Goal: Task Accomplishment & Management: Use online tool/utility

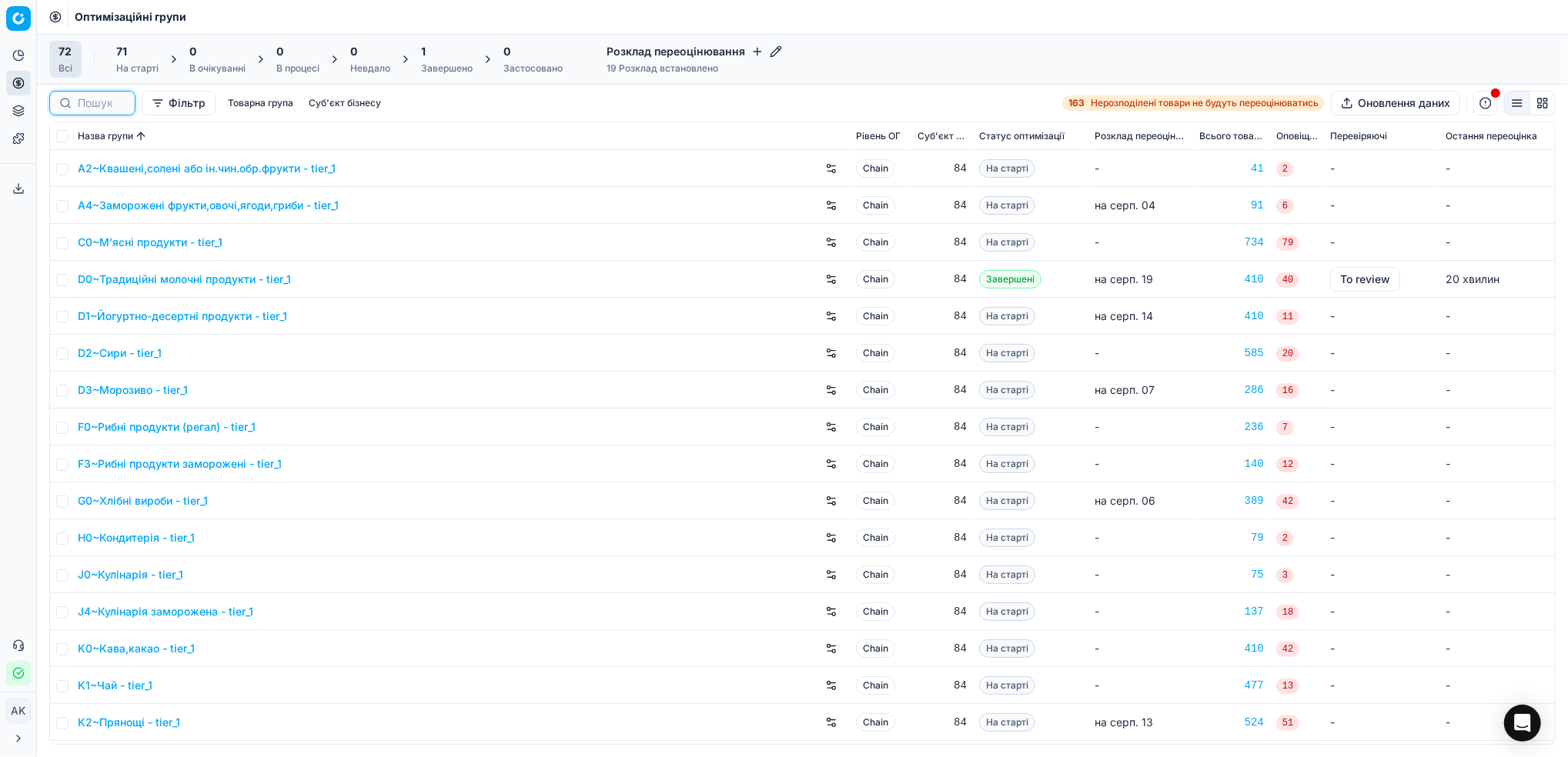
drag, startPoint x: 94, startPoint y: 102, endPoint x: 277, endPoint y: 110, distance: 183.2
click at [94, 102] on input at bounding box center [102, 103] width 48 height 15
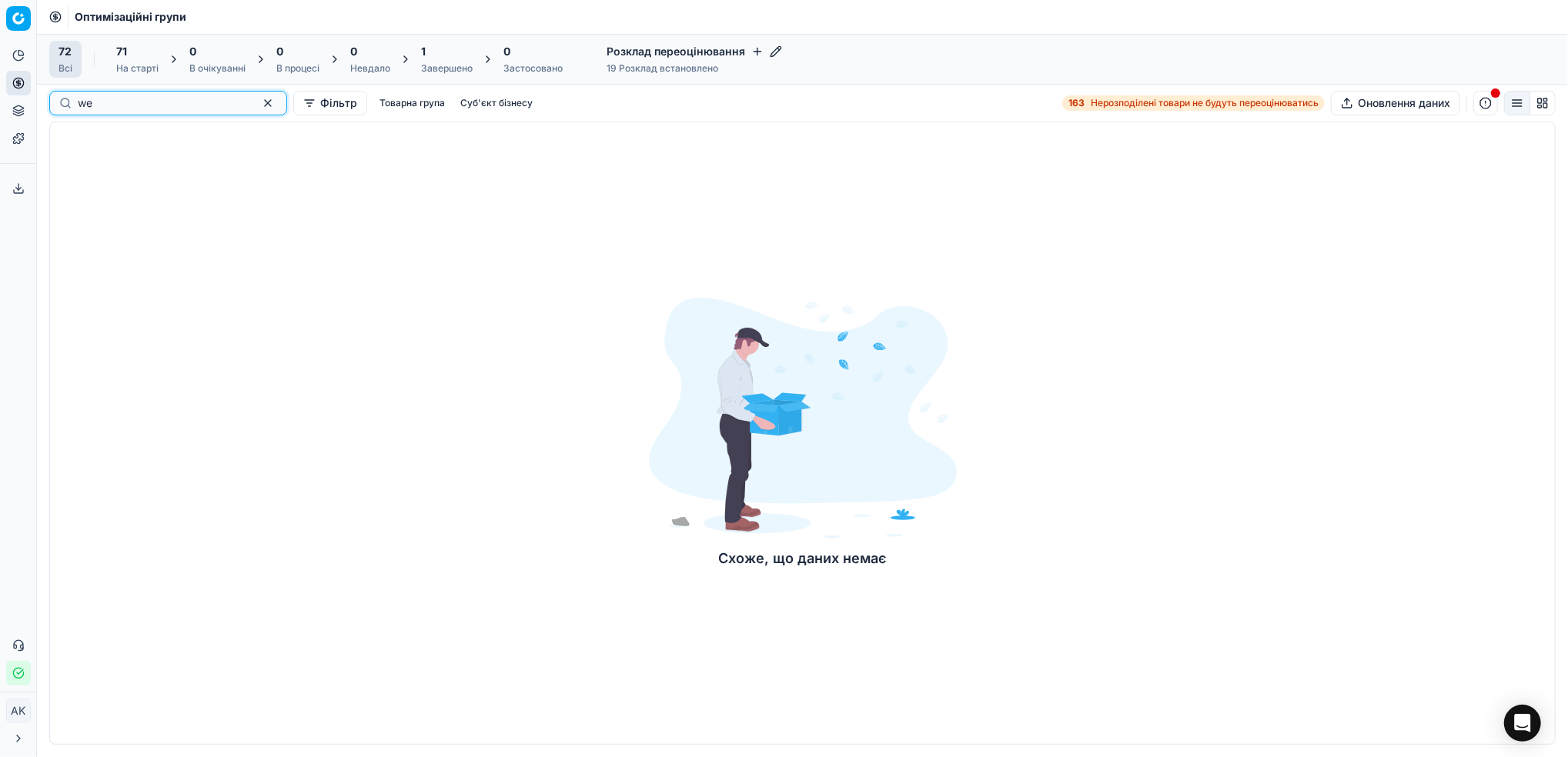
type input "w"
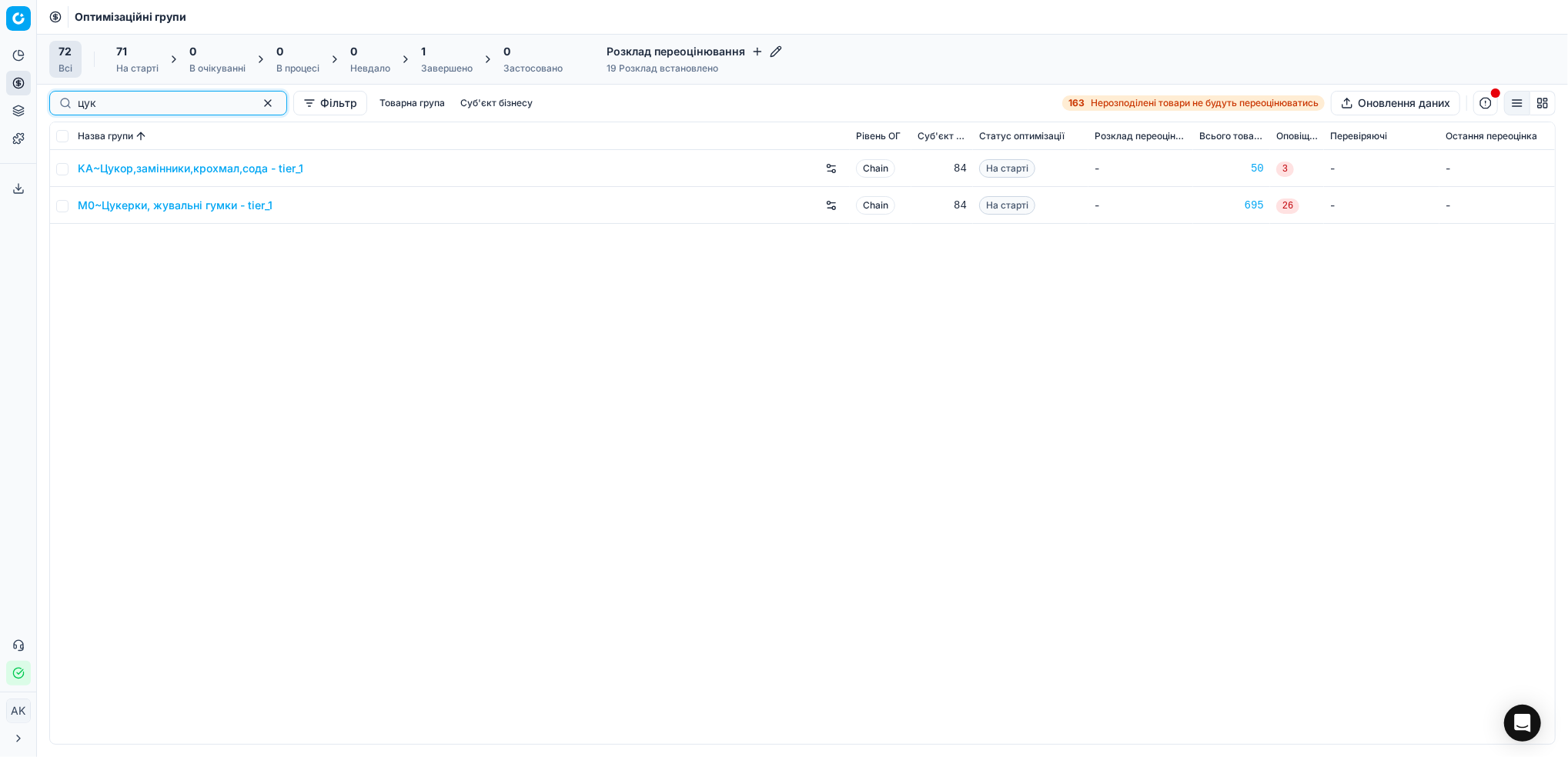
type input "цук"
click at [62, 210] on input "checkbox" at bounding box center [62, 206] width 12 height 12
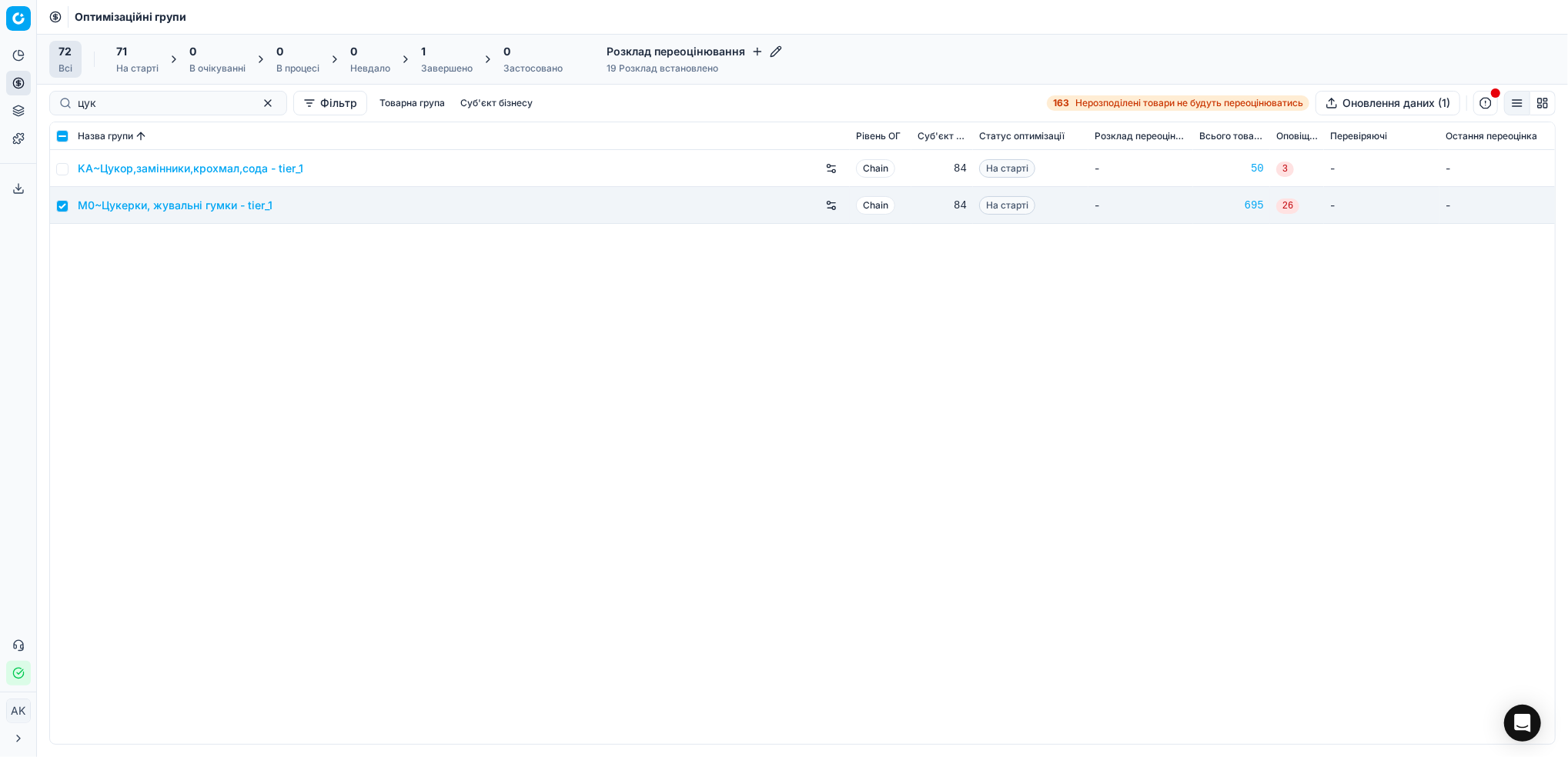
click at [145, 71] on div "На старті" at bounding box center [137, 68] width 43 height 12
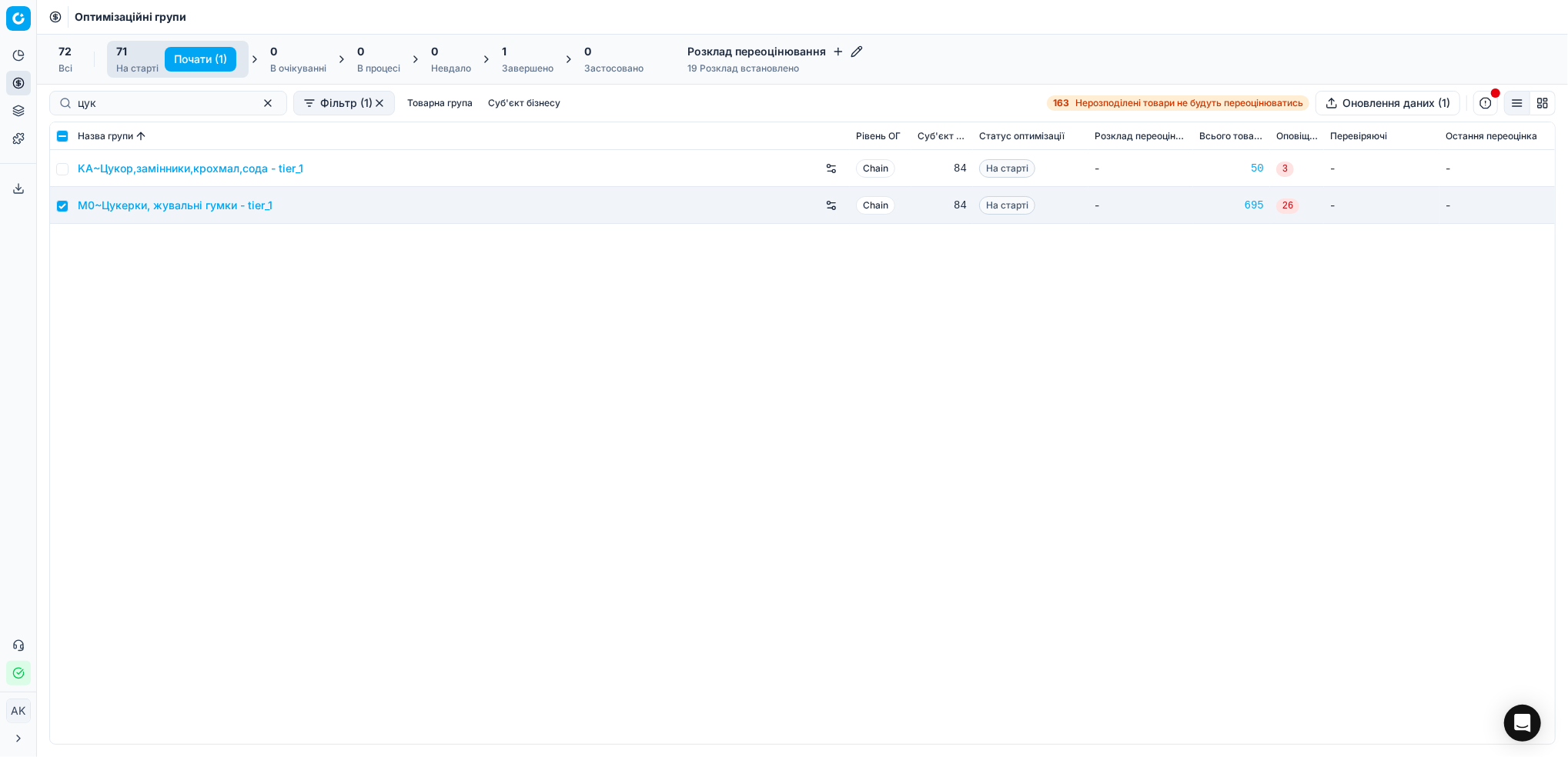
click at [193, 61] on button "Почати (1)" at bounding box center [201, 59] width 72 height 25
checkbox input "false"
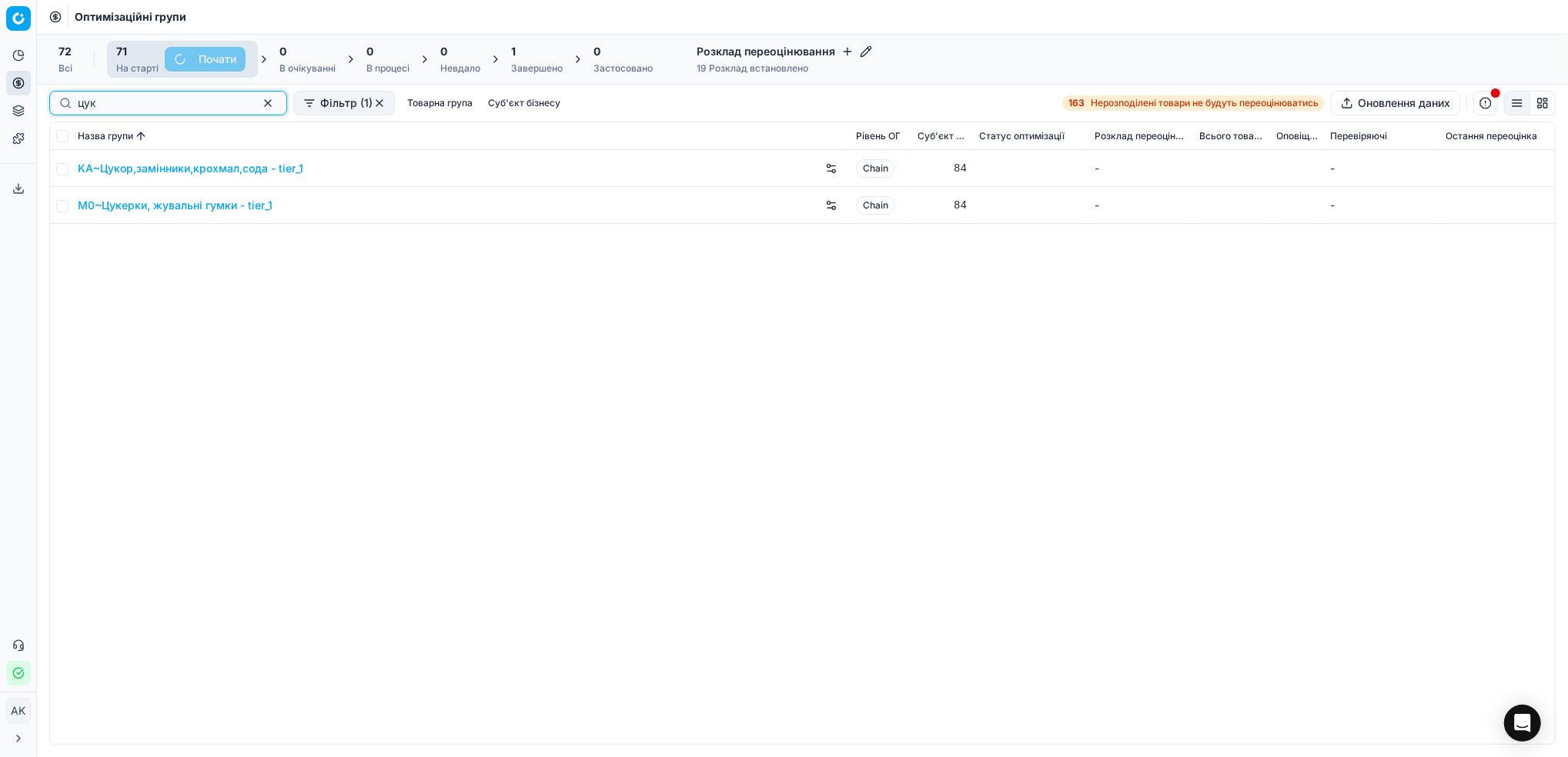
click at [259, 102] on button "button" at bounding box center [268, 103] width 19 height 19
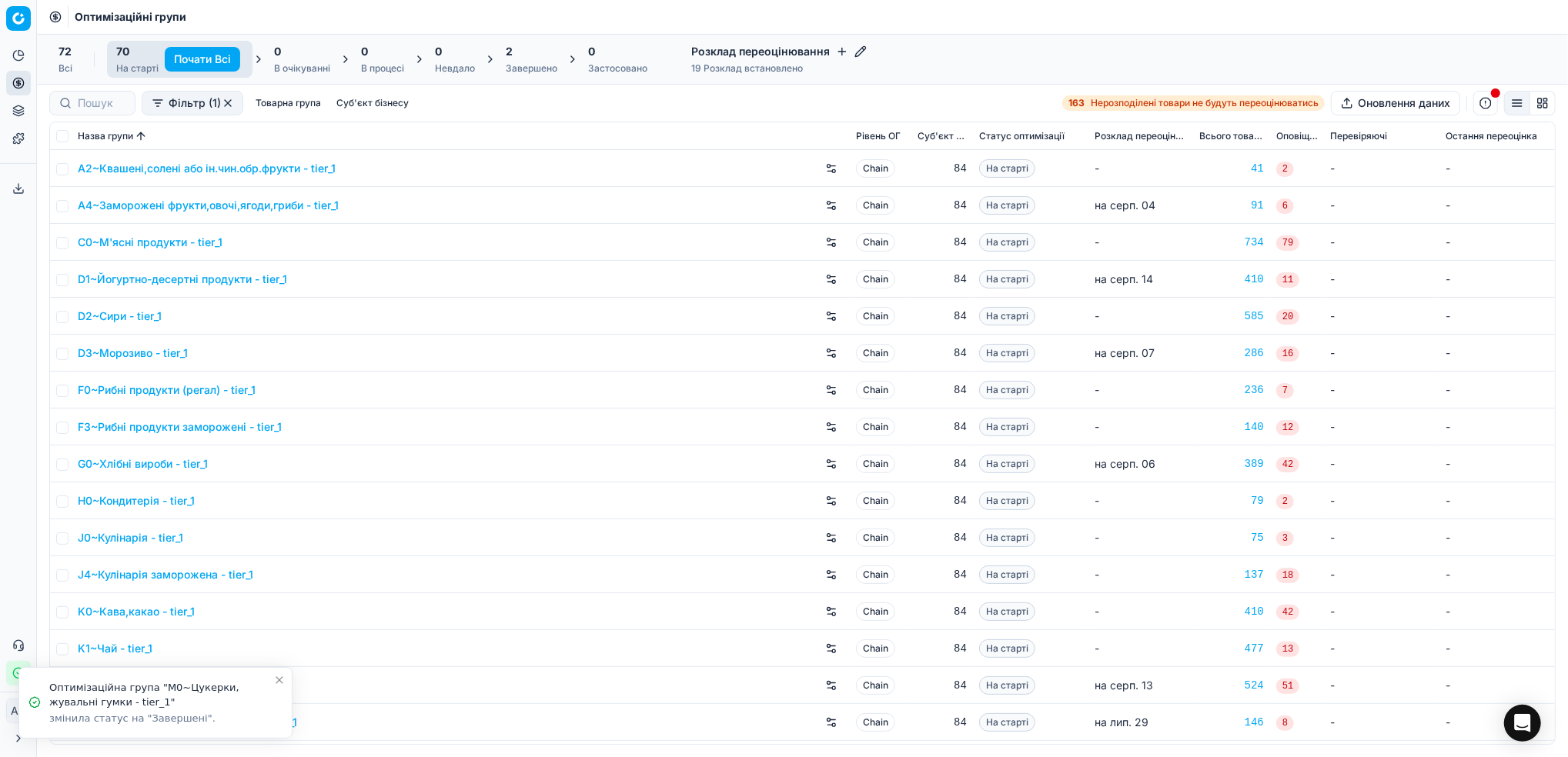
click at [283, 677] on icon "Close toast" at bounding box center [279, 680] width 12 height 12
click at [536, 55] on div "2" at bounding box center [531, 51] width 51 height 15
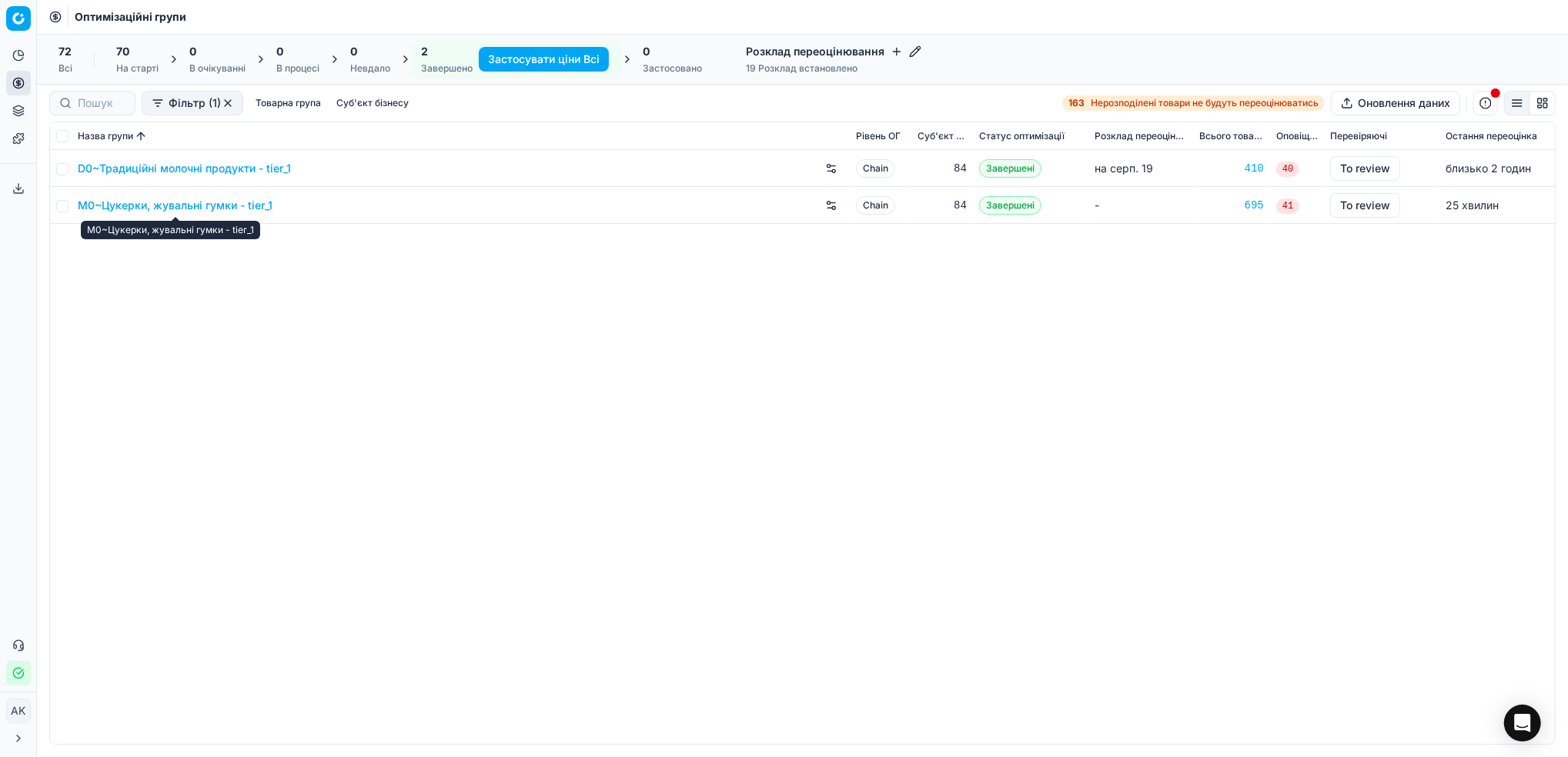
click at [145, 198] on link "M0~Цукерки, жувальні гумки - tier_1" at bounding box center [175, 206] width 195 height 15
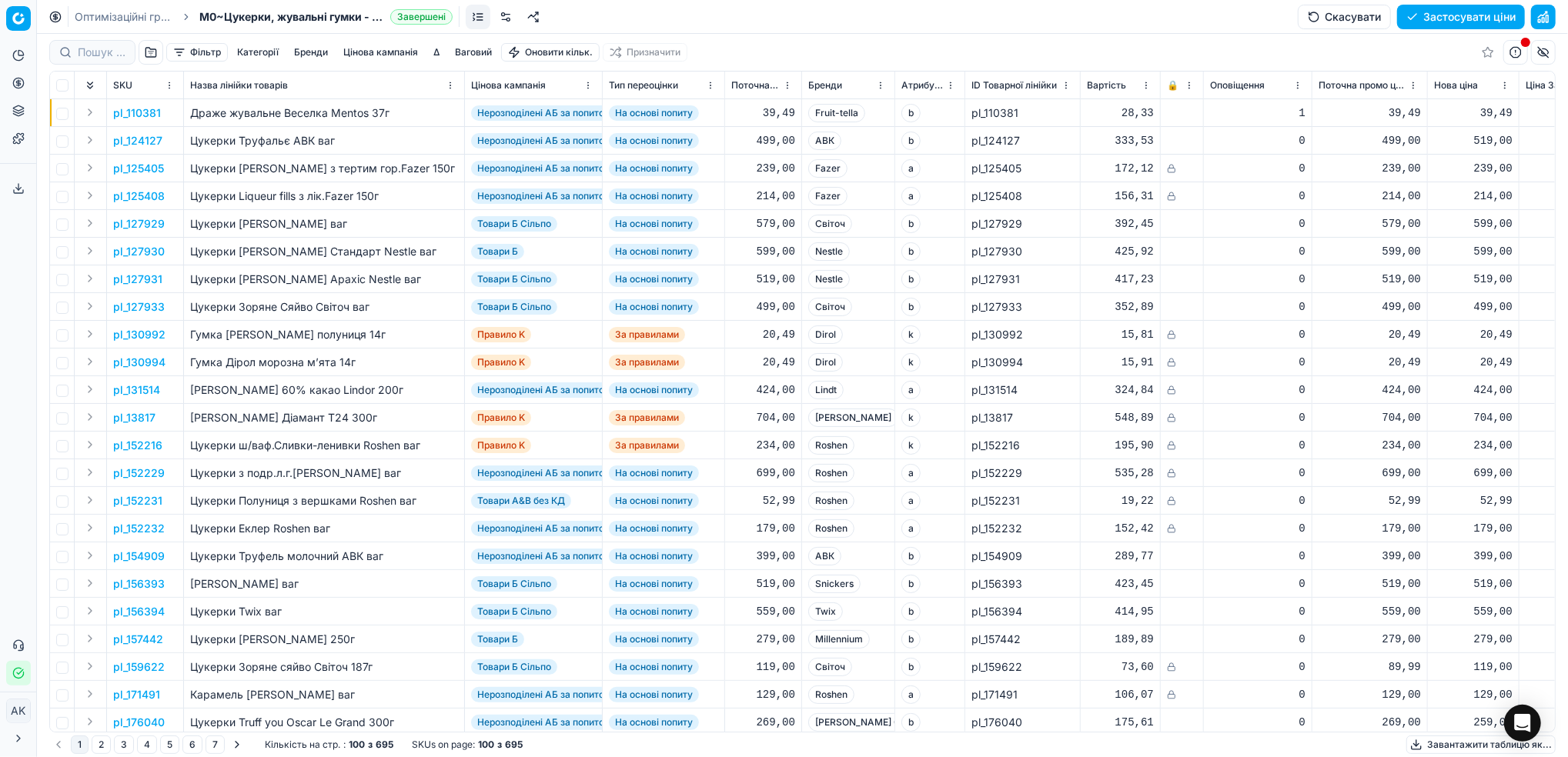
click at [387, 54] on button "Цінова кампанія" at bounding box center [381, 52] width 87 height 19
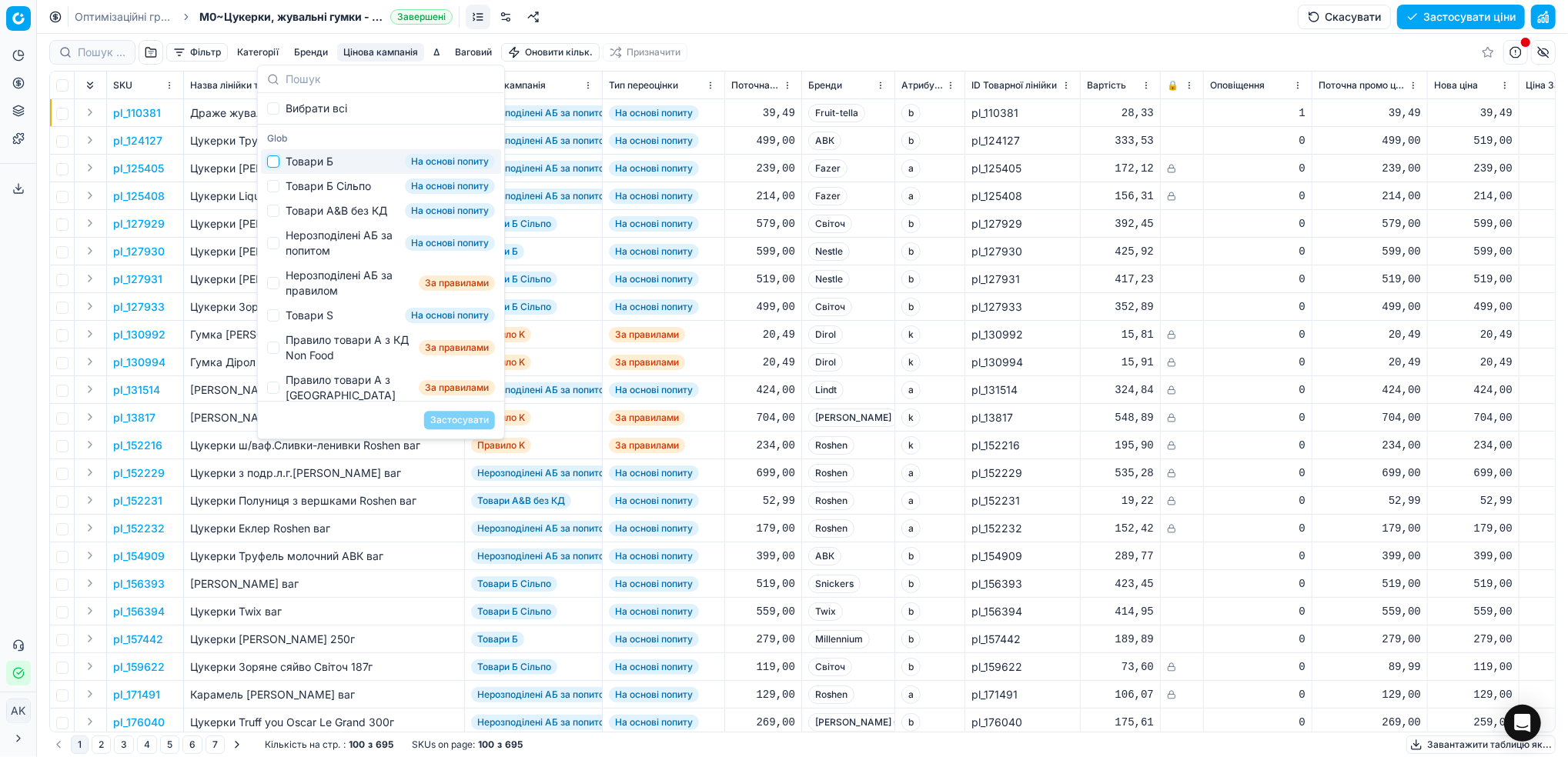
click at [278, 164] on input "Suggestions" at bounding box center [273, 161] width 12 height 12
checkbox input "true"
click at [461, 413] on button "Застосувати" at bounding box center [459, 420] width 71 height 19
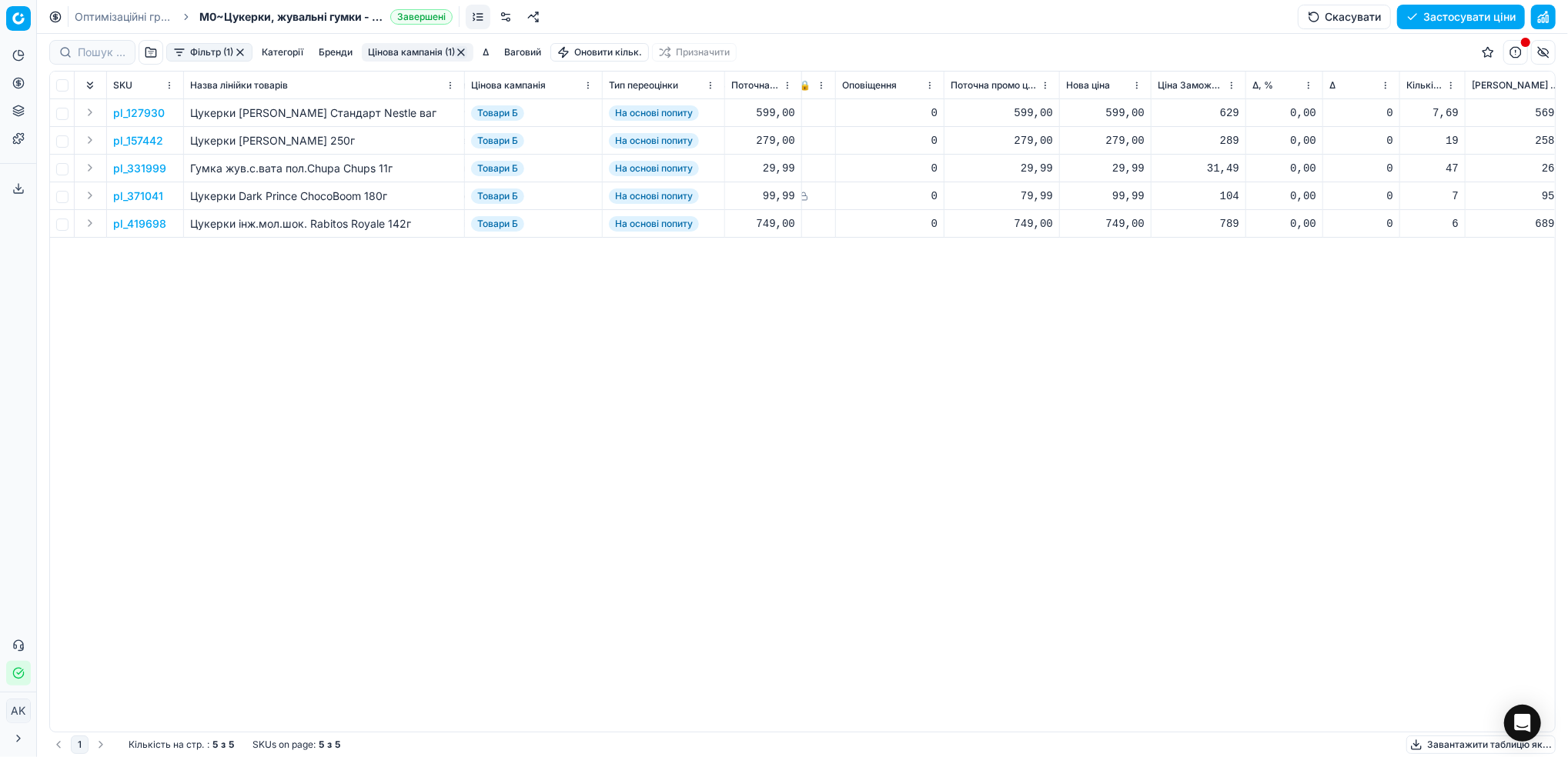
scroll to position [0, 446]
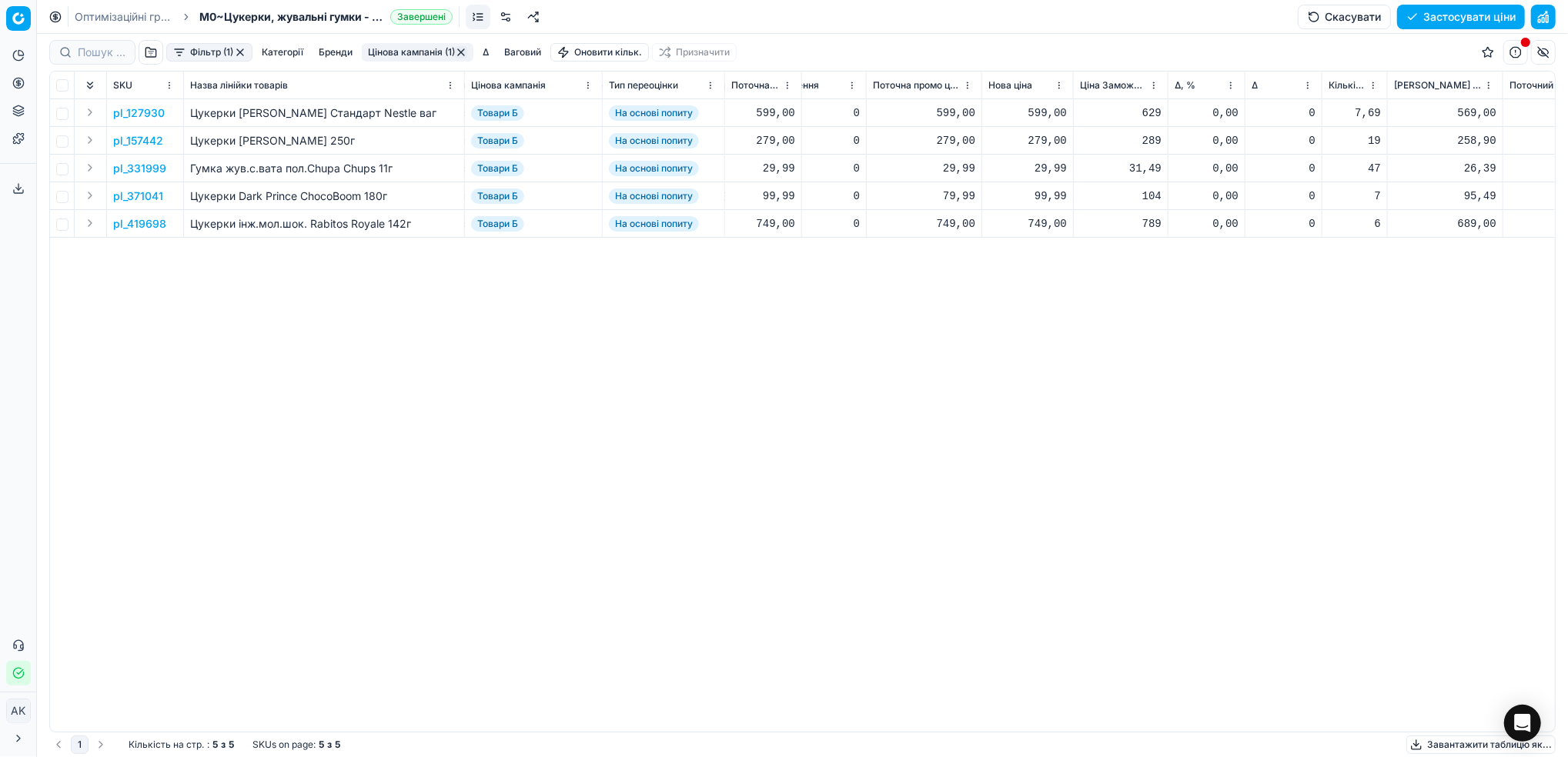
drag, startPoint x: 239, startPoint y: 51, endPoint x: 243, endPoint y: 96, distance: 45.2
click at [239, 51] on button "button" at bounding box center [240, 52] width 12 height 12
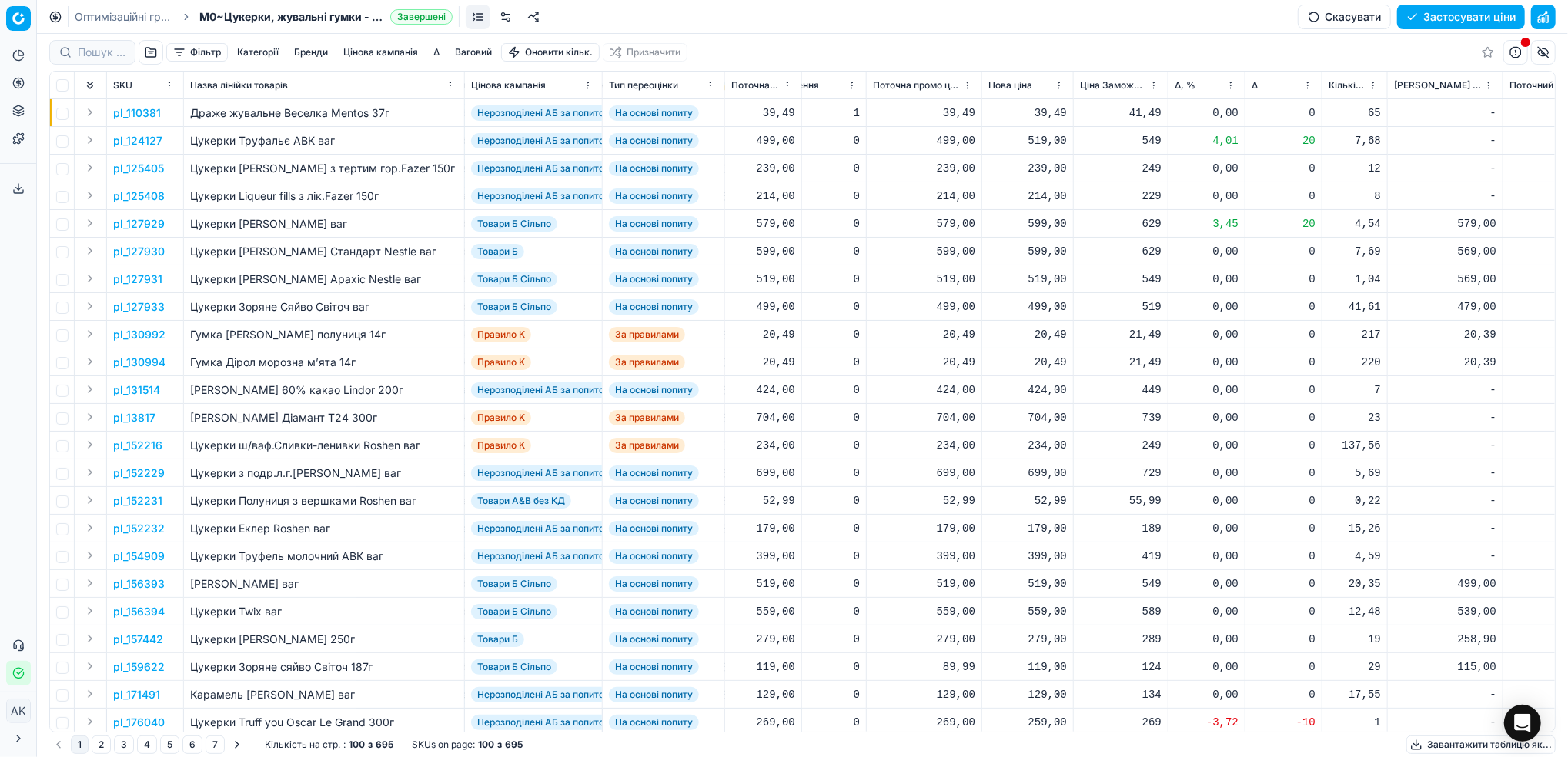
drag, startPoint x: 107, startPoint y: 14, endPoint x: 200, endPoint y: 92, distance: 121.4
click at [106, 14] on link "Оптимізаційні групи" at bounding box center [123, 17] width 98 height 15
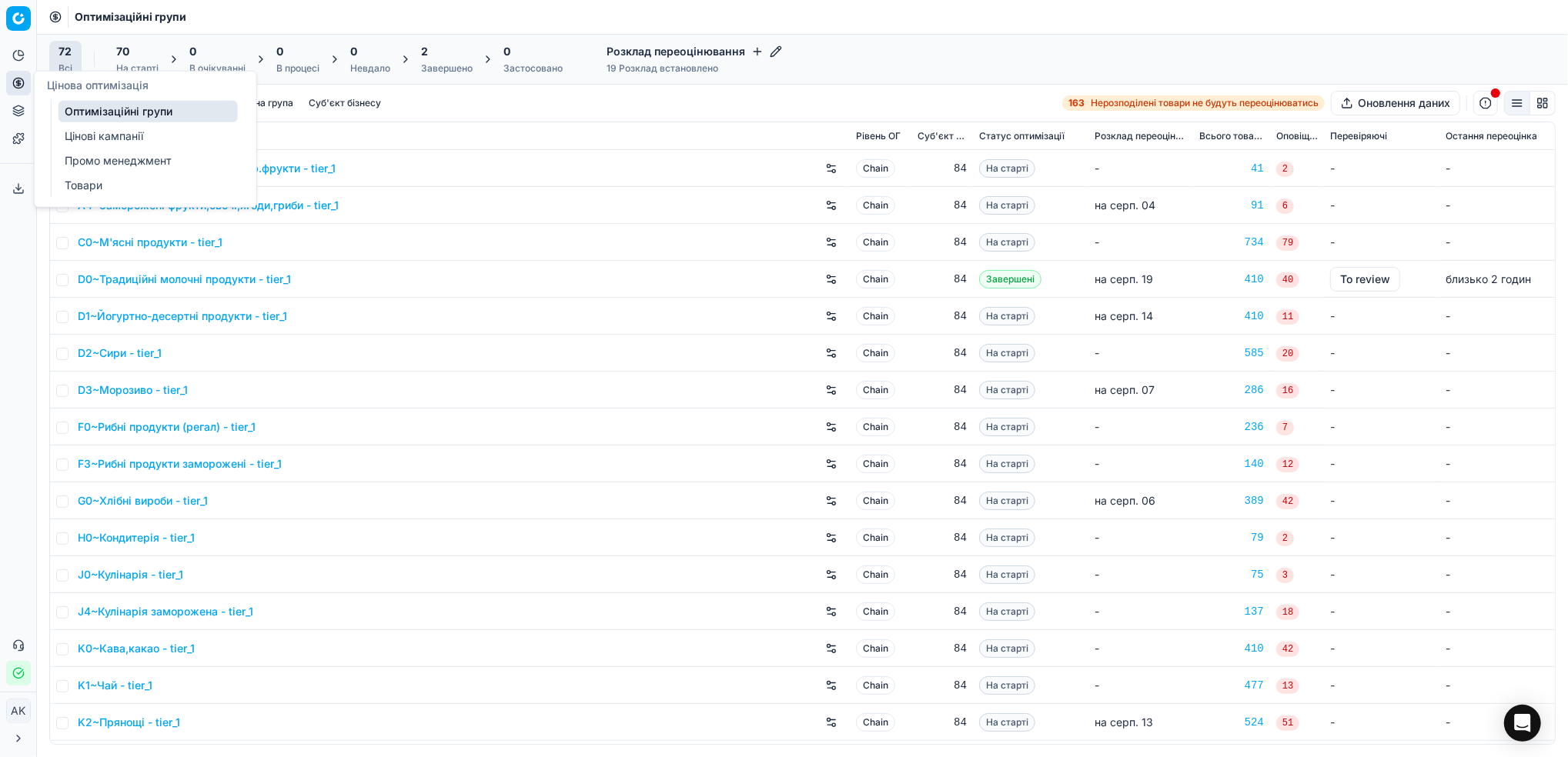
click at [21, 84] on icon at bounding box center [18, 83] width 12 height 12
click at [20, 82] on icon at bounding box center [18, 83] width 12 height 12
click at [14, 82] on circle at bounding box center [18, 83] width 10 height 10
click at [22, 84] on circle at bounding box center [18, 83] width 10 height 10
click at [17, 84] on icon at bounding box center [18, 83] width 12 height 12
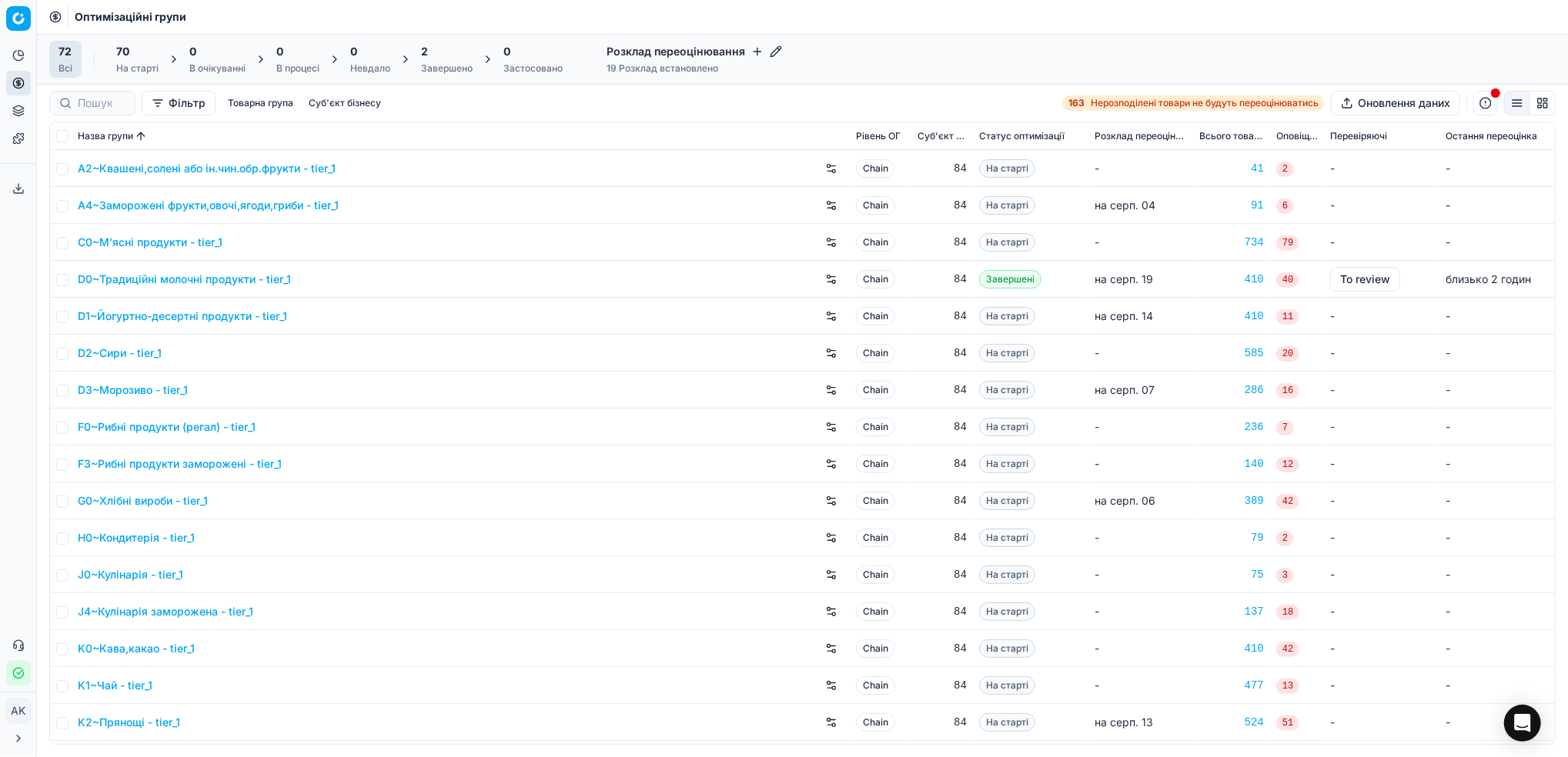
click at [513, 360] on div "D2~Сири - tier_1" at bounding box center [460, 352] width 766 height 25
click at [111, 136] on link "Цінові кампанії" at bounding box center [149, 136] width 179 height 21
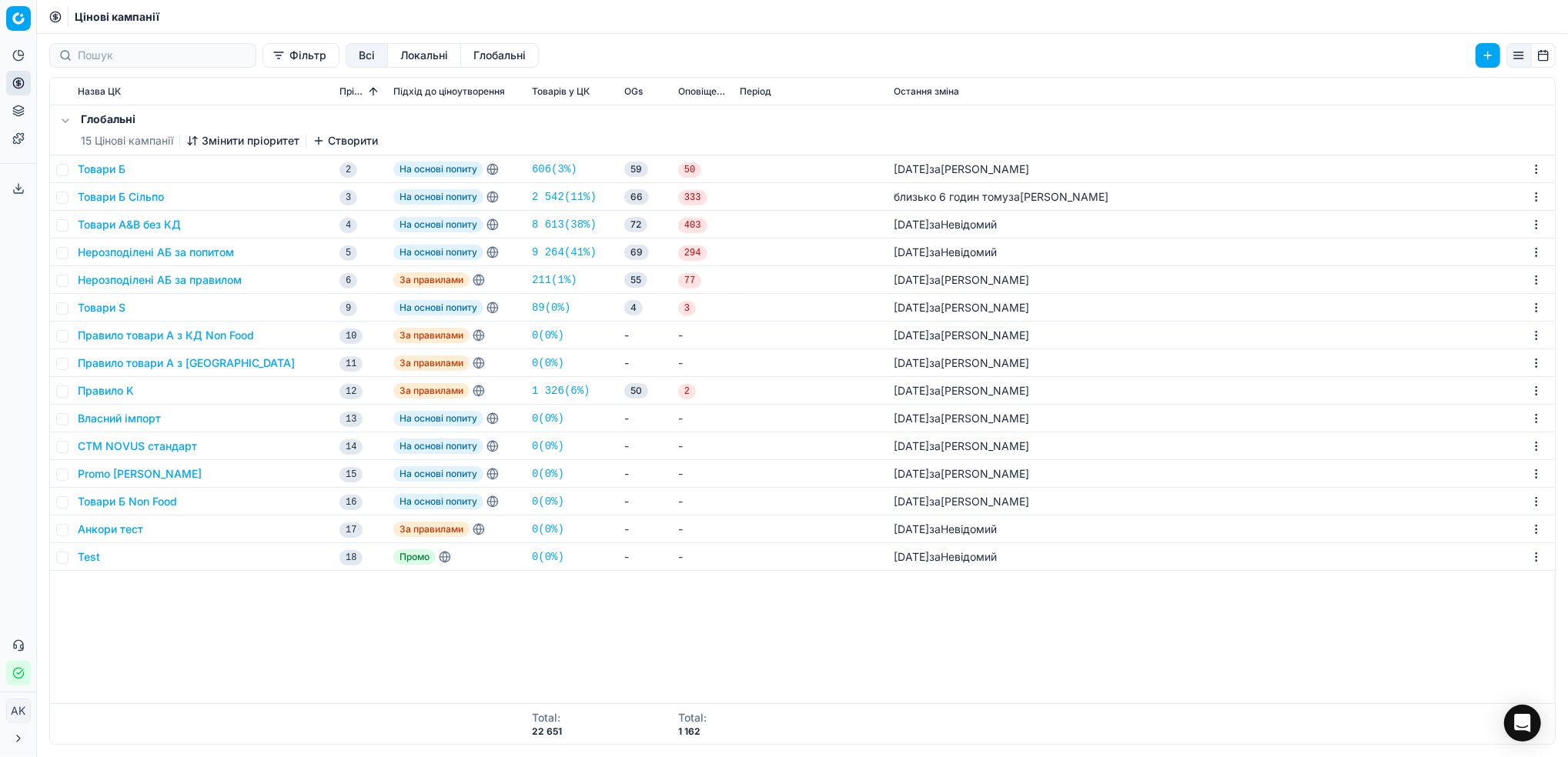
click at [96, 172] on button "Товари Б" at bounding box center [102, 169] width 48 height 15
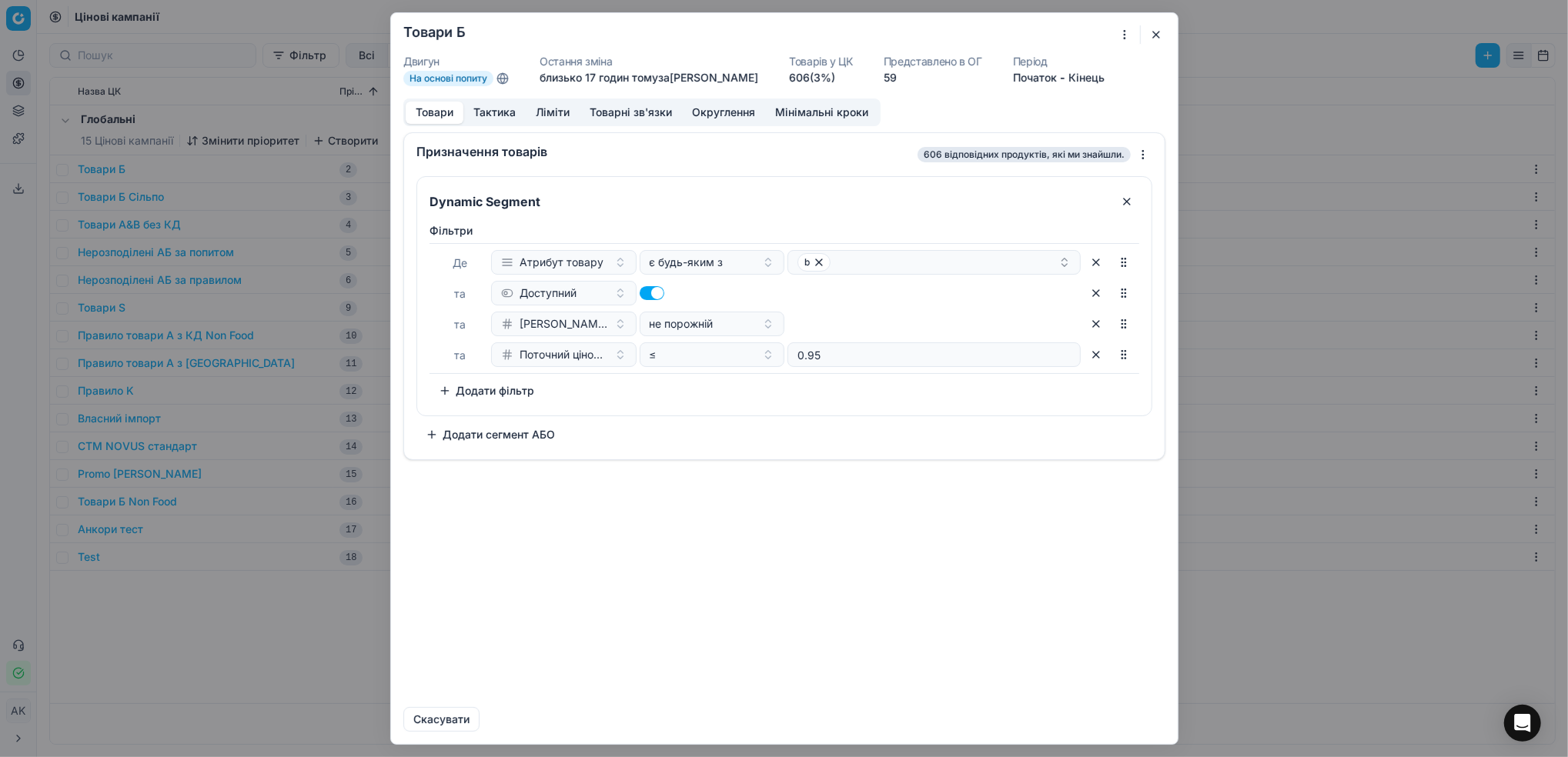
click at [551, 117] on button "Ліміти" at bounding box center [552, 113] width 54 height 22
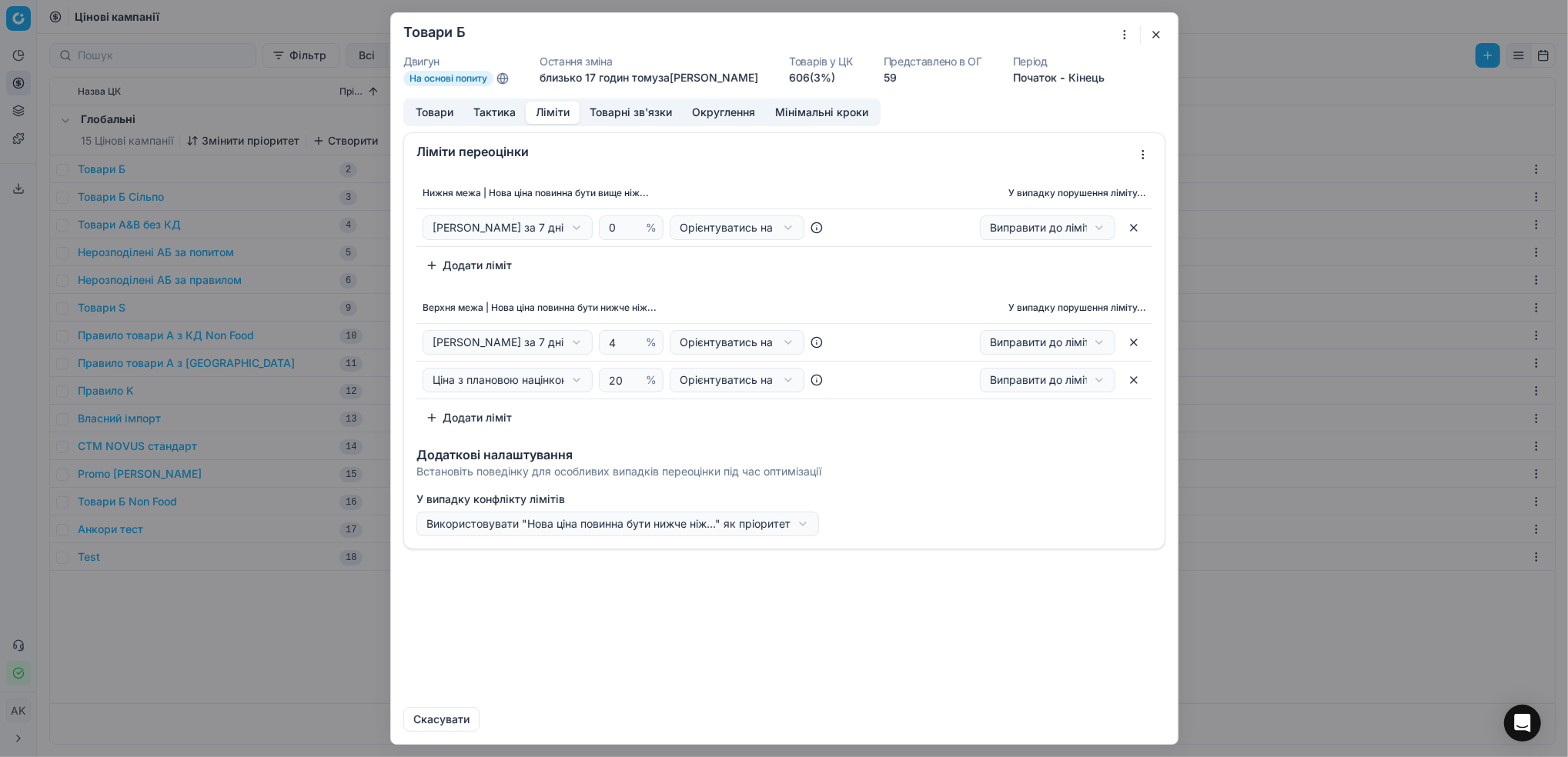
click at [437, 110] on button "Товари" at bounding box center [434, 113] width 58 height 22
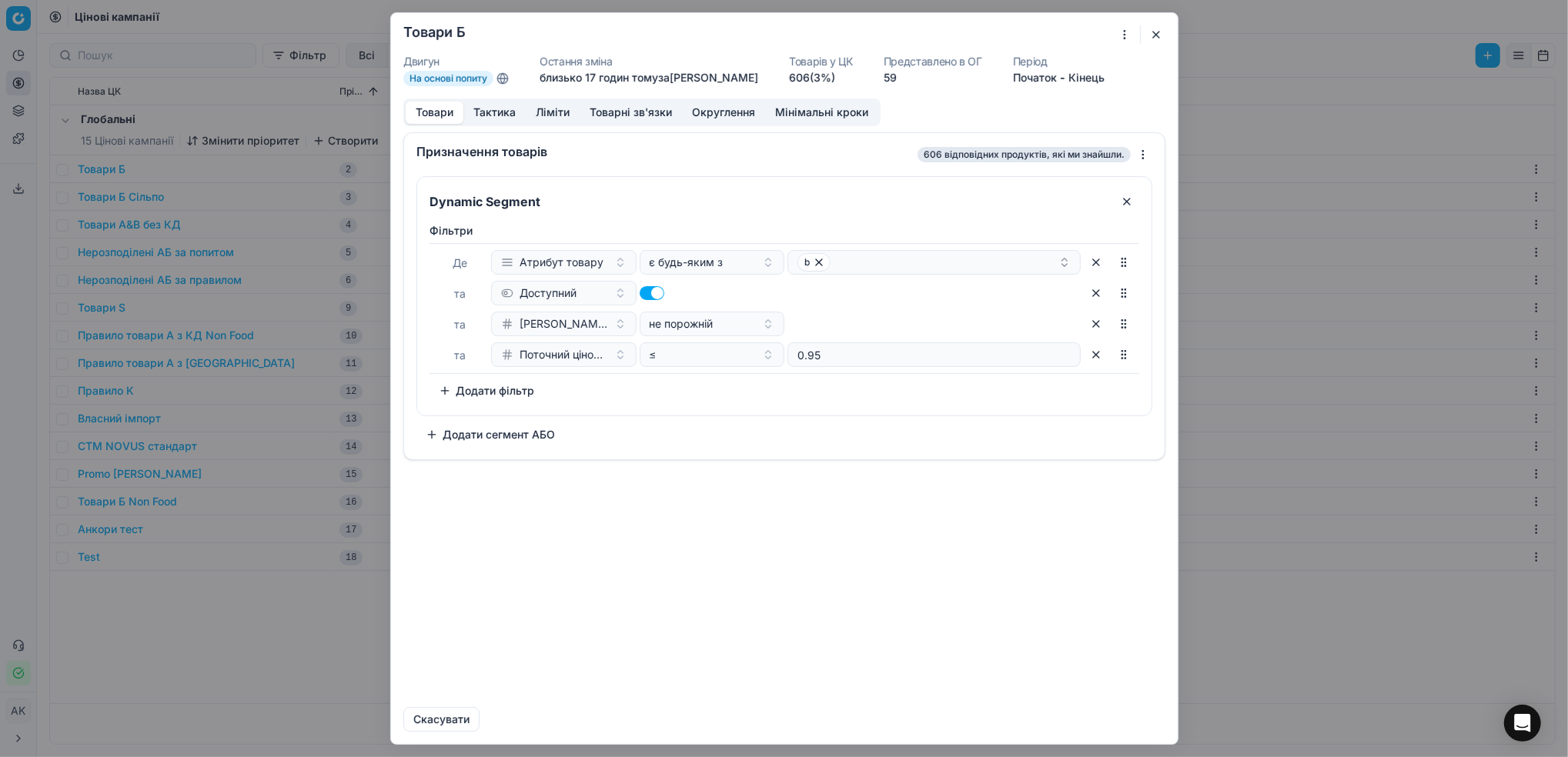
click at [1156, 40] on button "button" at bounding box center [1156, 35] width 19 height 19
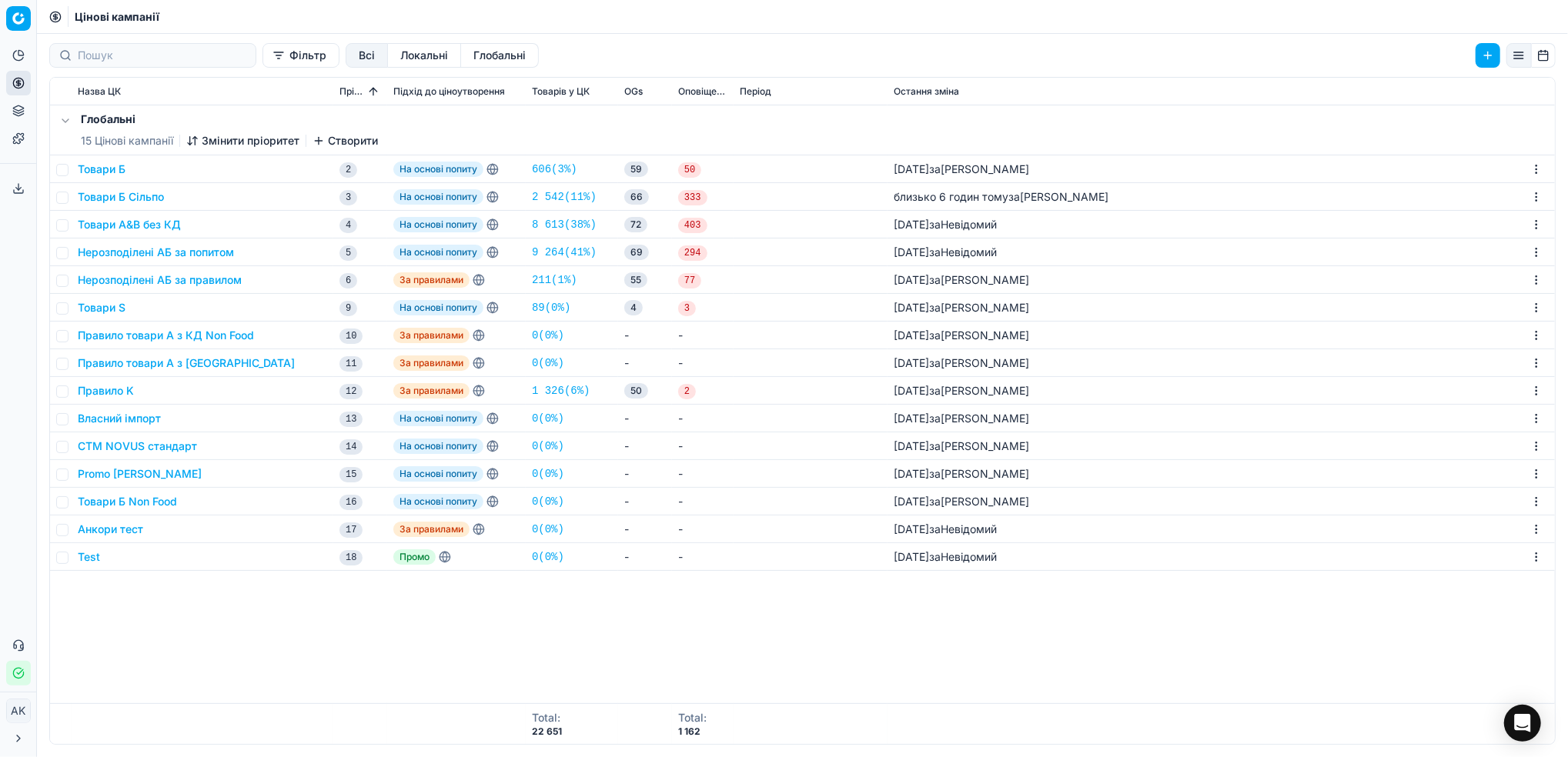
click at [121, 201] on button "Товари Б Сільпо" at bounding box center [120, 197] width 86 height 15
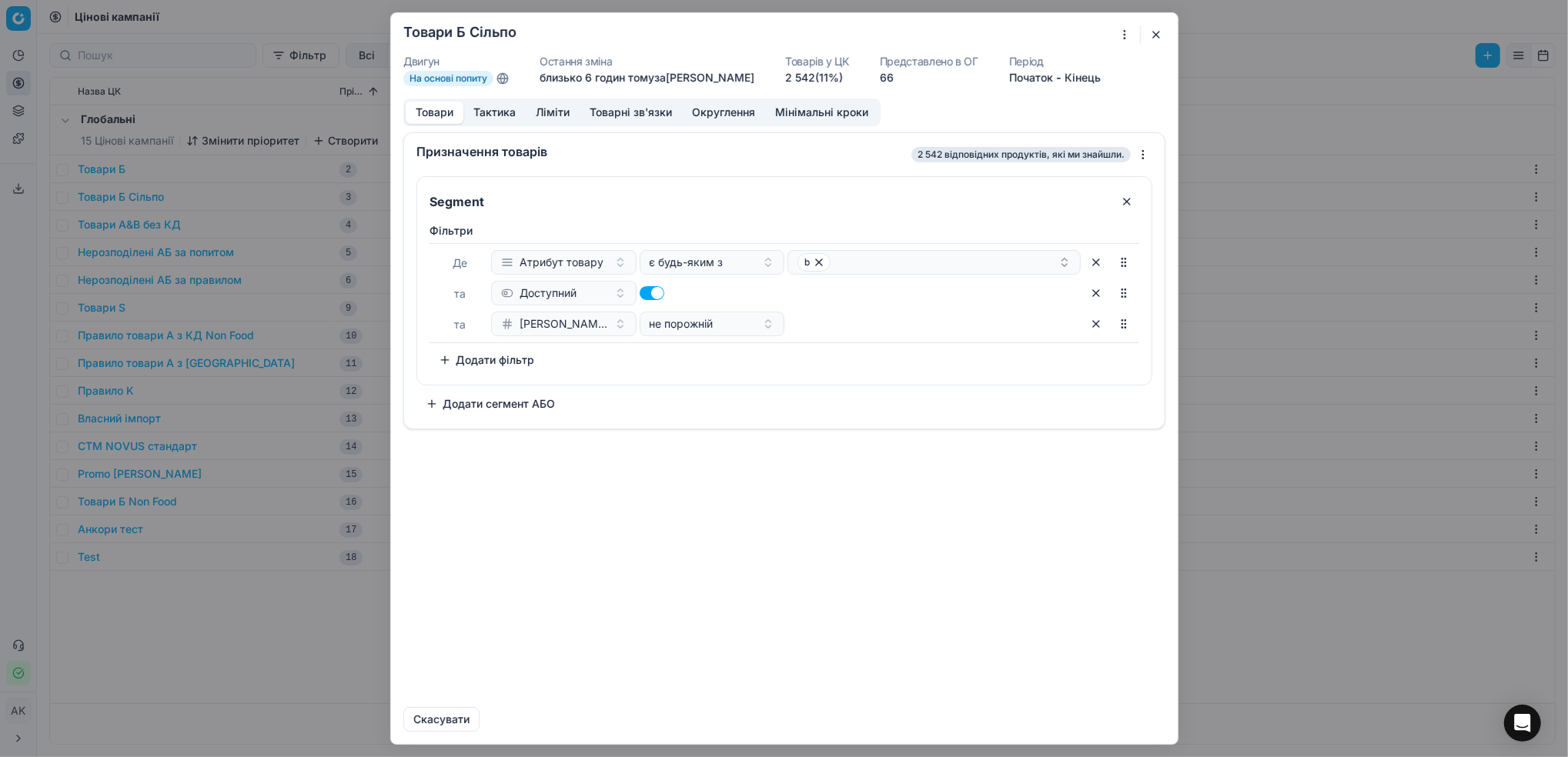
click at [557, 118] on button "Ліміти" at bounding box center [552, 113] width 54 height 22
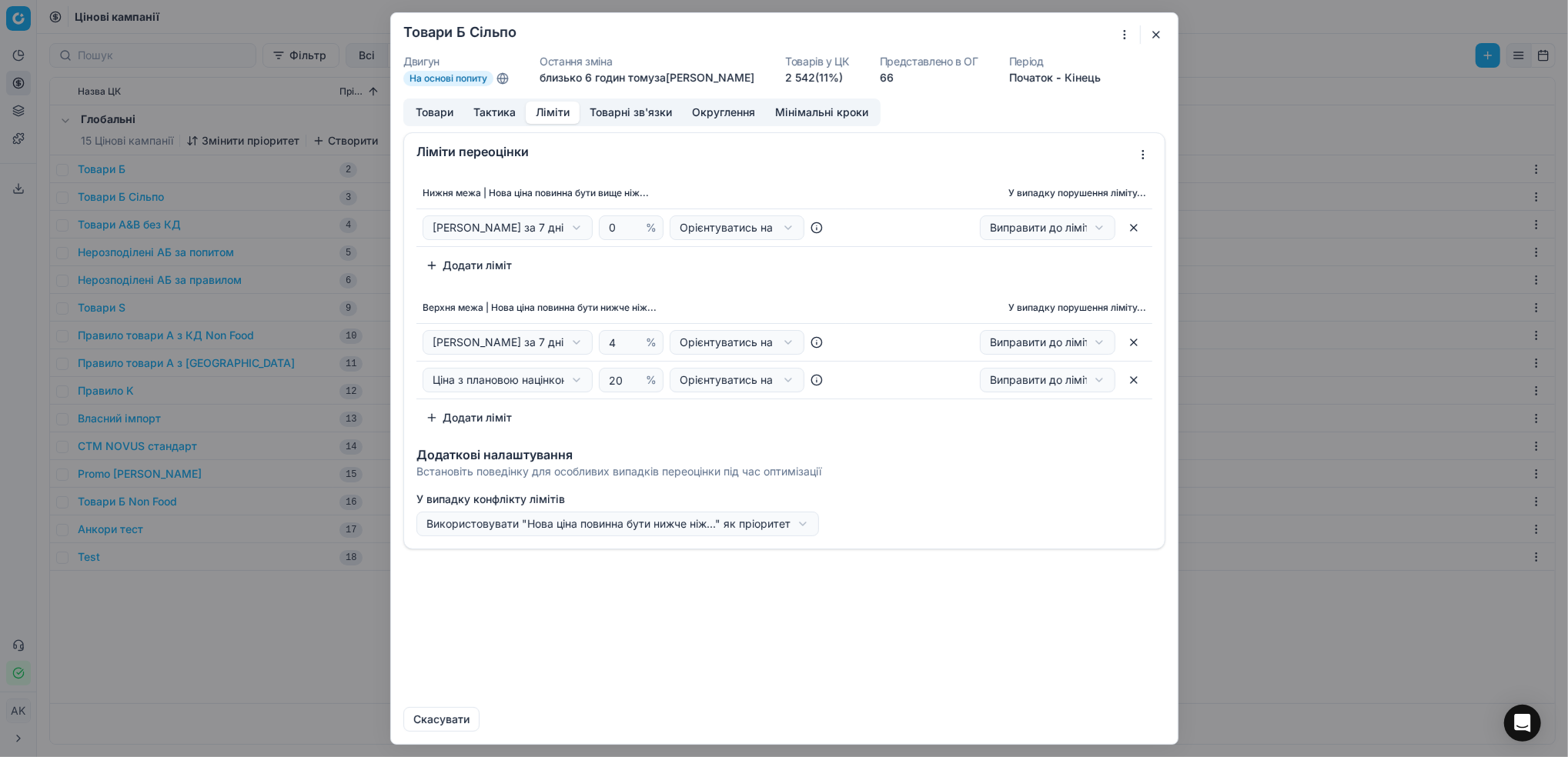
click at [1156, 39] on button "button" at bounding box center [1156, 35] width 19 height 19
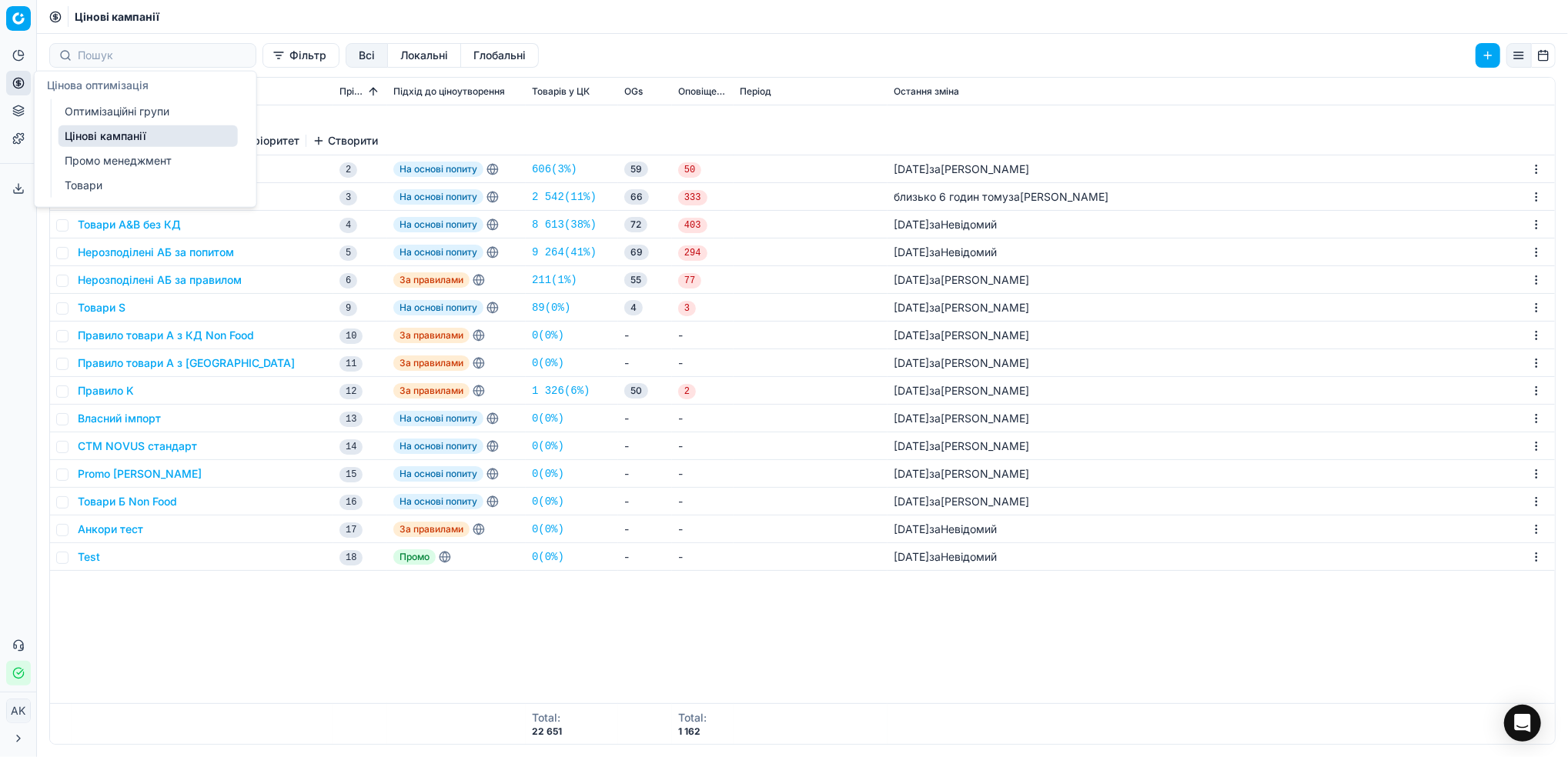
click at [104, 108] on link "Оптимізаційні групи" at bounding box center [149, 111] width 179 height 21
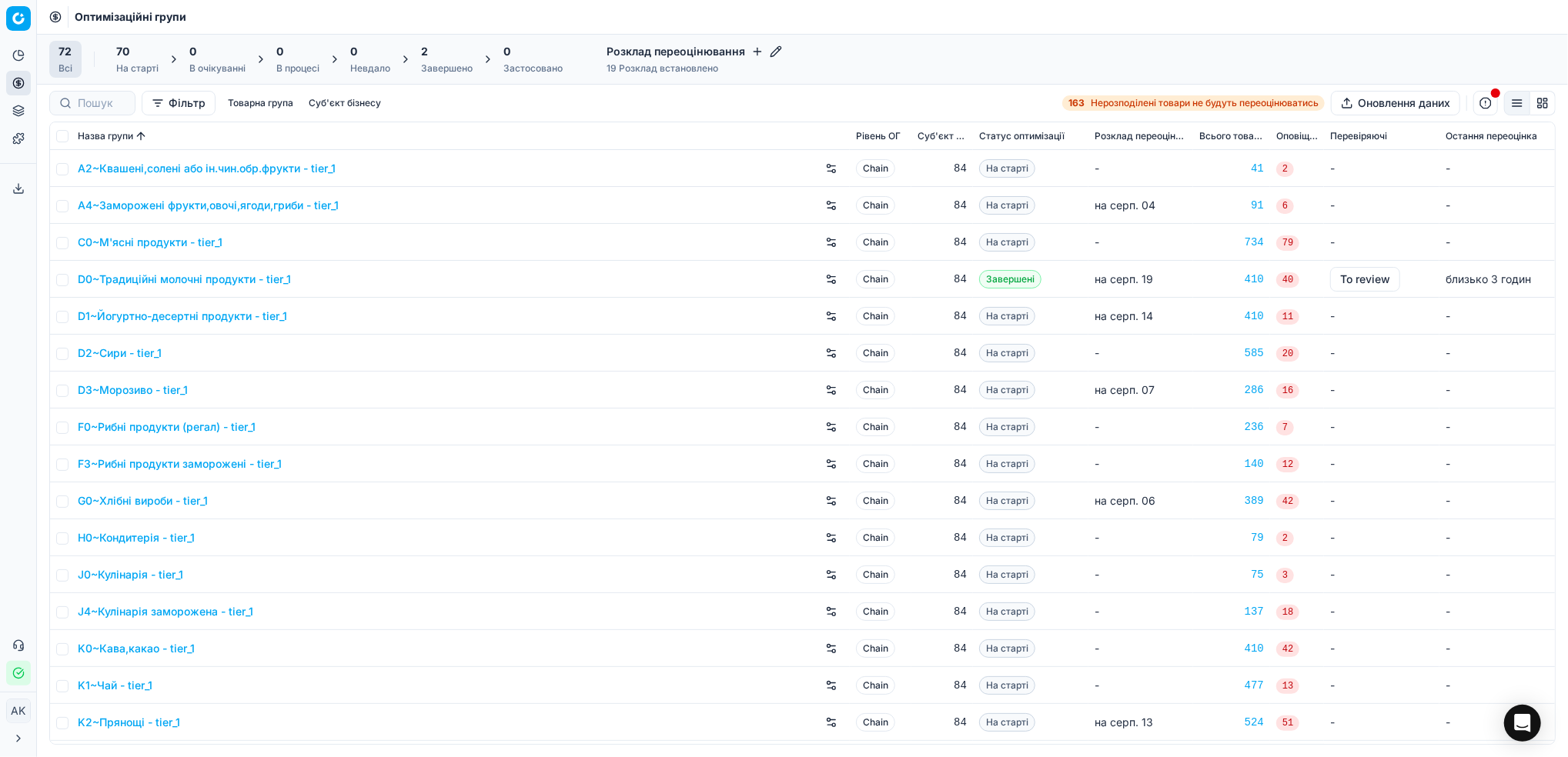
click at [448, 61] on div "2 Завершено" at bounding box center [446, 59] width 51 height 31
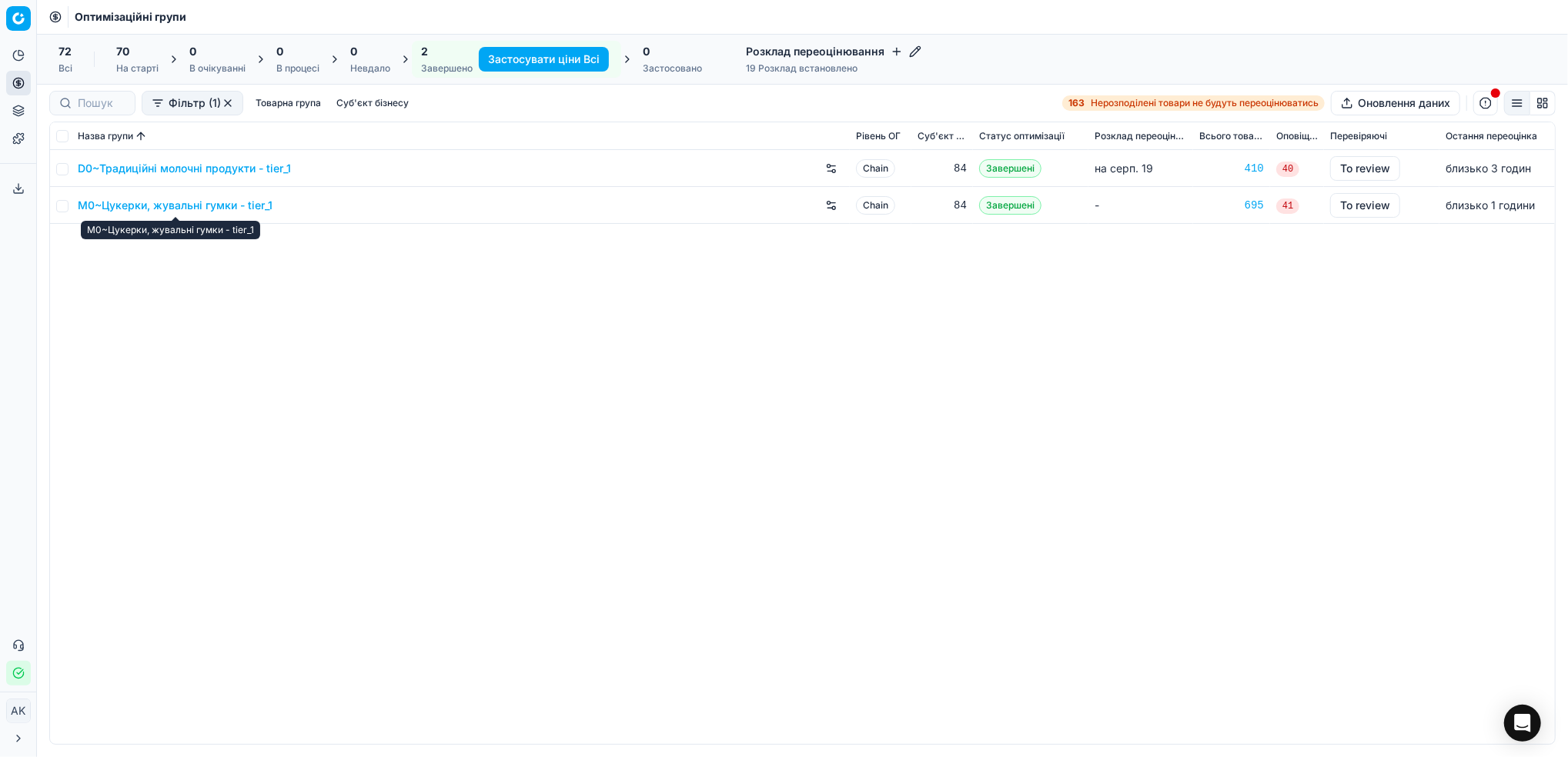
click at [168, 208] on link "M0~Цукерки, жувальні гумки - tier_1" at bounding box center [175, 206] width 195 height 15
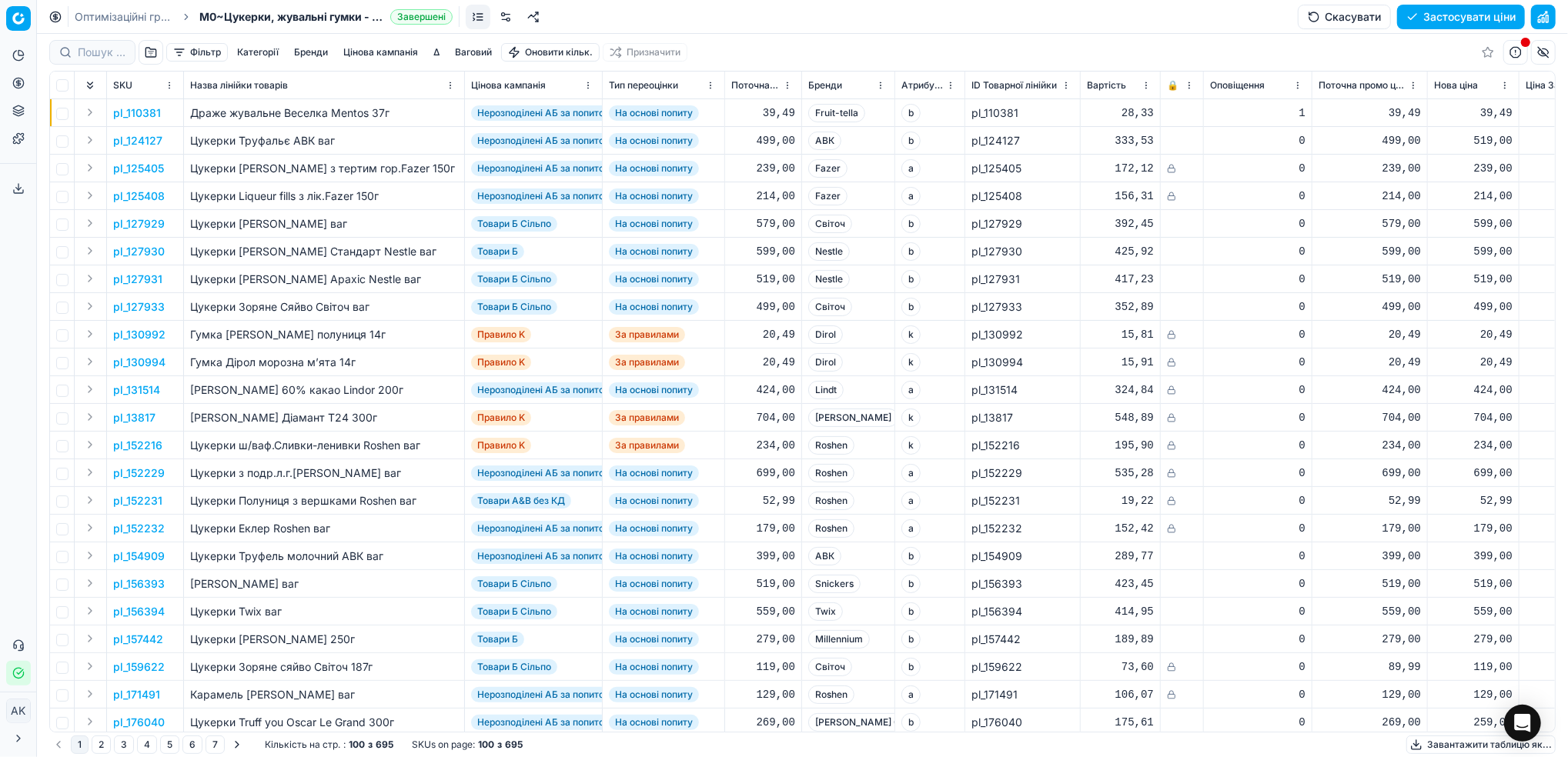
click at [386, 52] on button "Цінова кампанія" at bounding box center [381, 52] width 87 height 19
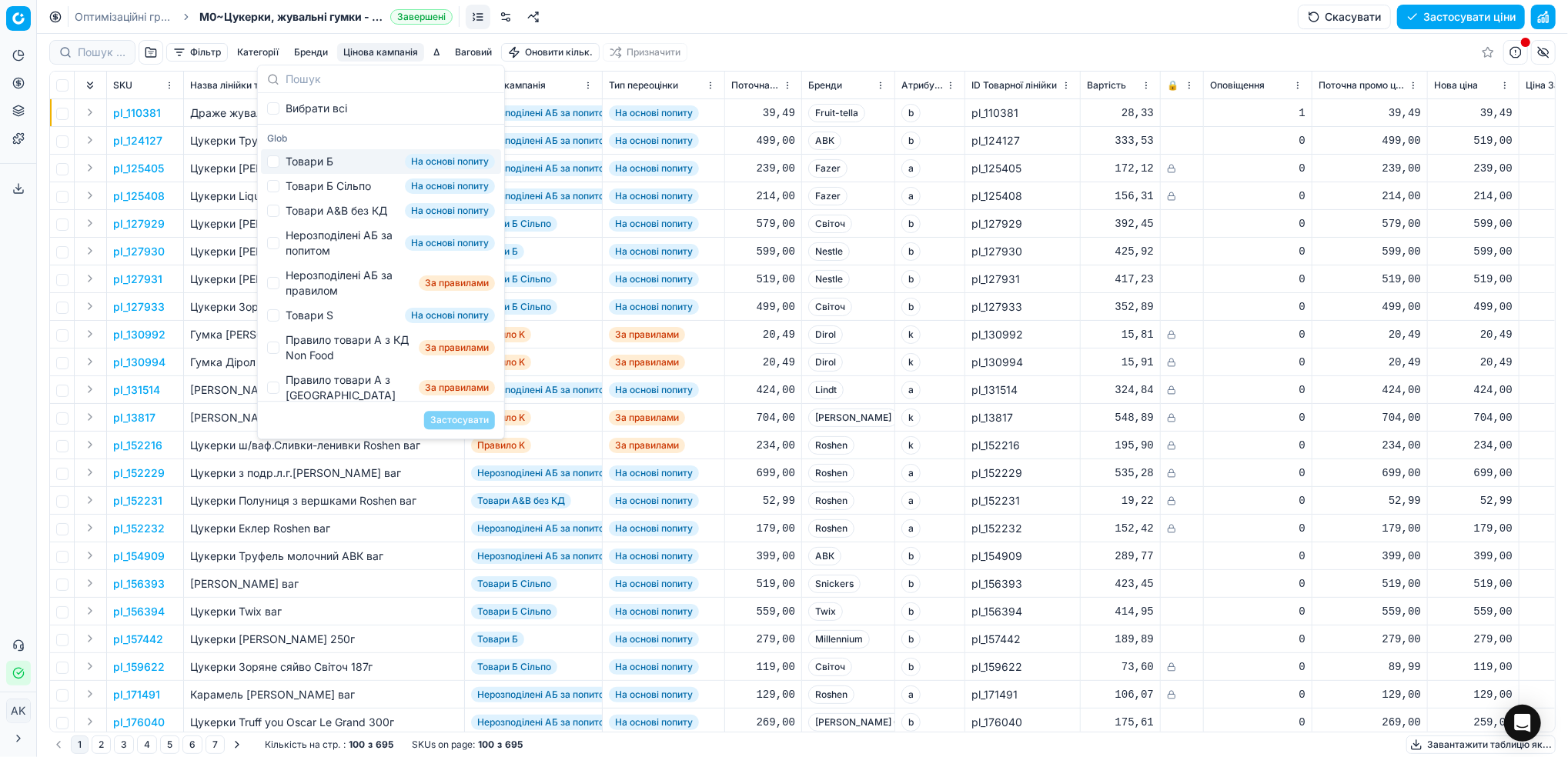
click at [274, 168] on div "Товари Б На основі попиту" at bounding box center [381, 161] width 240 height 25
checkbox input "true"
click at [445, 420] on button "Застосувати" at bounding box center [459, 420] width 71 height 19
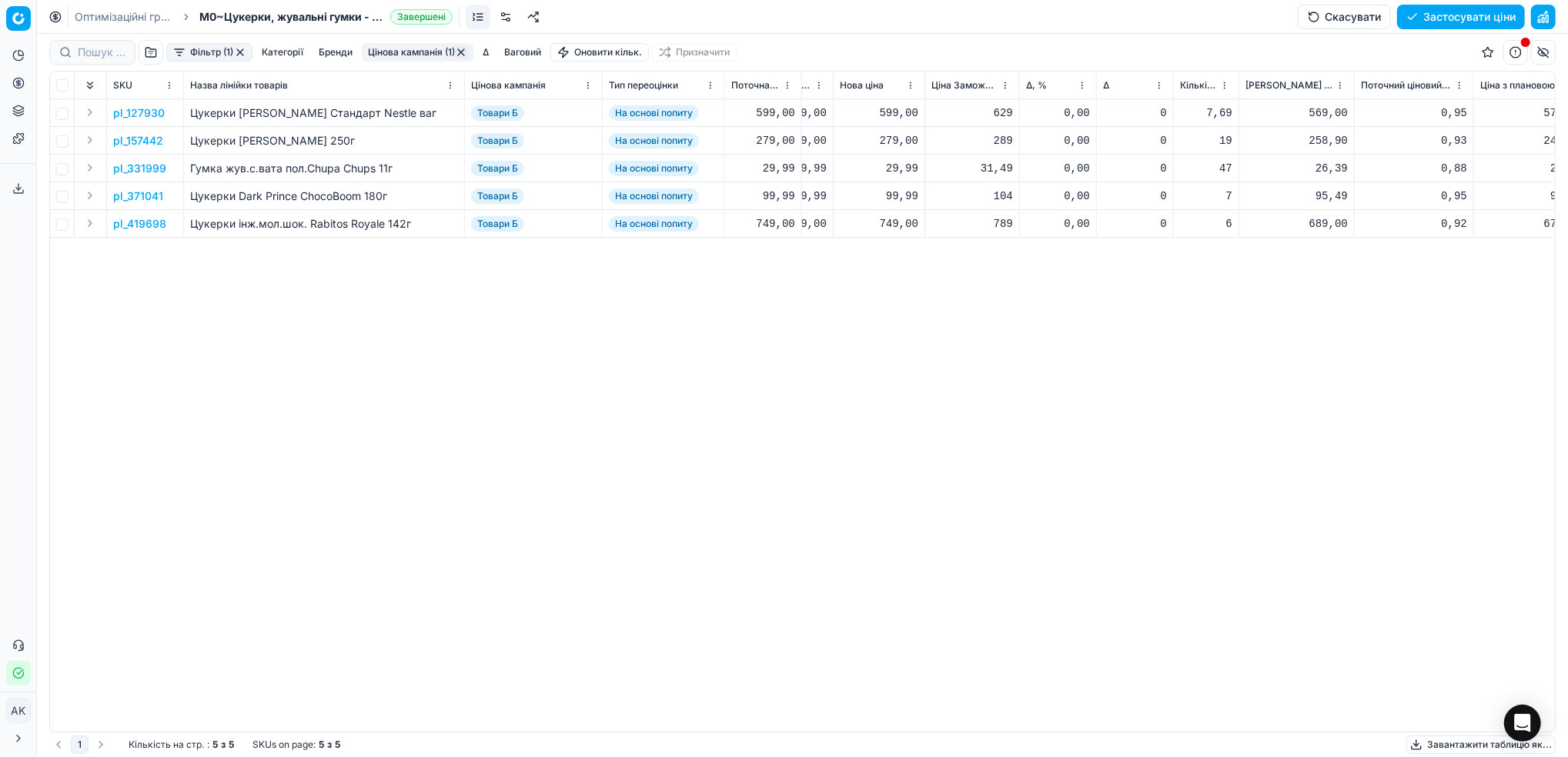
scroll to position [0, 626]
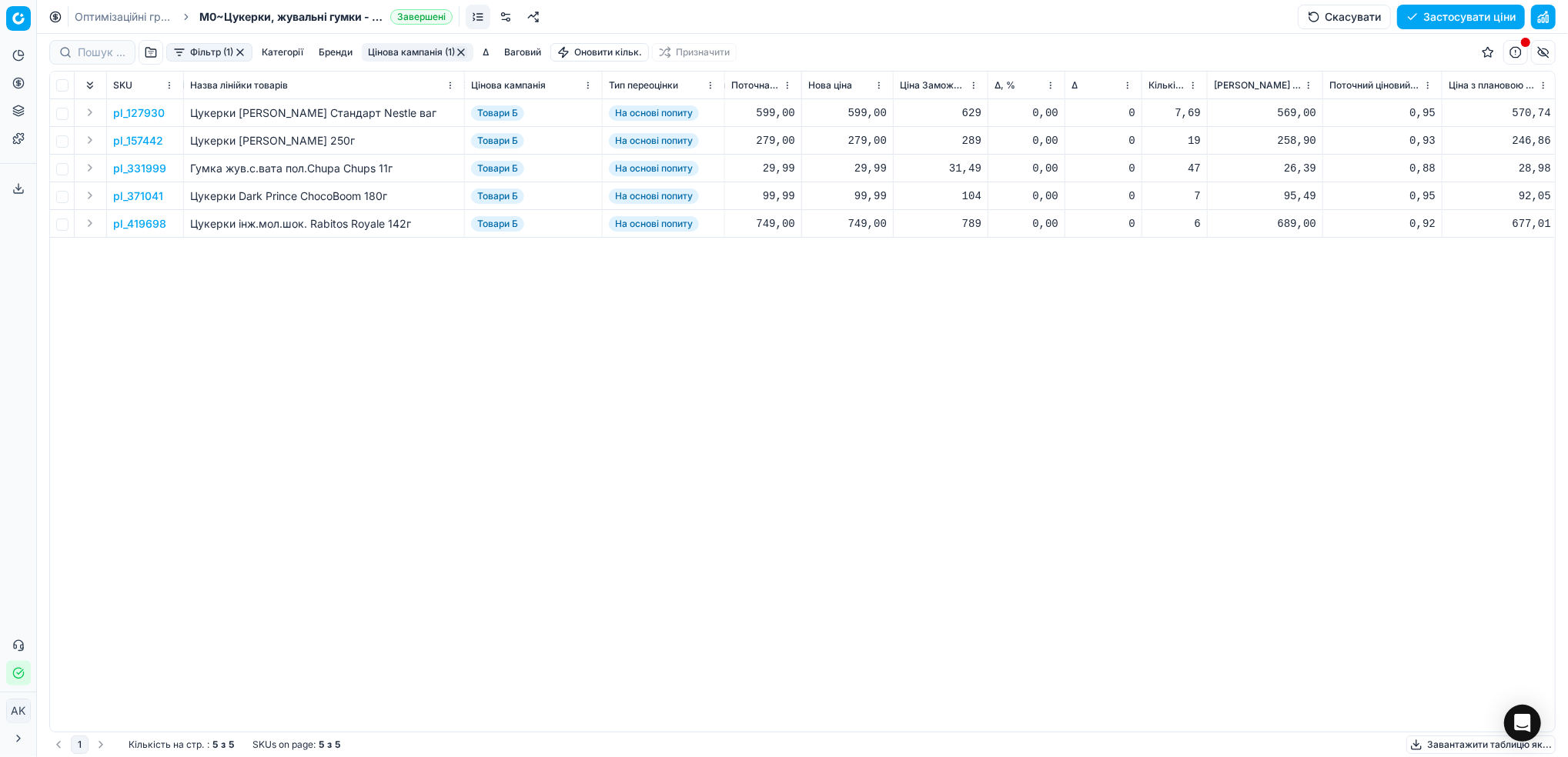
click at [139, 170] on p "pl_331999" at bounding box center [140, 168] width 53 height 15
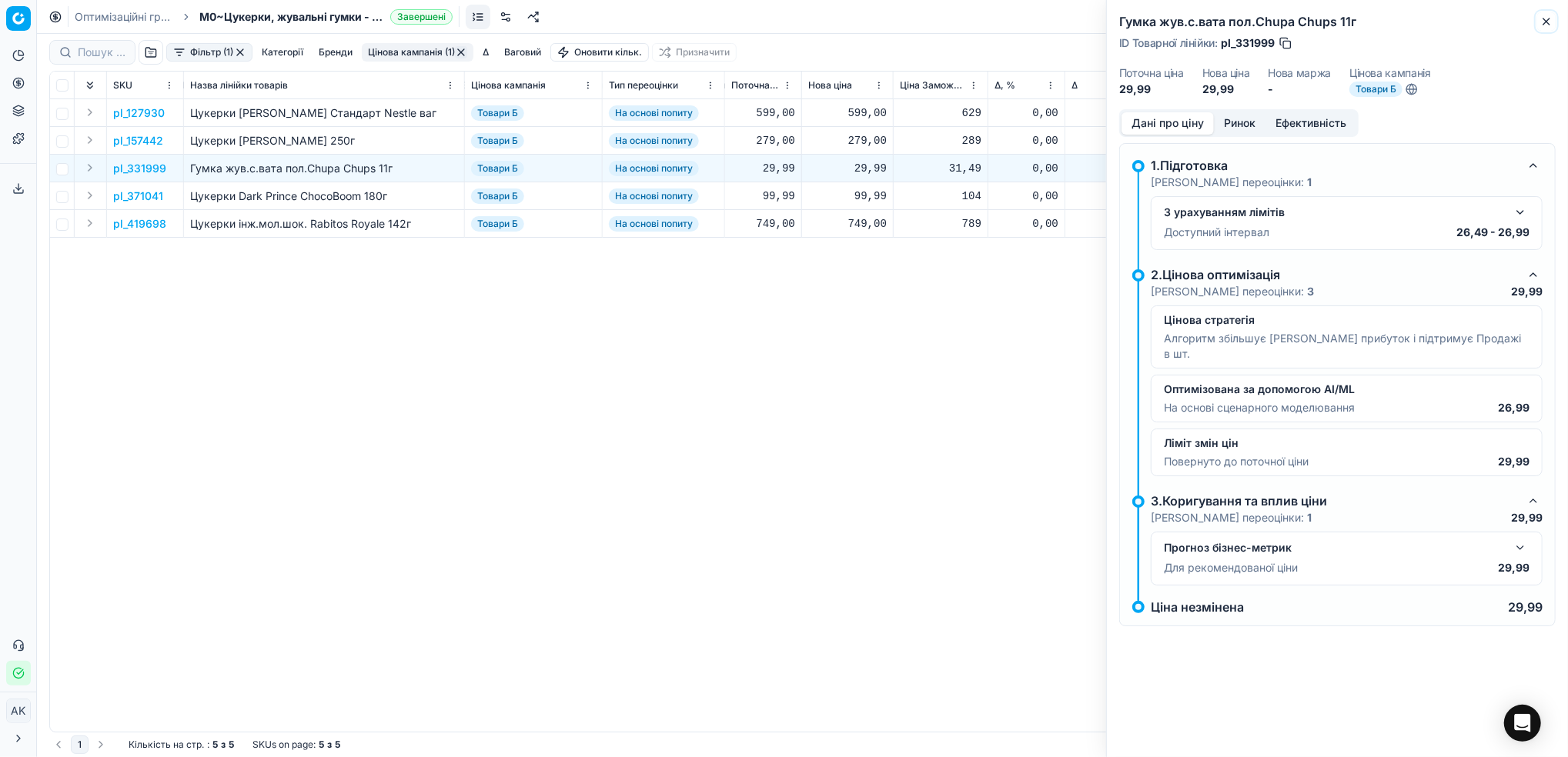
click at [1552, 20] on icon "button" at bounding box center [1546, 21] width 12 height 12
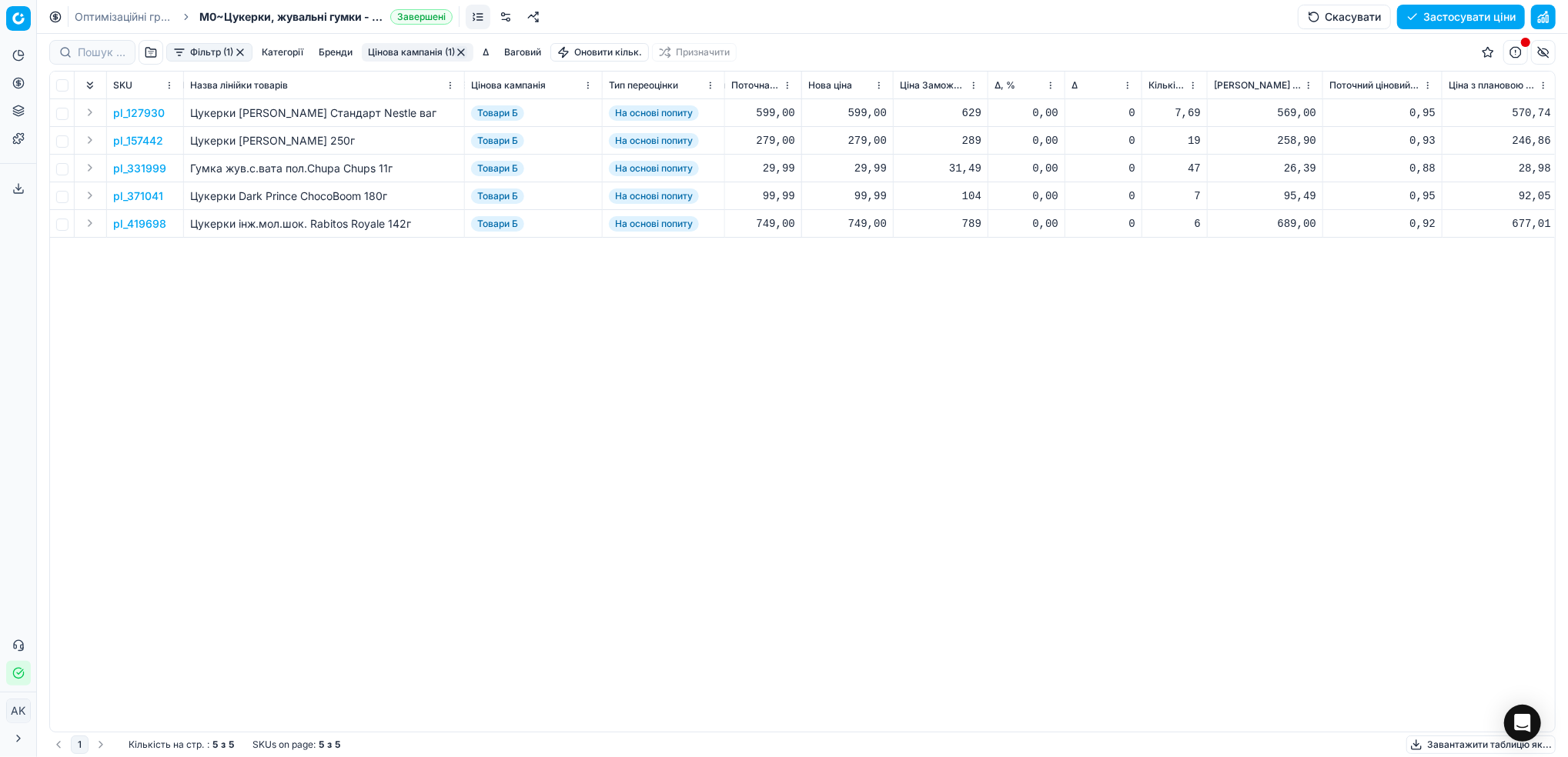
click at [136, 111] on p "pl_127930" at bounding box center [139, 114] width 51 height 15
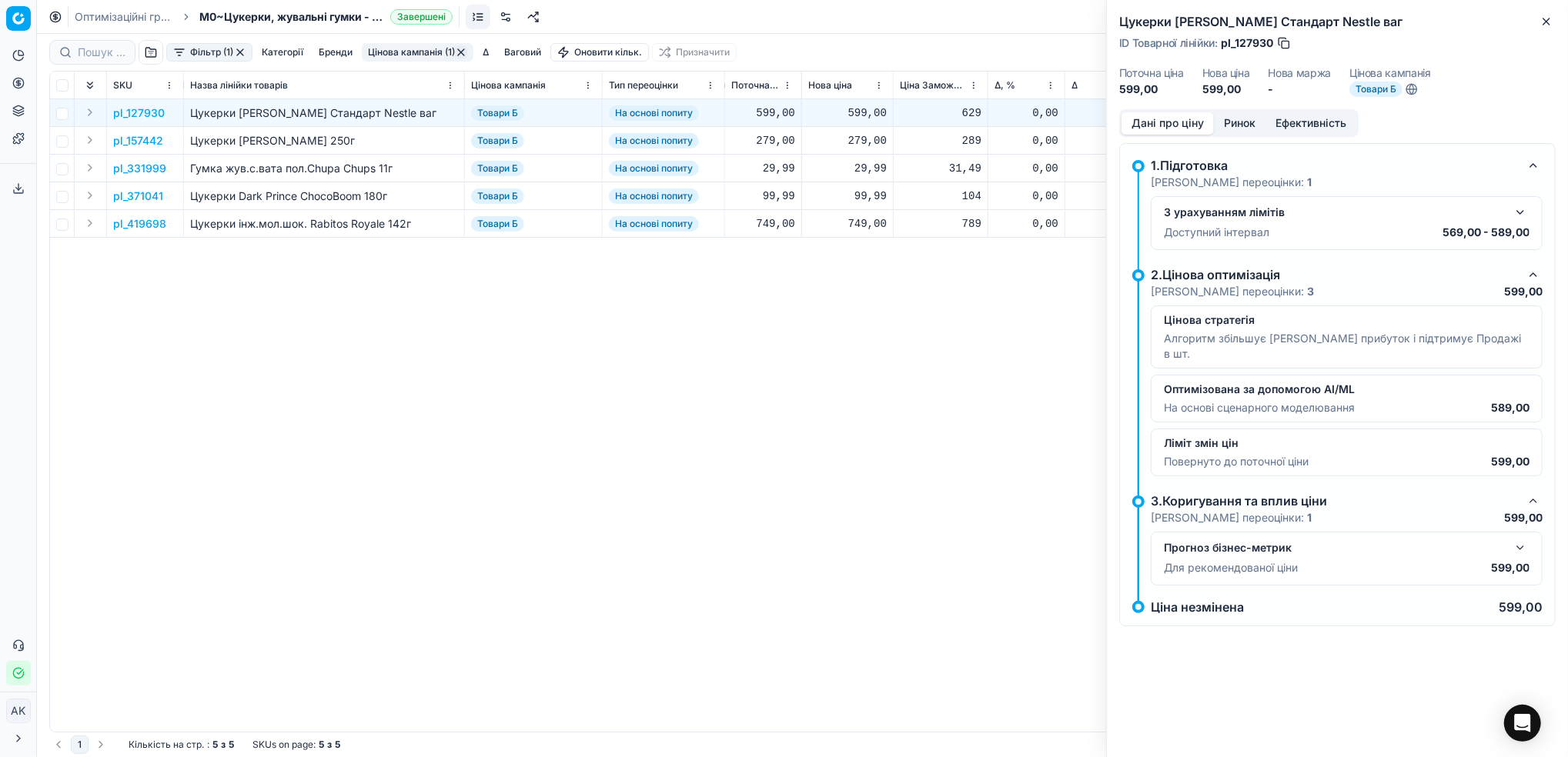
click at [1379, 85] on span "Товари Б" at bounding box center [1376, 90] width 53 height 15
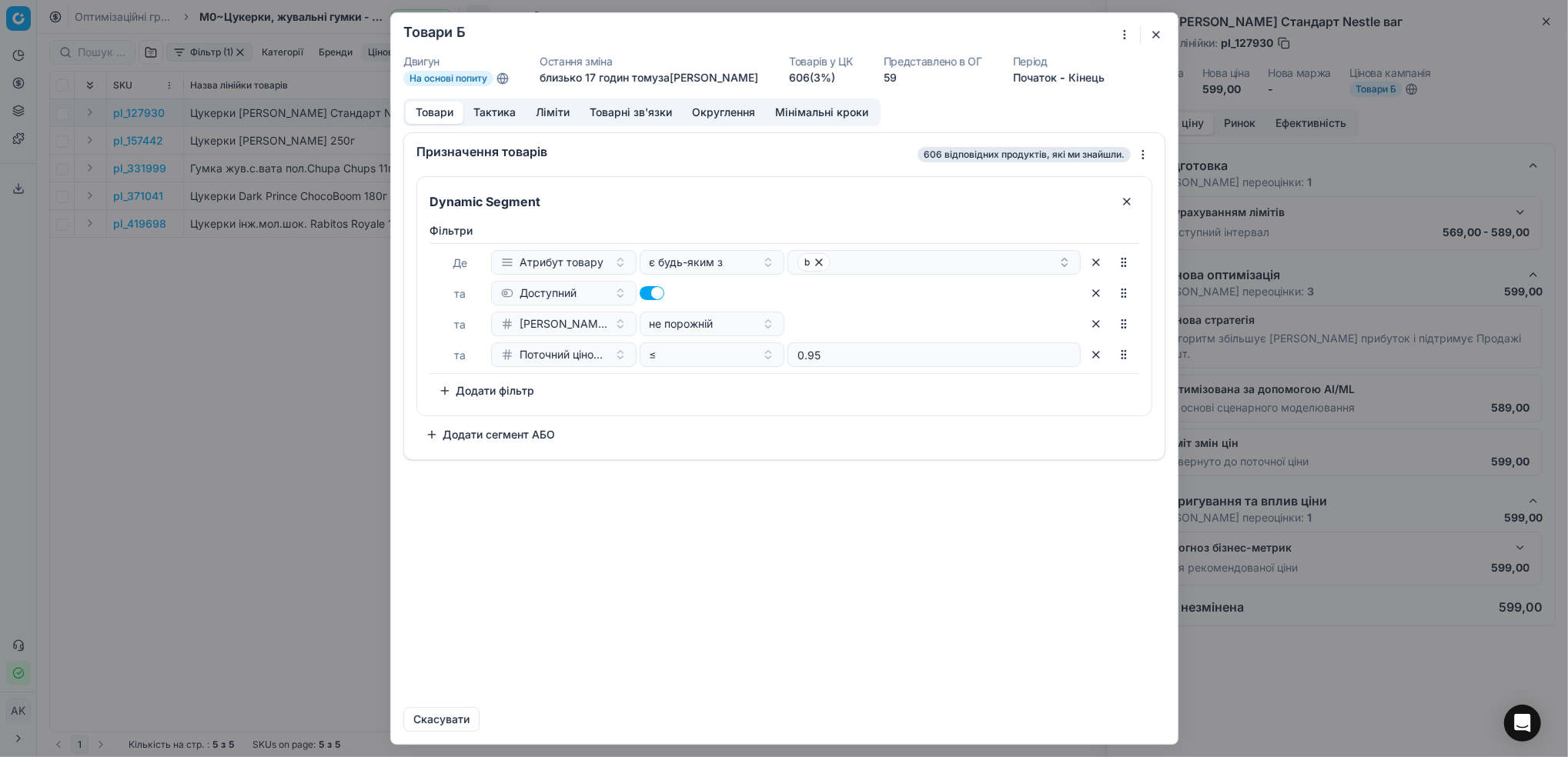
click at [1160, 36] on button "button" at bounding box center [1156, 35] width 19 height 19
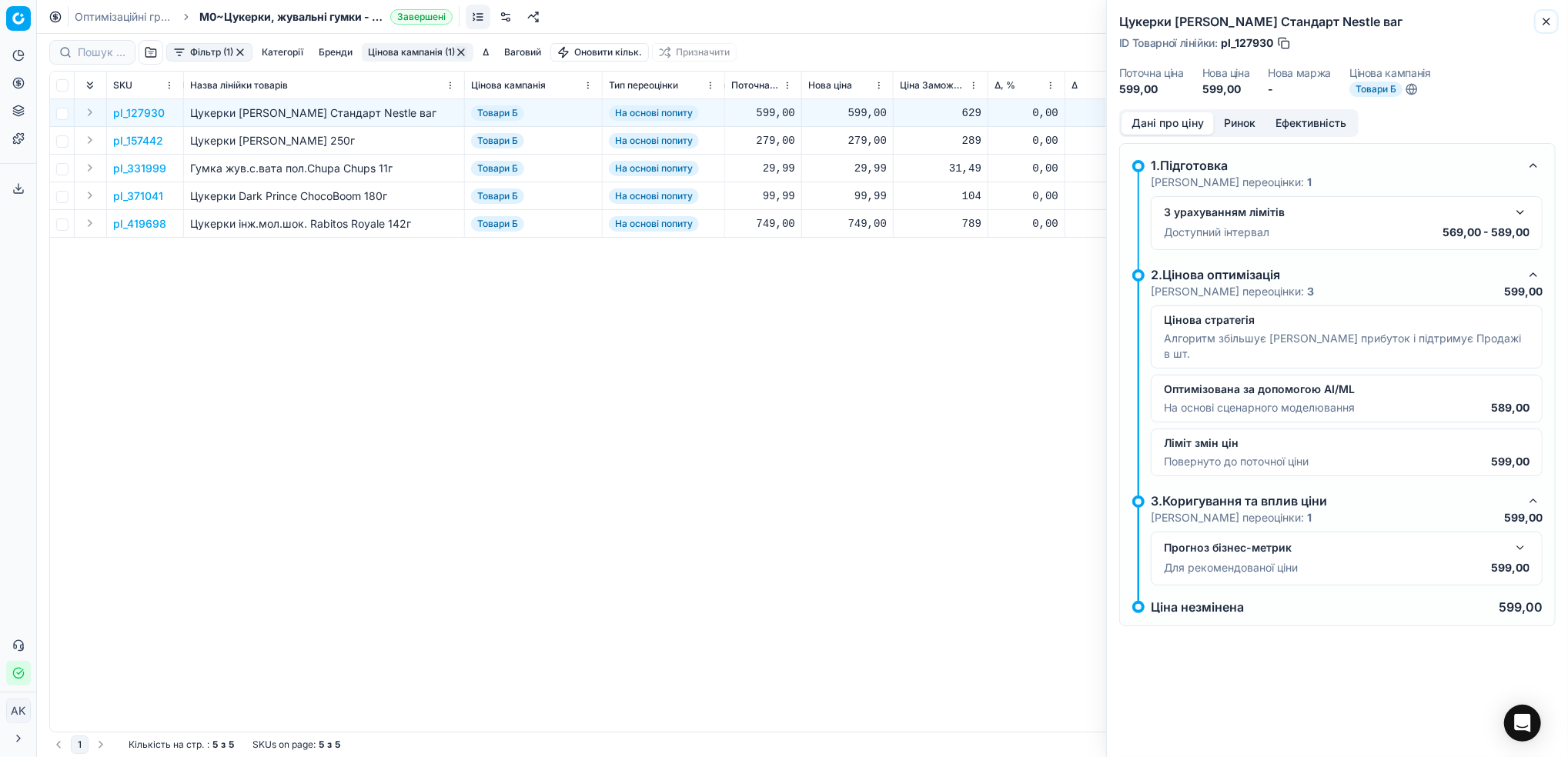
click at [1549, 20] on icon "button" at bounding box center [1546, 21] width 12 height 12
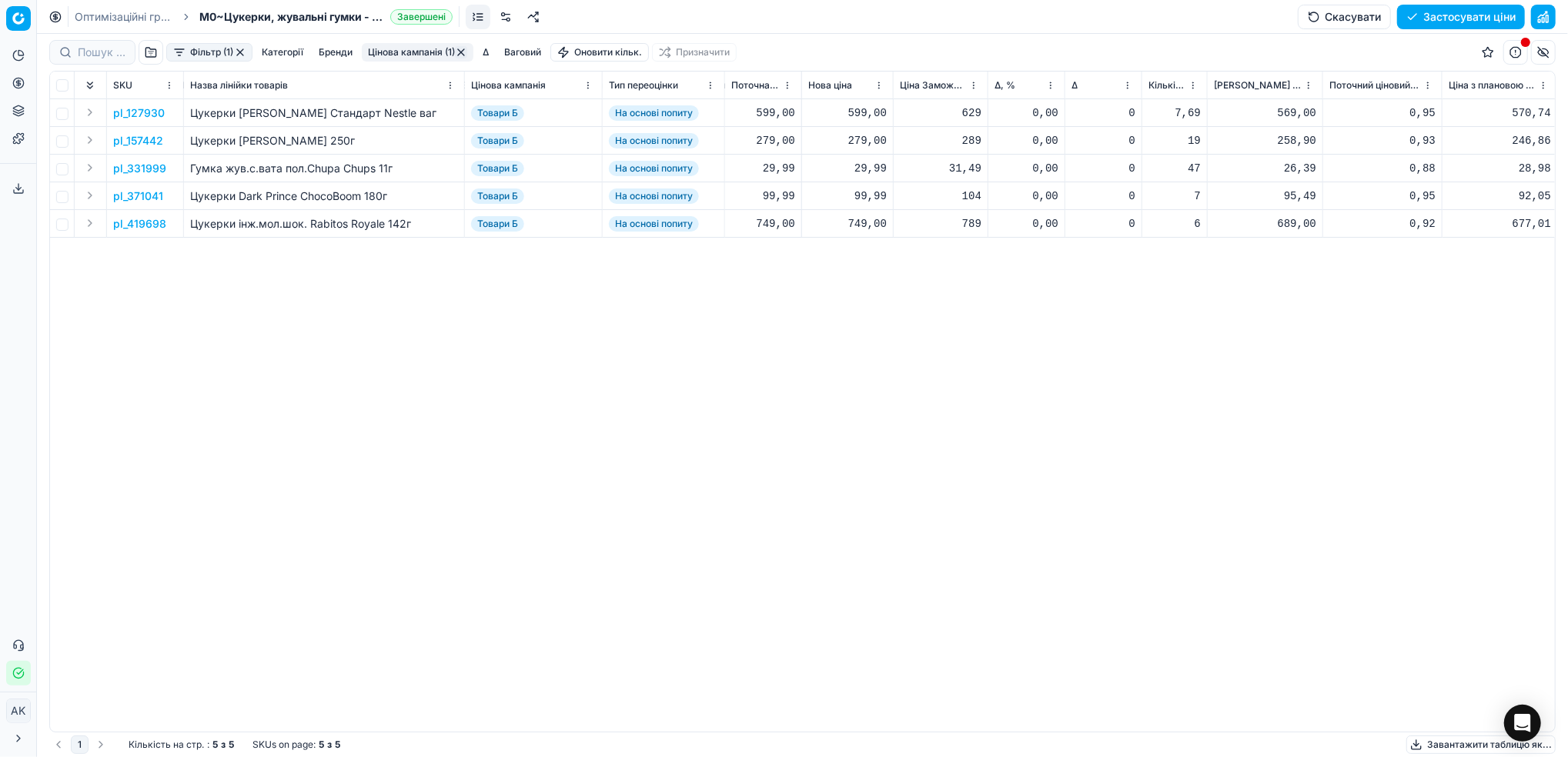
click at [89, 15] on link "Оптимізаційні групи" at bounding box center [123, 17] width 98 height 15
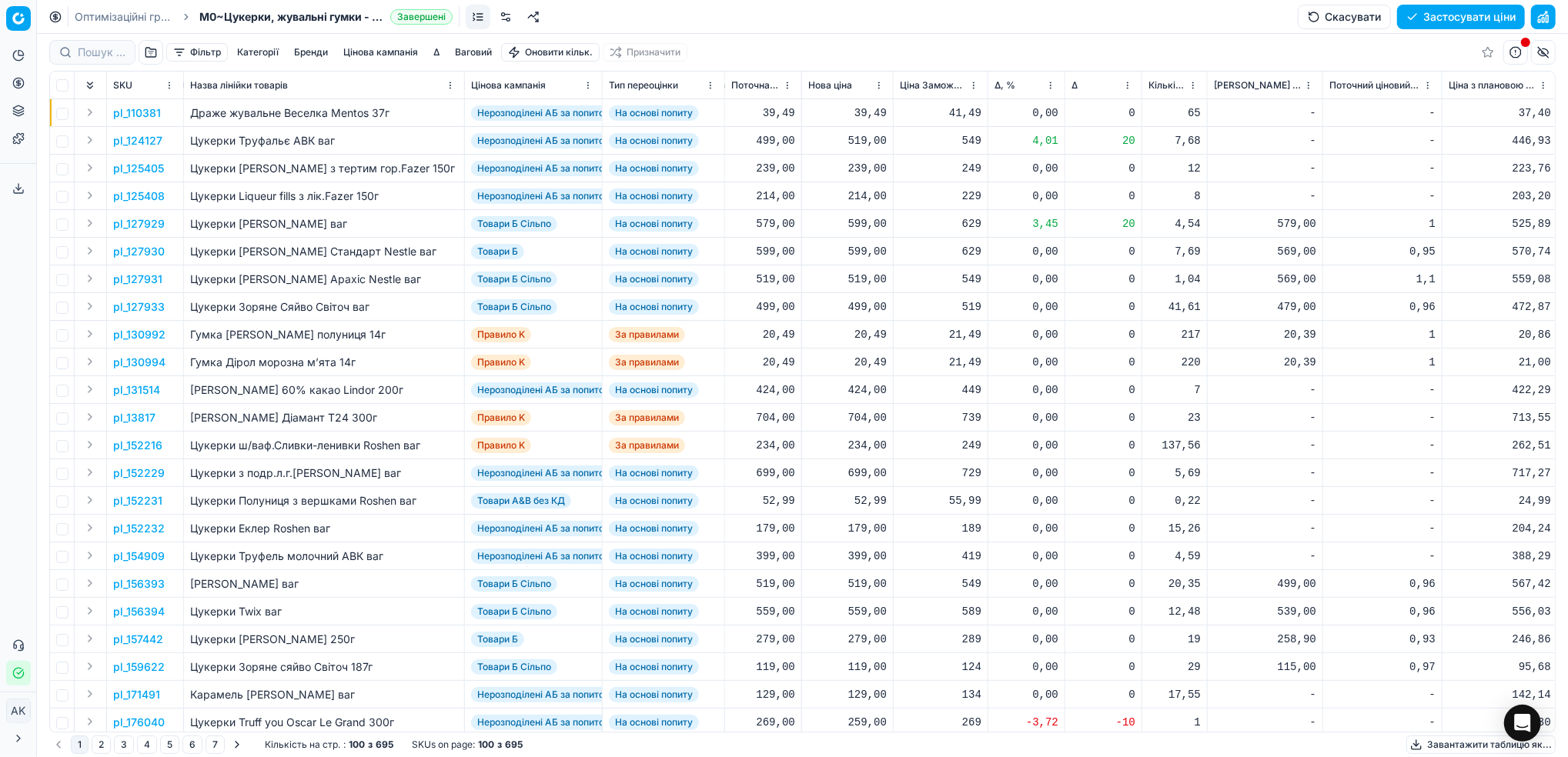
click at [19, 83] on icon at bounding box center [19, 83] width 0 height 6
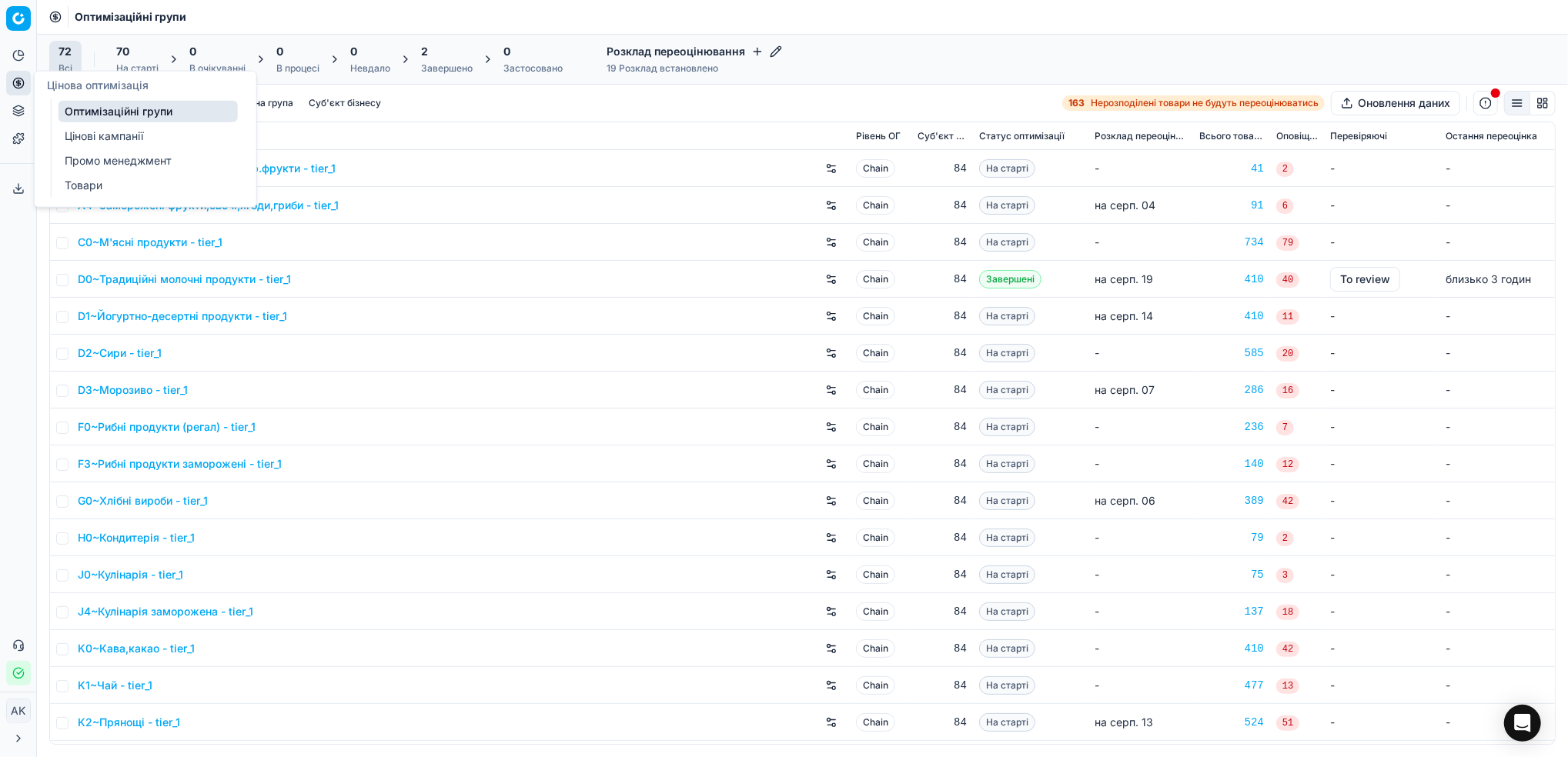
click at [102, 139] on link "Цінові кампанії" at bounding box center [149, 136] width 179 height 21
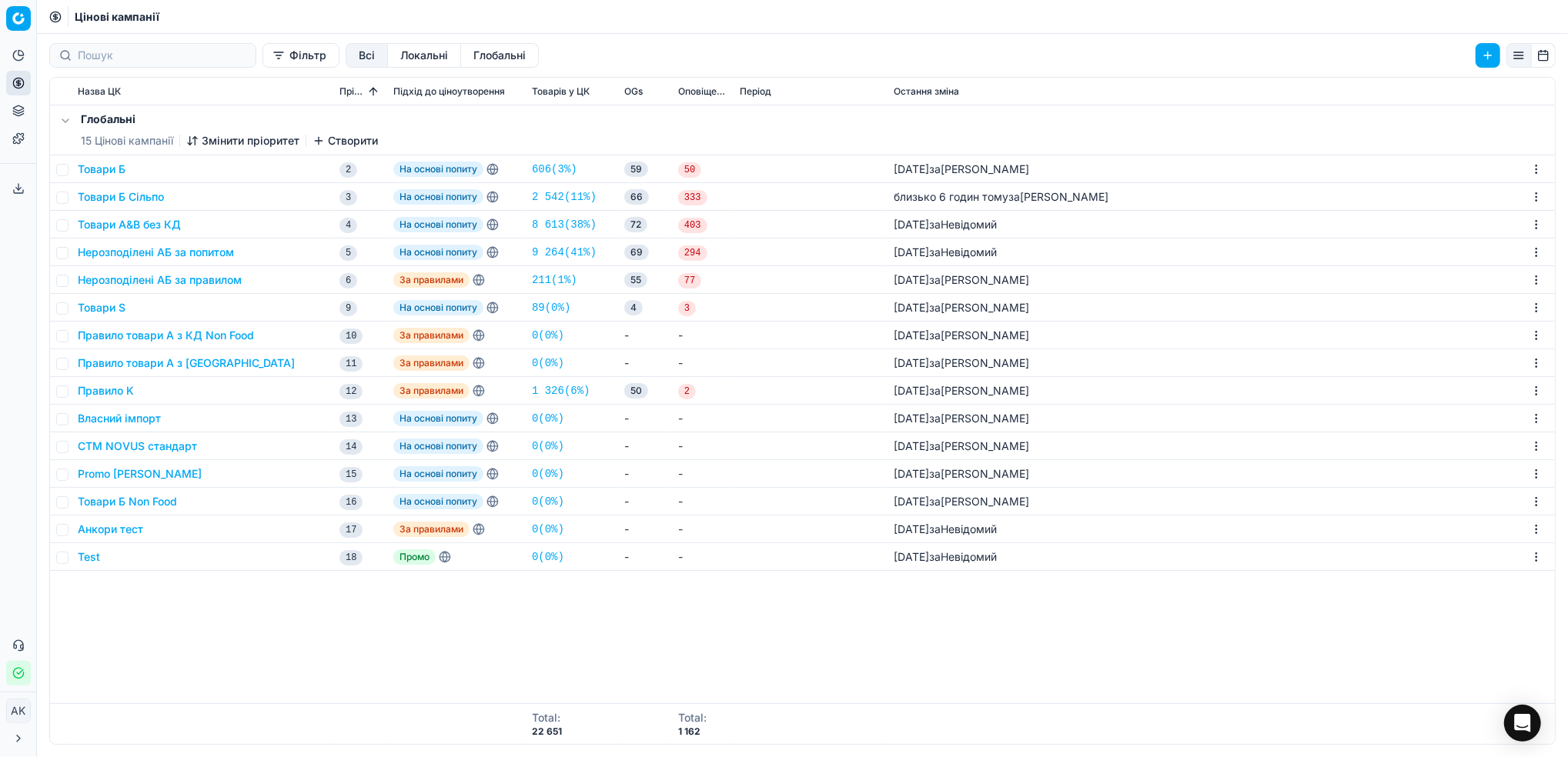
click at [98, 171] on button "Товари Б" at bounding box center [102, 169] width 48 height 15
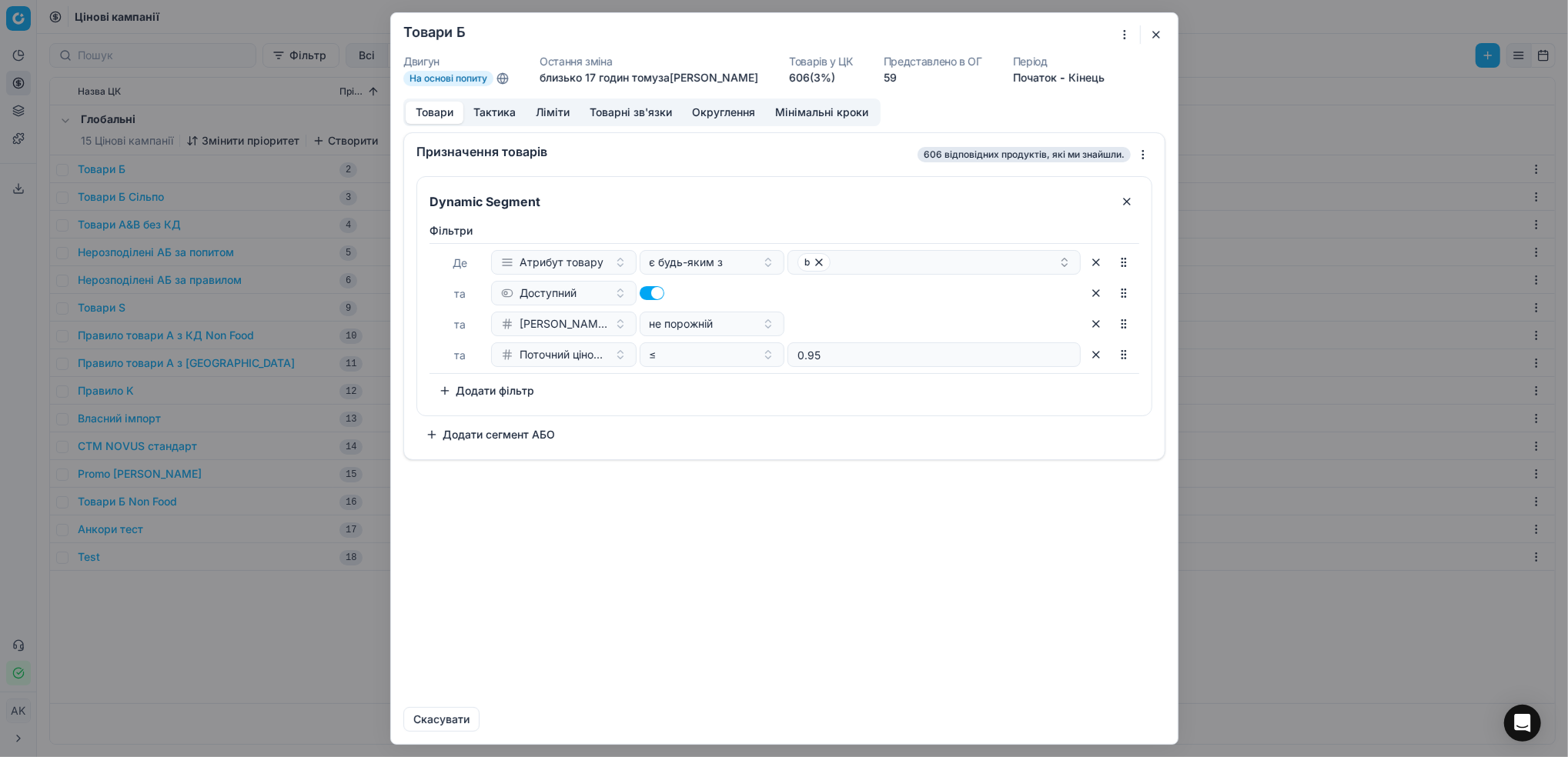
click at [1157, 35] on button "button" at bounding box center [1156, 35] width 19 height 19
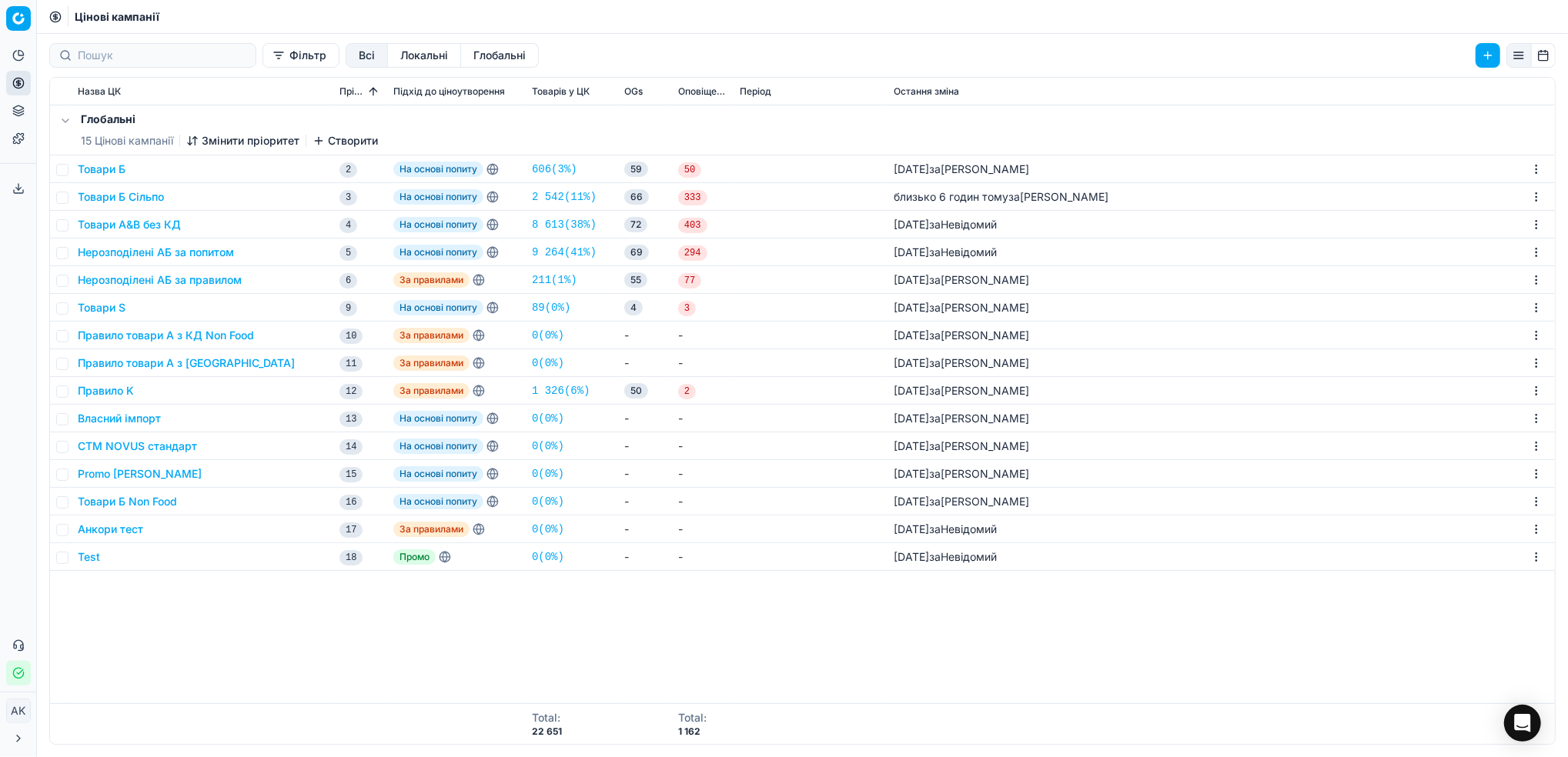
click at [108, 195] on button "Товари Б Сільпо" at bounding box center [120, 197] width 86 height 15
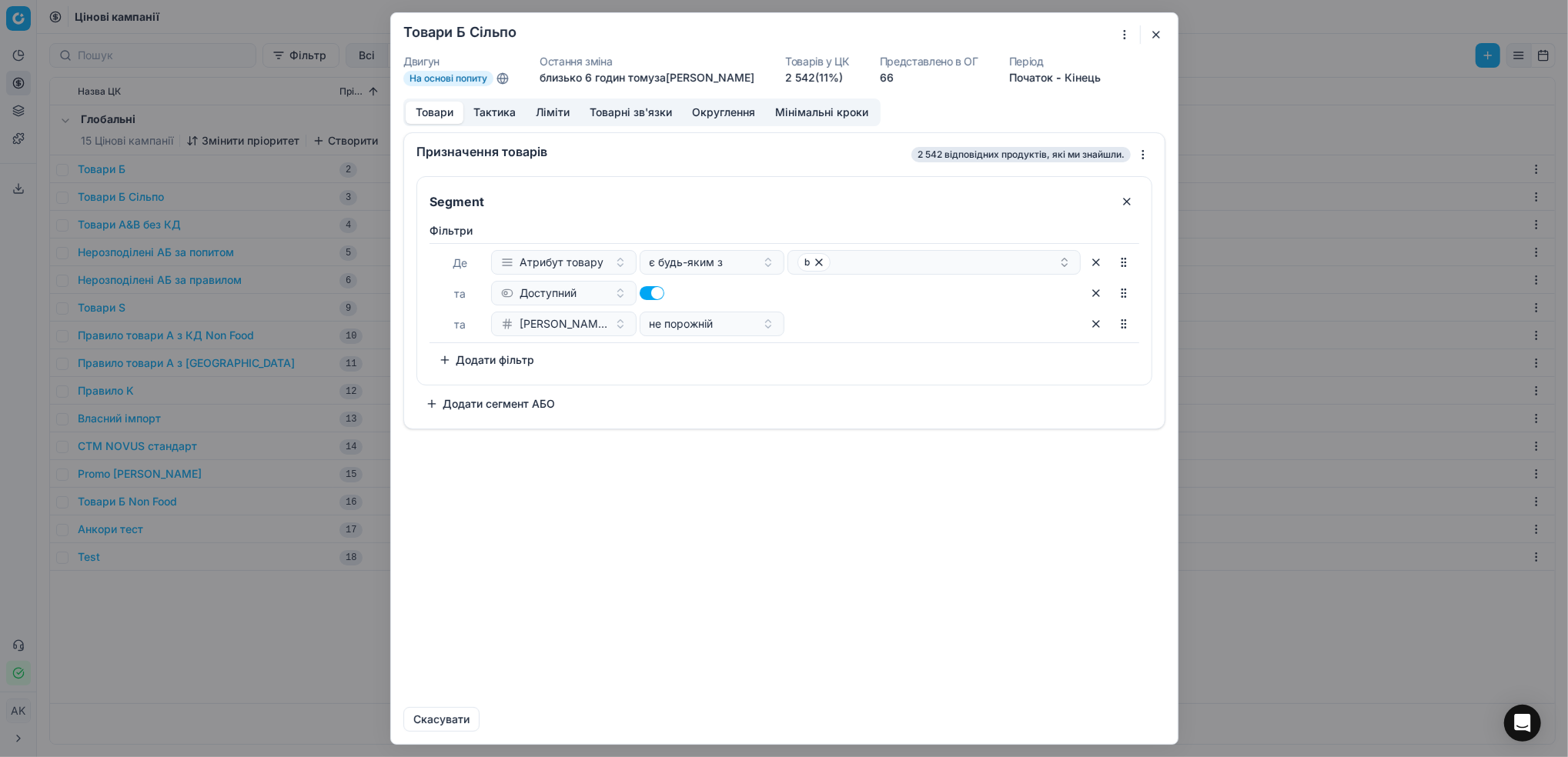
click at [1159, 32] on button "button" at bounding box center [1156, 35] width 19 height 19
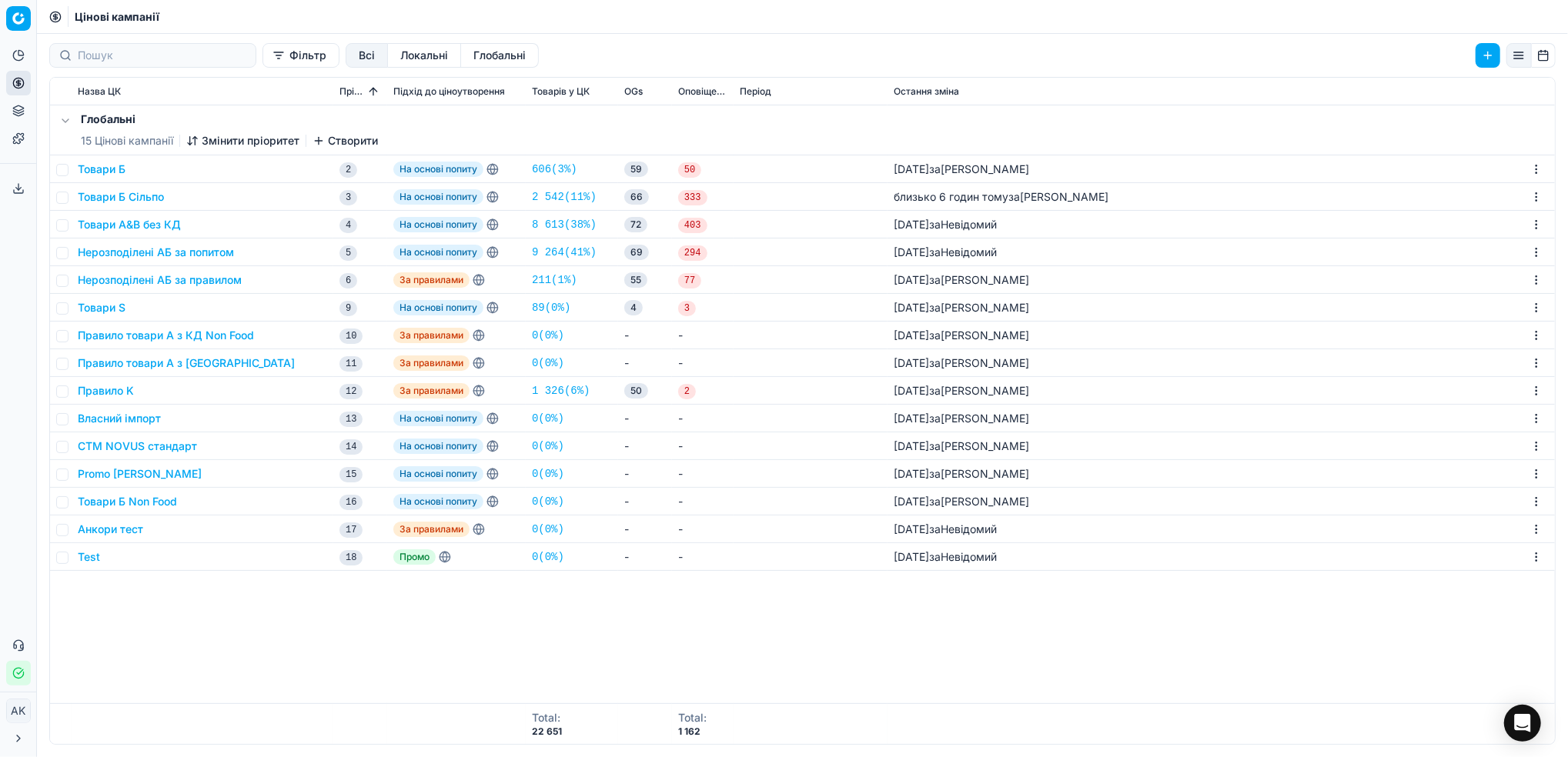
click at [114, 196] on button "Товари Б Сільпо" at bounding box center [120, 197] width 86 height 15
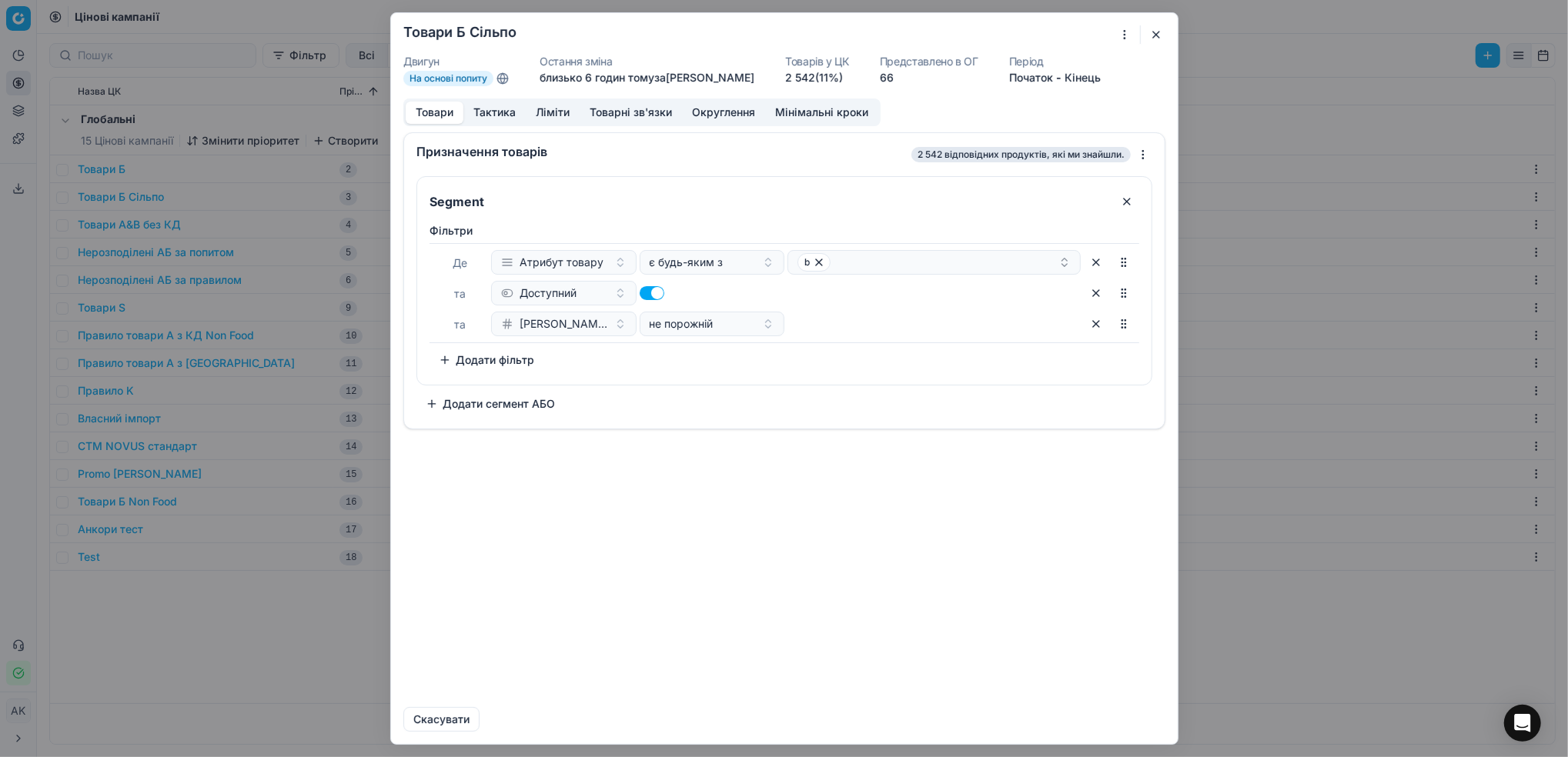
click at [1151, 39] on button "button" at bounding box center [1156, 35] width 19 height 19
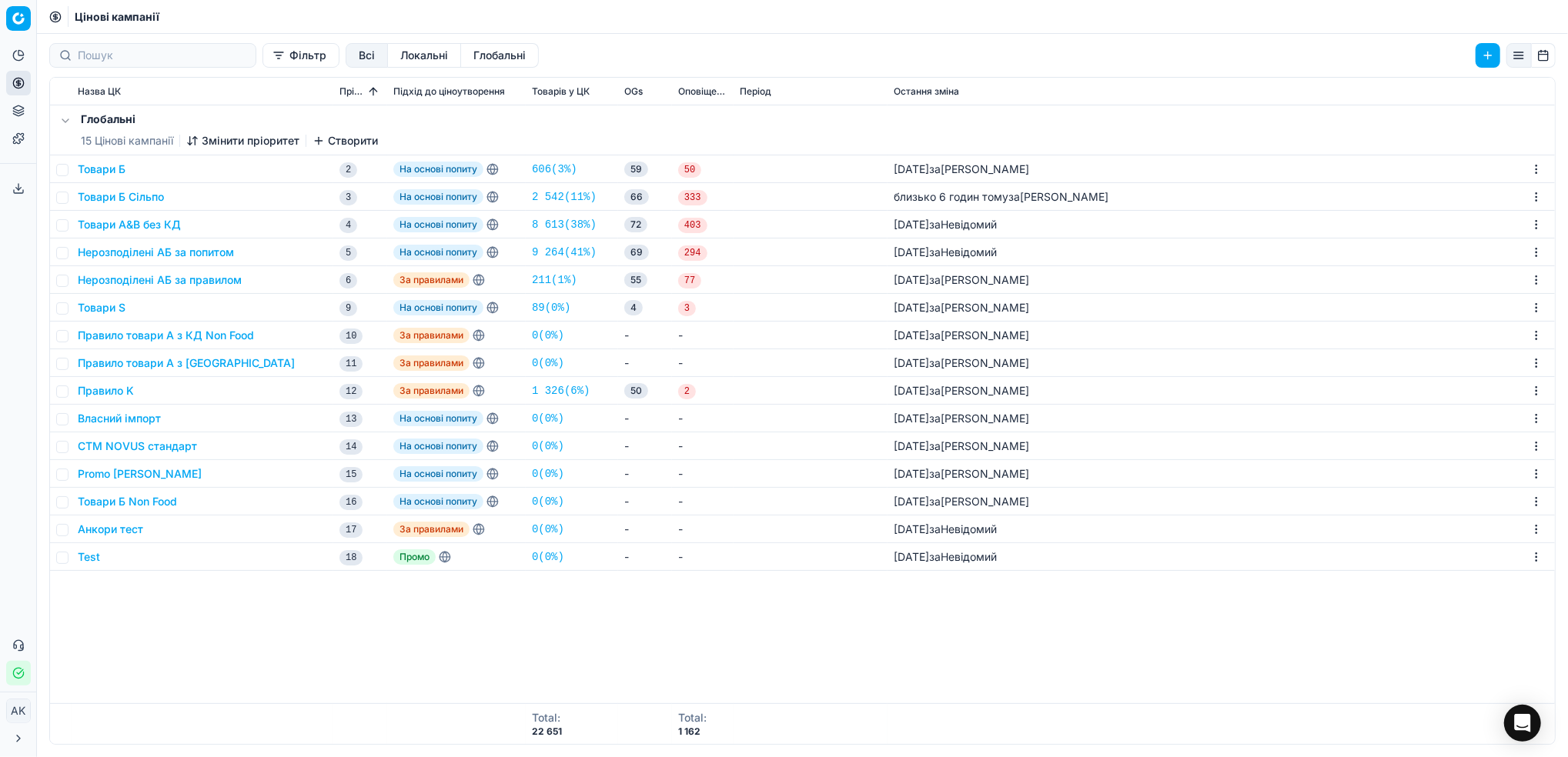
click at [105, 172] on button "Товари Б" at bounding box center [102, 169] width 48 height 15
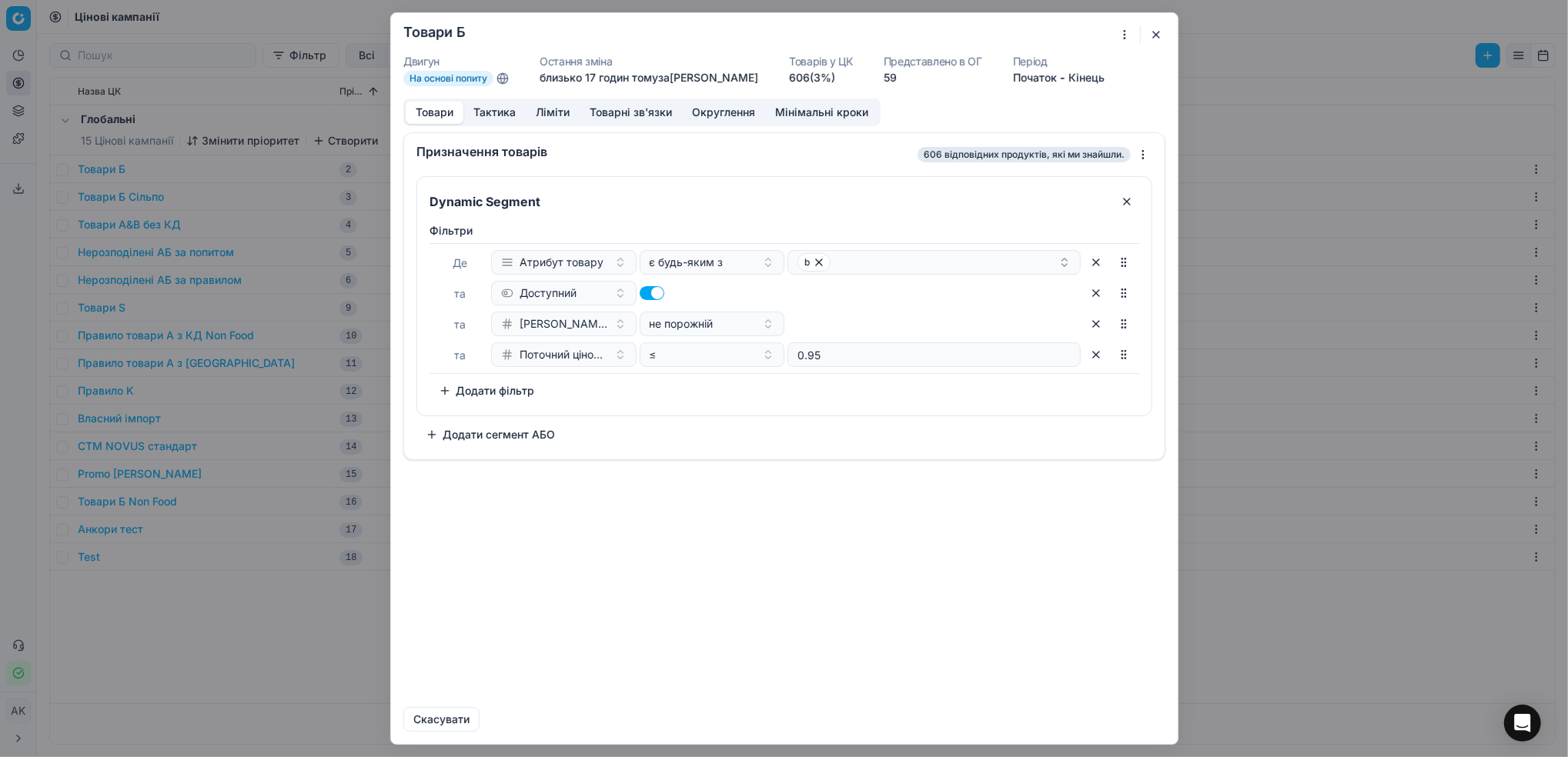
click at [522, 437] on button "Додати сегмент АБО" at bounding box center [490, 434] width 148 height 25
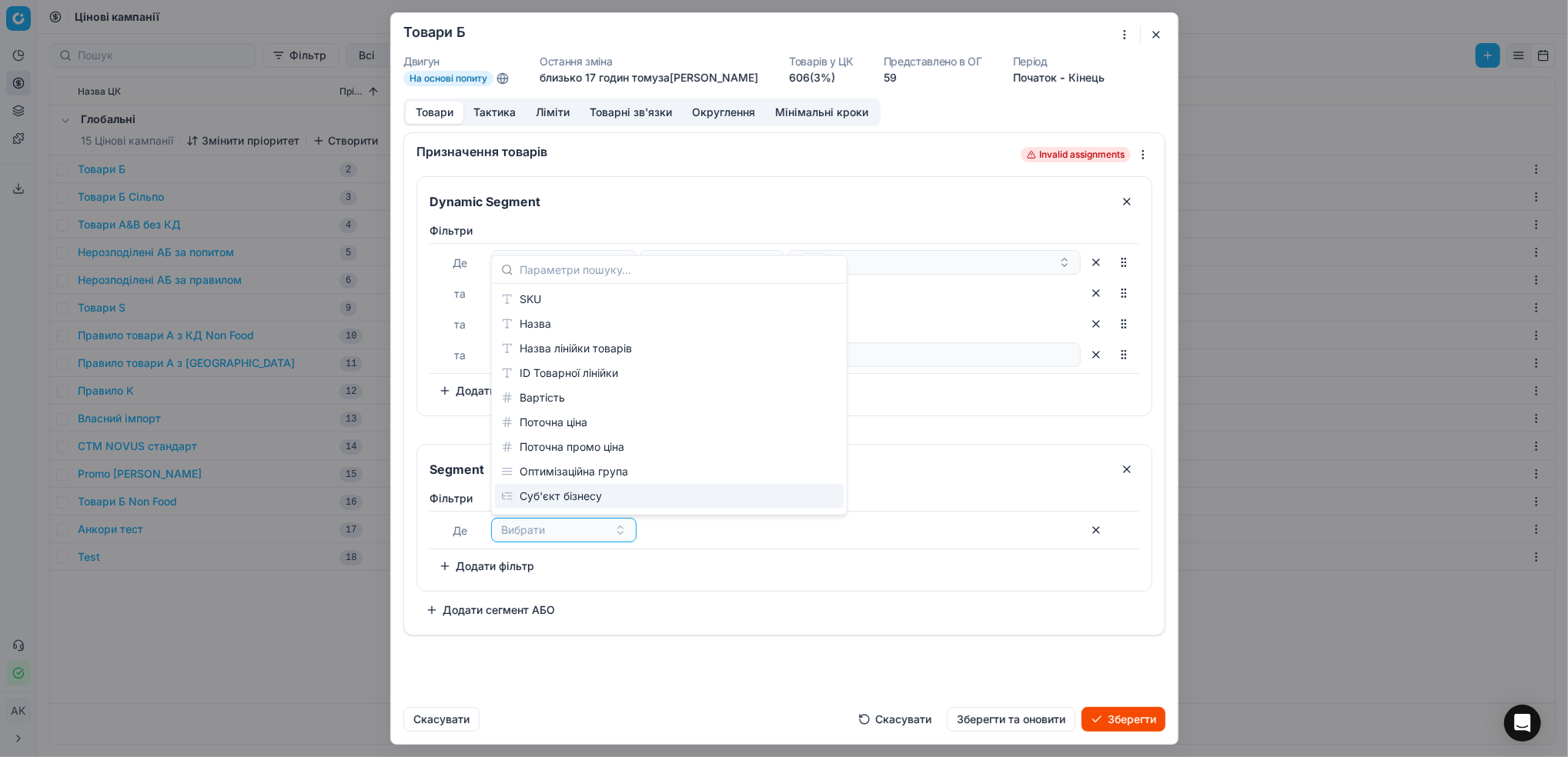
click at [1035, 425] on div "OR" at bounding box center [784, 430] width 736 height 15
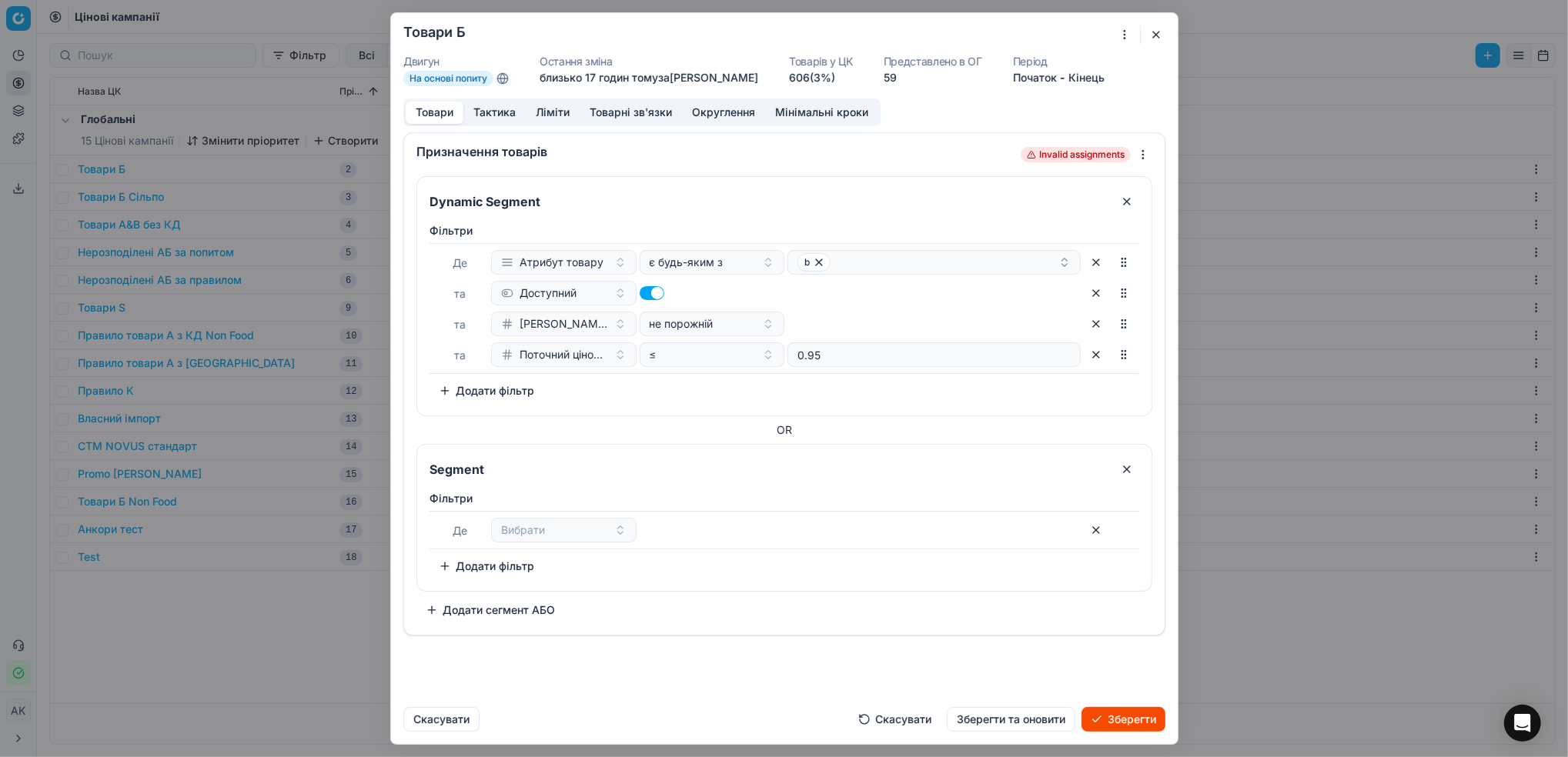
click at [555, 114] on button "Ліміти" at bounding box center [552, 113] width 54 height 22
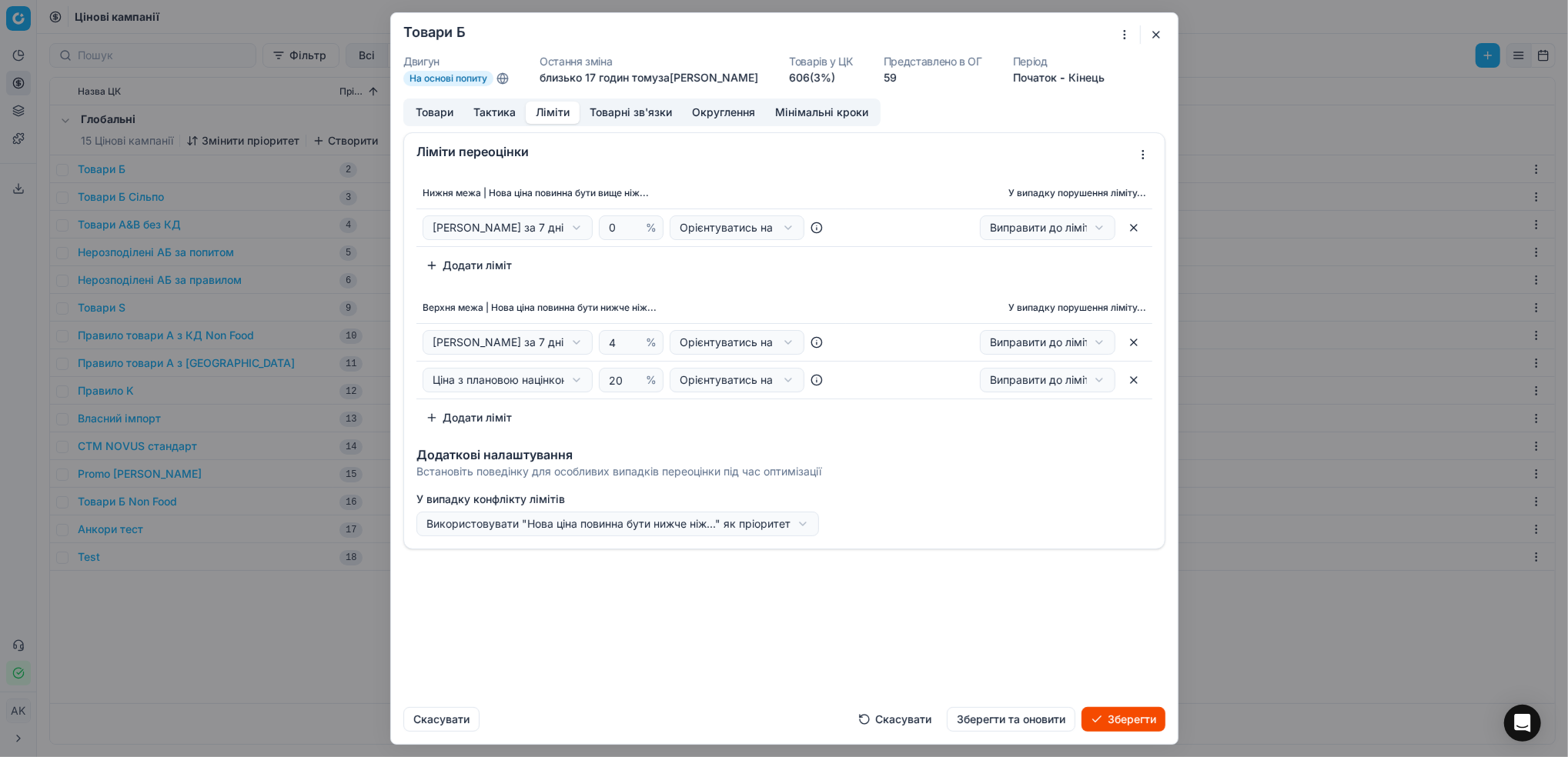
click at [432, 113] on button "Товари" at bounding box center [434, 113] width 58 height 22
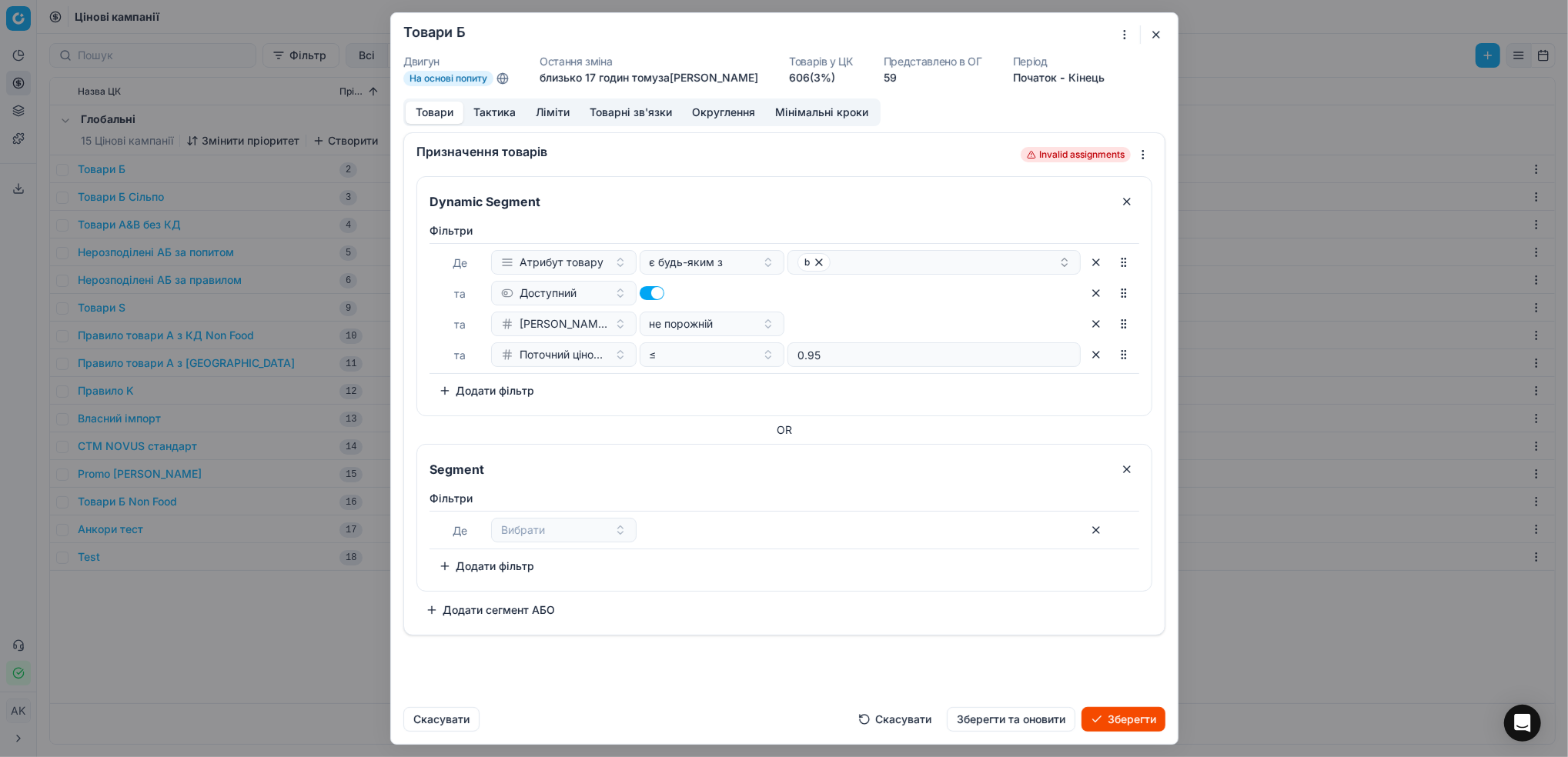
click at [889, 721] on button "Скасувати" at bounding box center [895, 719] width 91 height 25
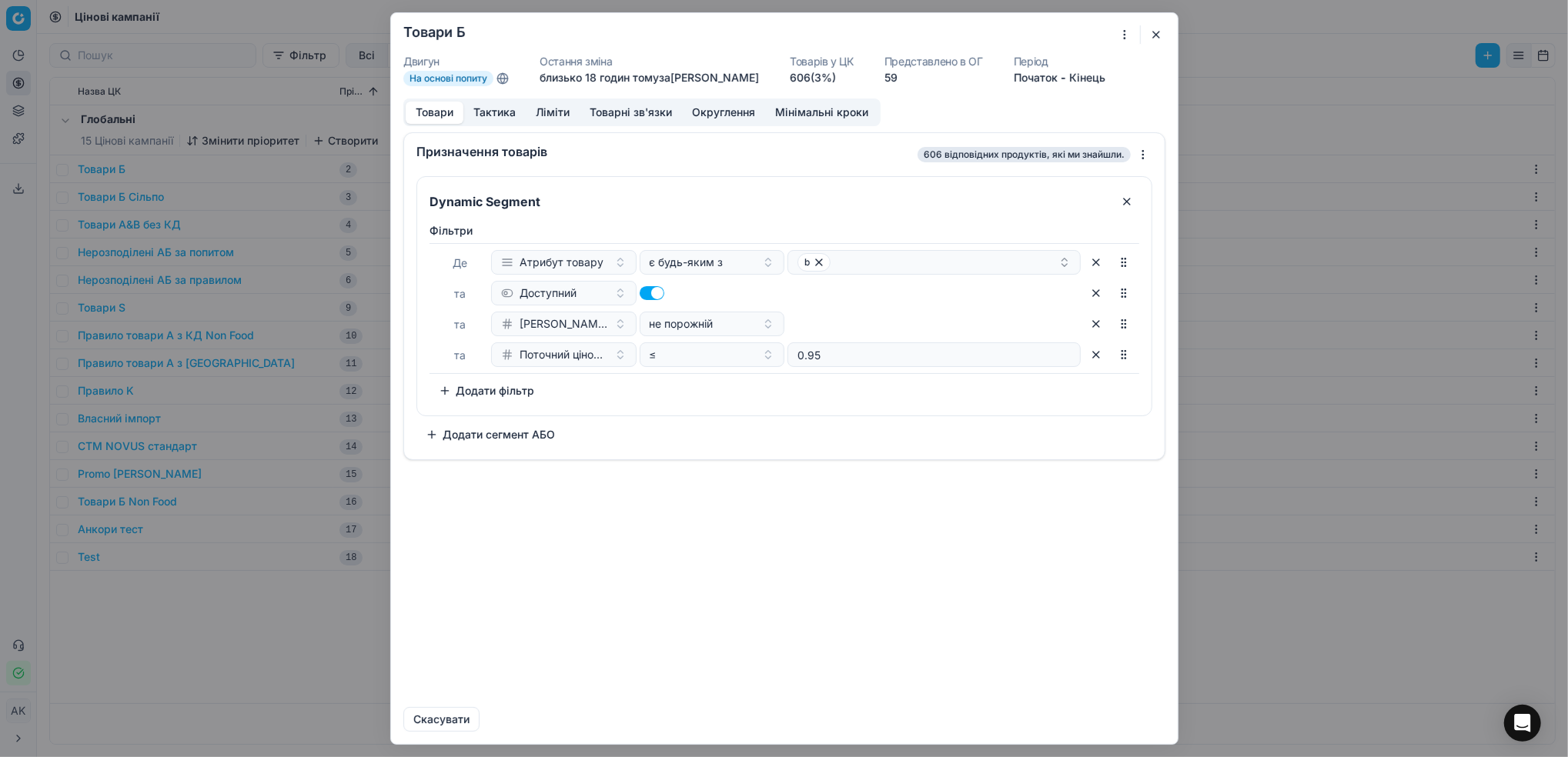
click at [1157, 32] on button "button" at bounding box center [1156, 35] width 19 height 19
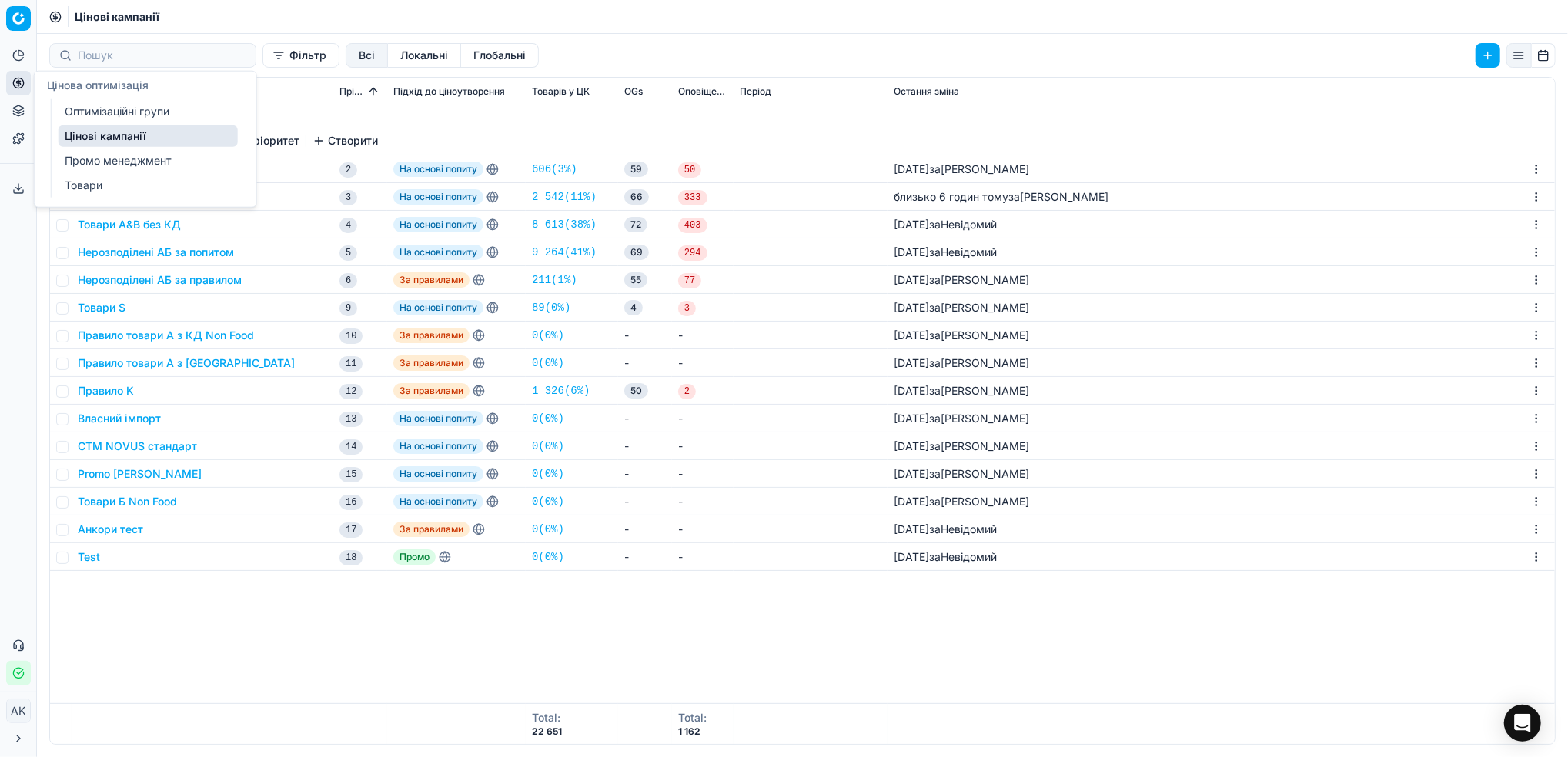
click at [125, 110] on link "Оптимізаційні групи" at bounding box center [149, 111] width 179 height 21
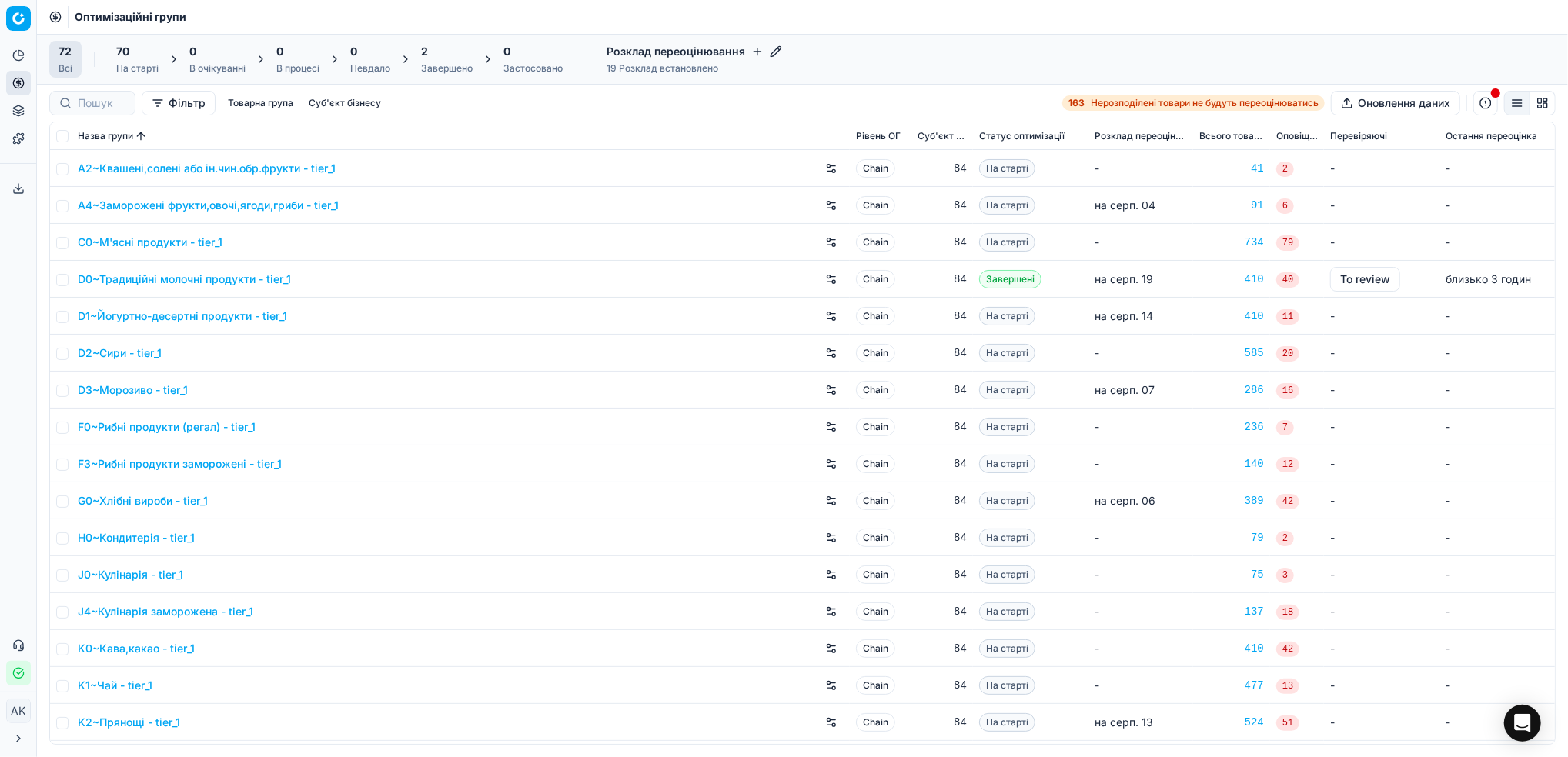
click at [457, 51] on div "2" at bounding box center [446, 51] width 51 height 15
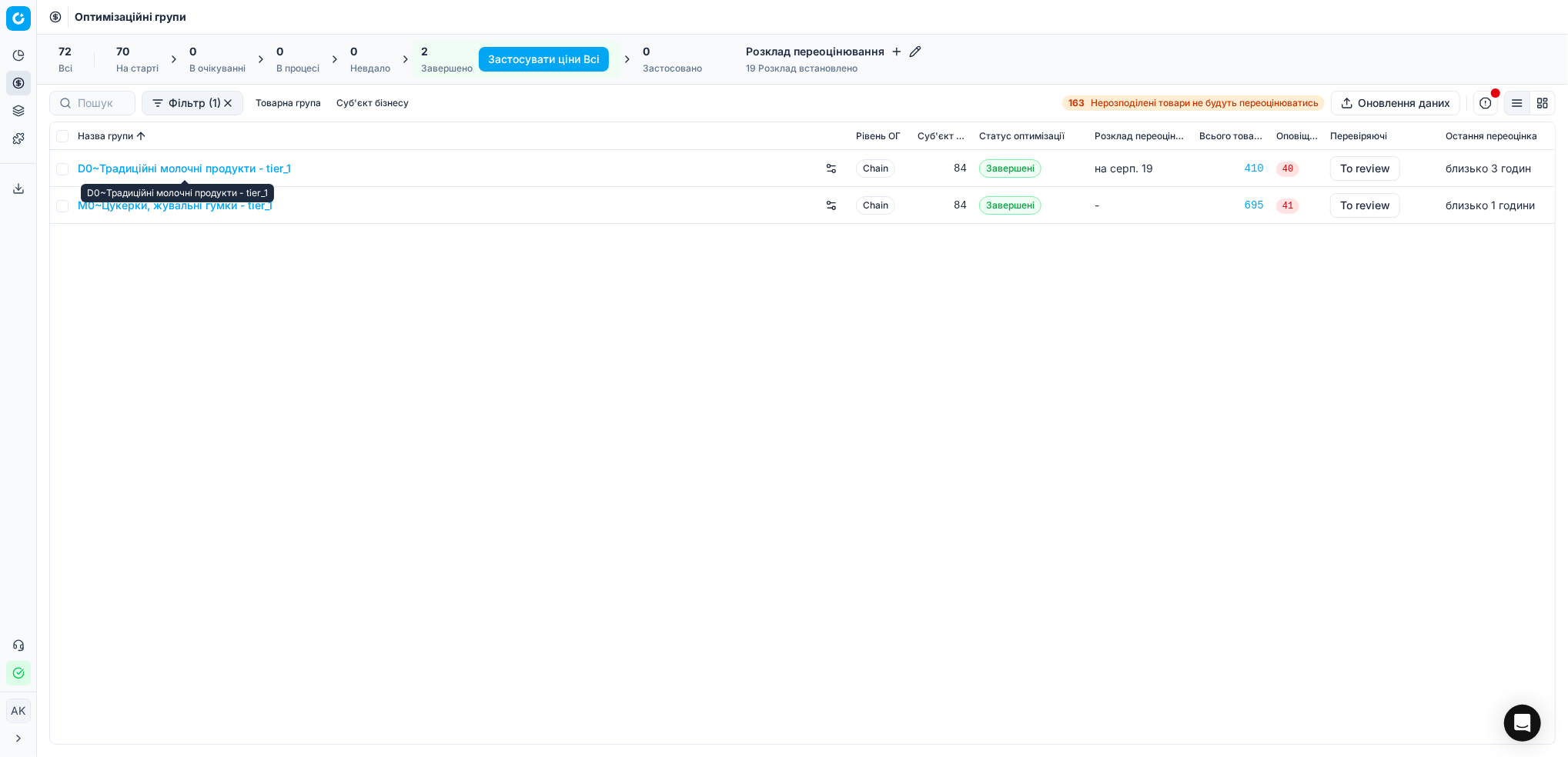
click at [167, 206] on link "M0~Цукерки, жувальні гумки - tier_1" at bounding box center [175, 206] width 195 height 15
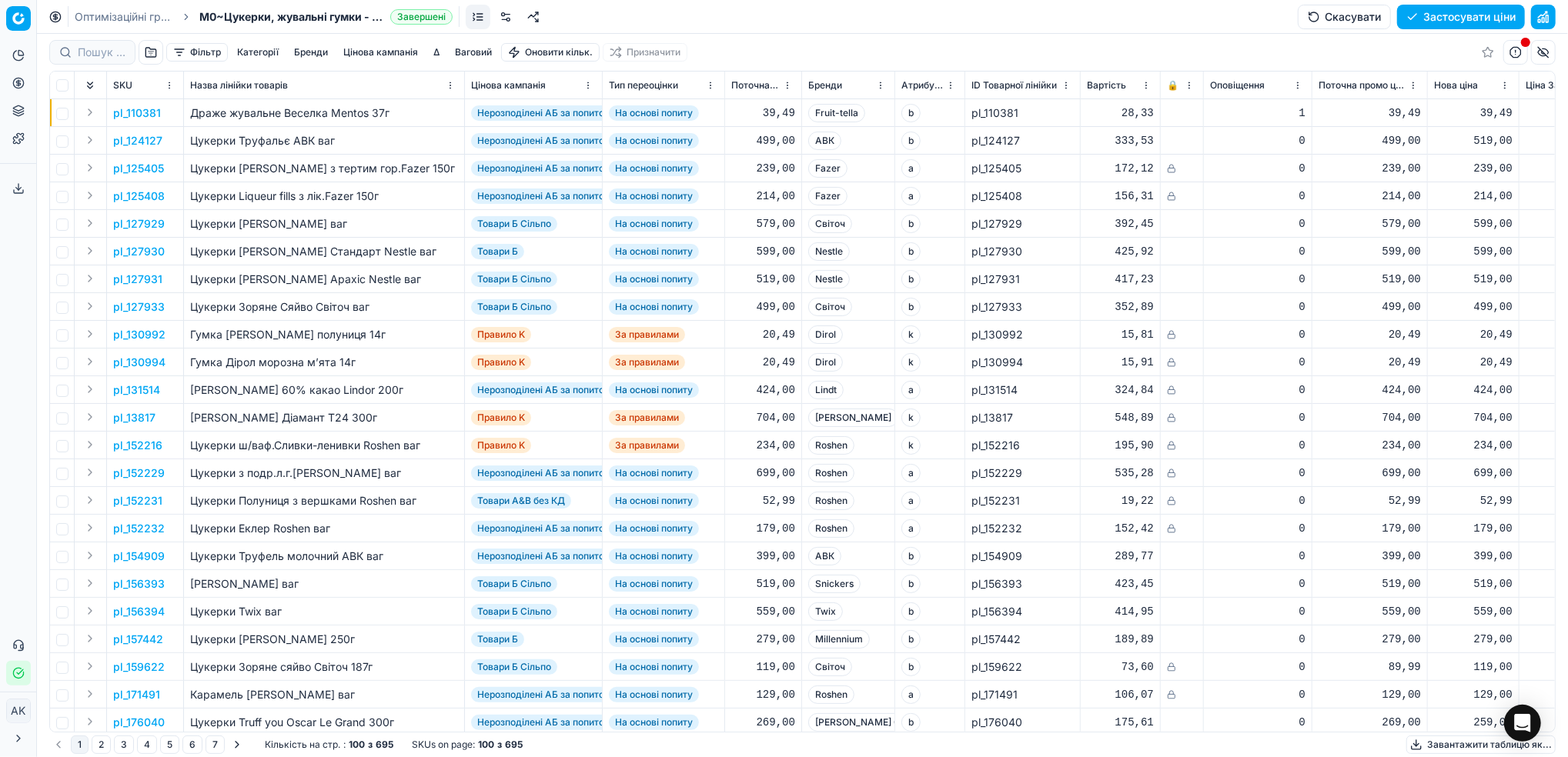
click at [390, 51] on button "Цінова кампанія" at bounding box center [381, 52] width 87 height 19
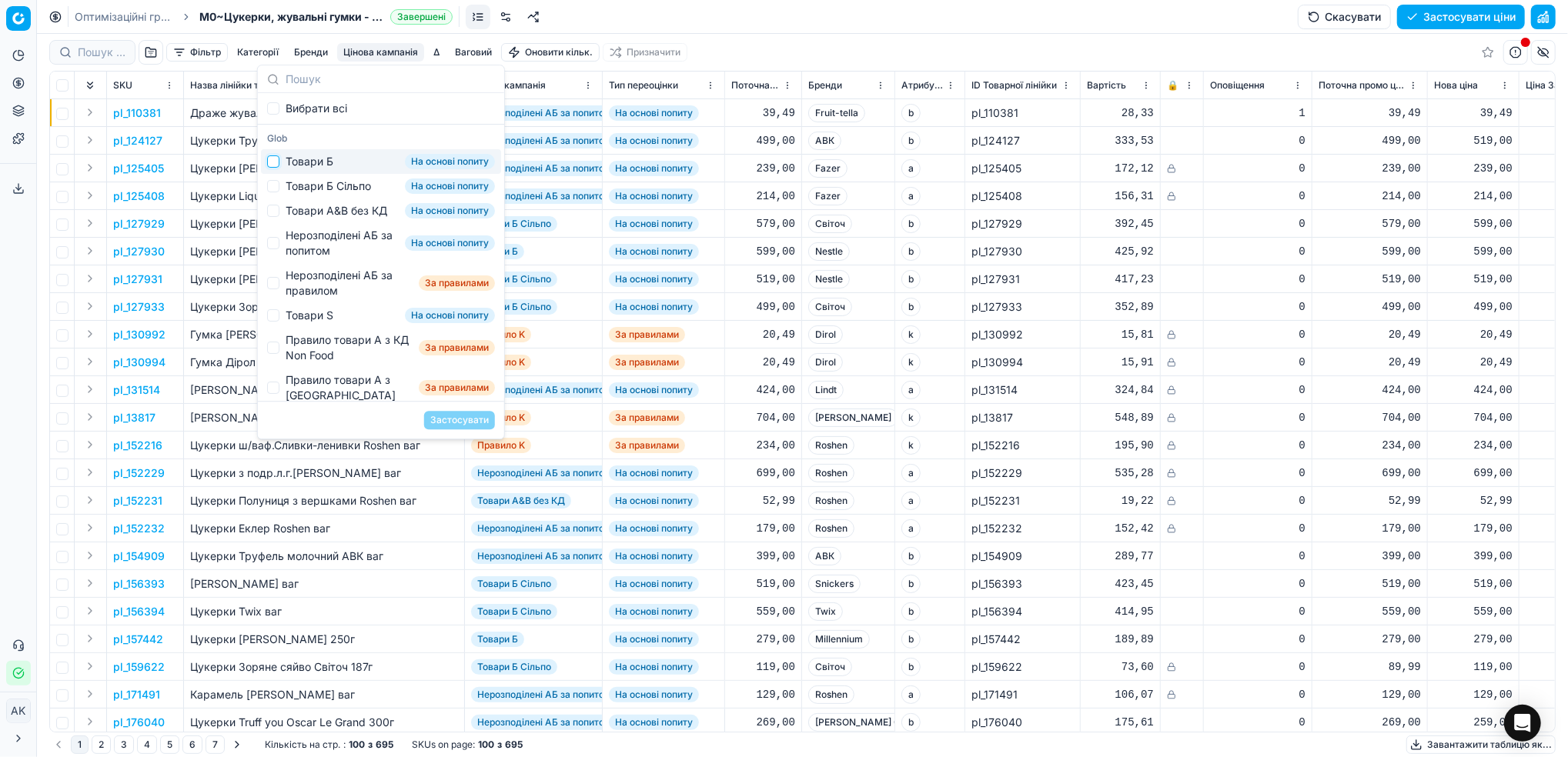
click at [277, 164] on input "Suggestions" at bounding box center [273, 161] width 12 height 12
checkbox input "true"
click at [450, 419] on button "Застосувати" at bounding box center [459, 420] width 71 height 19
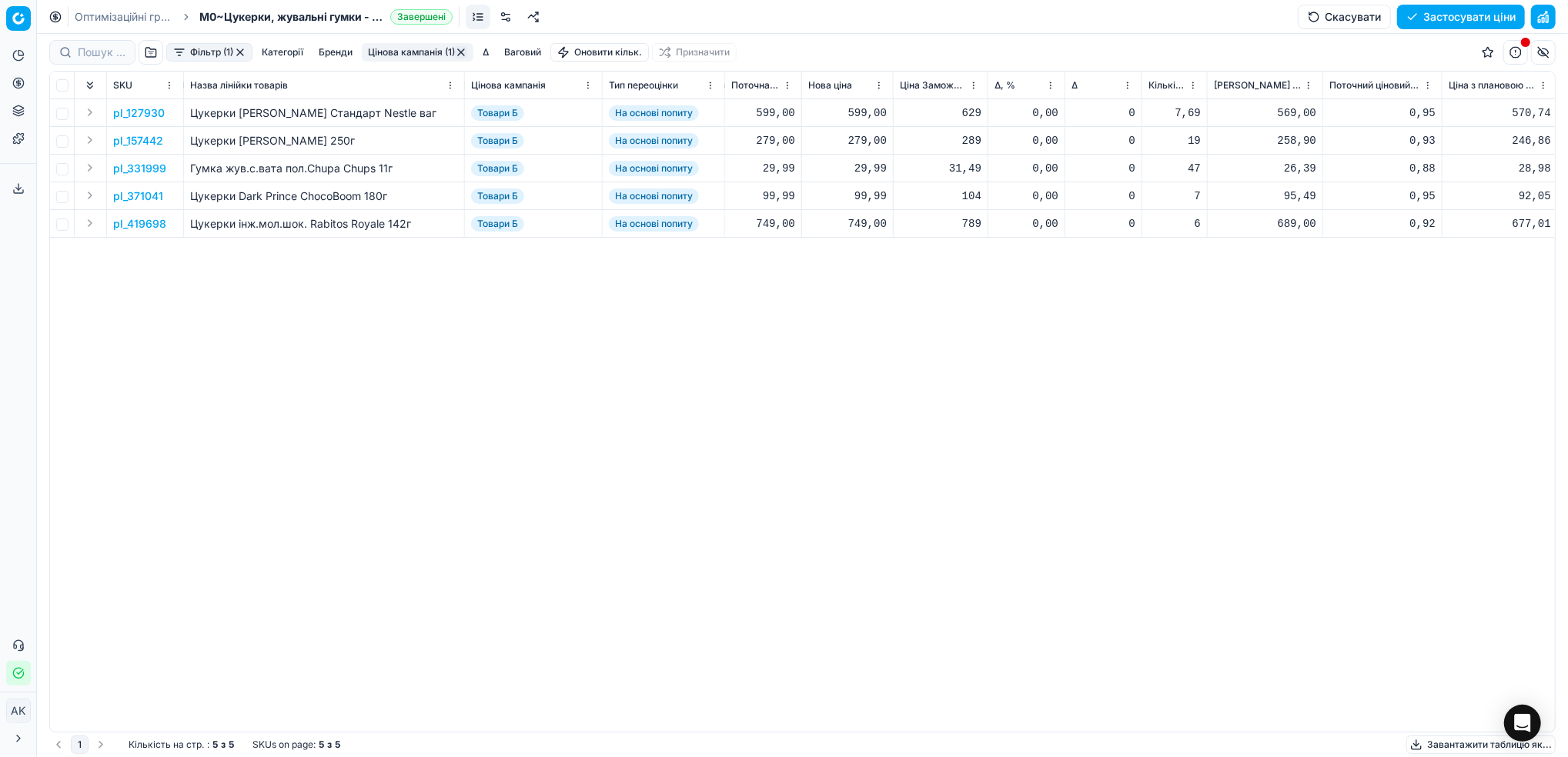
scroll to position [0, 632]
click at [134, 168] on p "pl_331999" at bounding box center [140, 168] width 53 height 15
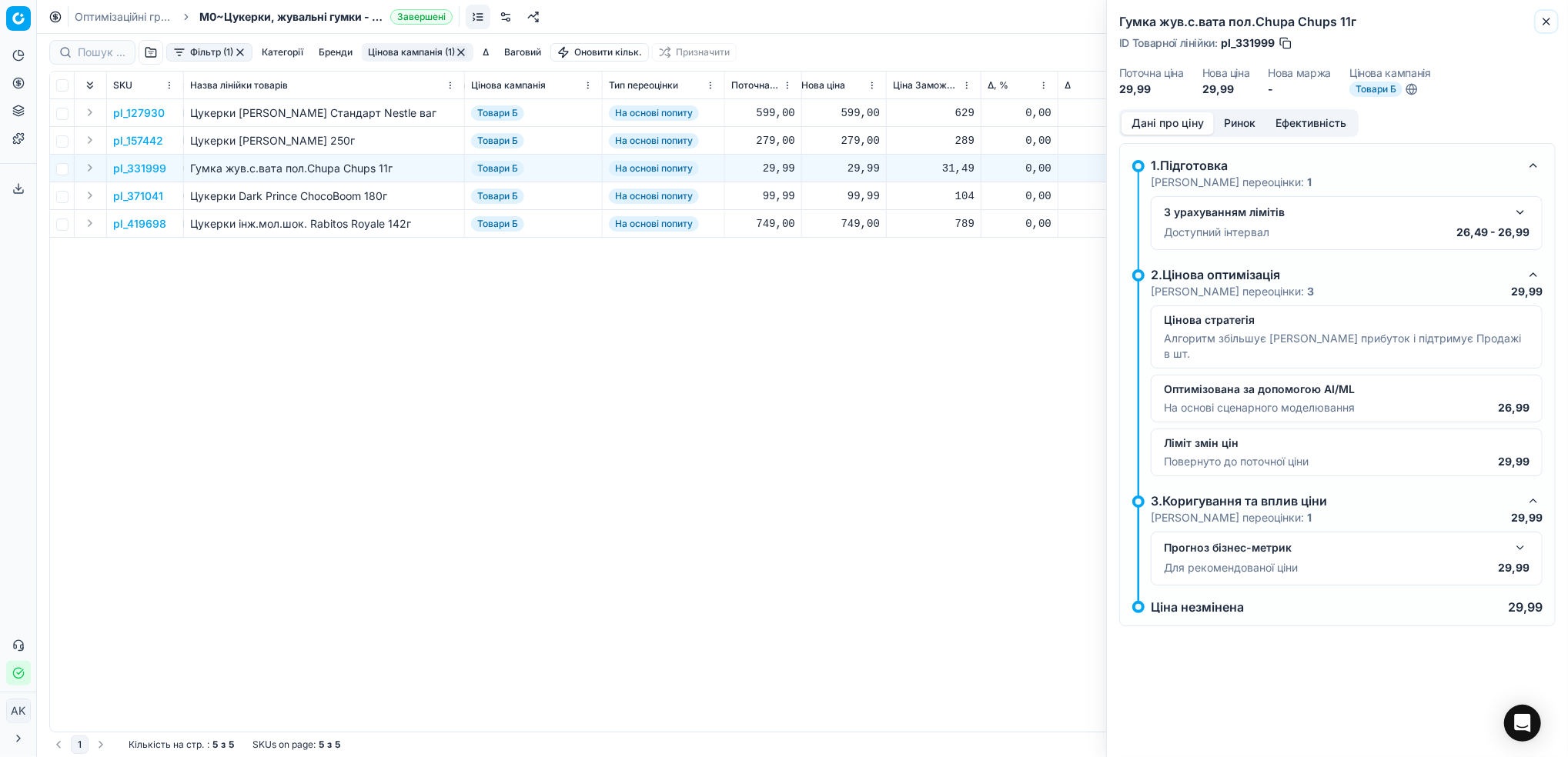
click at [1543, 23] on icon "button" at bounding box center [1546, 21] width 12 height 12
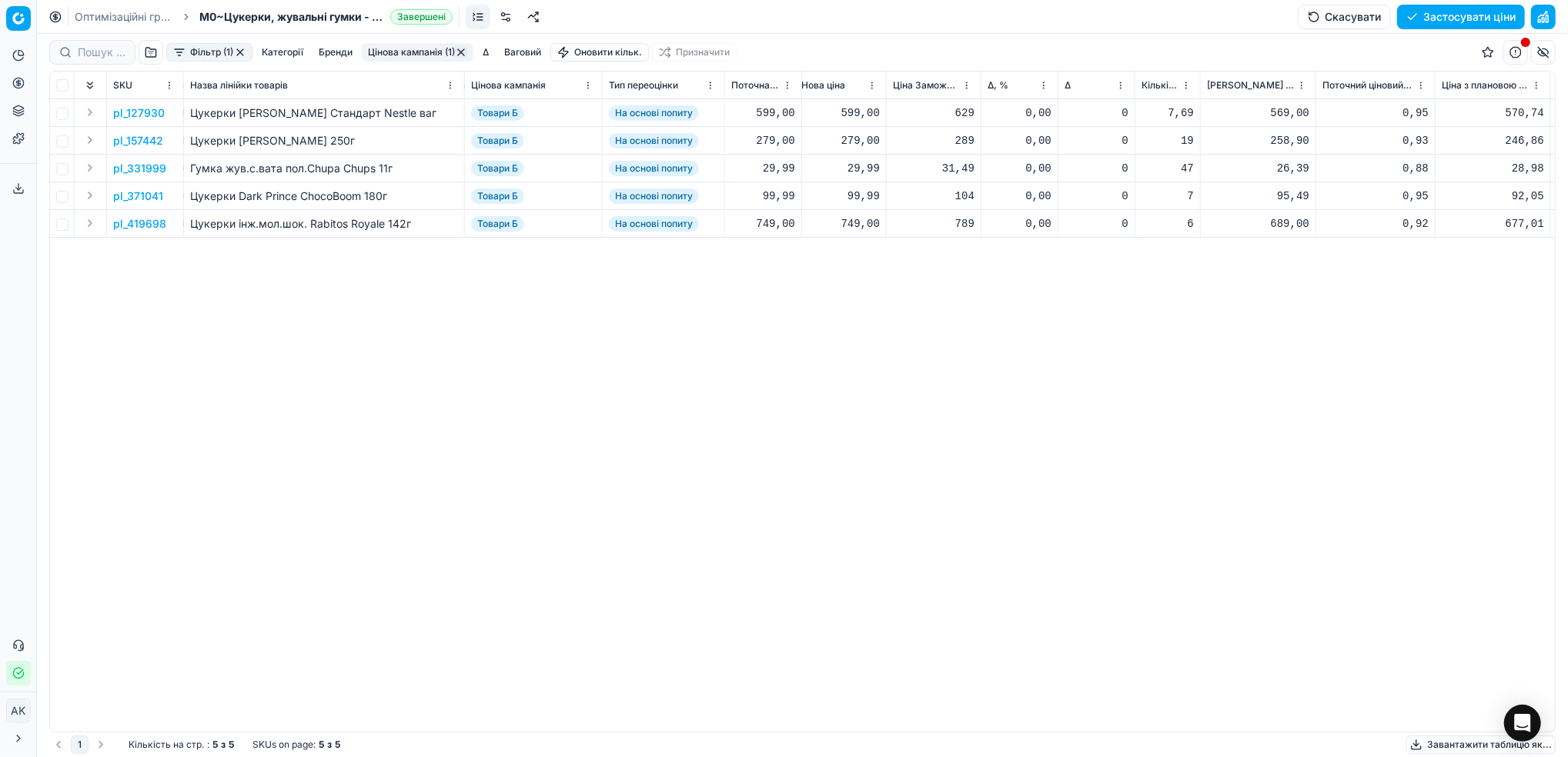
drag, startPoint x: 102, startPoint y: 12, endPoint x: 129, endPoint y: 39, distance: 38.2
click at [102, 12] on link "Оптимізаційні групи" at bounding box center [123, 17] width 98 height 15
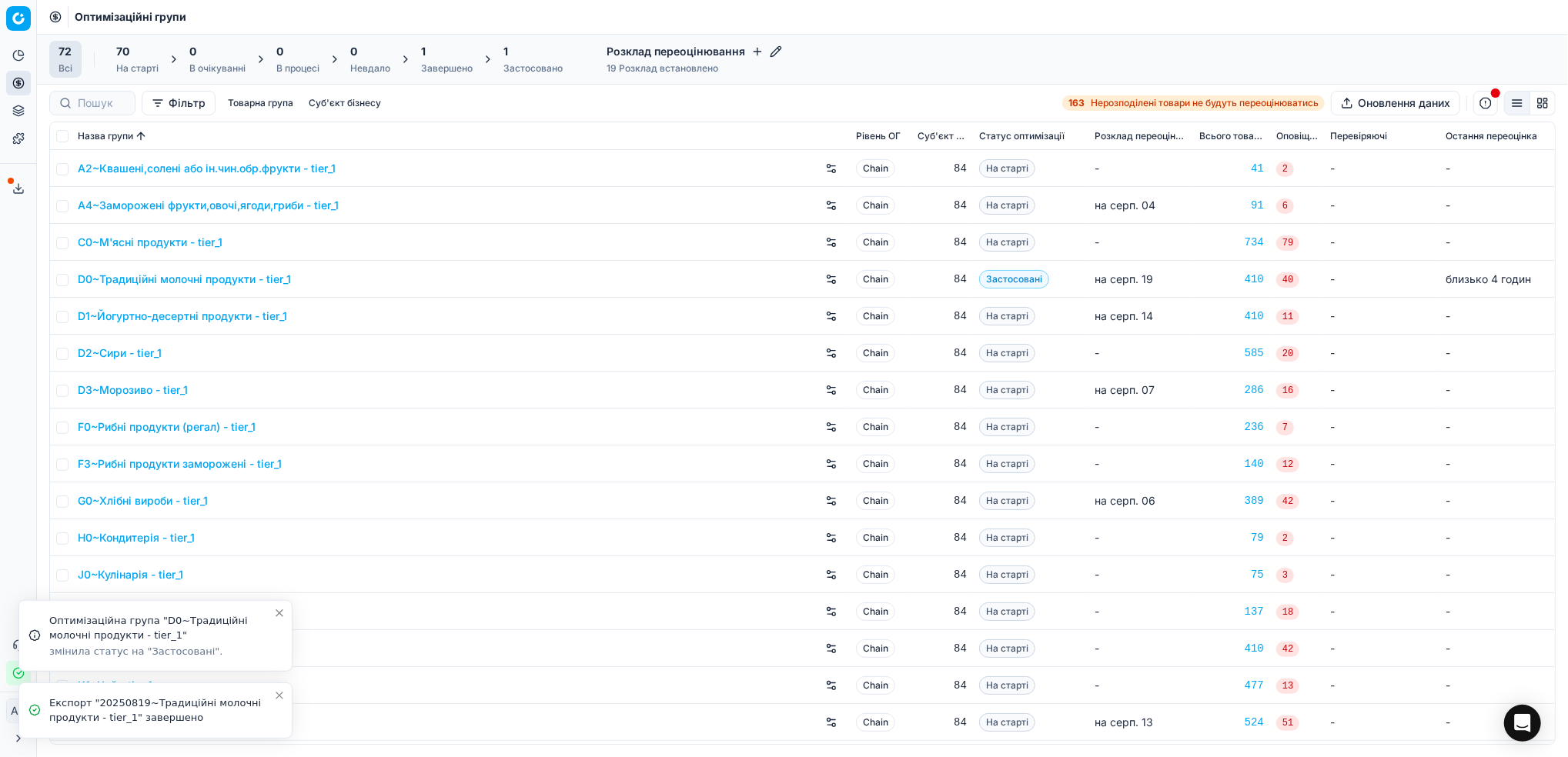
click at [280, 697] on icon "Close toast" at bounding box center [279, 696] width 6 height 6
click at [278, 682] on icon "Close toast" at bounding box center [279, 680] width 12 height 12
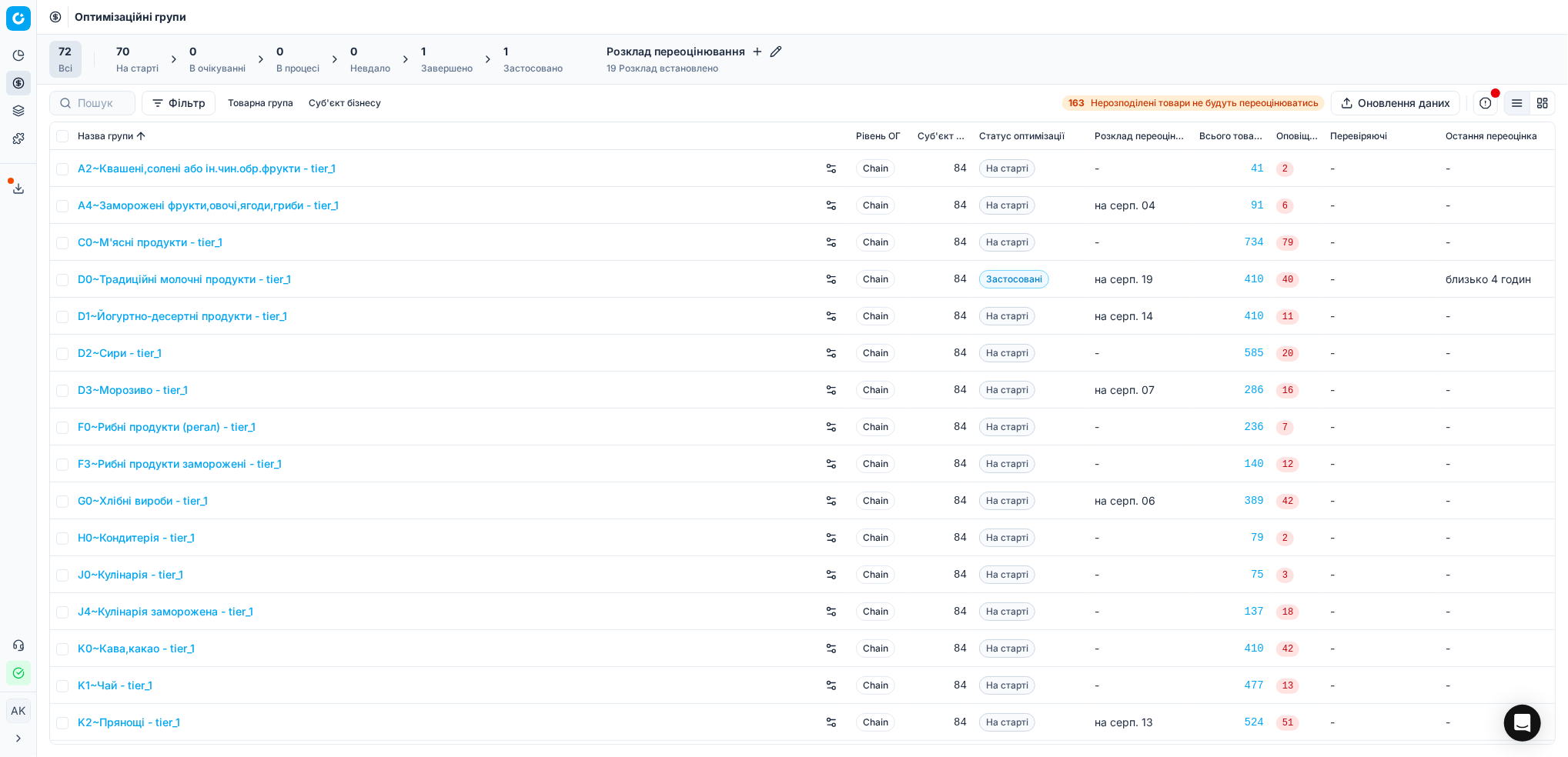
click at [19, 187] on line at bounding box center [19, 186] width 0 height 6
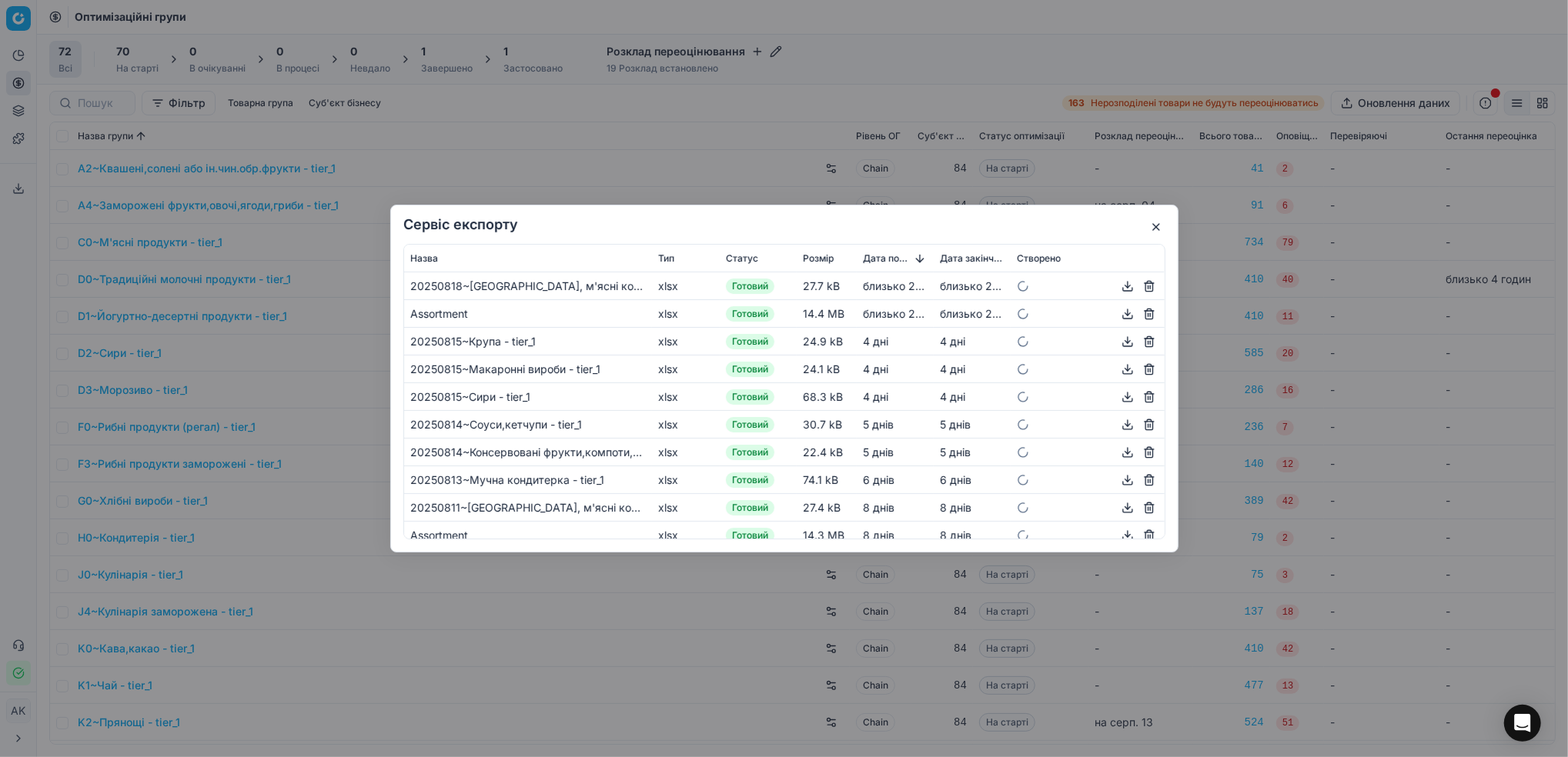
click at [1151, 228] on button "button" at bounding box center [1156, 227] width 19 height 19
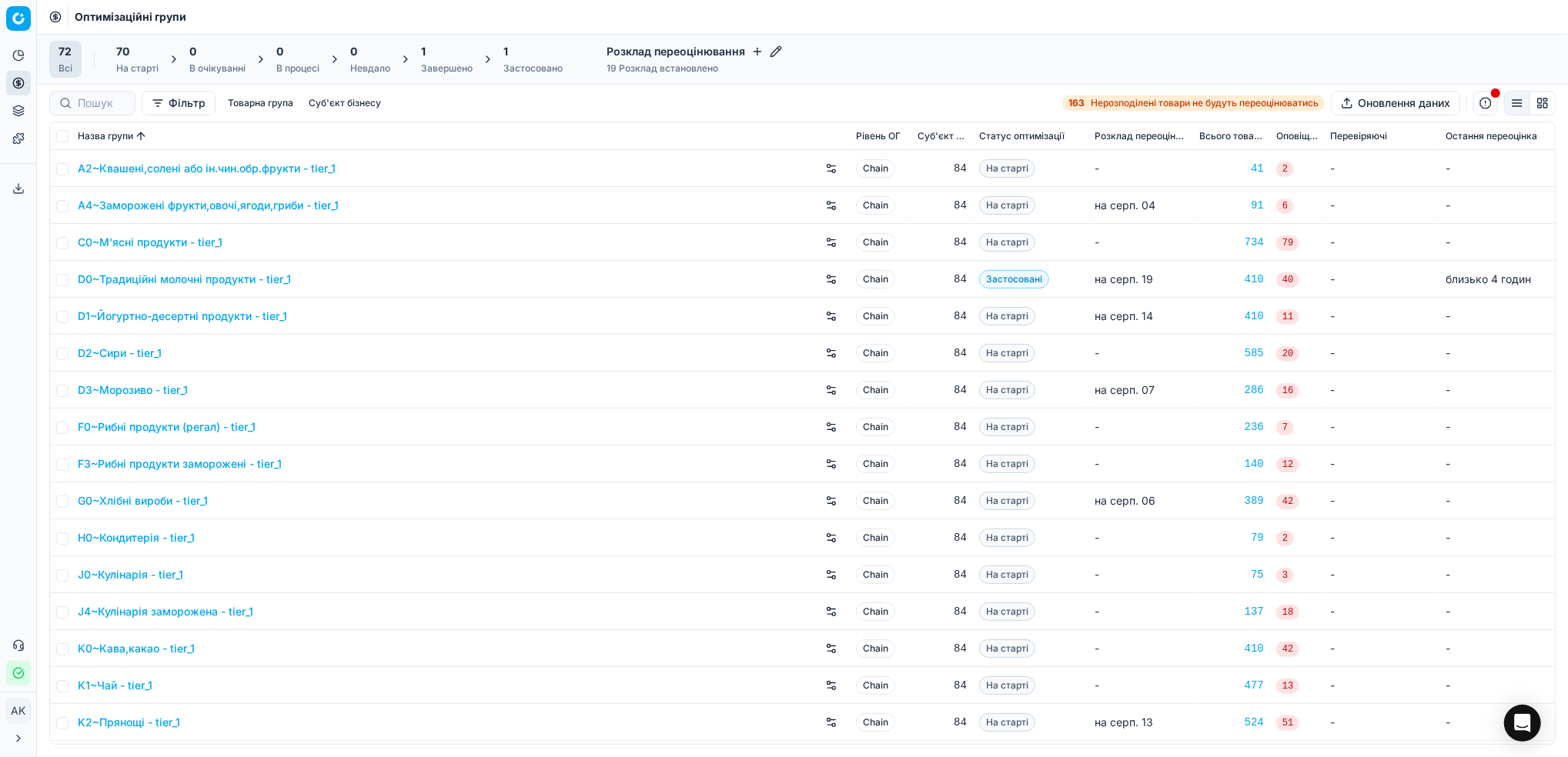
click at [512, 66] on div "Застосовано" at bounding box center [533, 68] width 59 height 12
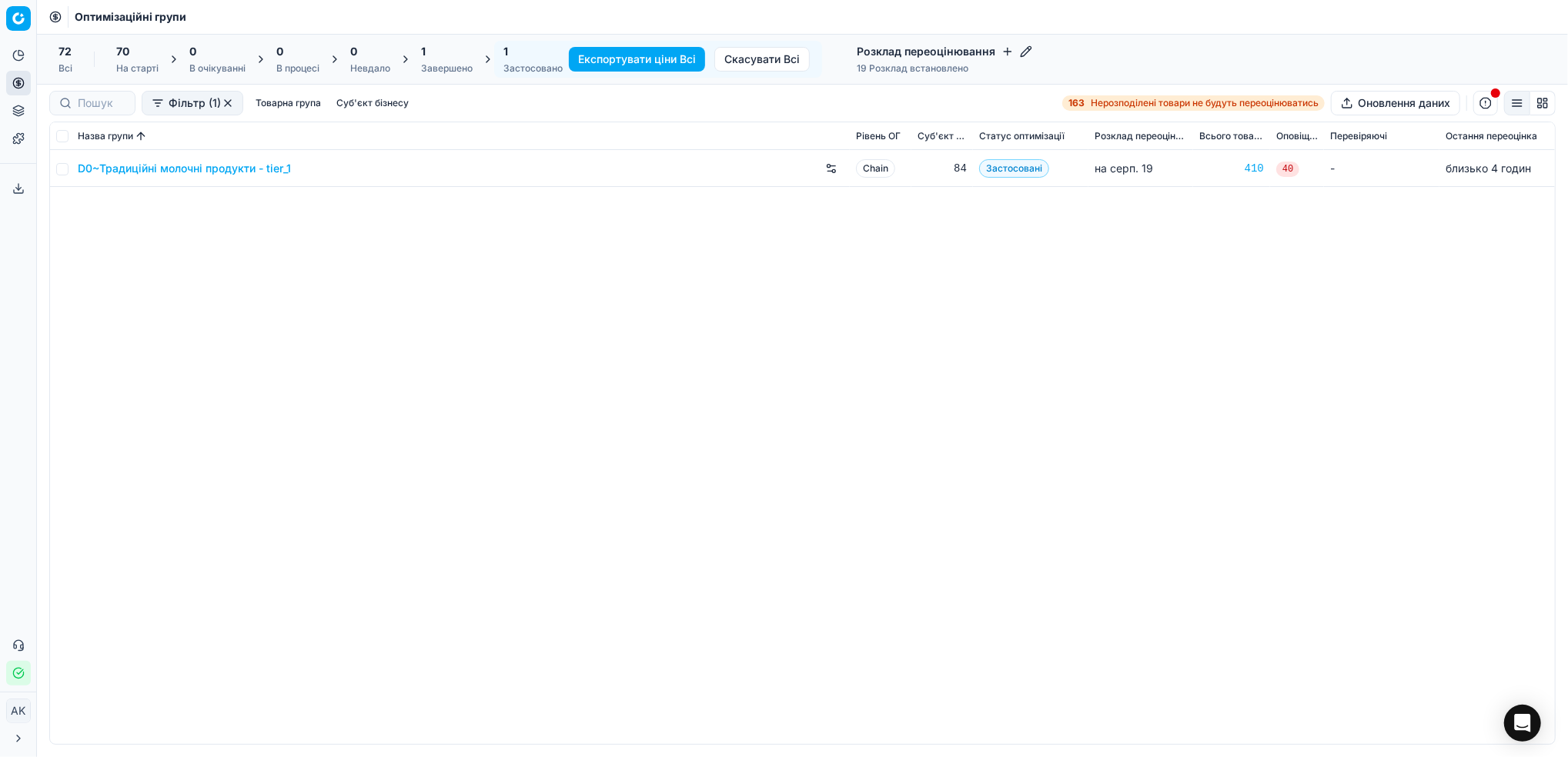
click at [75, 63] on div "72 Всі" at bounding box center [66, 59] width 32 height 37
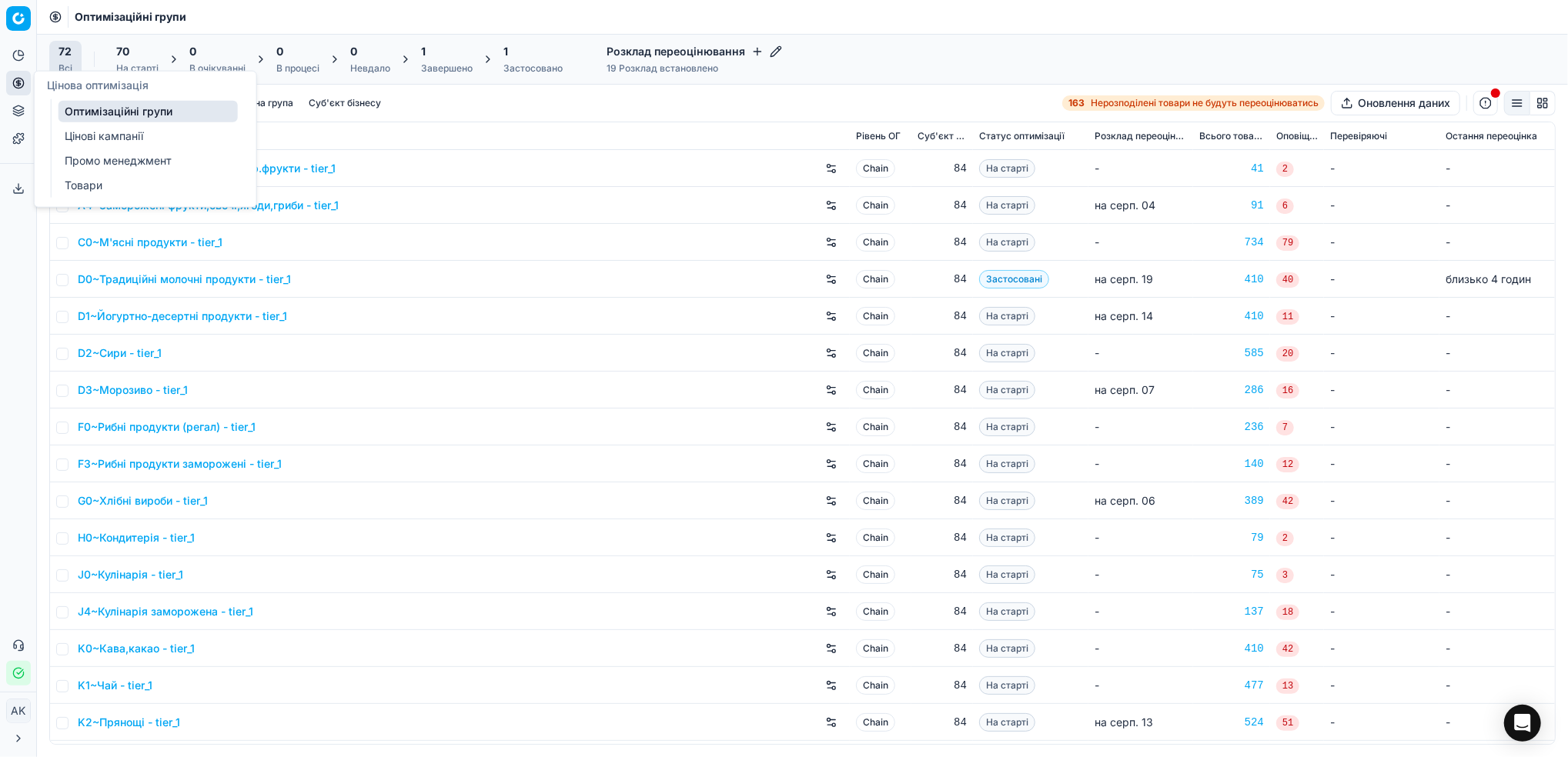
click at [81, 130] on link "Цінові кампанії" at bounding box center [149, 136] width 179 height 21
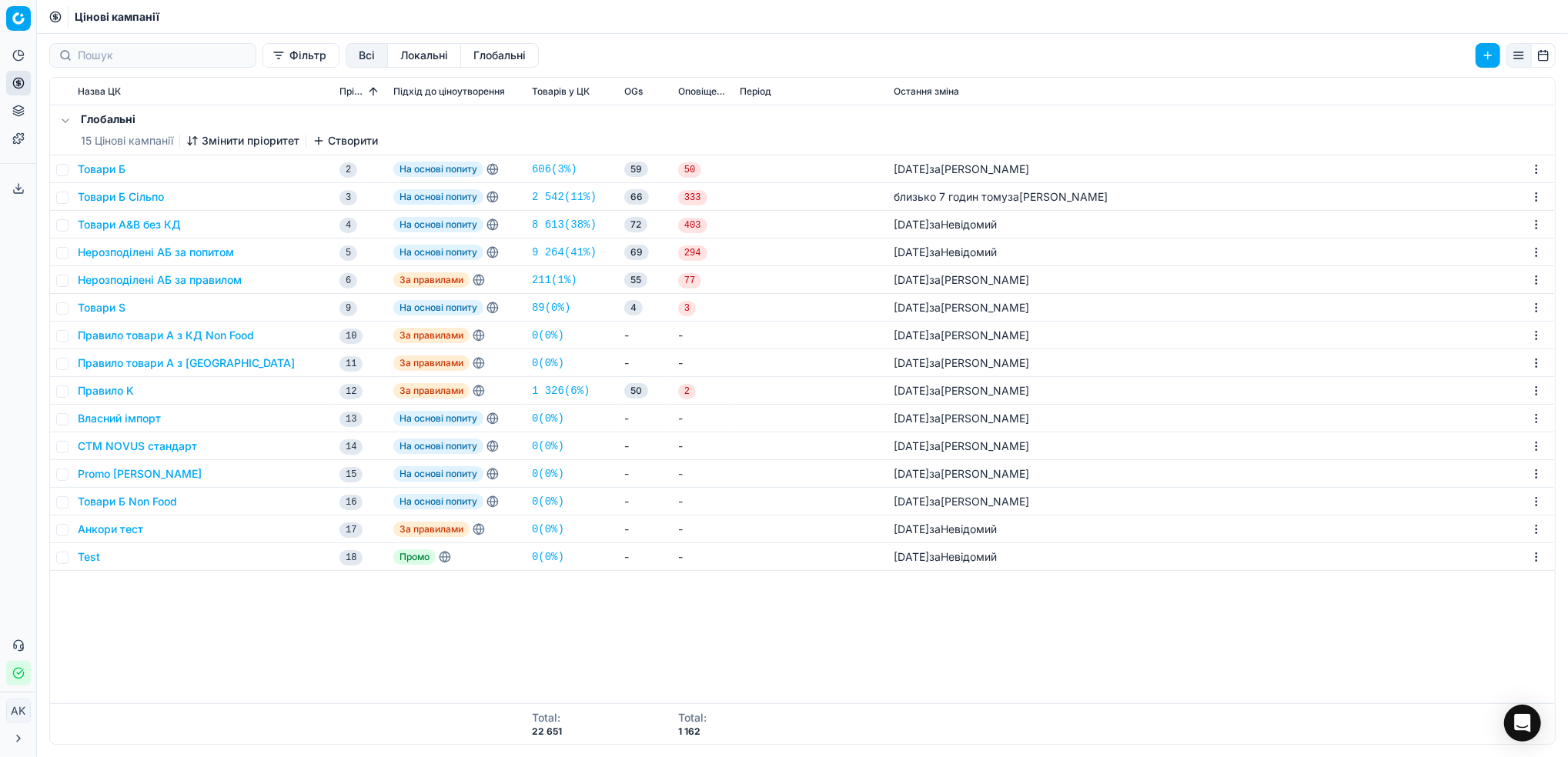
click at [114, 171] on button "Товари Б" at bounding box center [102, 169] width 48 height 15
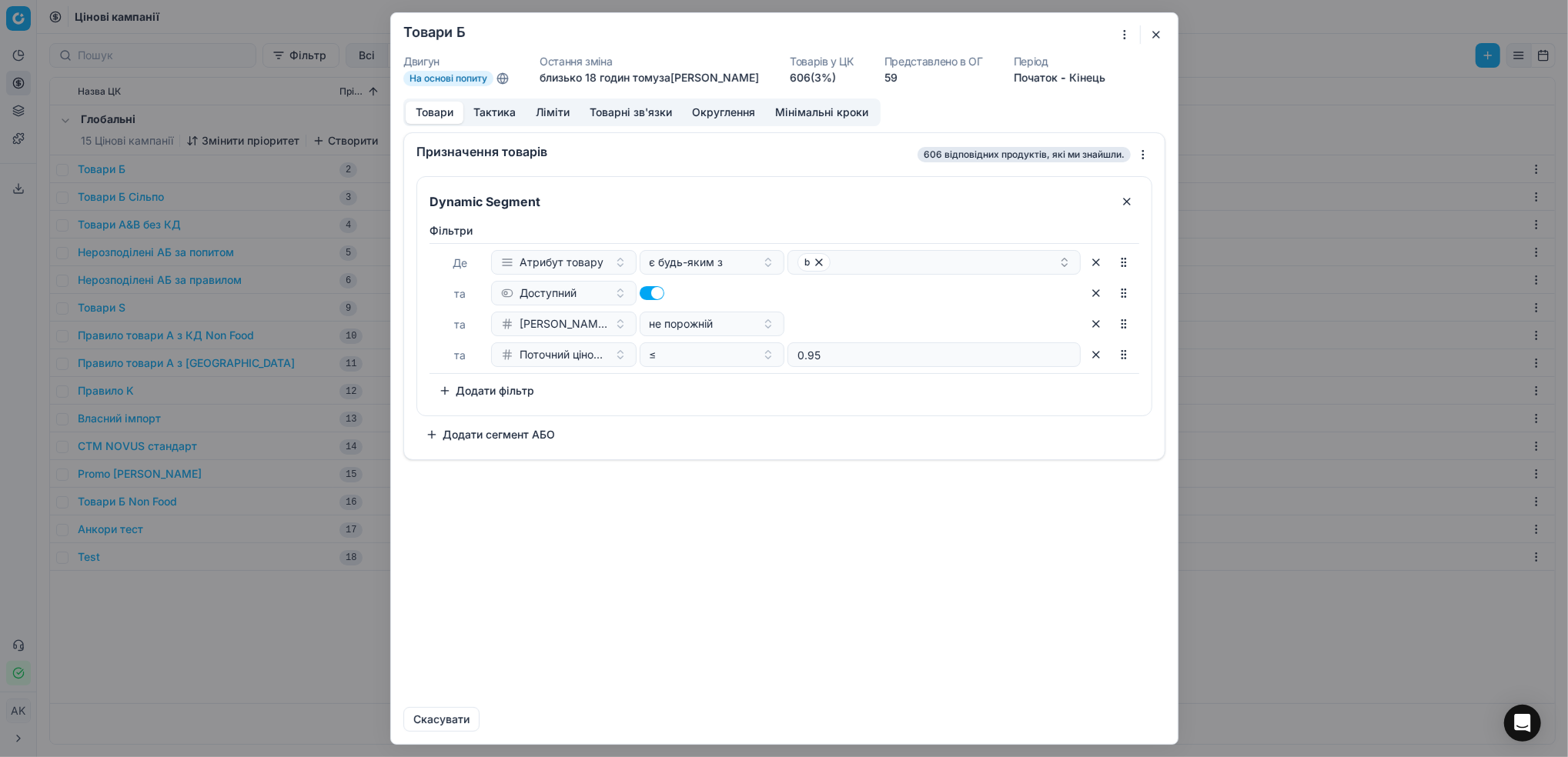
click at [1150, 31] on button "button" at bounding box center [1156, 35] width 19 height 19
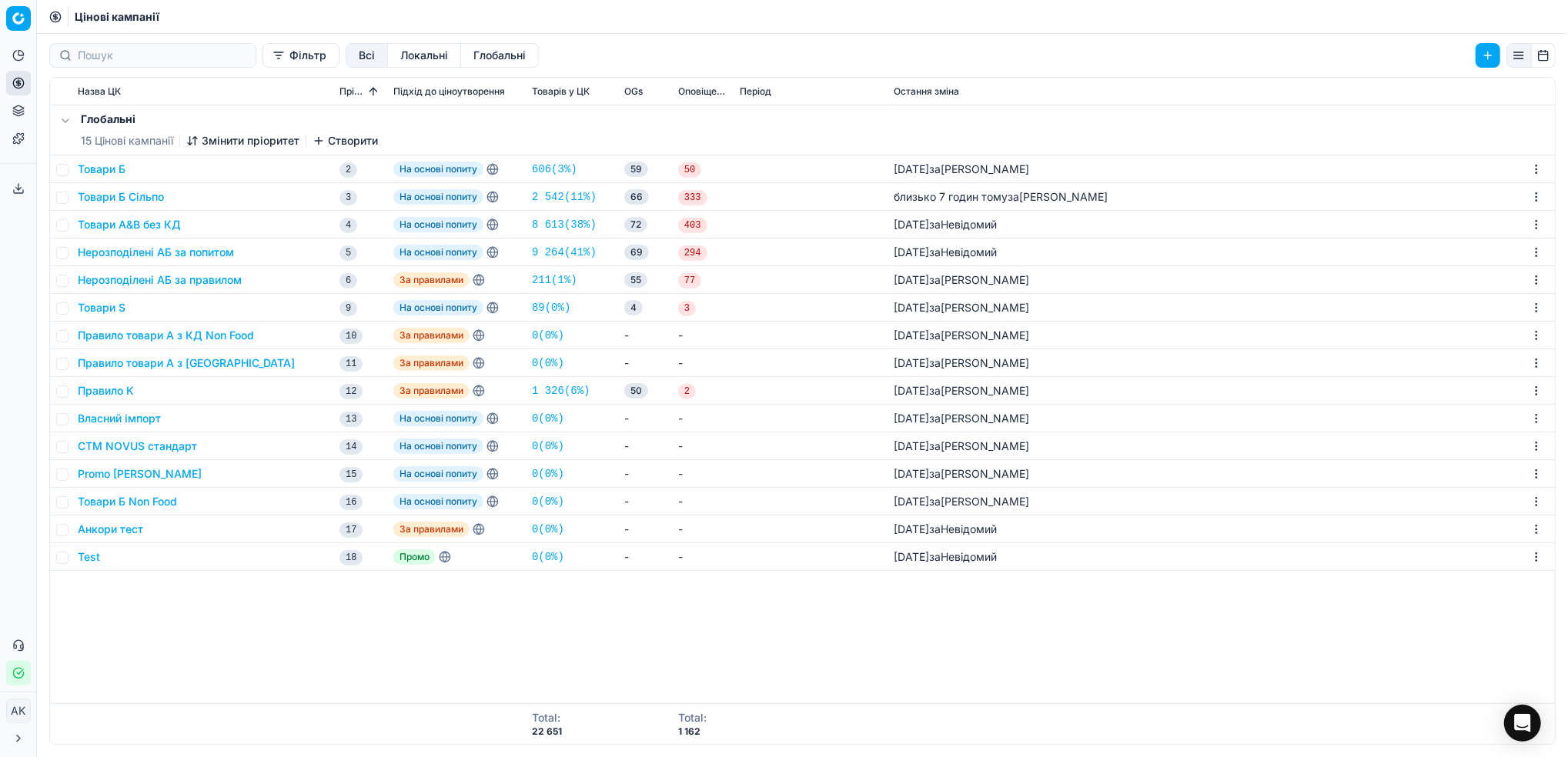
click at [342, 137] on button "Створити" at bounding box center [345, 141] width 66 height 15
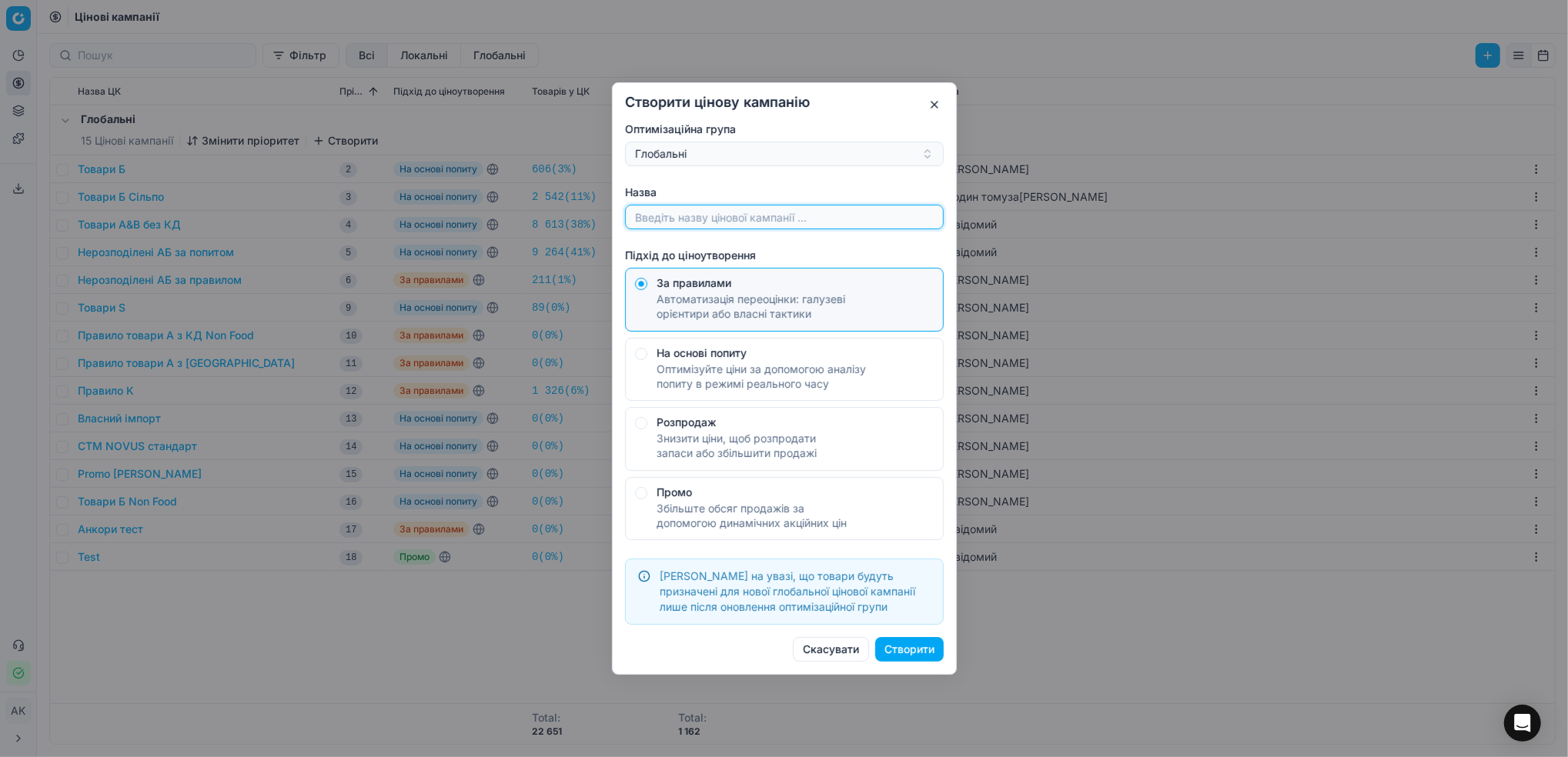
click at [711, 229] on input "Назва" at bounding box center [784, 217] width 305 height 23
type input "Б"
type input "тест"
click at [926, 662] on div "Створити цінову кампанію Оптимізаційна група Глобальні Назва тест Підхід до цін…" at bounding box center [784, 378] width 345 height 592
click at [919, 653] on button "Створити" at bounding box center [909, 649] width 68 height 25
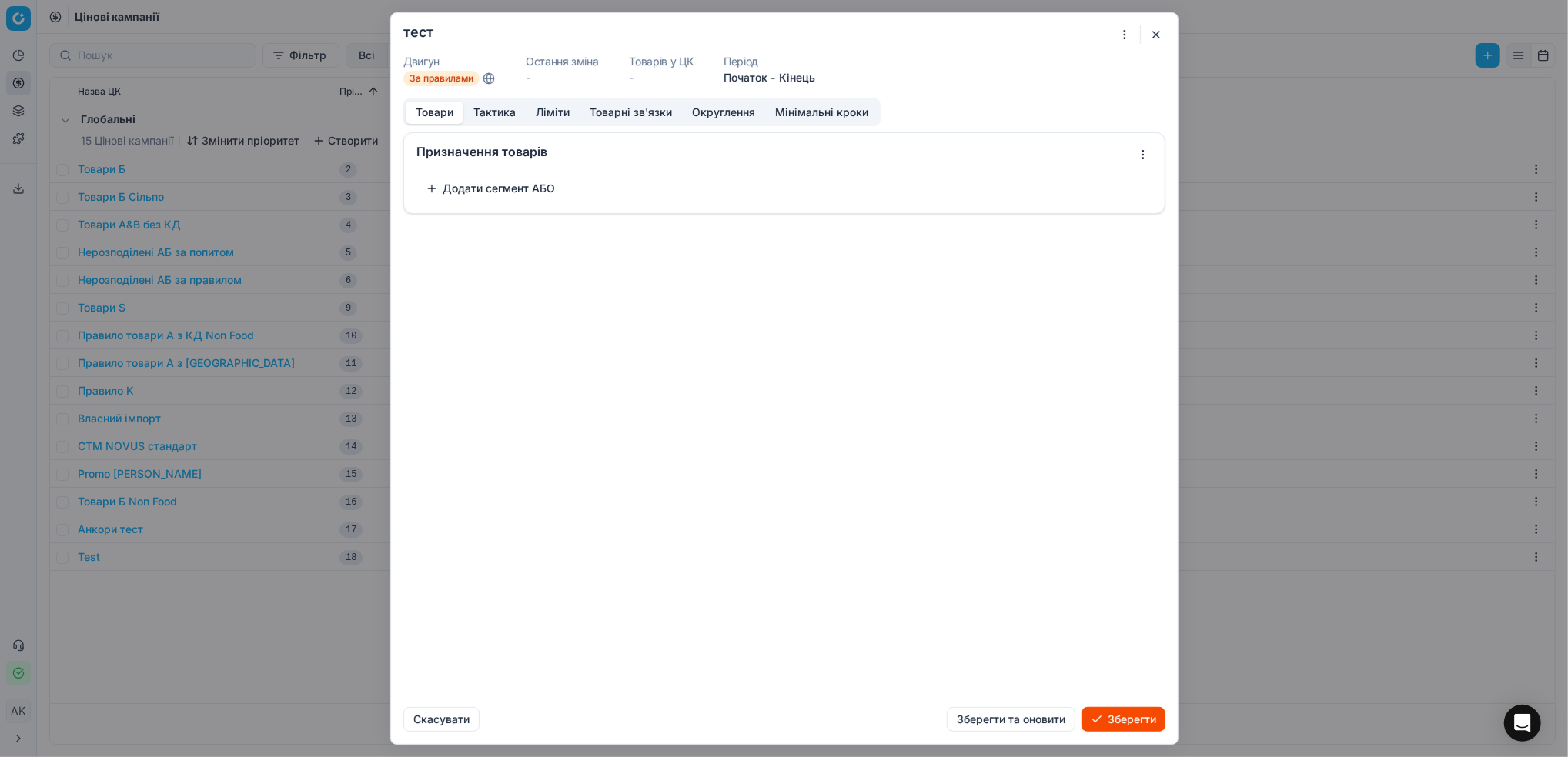
click at [469, 193] on button "Додати сегмент АБО" at bounding box center [490, 188] width 148 height 25
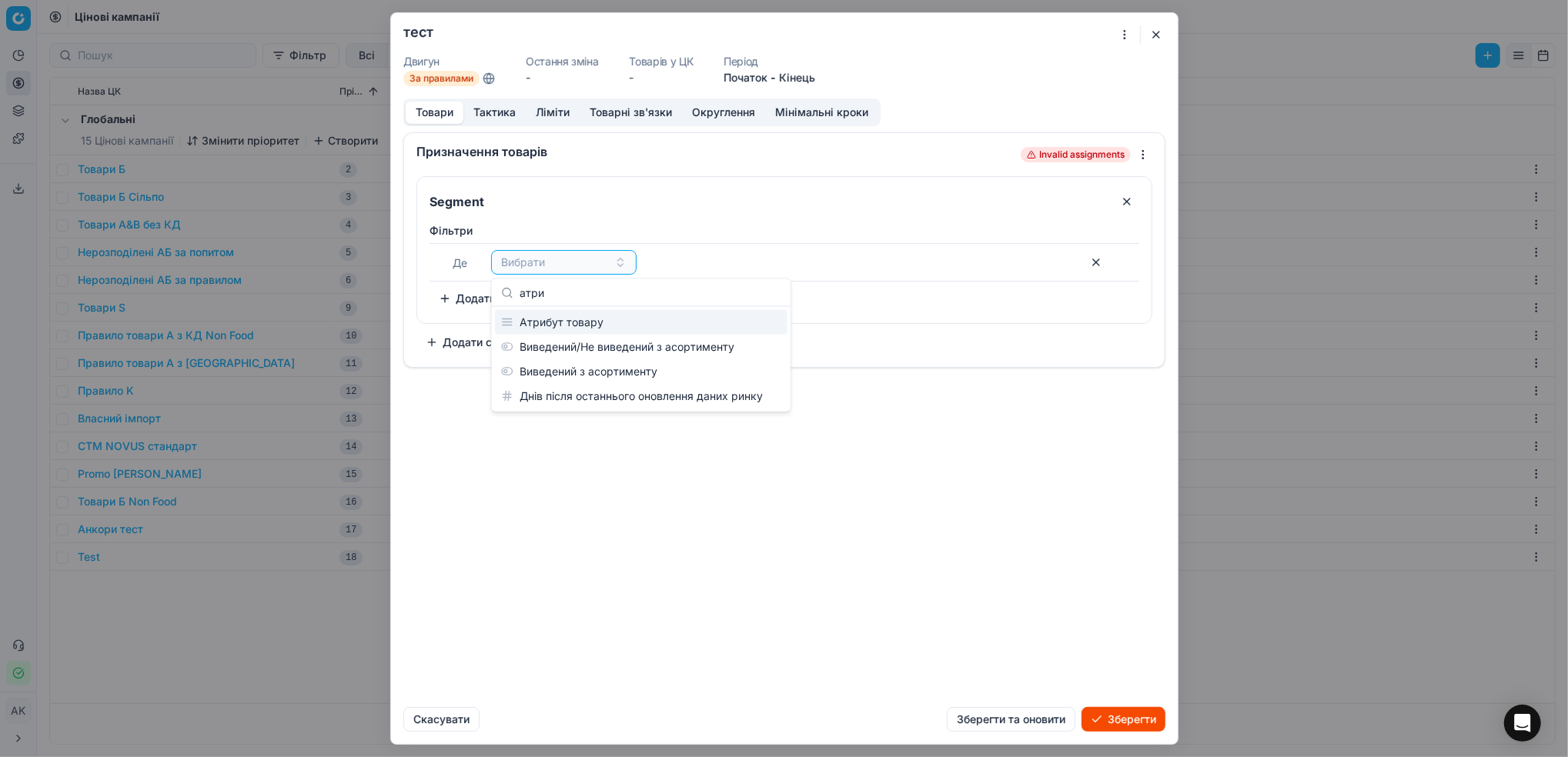
type input "атри"
click at [600, 317] on div "Атрибут товару" at bounding box center [641, 322] width 293 height 25
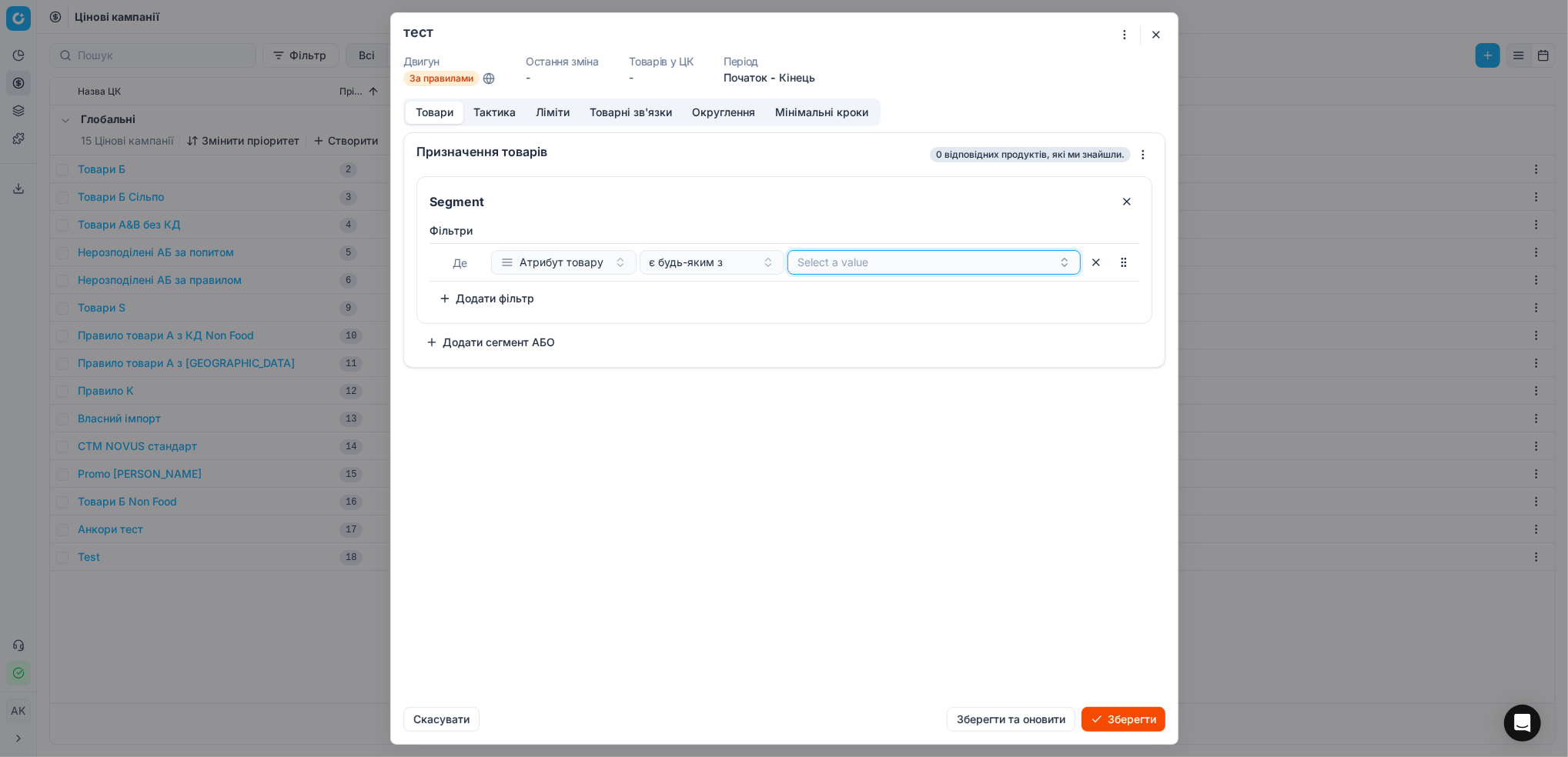
click at [866, 266] on button "Select a value" at bounding box center [934, 262] width 294 height 25
type input "b"
click at [846, 320] on div "b" at bounding box center [935, 322] width 287 height 25
click at [685, 297] on div "Фiльтри [PERSON_NAME] товару є будь-яким з b To pick up a sortable item, press …" at bounding box center [784, 266] width 709 height 88
click at [494, 293] on button "Додати фільтр" at bounding box center [486, 298] width 114 height 25
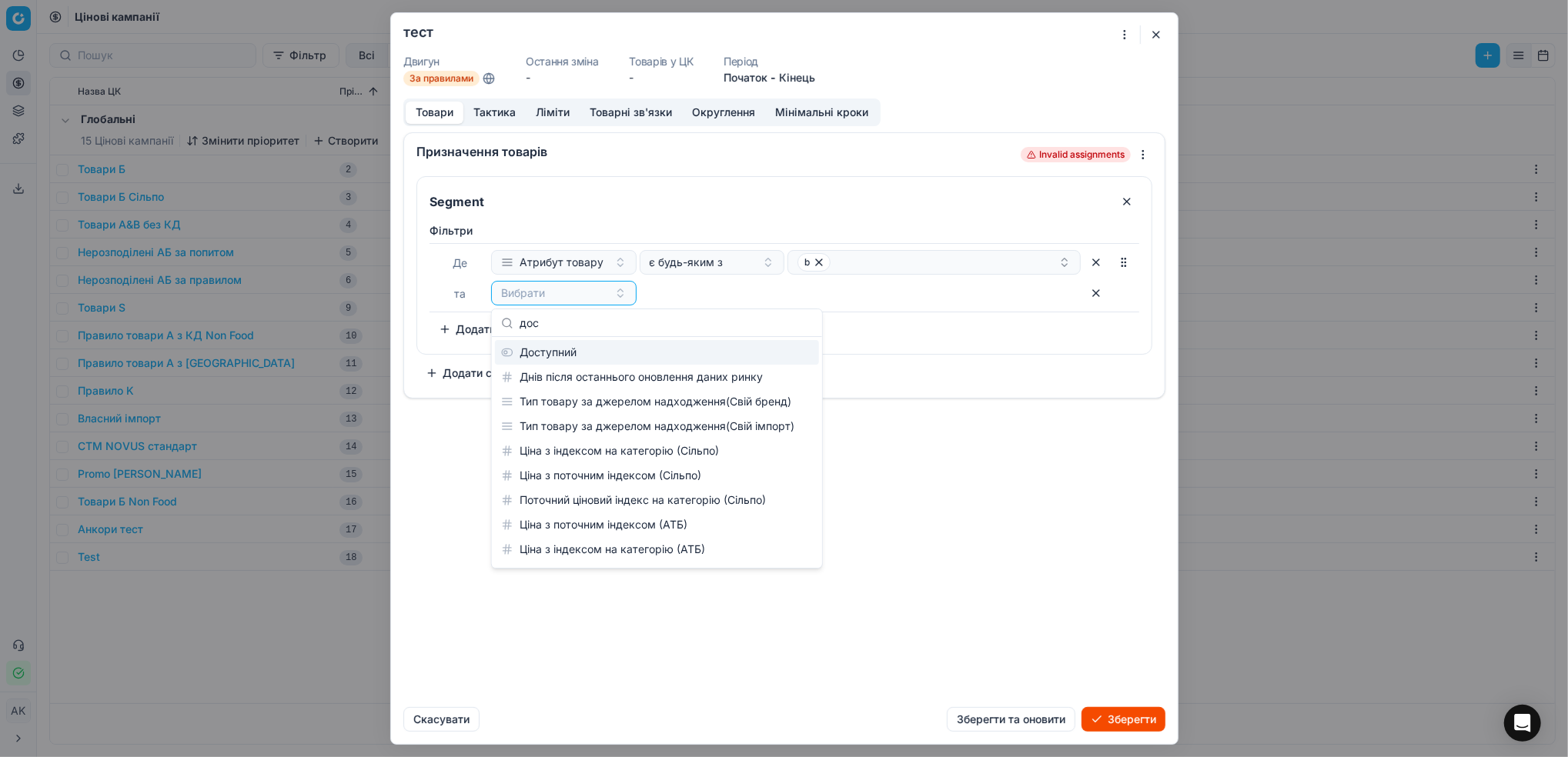
type input "дост"
click at [555, 358] on div "Доступний" at bounding box center [657, 352] width 324 height 25
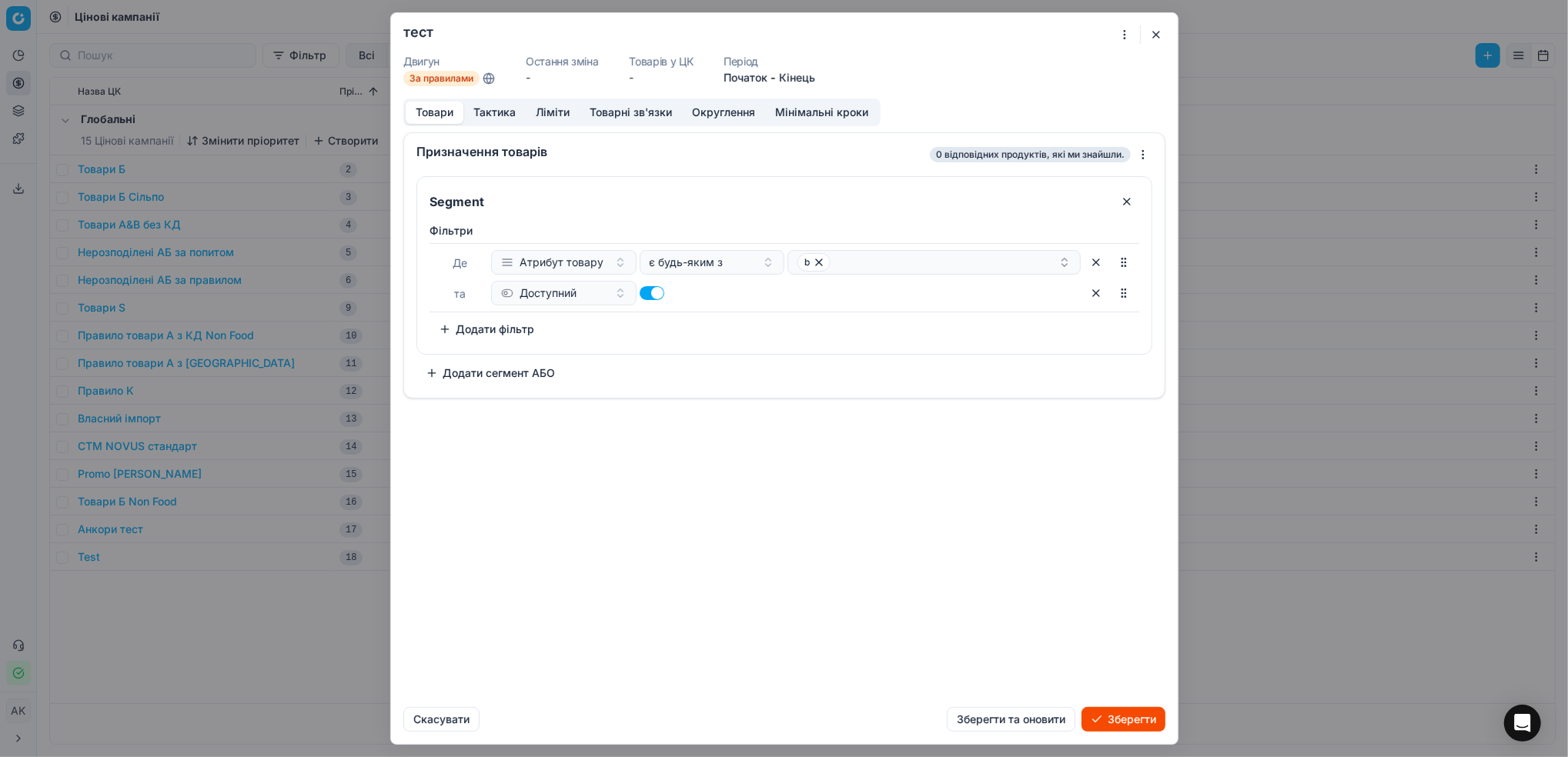
click at [506, 333] on button "Додати фільтр" at bounding box center [486, 329] width 114 height 25
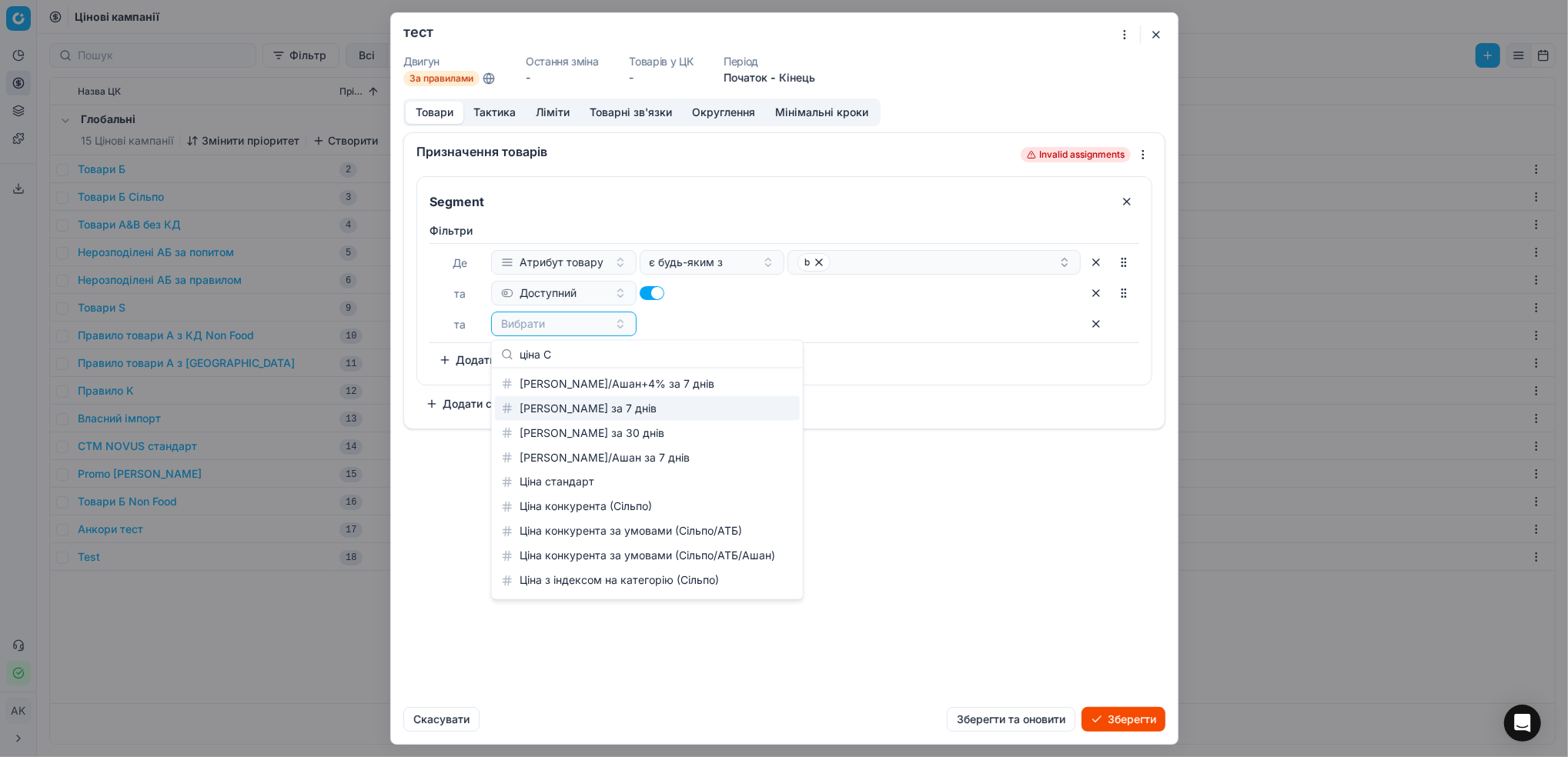
type input "ціна С"
click at [593, 411] on div "[PERSON_NAME] за 7 днів" at bounding box center [647, 408] width 305 height 25
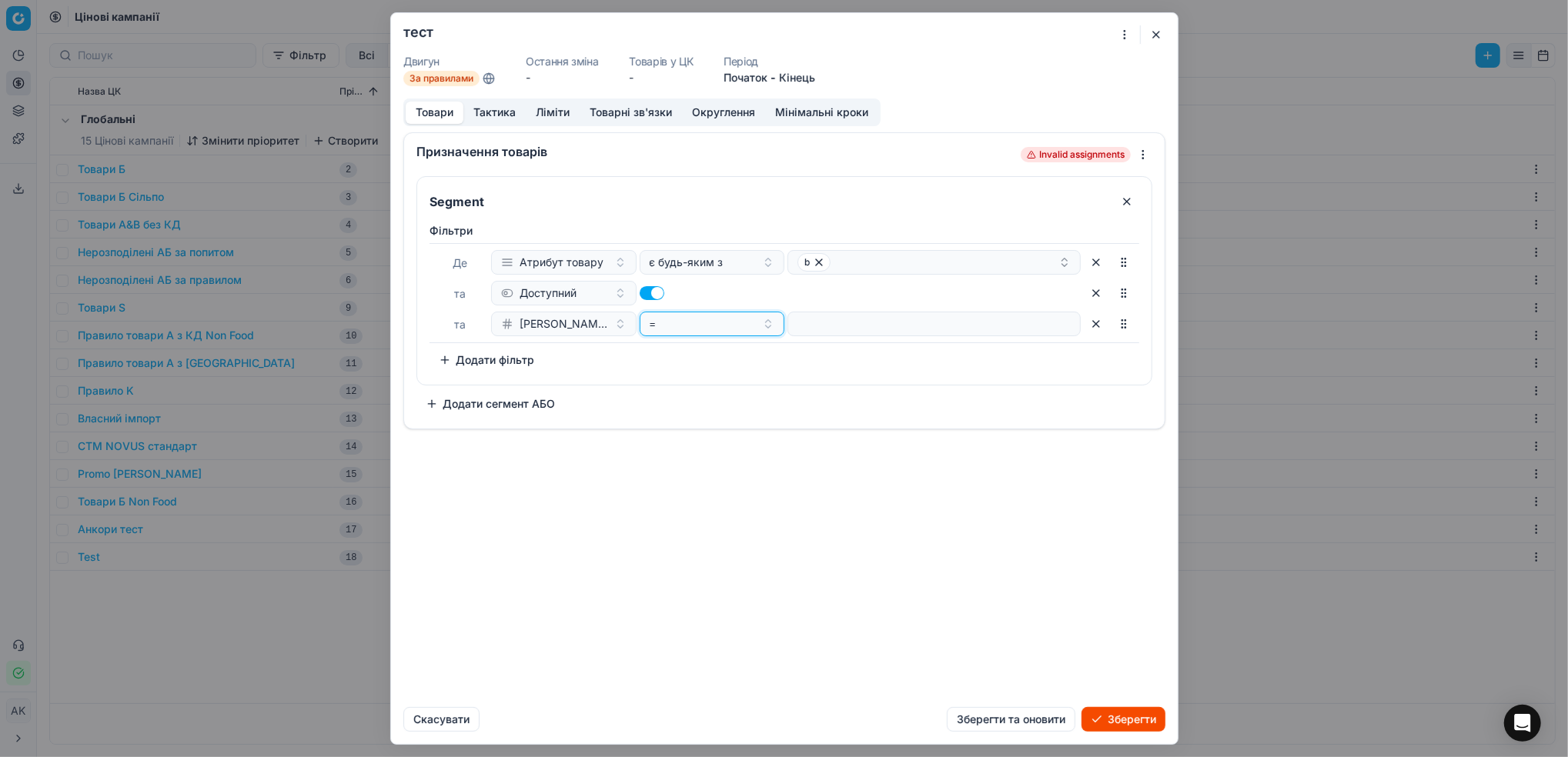
click at [770, 326] on button "=" at bounding box center [711, 323] width 145 height 25
click at [672, 581] on div "не порожній" at bounding box center [743, 580] width 200 height 25
click at [489, 354] on button "Додати фільтр" at bounding box center [486, 360] width 114 height 25
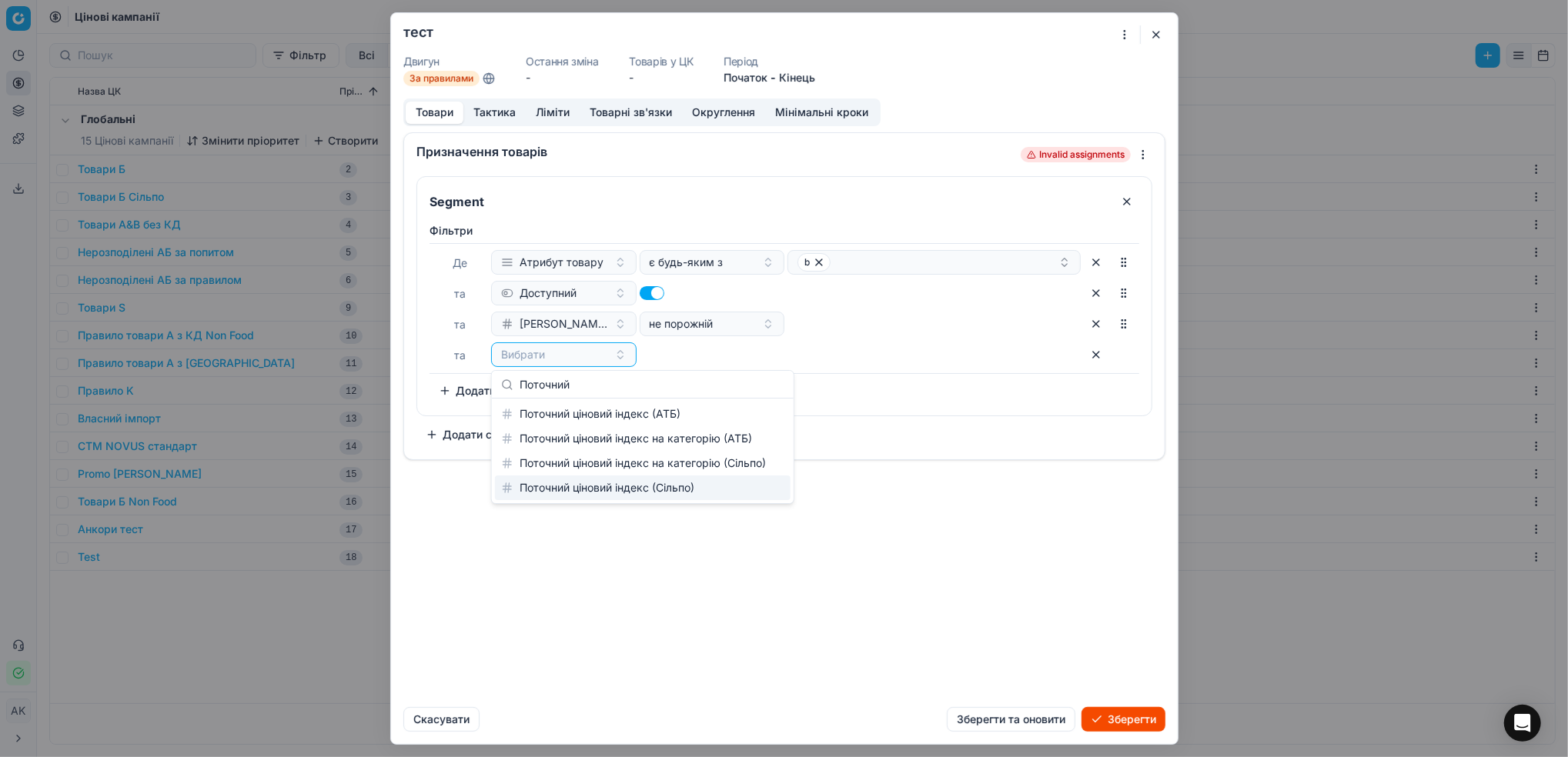
type input "Поточний"
click at [641, 494] on div "Поточний ціновий індекс (Сільпо)" at bounding box center [643, 487] width 295 height 25
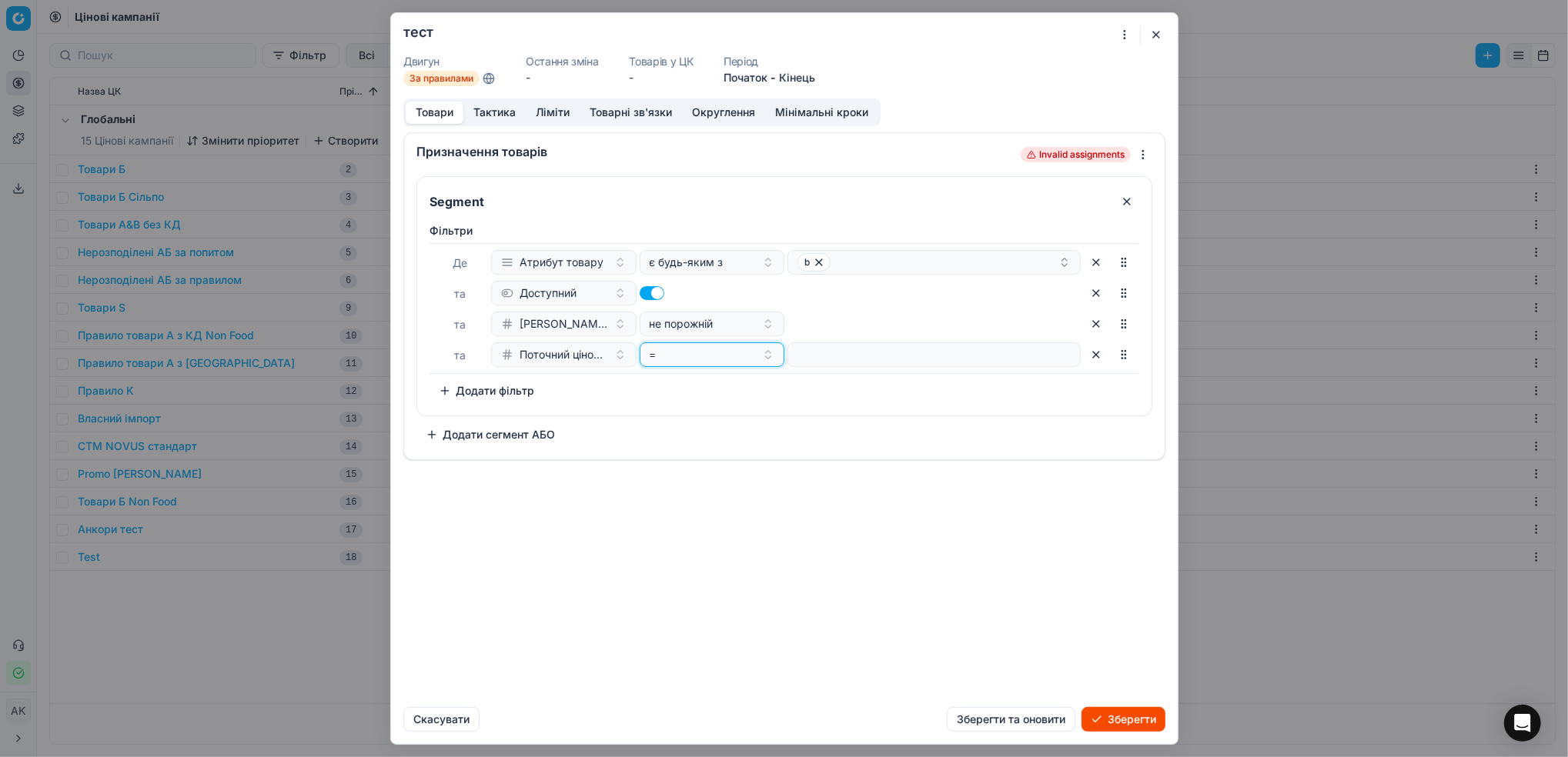
click at [763, 354] on button "=" at bounding box center [711, 354] width 145 height 25
click at [712, 542] on div "≤" at bounding box center [743, 537] width 200 height 25
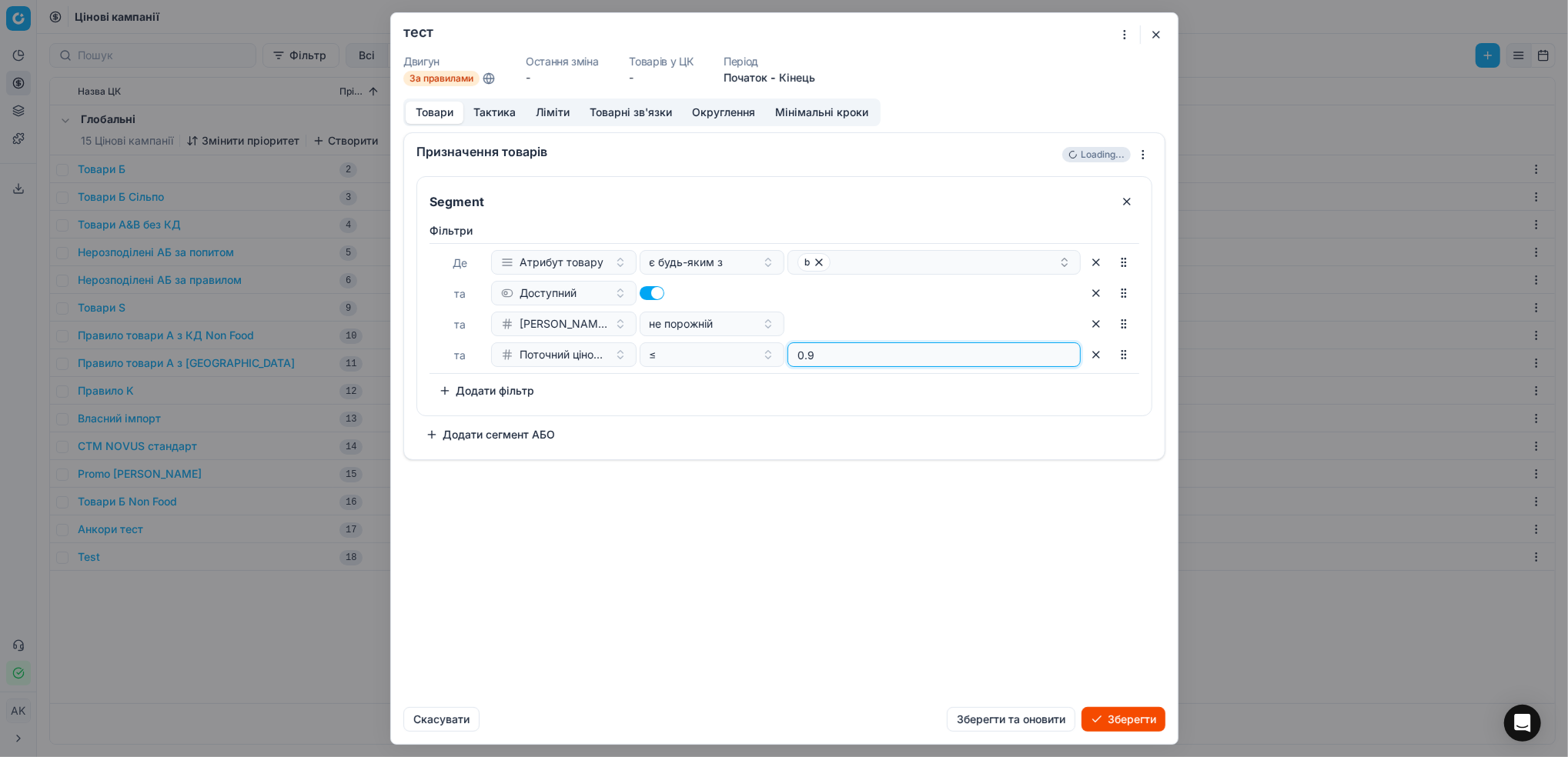
type input "0.95"
click at [497, 114] on button "Тактика" at bounding box center [494, 113] width 62 height 22
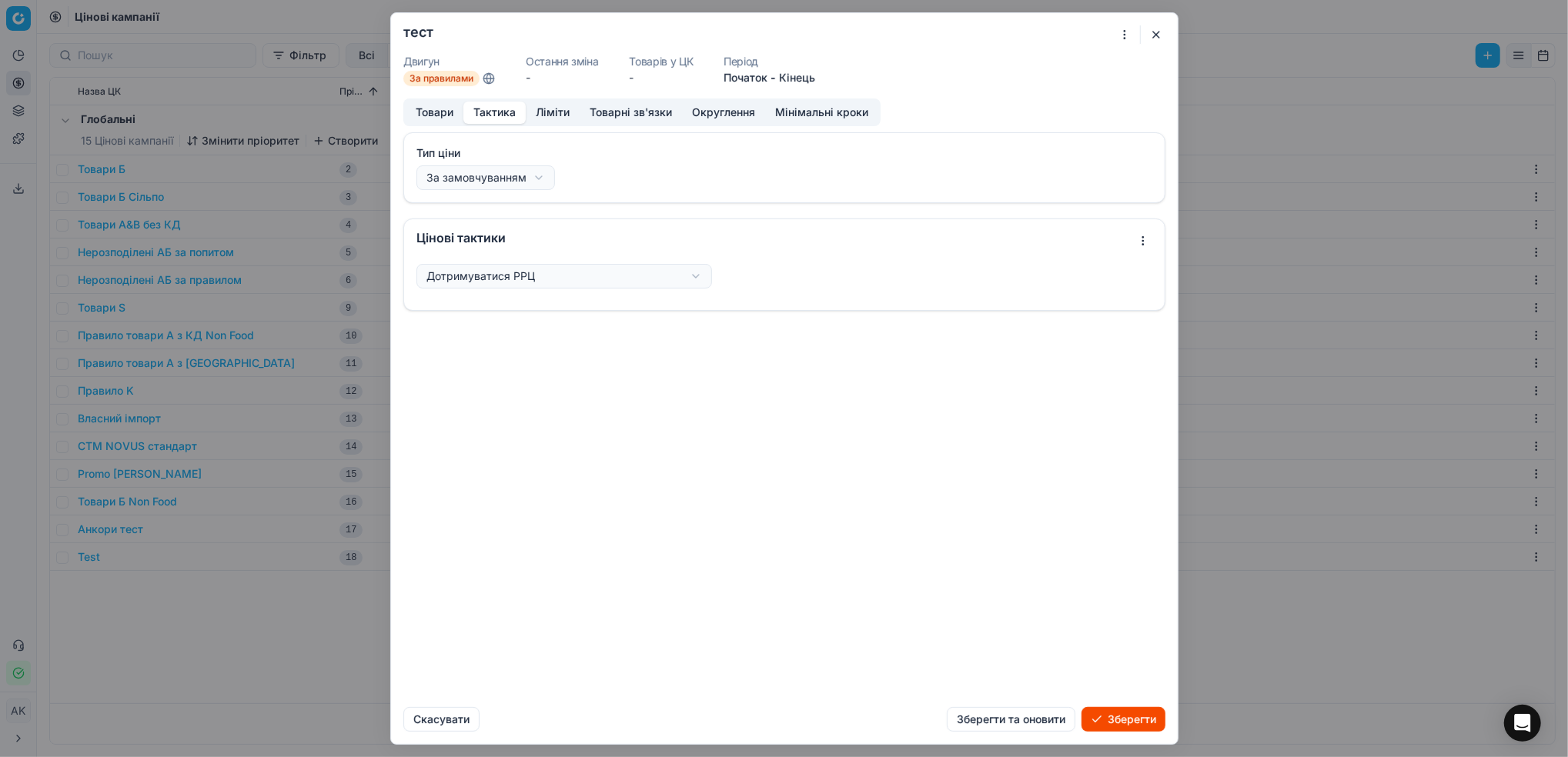
click at [547, 114] on button "Ліміти" at bounding box center [552, 113] width 54 height 22
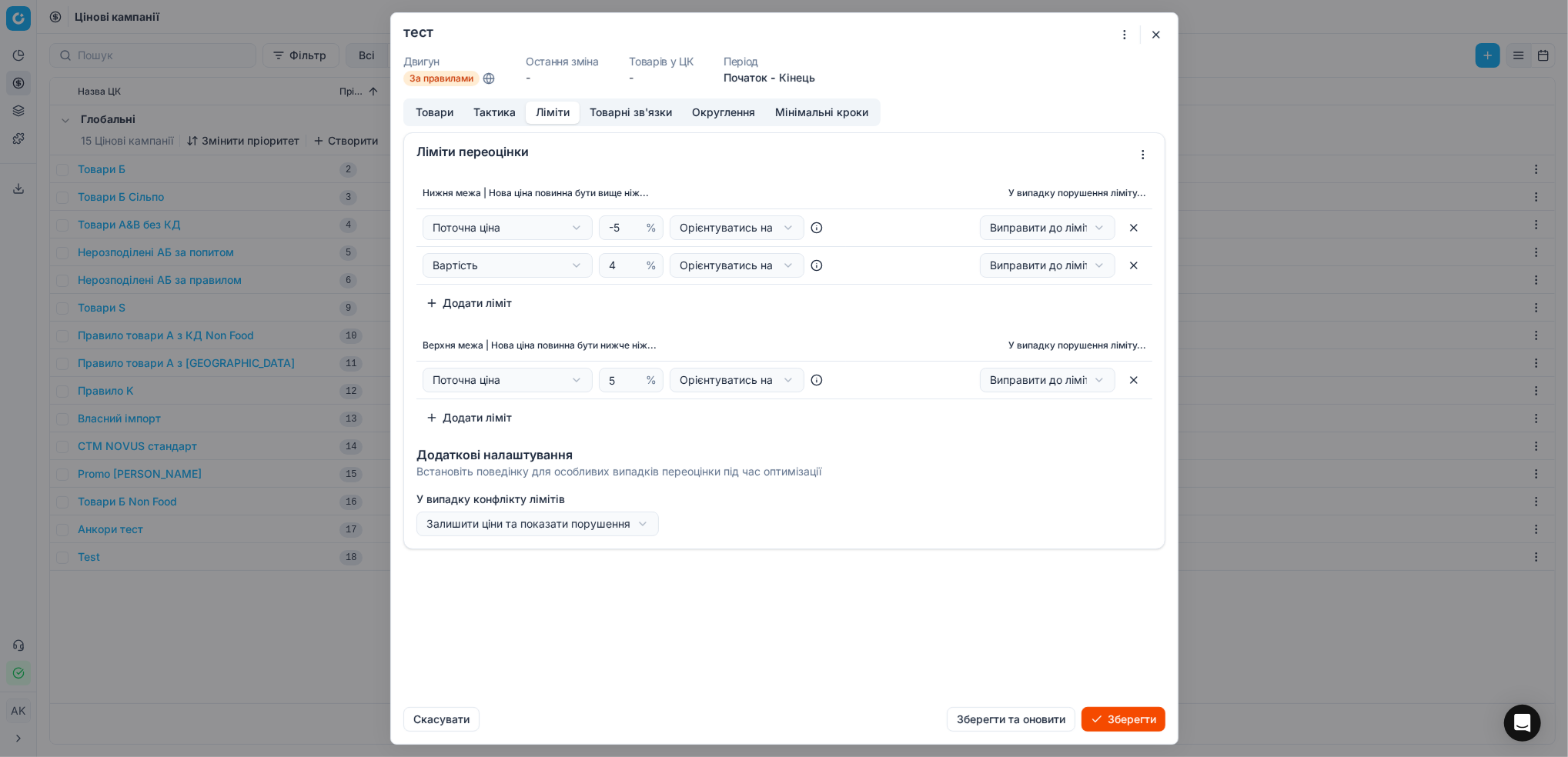
click at [1135, 274] on button "button" at bounding box center [1134, 265] width 25 height 25
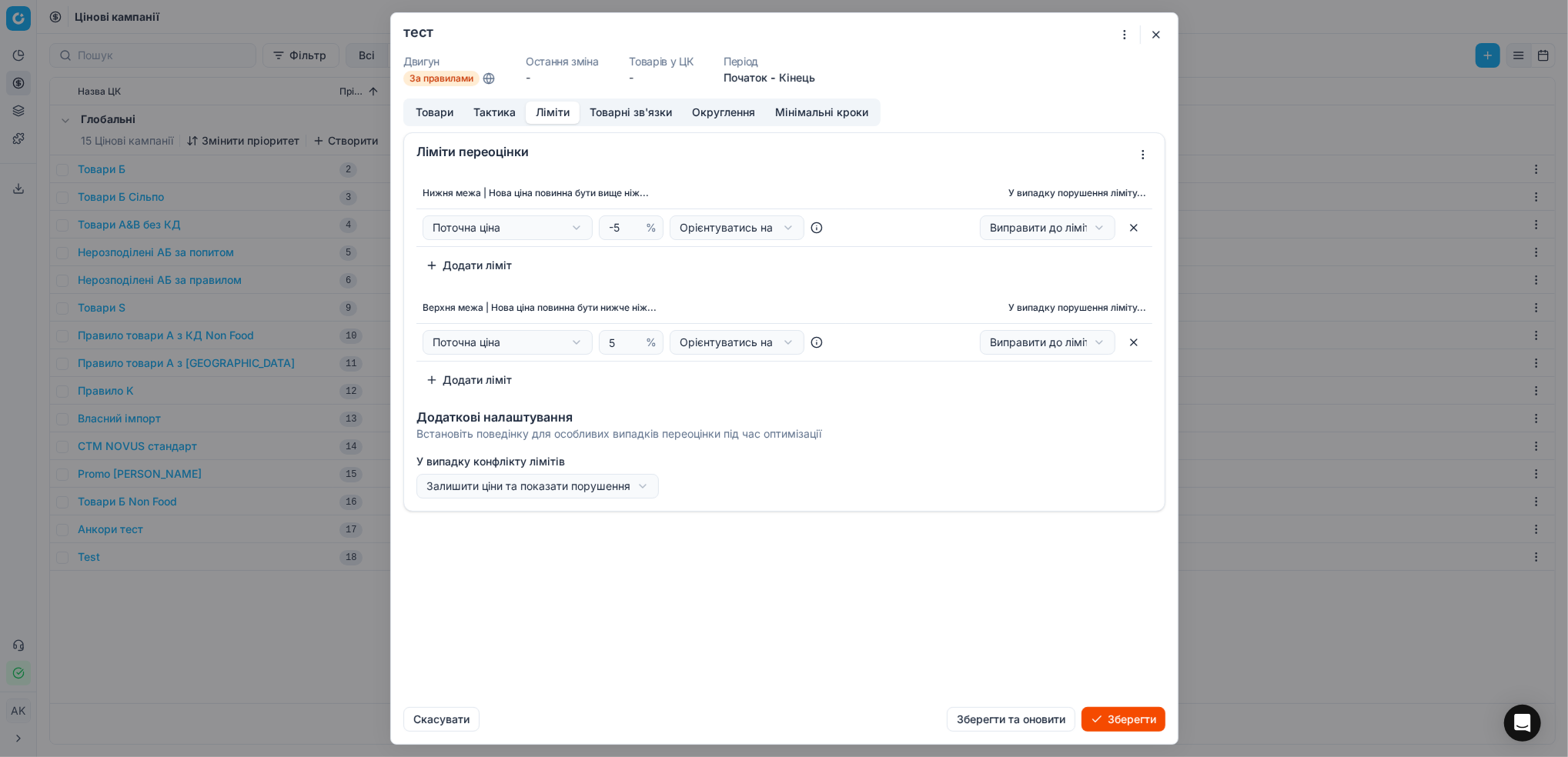
click at [576, 230] on div "Ми зберігаємо налаштування ЦК. Будь ласка, зачекайте, це може зайняти декілька …" at bounding box center [784, 378] width 1568 height 757
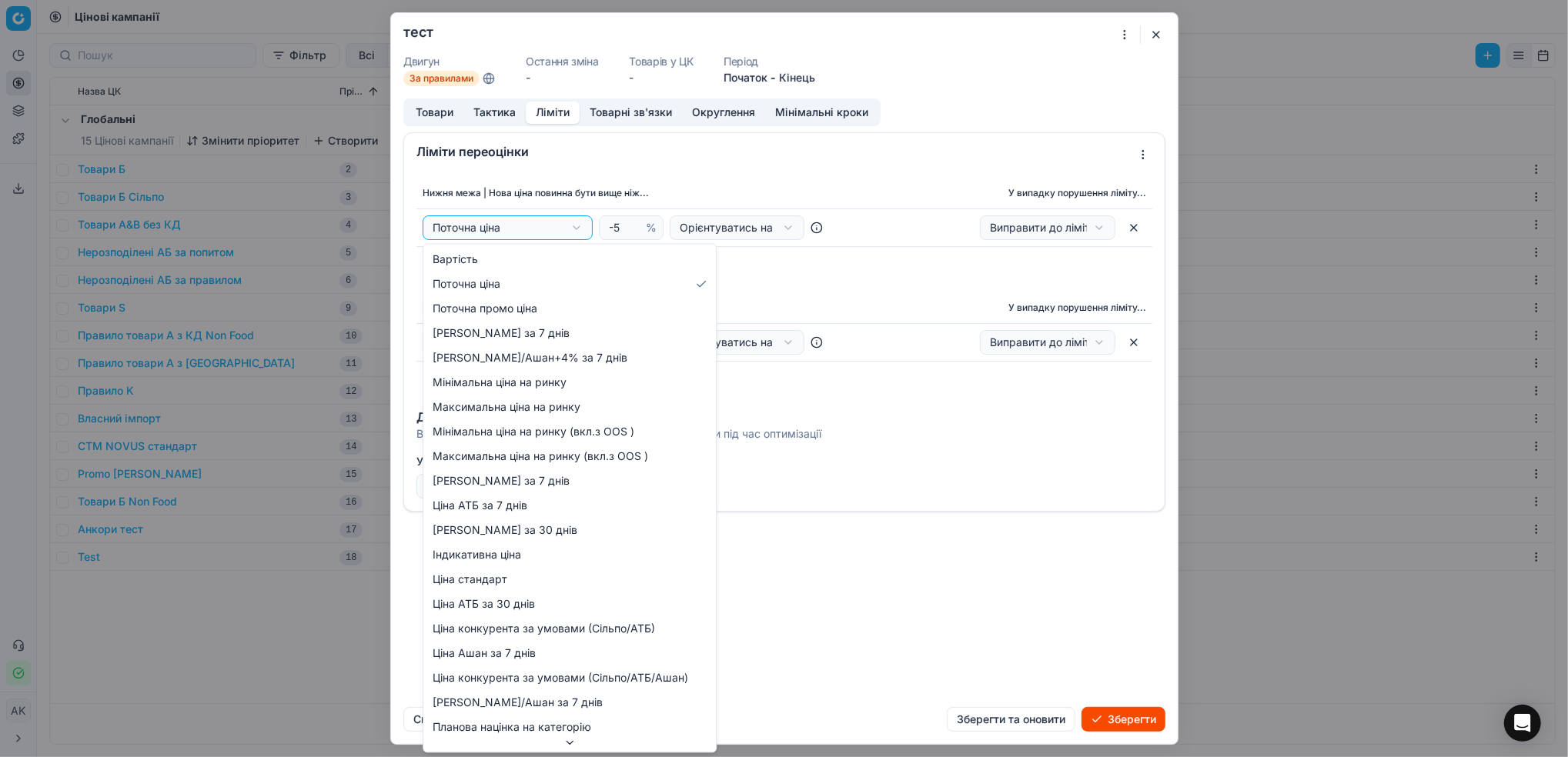
select select "cd_price_in_stock_silpo"
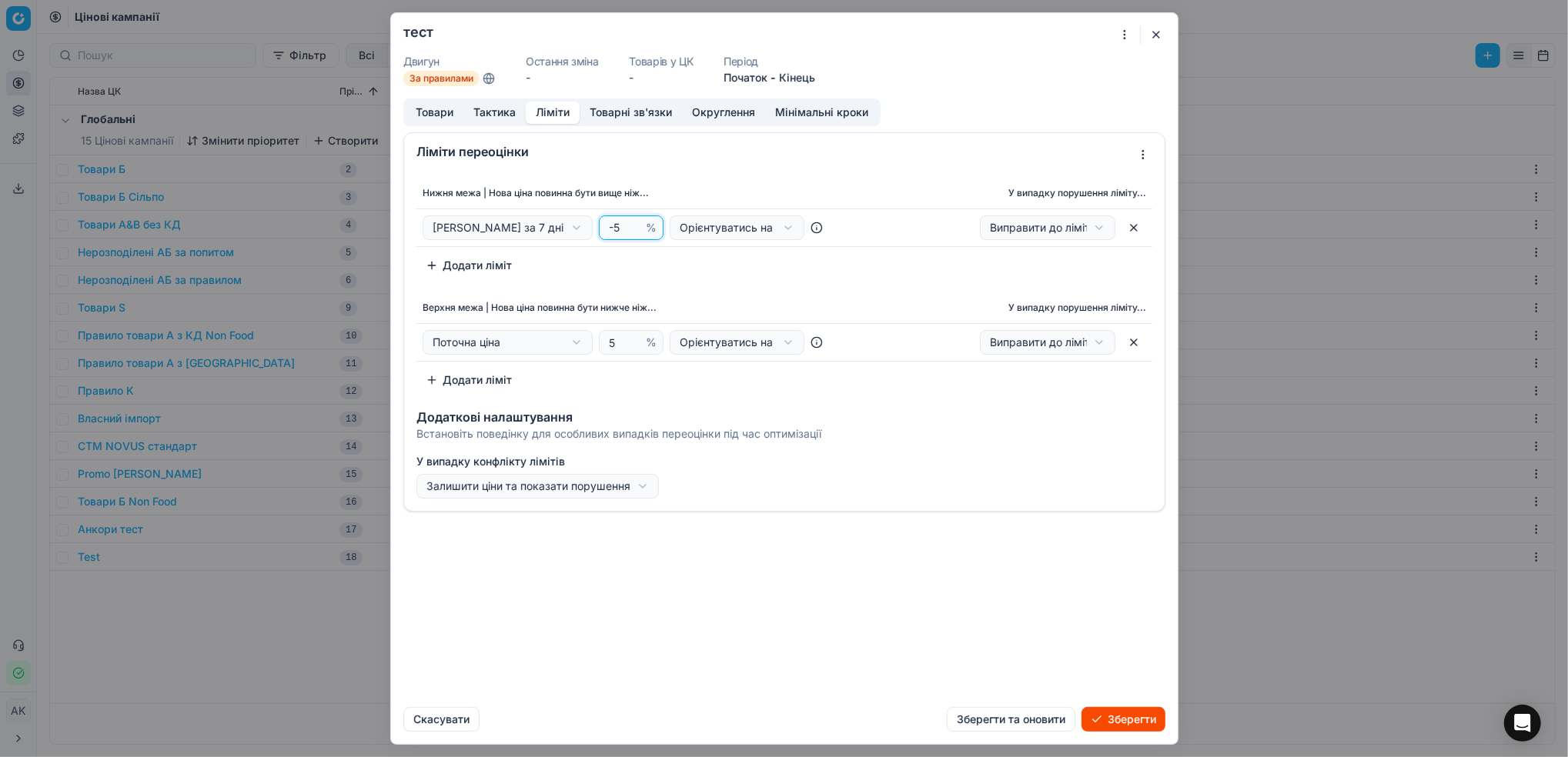
drag, startPoint x: 625, startPoint y: 230, endPoint x: 602, endPoint y: 230, distance: 23.0
click at [602, 230] on div "-5 %" at bounding box center [631, 227] width 65 height 25
type input "0"
click at [580, 341] on div "Ми зберігаємо налаштування ЦК. Будь ласка, зачекайте, це може зайняти декілька …" at bounding box center [784, 378] width 1568 height 757
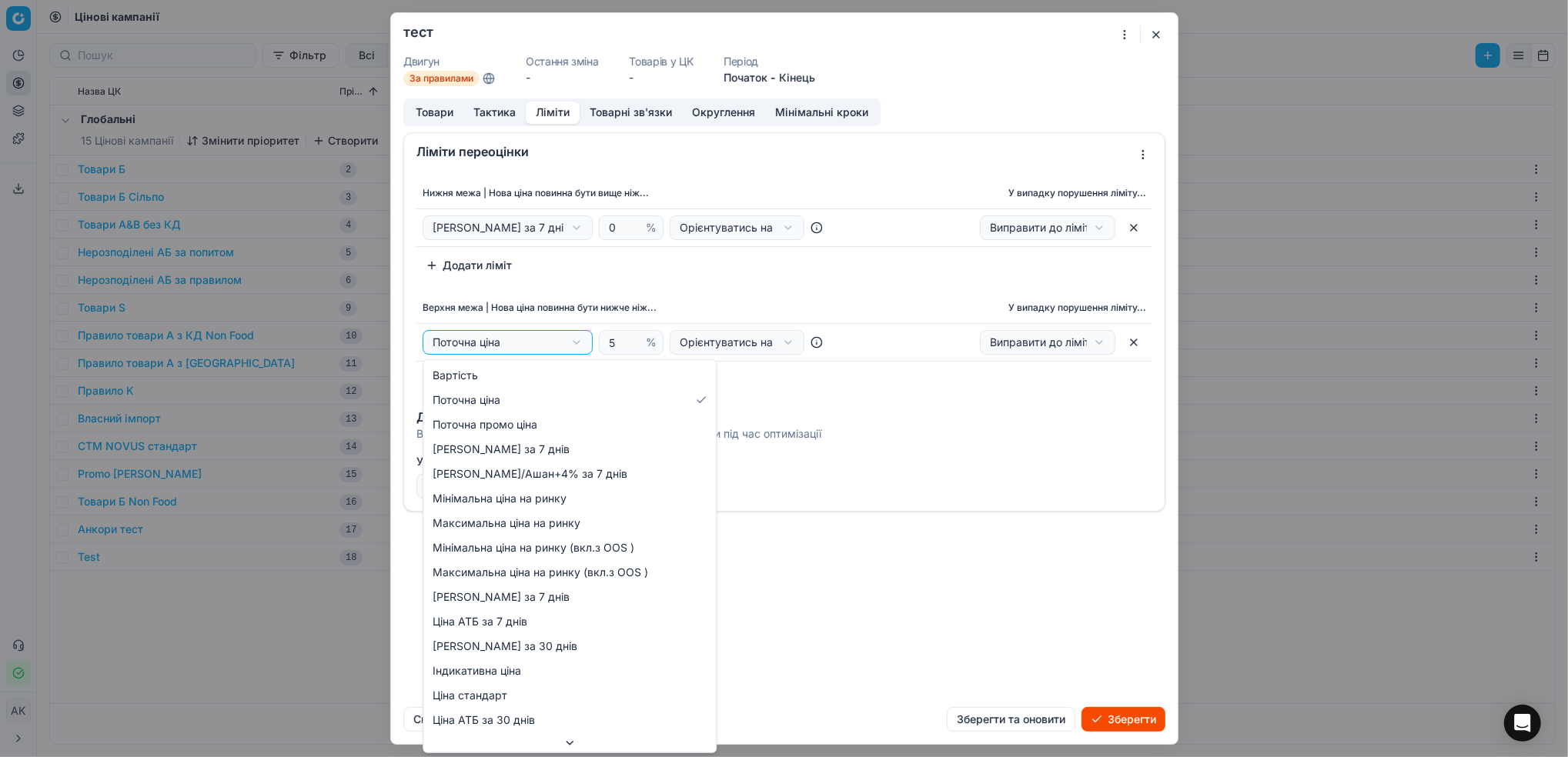
select select "cd_price_in_stock_silpo"
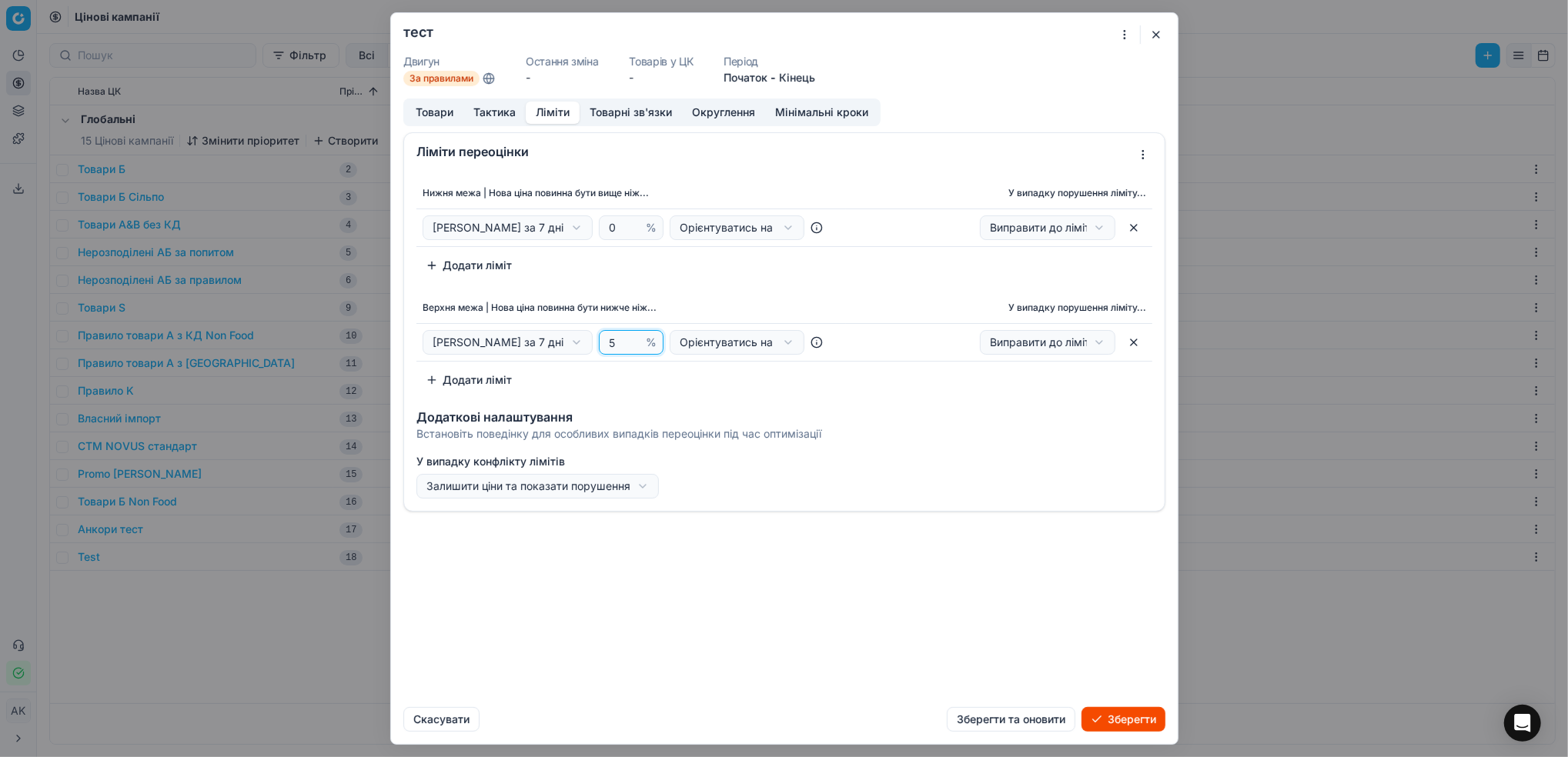
click at [623, 346] on input "5" at bounding box center [624, 342] width 37 height 23
type input "4"
click at [489, 387] on button "Додати ліміт" at bounding box center [469, 380] width 105 height 25
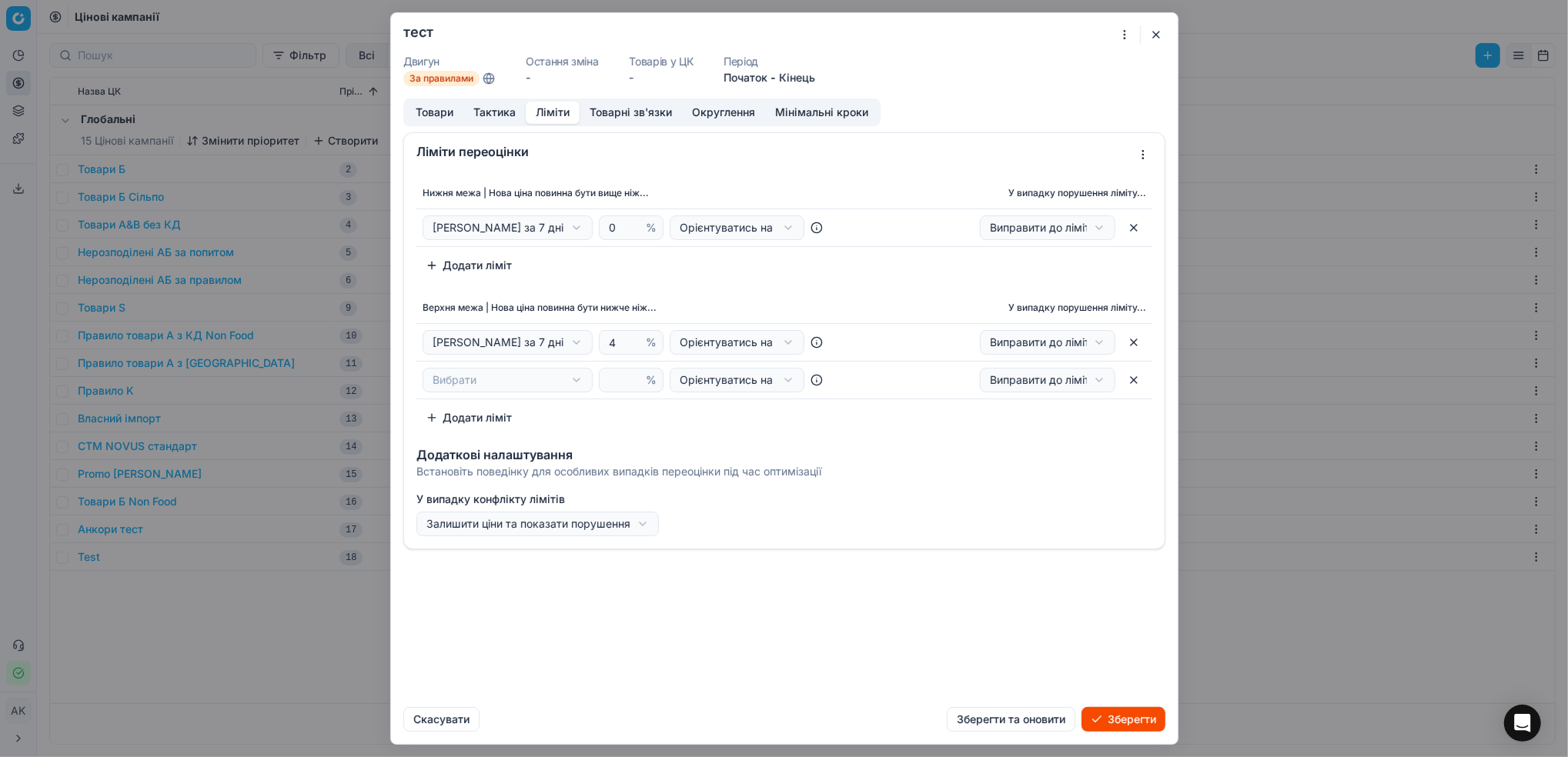
click at [579, 381] on div "Ми зберігаємо налаштування ЦК. Будь ласка, зачекайте, це може зайняти декілька …" at bounding box center [784, 378] width 1568 height 757
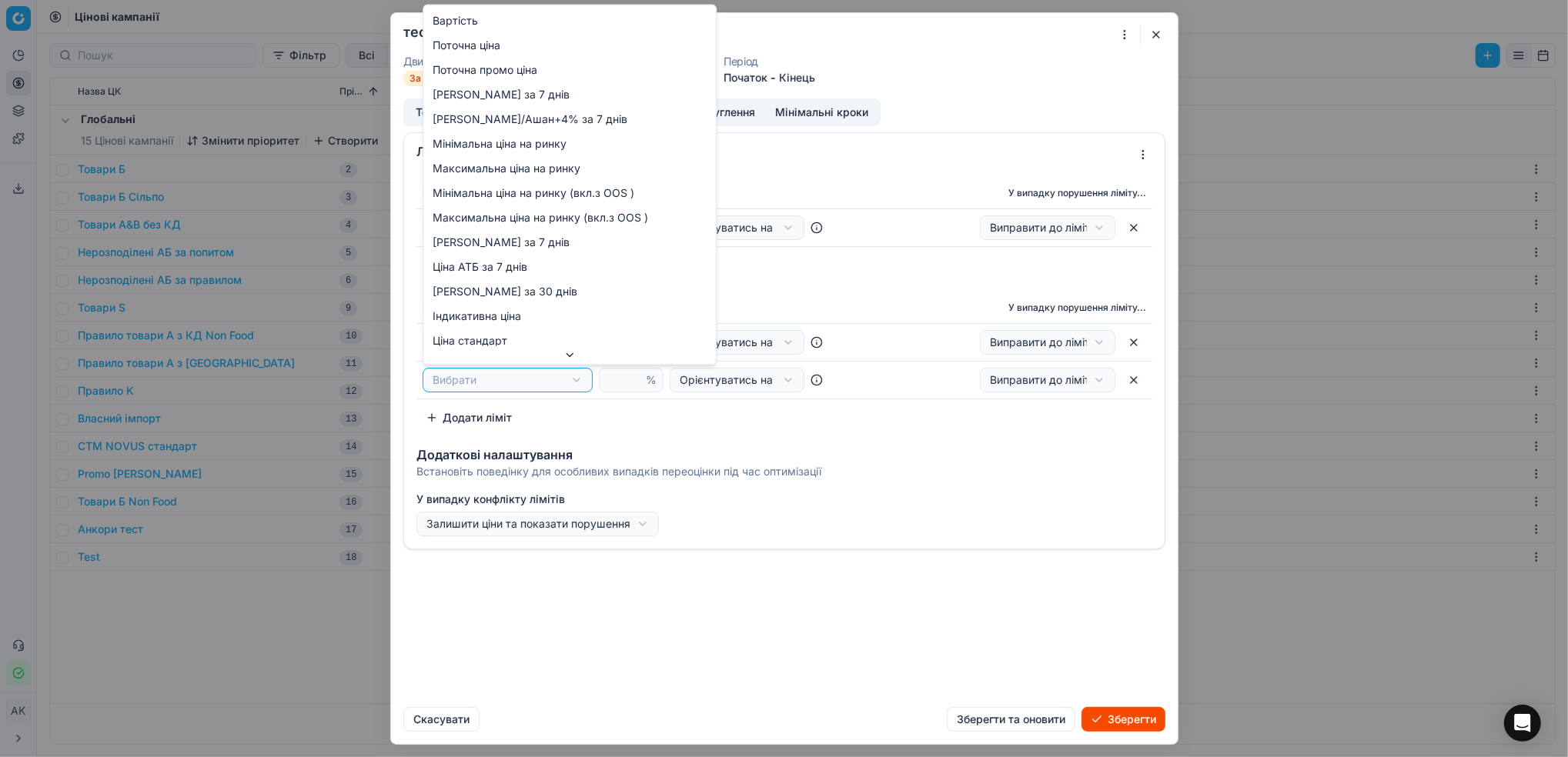
click at [481, 387] on div "Ми зберігаємо налаштування ЦК. Будь ласка, зачекайте, це може зайняти декілька …" at bounding box center [784, 378] width 1568 height 757
click at [580, 383] on div "Ми зберігаємо налаштування ЦК. Будь ласка, зачекайте, це може зайняти декілька …" at bounding box center [784, 378] width 1568 height 757
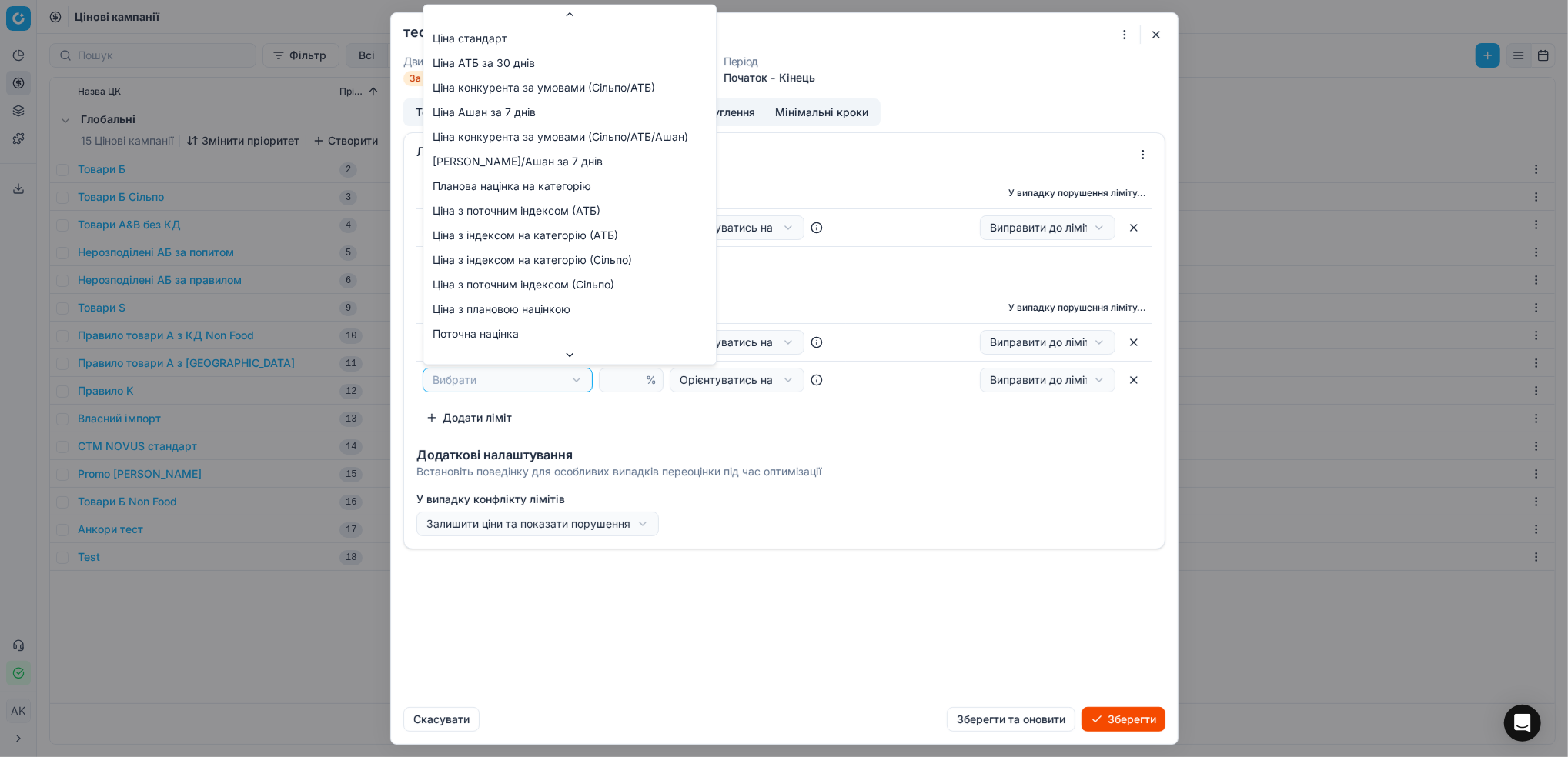
scroll to position [305, 0]
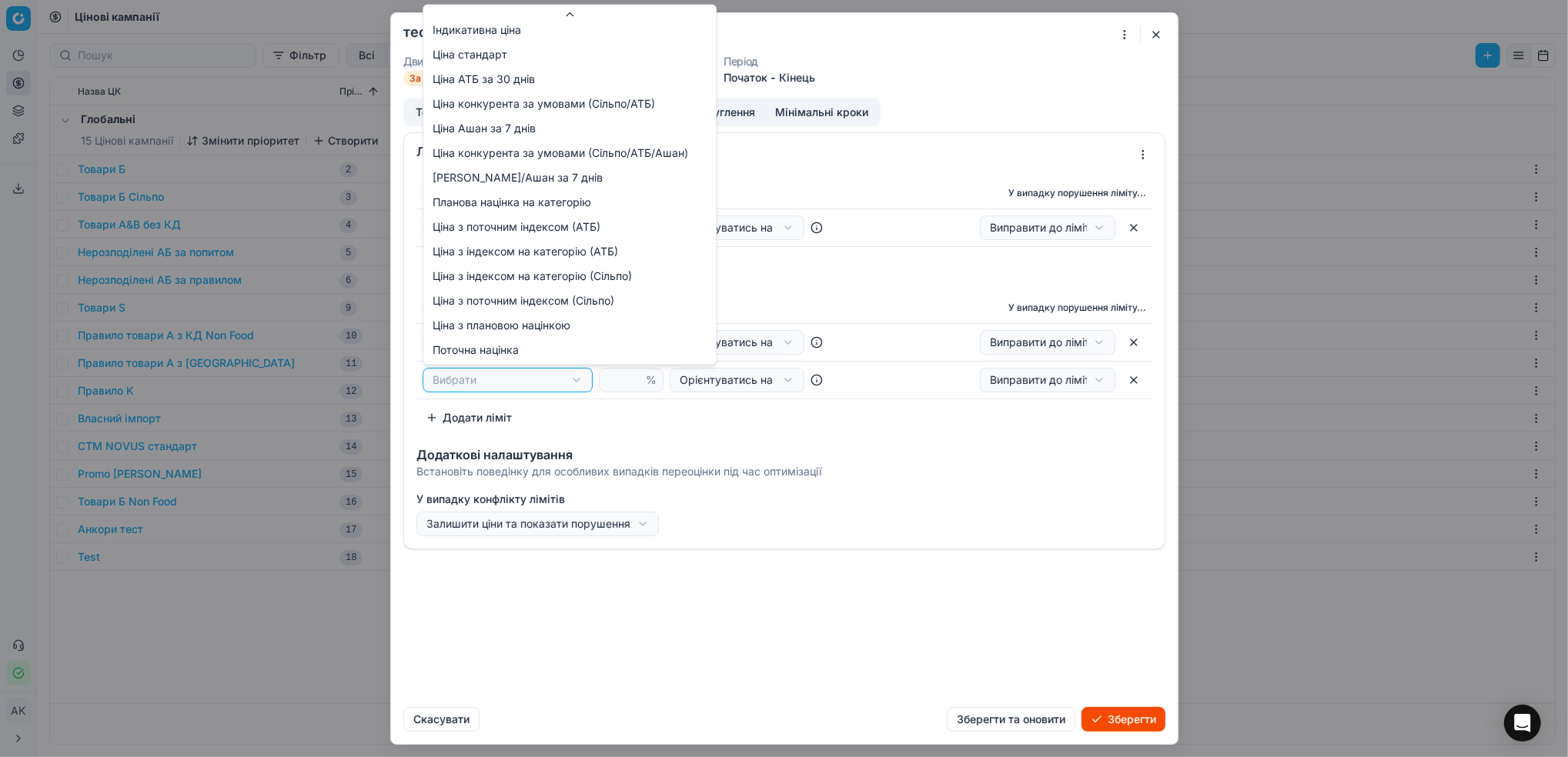
select select "plan_markup_cost"
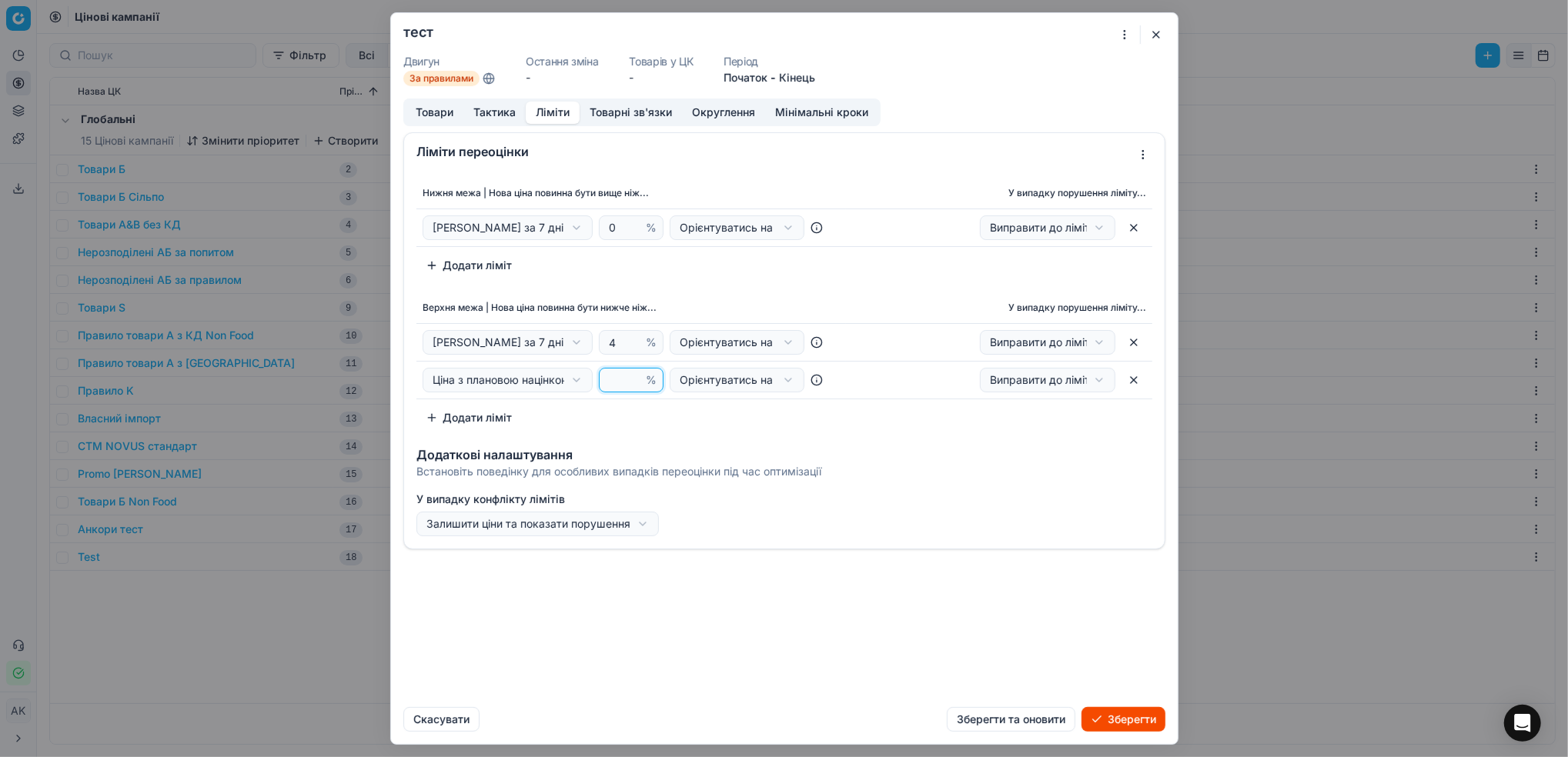
type input "1"
click at [629, 380] on input "1" at bounding box center [624, 380] width 37 height 23
type input "20"
click at [729, 114] on button "Округлення" at bounding box center [723, 113] width 83 height 22
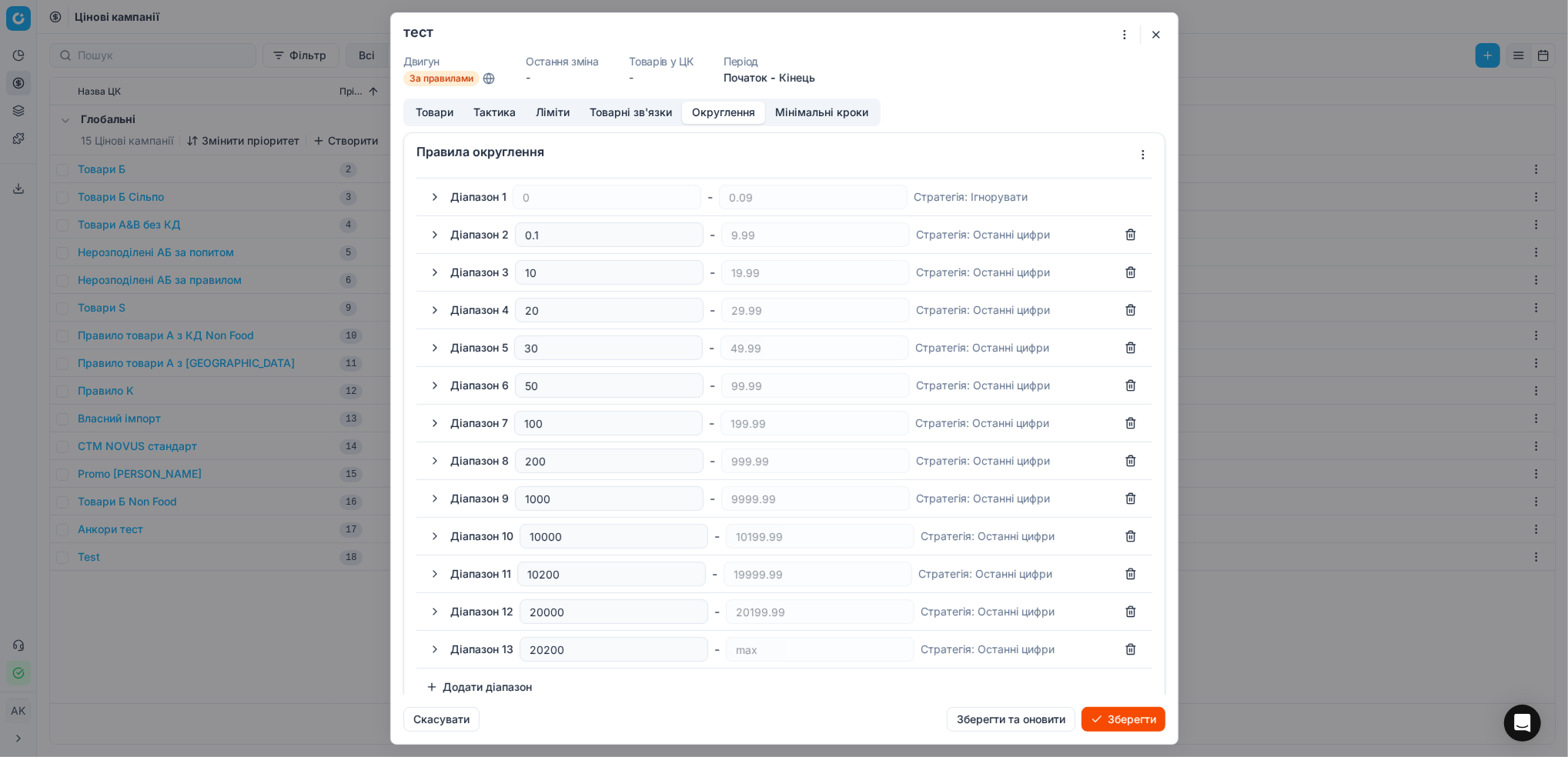
click at [437, 109] on button "Товари" at bounding box center [434, 113] width 58 height 22
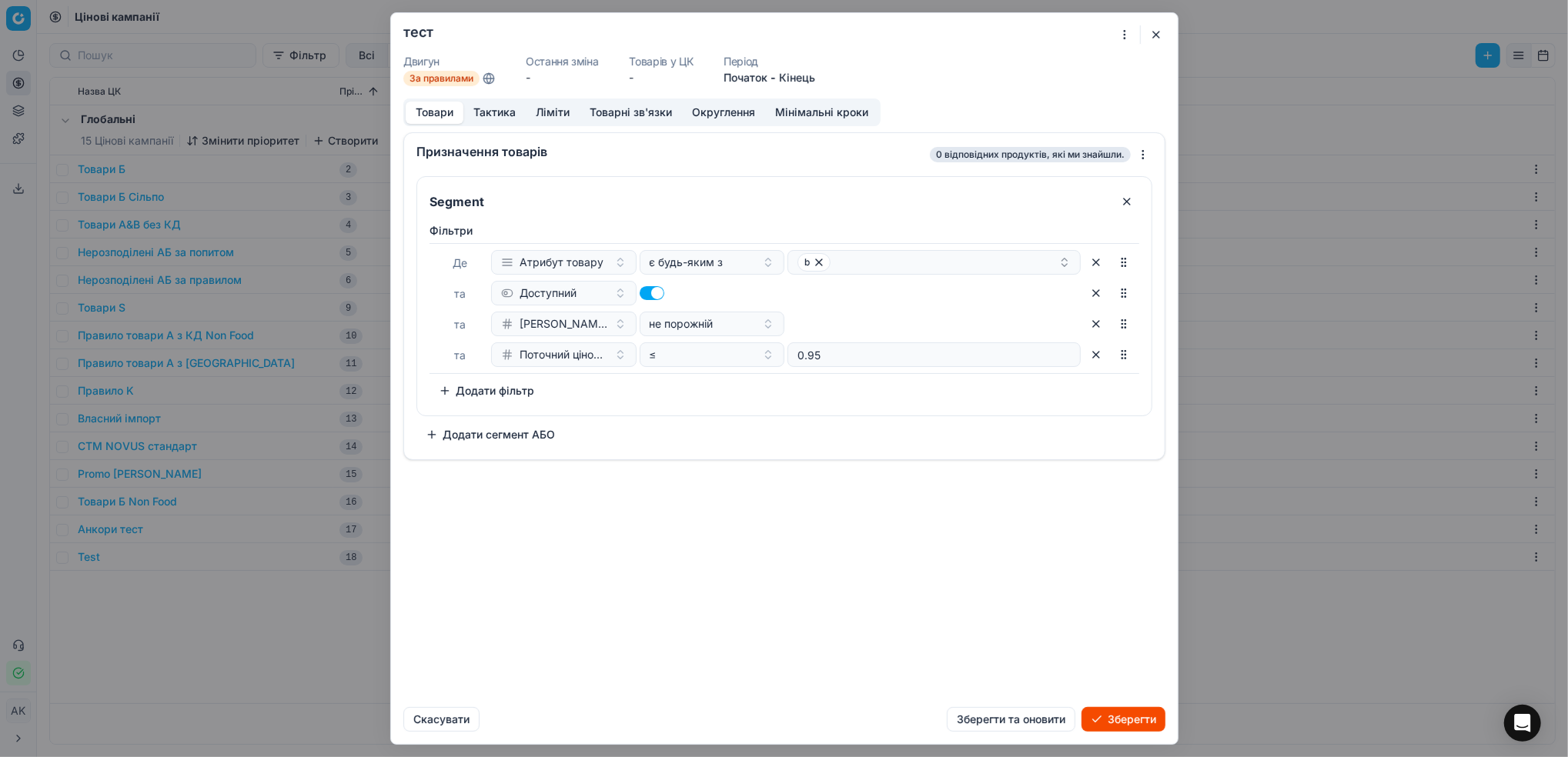
click at [493, 111] on button "Тактика" at bounding box center [494, 113] width 62 height 22
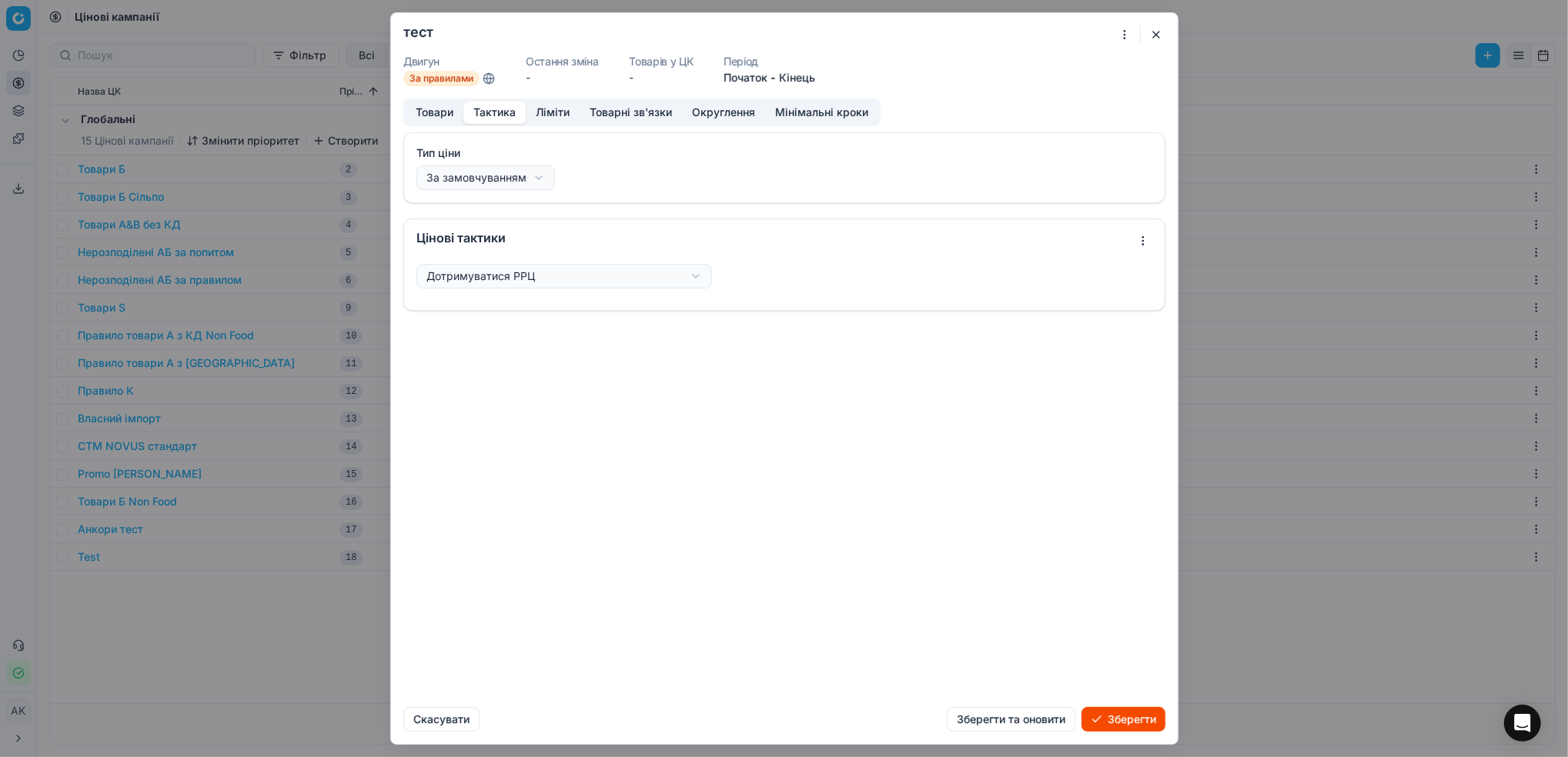
click at [449, 114] on button "Товари" at bounding box center [434, 113] width 58 height 22
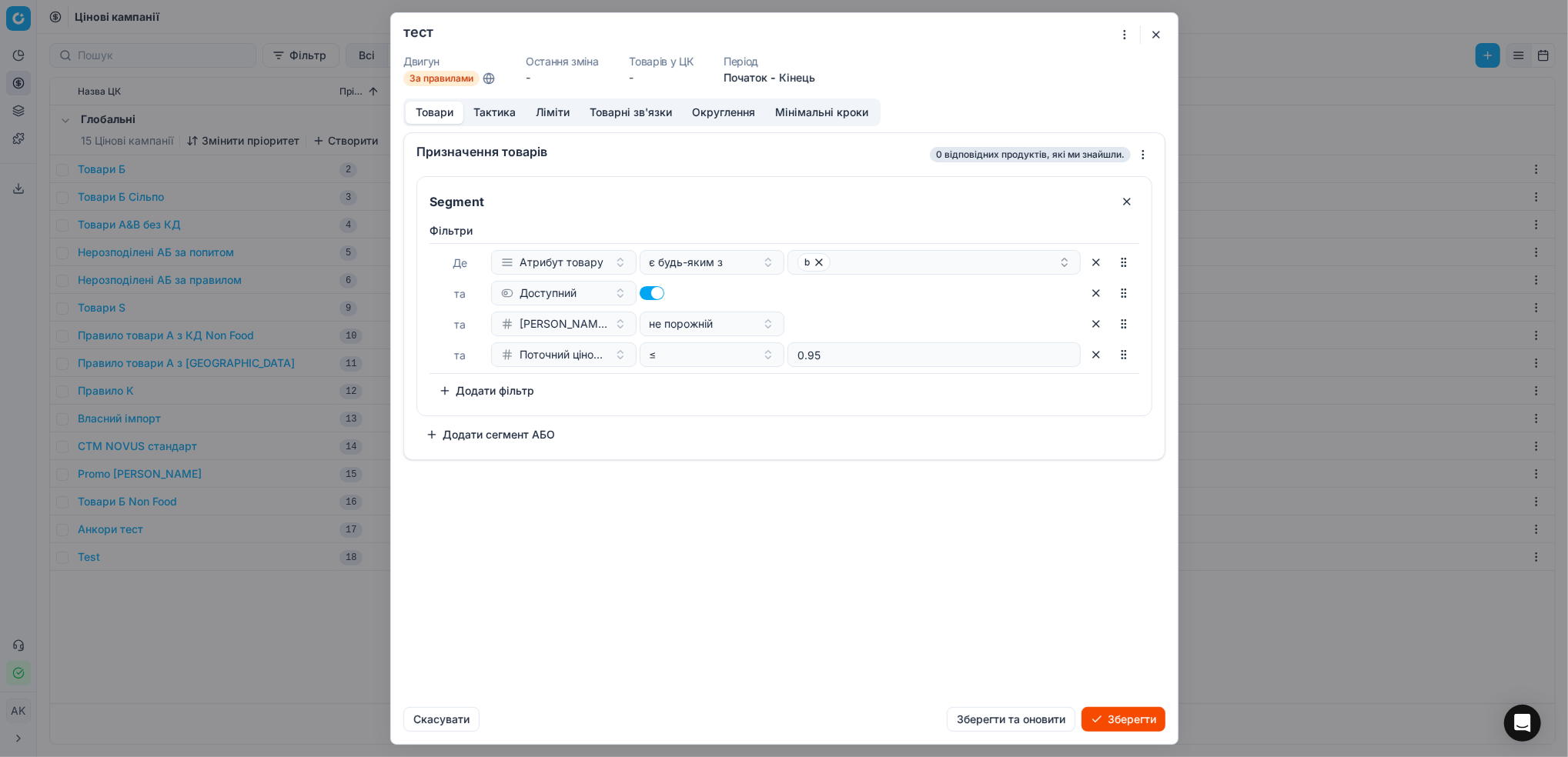
click at [1040, 719] on button "Зберегти та оновити" at bounding box center [1011, 719] width 129 height 25
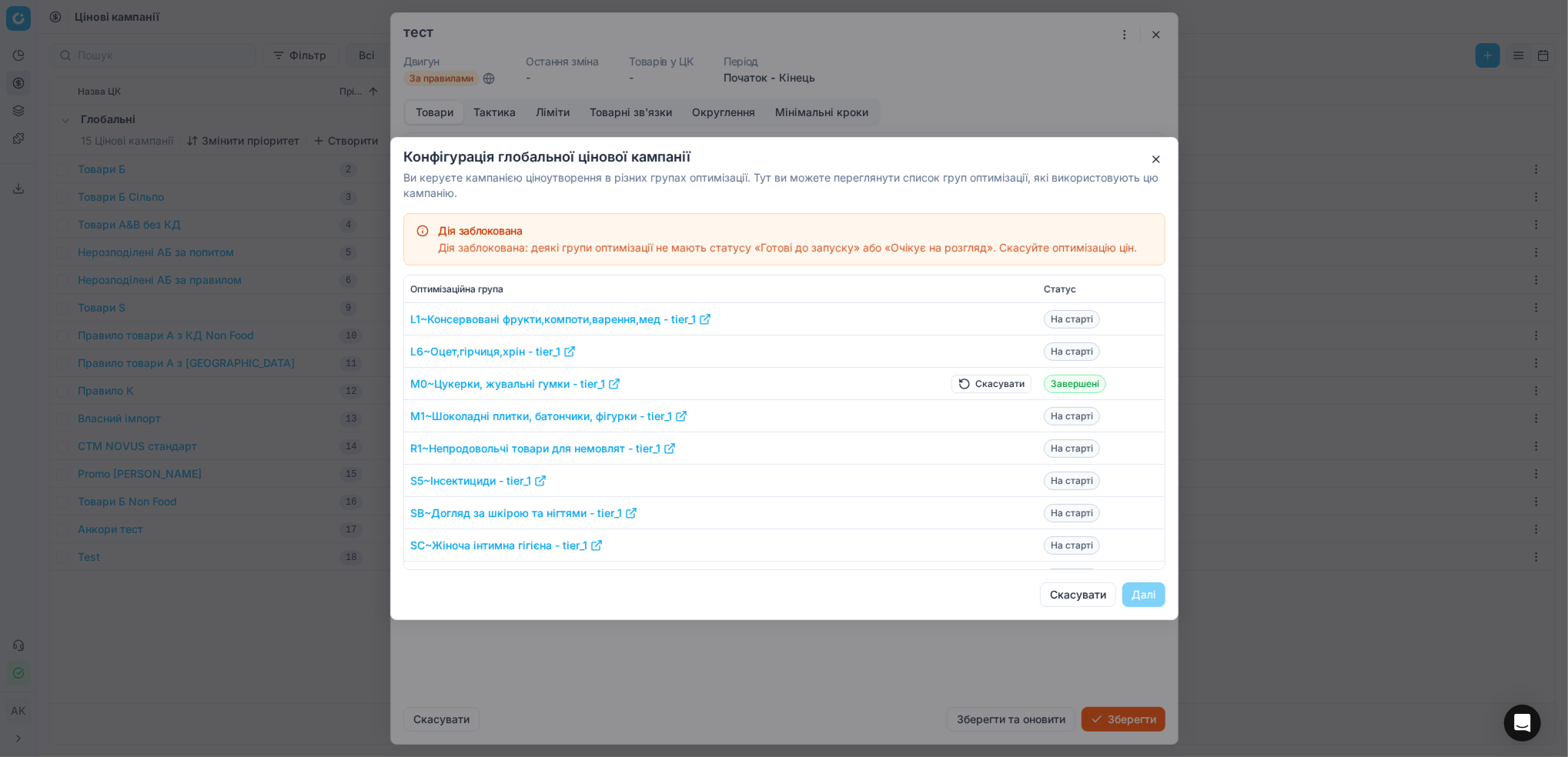
click at [965, 383] on button "Скасувати" at bounding box center [991, 384] width 80 height 19
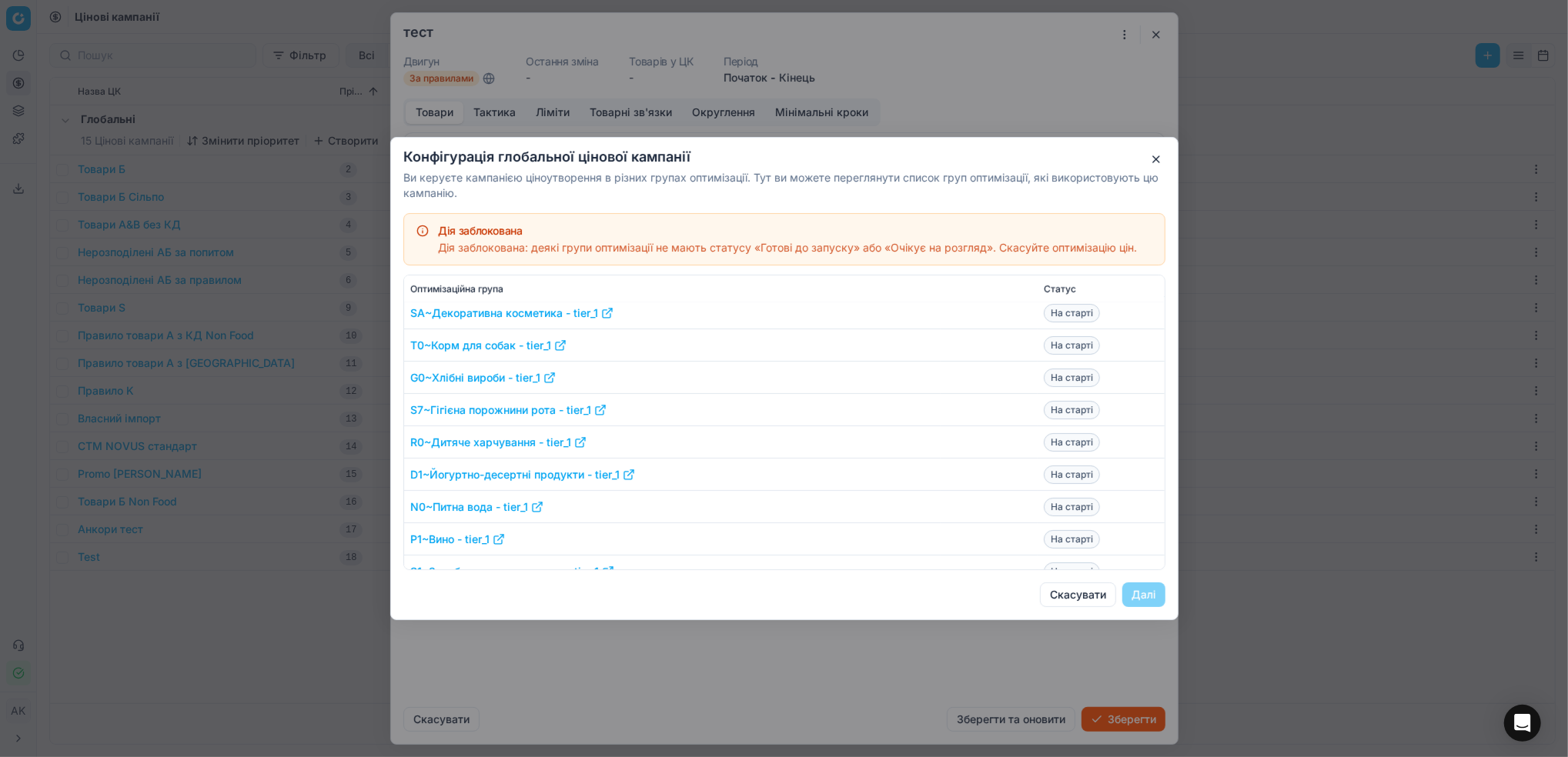
scroll to position [923, 0]
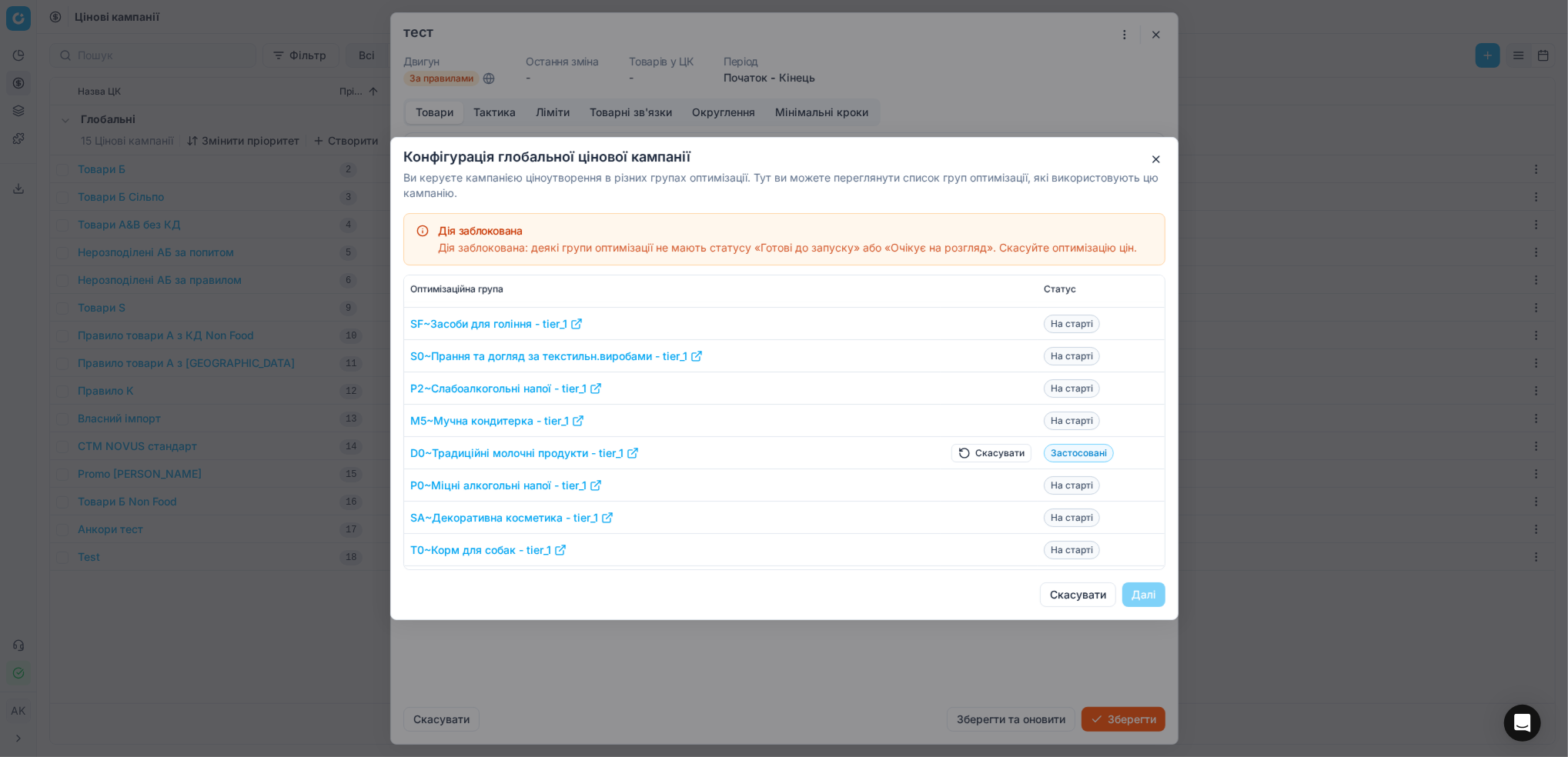
click at [968, 455] on button "Скасувати" at bounding box center [991, 453] width 80 height 19
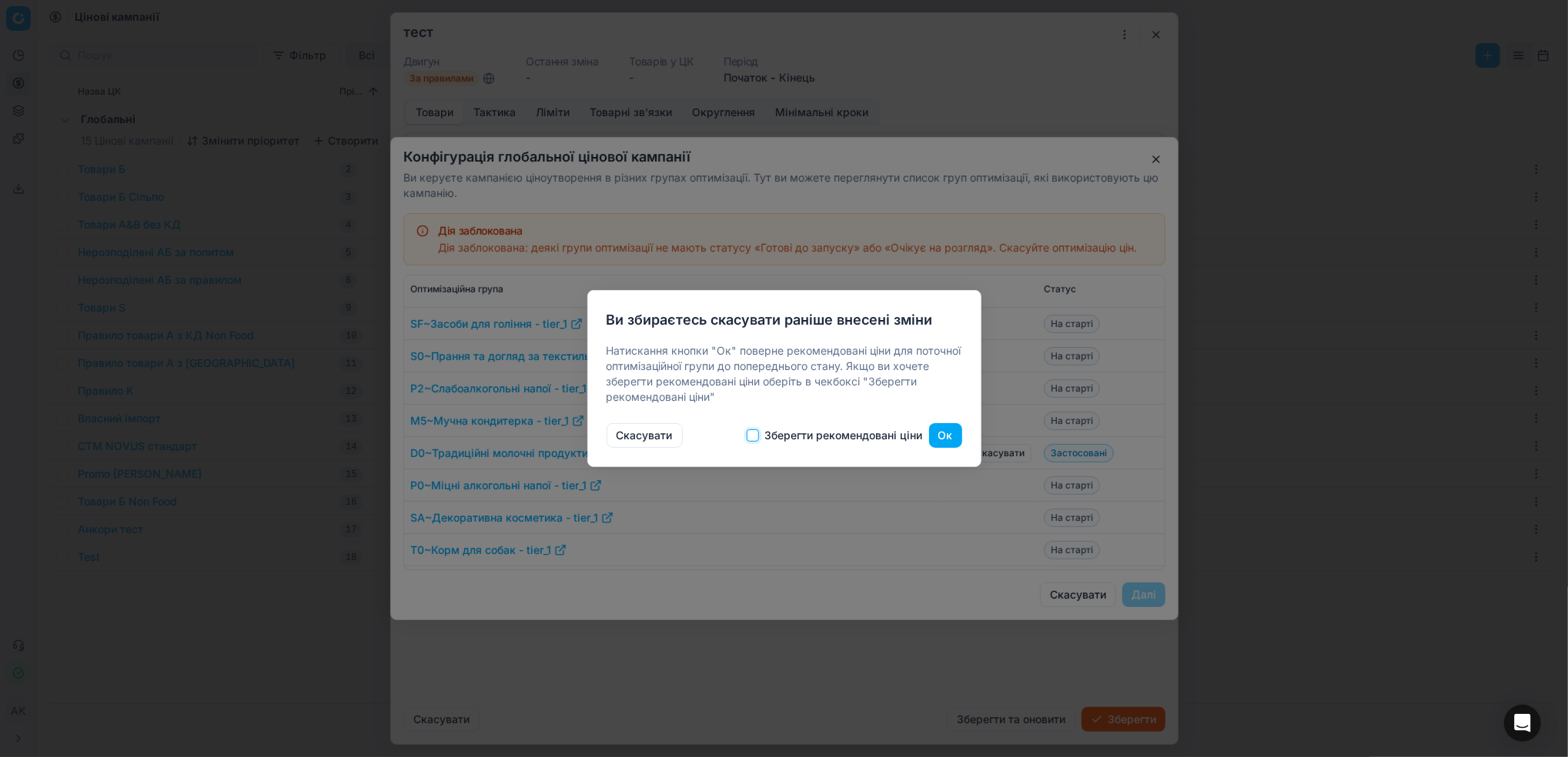
click at [755, 434] on input "Зберегти рекомендовані ціни" at bounding box center [753, 435] width 12 height 12
checkbox input "true"
click at [935, 435] on button "Ок" at bounding box center [945, 435] width 33 height 25
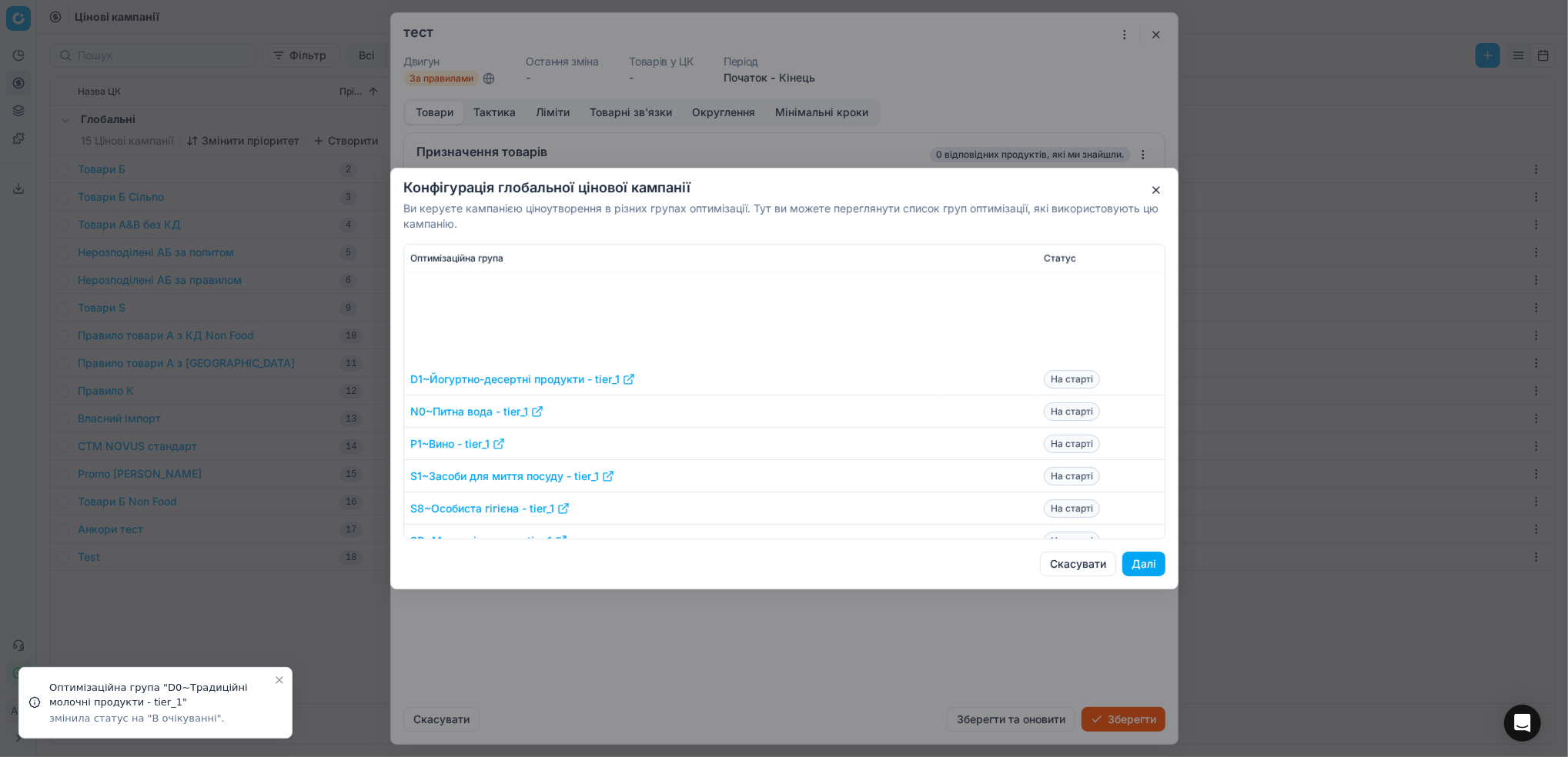
scroll to position [1334, 0]
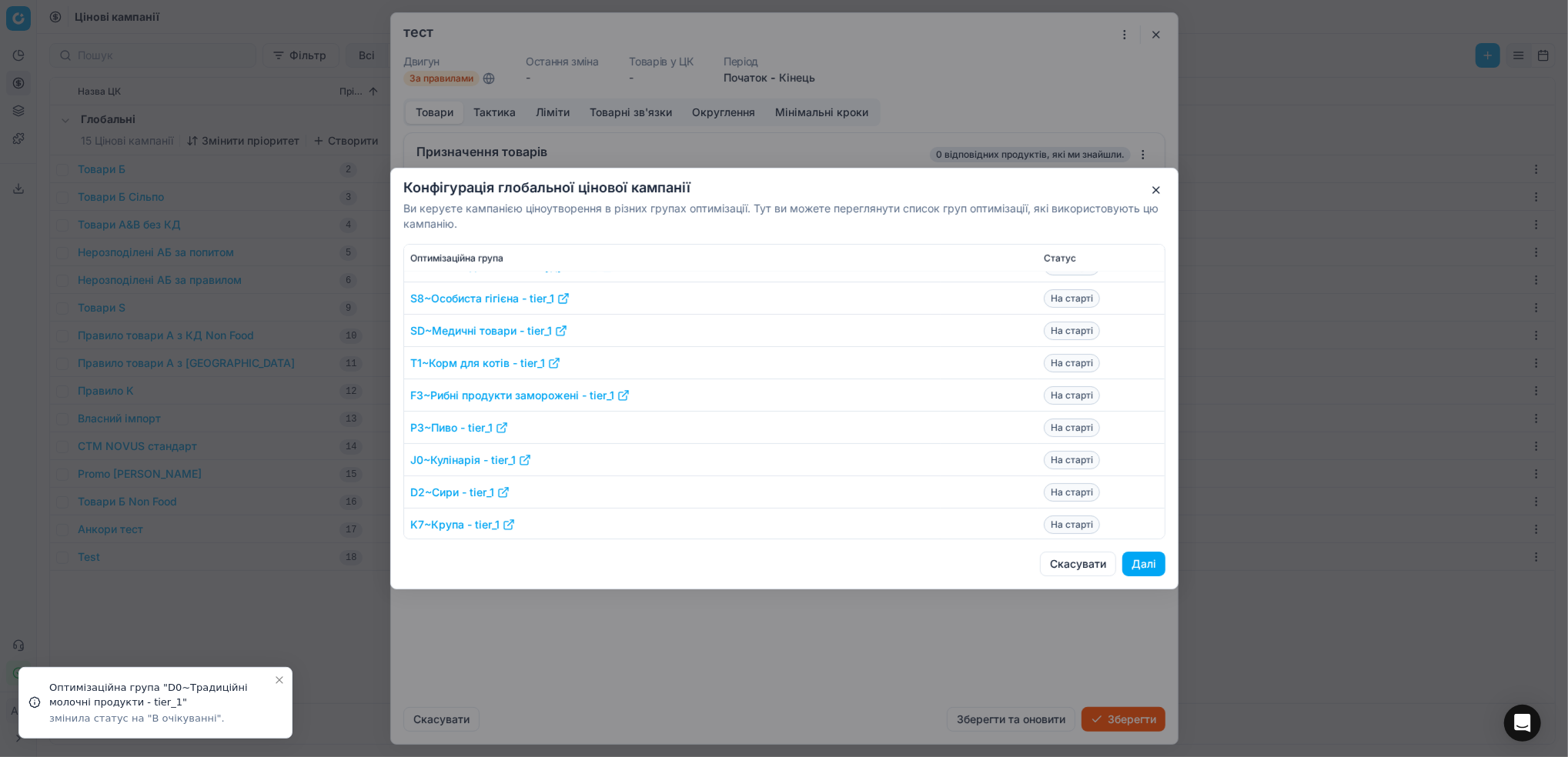
click at [1145, 567] on button "Далі" at bounding box center [1144, 563] width 43 height 25
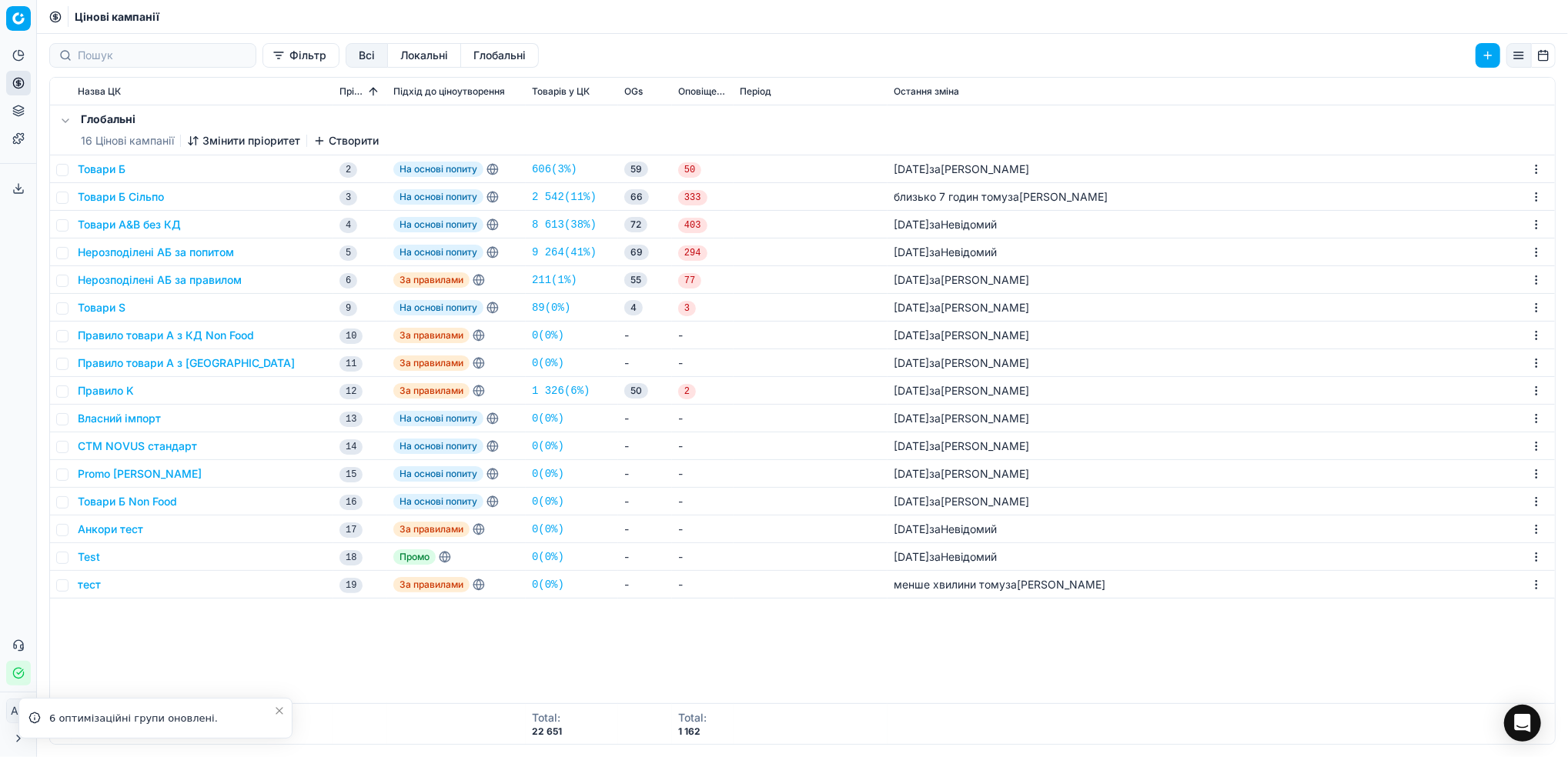
click at [241, 134] on button "Змінити пріоритет" at bounding box center [243, 141] width 114 height 15
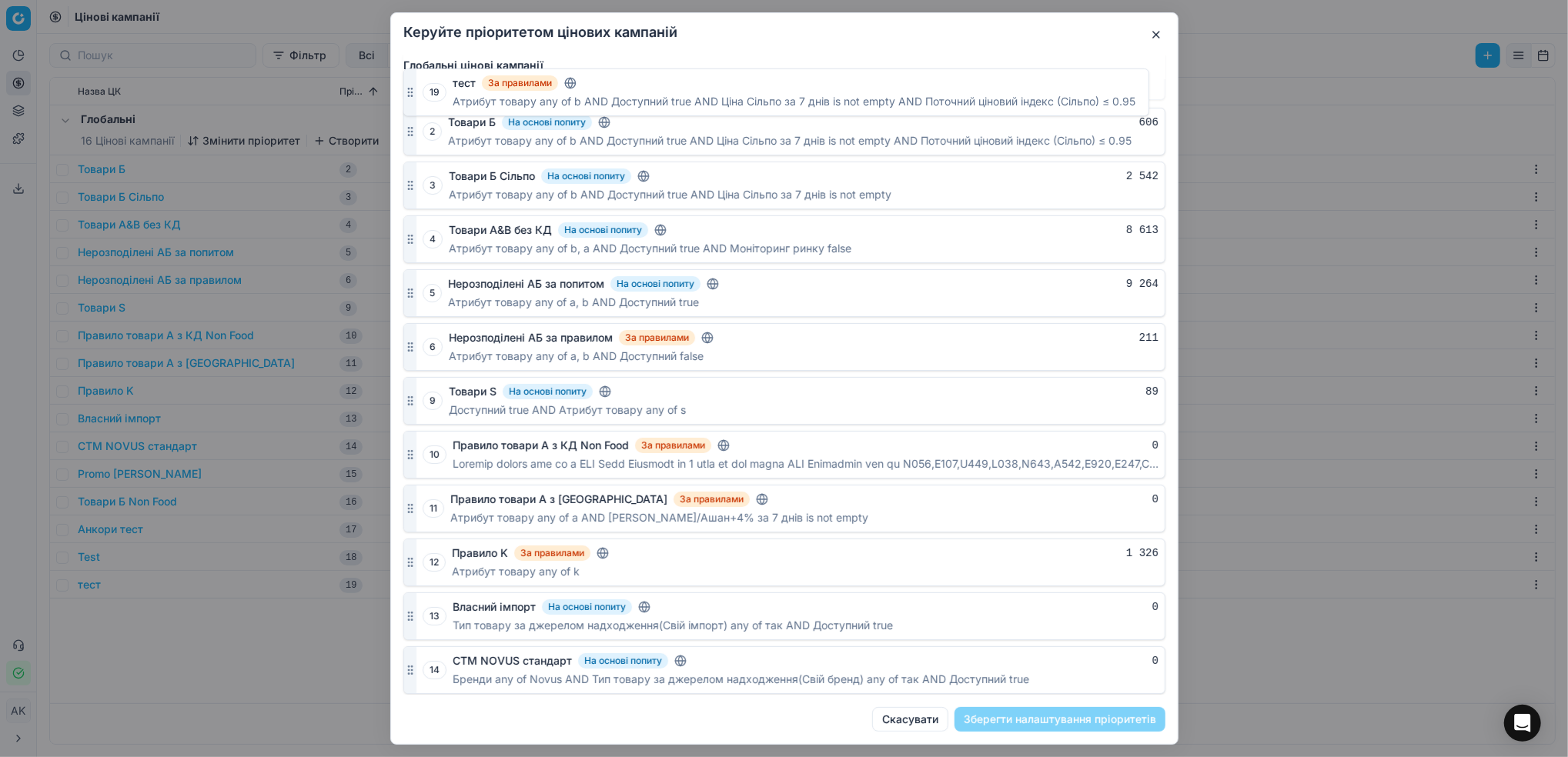
scroll to position [0, 0]
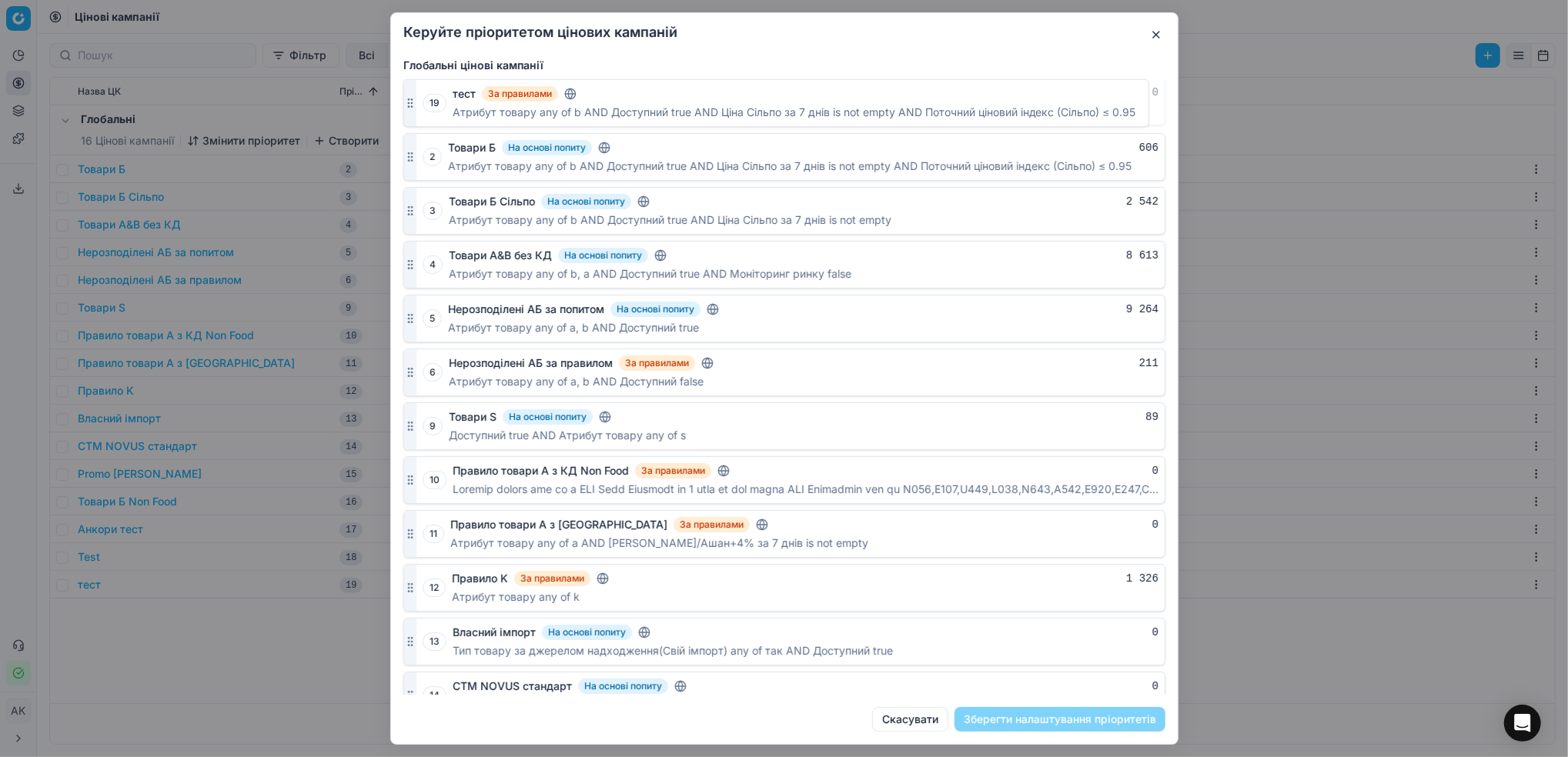
drag, startPoint x: 409, startPoint y: 672, endPoint x: 429, endPoint y: 99, distance: 573.3
click at [429, 99] on div "19 тест За правилами 0 Атрибут товару any of b AND Доступний true AND Ціна Сіль…" at bounding box center [784, 102] width 762 height 48
click at [1044, 713] on button "Зберегти налаштування пріоритетів" at bounding box center [1059, 719] width 211 height 25
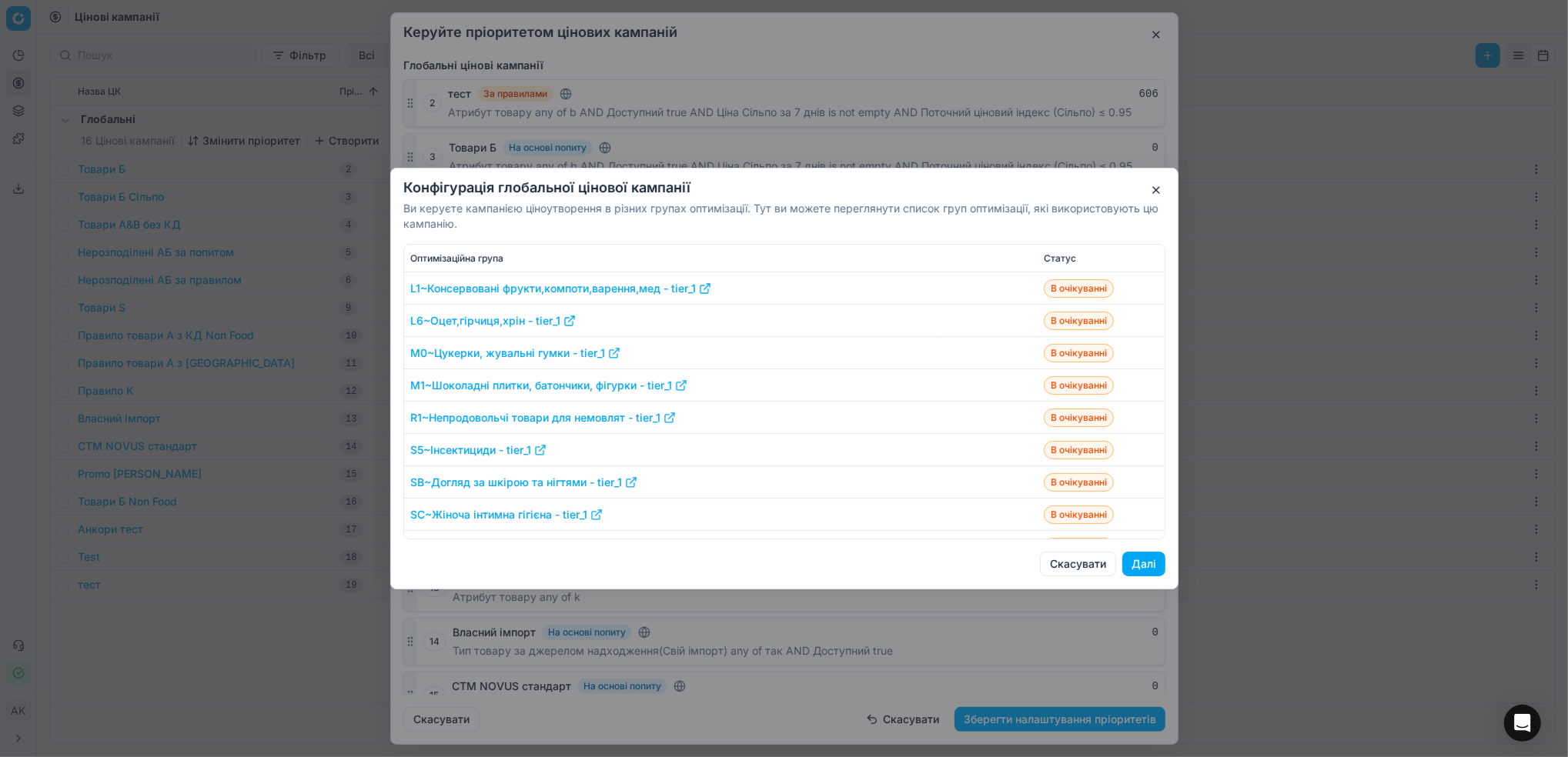
click at [1148, 569] on button "Далі" at bounding box center [1144, 563] width 43 height 25
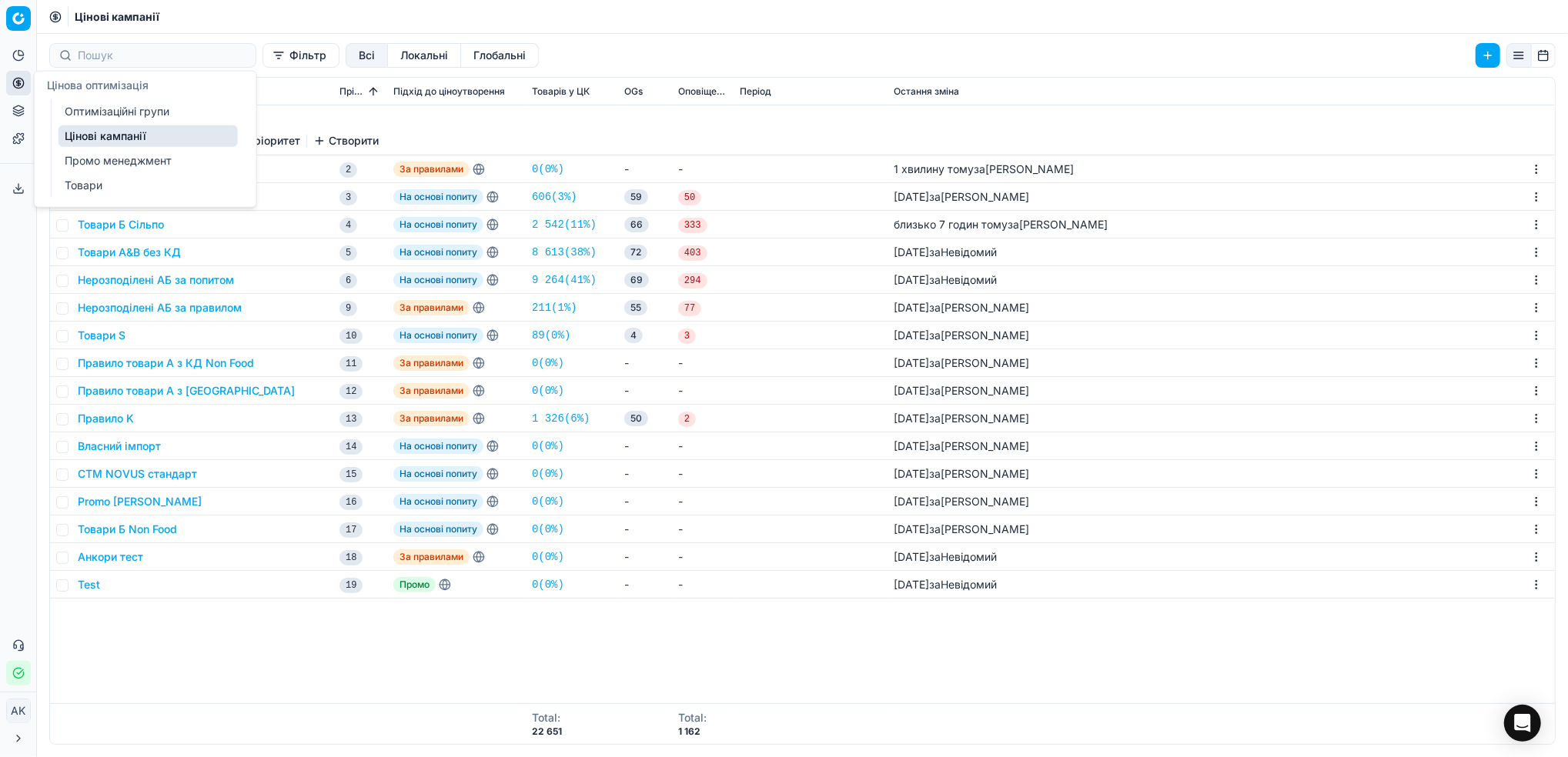
drag, startPoint x: 81, startPoint y: 102, endPoint x: 90, endPoint y: 107, distance: 10.3
click at [81, 102] on link "Оптимізаційні групи" at bounding box center [149, 111] width 179 height 21
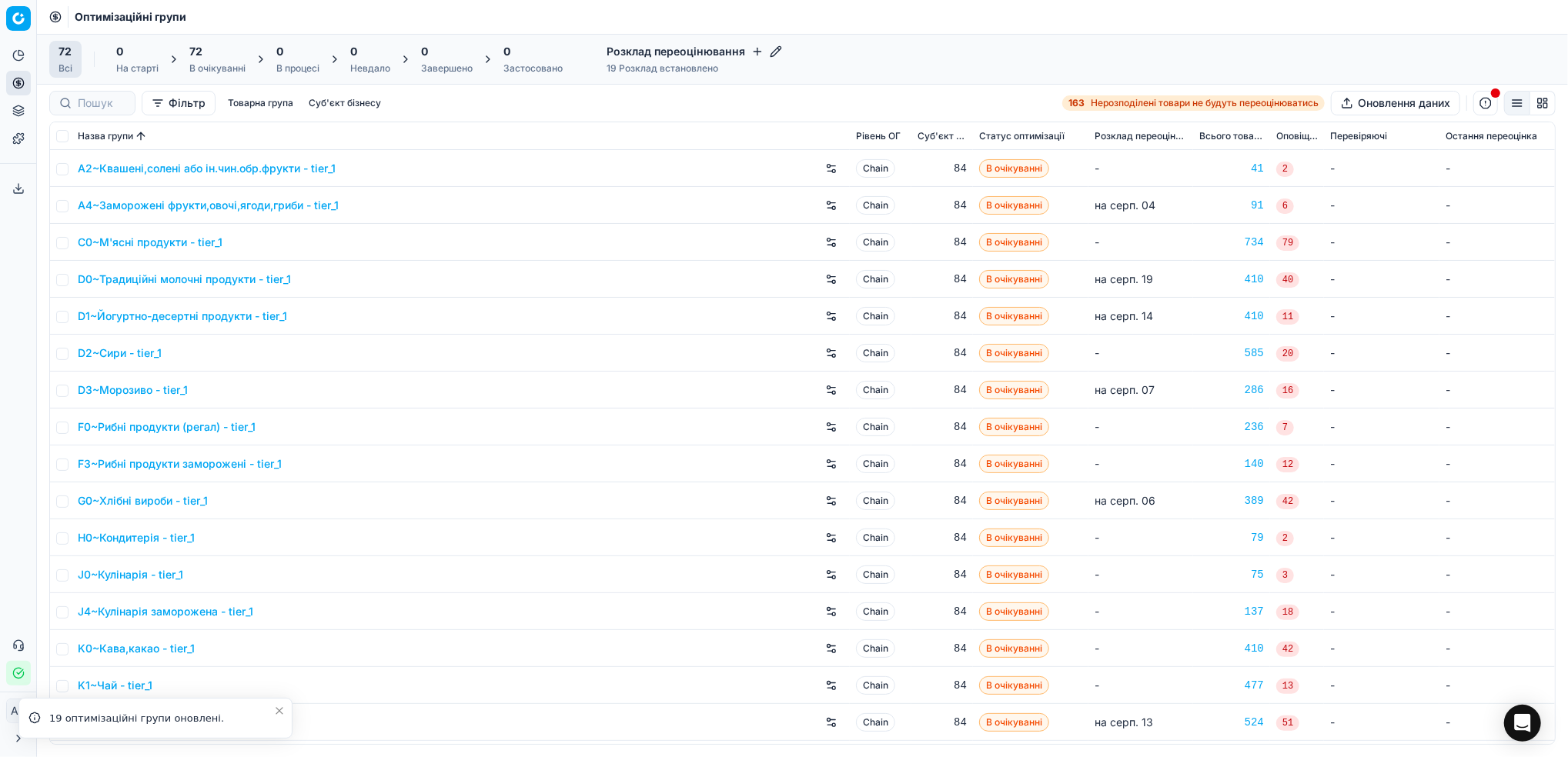
click at [210, 64] on div "В очікуванні" at bounding box center [218, 68] width 56 height 12
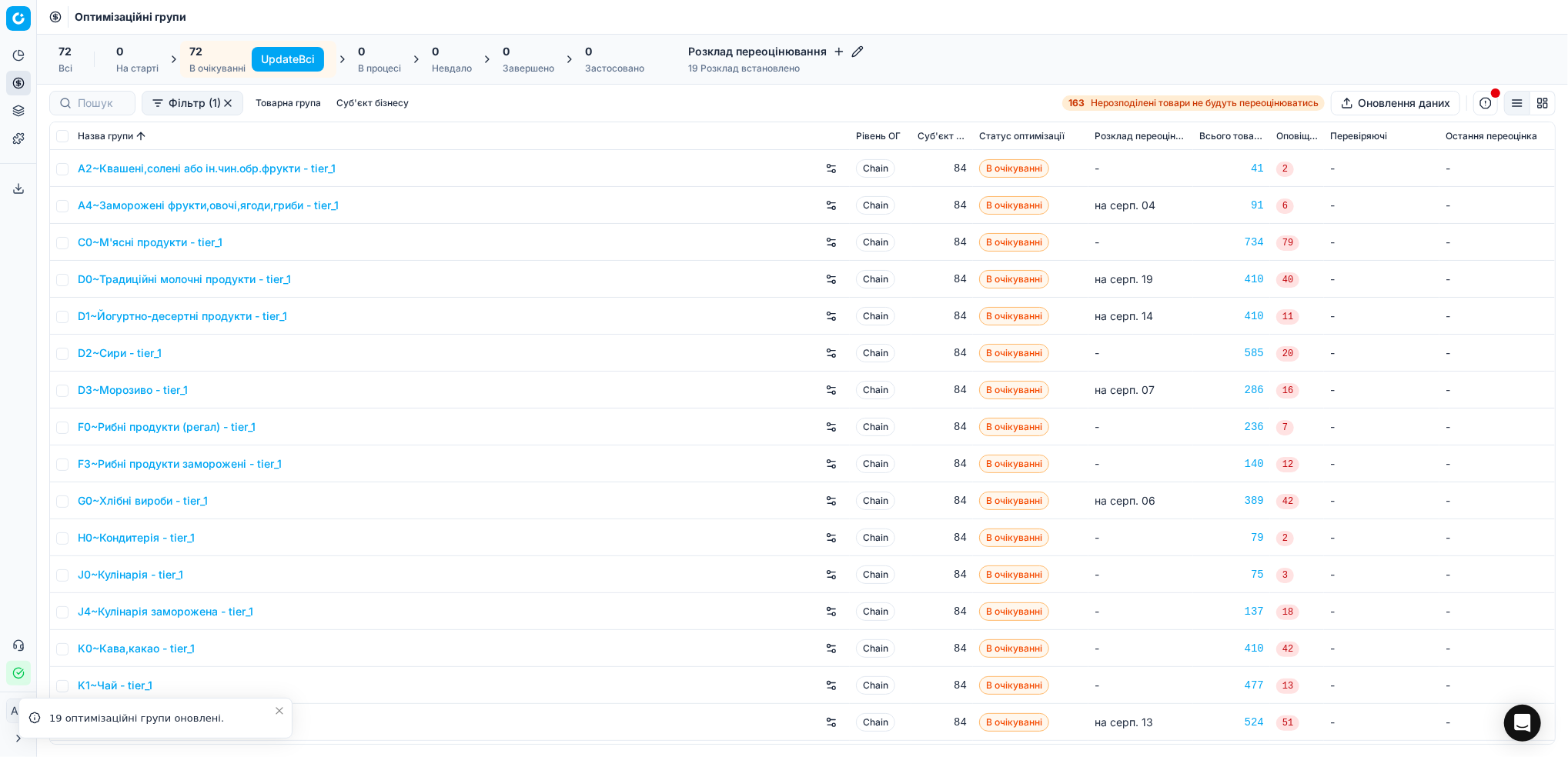
click at [278, 59] on button "Update Всі" at bounding box center [288, 59] width 73 height 25
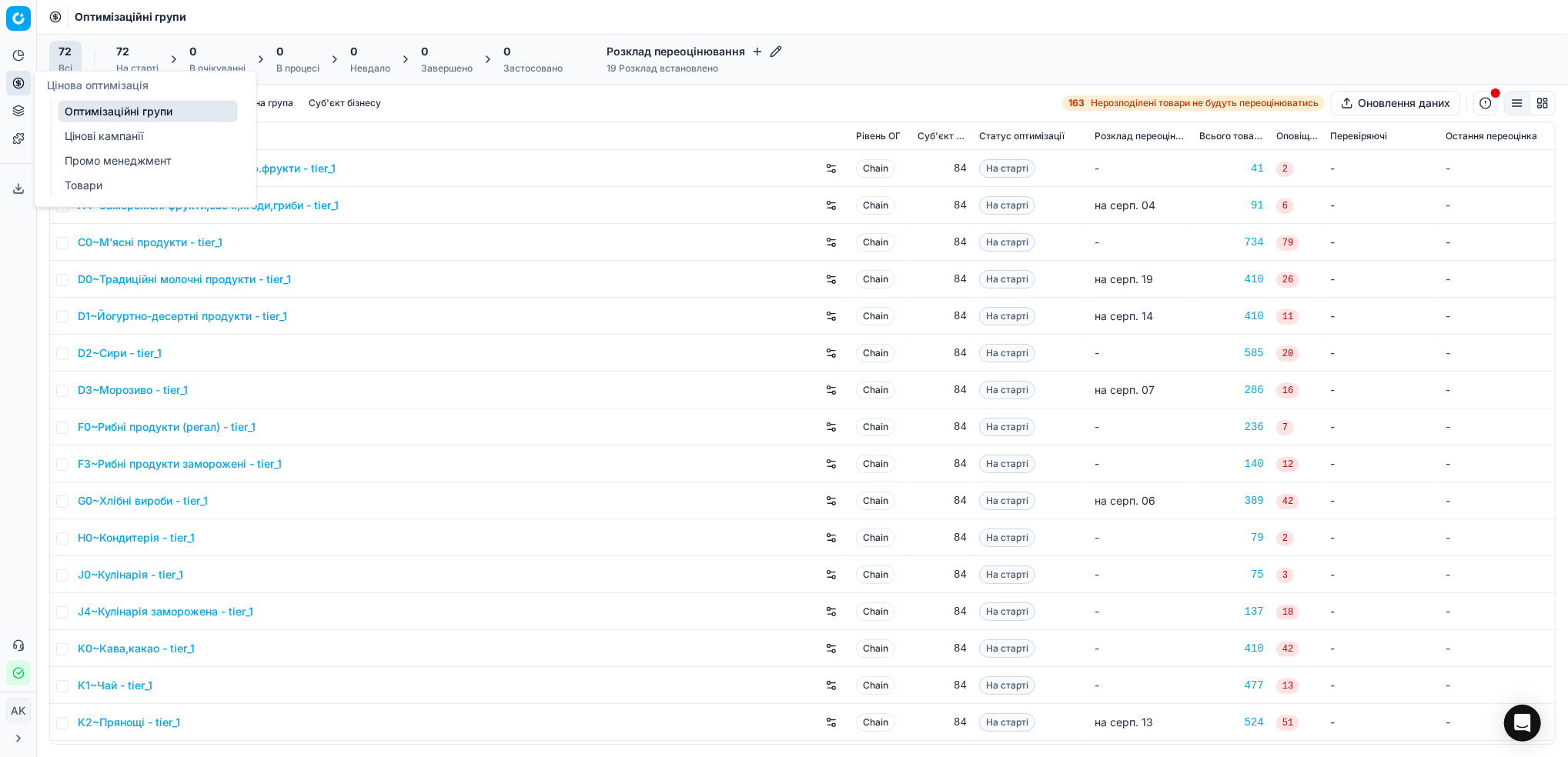
click at [106, 130] on link "Цінові кампанії" at bounding box center [149, 136] width 179 height 21
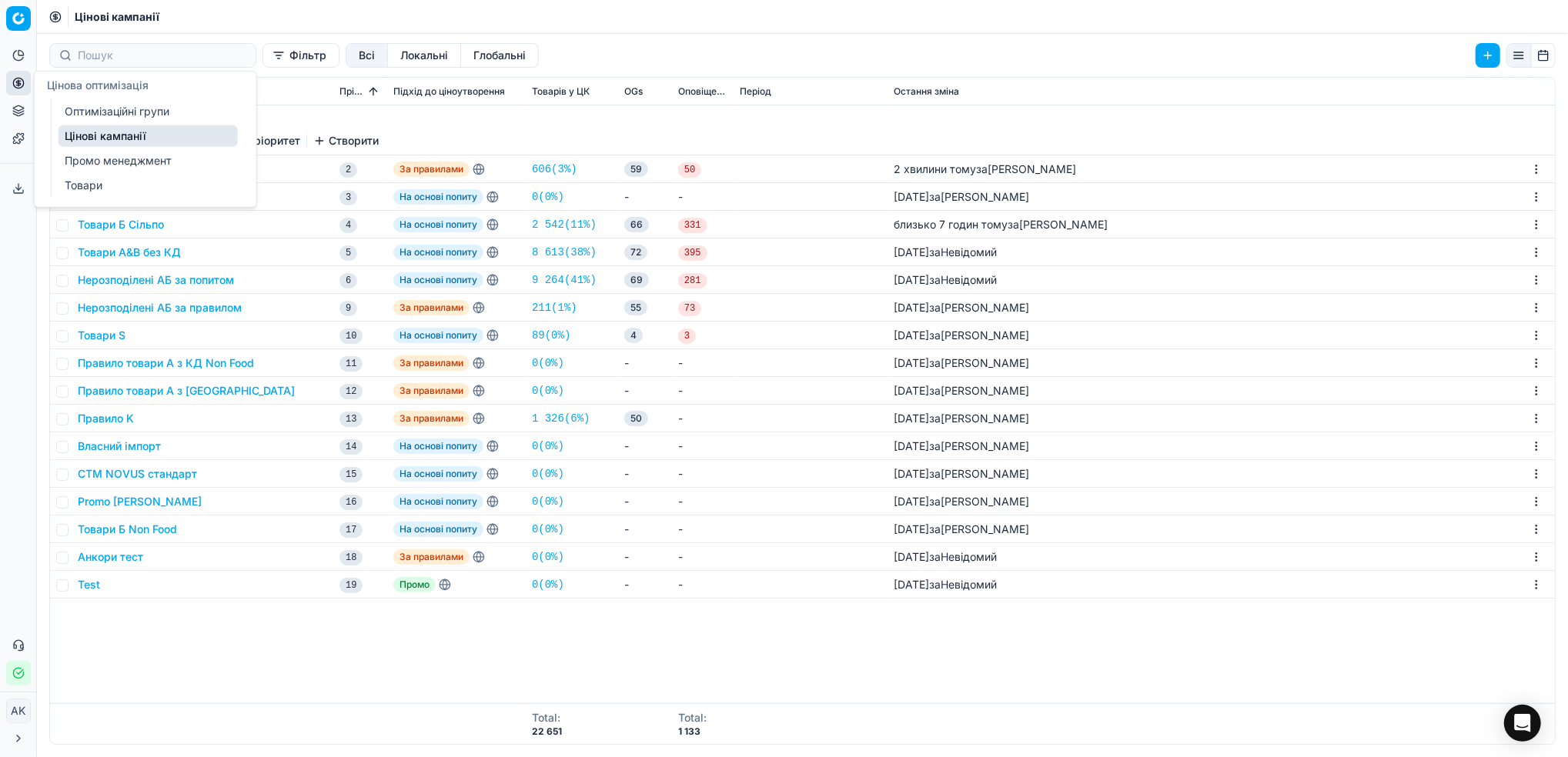
click at [83, 108] on link "Оптимізаційні групи" at bounding box center [149, 111] width 179 height 21
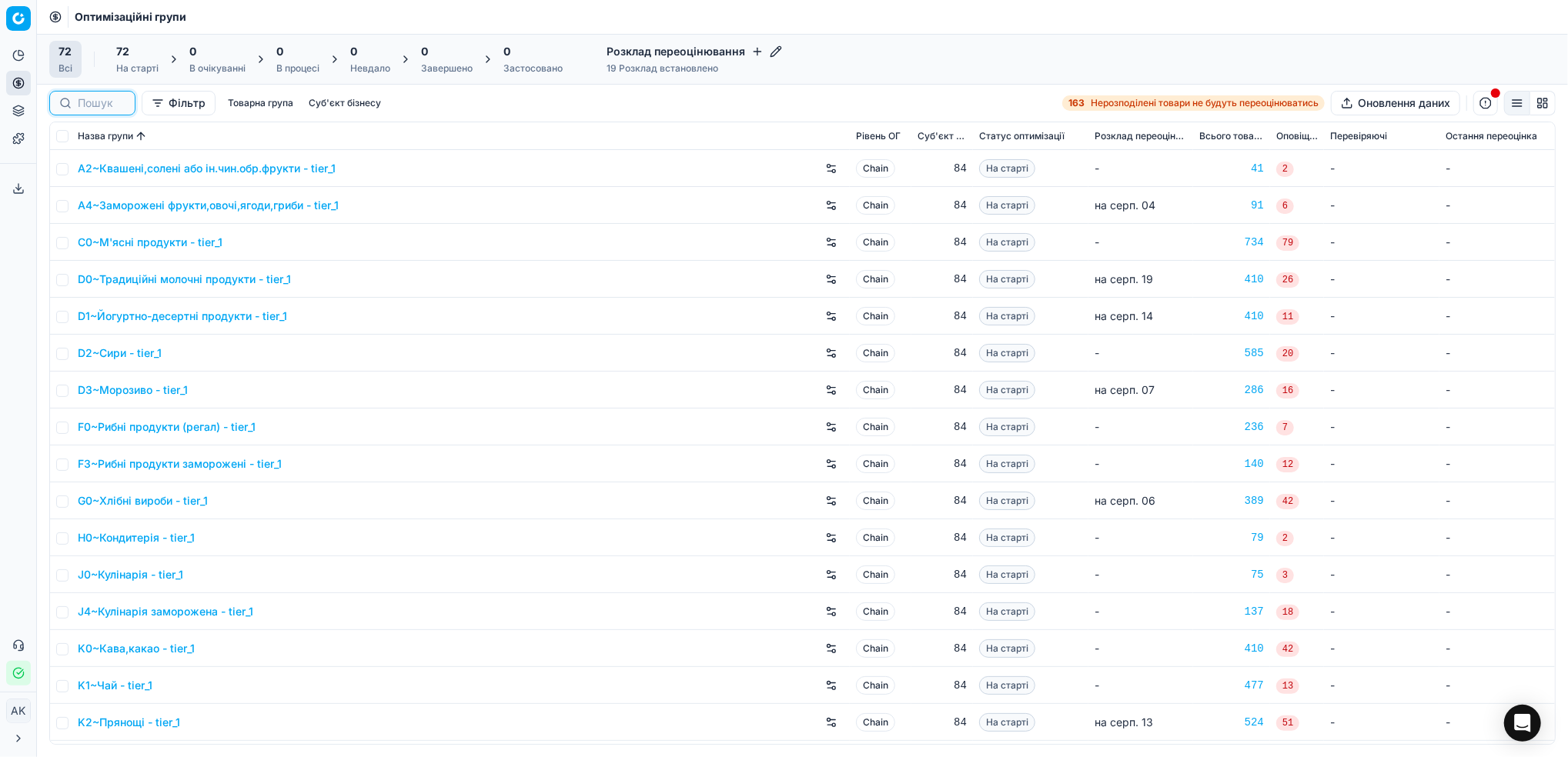
click at [92, 107] on input at bounding box center [102, 103] width 48 height 15
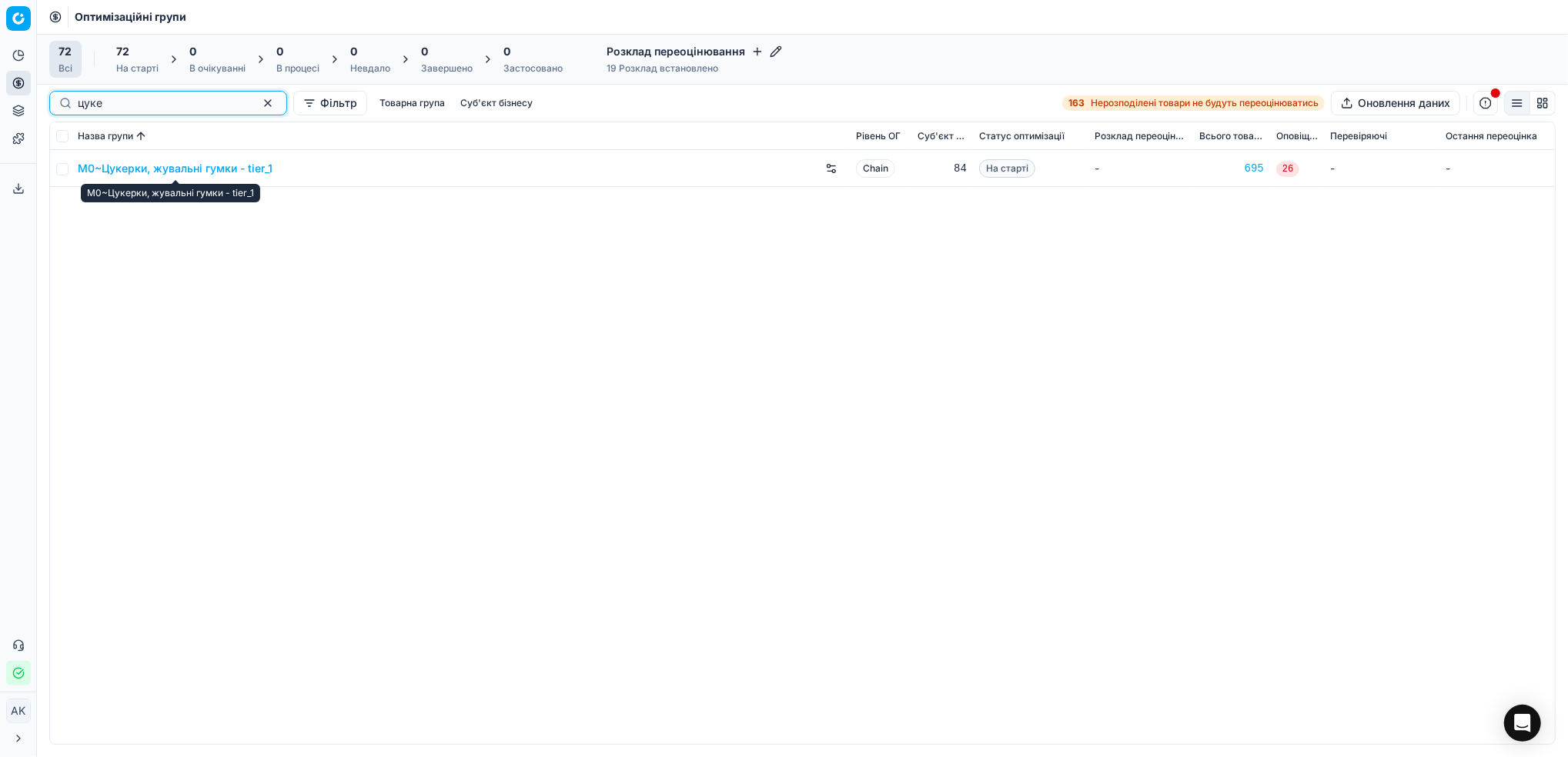
type input "цуке"
click at [192, 170] on link "M0~Цукерки, жувальні гумки - tier_1" at bounding box center [175, 168] width 195 height 15
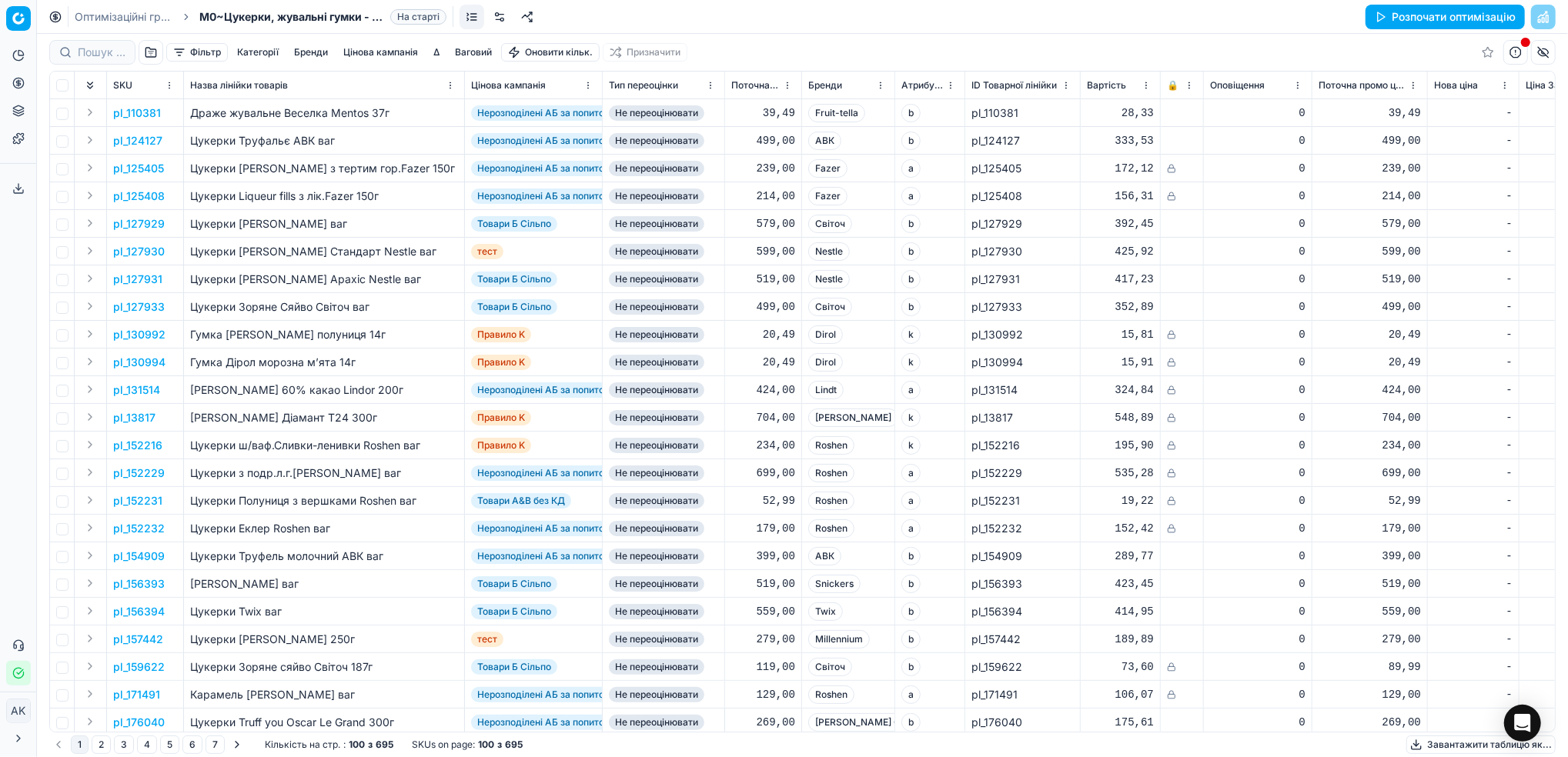
click at [371, 49] on button "Цінова кампанія" at bounding box center [381, 52] width 87 height 19
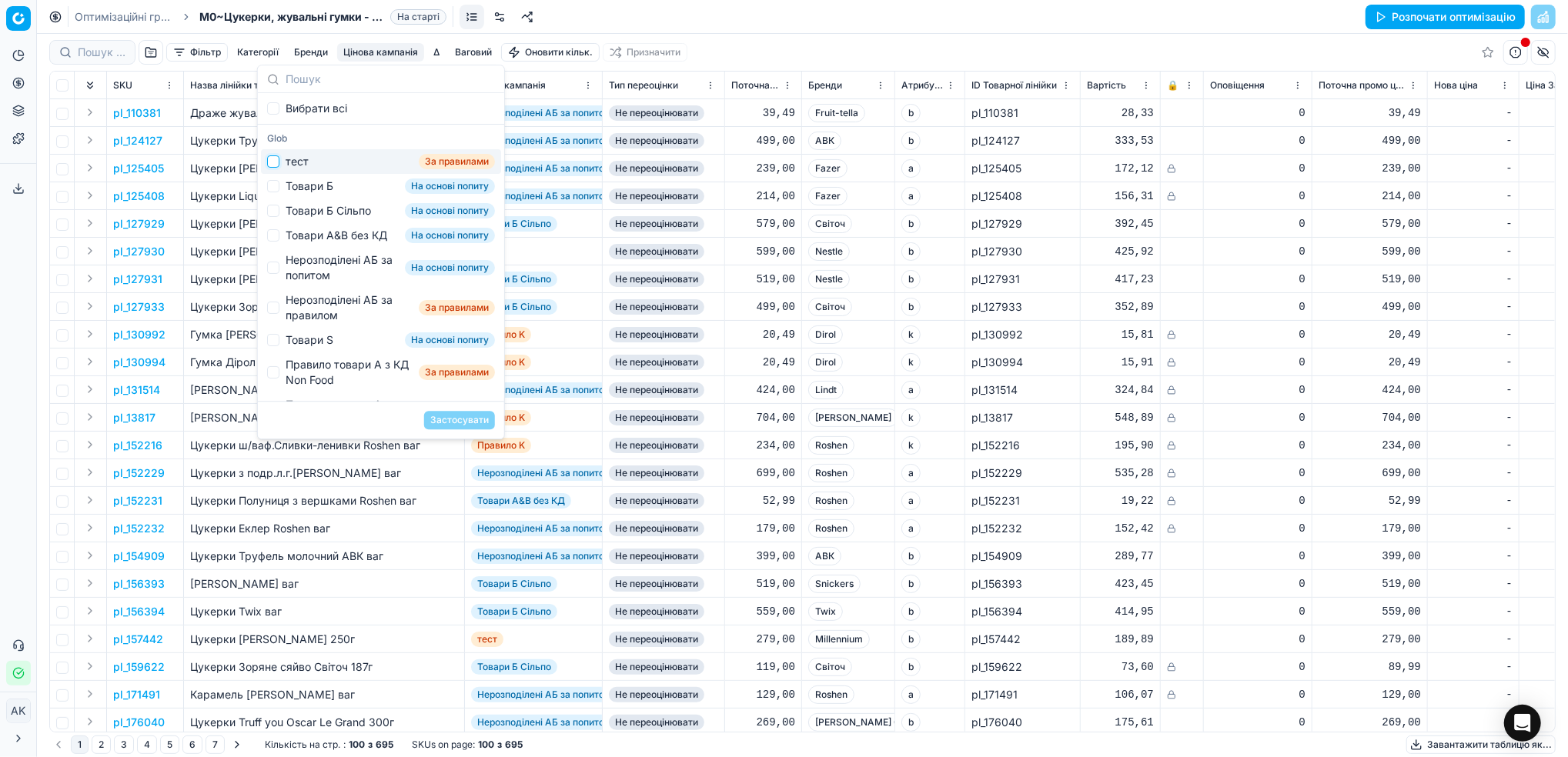
click at [278, 166] on input "Suggestions" at bounding box center [273, 161] width 12 height 12
checkbox input "true"
click at [458, 421] on button "Застосувати" at bounding box center [459, 420] width 71 height 19
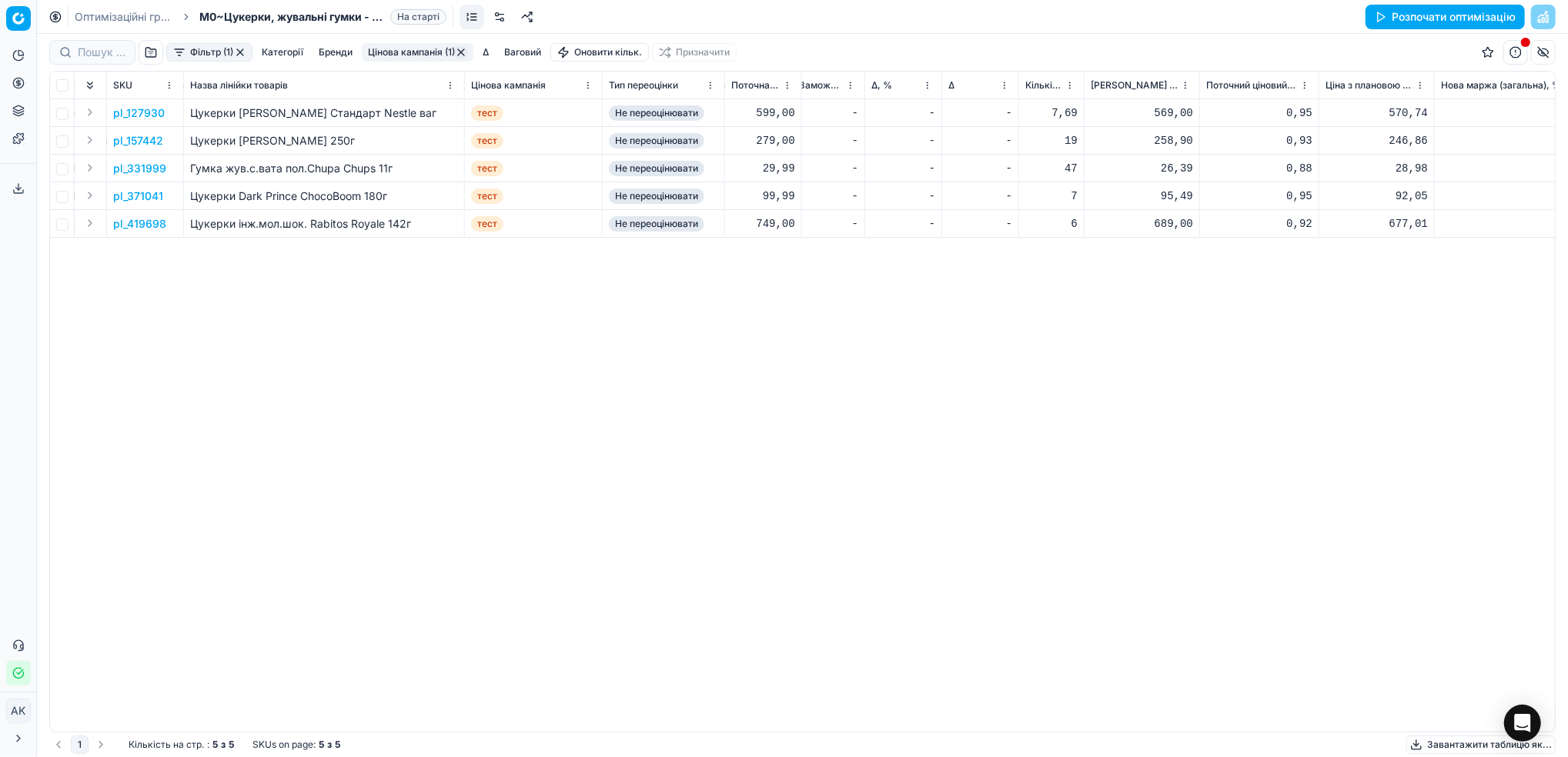
scroll to position [0, 632]
click at [106, 16] on link "Оптимізаційні групи" at bounding box center [123, 17] width 98 height 15
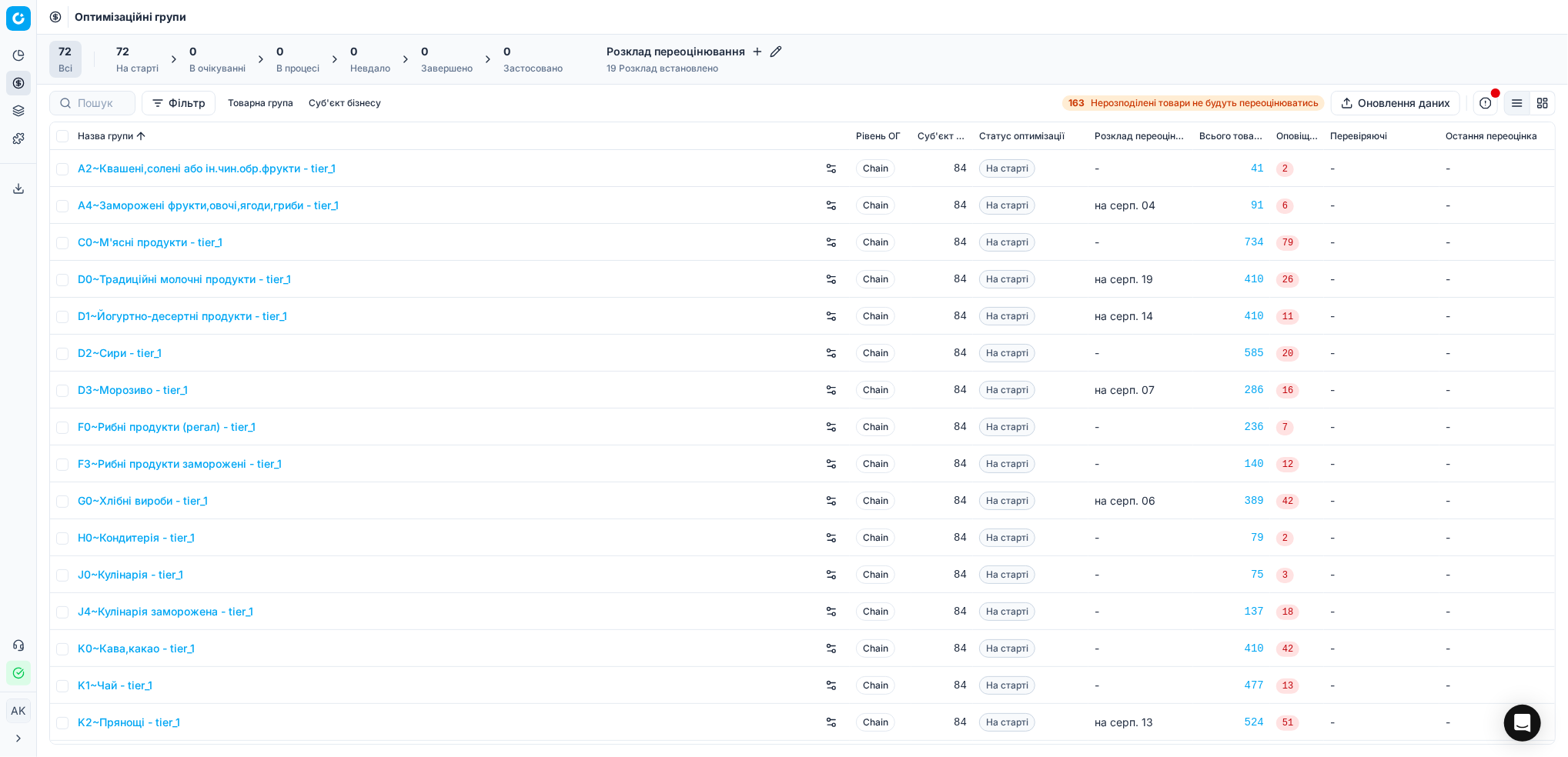
click at [90, 111] on div at bounding box center [92, 102] width 86 height 25
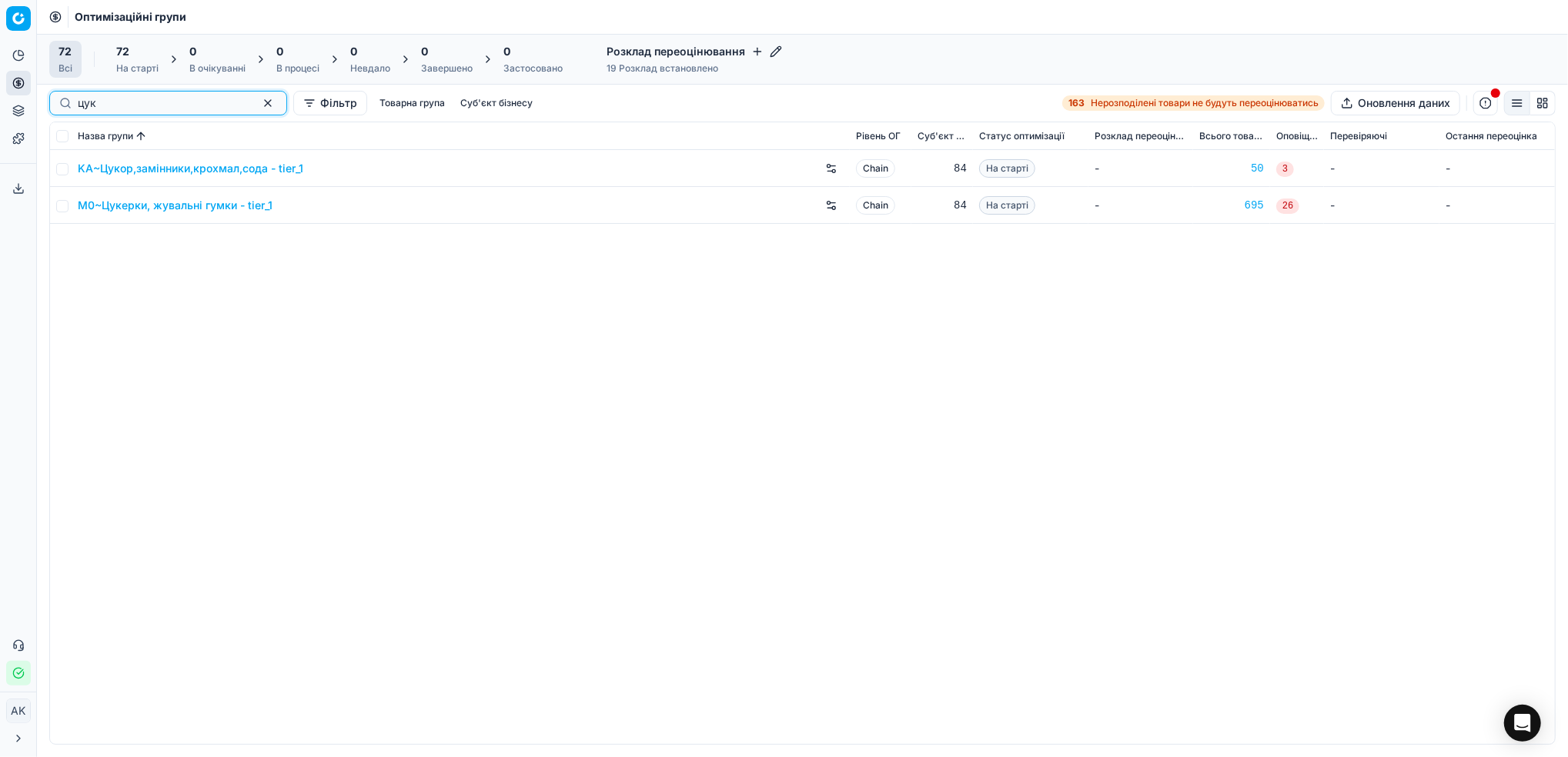
type input "цук"
click at [66, 207] on input "checkbox" at bounding box center [62, 206] width 12 height 12
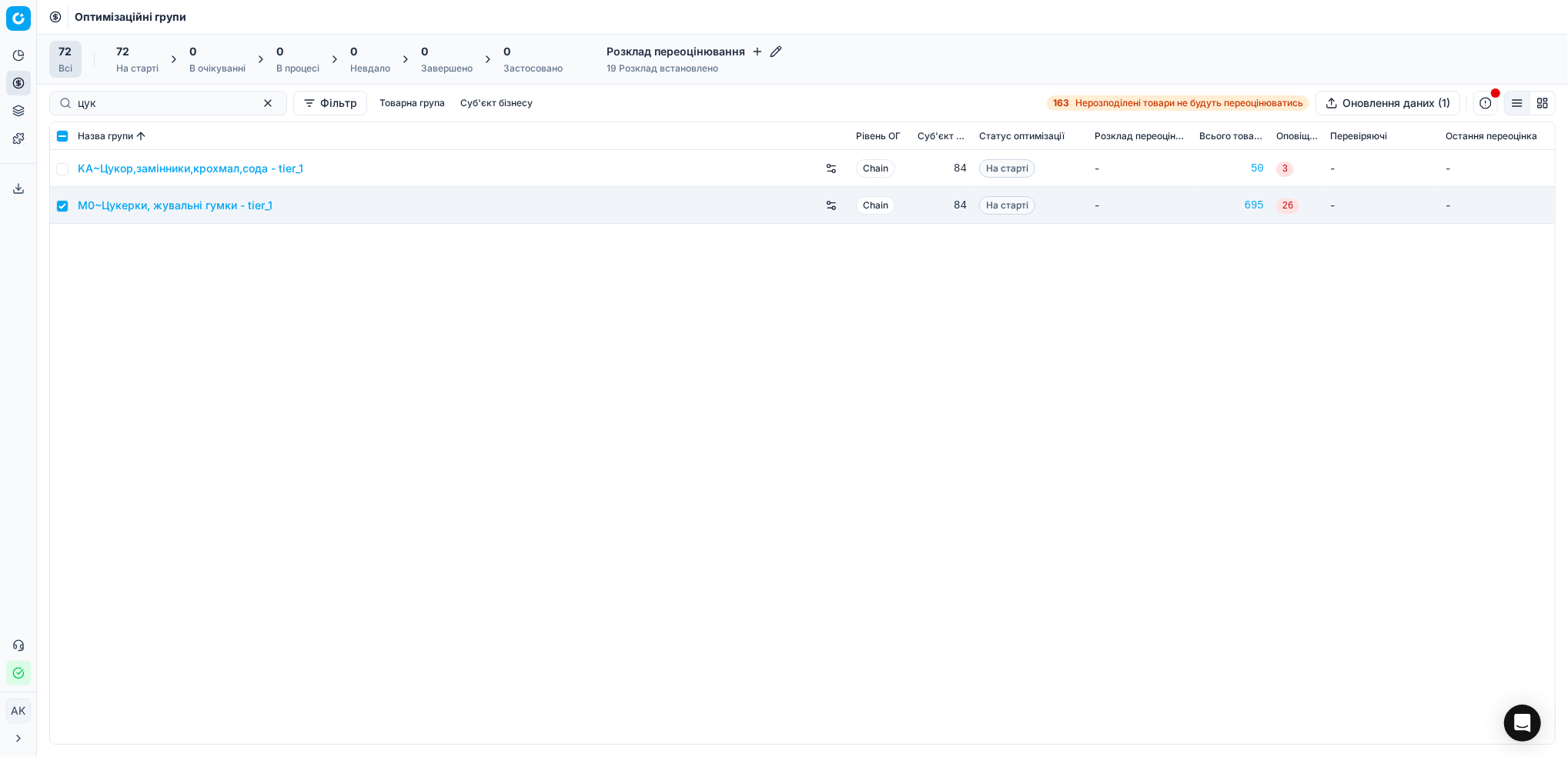
click at [138, 62] on div "На старті" at bounding box center [137, 68] width 43 height 12
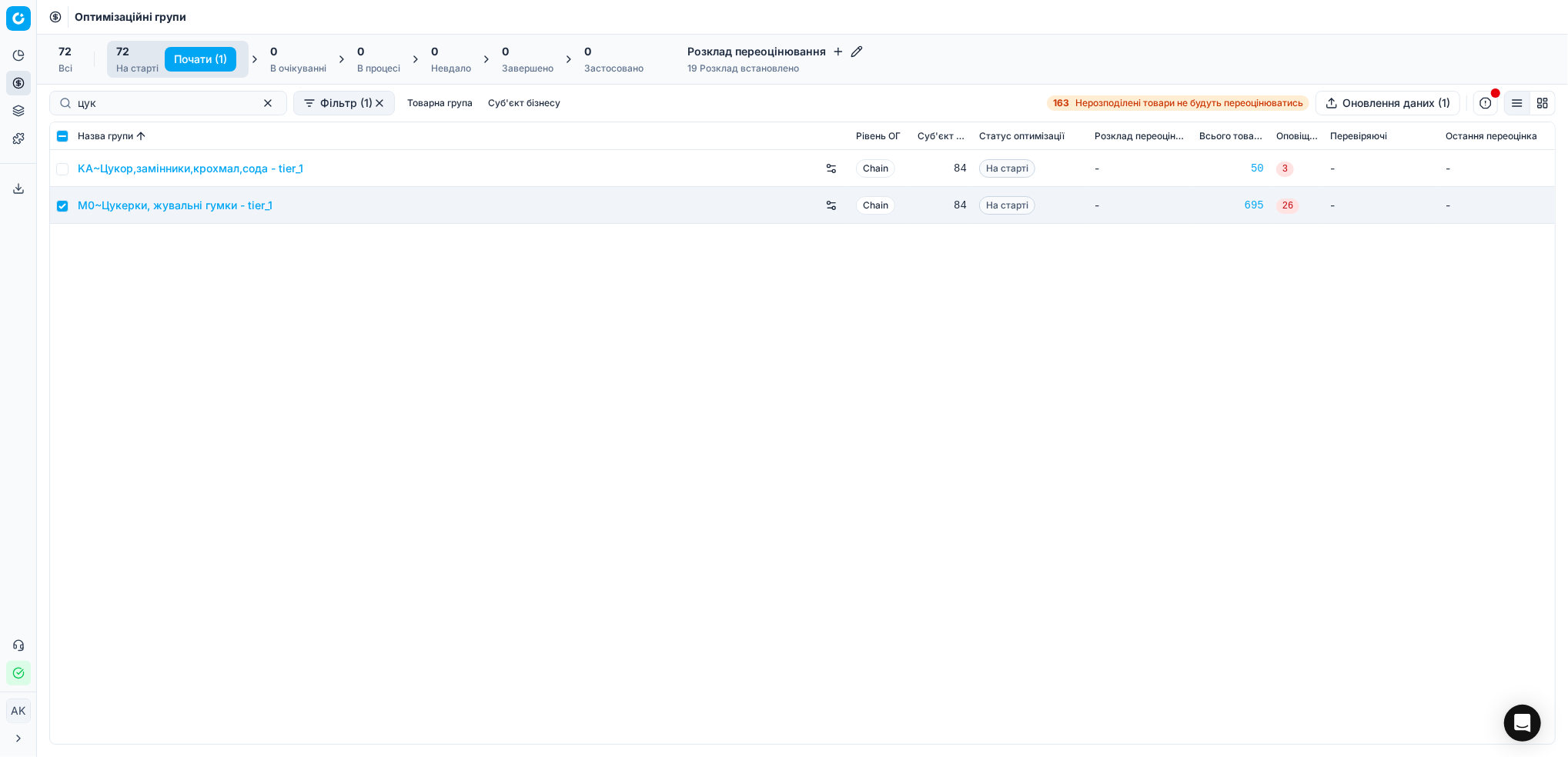
click at [186, 49] on button "Почати (1)" at bounding box center [201, 59] width 72 height 25
checkbox input "false"
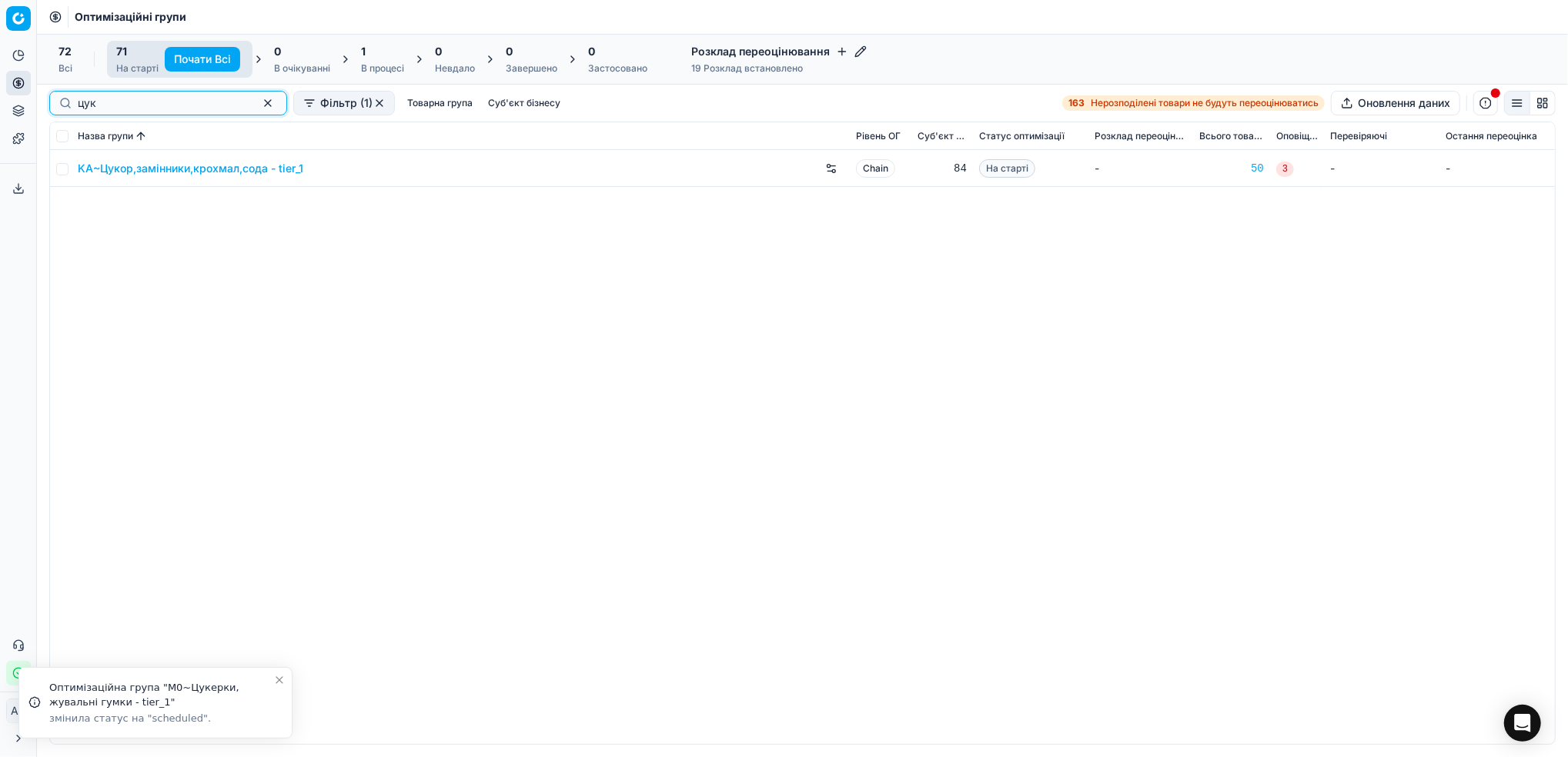
click at [259, 108] on button "button" at bounding box center [268, 103] width 19 height 19
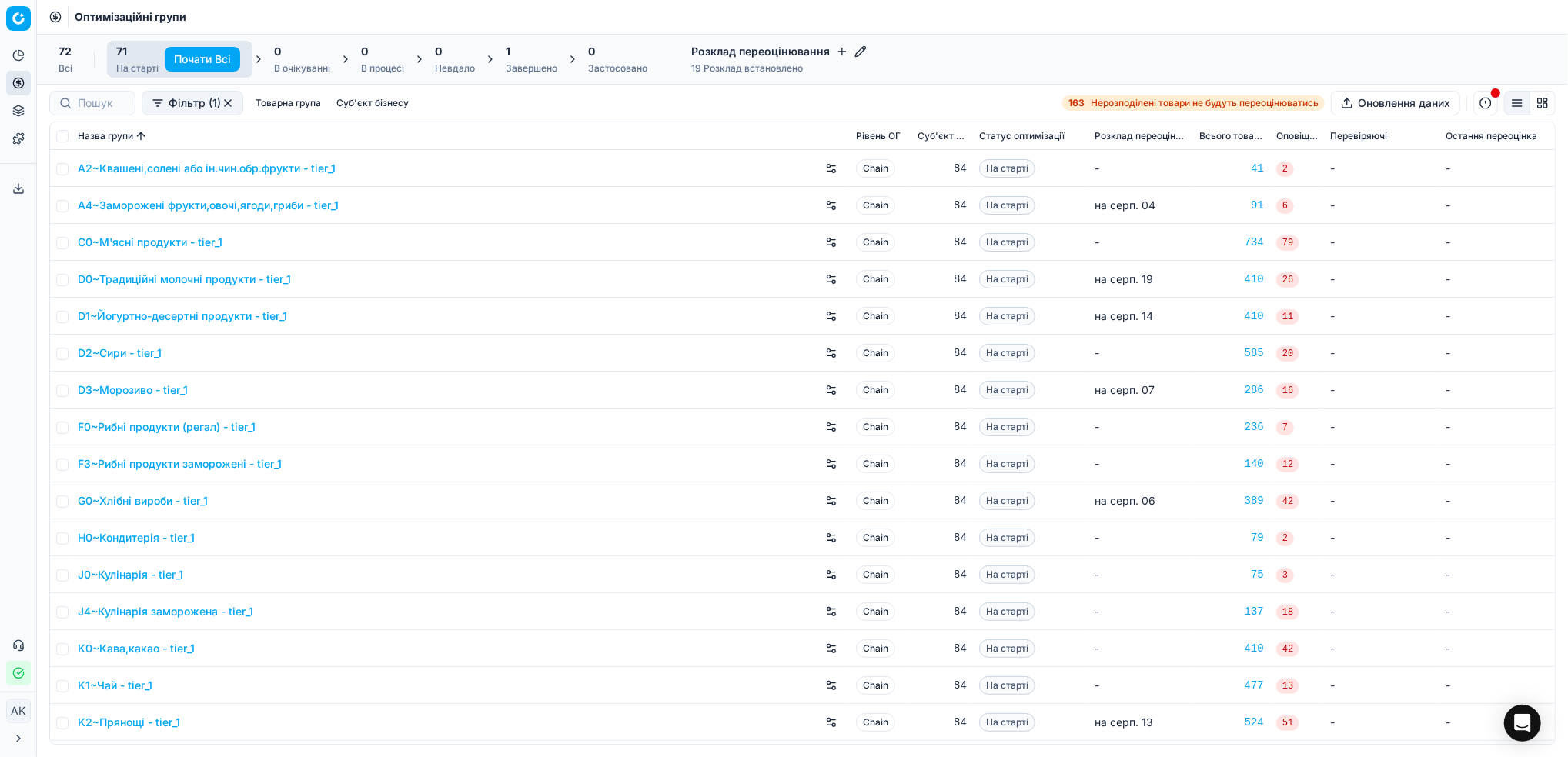
click at [529, 72] on div "Завершено" at bounding box center [531, 68] width 51 height 12
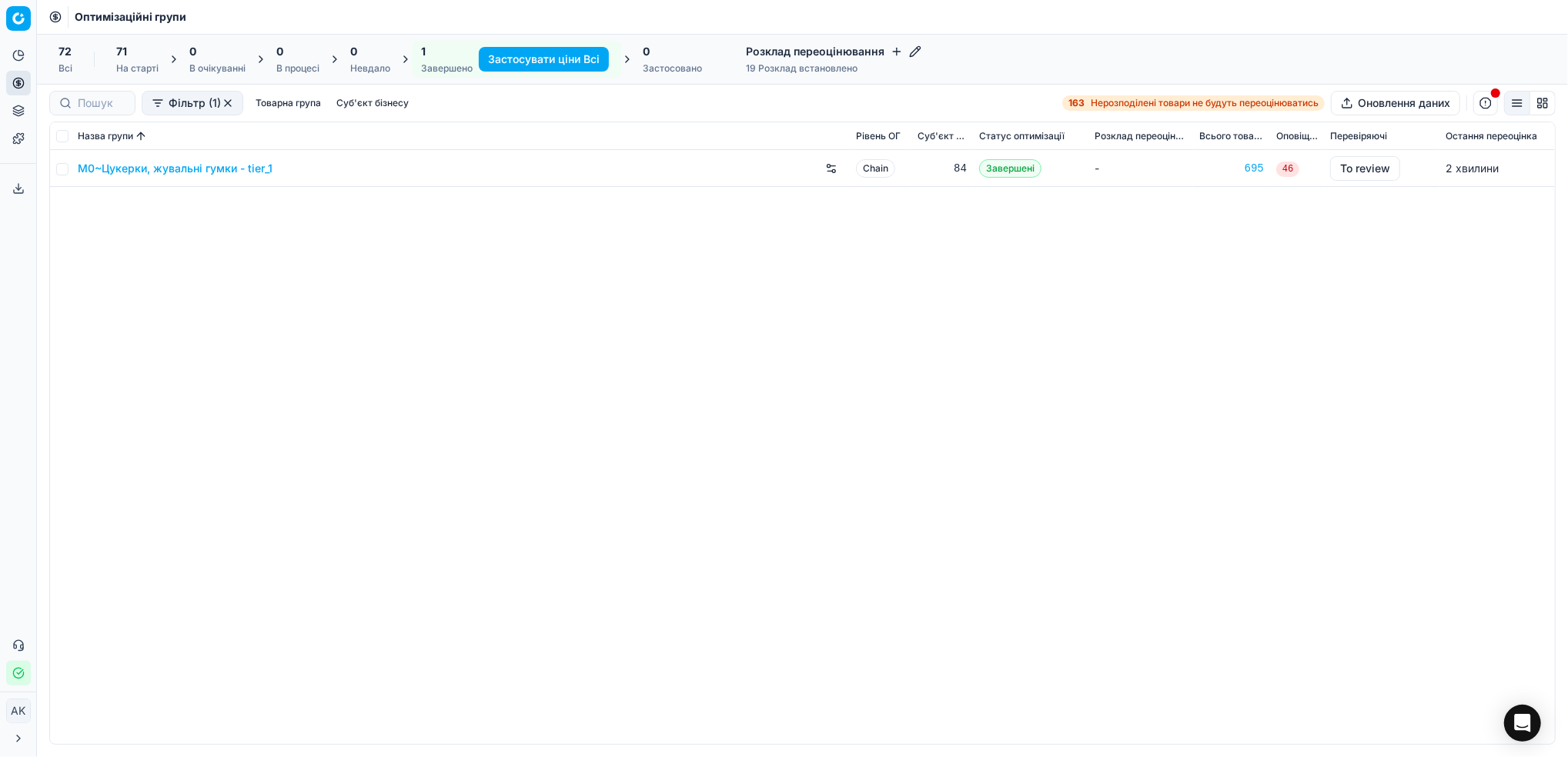
click at [137, 166] on link "M0~Цукерки, жувальні гумки - tier_1" at bounding box center [175, 168] width 195 height 15
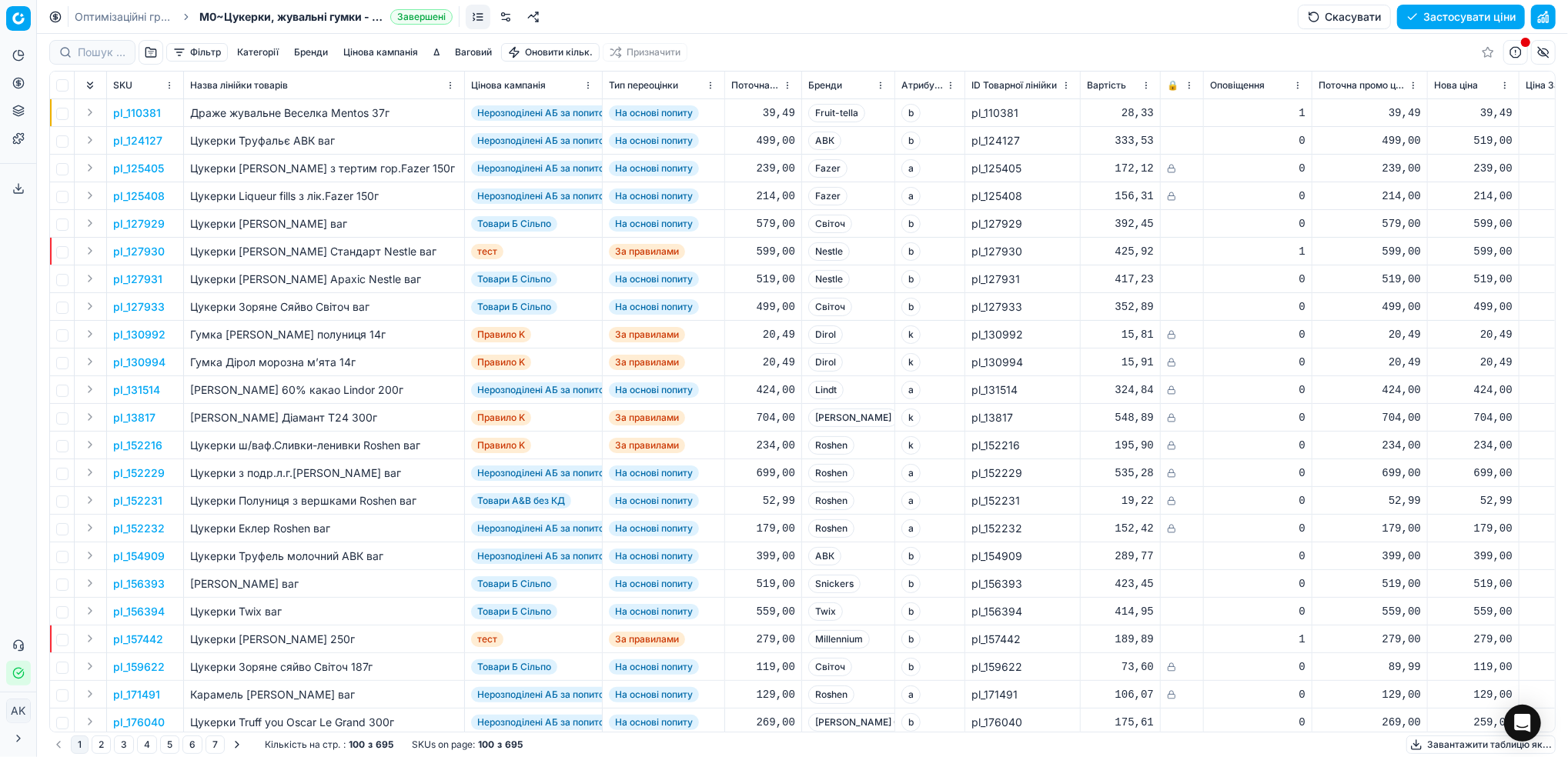
click at [367, 52] on button "Цінова кампанія" at bounding box center [381, 52] width 87 height 19
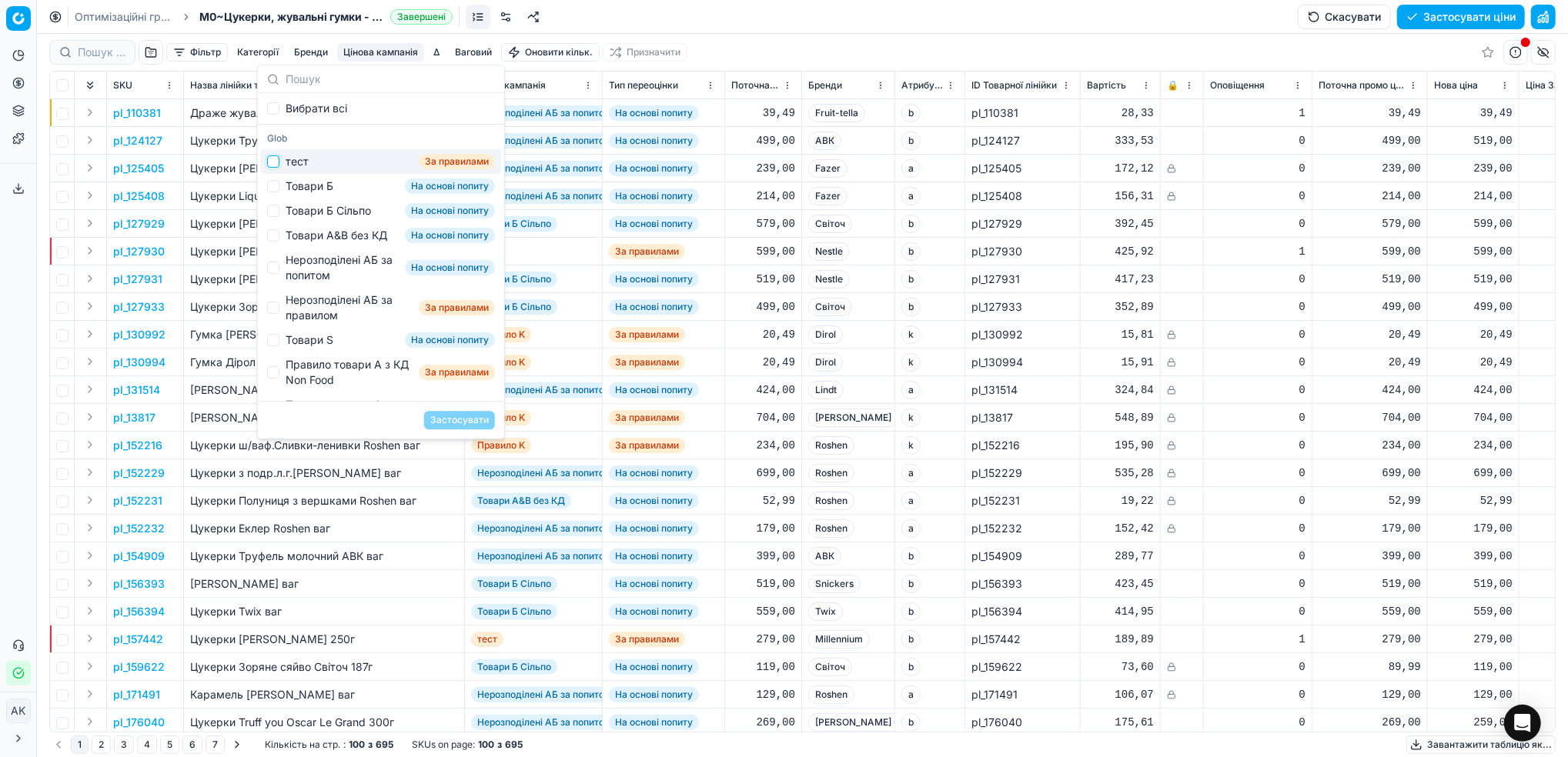
click at [269, 164] on input "Suggestions" at bounding box center [273, 161] width 12 height 12
checkbox input "true"
click at [458, 414] on button "Застосувати" at bounding box center [459, 420] width 71 height 19
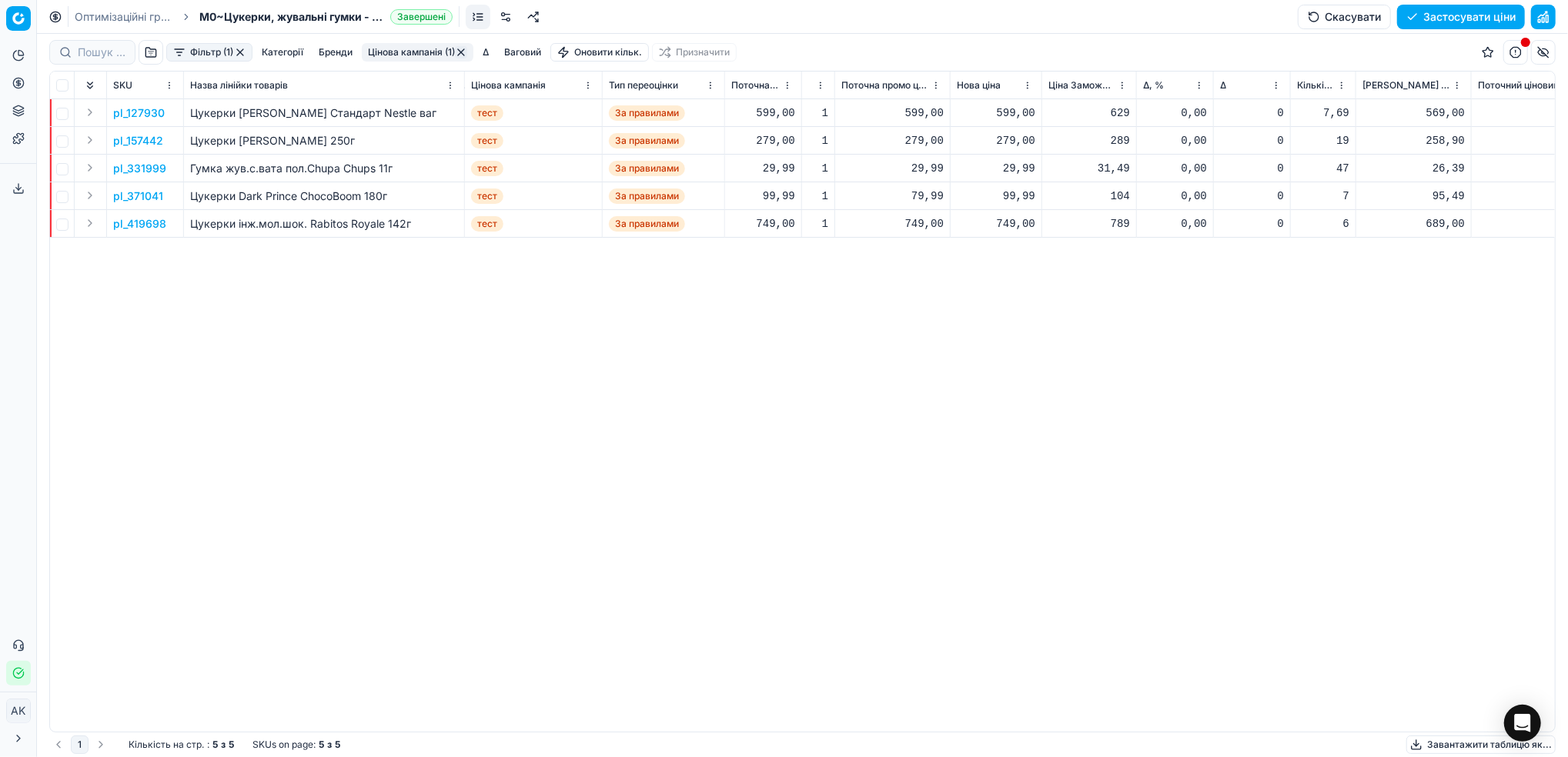
scroll to position [0, 472]
click at [130, 164] on p "pl_331999" at bounding box center [140, 168] width 53 height 15
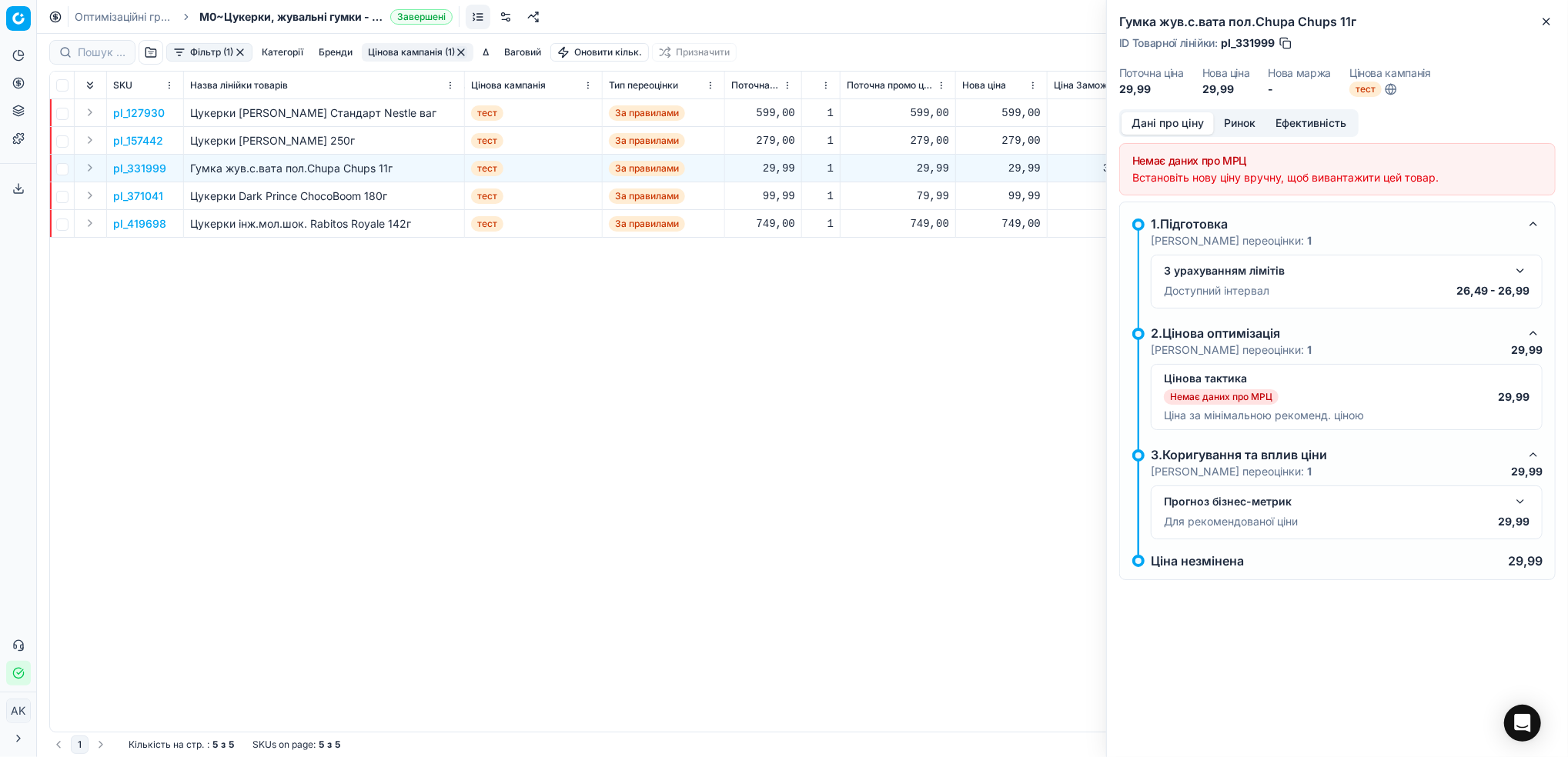
click at [1556, 21] on div "Гумка жув.с.вата пол.Chupa Chups 11г ID Товарної лінійки : pl_331999 Поточна ці…" at bounding box center [1338, 55] width 461 height 109
click at [1544, 28] on button "Close" at bounding box center [1547, 21] width 19 height 19
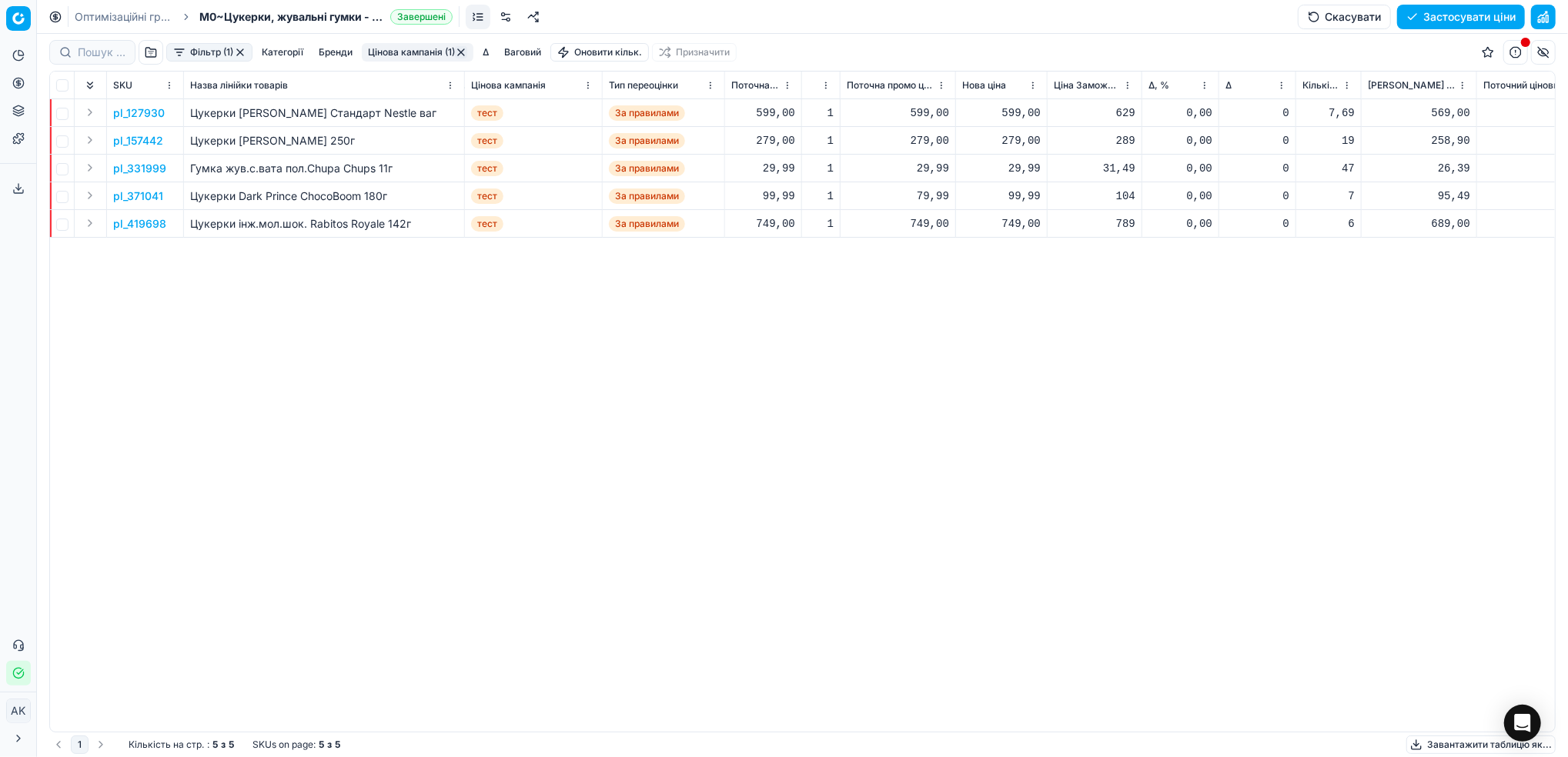
drag, startPoint x: 120, startPoint y: 13, endPoint x: 128, endPoint y: 20, distance: 10.6
click at [120, 13] on link "Оптимізаційні групи" at bounding box center [123, 17] width 98 height 15
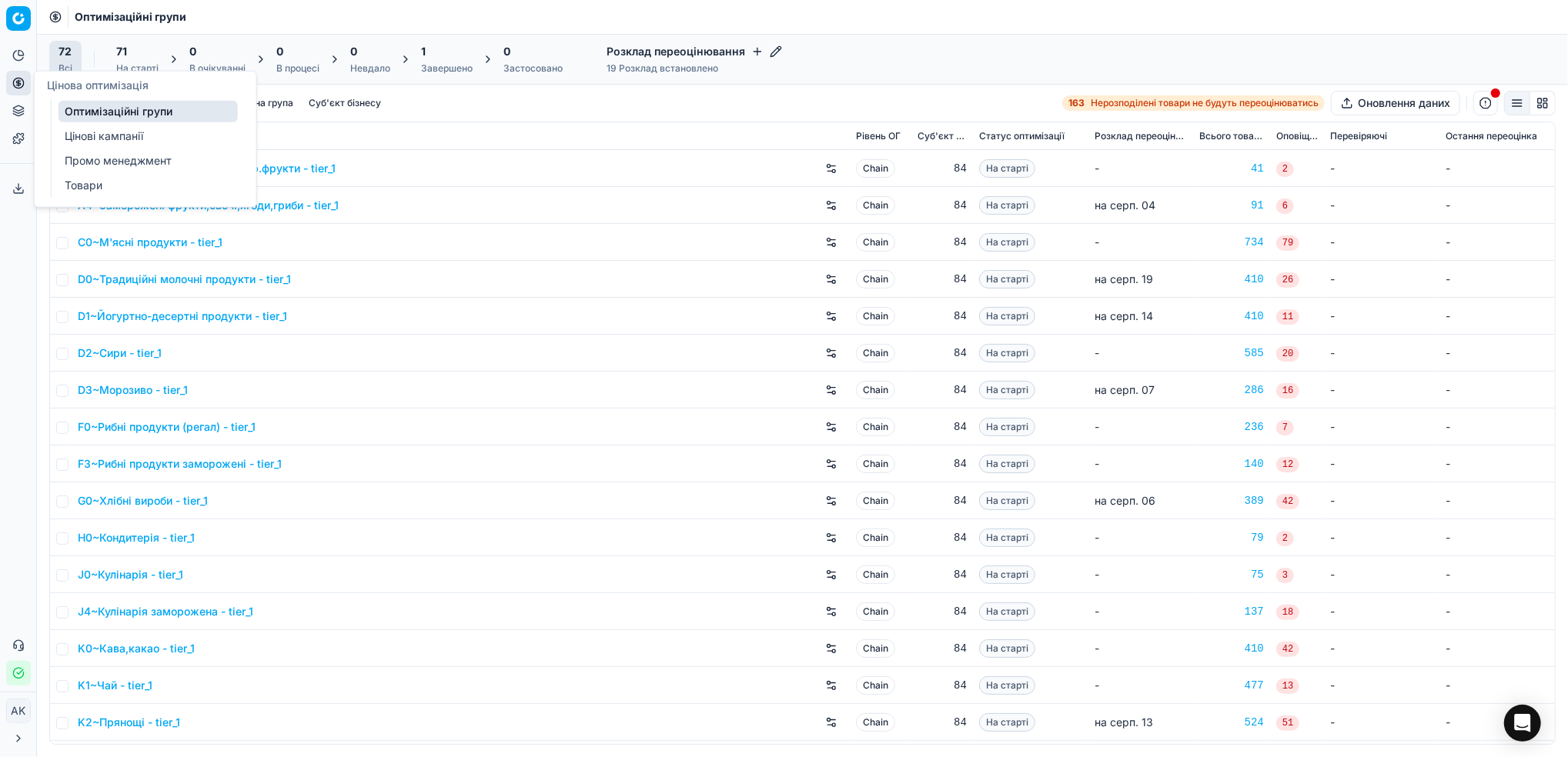
click at [101, 137] on link "Цінові кампанії" at bounding box center [149, 136] width 179 height 21
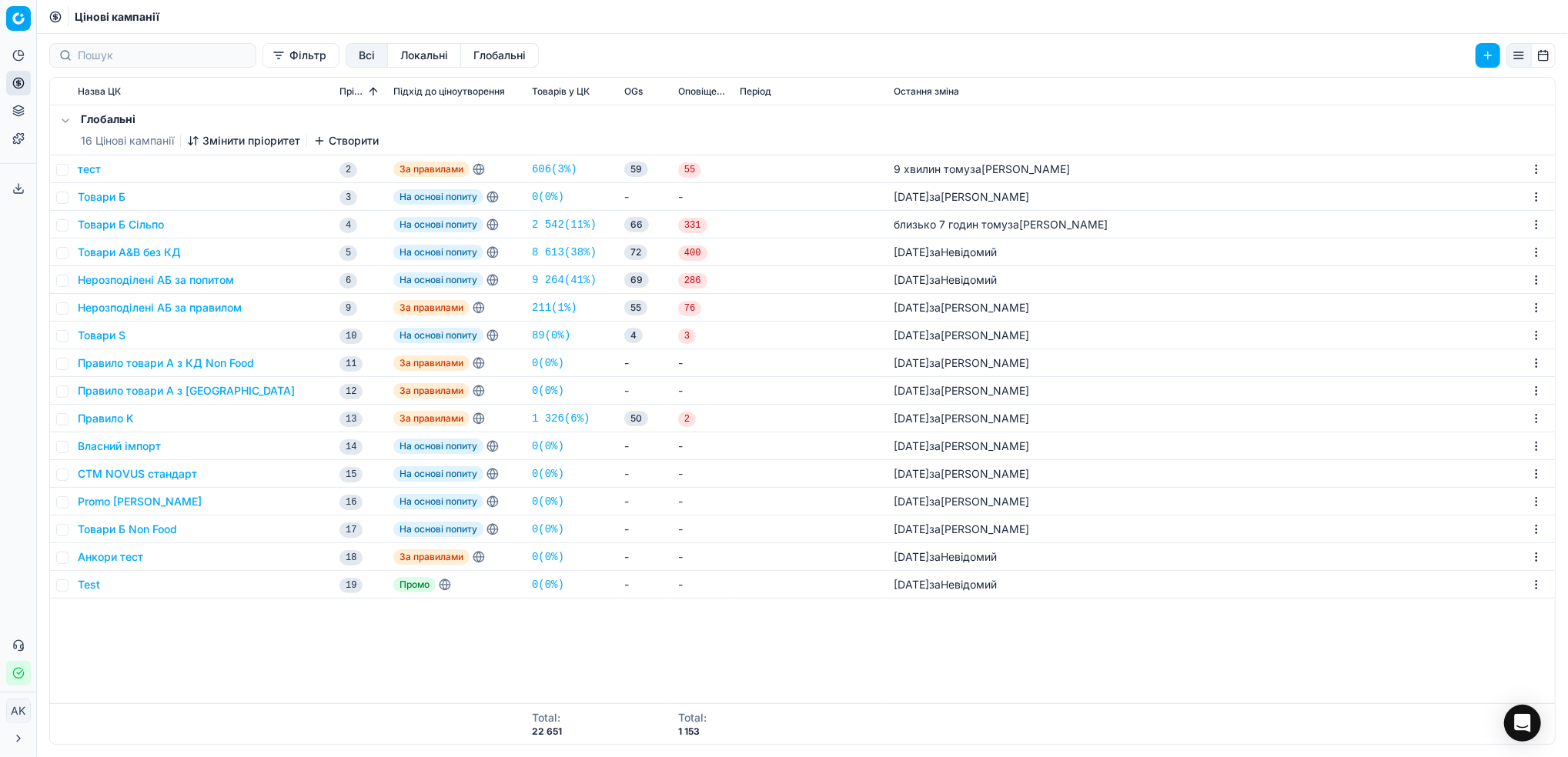
click at [90, 170] on button "тест" at bounding box center [89, 169] width 23 height 15
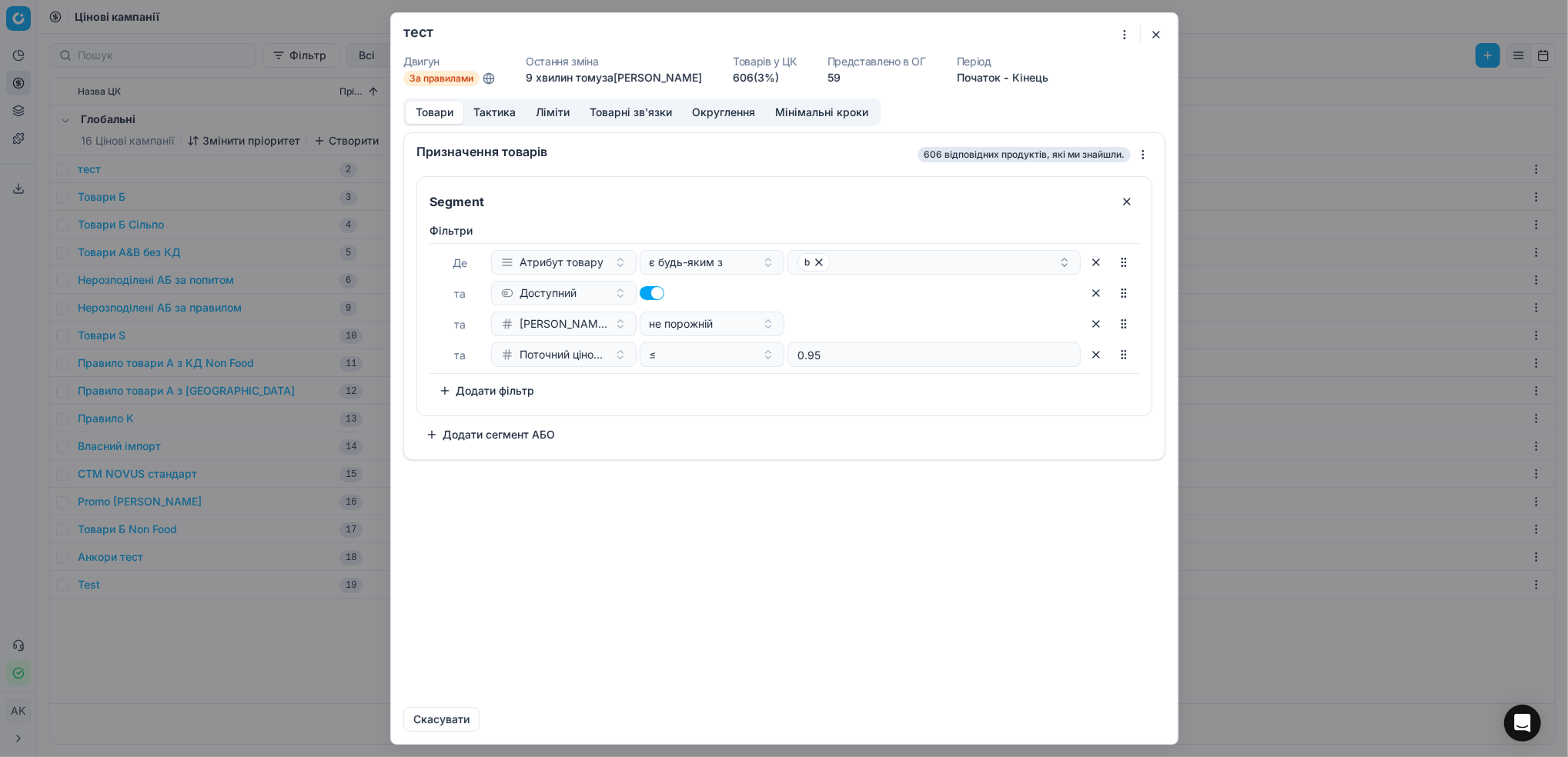
click at [483, 119] on button "Тактика" at bounding box center [494, 113] width 62 height 22
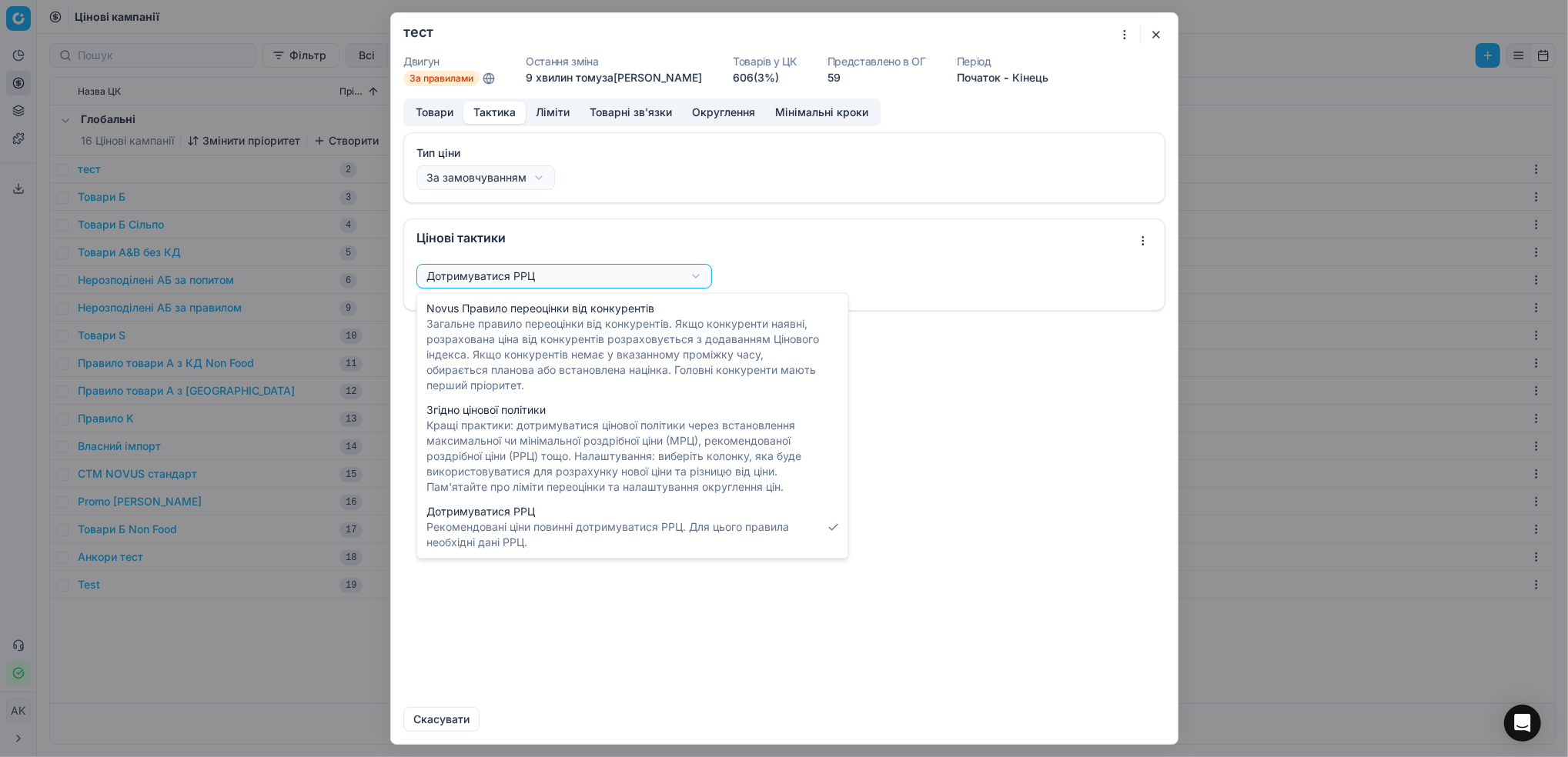
click at [690, 277] on div "Ми зберігаємо налаштування ЦК. Будь ласка, зачекайте, це може зайняти декілька …" at bounding box center [784, 378] width 1568 height 757
click at [1152, 36] on div "Ми зберігаємо налаштування ЦК. Будь ласка, зачекайте, це може зайняти декілька …" at bounding box center [784, 378] width 1568 height 757
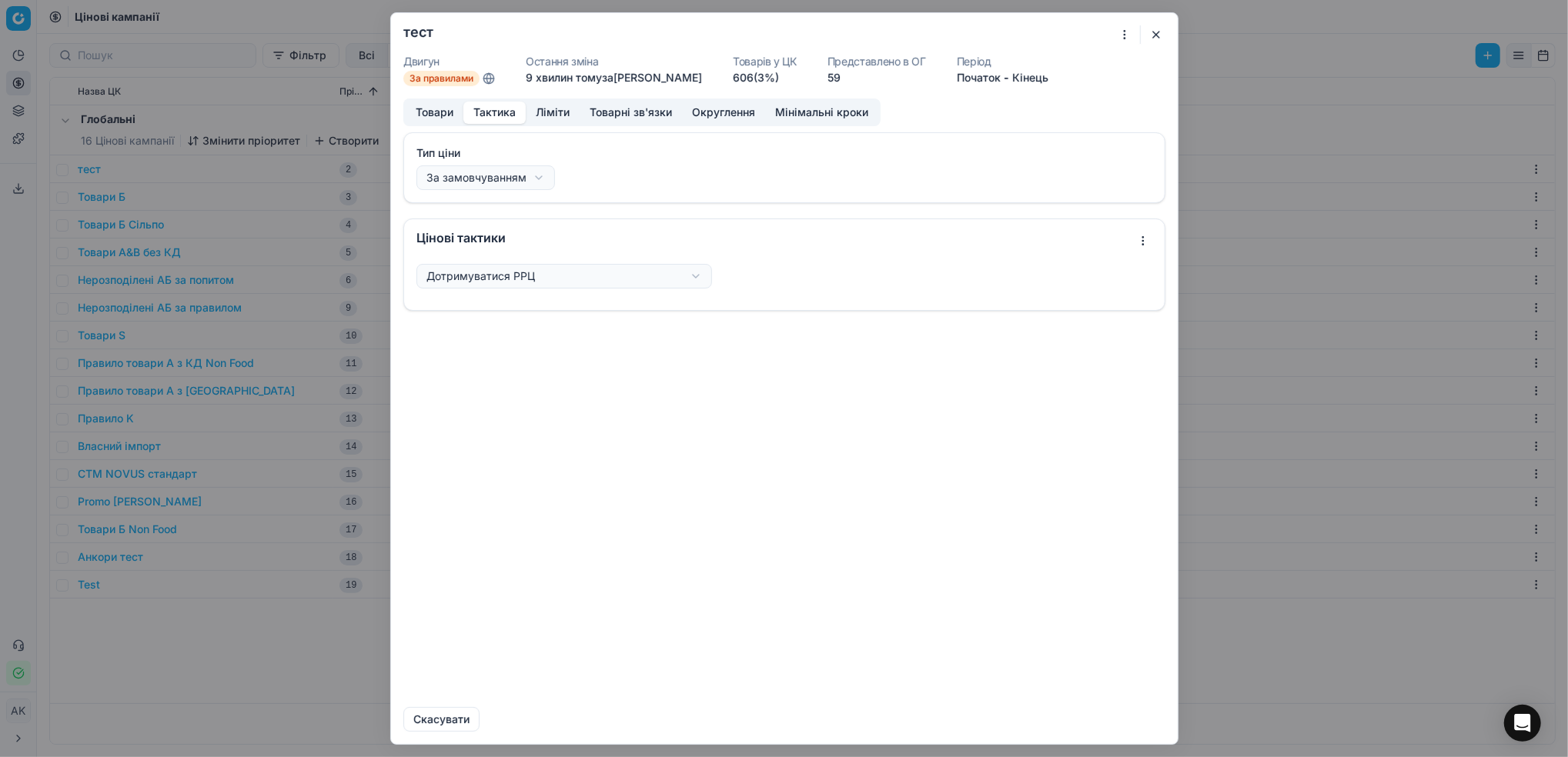
click at [1155, 40] on button "button" at bounding box center [1156, 35] width 19 height 19
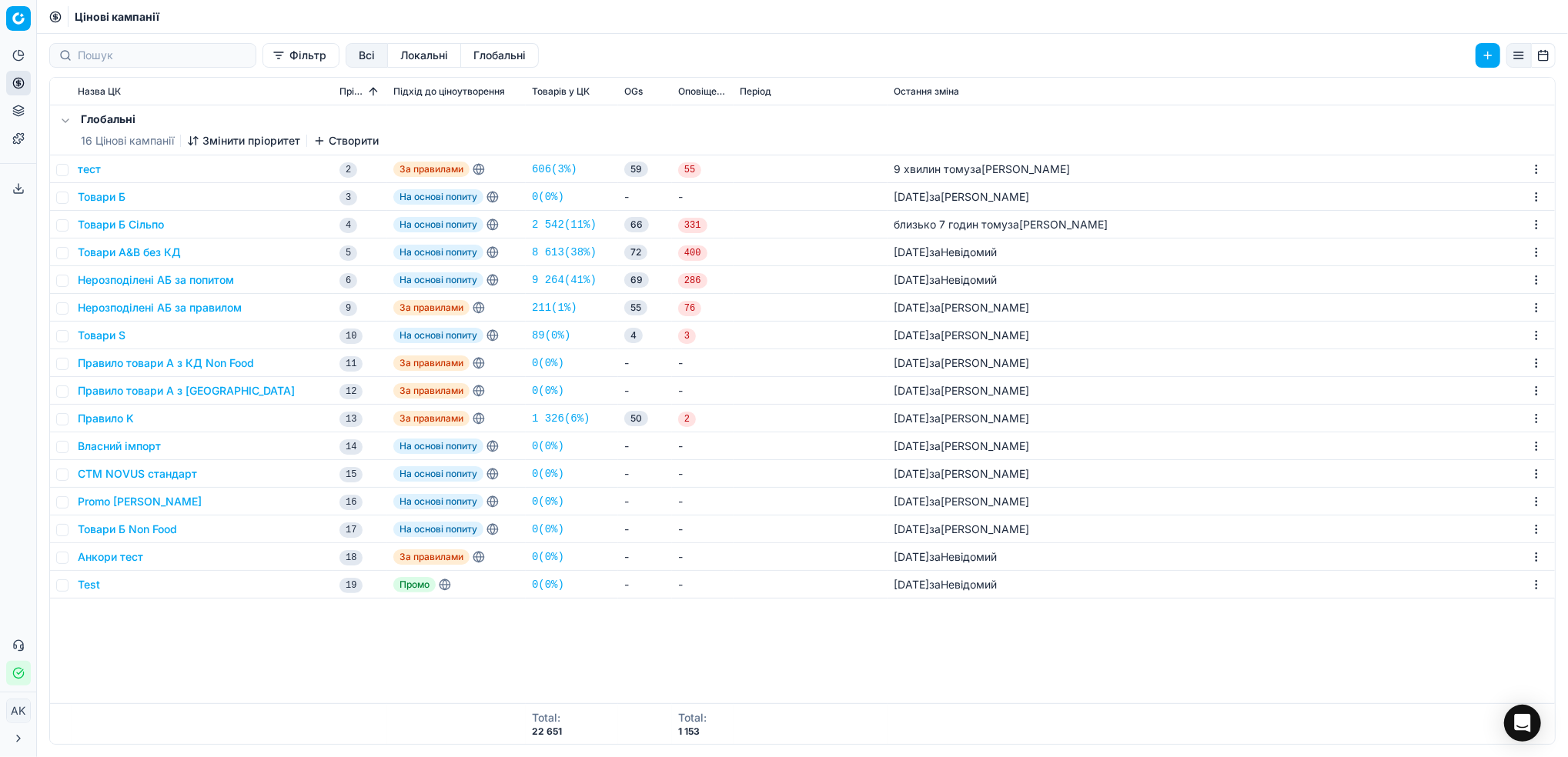
click at [109, 418] on button "Правило K" at bounding box center [106, 418] width 56 height 15
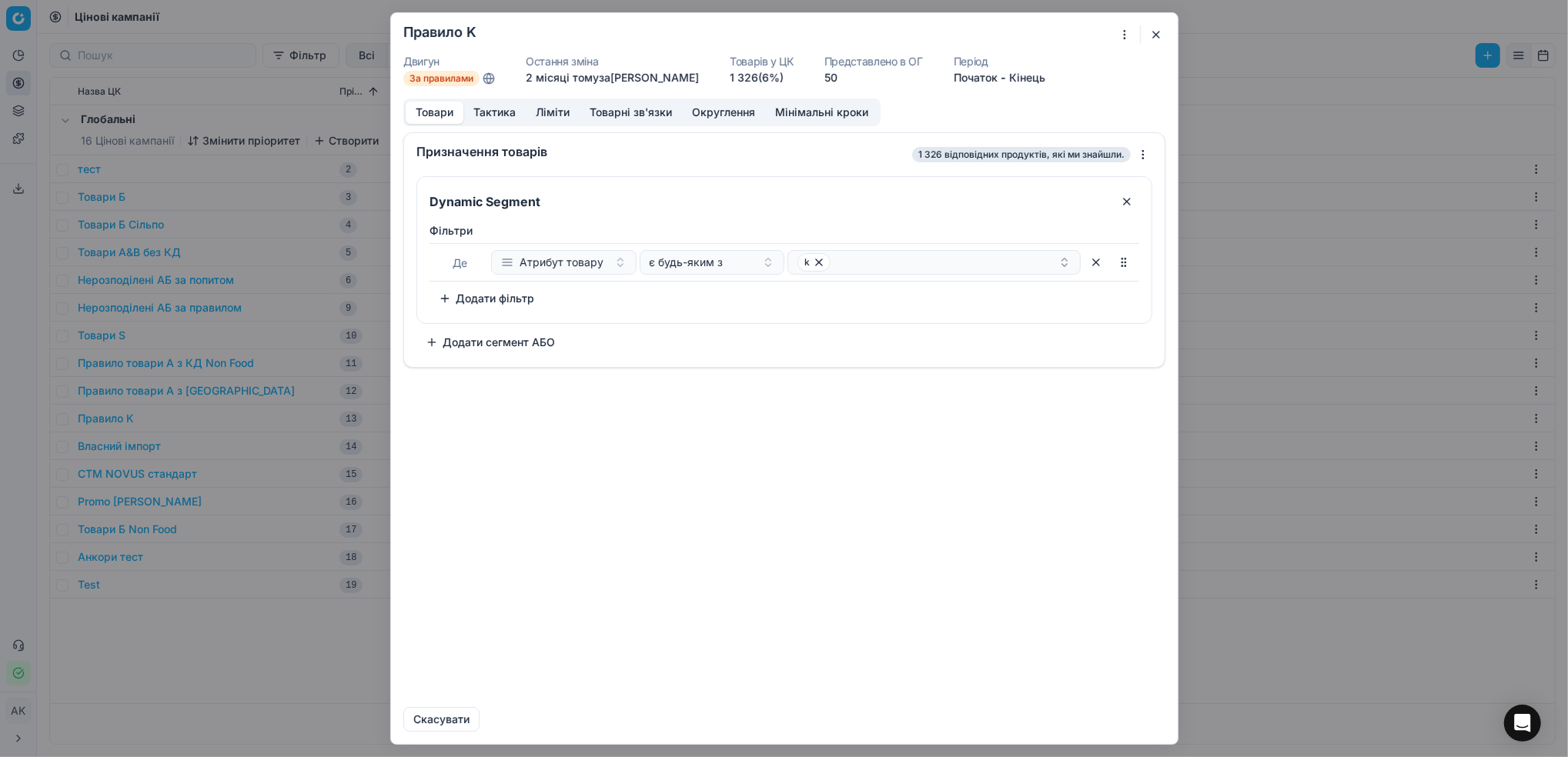
click at [504, 112] on button "Тактика" at bounding box center [494, 113] width 62 height 22
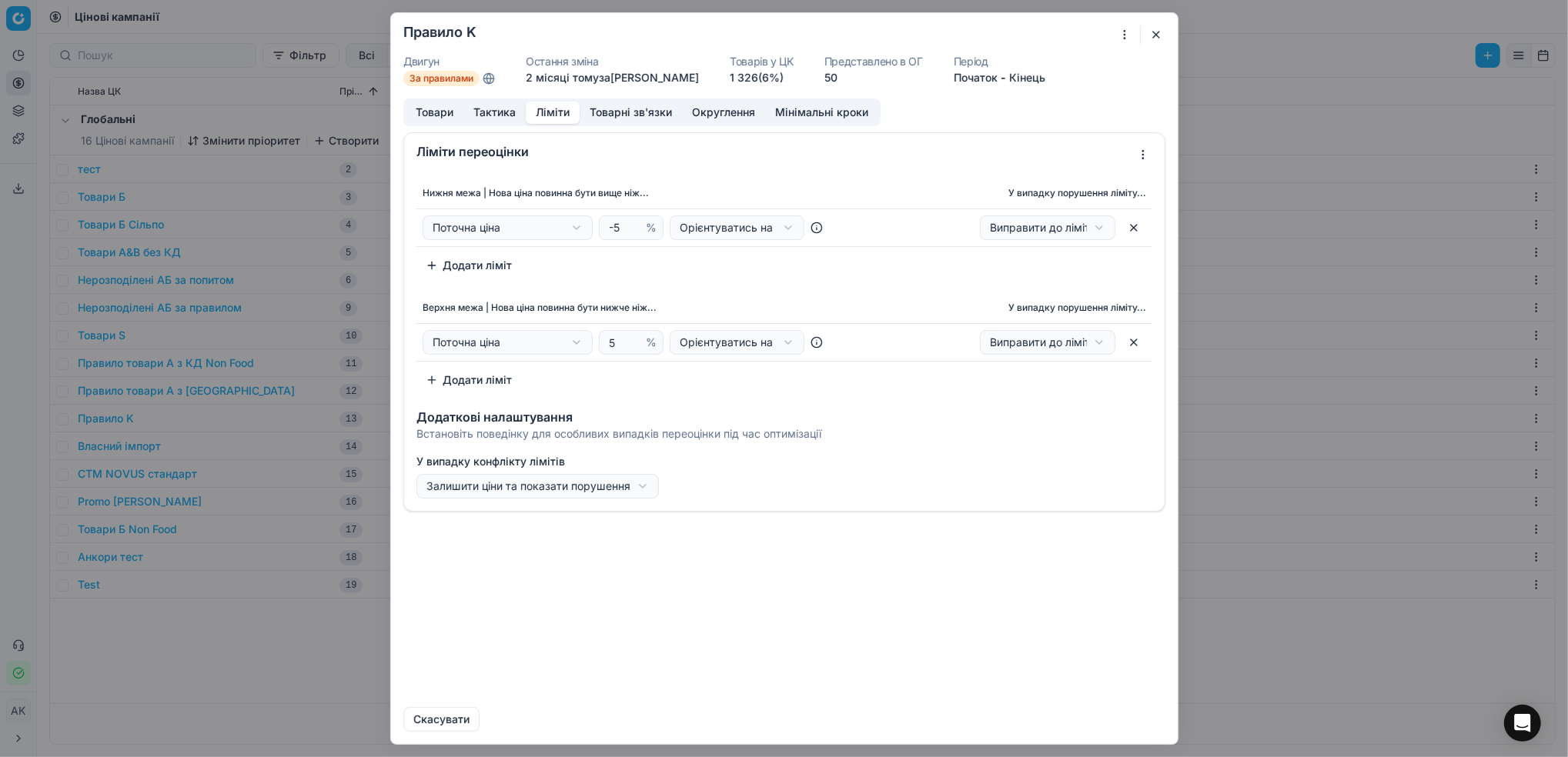
click at [550, 119] on button "Ліміти" at bounding box center [552, 113] width 54 height 22
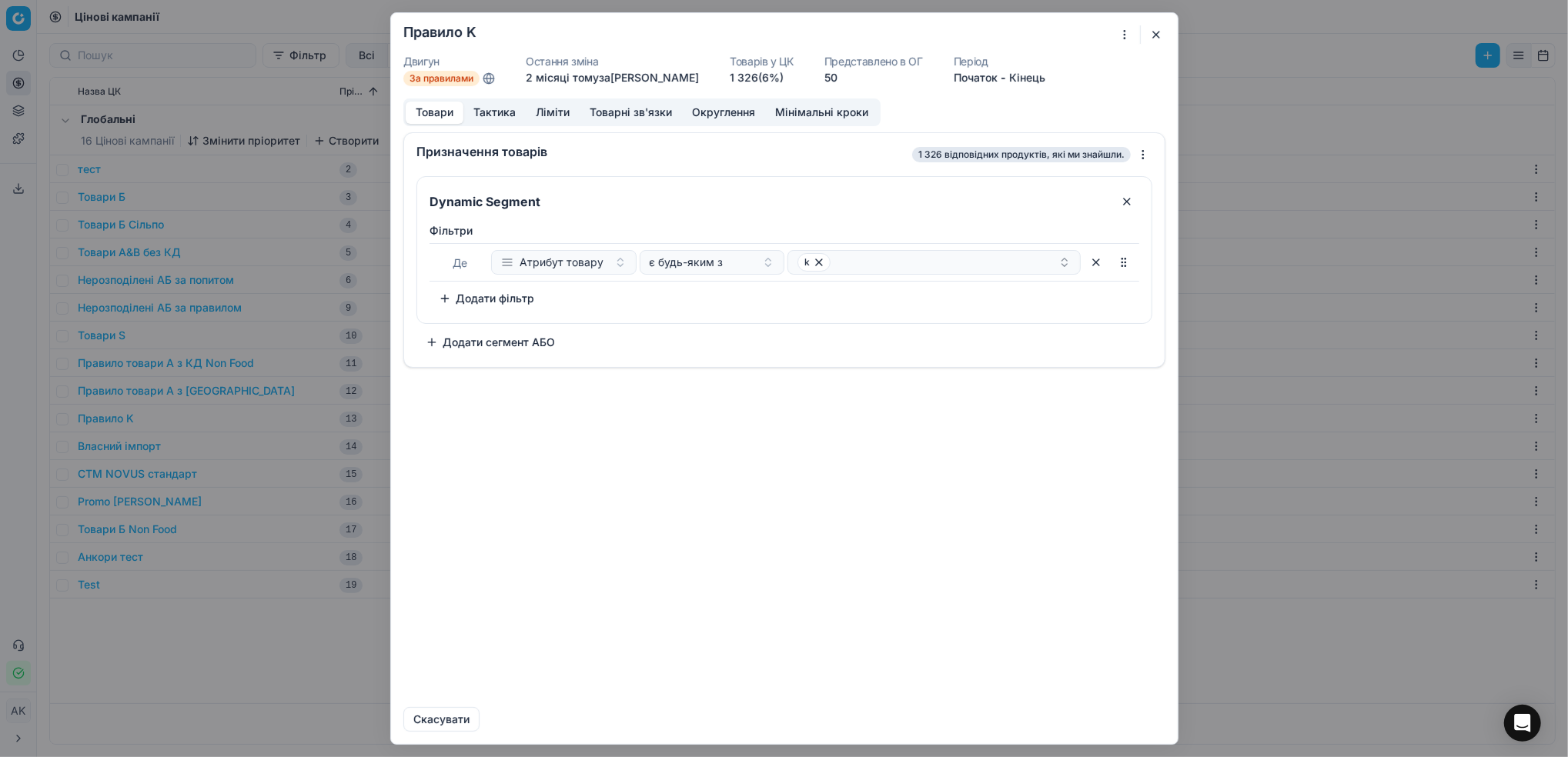
click at [436, 117] on button "Товари" at bounding box center [434, 113] width 58 height 22
click at [507, 119] on button "Тактика" at bounding box center [494, 113] width 62 height 22
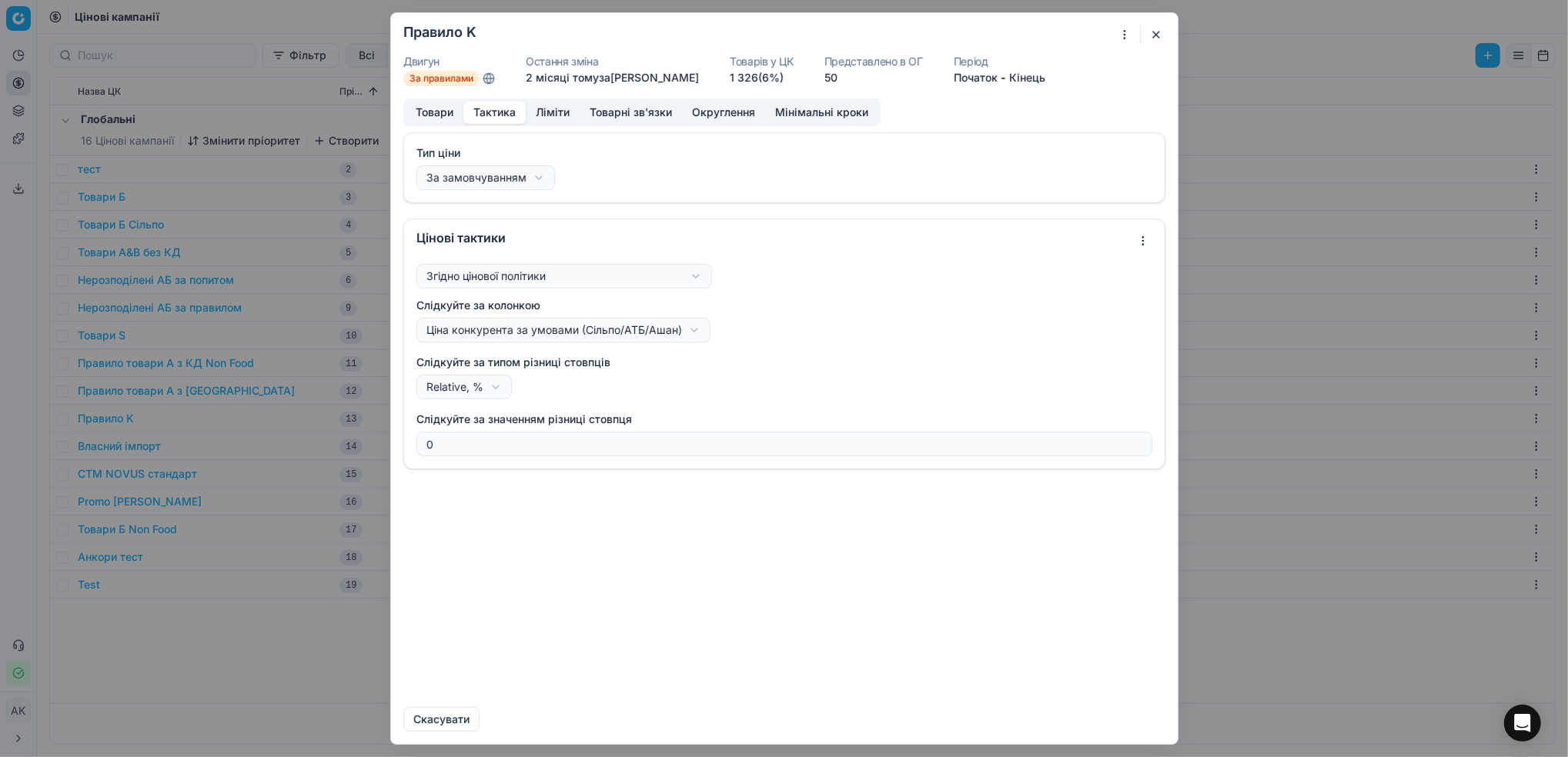
click at [546, 118] on button "Ліміти" at bounding box center [552, 113] width 54 height 22
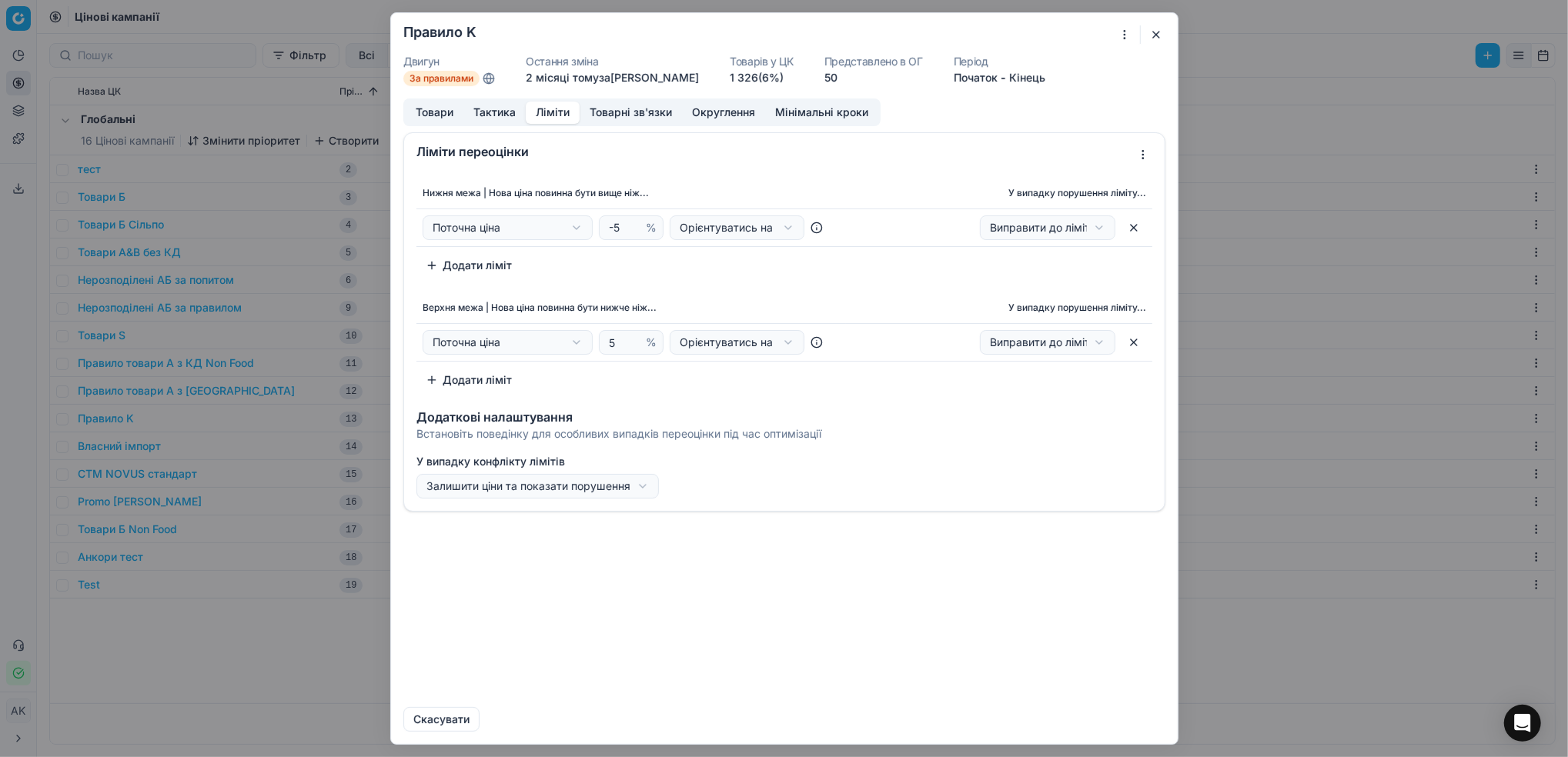
click at [1159, 36] on button "button" at bounding box center [1156, 35] width 19 height 19
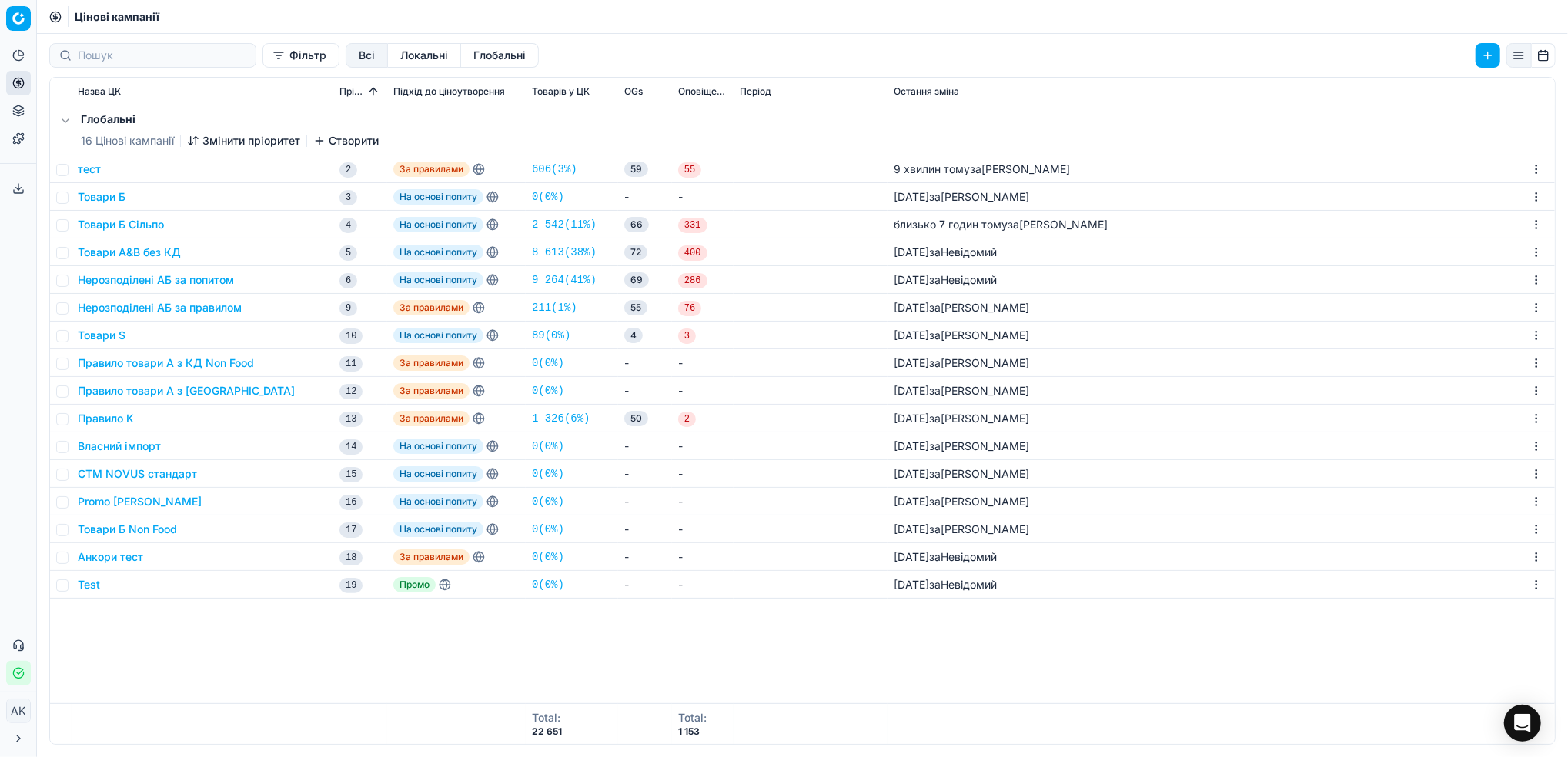
click at [90, 170] on button "тест" at bounding box center [89, 169] width 23 height 15
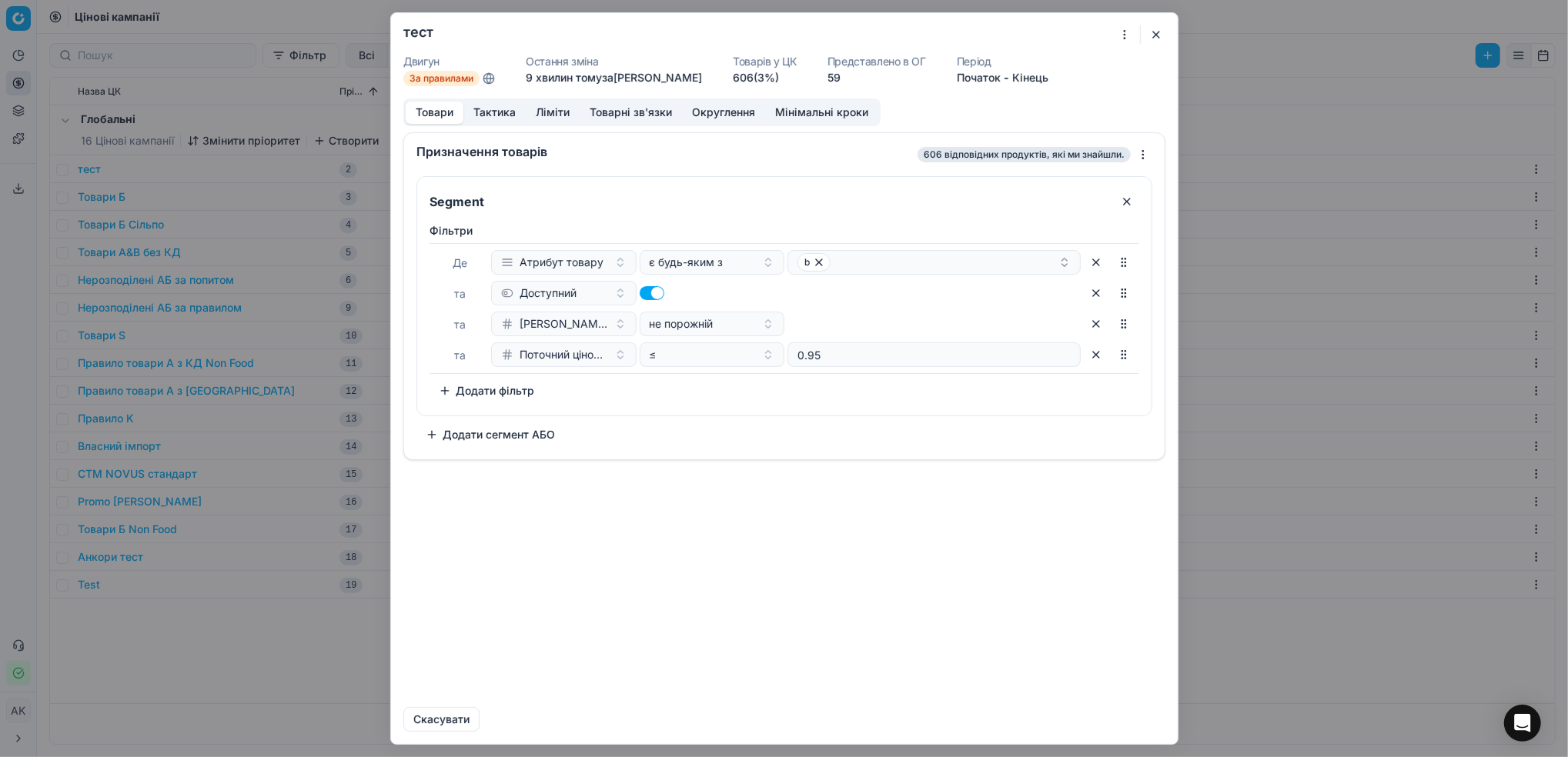
click at [483, 113] on button "Тактика" at bounding box center [494, 113] width 62 height 22
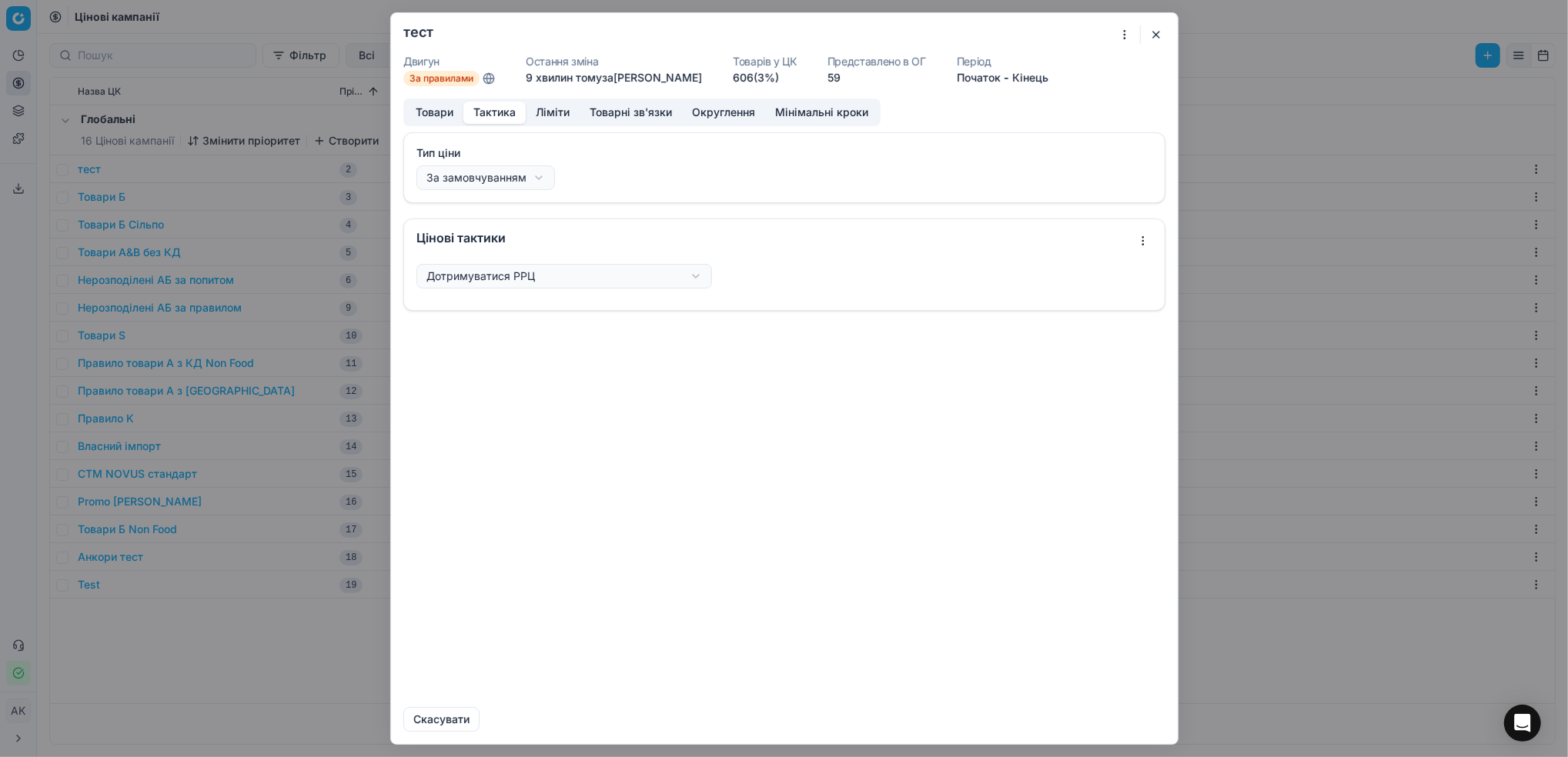
click at [527, 174] on div "Ми зберігаємо налаштування ЦК. Будь ласка, зачекайте, це може зайняти декілька …" at bounding box center [784, 378] width 1568 height 757
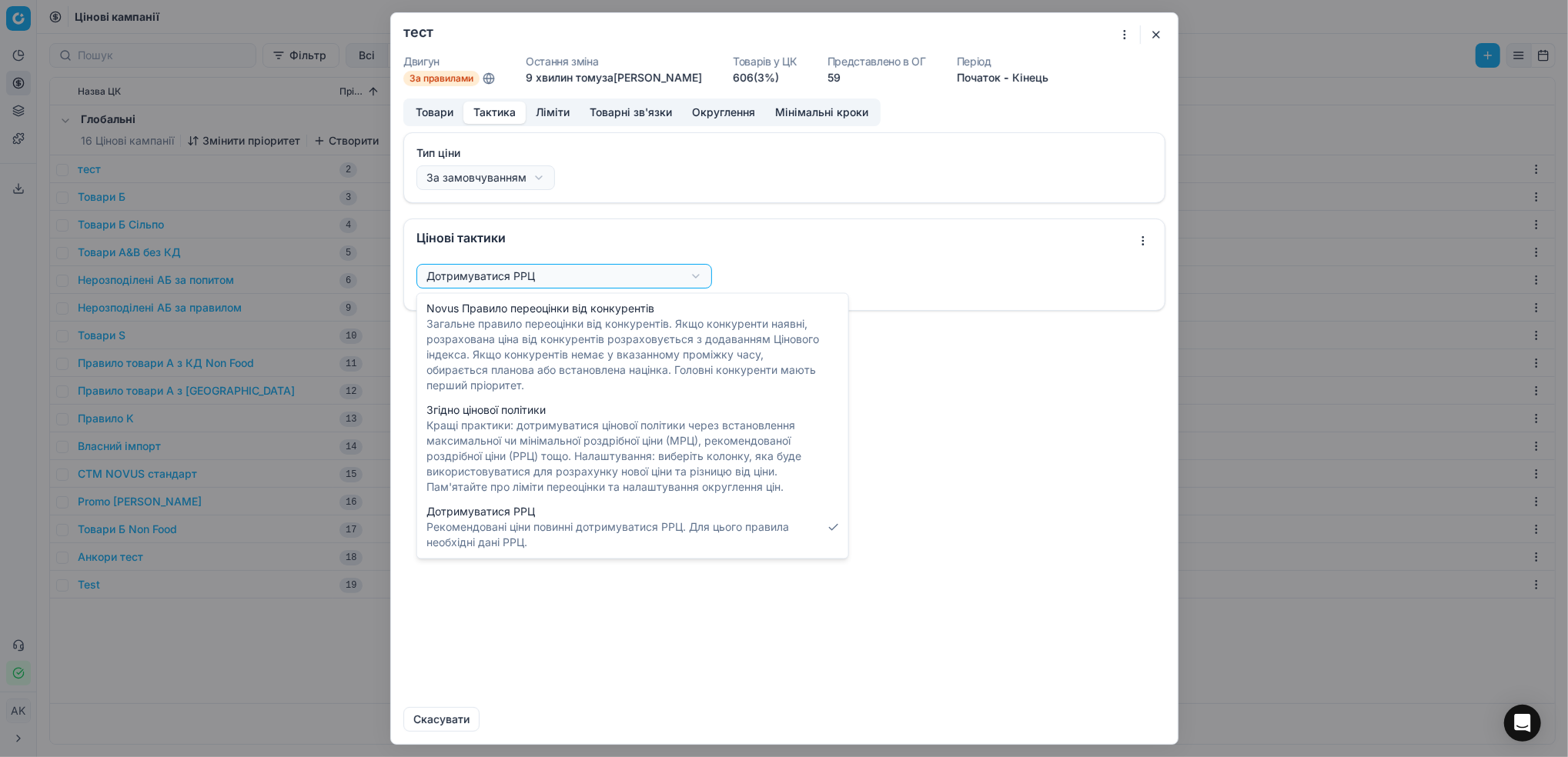
click at [649, 278] on div "Ми зберігаємо налаштування ЦК. Будь ласка, зачекайте, це може зайняти декілька …" at bounding box center [784, 378] width 1568 height 757
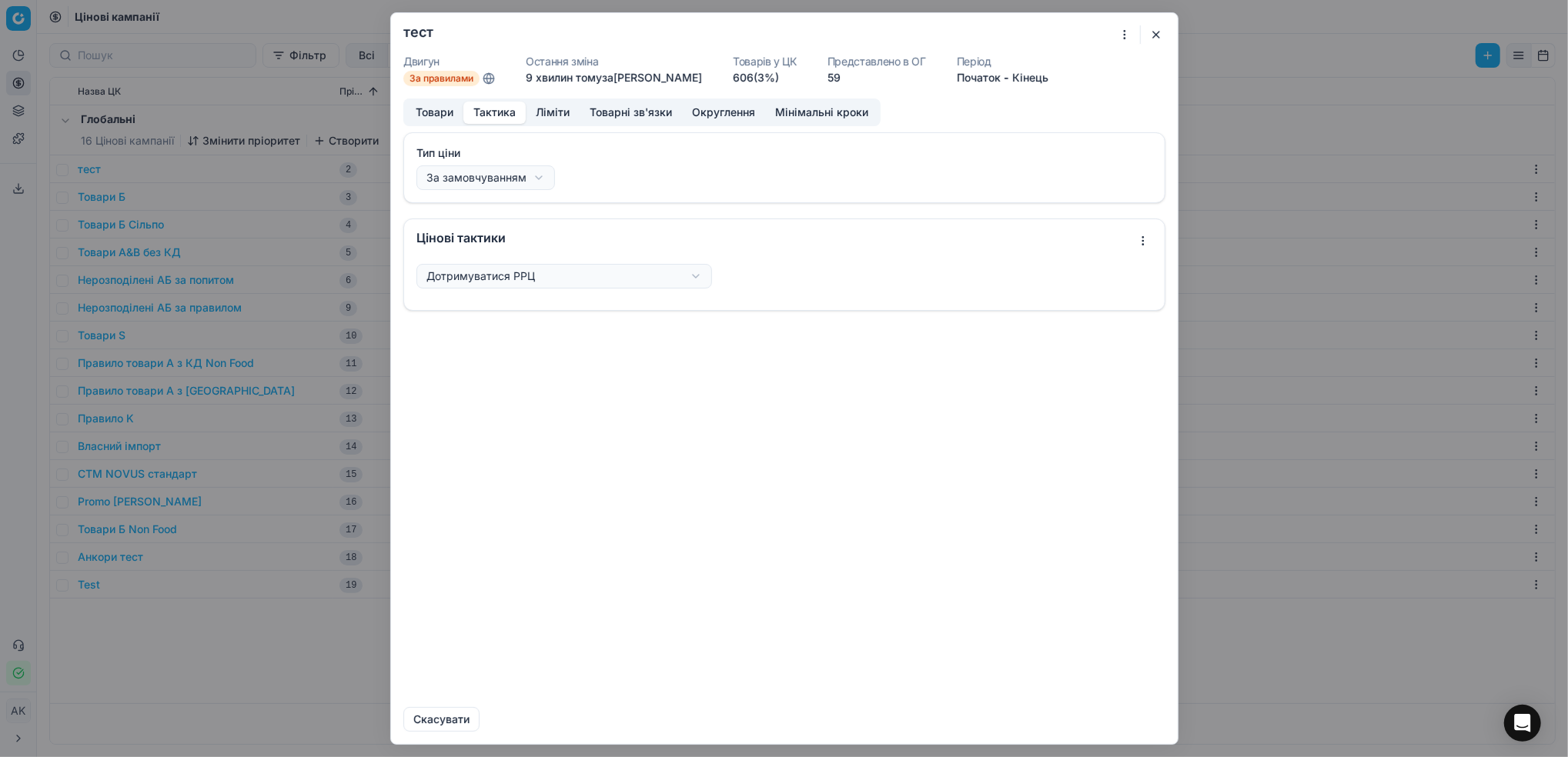
click at [654, 244] on div "Ми зберігаємо налаштування ЦК. Будь ласка, зачекайте, це може зайняти декілька …" at bounding box center [784, 378] width 1568 height 757
click at [1143, 242] on div "Ми зберігаємо налаштування ЦК. Будь ласка, зачекайте, це може зайняти декілька …" at bounding box center [784, 378] width 1568 height 757
click at [663, 288] on div "Ми зберігаємо налаштування ЦК. Будь ласка, зачекайте, це може зайняти декілька …" at bounding box center [784, 378] width 1568 height 757
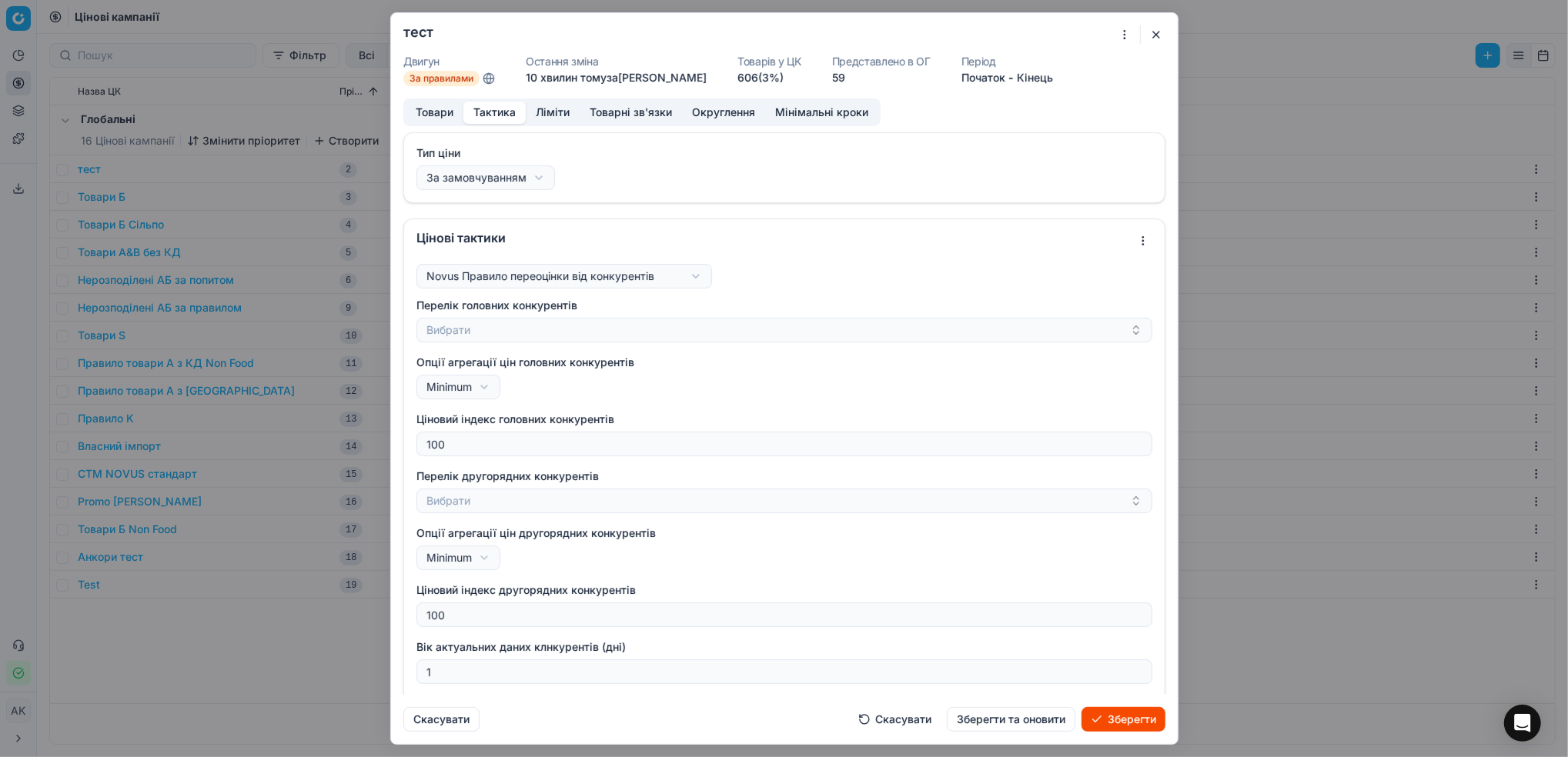
click at [693, 280] on div "Ми зберігаємо налаштування ЦК. Будь ласка, зачекайте, це може зайняти декілька …" at bounding box center [784, 378] width 1568 height 757
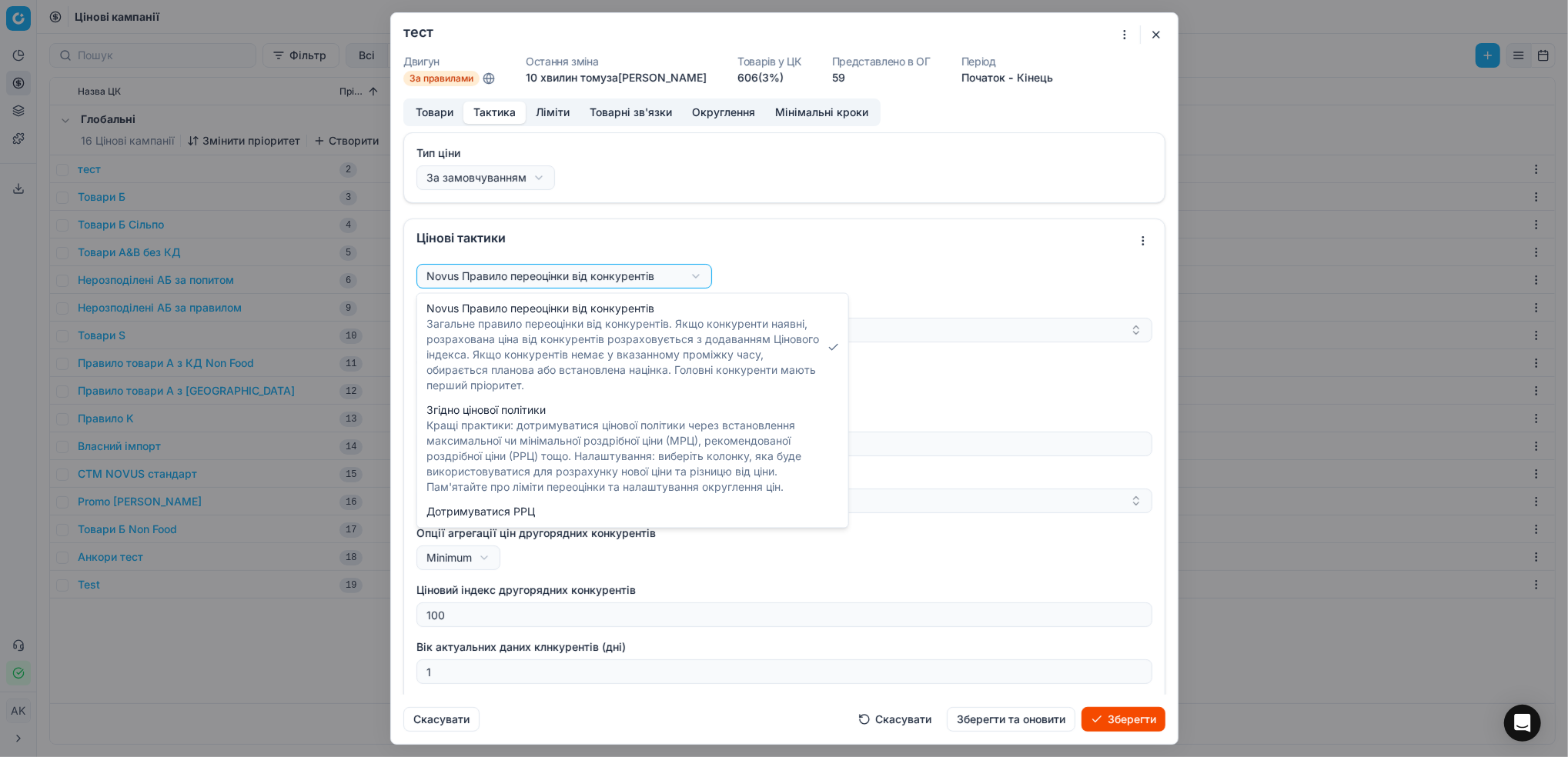
select select "follow_column"
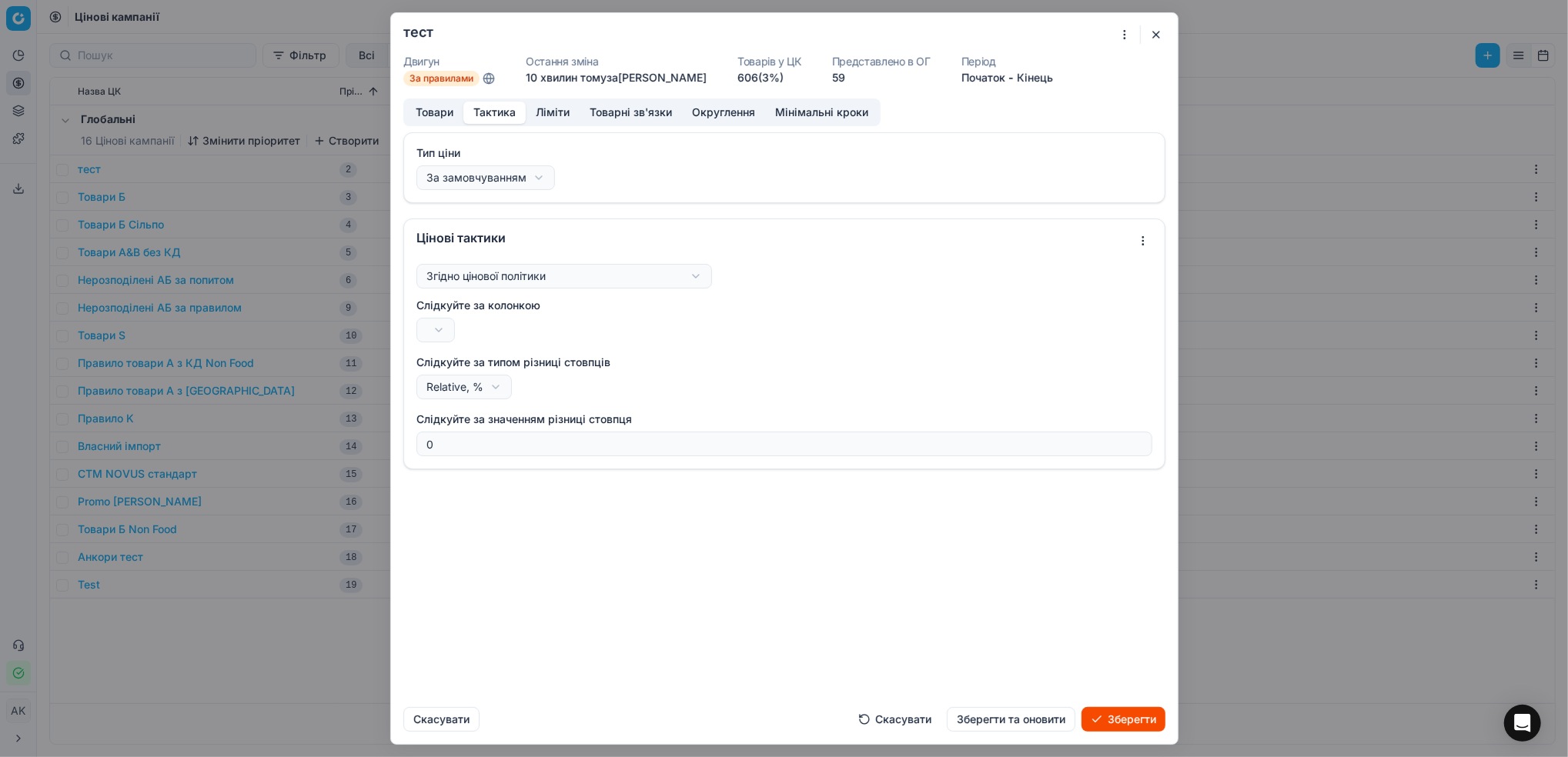
click at [428, 114] on button "Товари" at bounding box center [434, 113] width 58 height 22
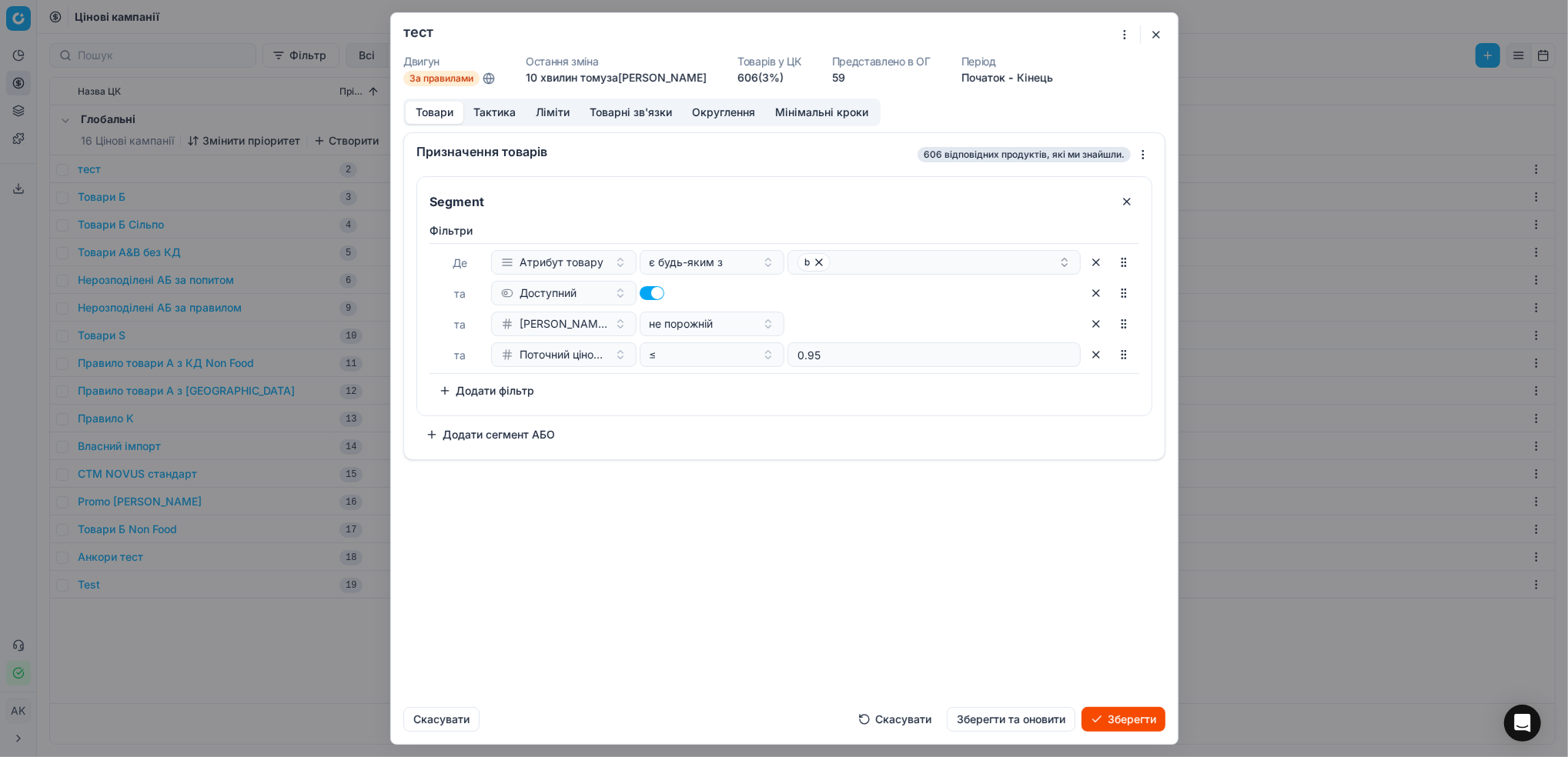
click at [501, 115] on button "Тактика" at bounding box center [494, 113] width 62 height 22
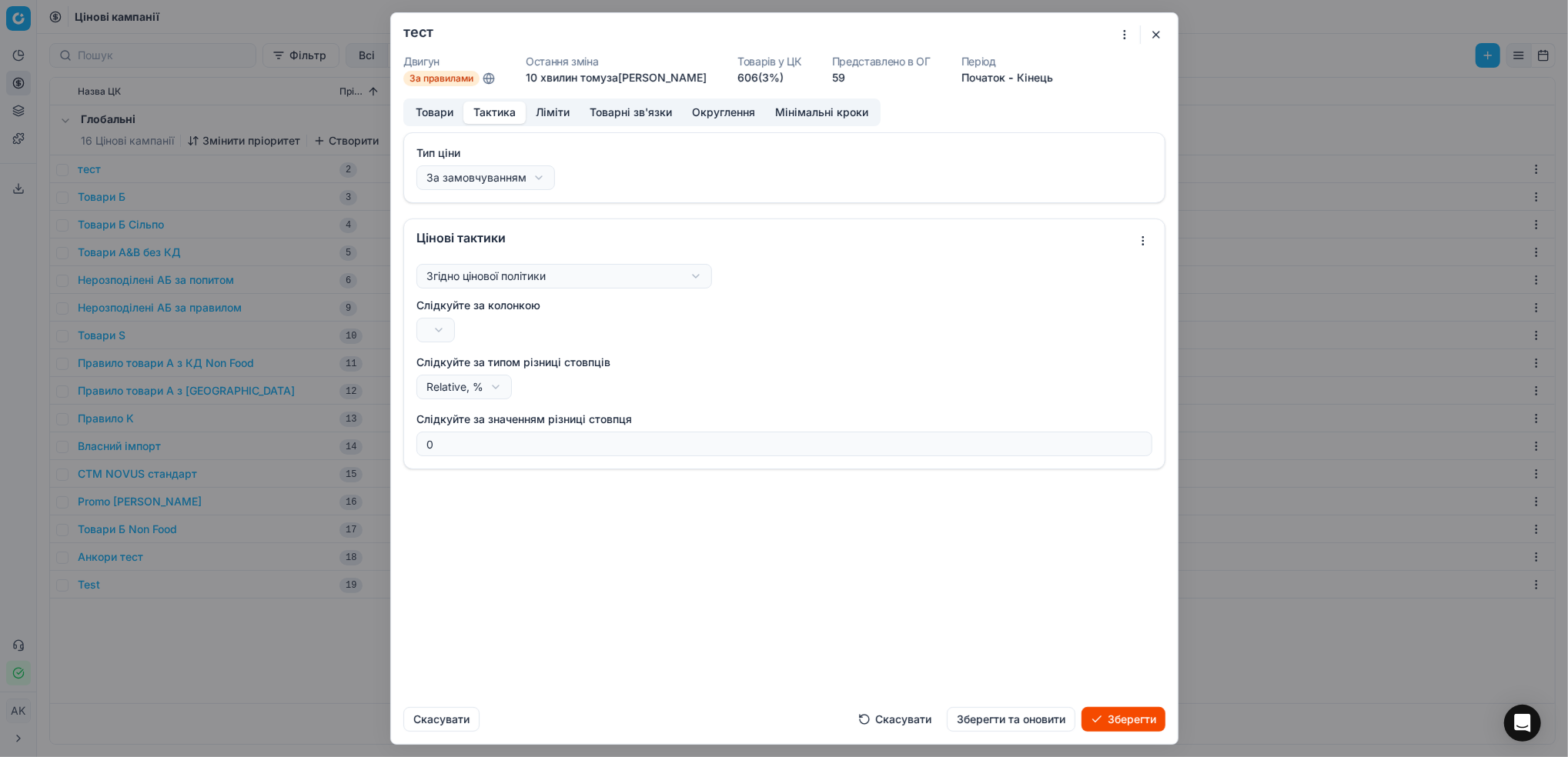
click at [1027, 722] on button "Зберегти та оновити" at bounding box center [1011, 719] width 129 height 25
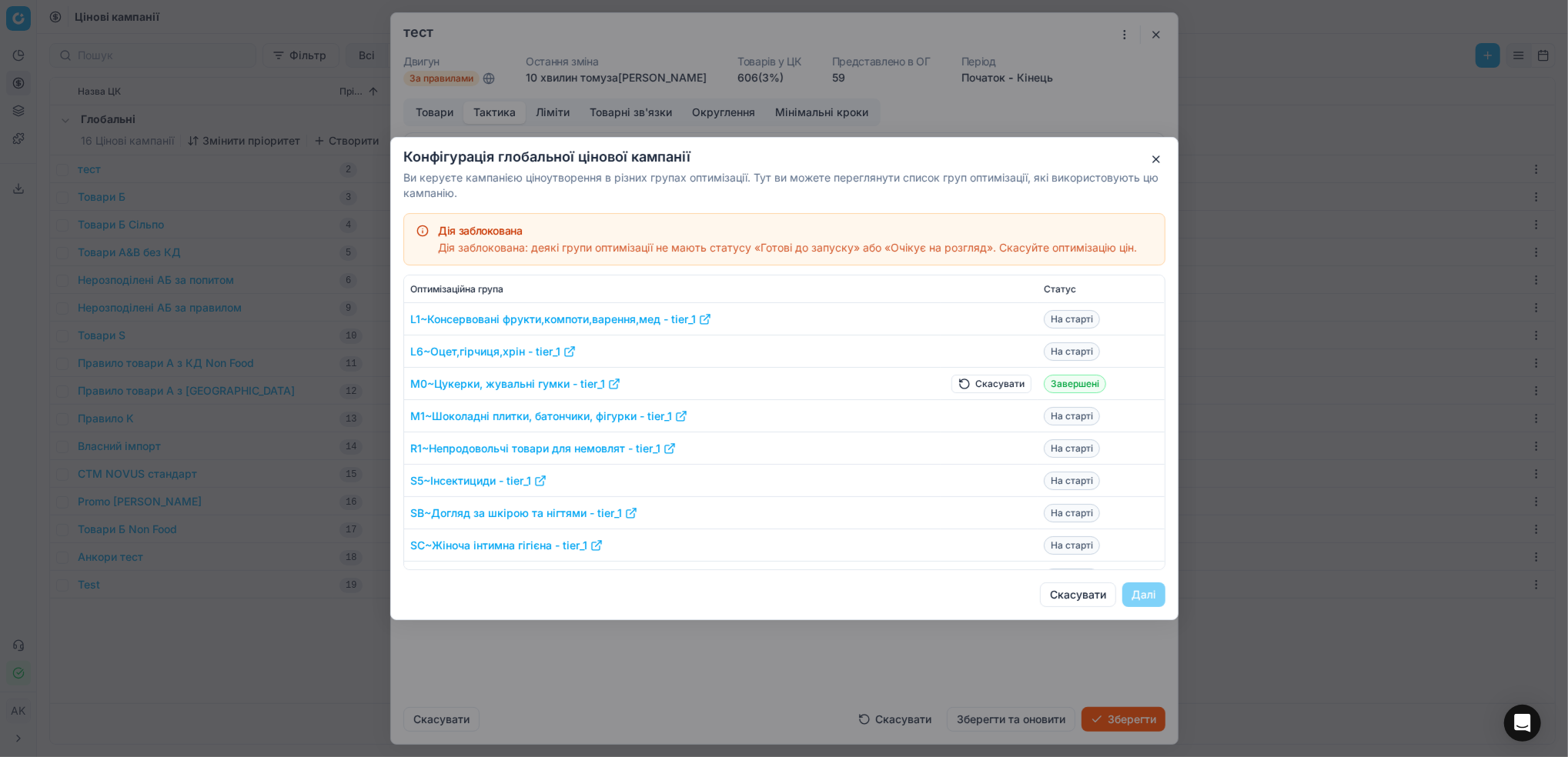
click at [953, 383] on button "Скасувати" at bounding box center [991, 384] width 80 height 19
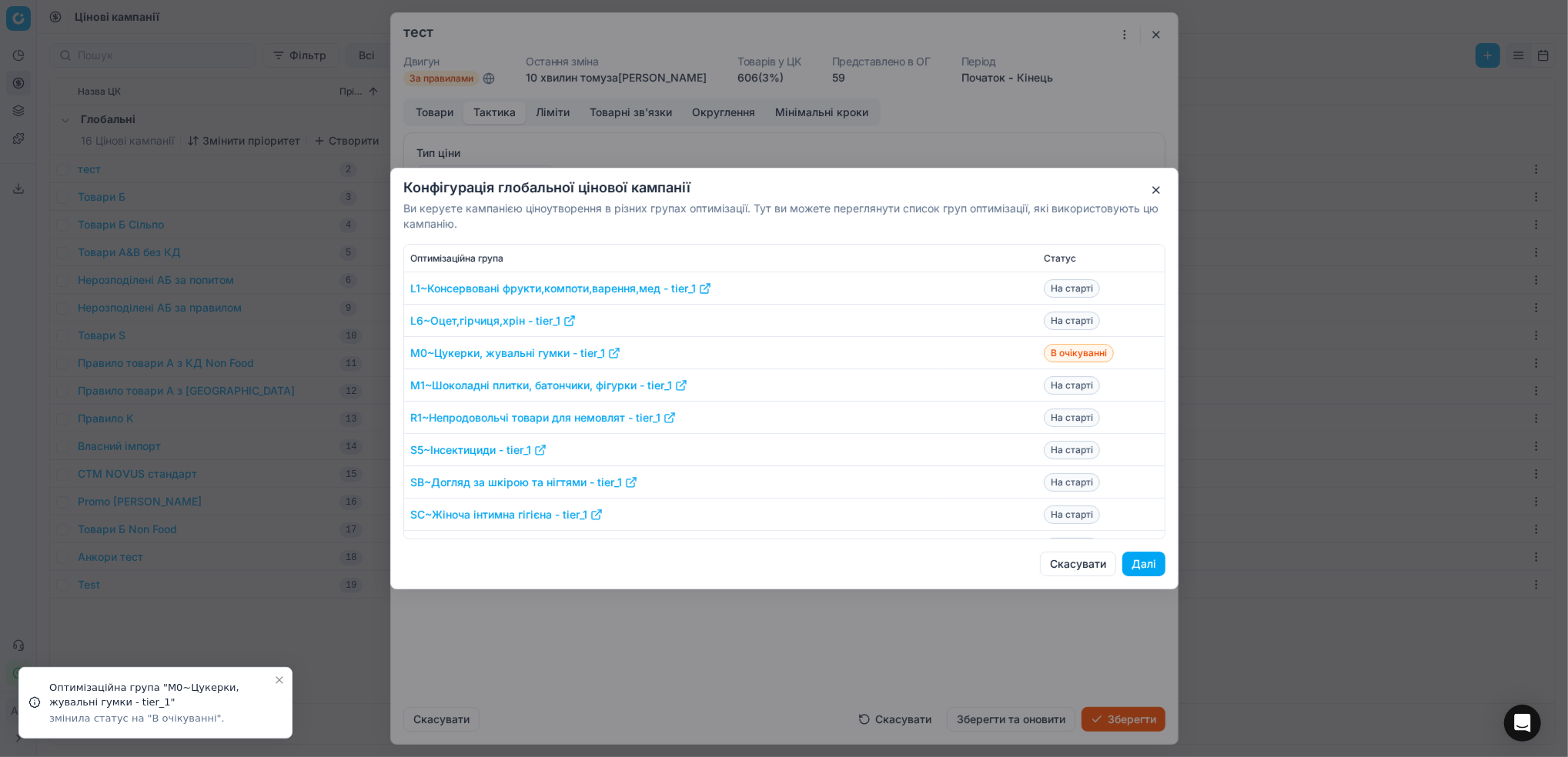
click at [1140, 573] on button "Далі" at bounding box center [1144, 563] width 43 height 25
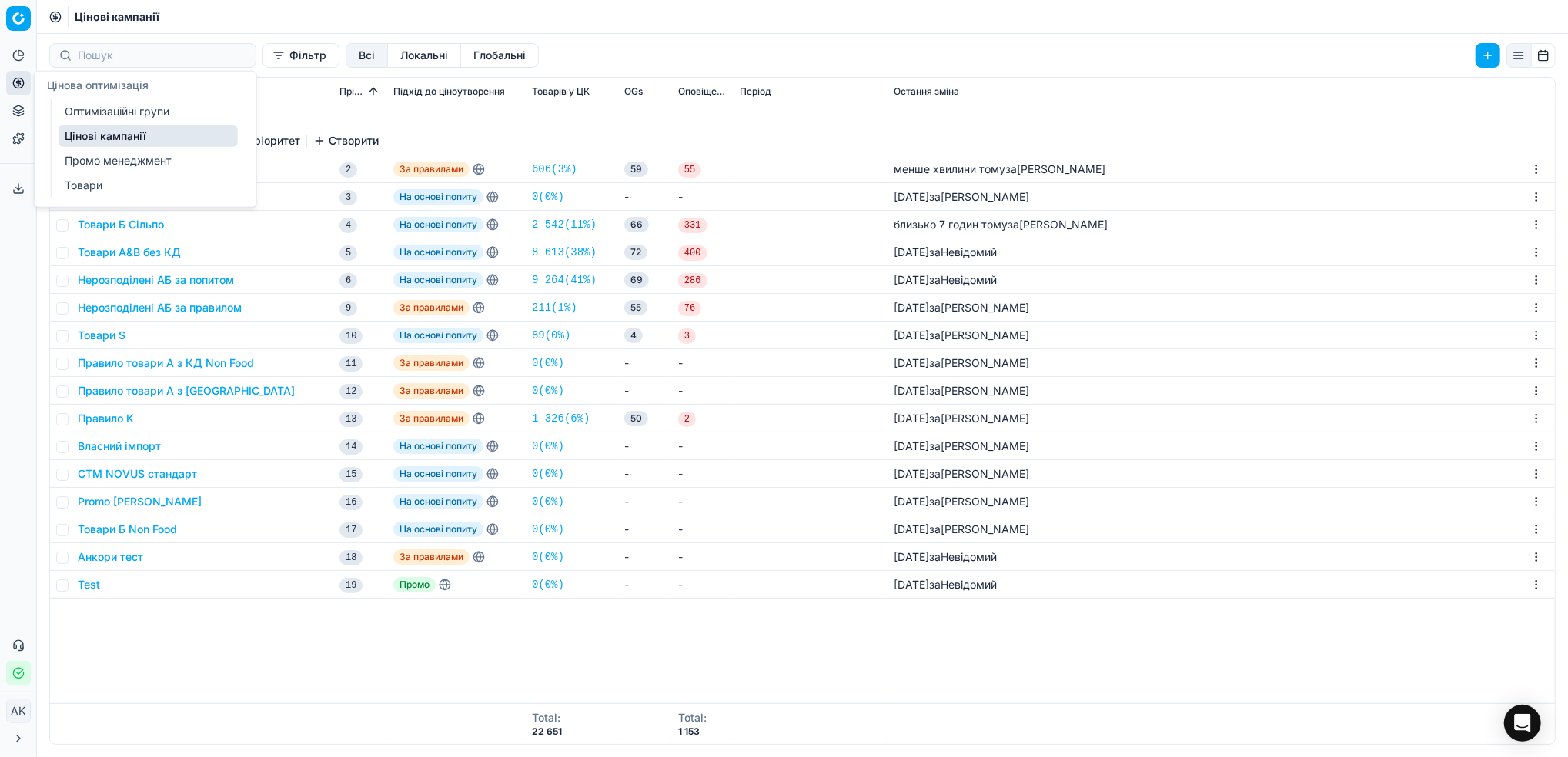
drag, startPoint x: 83, startPoint y: 106, endPoint x: 162, endPoint y: 137, distance: 84.9
click at [83, 107] on link "Оптимізаційні групи" at bounding box center [149, 111] width 179 height 21
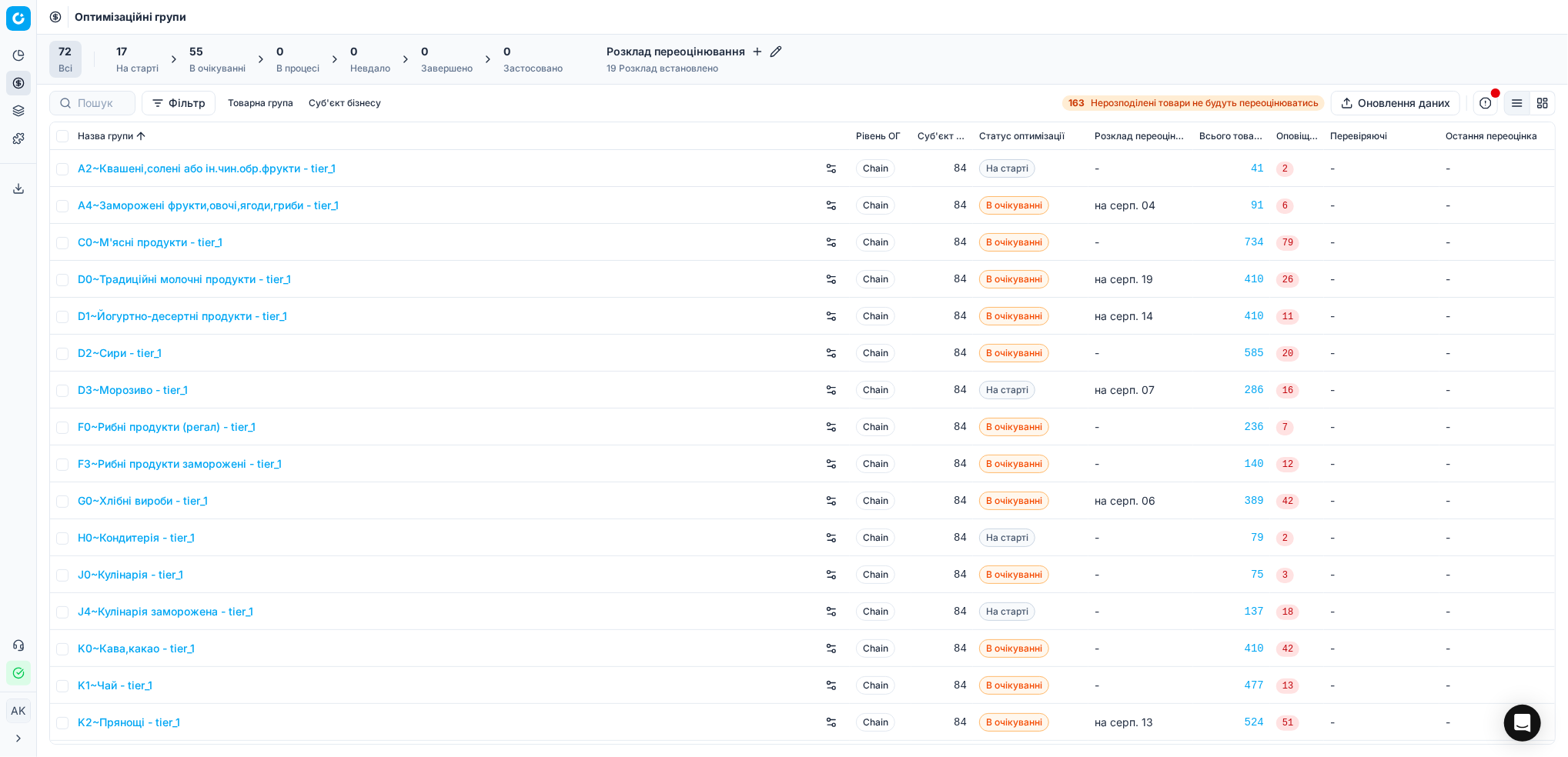
click at [222, 68] on div "В очікуванні" at bounding box center [218, 68] width 56 height 12
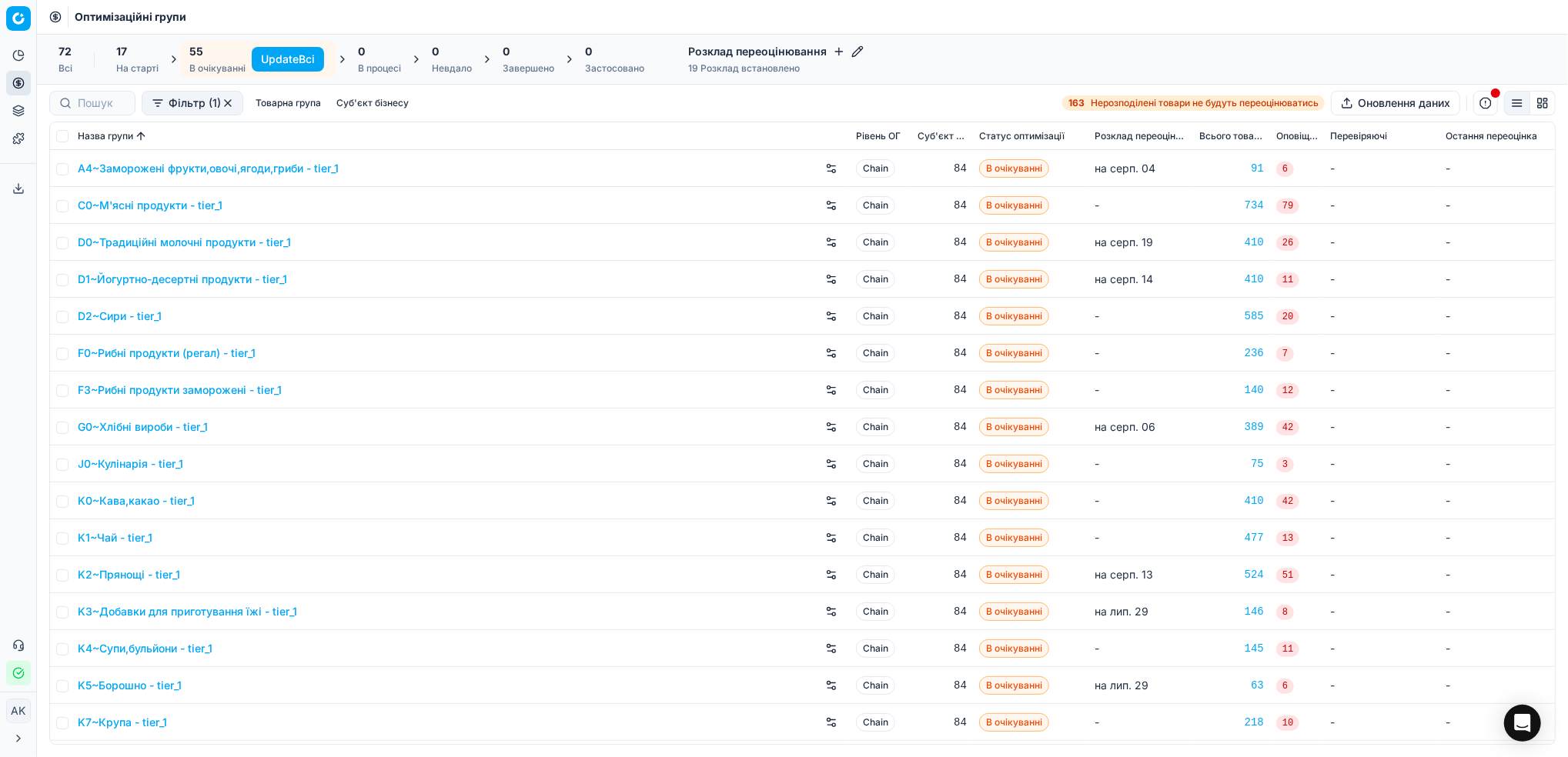
click at [295, 61] on button "Update Всі" at bounding box center [288, 59] width 73 height 25
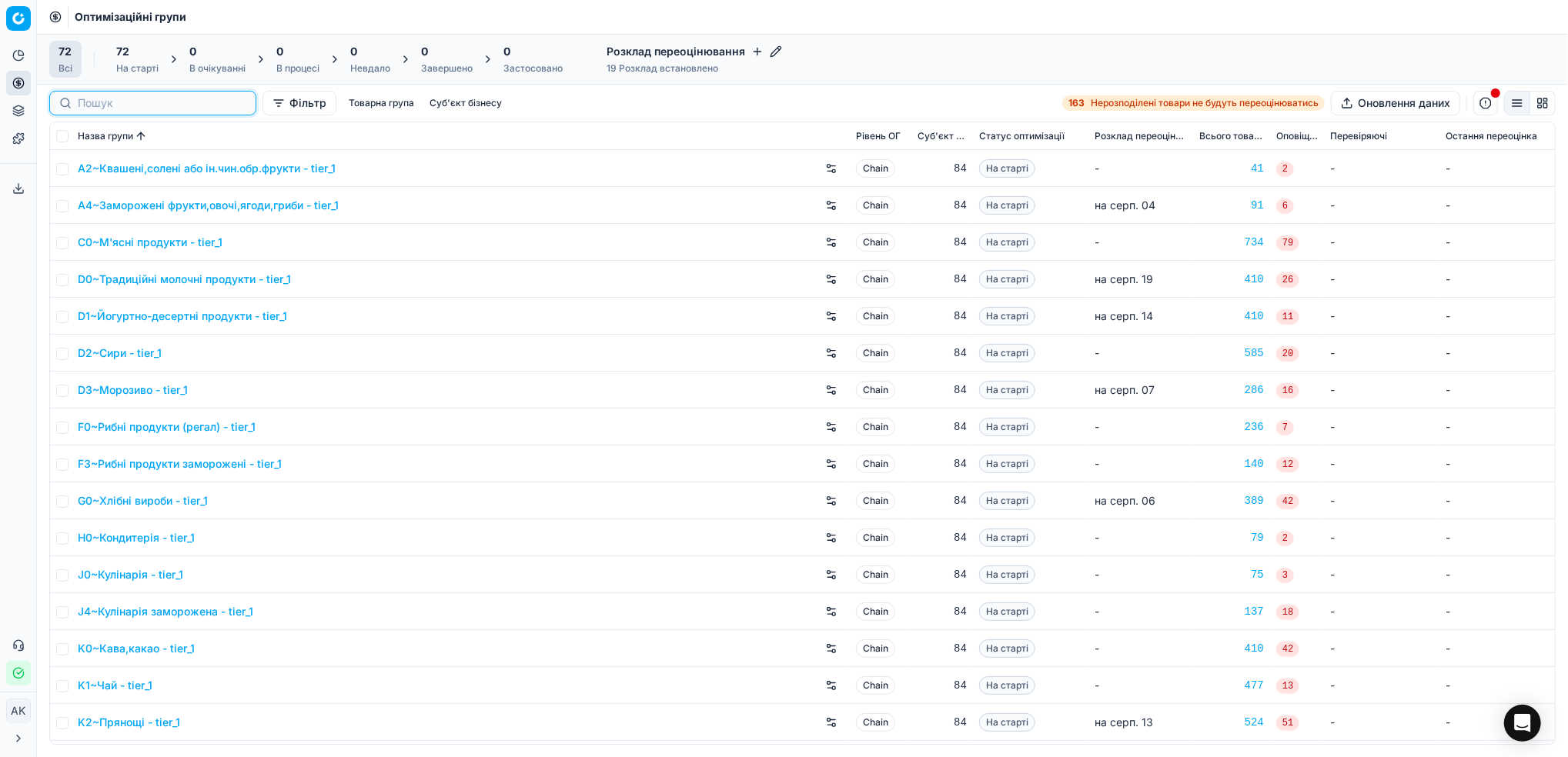
click at [108, 101] on input at bounding box center [161, 103] width 168 height 15
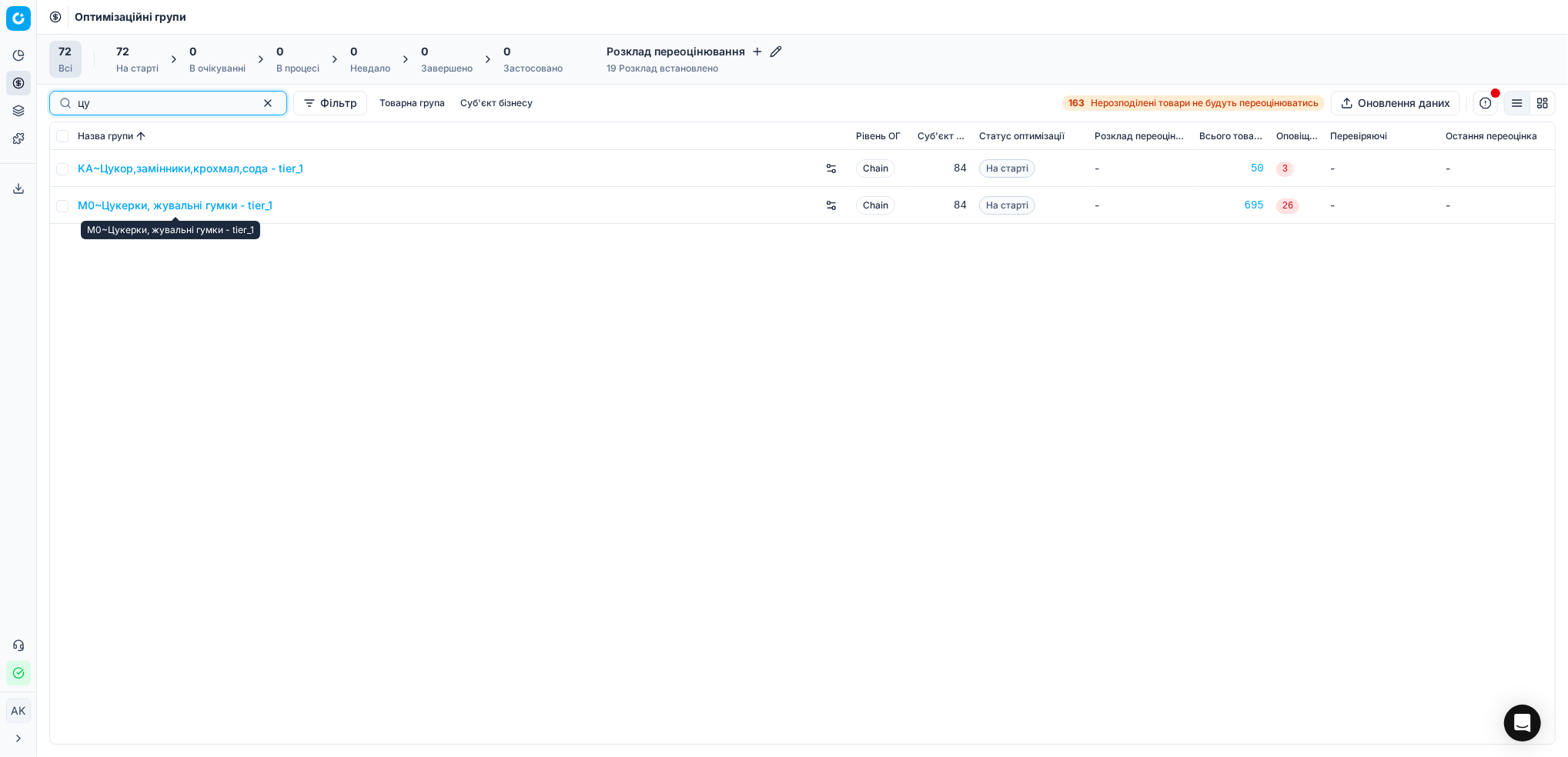
type input "цу"
click at [162, 205] on link "M0~Цукерки, жувальні гумки - tier_1" at bounding box center [175, 206] width 195 height 15
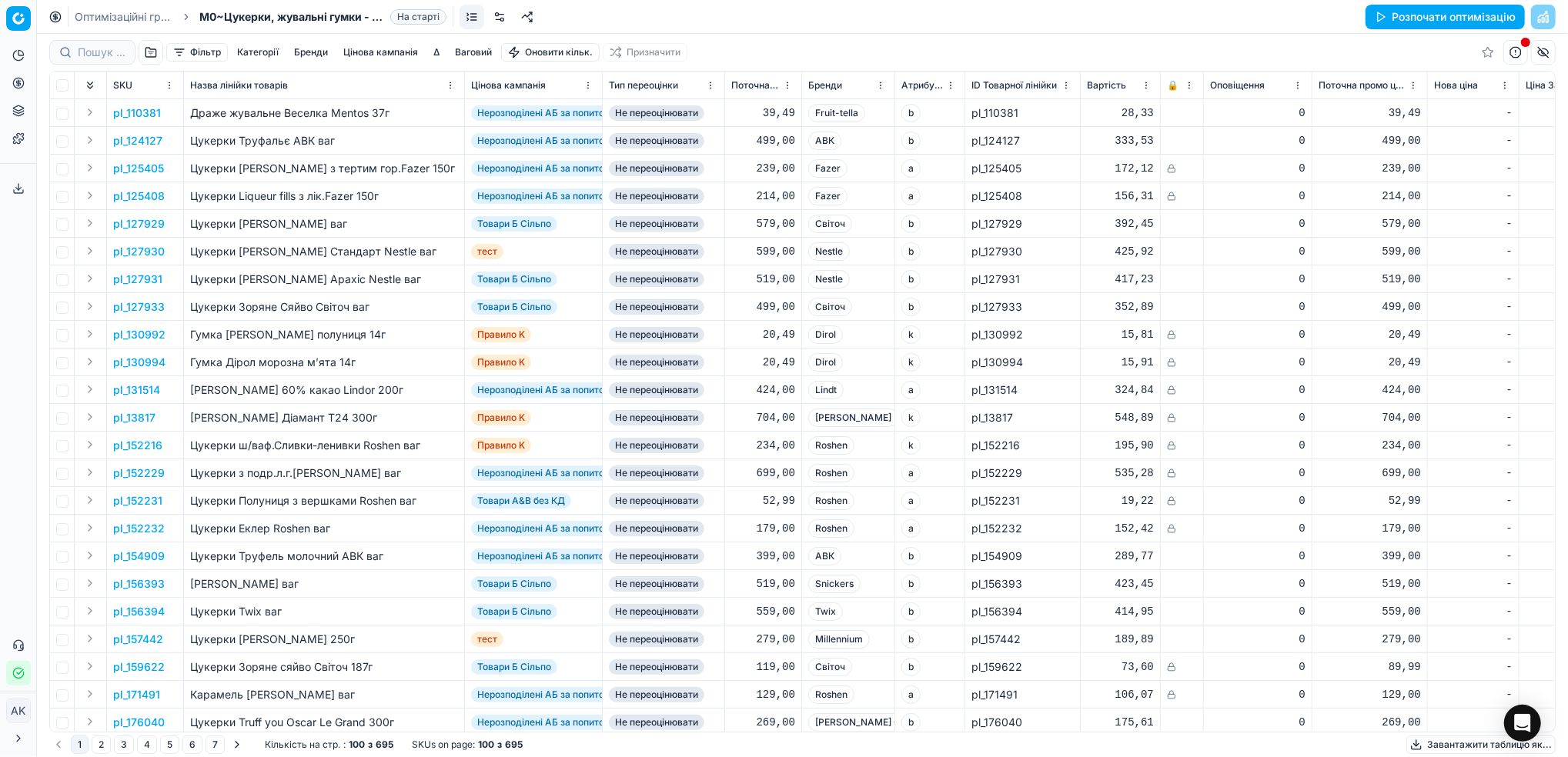
click at [1391, 15] on button "Розпочати оптимізацію" at bounding box center [1445, 16] width 160 height 25
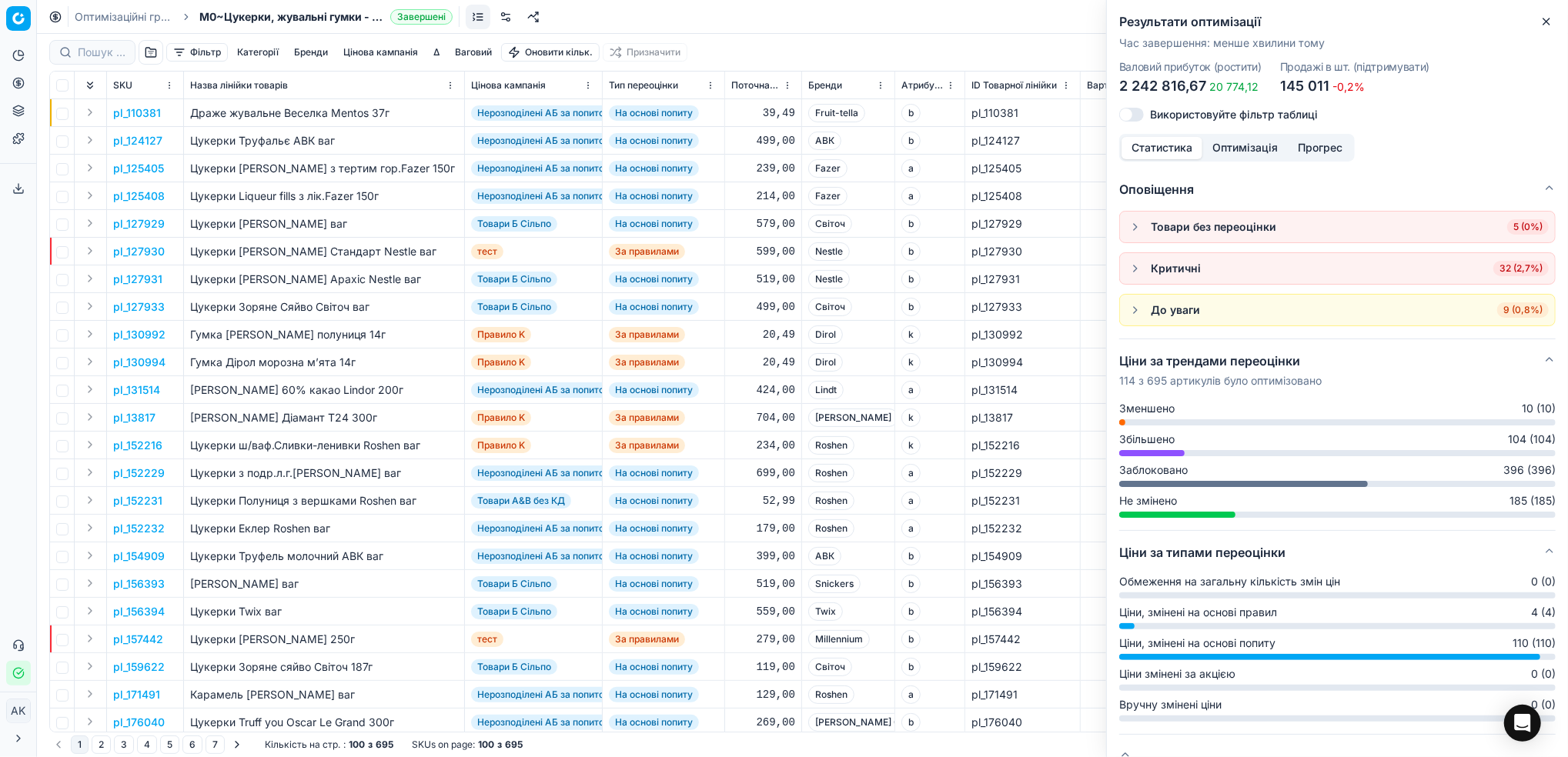
click at [1541, 23] on icon "button" at bounding box center [1546, 21] width 12 height 12
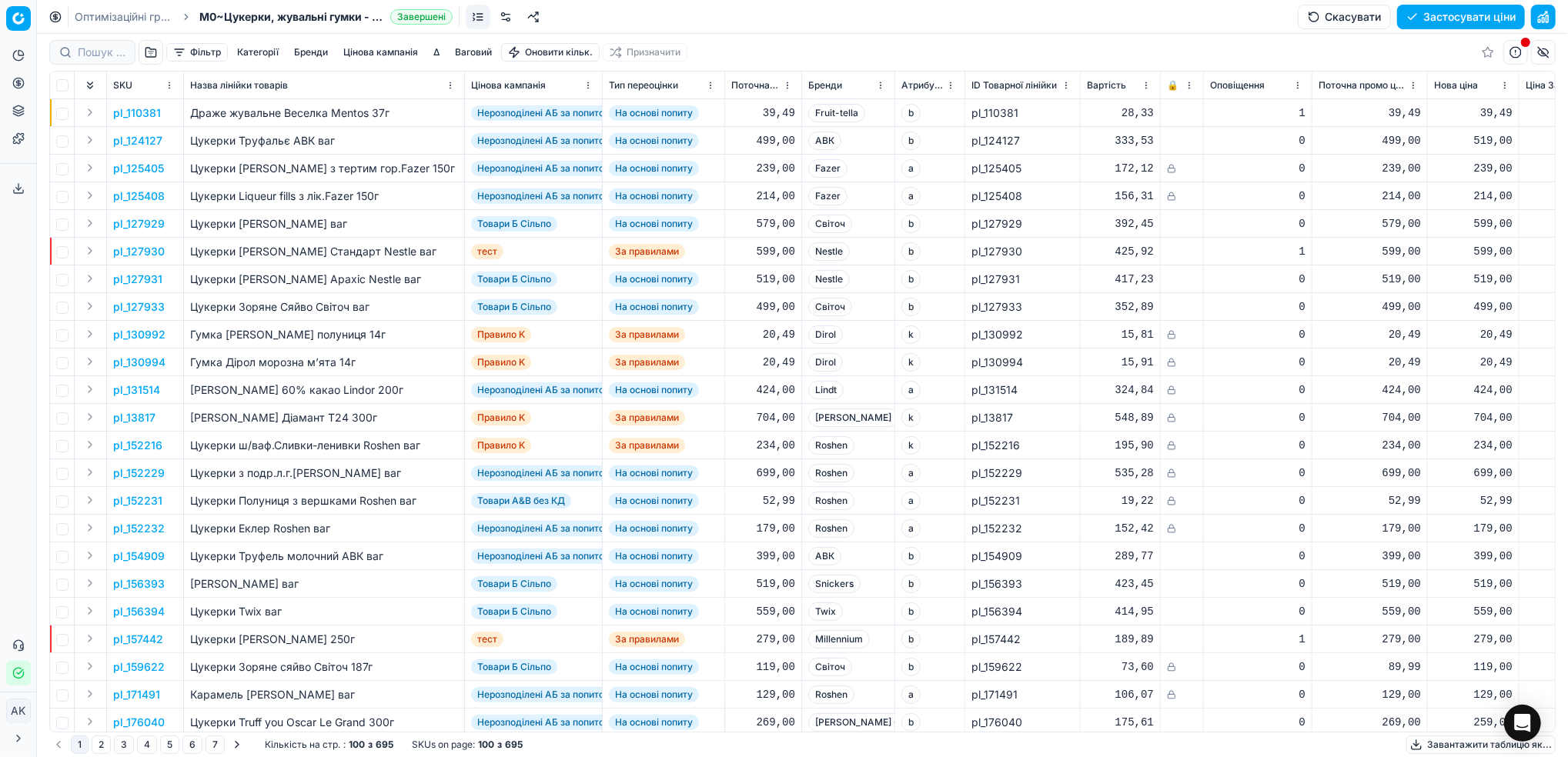
click at [388, 56] on button "Цінова кампанія" at bounding box center [381, 52] width 87 height 19
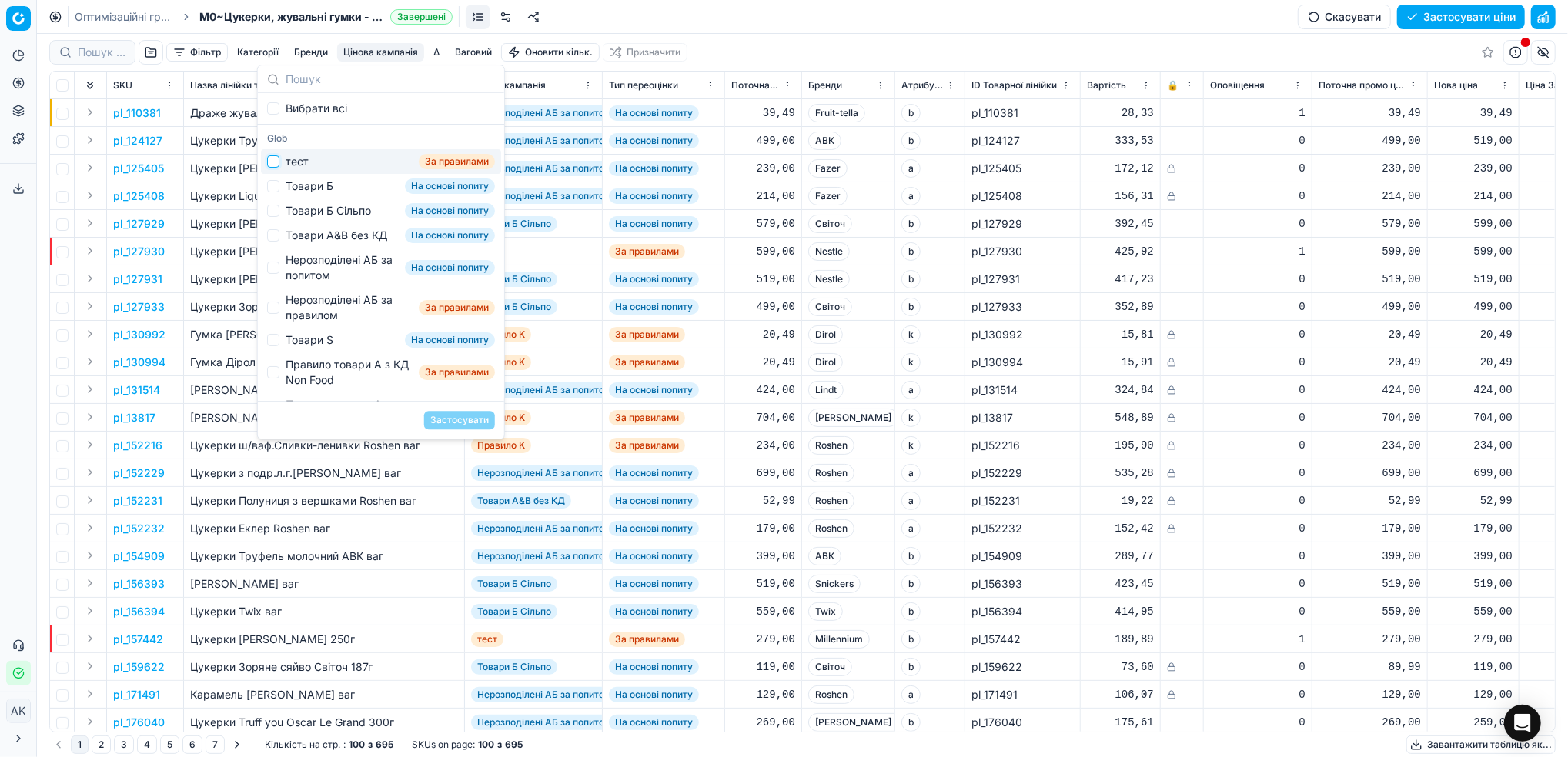
click at [278, 163] on input "Suggestions" at bounding box center [273, 161] width 12 height 12
checkbox input "true"
click at [443, 422] on button "Застосувати" at bounding box center [459, 420] width 71 height 19
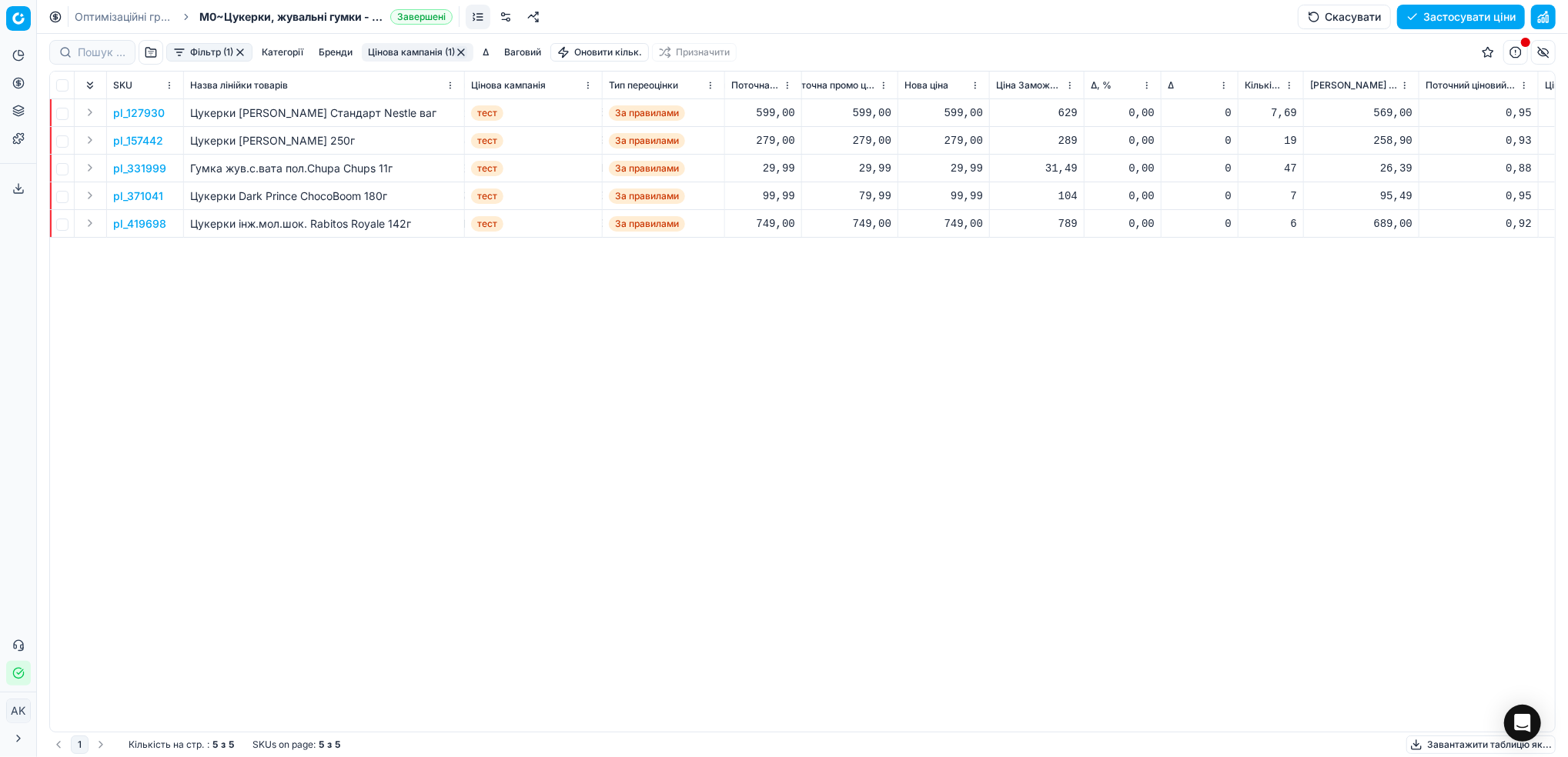
scroll to position [0, 522]
click at [137, 169] on p "pl_331999" at bounding box center [140, 168] width 53 height 15
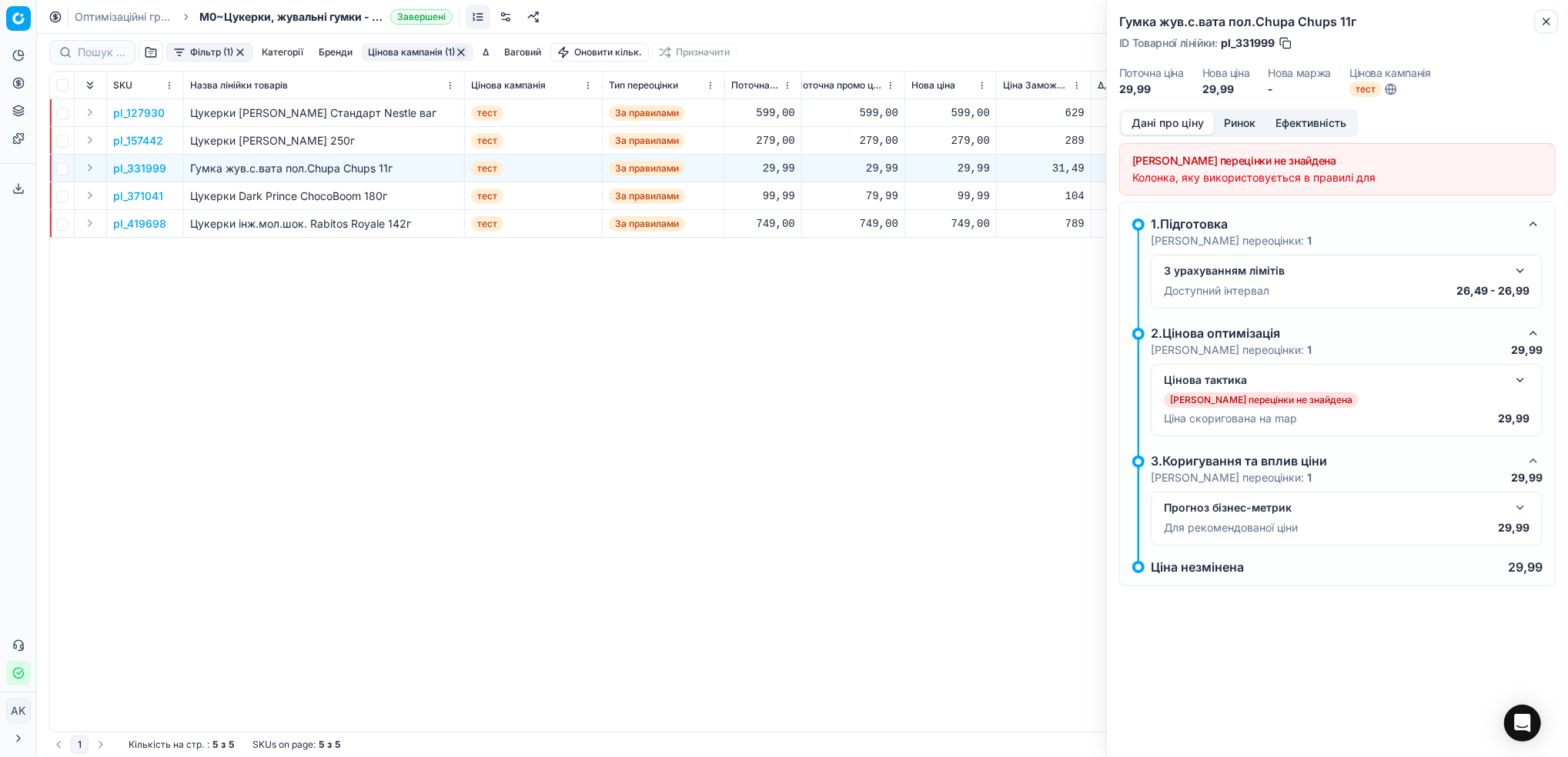
click at [1546, 15] on icon "button" at bounding box center [1546, 21] width 12 height 12
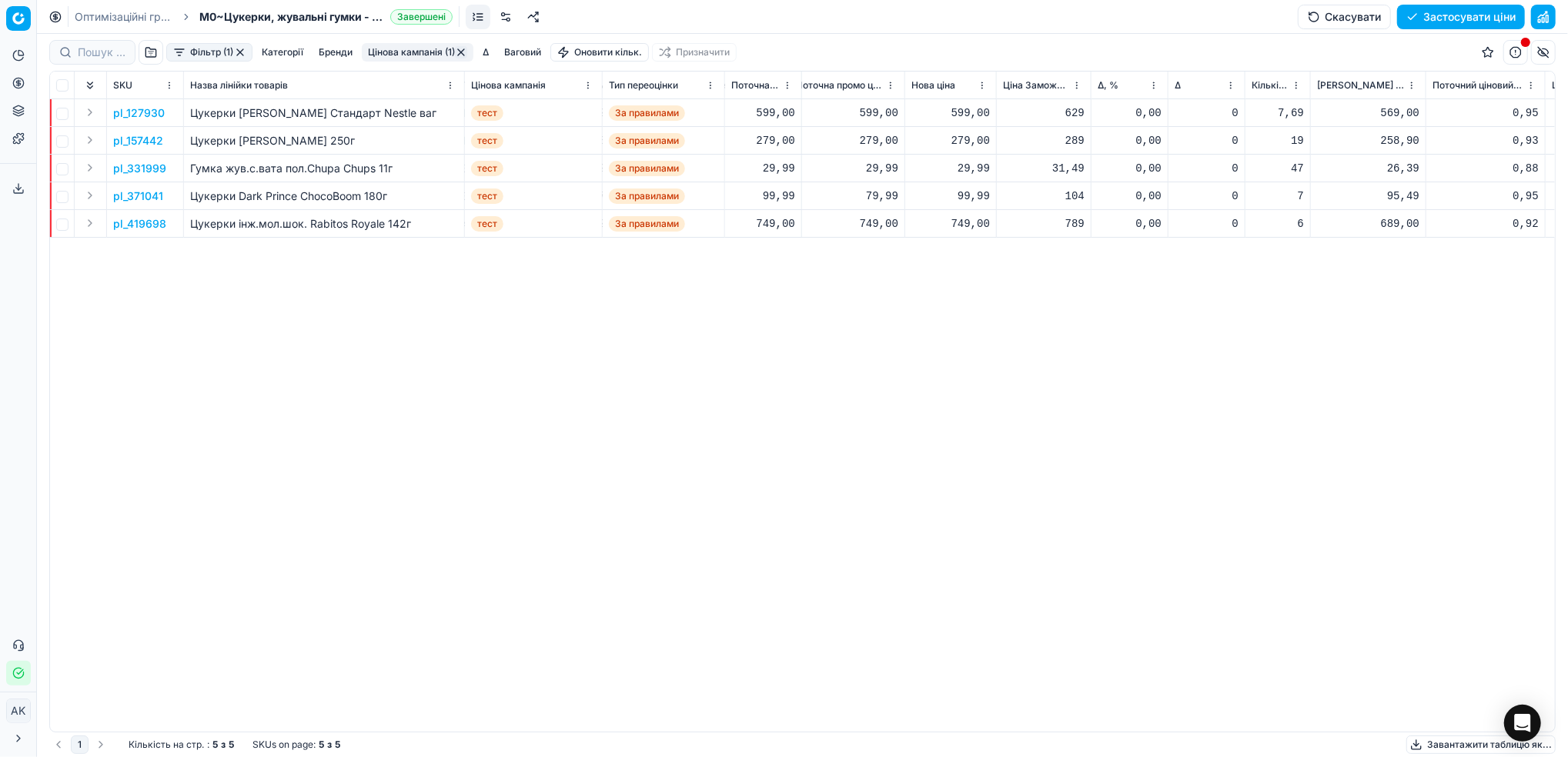
click at [92, 20] on link "Оптимізаційні групи" at bounding box center [123, 17] width 98 height 15
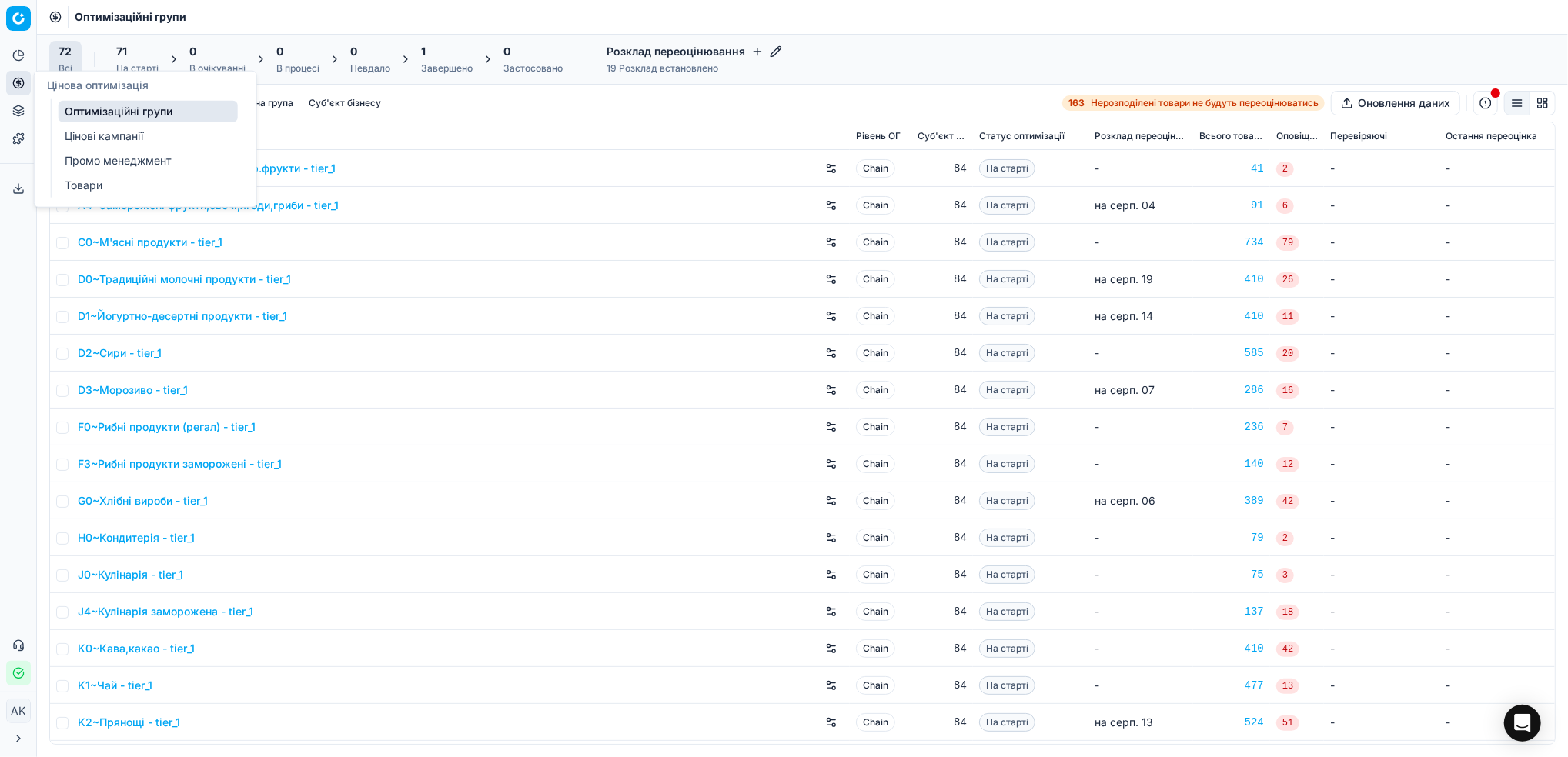
click at [111, 143] on link "Цінові кампанії" at bounding box center [149, 136] width 179 height 21
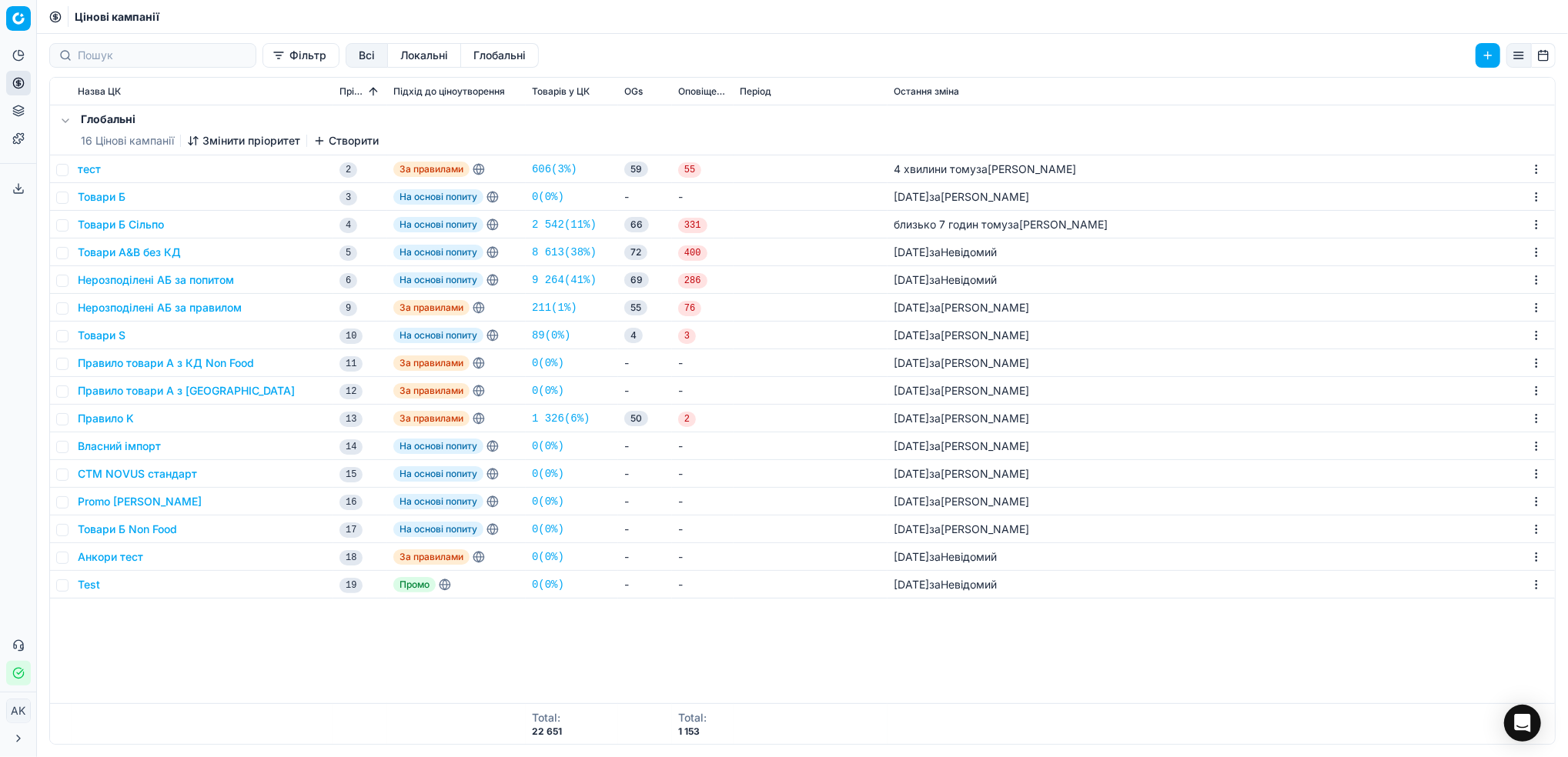
click at [85, 168] on button "тест" at bounding box center [89, 169] width 23 height 15
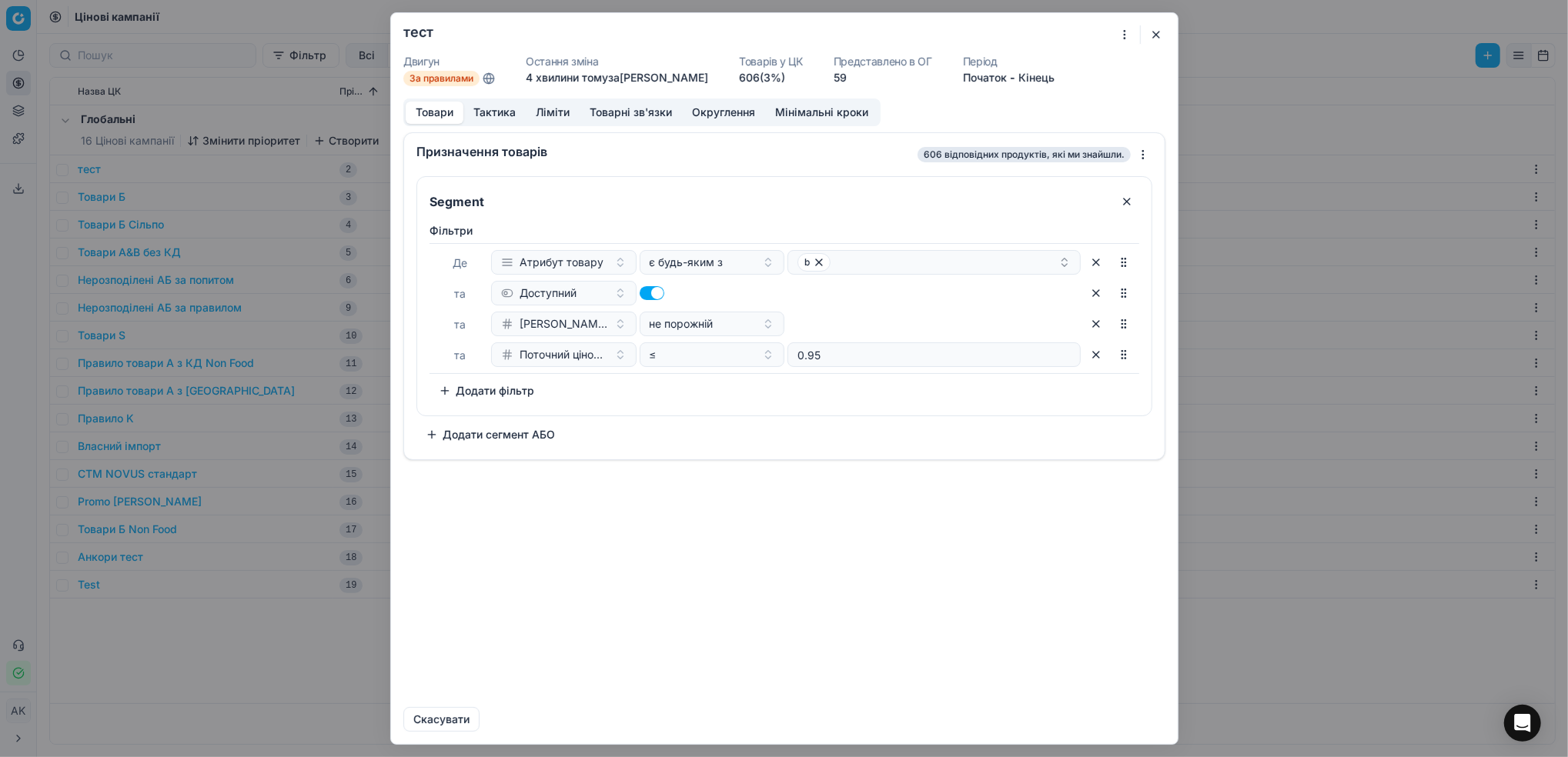
click at [509, 114] on button "Тактика" at bounding box center [494, 113] width 62 height 22
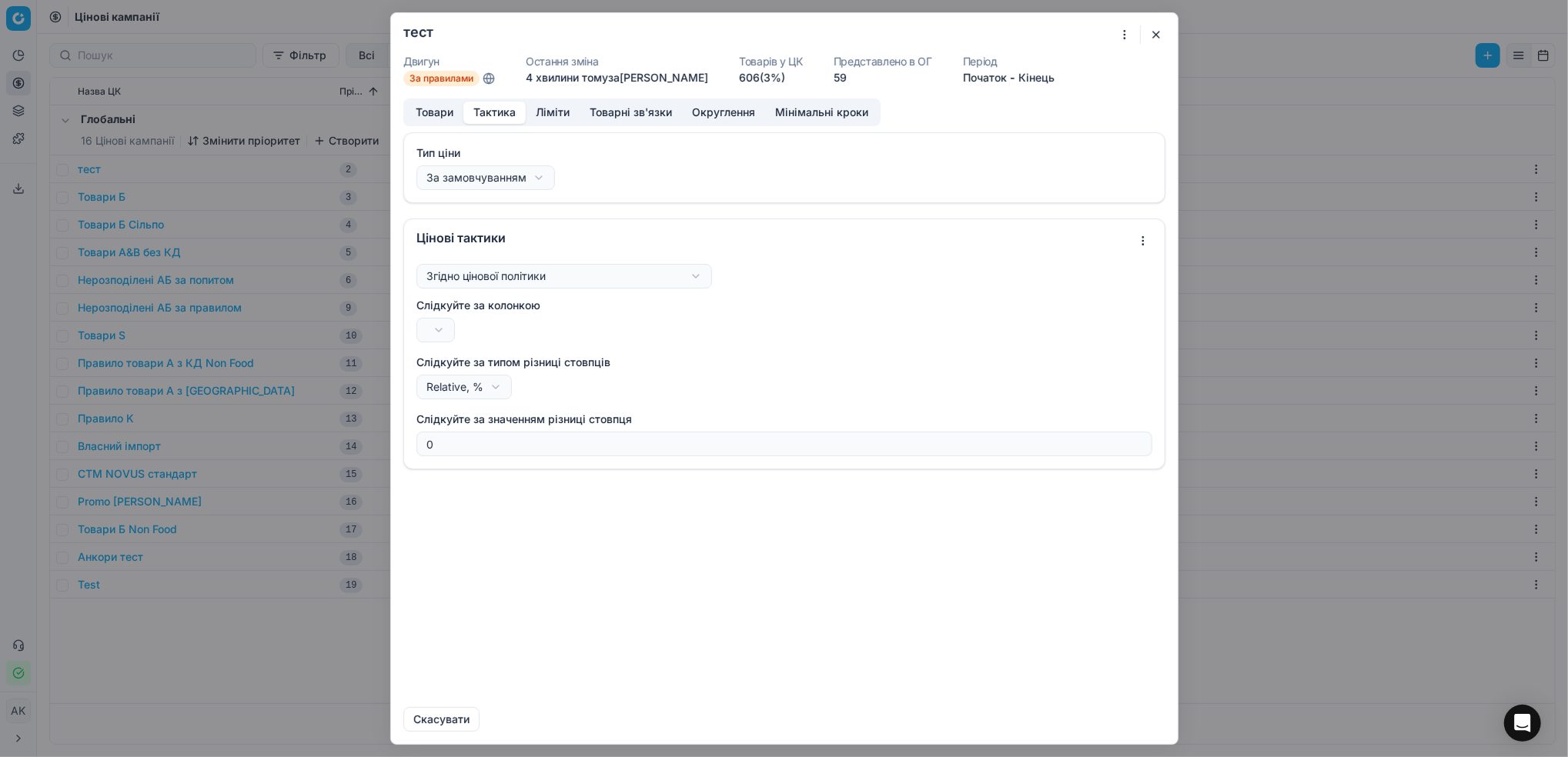
click at [441, 332] on div "Ми зберігаємо налаштування ЦК. Будь ласка, зачекайте, це може зайняти декілька …" at bounding box center [784, 378] width 1568 height 757
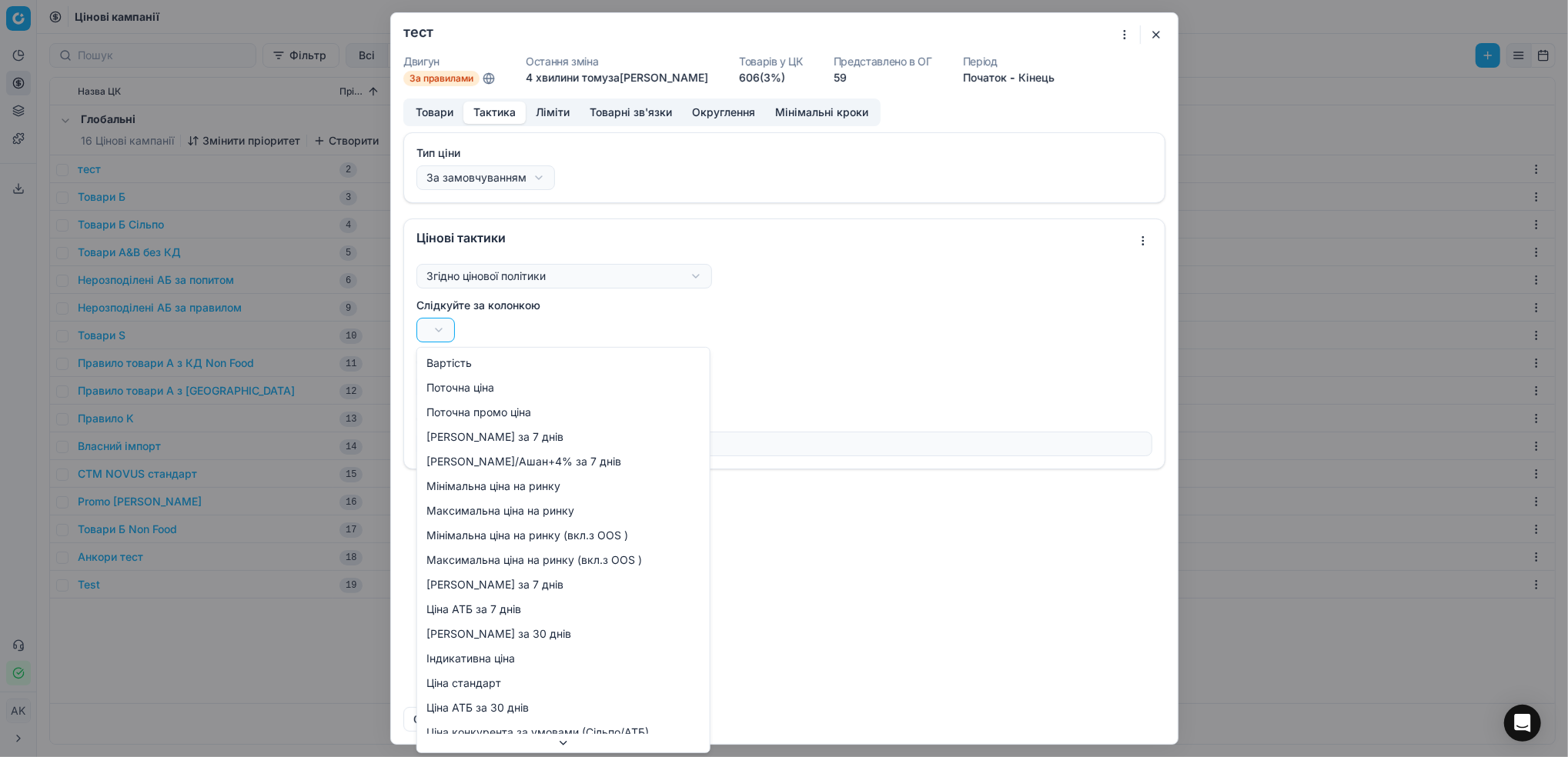
click at [427, 120] on div "Ми зберігаємо налаштування ЦК. Будь ласка, зачекайте, це може зайняти декілька …" at bounding box center [784, 378] width 1568 height 757
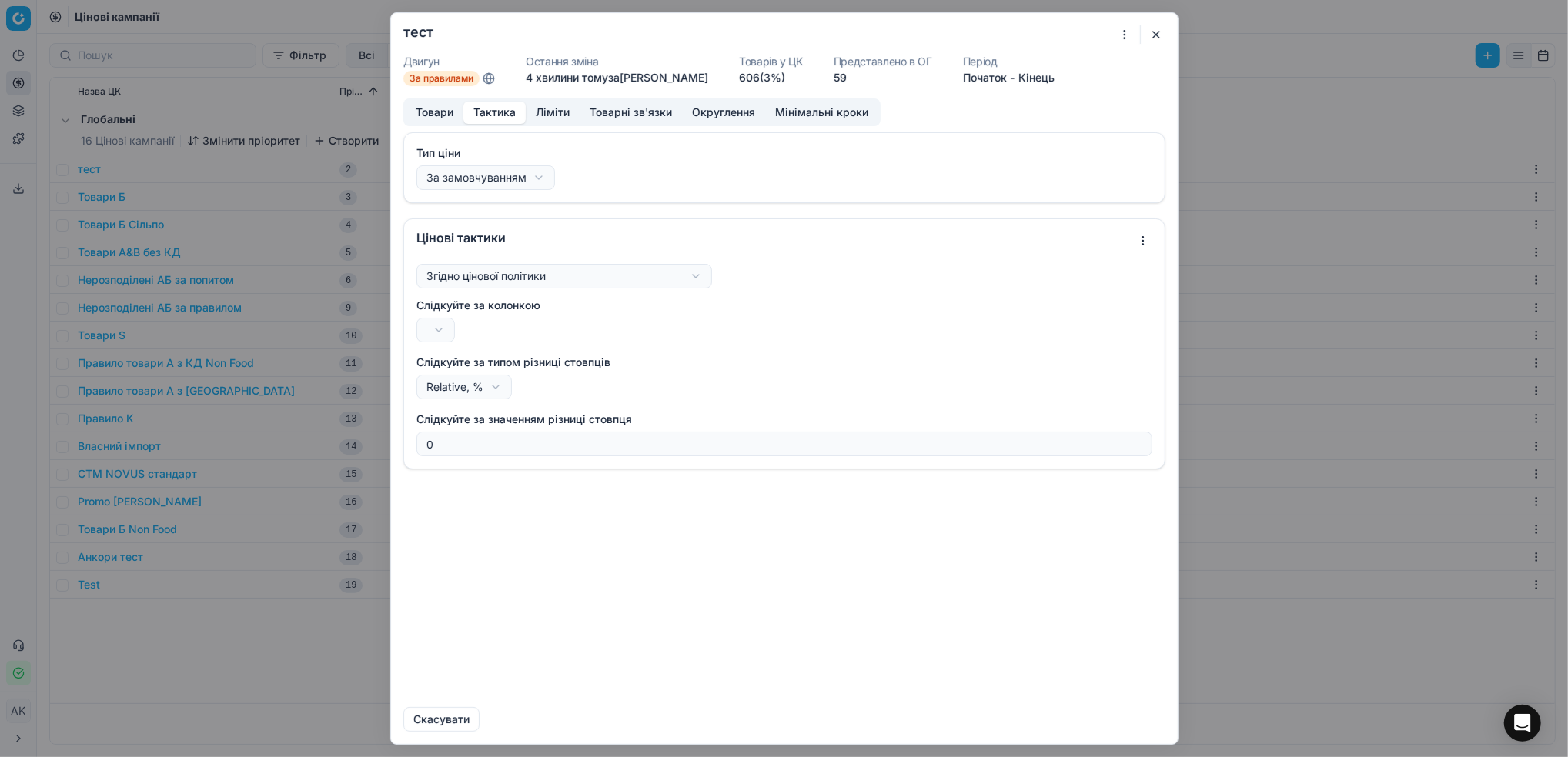
click at [427, 112] on button "Товари" at bounding box center [434, 113] width 58 height 22
click at [482, 114] on button "Тактика" at bounding box center [494, 113] width 62 height 22
click at [434, 335] on div "Ми зберігаємо налаштування ЦК. Будь ласка, зачекайте, це може зайняти декілька …" at bounding box center [784, 378] width 1568 height 757
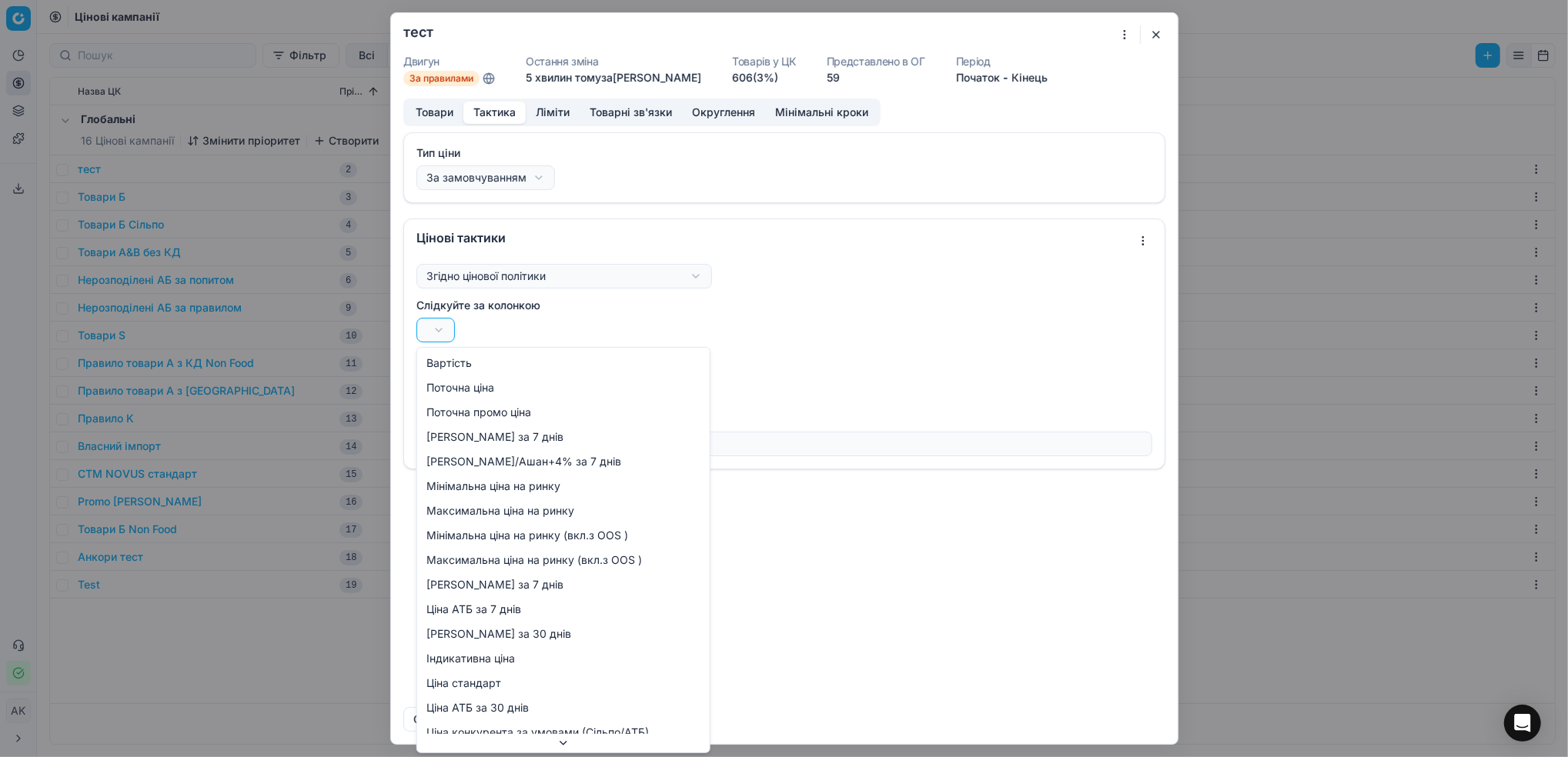
select select "cd_price_in_stock_silpo"
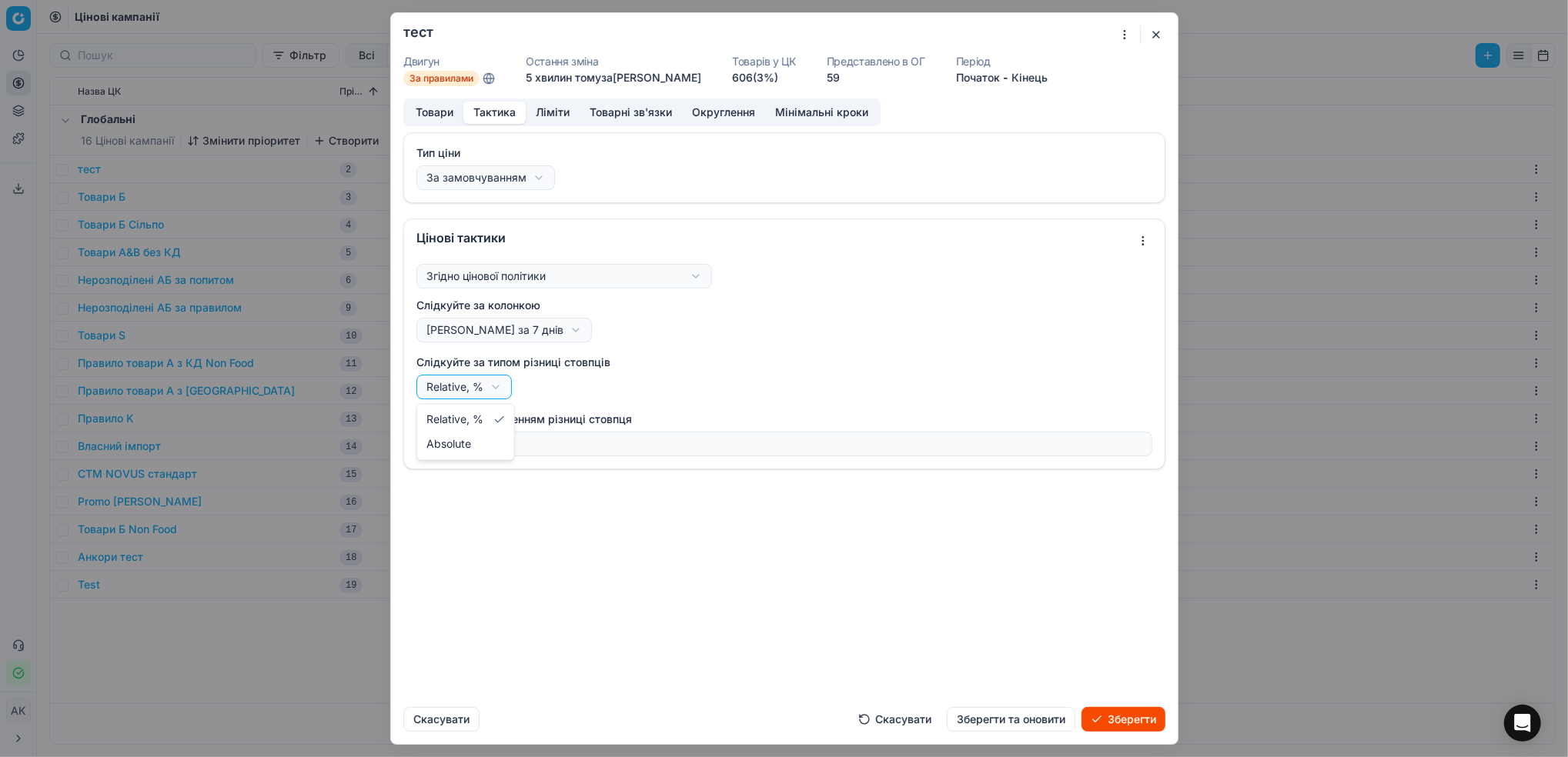
click at [491, 390] on div "Ми зберігаємо налаштування ЦК. Будь ласка, зачекайте, це може зайняти декілька …" at bounding box center [784, 378] width 1568 height 757
select select "absolute"
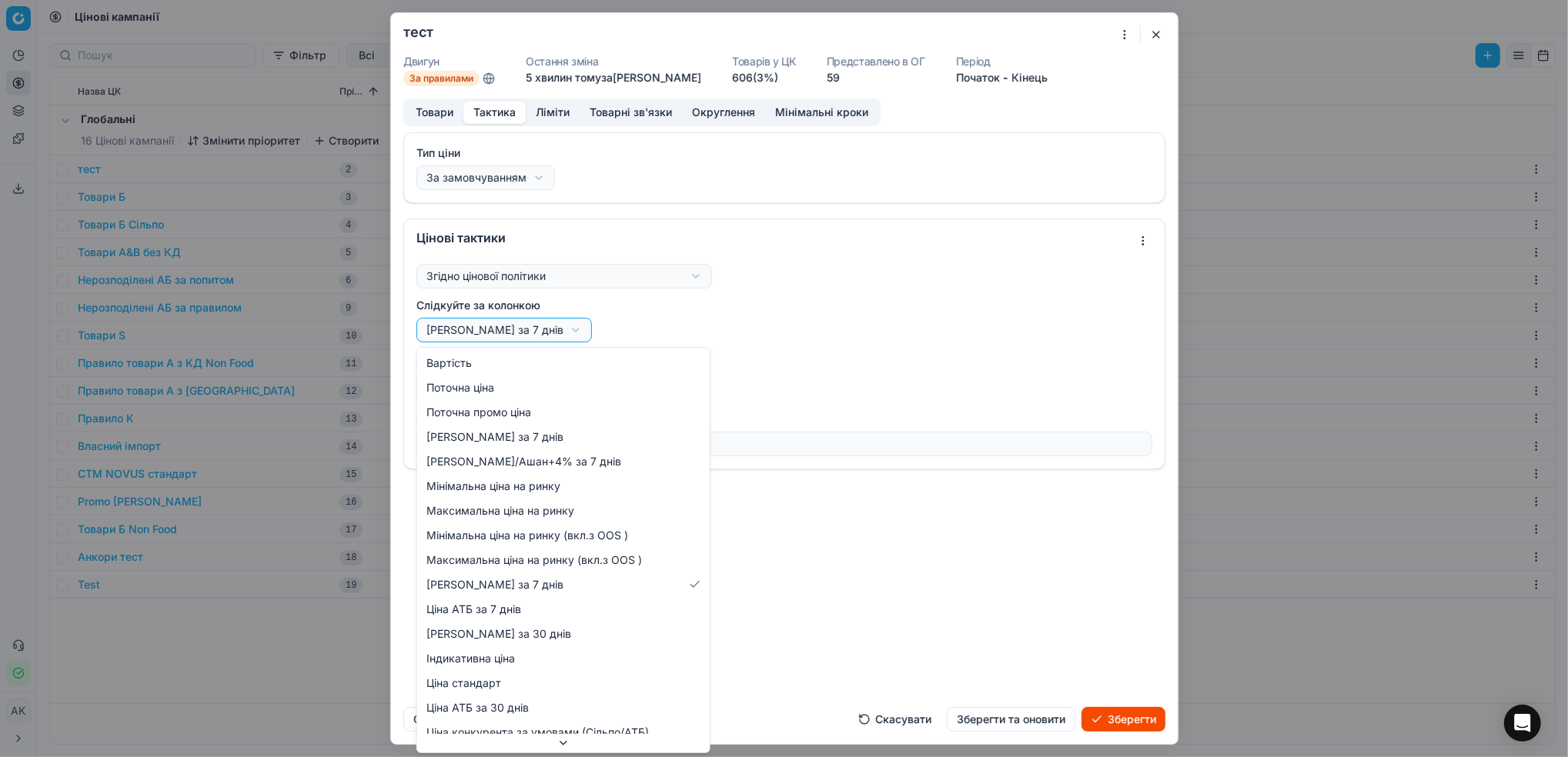
click at [538, 339] on div "Ми зберігаємо налаштування ЦК. Будь ласка, зачекайте, це може зайняти декілька …" at bounding box center [784, 378] width 1568 height 757
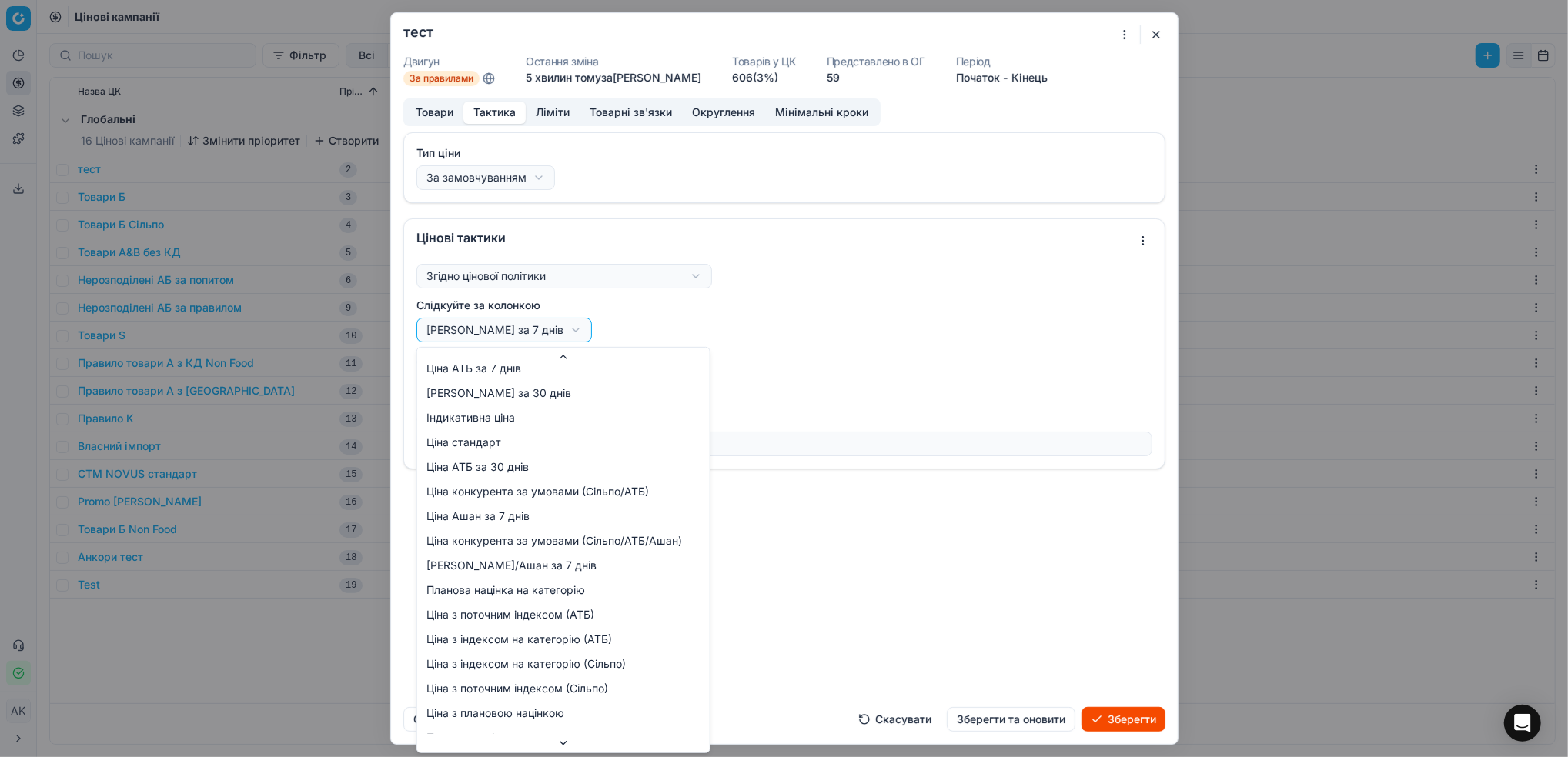
scroll to position [260, 0]
select select "price_w_current_index_silpo"
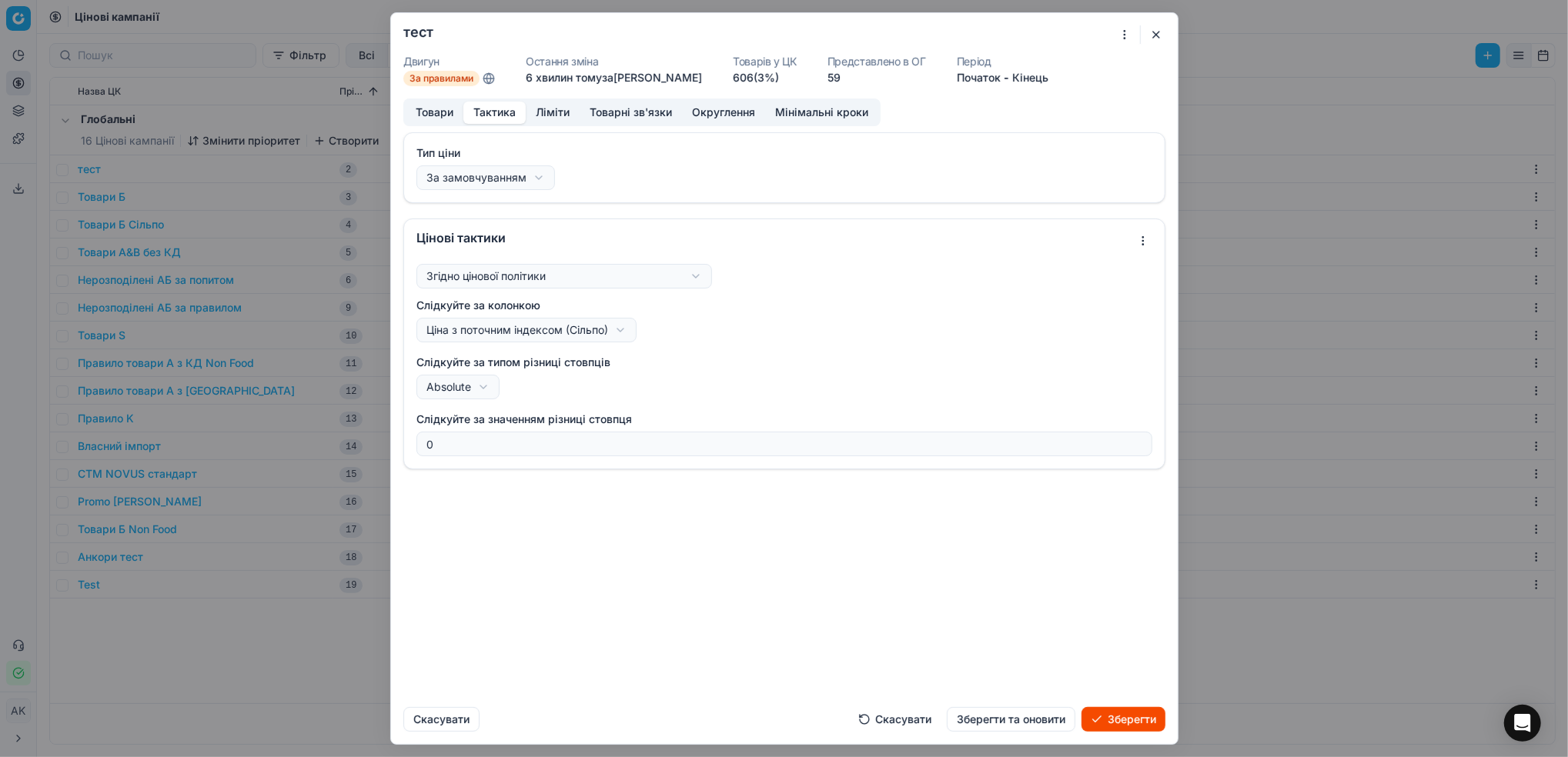
click at [672, 278] on div "Ми зберігаємо налаштування ЦК. Будь ласка, зачекайте, це може зайняти декілька …" at bounding box center [784, 378] width 1568 height 757
click at [481, 388] on div "Ми зберігаємо налаштування ЦК. Будь ласка, зачекайте, це може зайняти декілька …" at bounding box center [784, 378] width 1568 height 757
click at [488, 391] on div "Ми зберігаємо налаштування ЦК. Будь ласка, зачекайте, це може зайняти декілька …" at bounding box center [784, 378] width 1568 height 757
select select "absolute"
click at [1006, 716] on button "Зберегти та оновити" at bounding box center [1011, 719] width 129 height 25
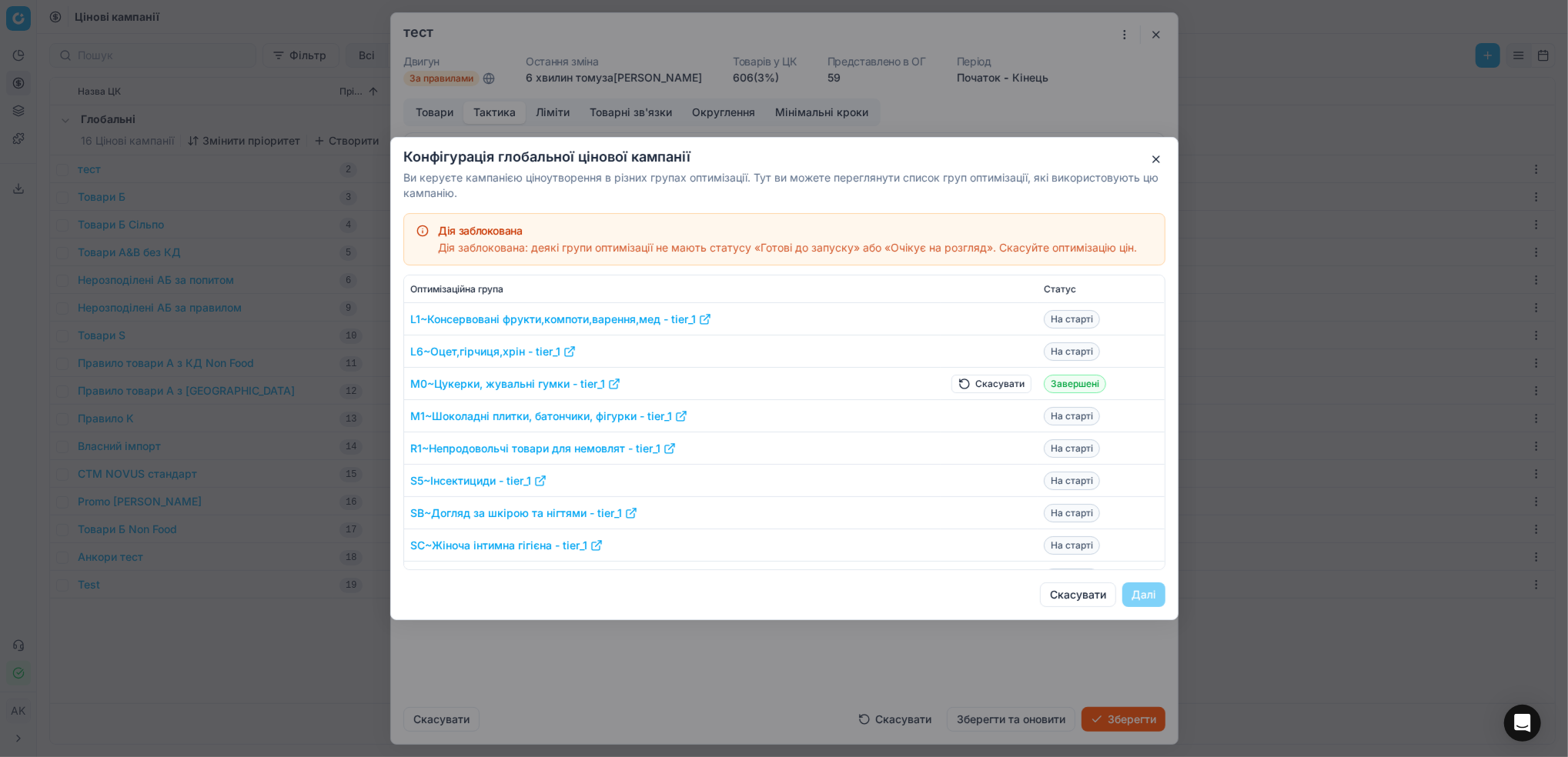
click at [966, 388] on button "Скасувати" at bounding box center [991, 384] width 80 height 19
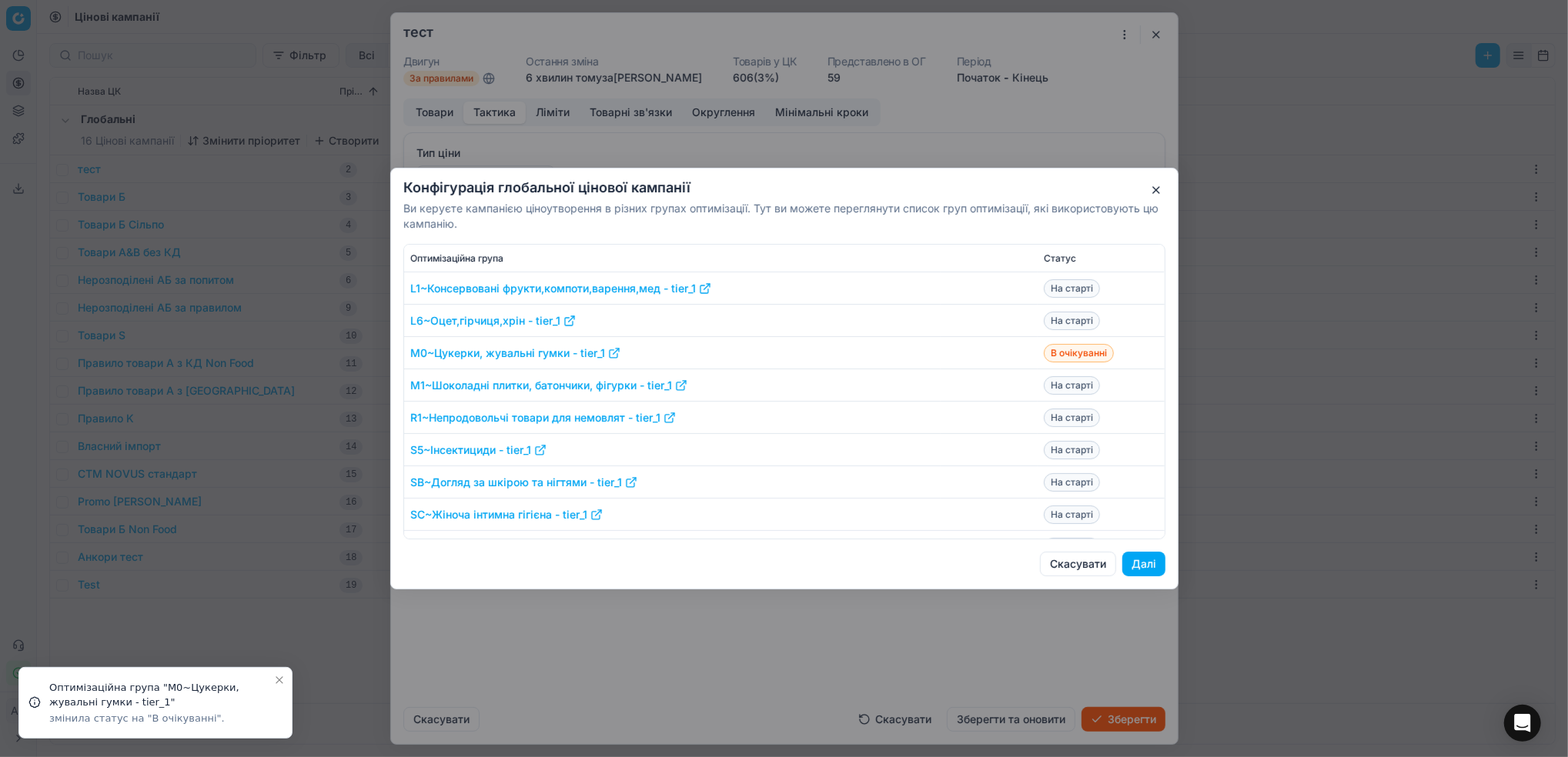
click at [1143, 574] on button "Далі" at bounding box center [1144, 563] width 43 height 25
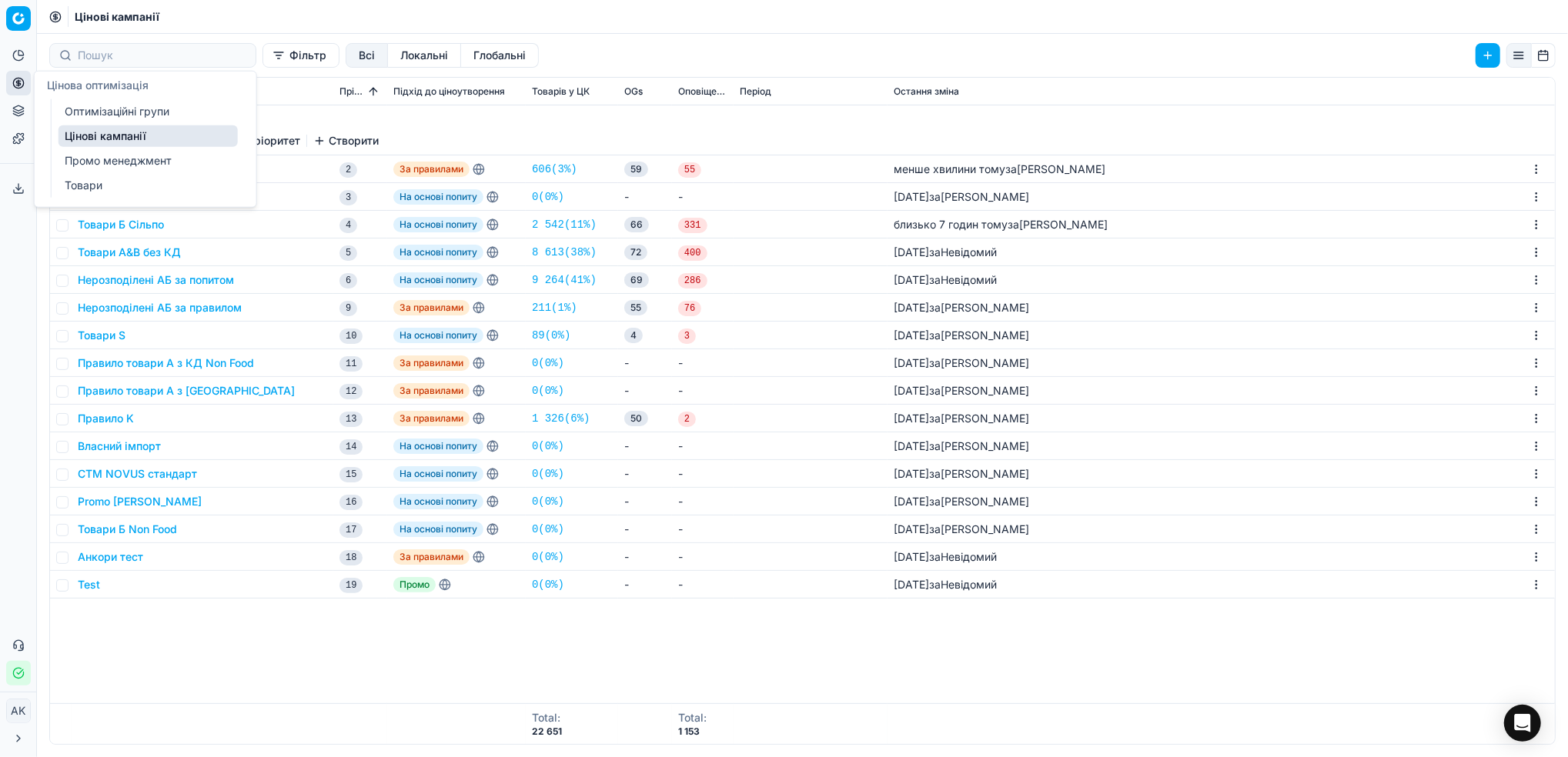
click at [114, 114] on link "Оптимізаційні групи" at bounding box center [149, 111] width 179 height 21
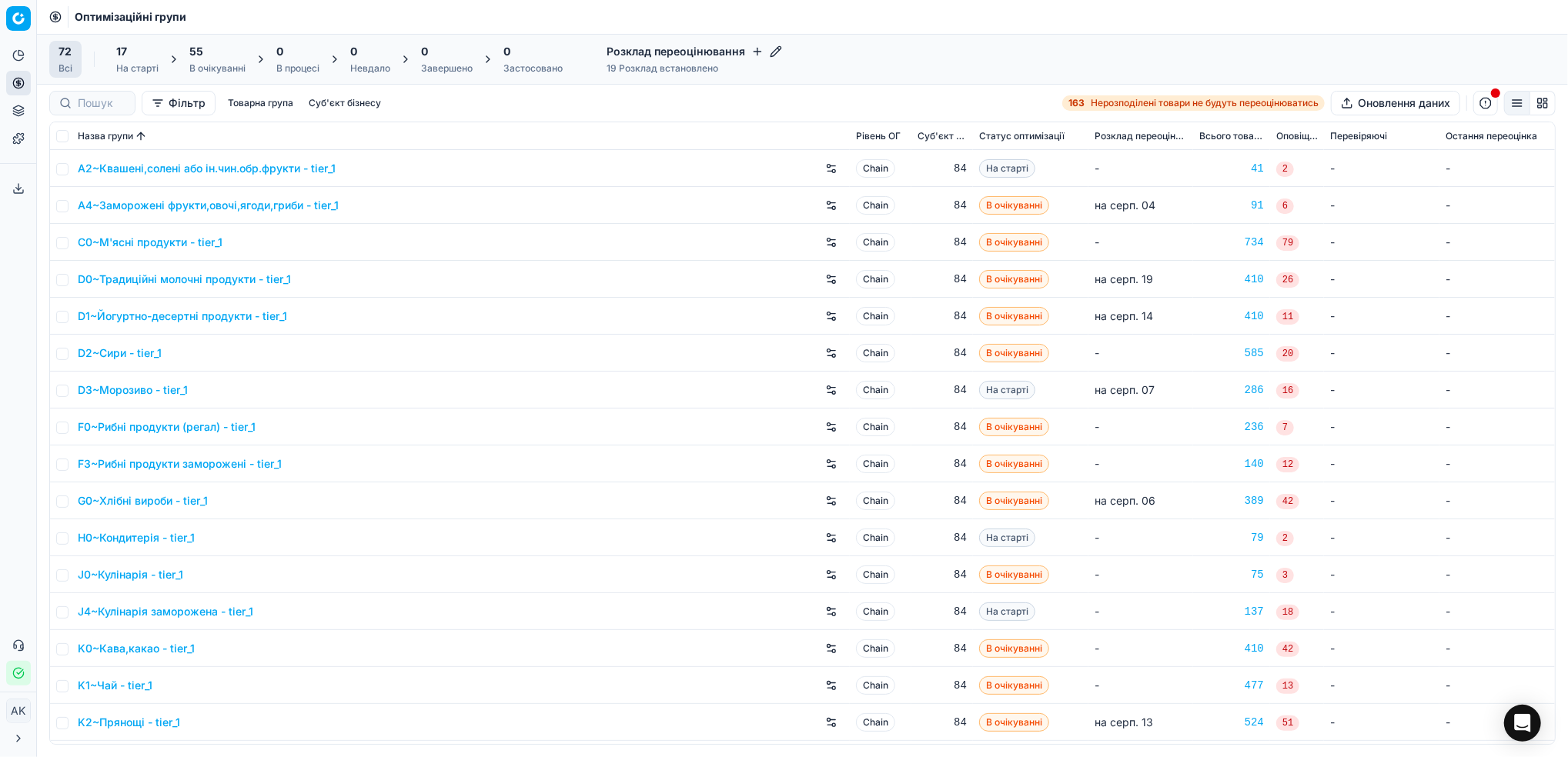
click at [214, 67] on div "В очікуванні" at bounding box center [218, 68] width 56 height 12
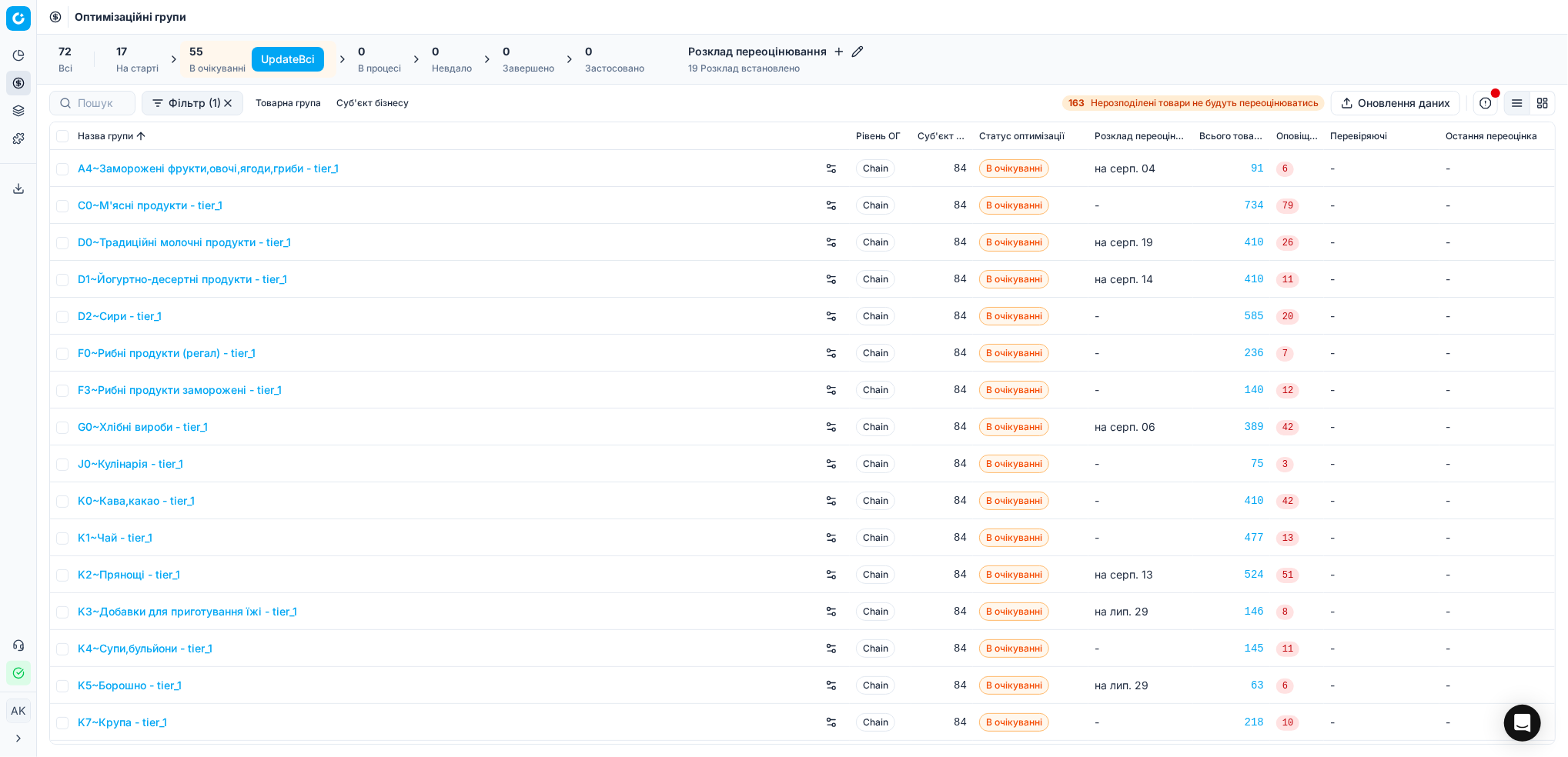
click at [290, 63] on button "Update Всі" at bounding box center [288, 59] width 73 height 25
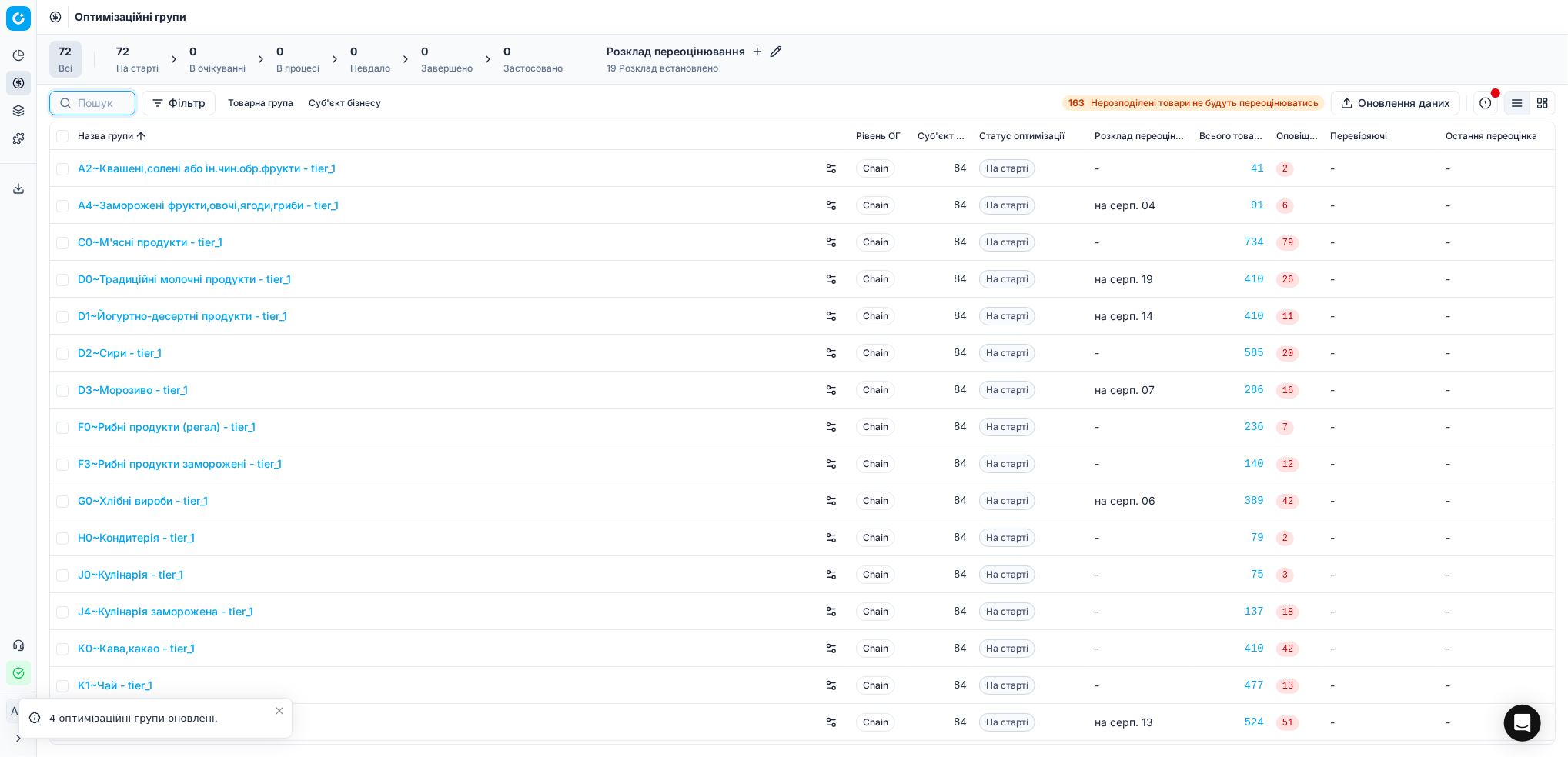
click at [89, 101] on input at bounding box center [102, 103] width 48 height 15
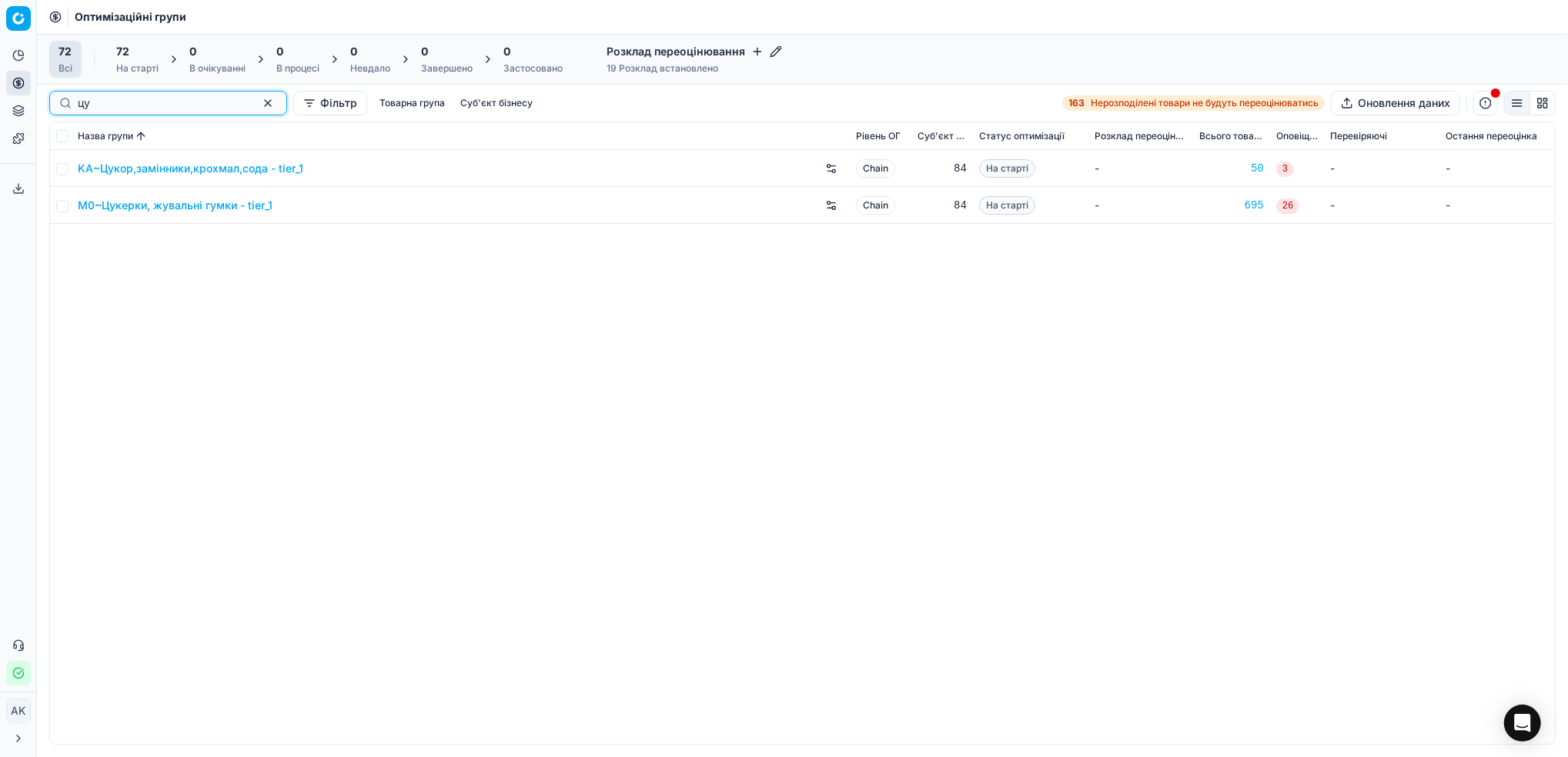
type input "цу"
click at [176, 209] on link "M0~Цукерки, жувальні гумки - tier_1" at bounding box center [175, 206] width 195 height 15
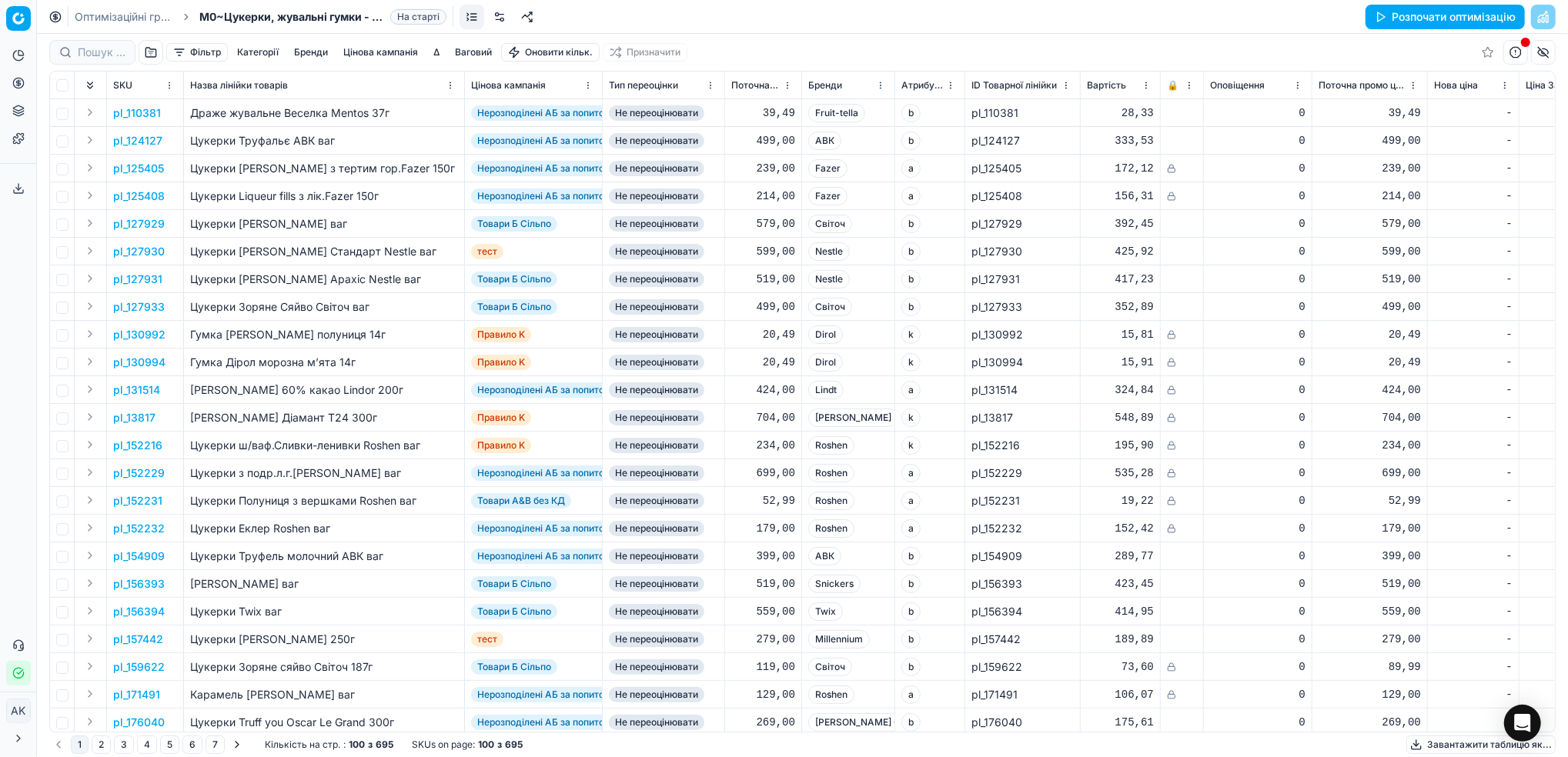
click at [1418, 15] on button "Розпочати оптимізацію" at bounding box center [1445, 16] width 160 height 25
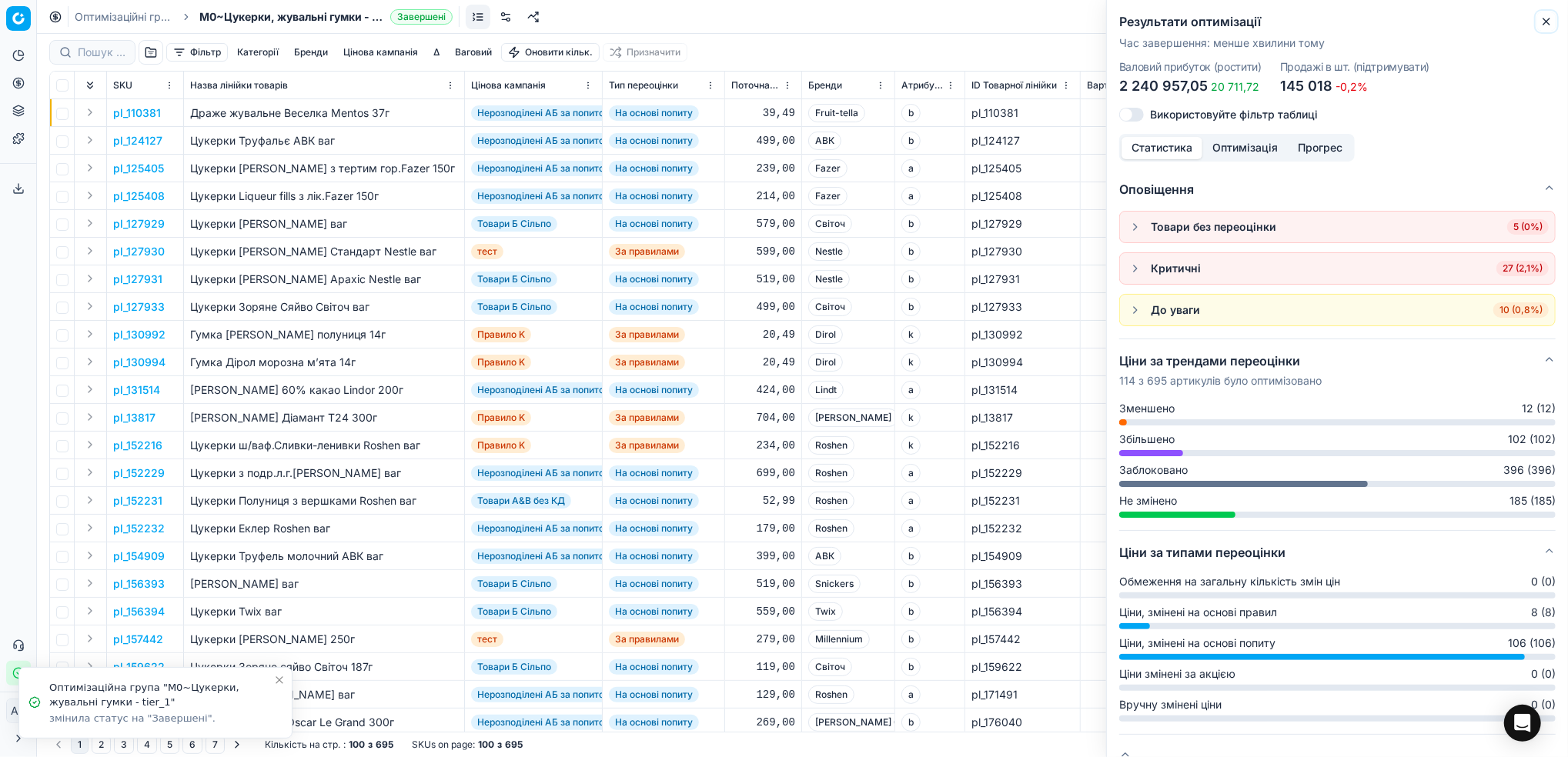
click at [1547, 27] on button "Close" at bounding box center [1547, 21] width 19 height 19
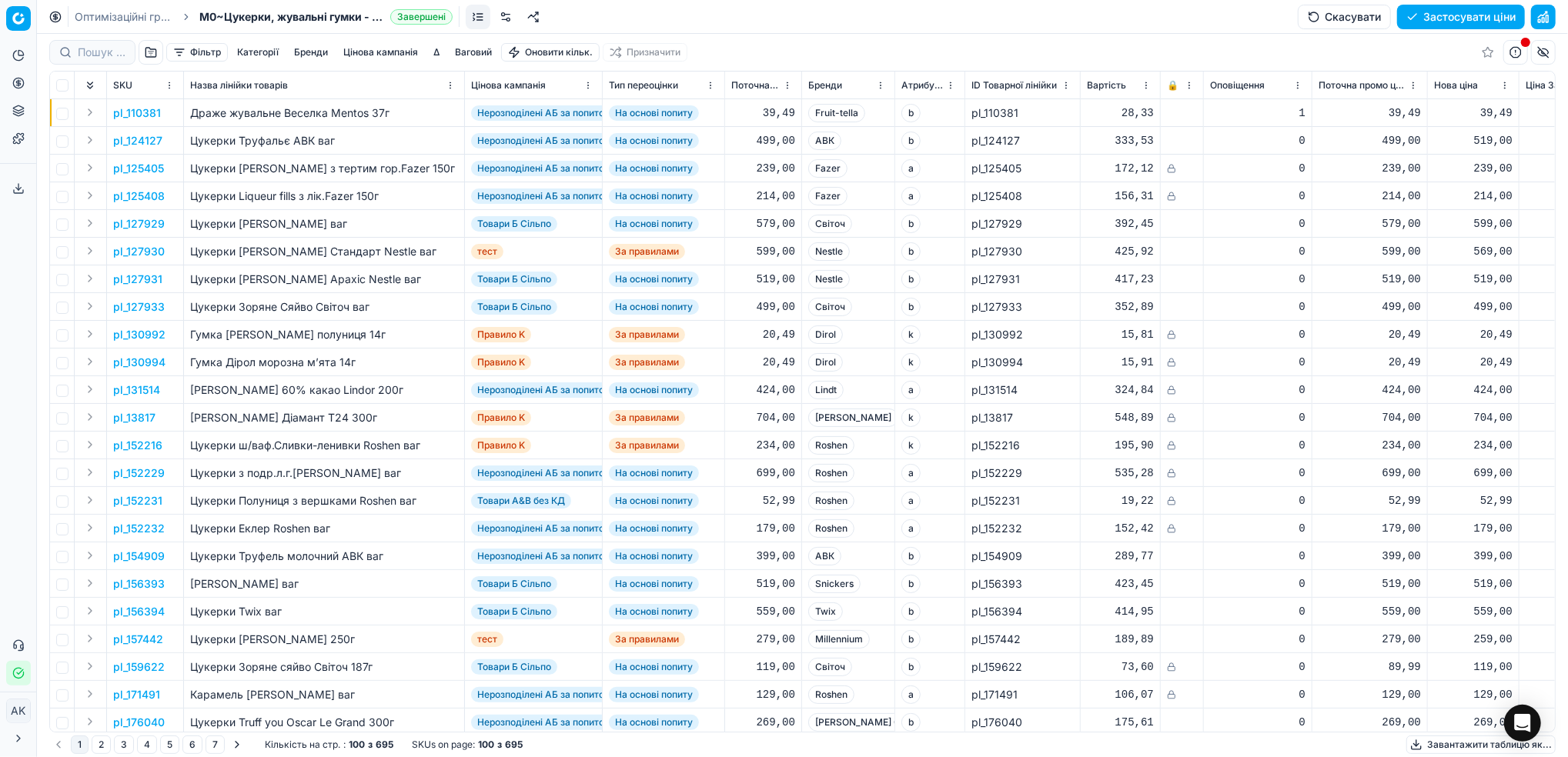
click at [364, 49] on button "Цінова кампанія" at bounding box center [381, 52] width 87 height 19
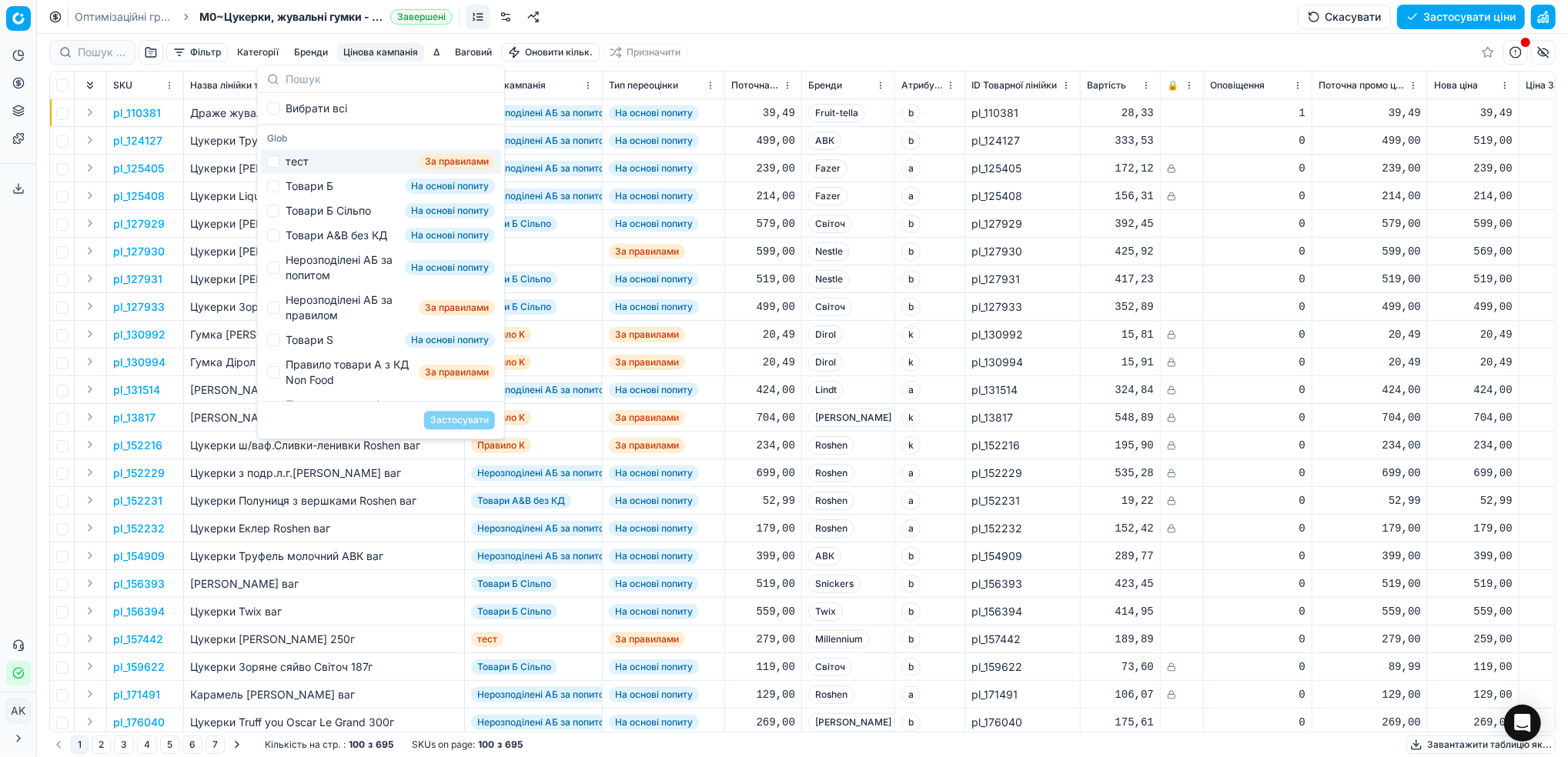
click at [278, 166] on div "тест За правилами" at bounding box center [381, 161] width 240 height 25
checkbox input "true"
click at [440, 413] on button "Застосувати" at bounding box center [459, 420] width 71 height 19
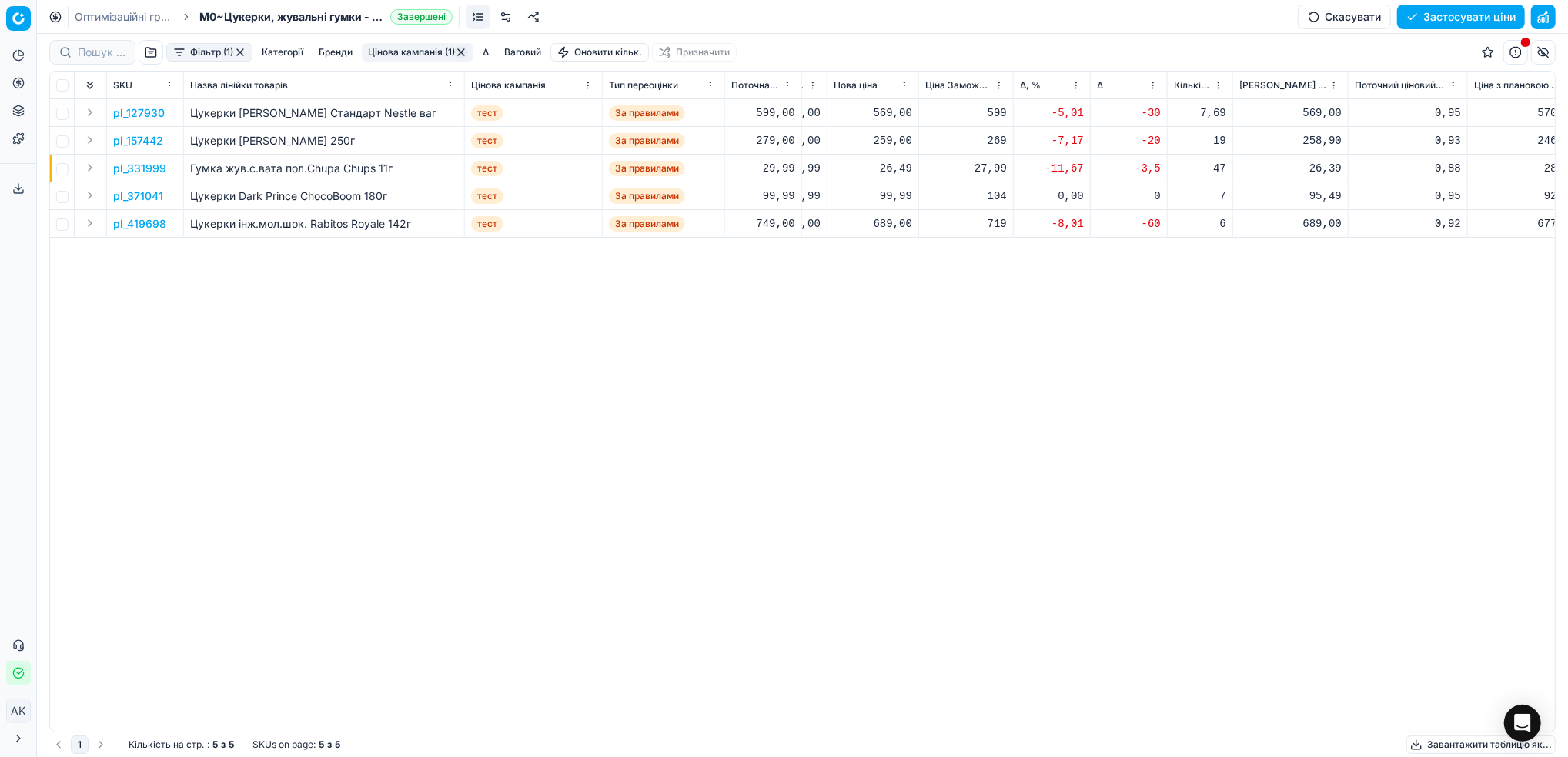
scroll to position [0, 621]
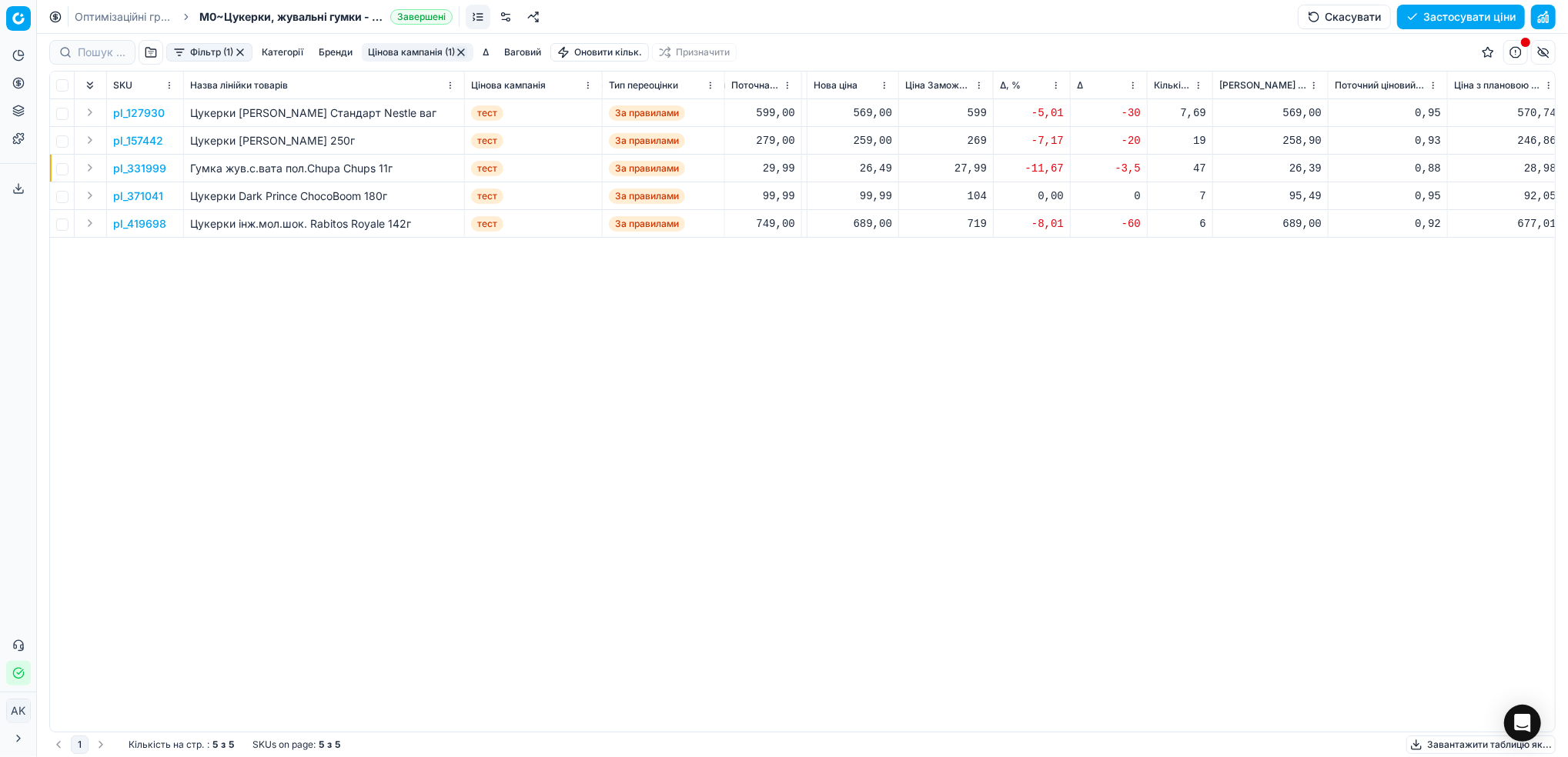
click at [142, 119] on p "pl_127930" at bounding box center [139, 114] width 51 height 15
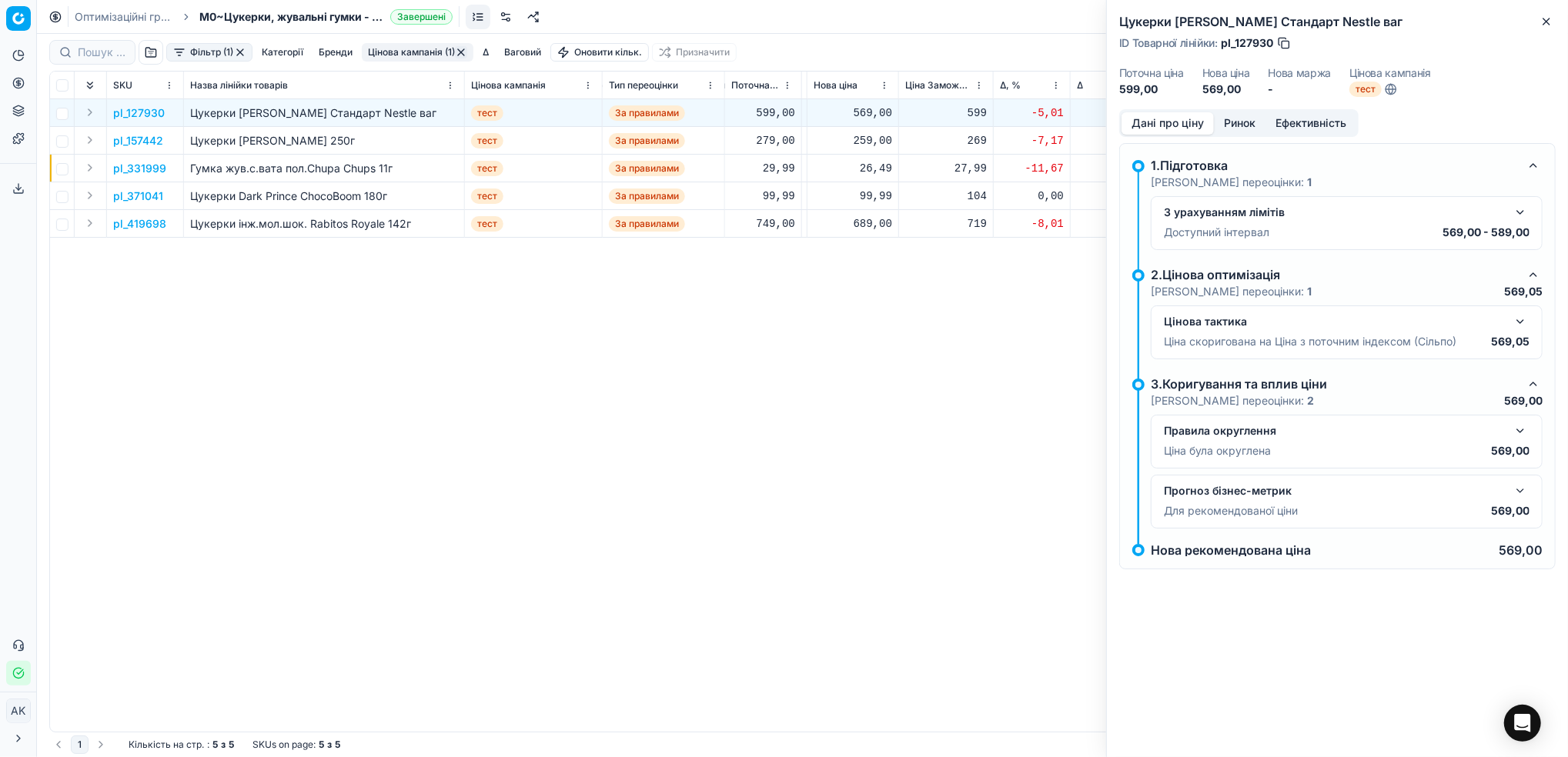
click at [1529, 213] on button "button" at bounding box center [1520, 213] width 19 height 19
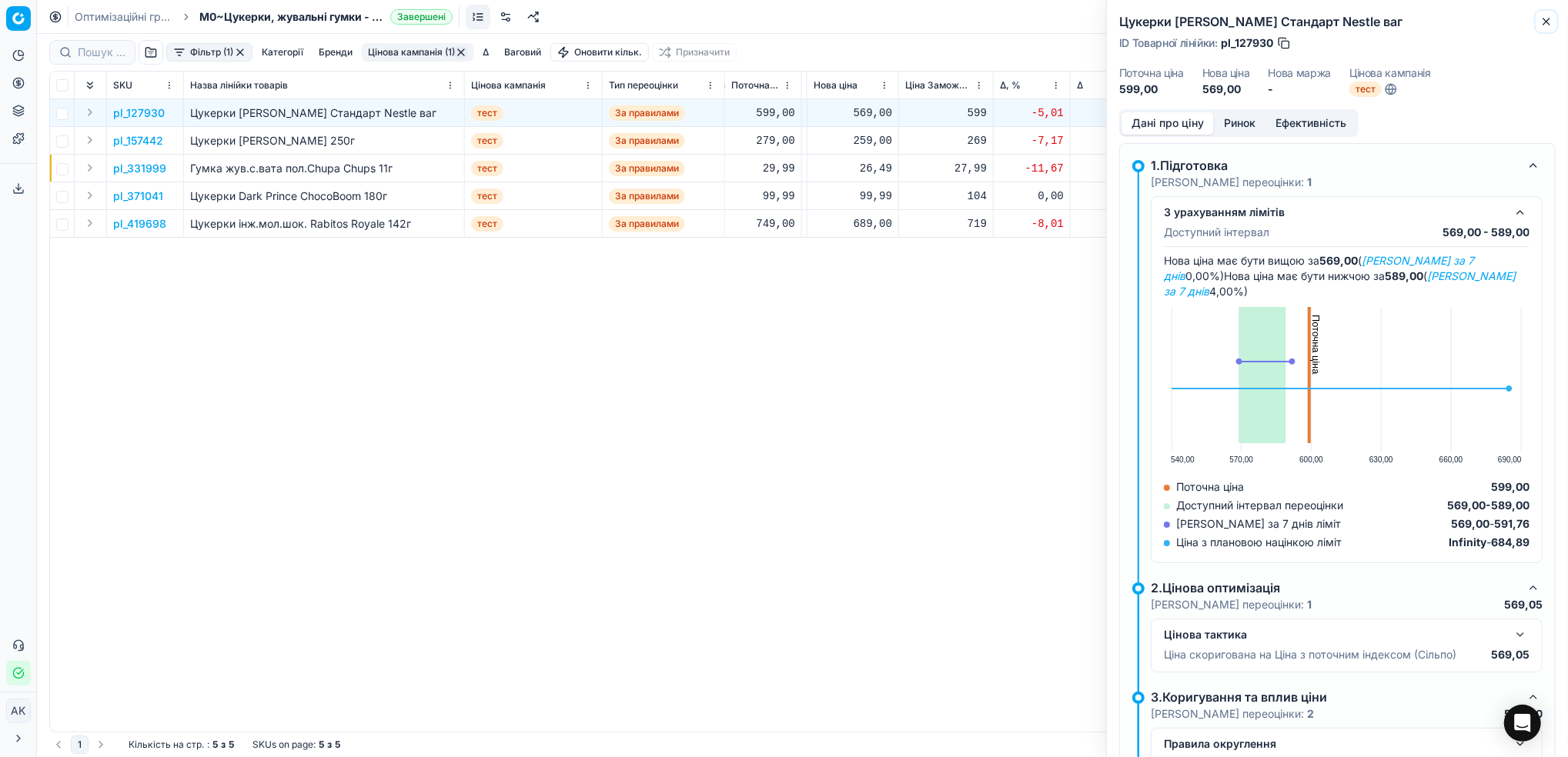
click at [1545, 22] on icon "button" at bounding box center [1546, 21] width 6 height 6
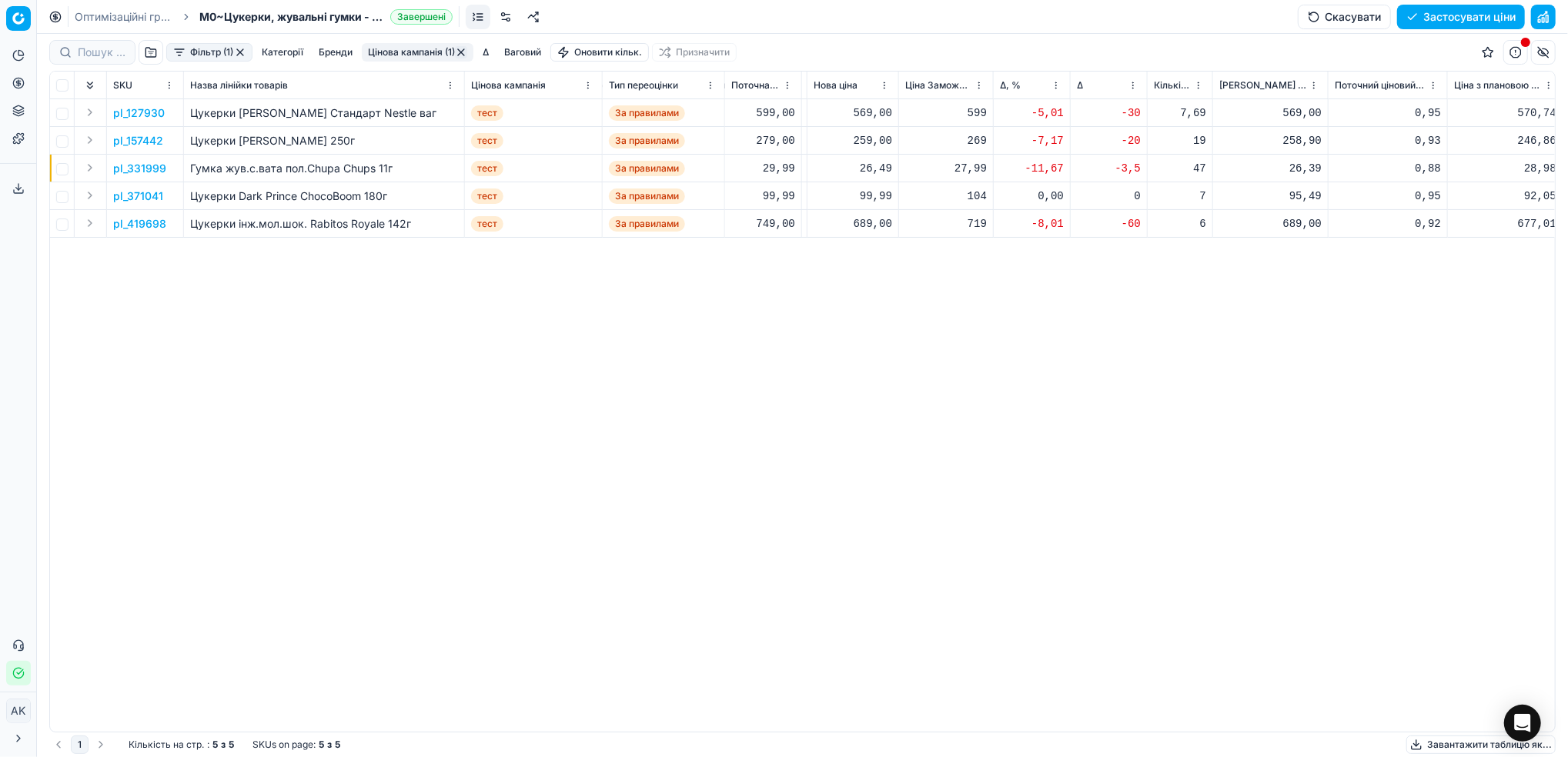
click at [143, 143] on p "pl_157442" at bounding box center [138, 141] width 50 height 15
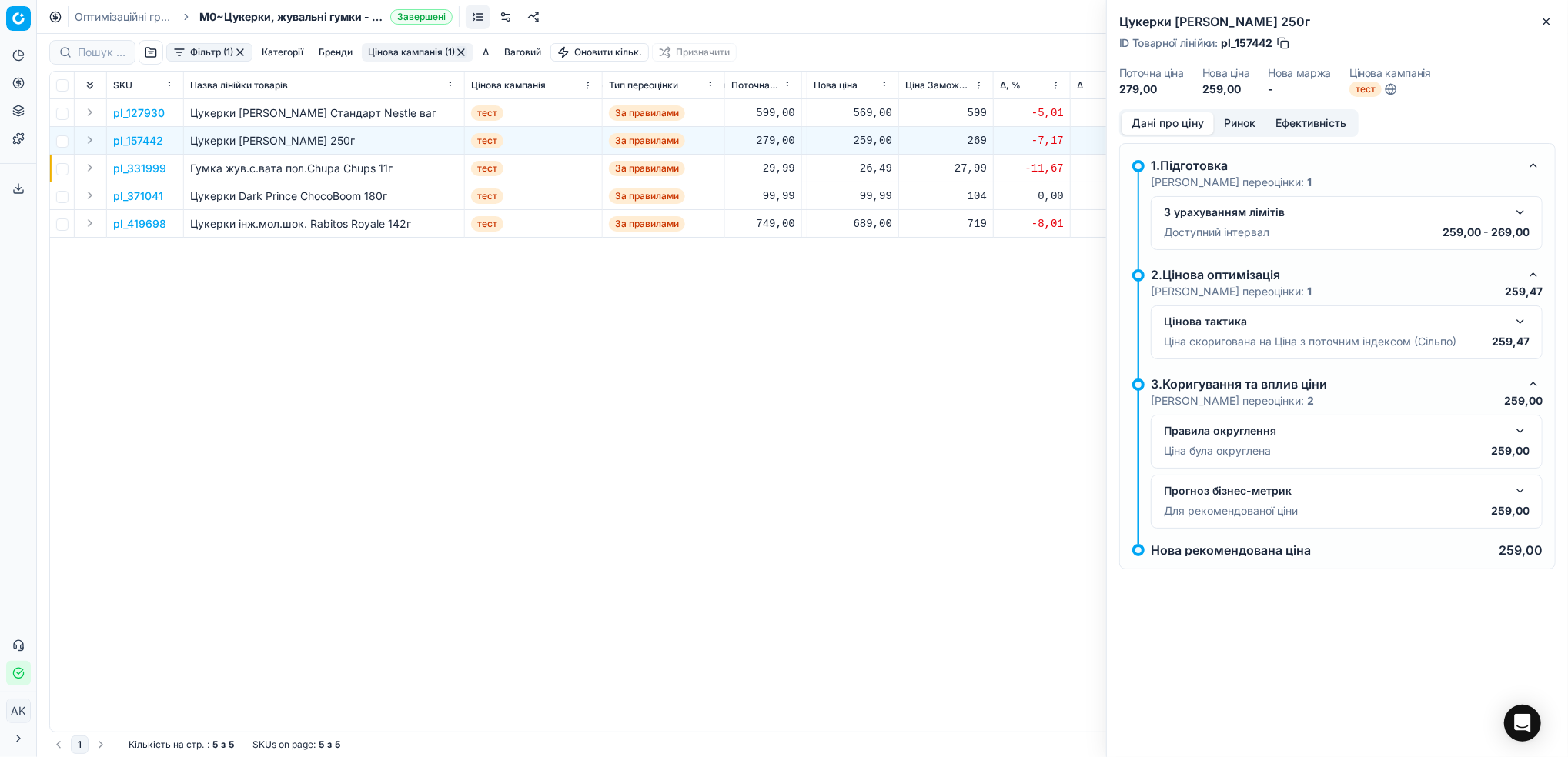
click at [1518, 211] on button "button" at bounding box center [1520, 213] width 19 height 19
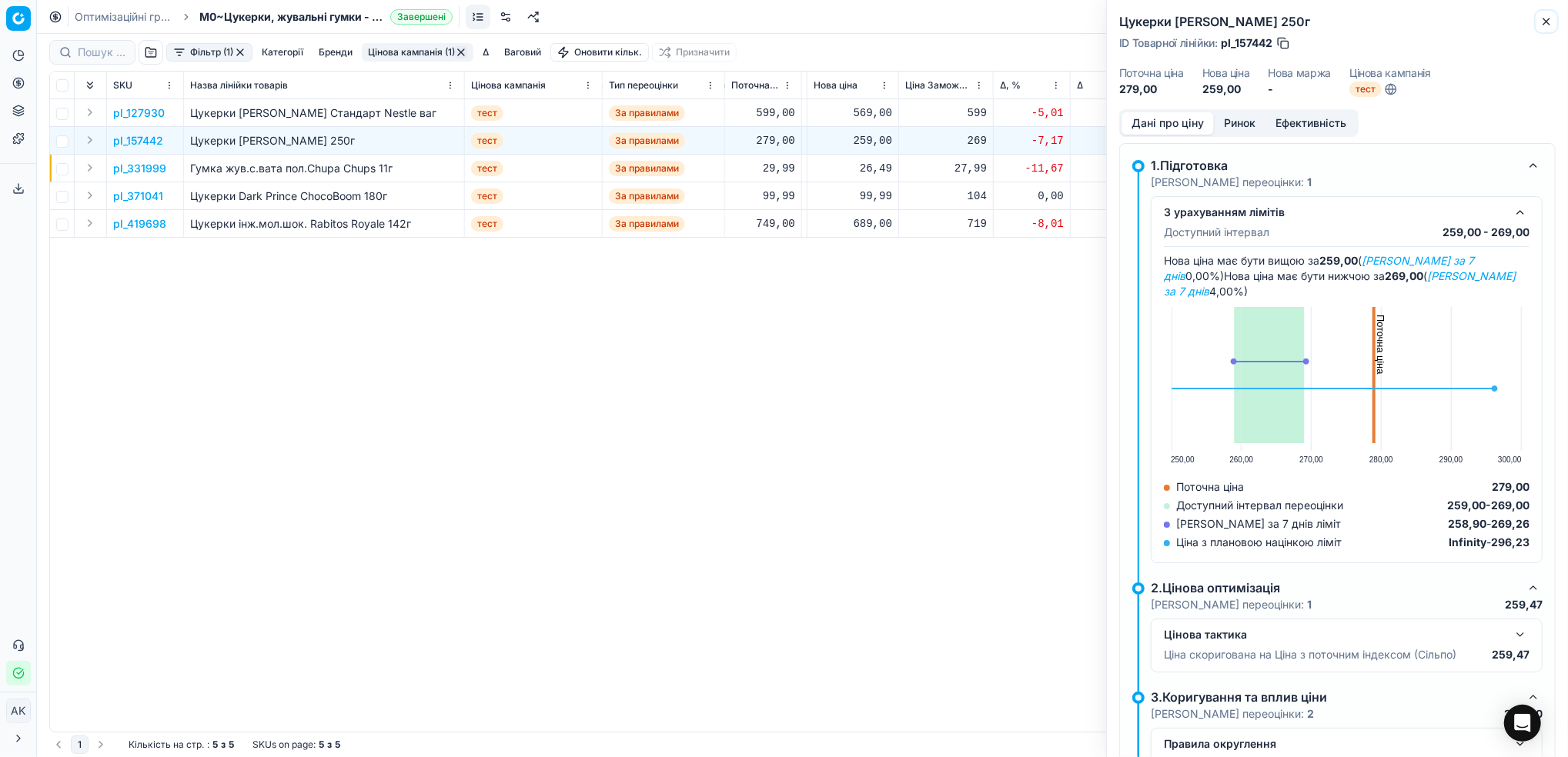
click at [1553, 20] on button "Close" at bounding box center [1547, 21] width 19 height 19
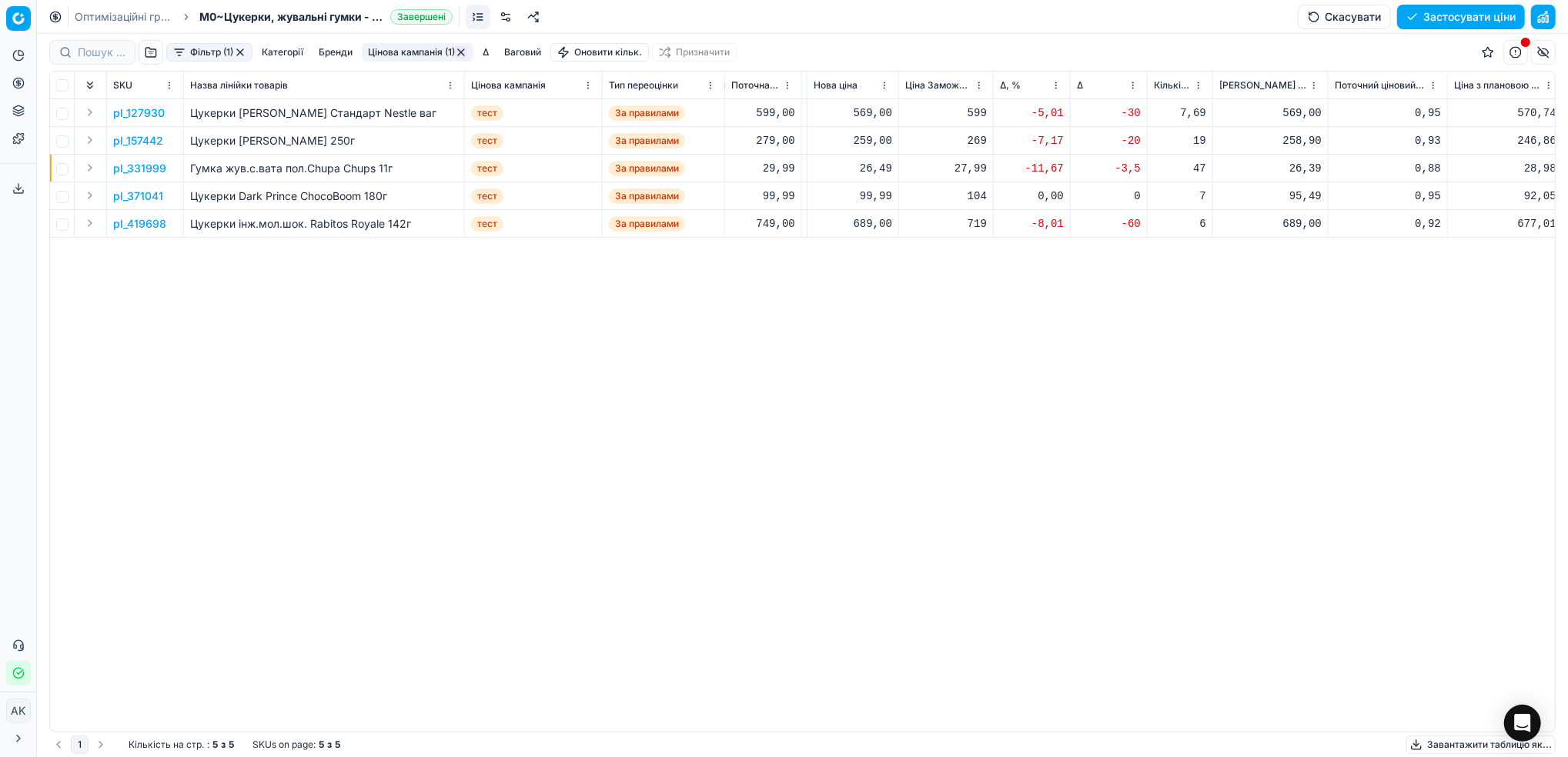
click at [126, 172] on p "pl_331999" at bounding box center [140, 168] width 53 height 15
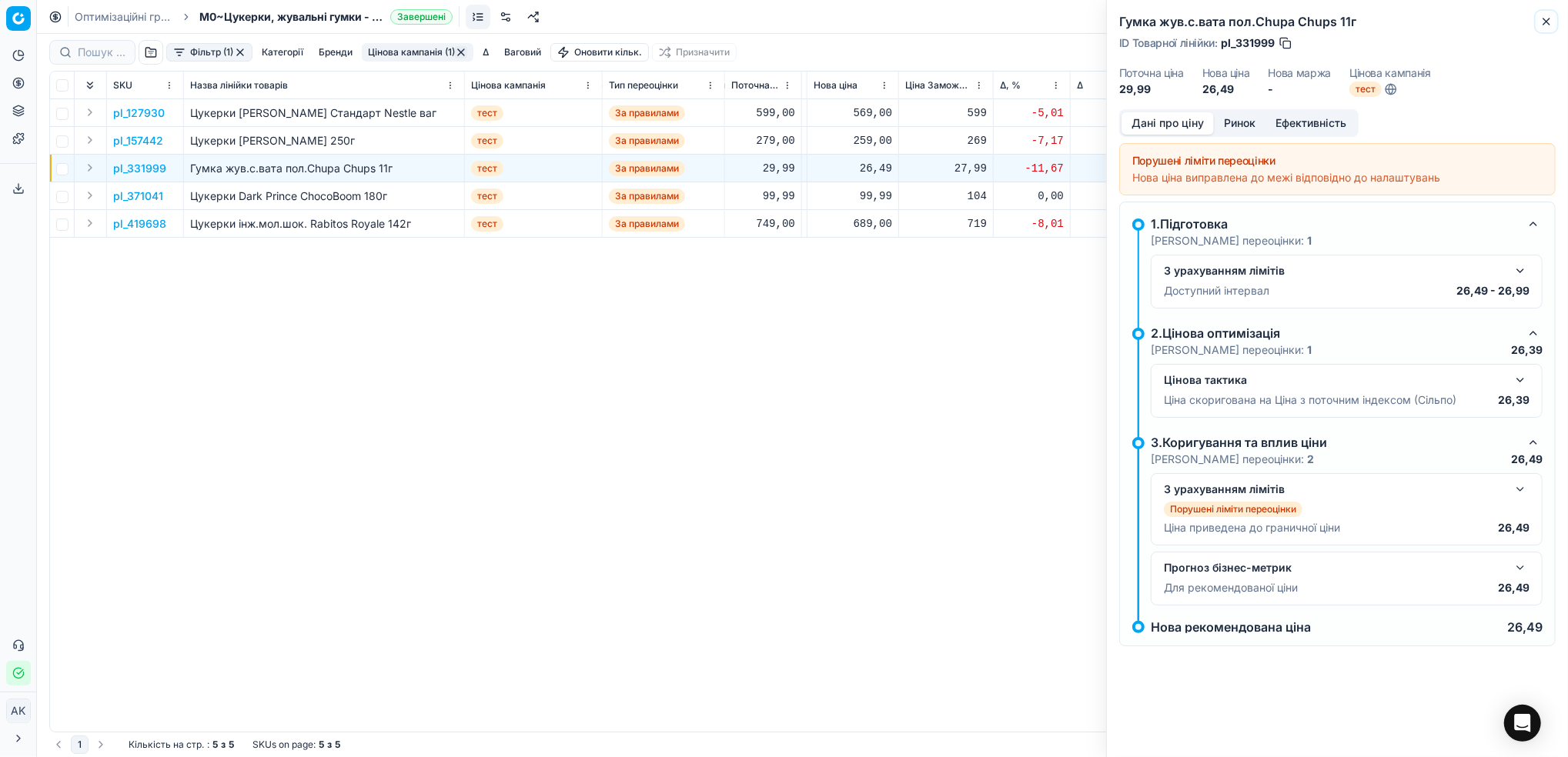
click at [1546, 21] on icon "button" at bounding box center [1546, 21] width 6 height 6
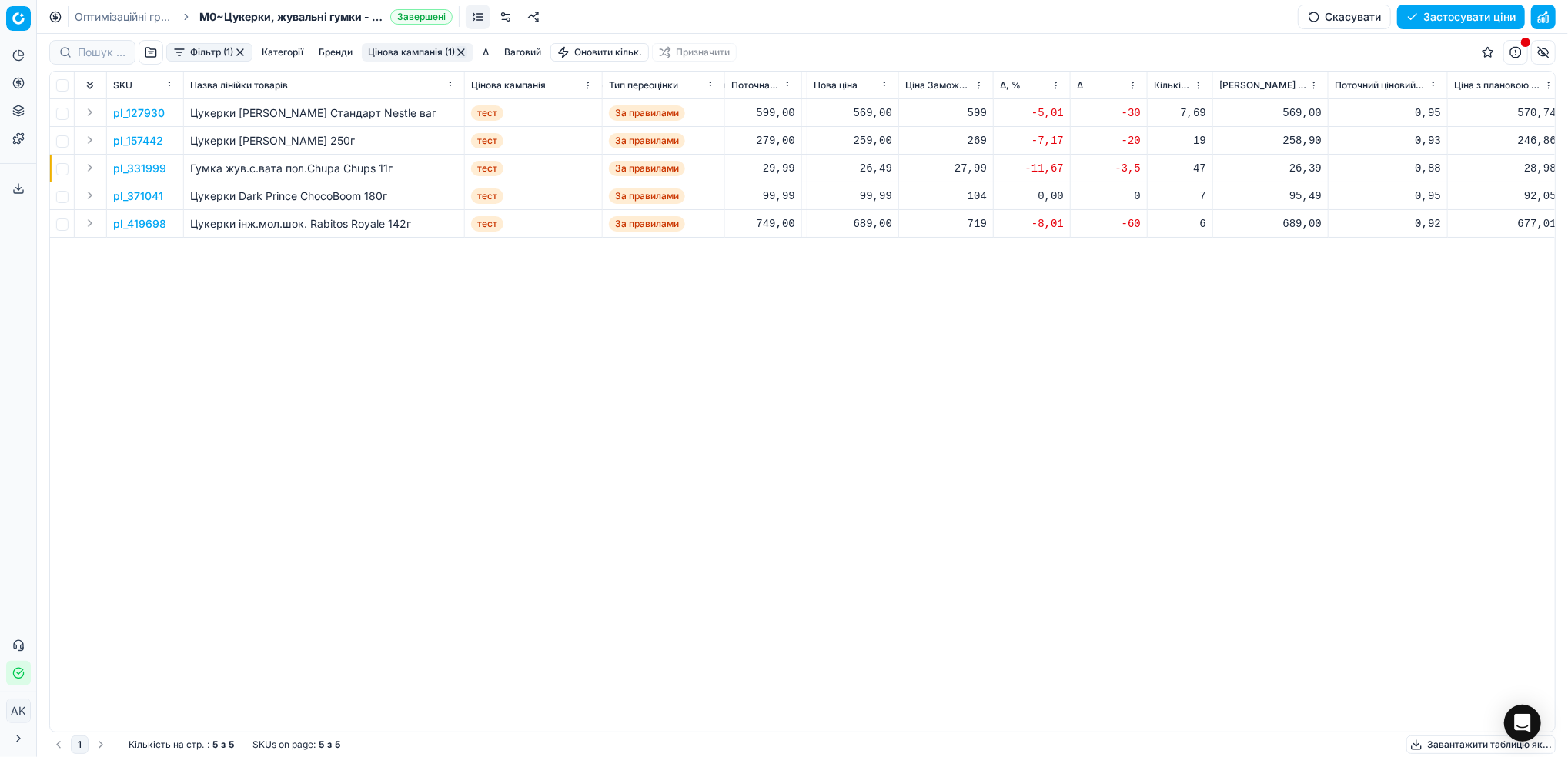
click at [128, 195] on p "pl_371041" at bounding box center [138, 196] width 50 height 15
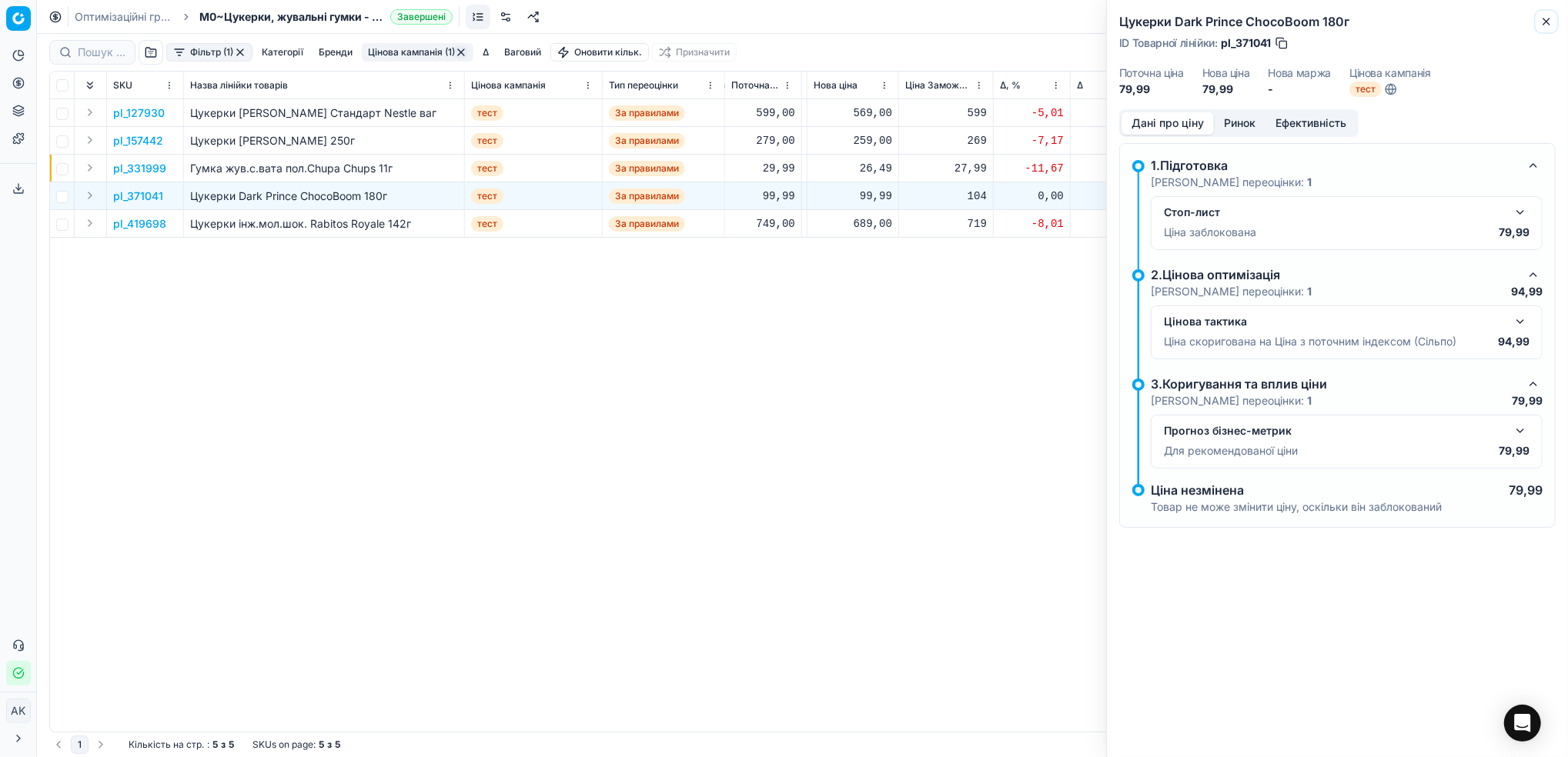
click at [1545, 28] on button "Close" at bounding box center [1547, 21] width 19 height 19
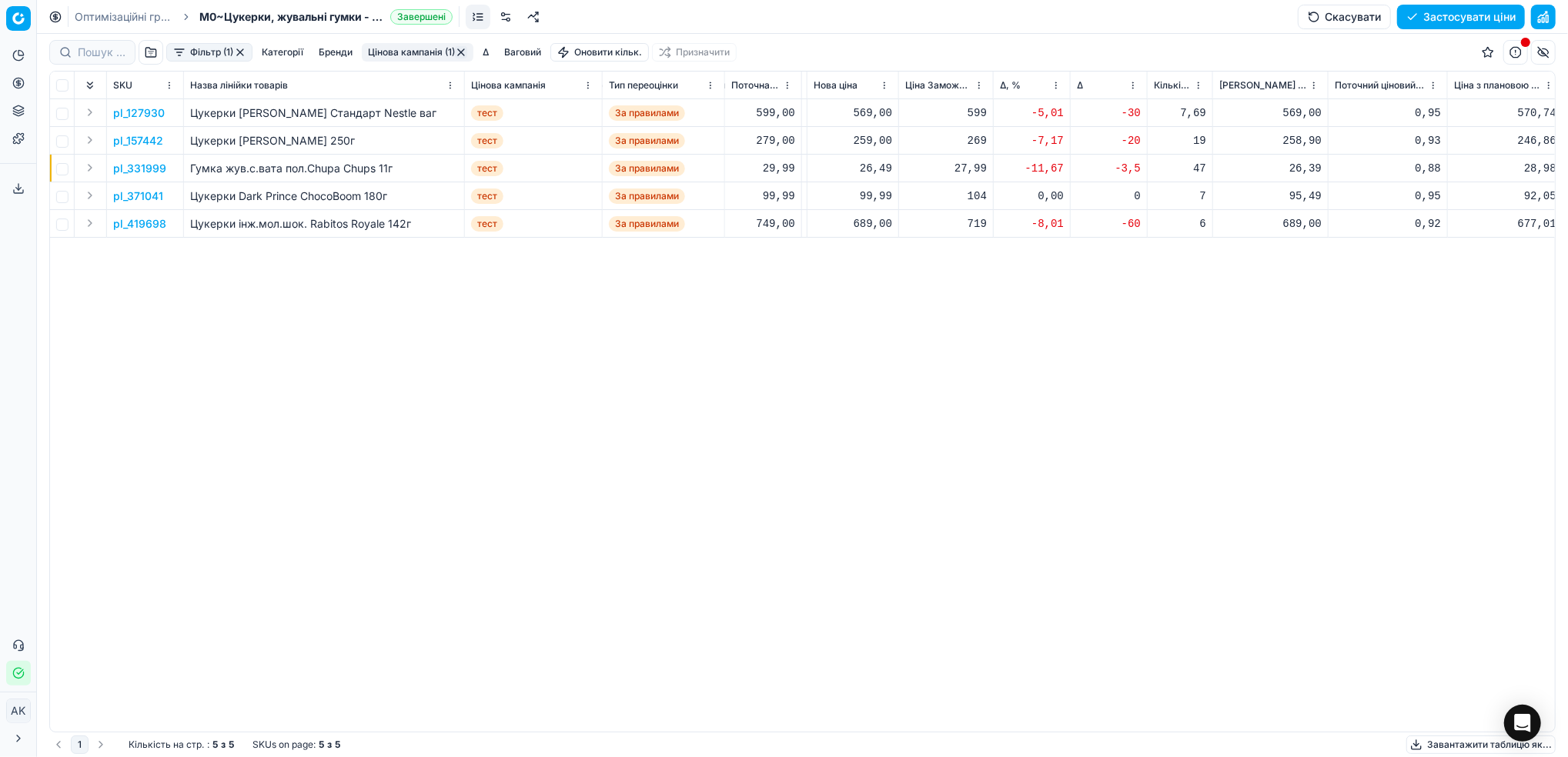
click at [151, 219] on p "pl_419698" at bounding box center [140, 224] width 53 height 15
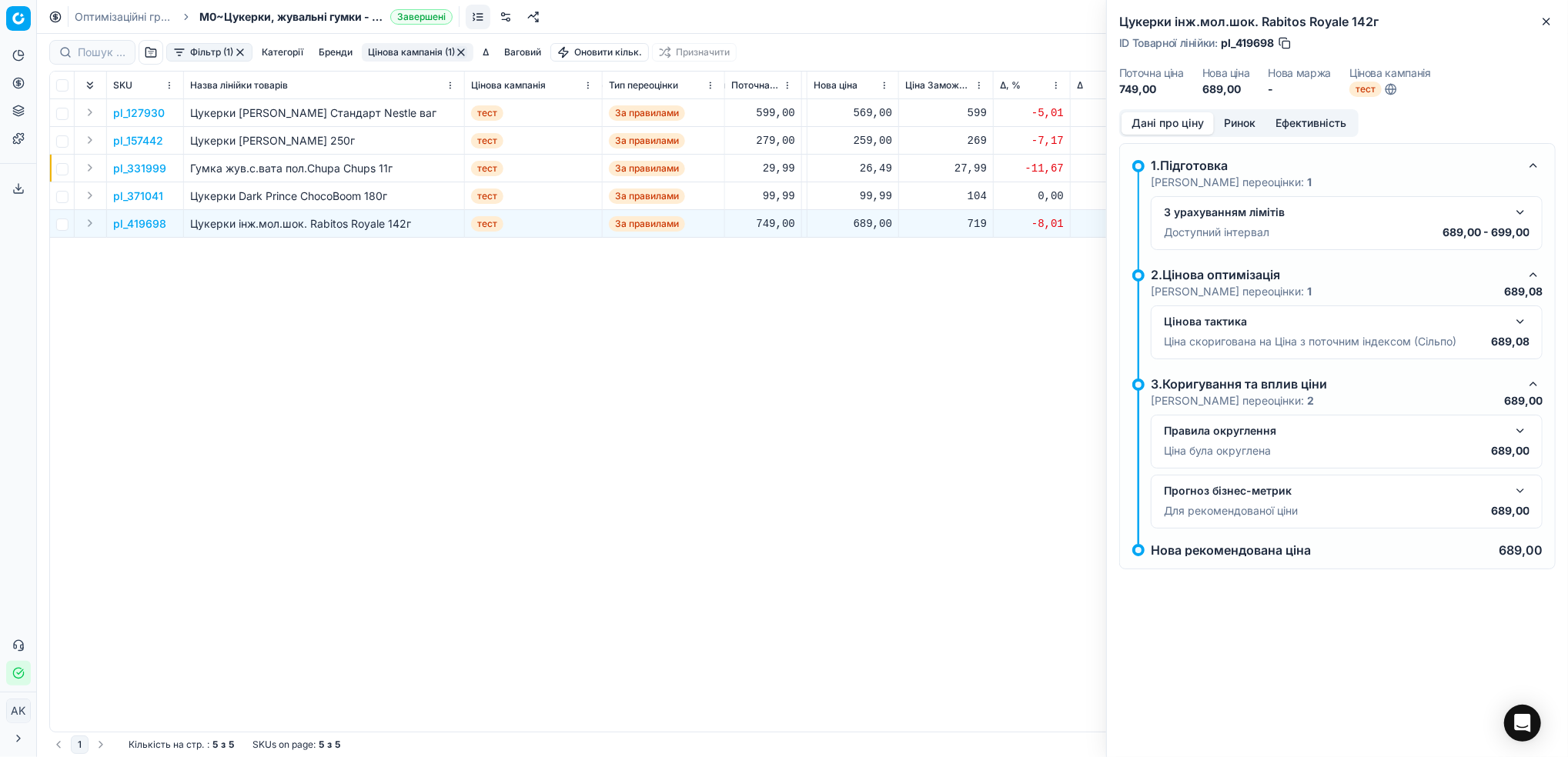
click at [1237, 125] on button "Ринок" at bounding box center [1239, 124] width 51 height 22
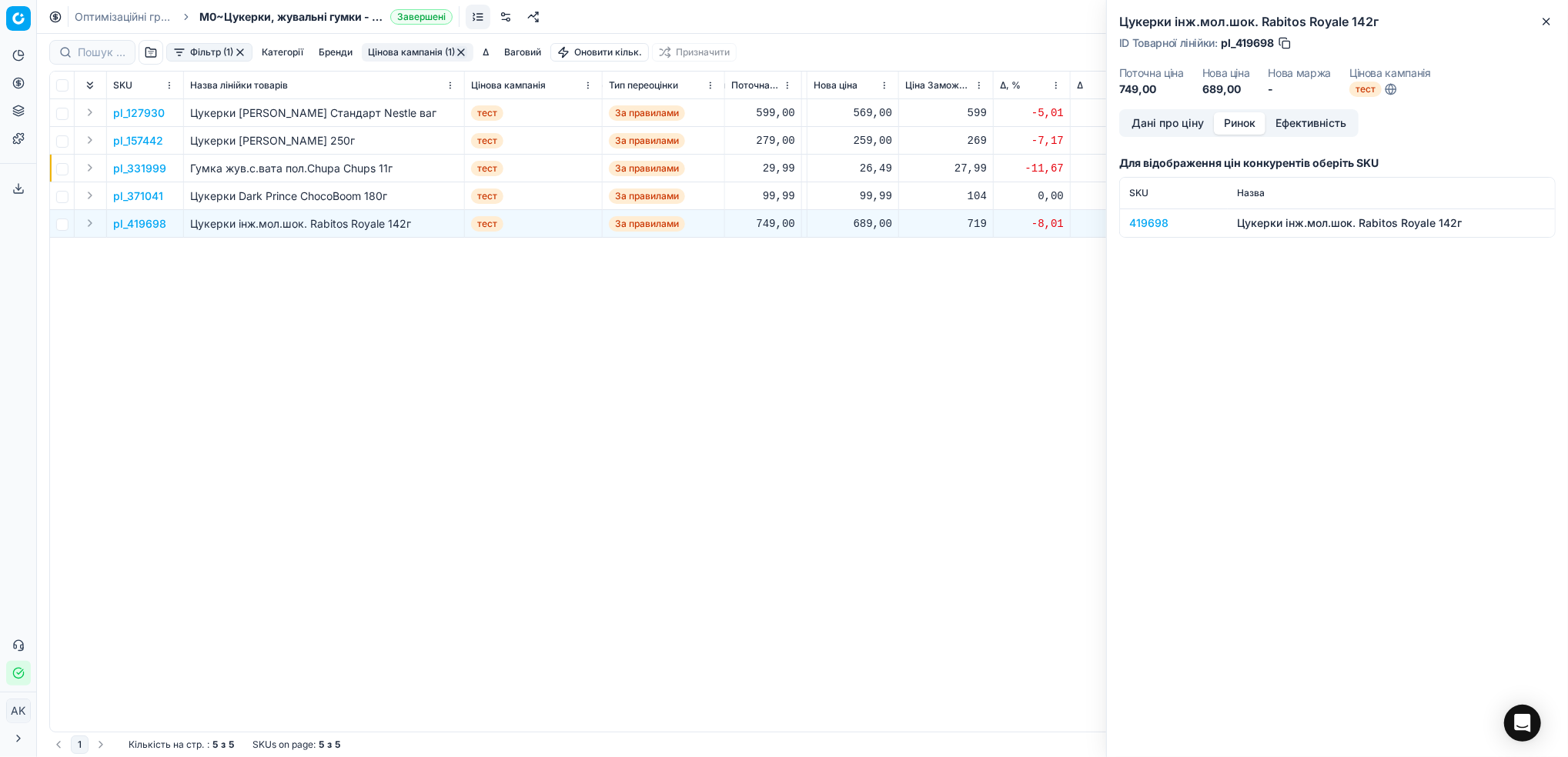
click at [1145, 223] on div "419698" at bounding box center [1174, 223] width 90 height 15
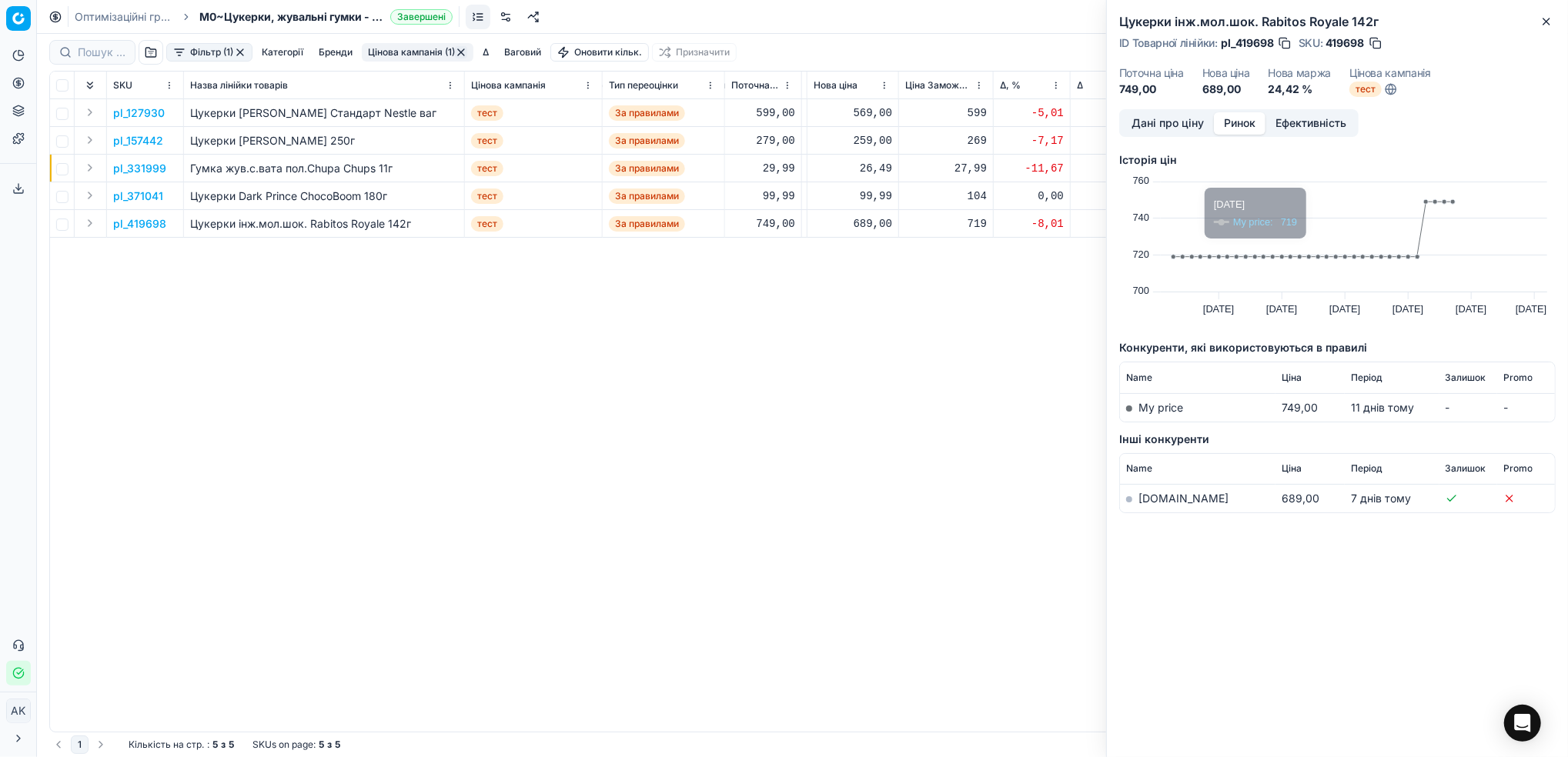
click at [1548, 39] on div "ID Товарної лінійки : pl_419698 SKU : 419698" at bounding box center [1337, 43] width 436 height 15
click at [1151, 503] on link "[DOMAIN_NAME]" at bounding box center [1183, 498] width 90 height 13
click at [1147, 123] on button "Дані про ціну" at bounding box center [1168, 124] width 92 height 22
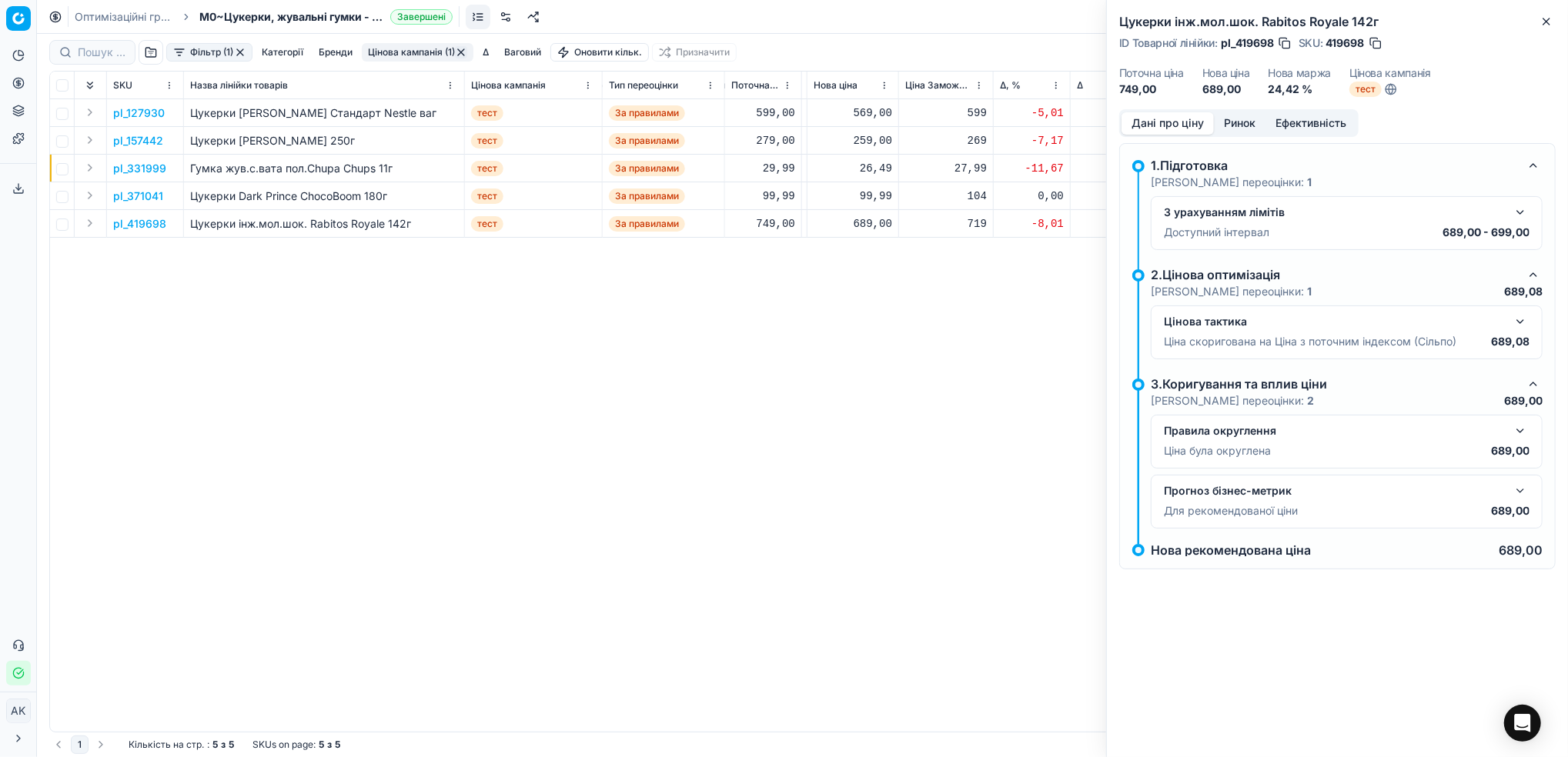
click at [1523, 208] on button "button" at bounding box center [1520, 213] width 19 height 19
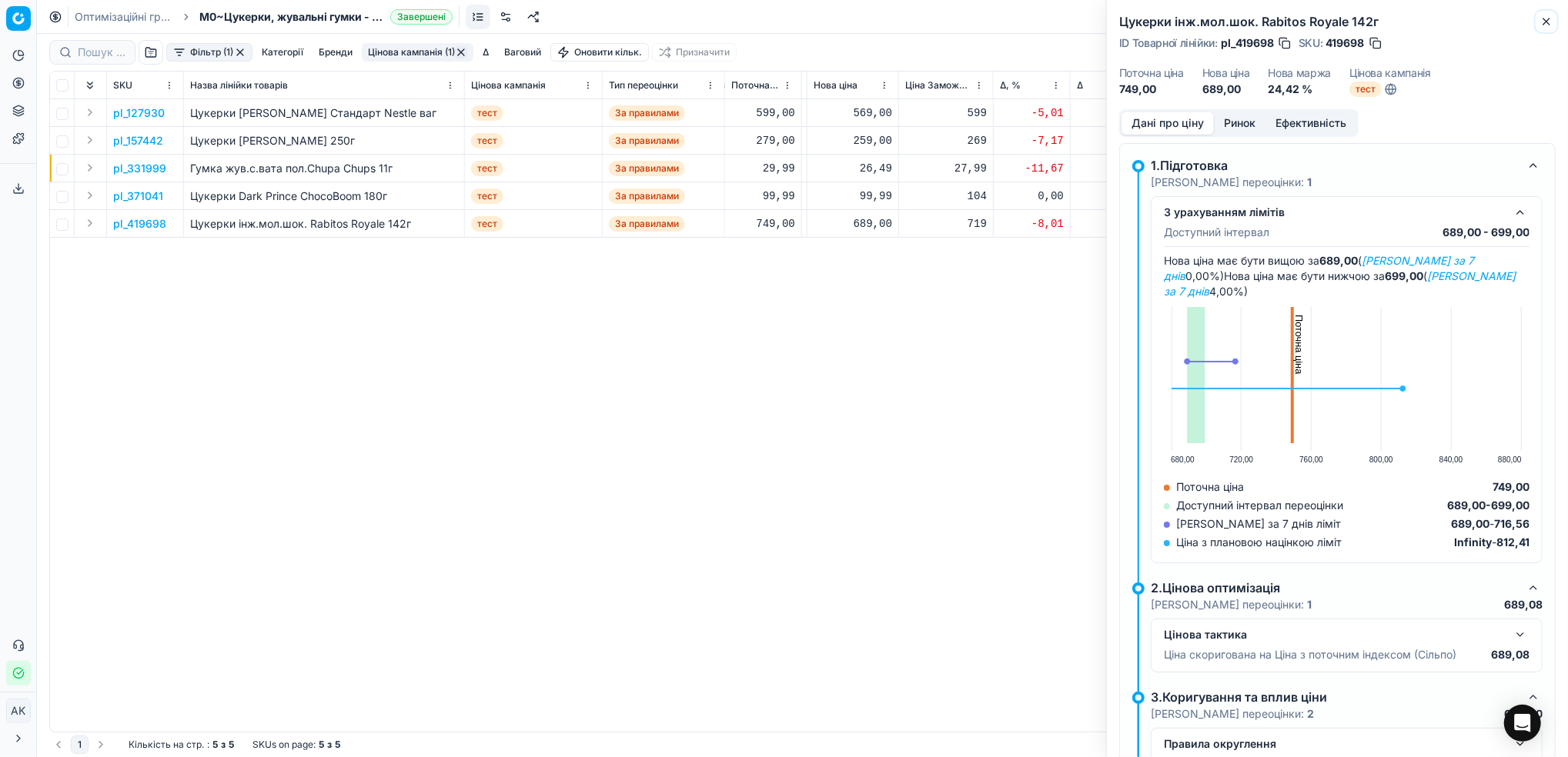
click at [1543, 26] on icon "button" at bounding box center [1546, 21] width 12 height 12
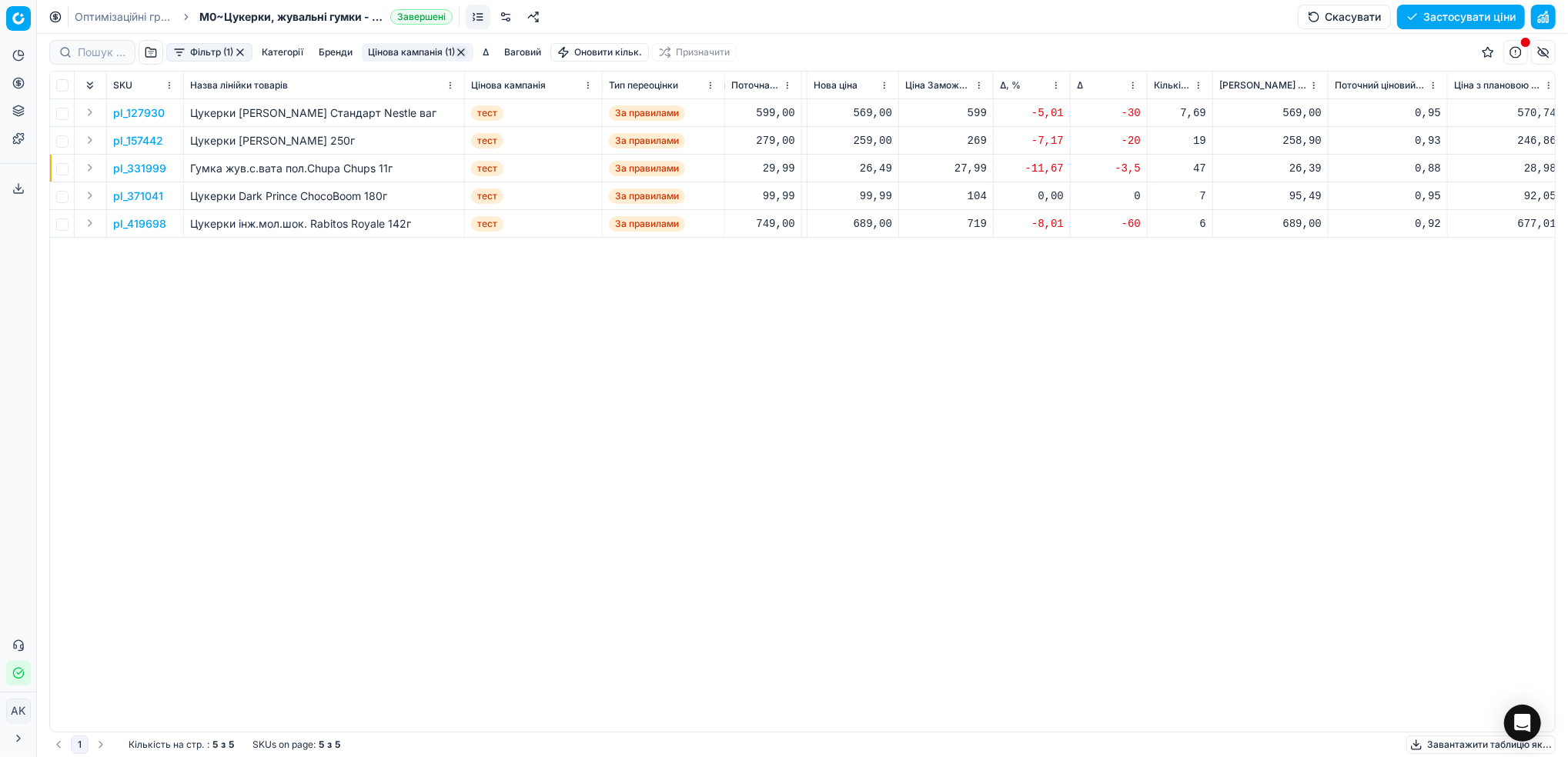
click at [97, 17] on link "Оптимізаційні групи" at bounding box center [123, 17] width 98 height 15
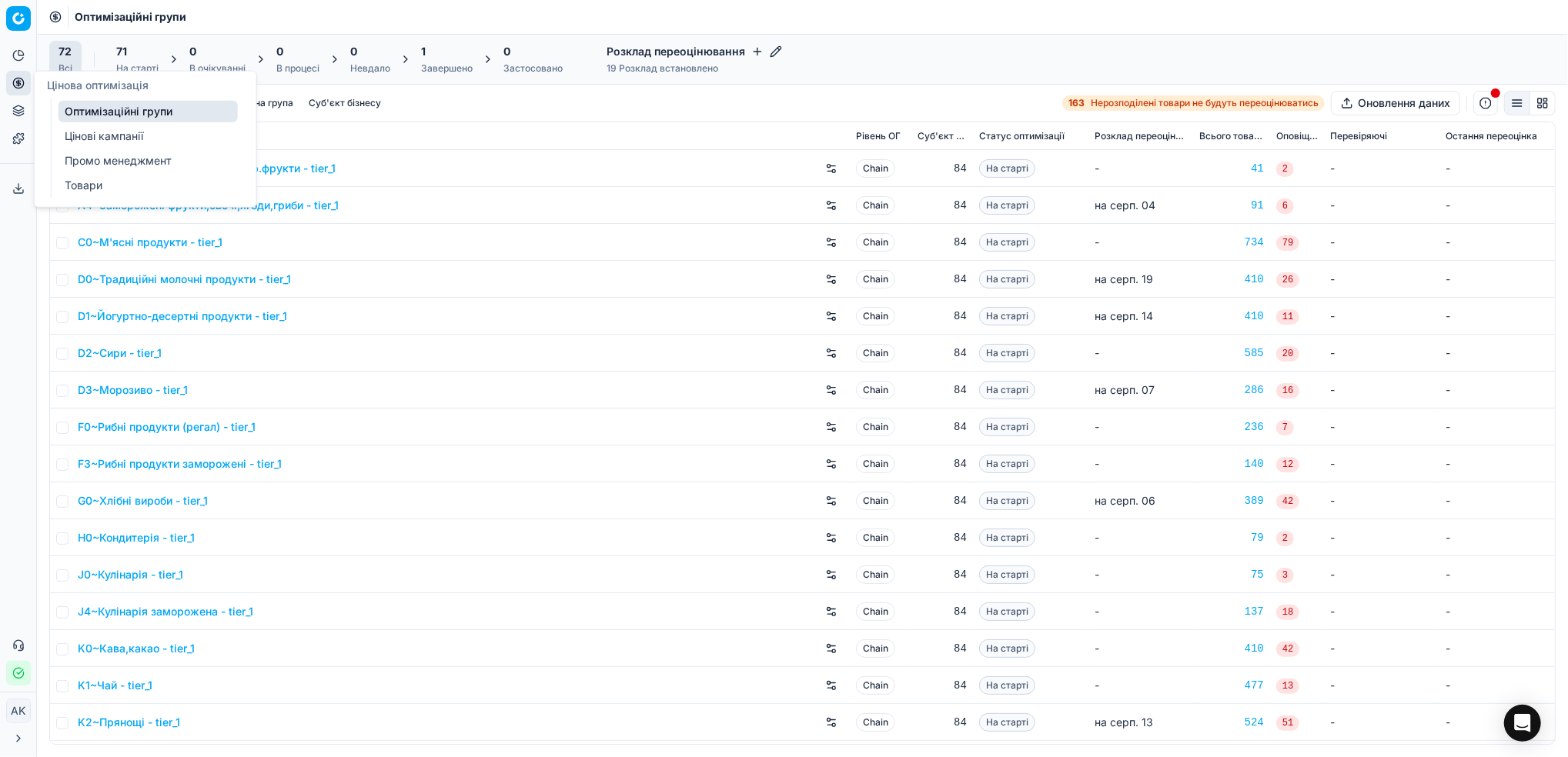
click at [78, 136] on link "Цінові кампанії" at bounding box center [149, 136] width 179 height 21
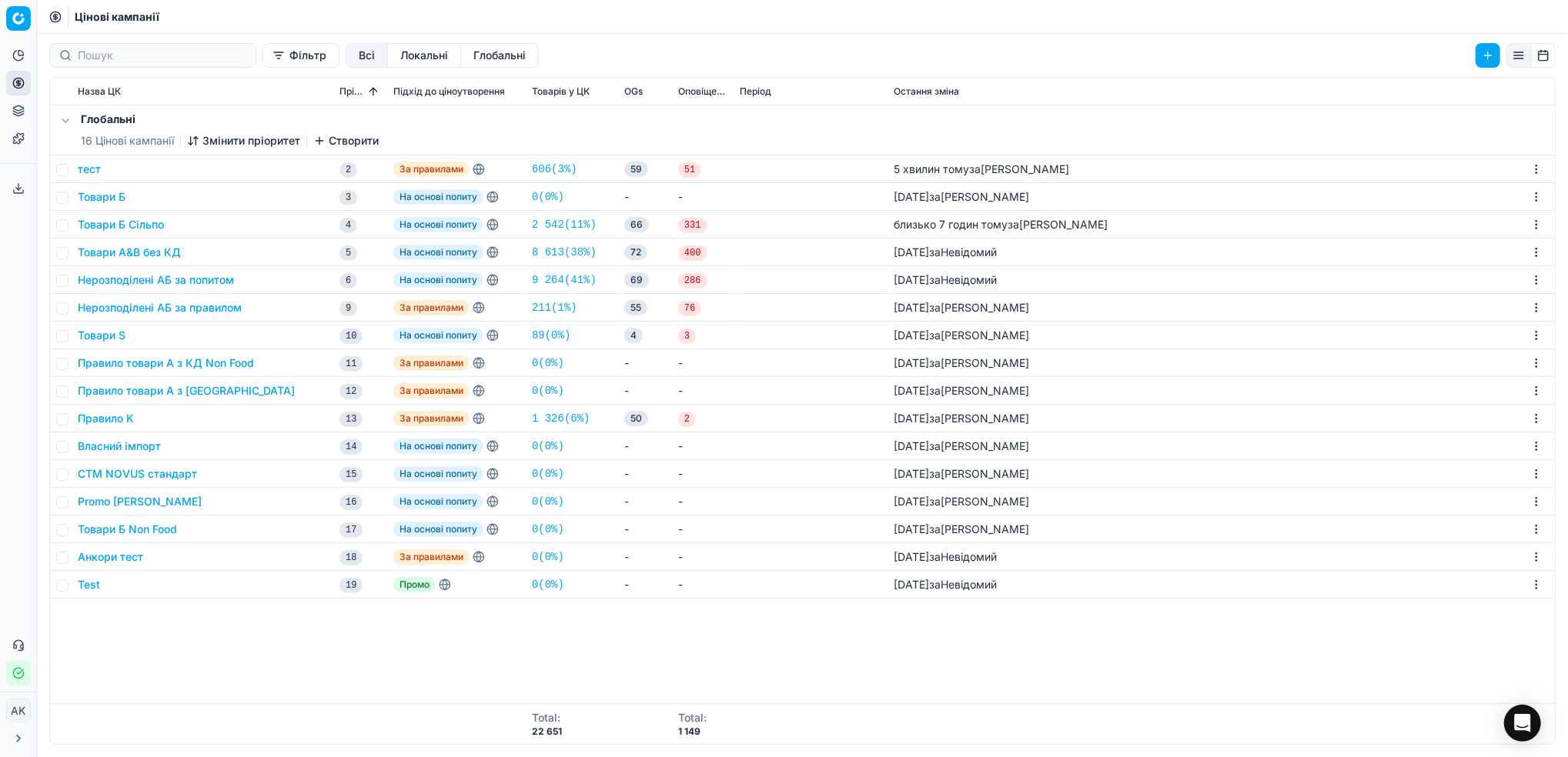
click at [89, 171] on button "тест" at bounding box center [89, 169] width 23 height 15
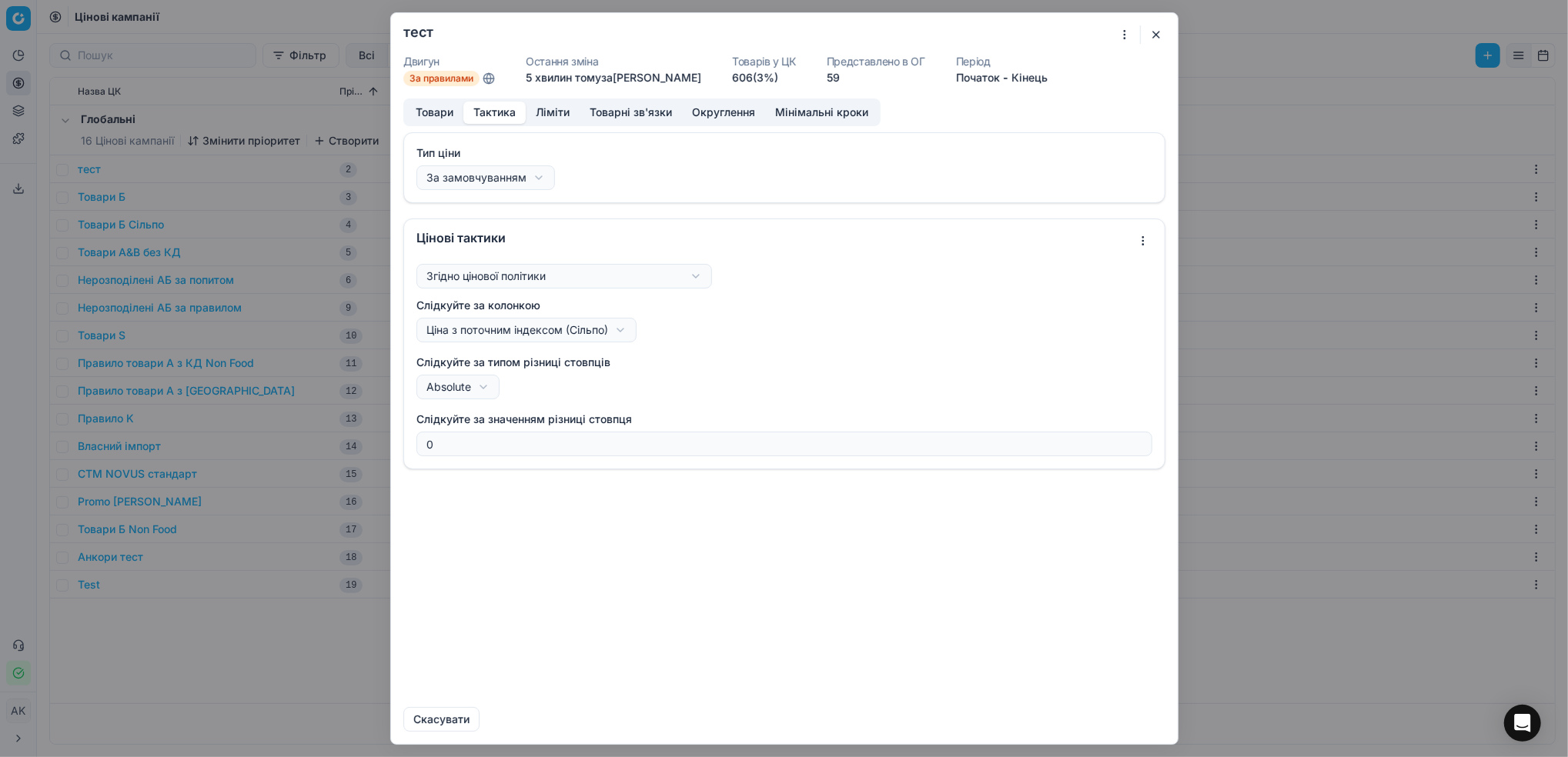
click at [479, 108] on button "Тактика" at bounding box center [494, 113] width 62 height 22
click at [475, 387] on div "Ми зберігаємо налаштування ЦК. Будь ласка, зачекайте, це може зайняти декілька …" at bounding box center [784, 378] width 1568 height 757
select select "relative"
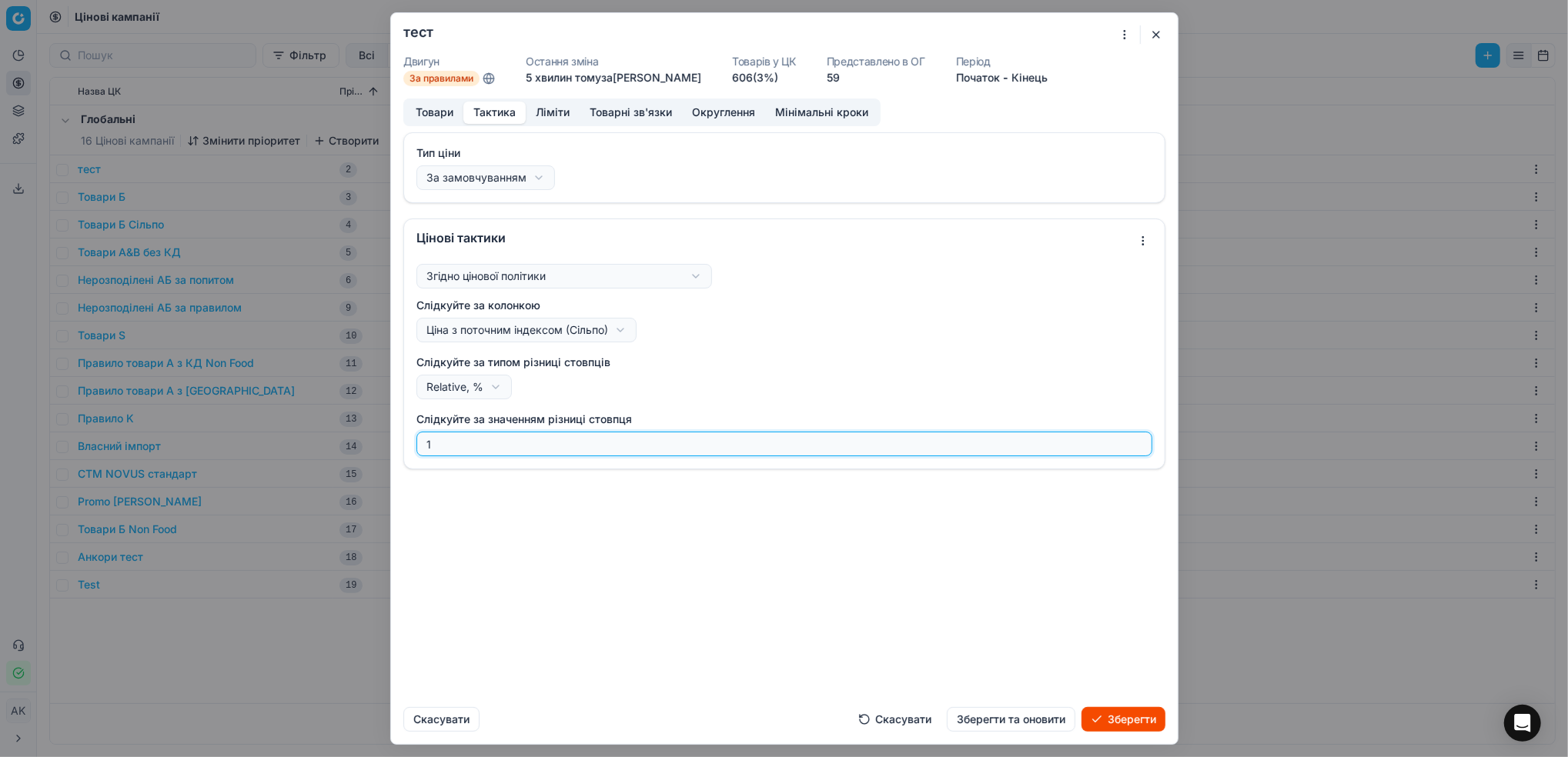
click at [1137, 442] on input "1" at bounding box center [784, 444] width 722 height 23
click at [1137, 442] on input "2" at bounding box center [784, 444] width 722 height 23
click at [1137, 442] on input "3" at bounding box center [784, 444] width 722 height 23
type input "4"
click at [1137, 442] on input "4" at bounding box center [784, 444] width 722 height 23
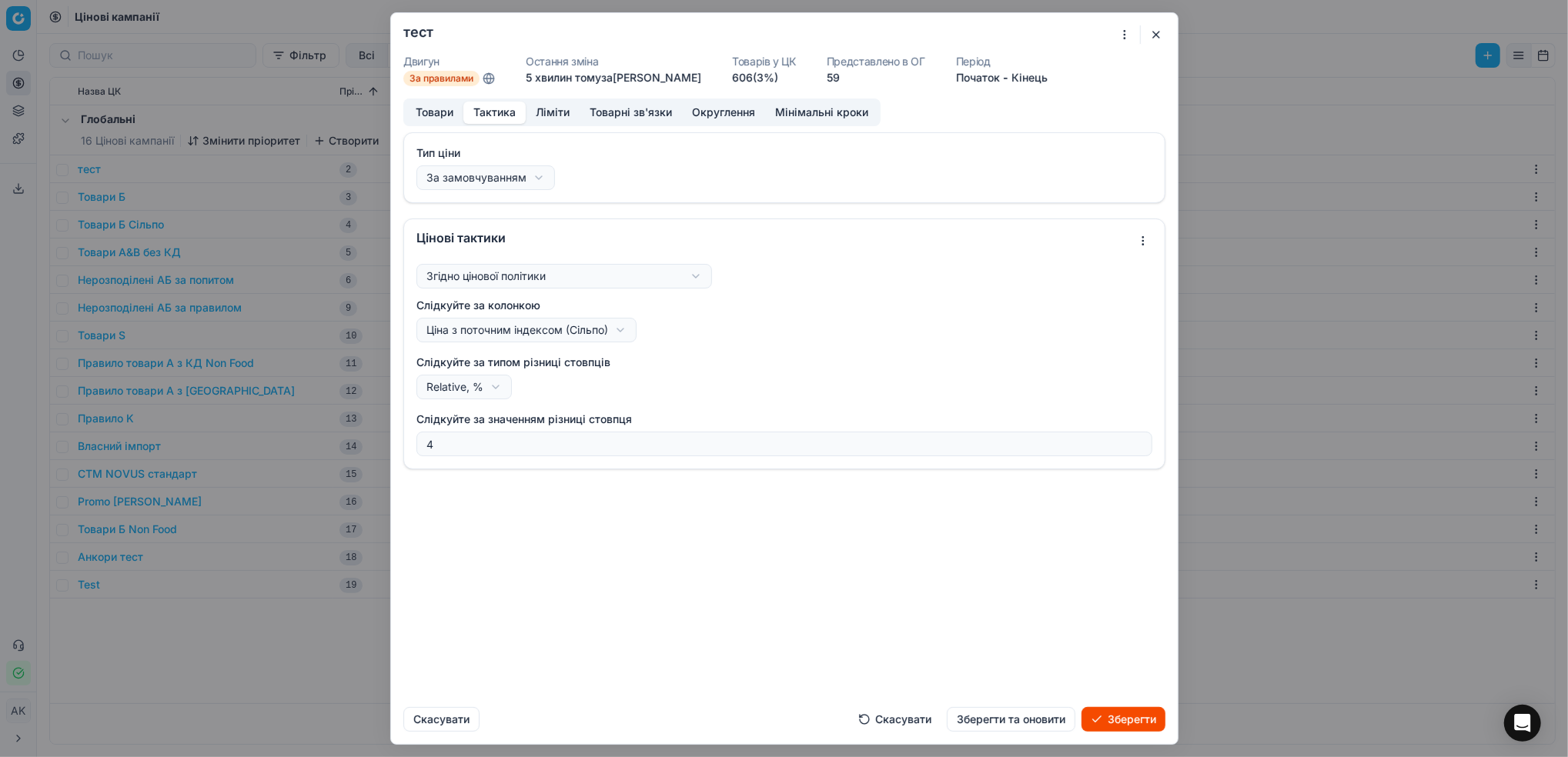
click at [1029, 724] on button "Зберегти та оновити" at bounding box center [1011, 719] width 129 height 25
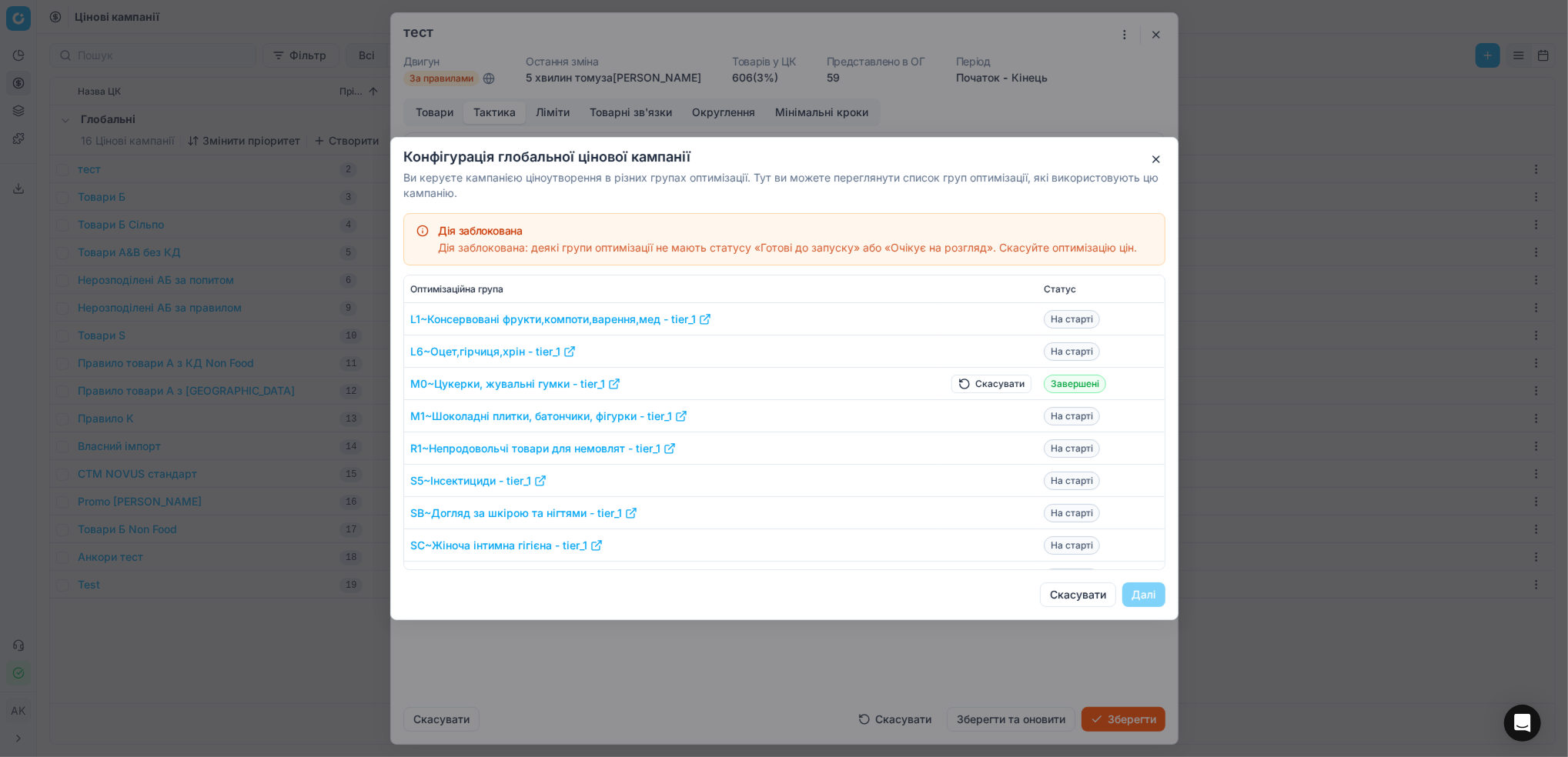
click at [976, 383] on button "Скасувати" at bounding box center [991, 384] width 80 height 19
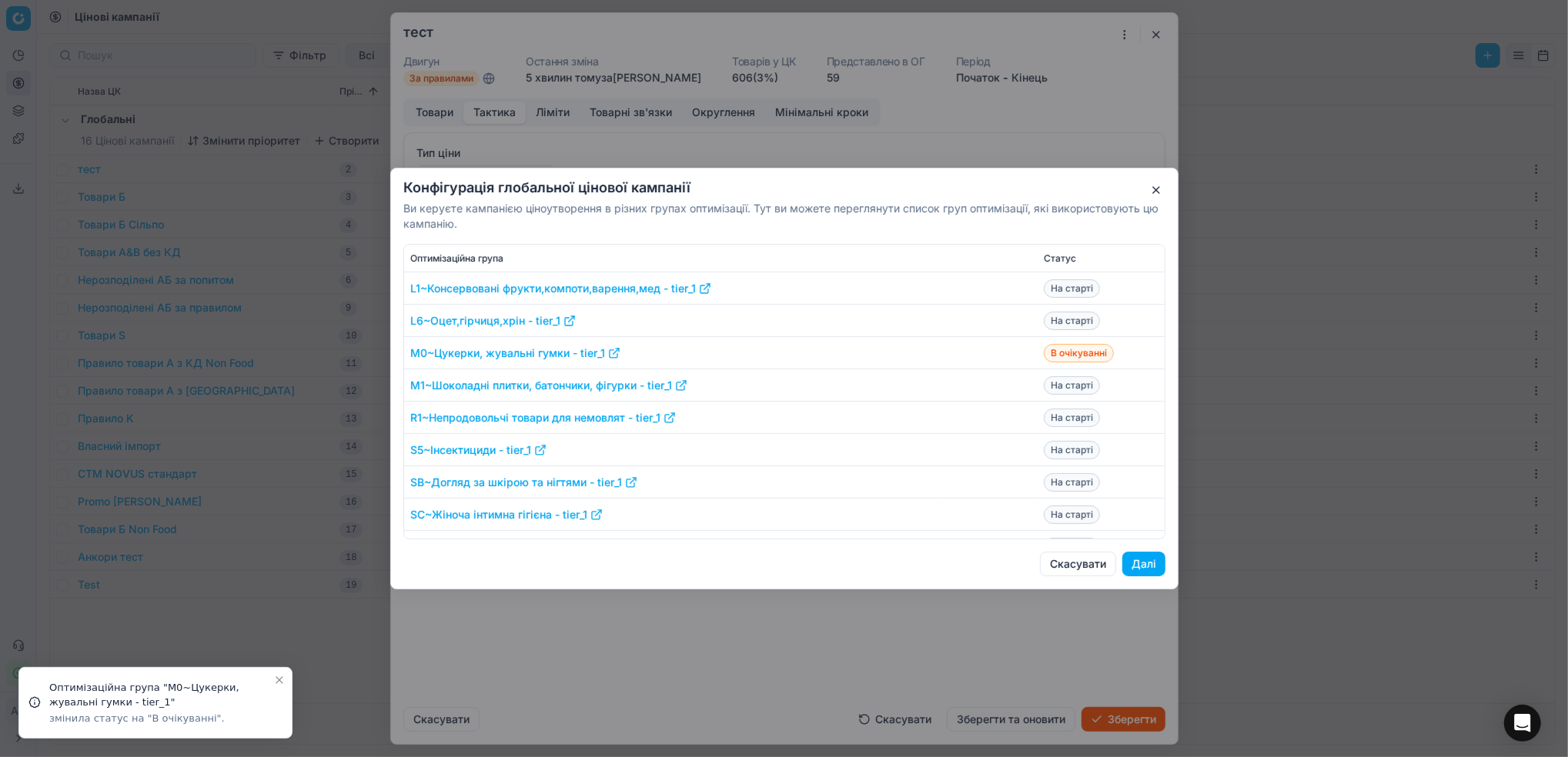
click at [1143, 559] on button "Далі" at bounding box center [1144, 563] width 43 height 25
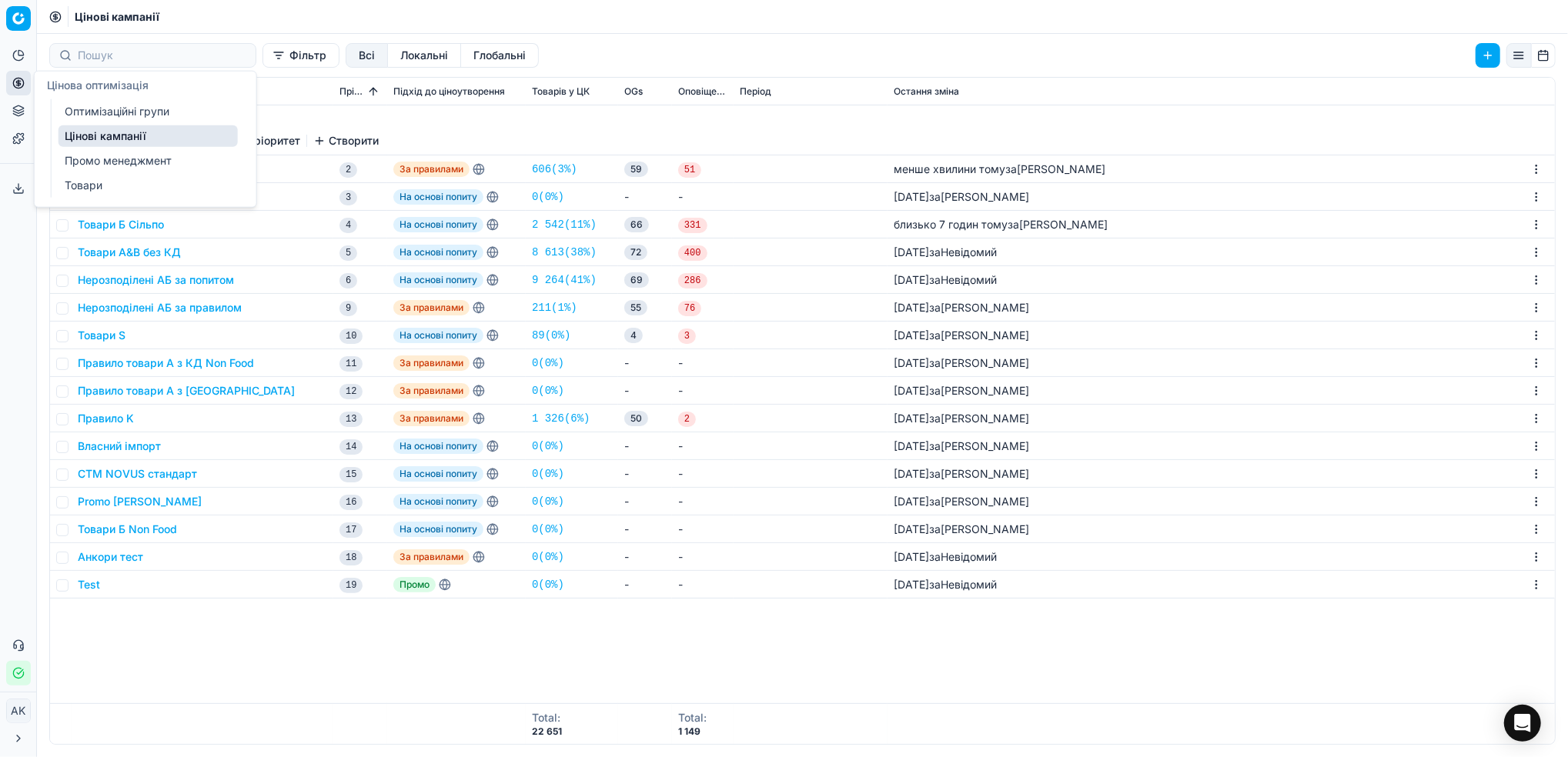
click at [121, 108] on link "Оптимізаційні групи" at bounding box center [149, 111] width 179 height 21
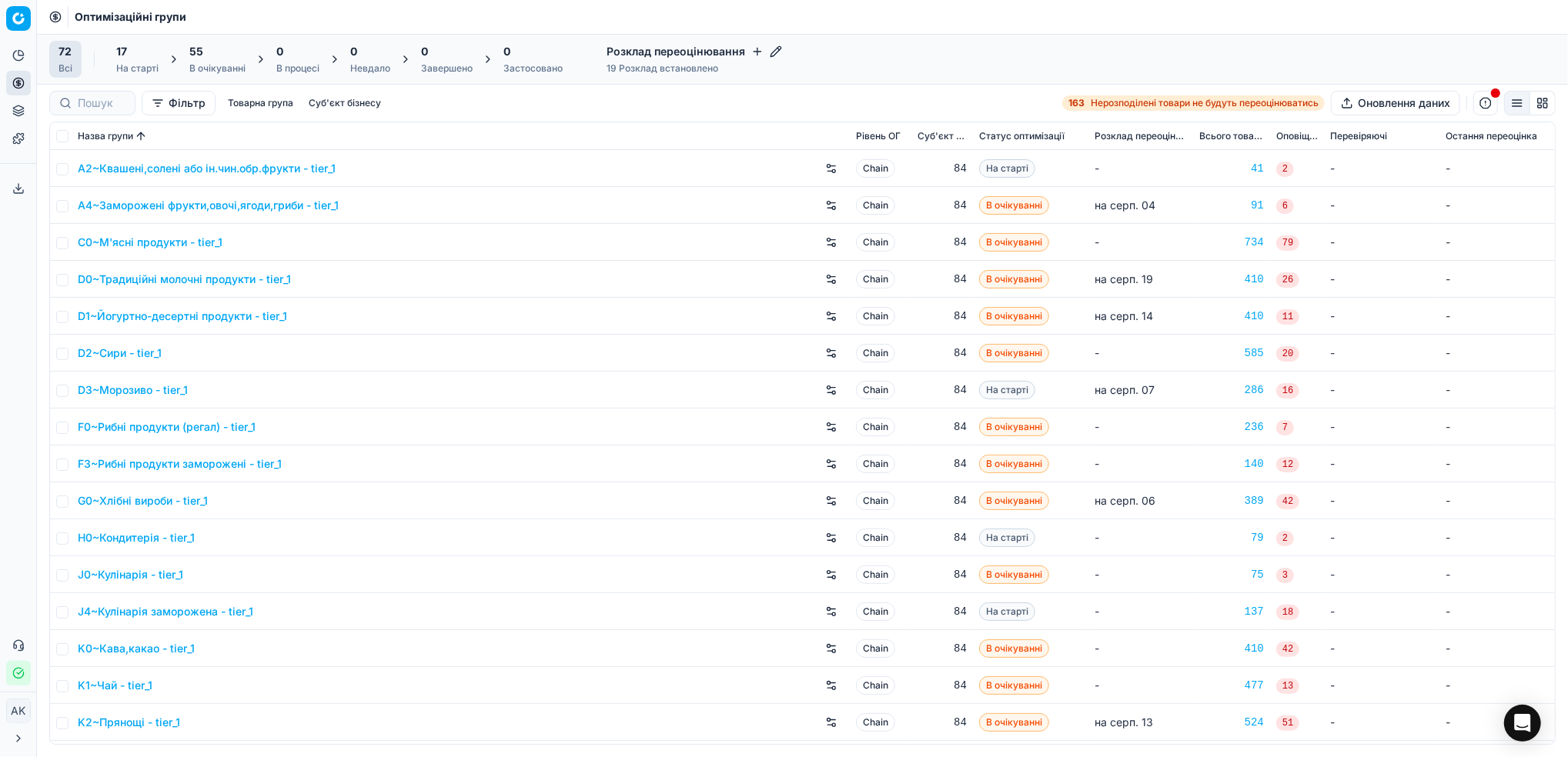
click at [231, 60] on div "55 В очікуванні" at bounding box center [218, 59] width 56 height 31
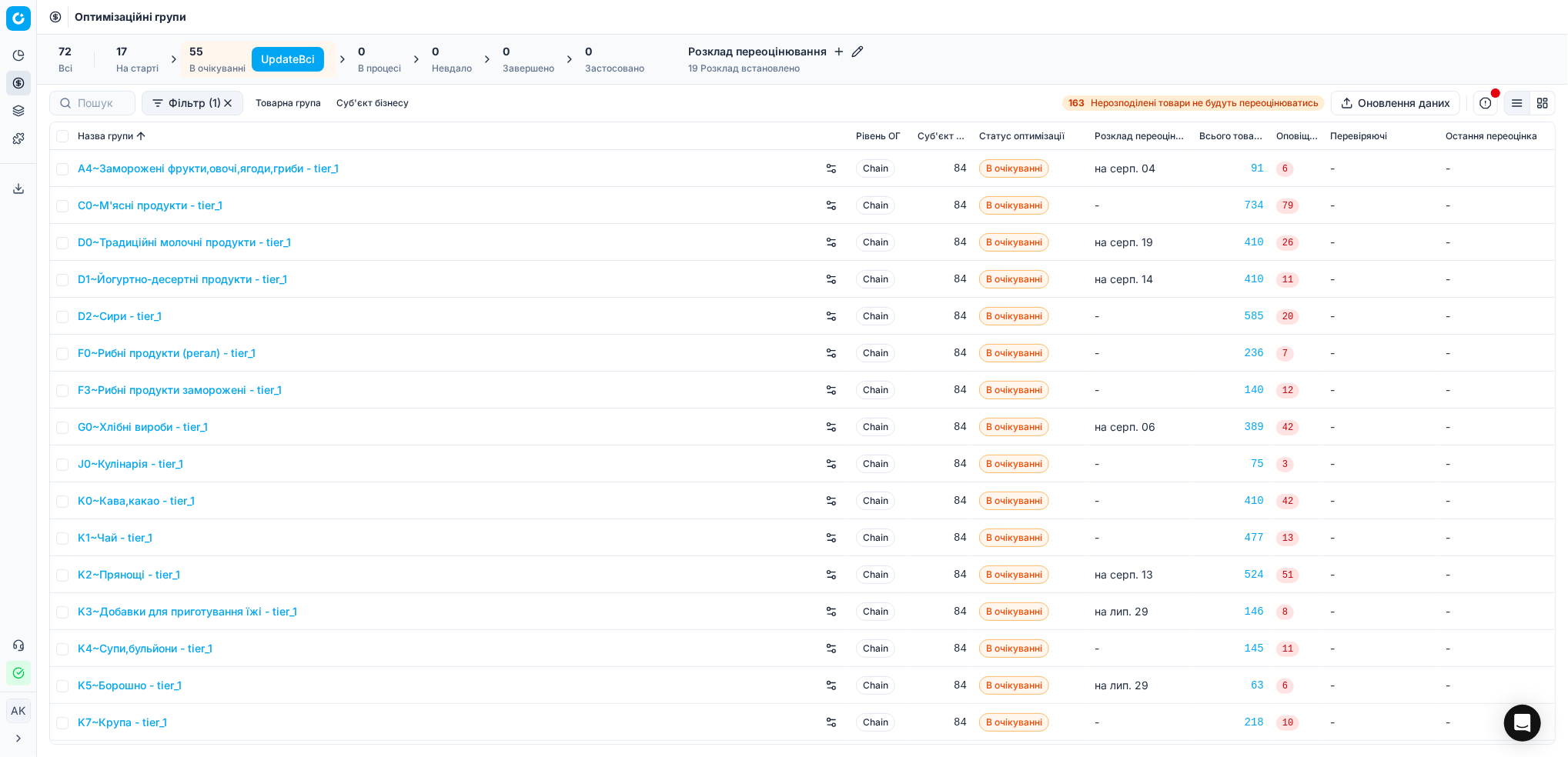
click at [275, 59] on button "Update Всі" at bounding box center [288, 59] width 73 height 25
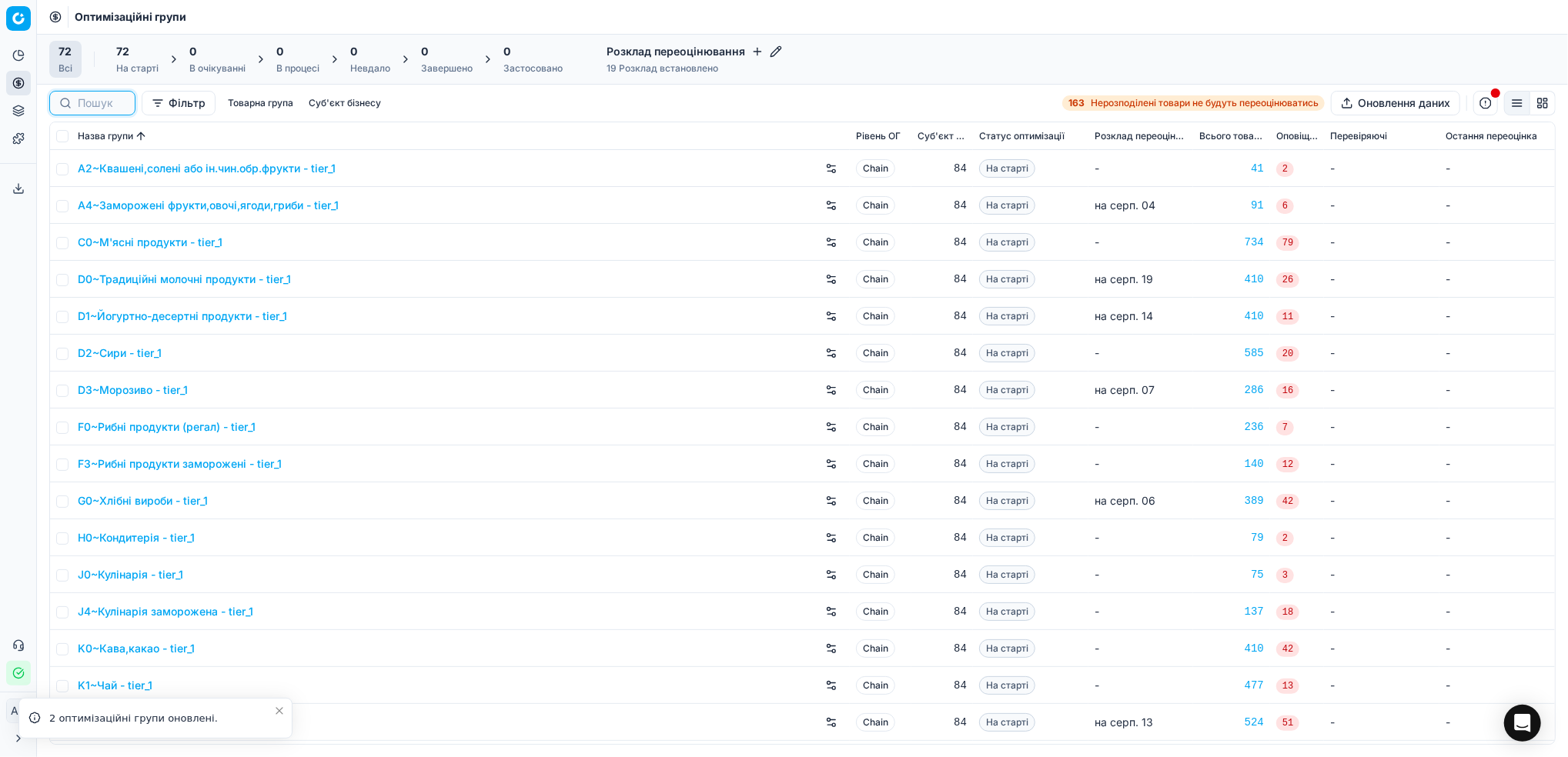
click at [90, 100] on input at bounding box center [102, 103] width 48 height 15
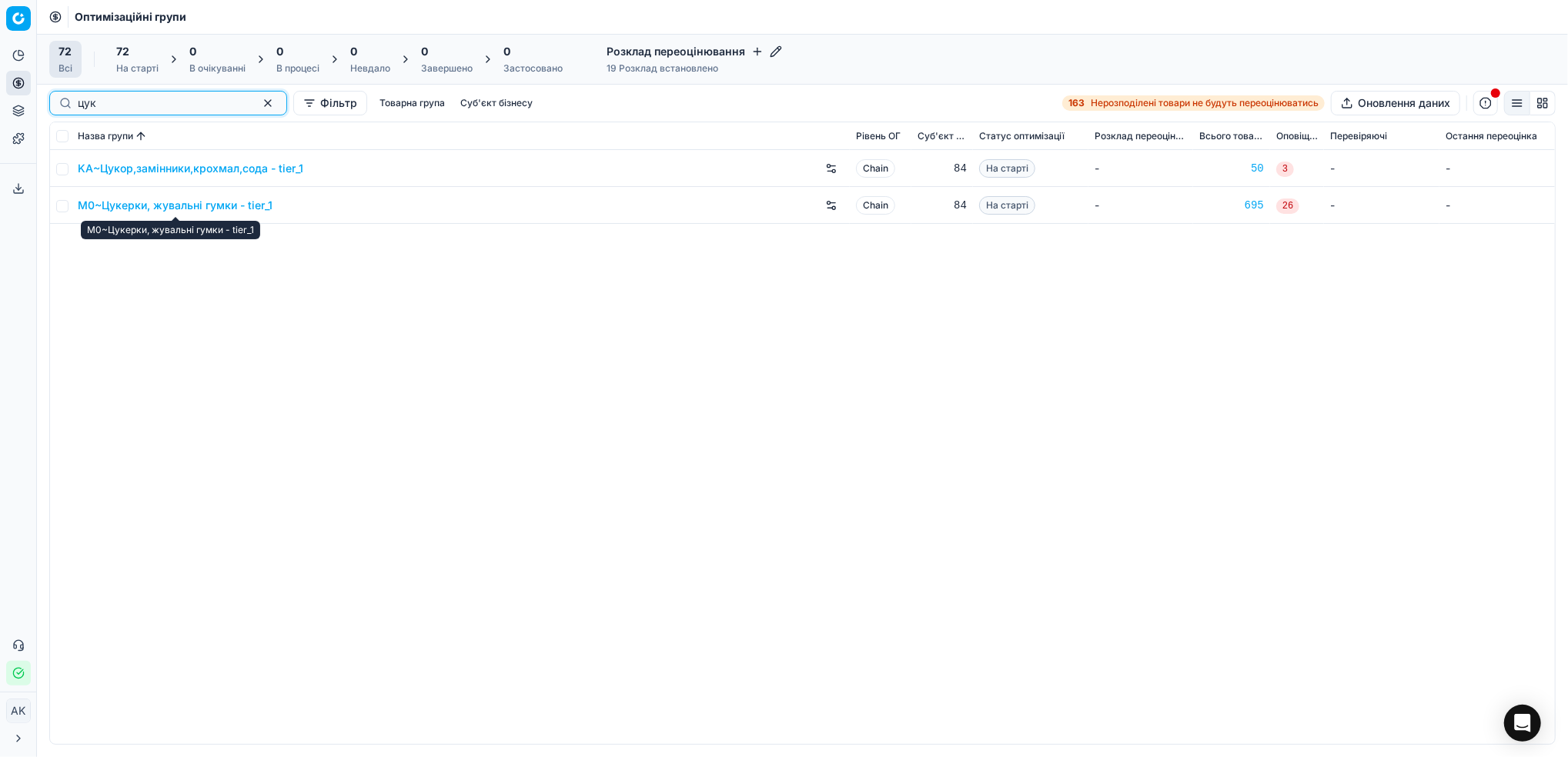
type input "цук"
click at [109, 205] on link "M0~Цукерки, жувальні гумки - tier_1" at bounding box center [175, 206] width 195 height 15
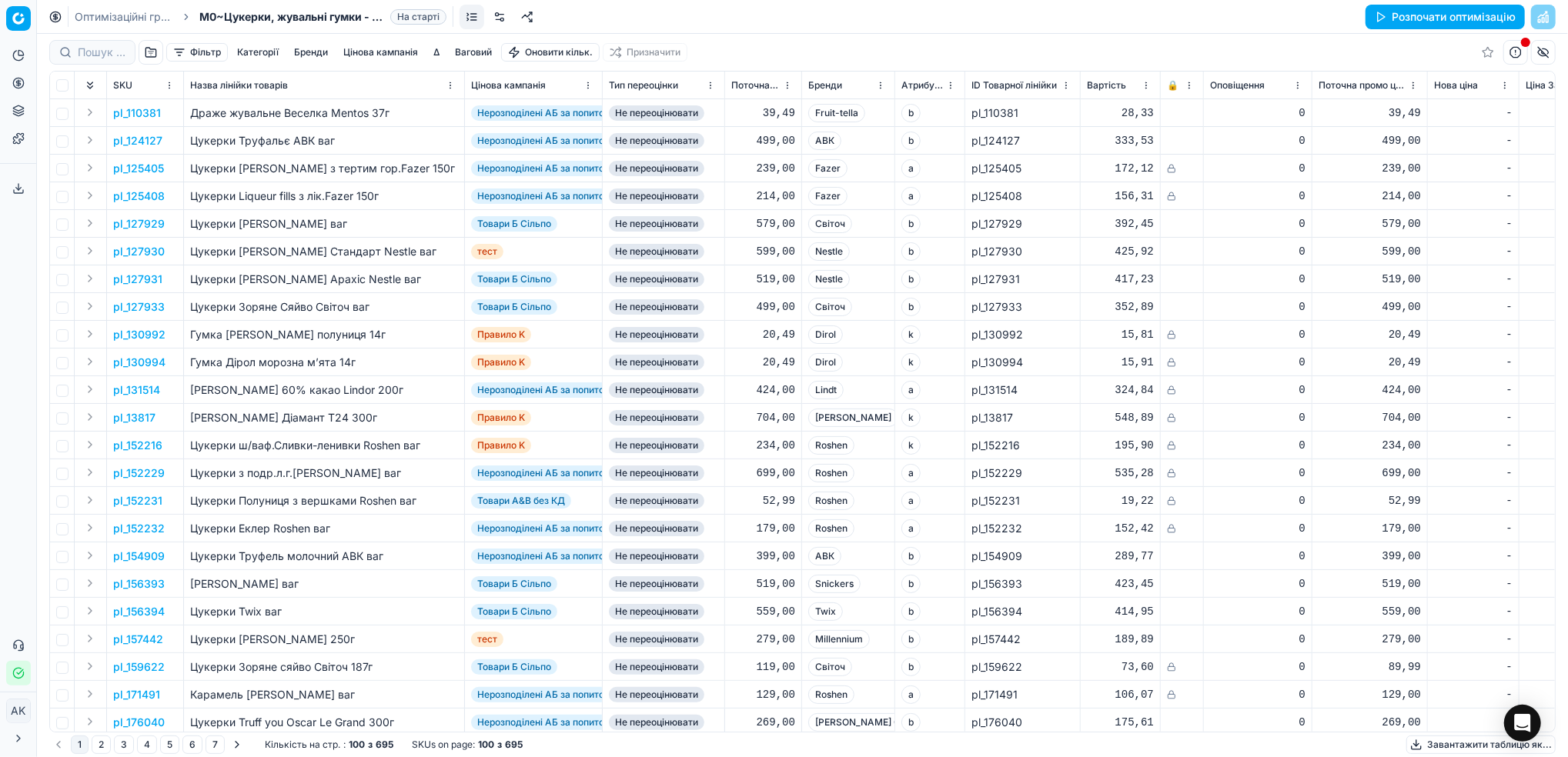
click at [1447, 20] on button "Розпочати оптимізацію" at bounding box center [1445, 16] width 160 height 25
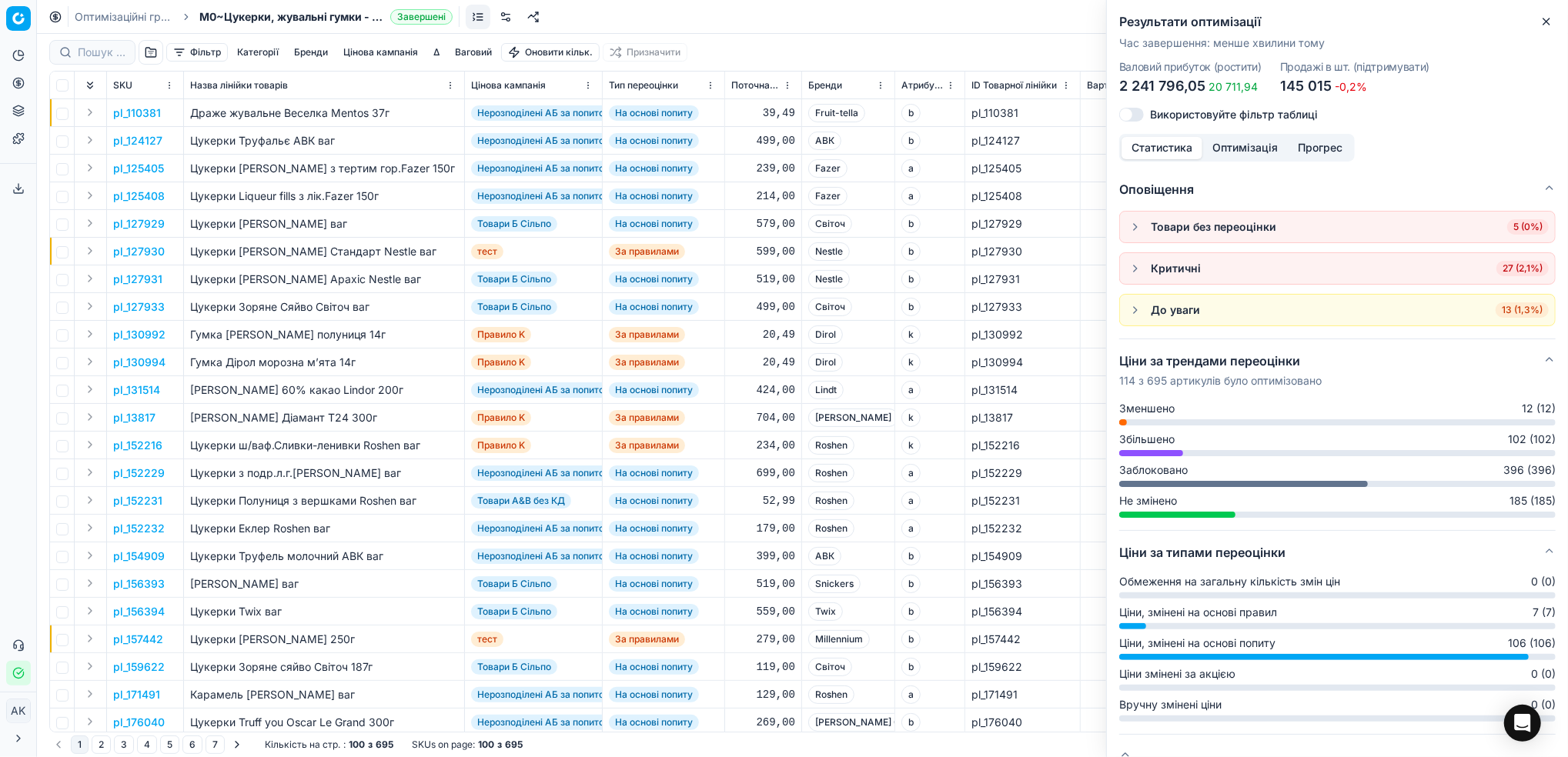
click at [1544, 20] on icon "button" at bounding box center [1546, 21] width 6 height 6
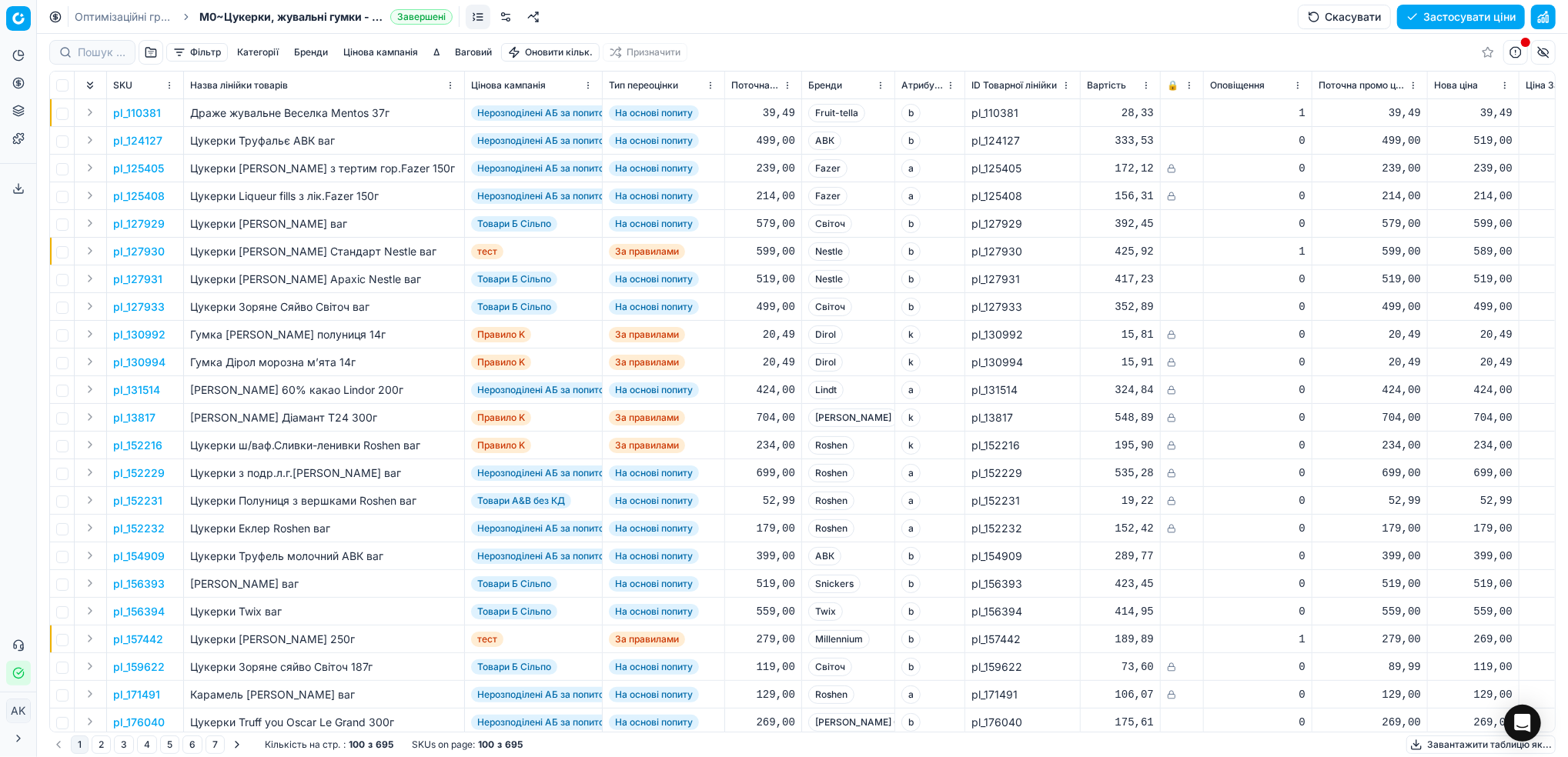
click at [352, 50] on button "Цінова кампанія" at bounding box center [381, 52] width 87 height 19
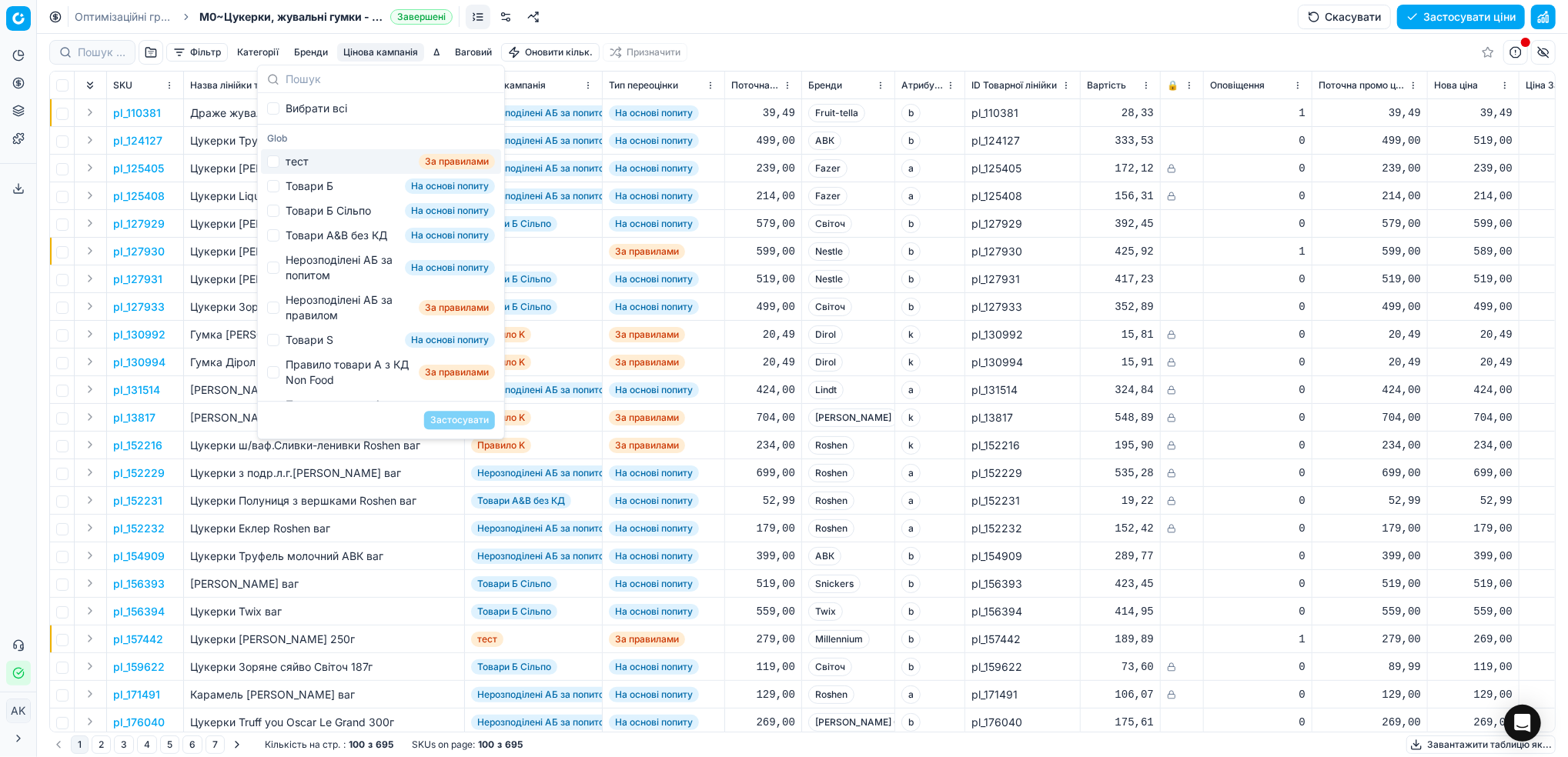
click at [281, 160] on div "тест За правилами" at bounding box center [381, 161] width 240 height 25
checkbox input "true"
click at [470, 417] on button "Застосувати" at bounding box center [459, 420] width 71 height 19
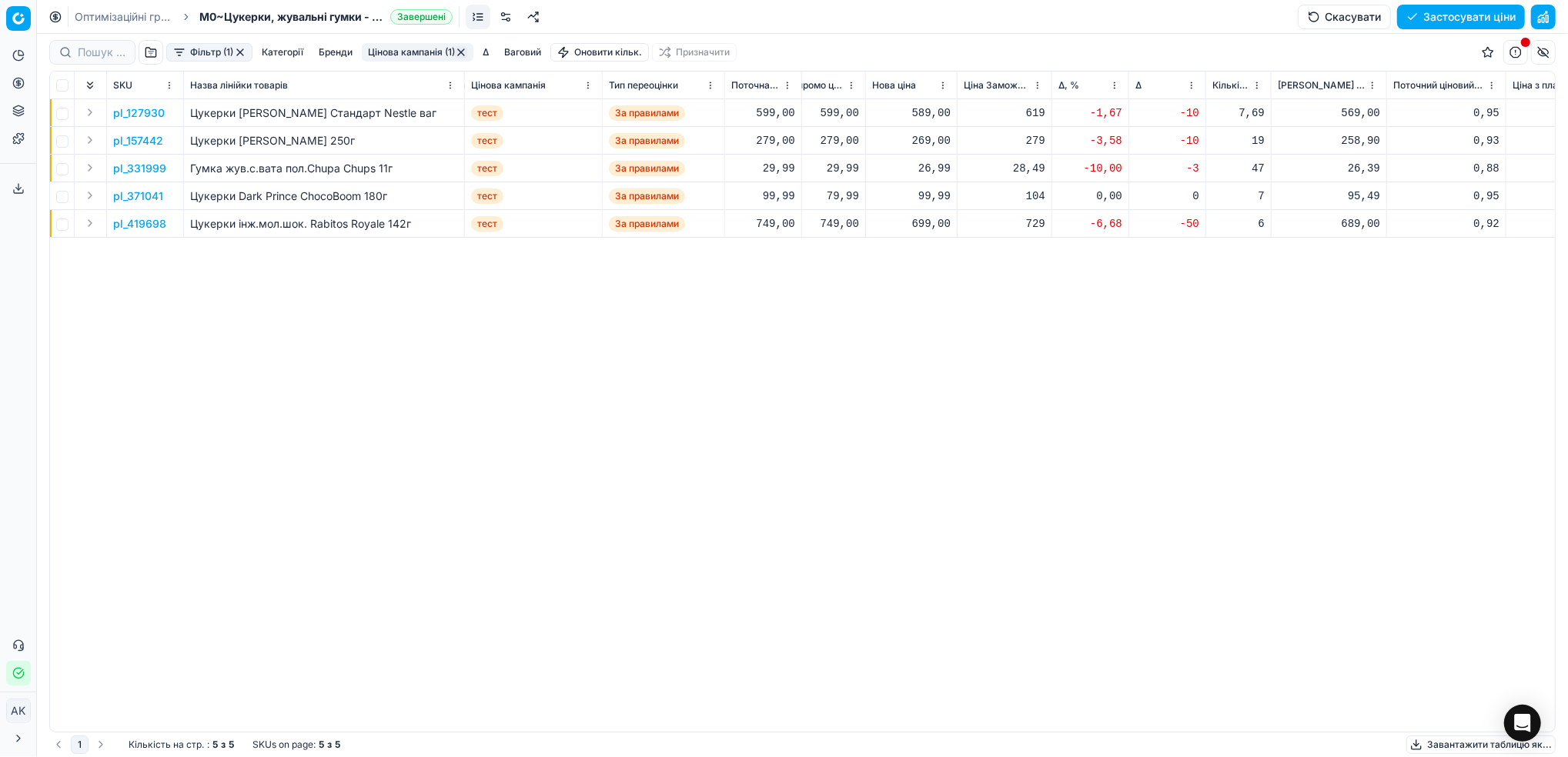
scroll to position [0, 556]
click at [137, 117] on p "pl_127930" at bounding box center [139, 114] width 51 height 15
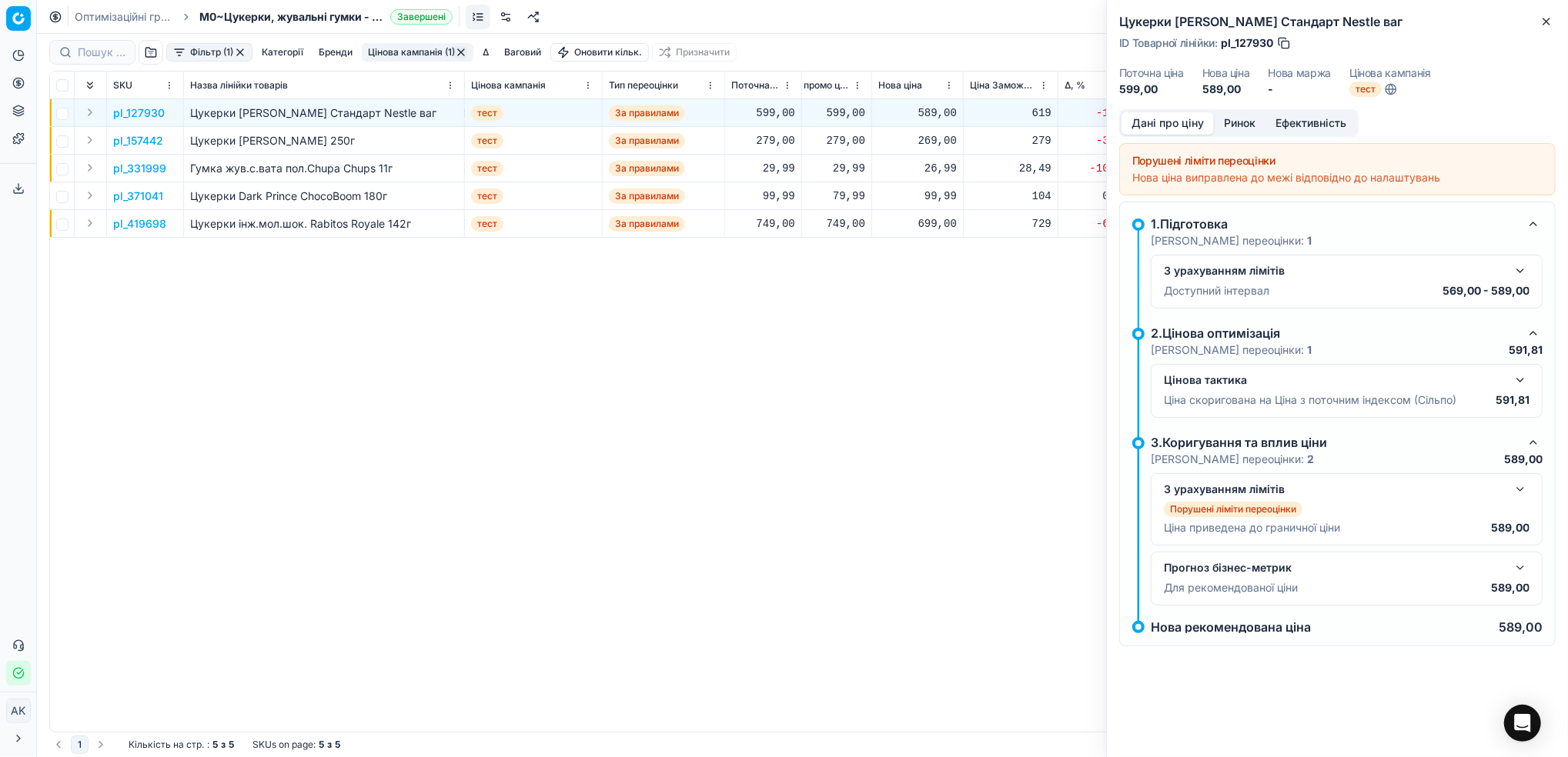
click at [1233, 119] on button "Ринок" at bounding box center [1239, 124] width 51 height 22
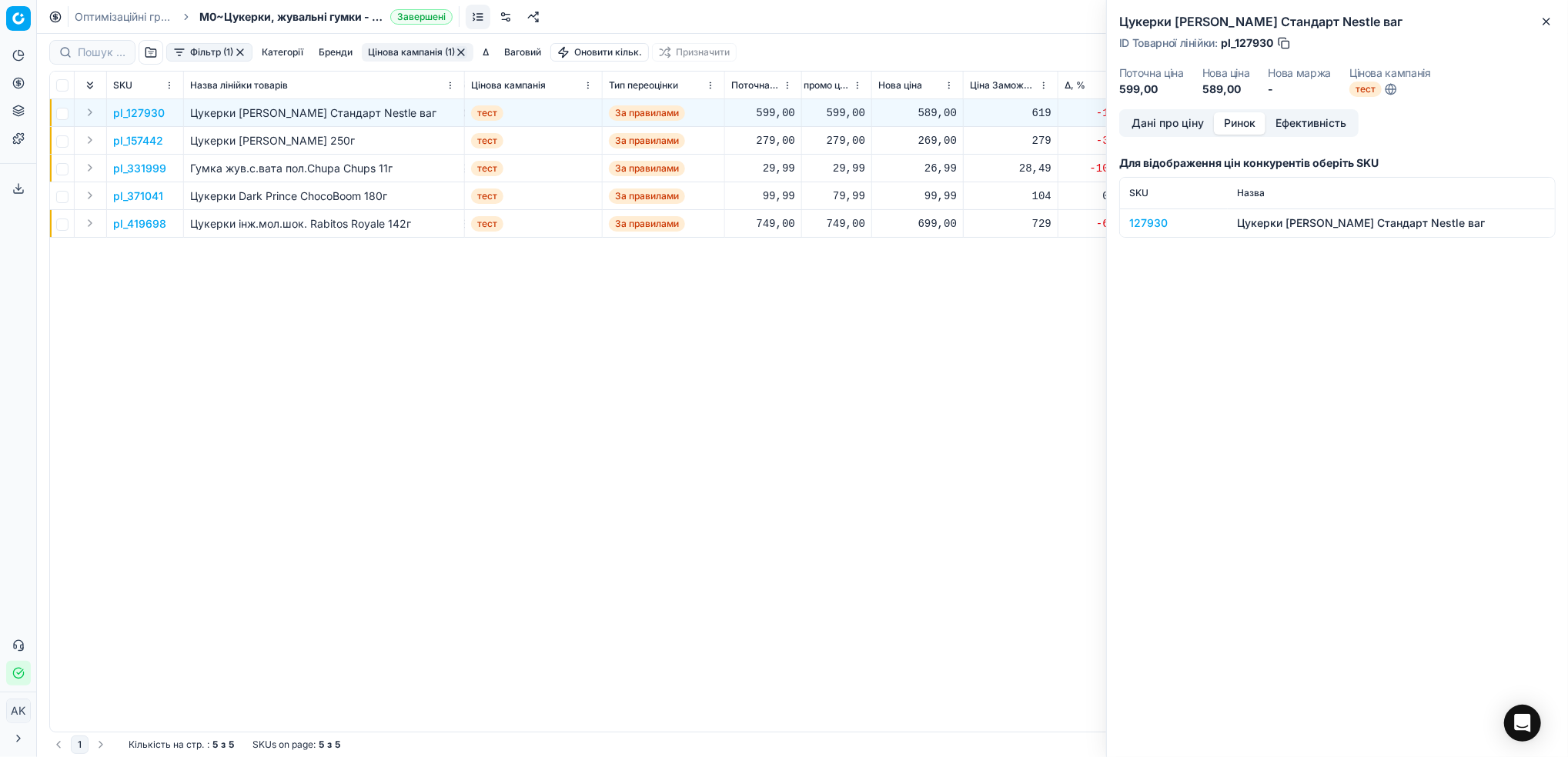
click at [1134, 228] on div "127930" at bounding box center [1174, 223] width 90 height 15
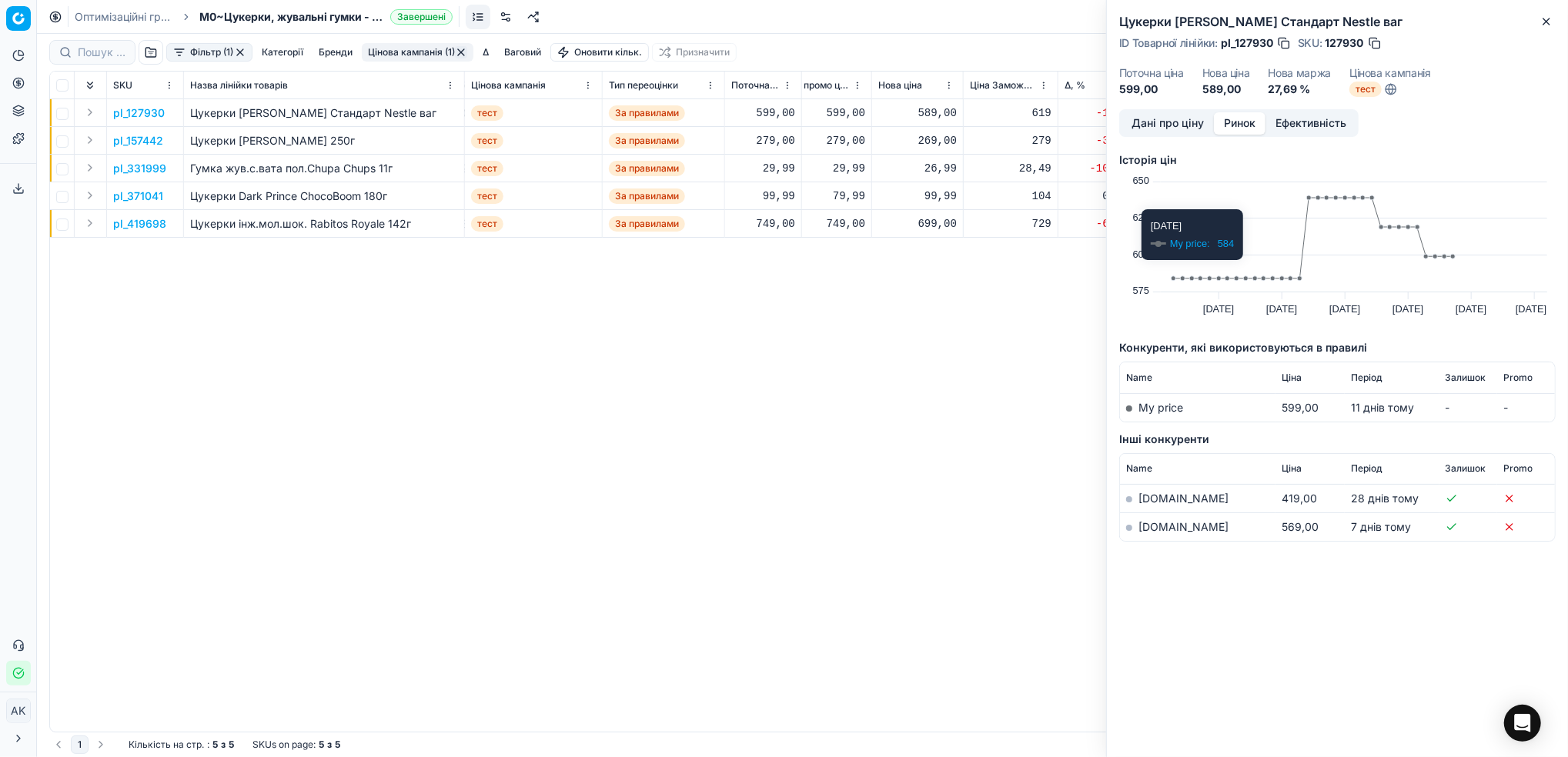
click at [1174, 135] on div "Дані про ціну Ринок Ефективність" at bounding box center [1239, 123] width 239 height 27
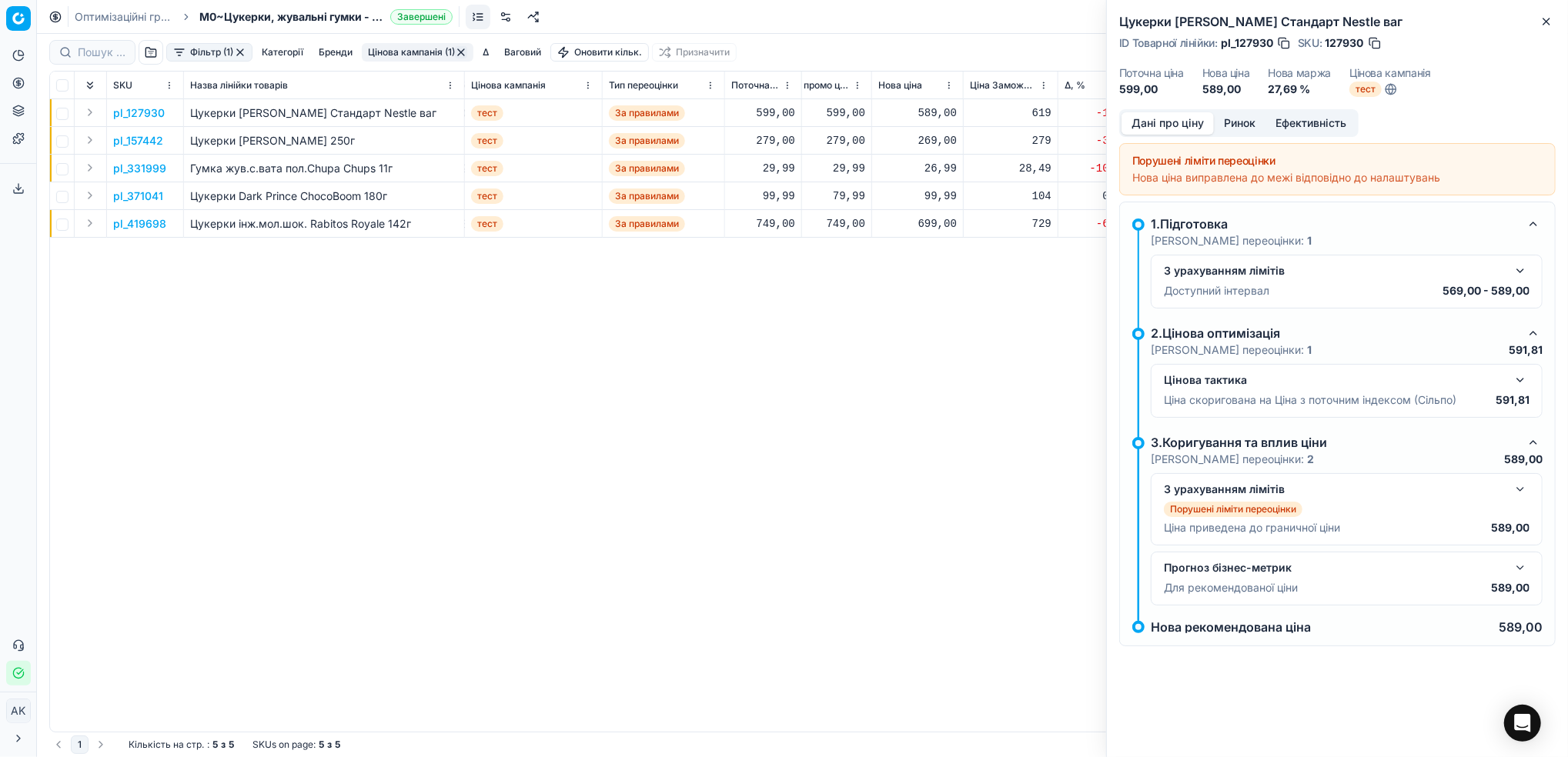
click at [1130, 123] on button "Дані про ціну" at bounding box center [1168, 124] width 92 height 22
click at [1544, 13] on button "Close" at bounding box center [1547, 21] width 19 height 19
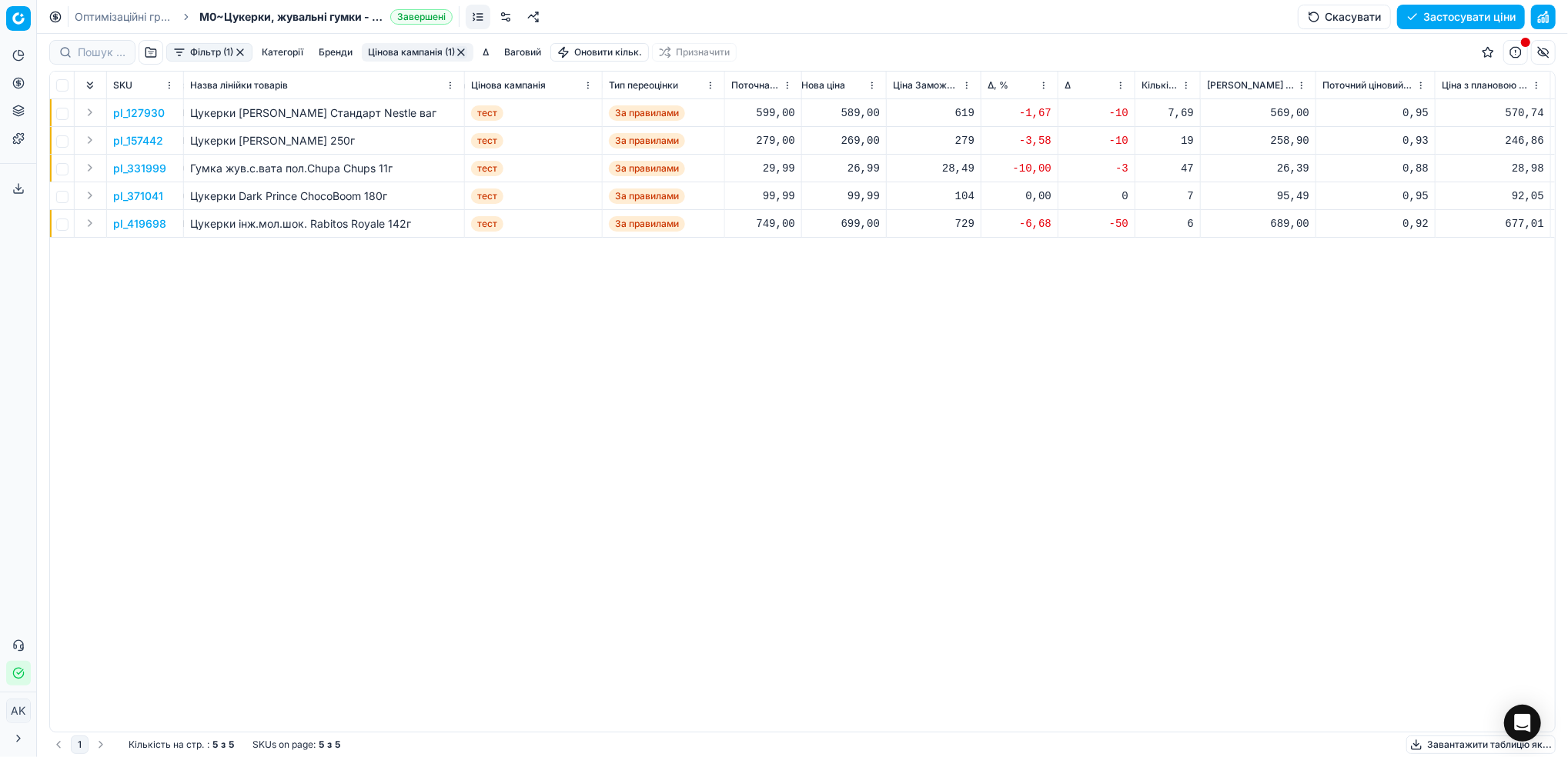
scroll to position [0, 645]
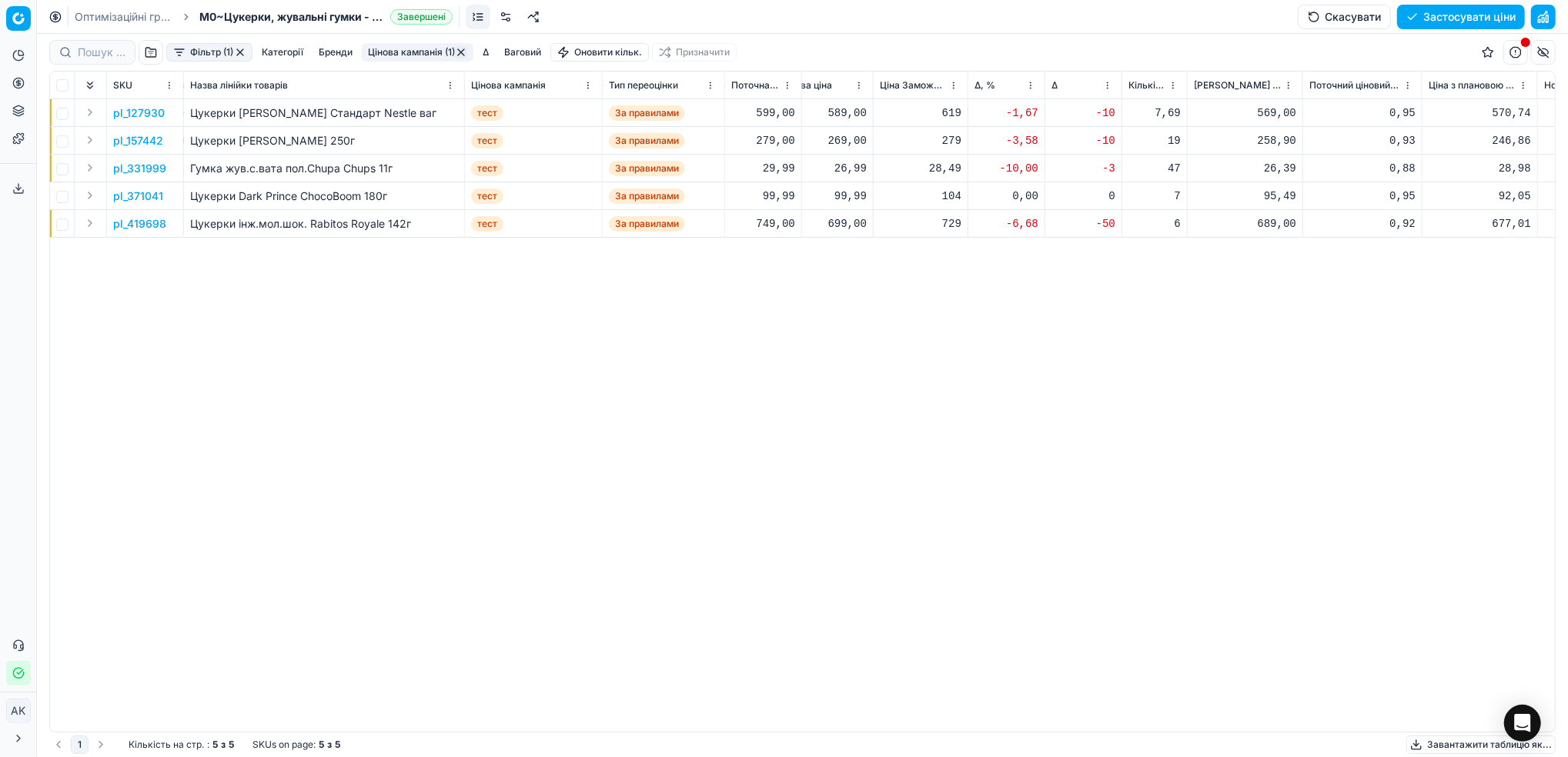
click at [150, 165] on p "pl_331999" at bounding box center [140, 168] width 53 height 15
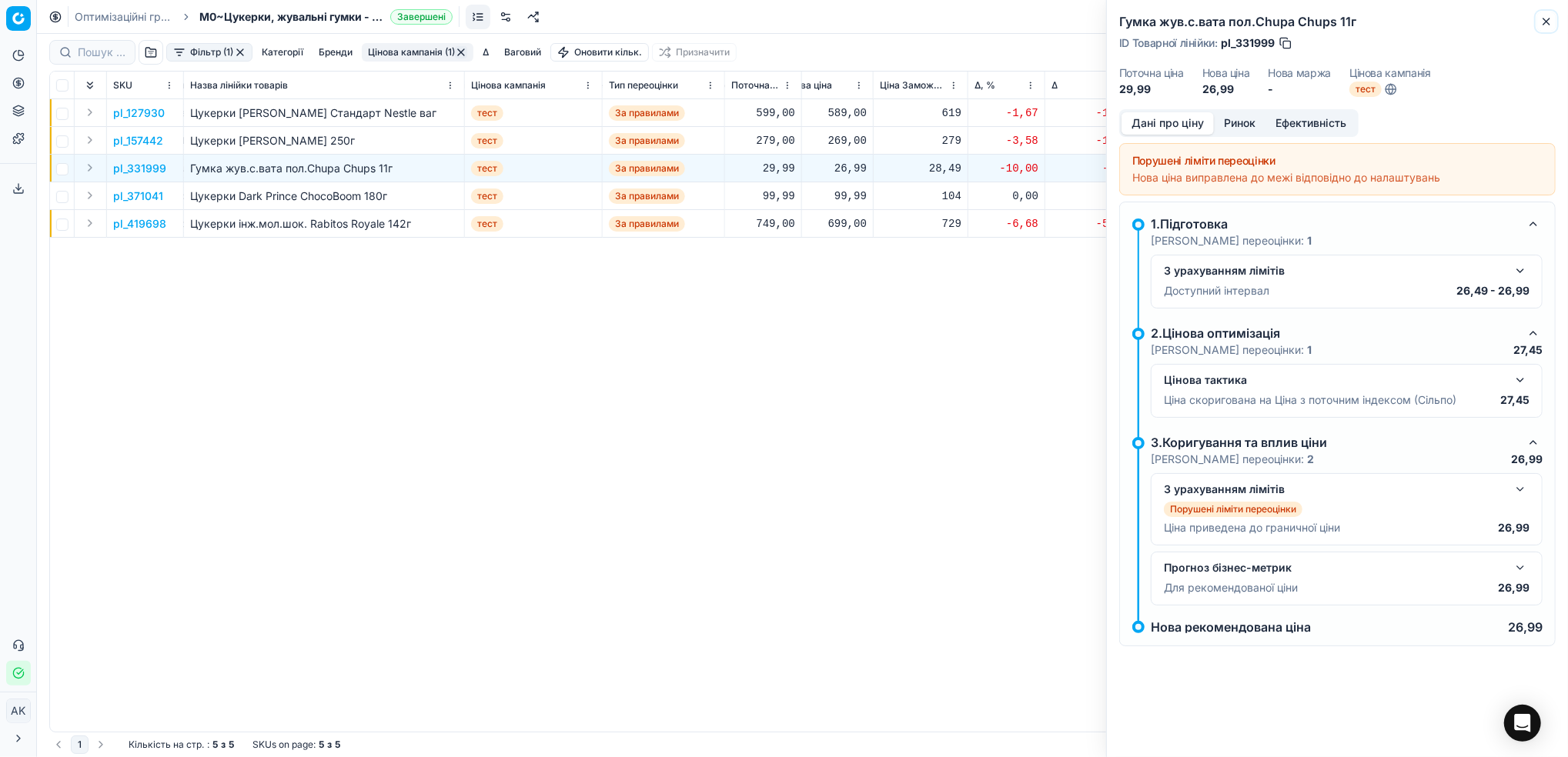
click at [1541, 24] on icon "button" at bounding box center [1546, 21] width 12 height 12
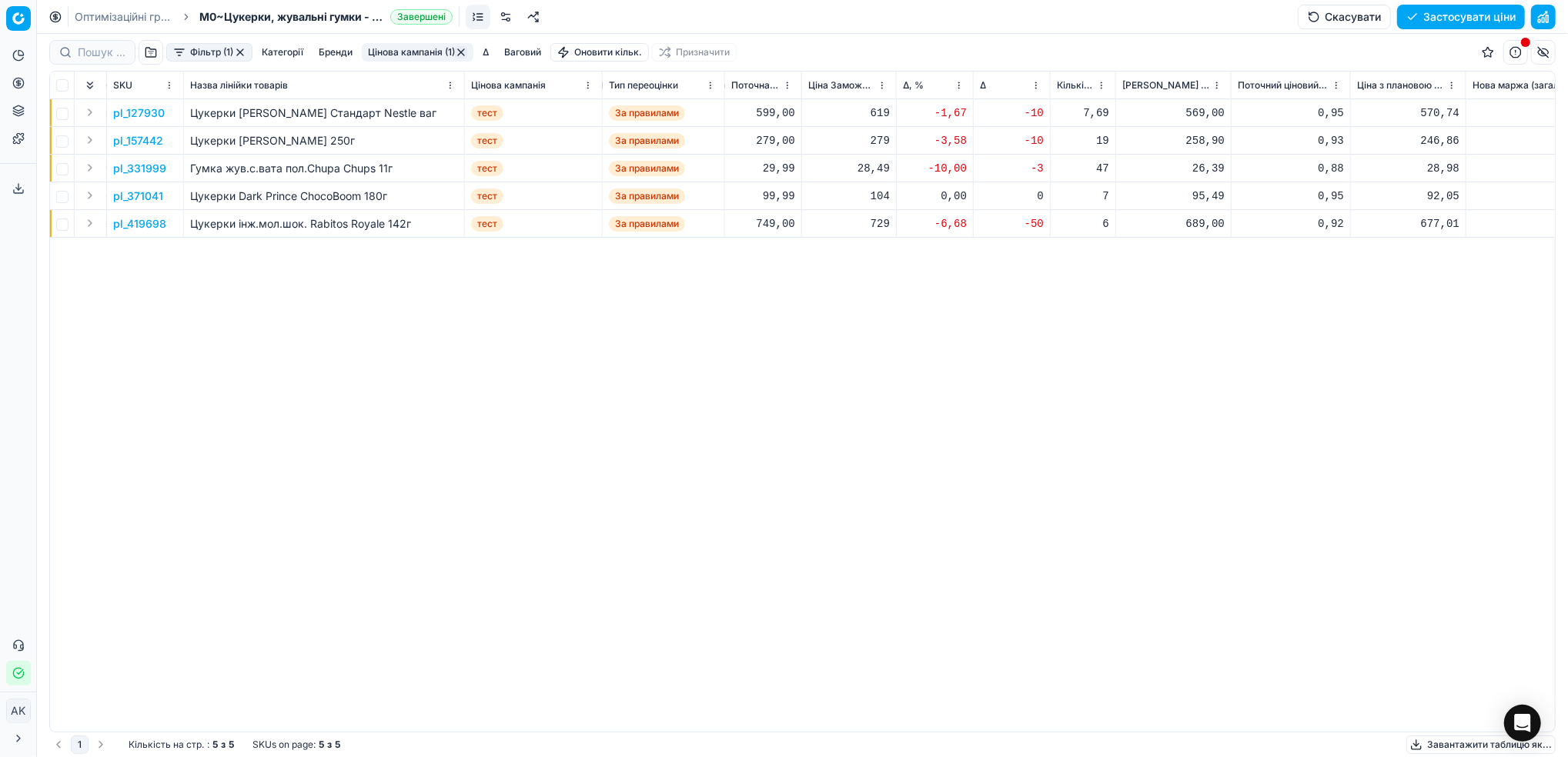
scroll to position [0, 697]
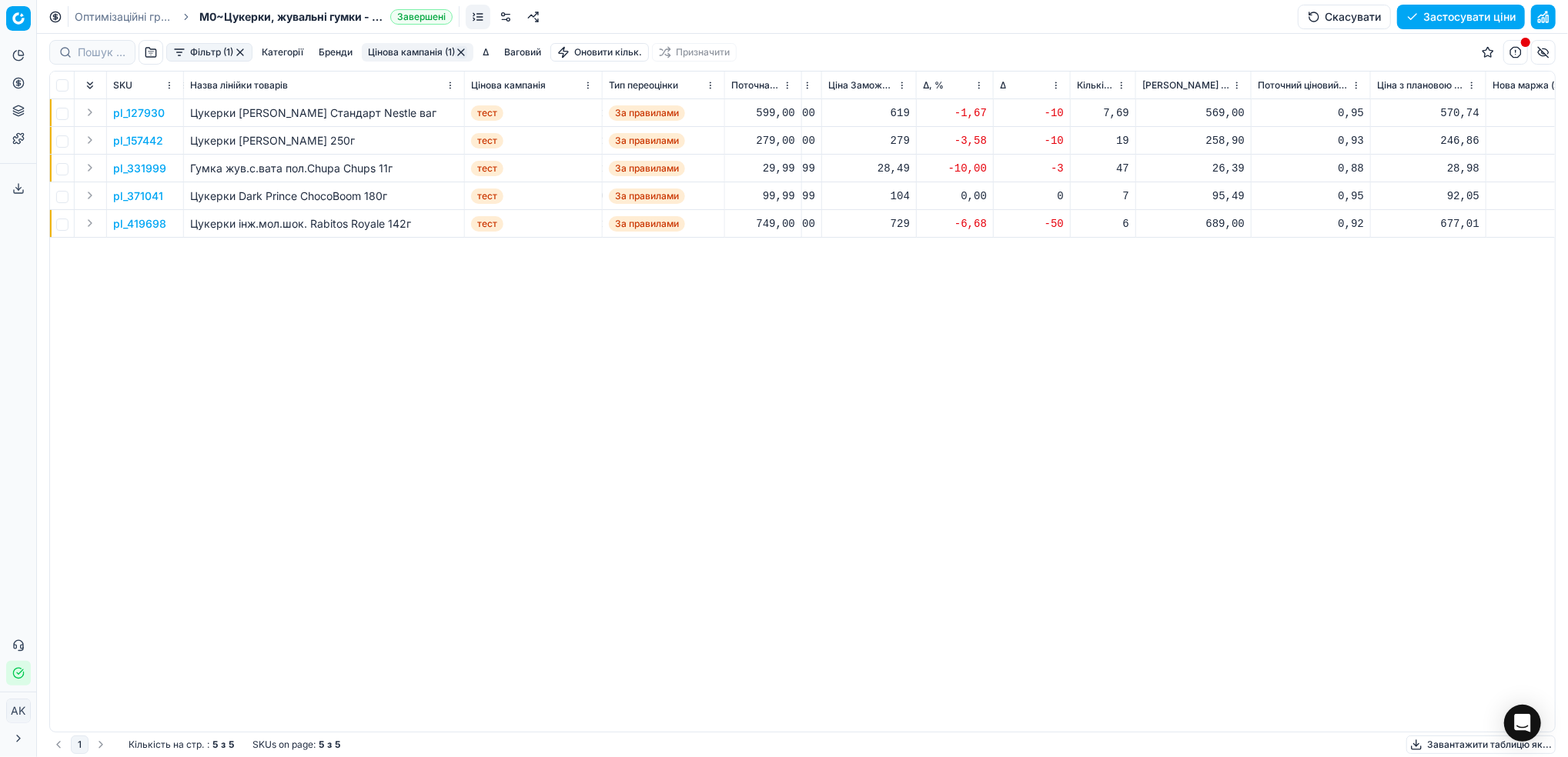
click at [198, 50] on button "Фільтр (1)" at bounding box center [209, 52] width 86 height 19
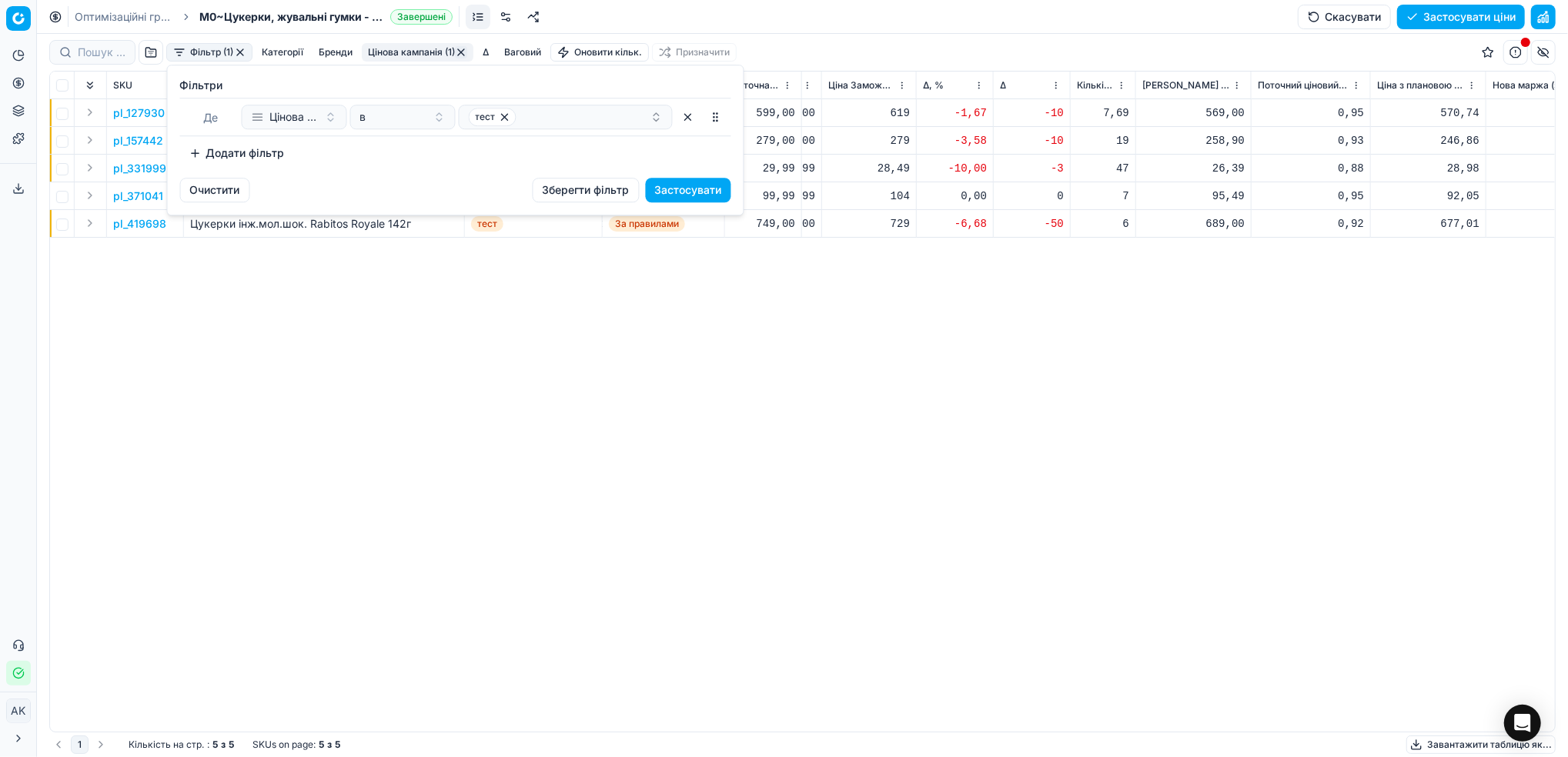
click at [242, 155] on button "Додати фільтр" at bounding box center [236, 153] width 114 height 25
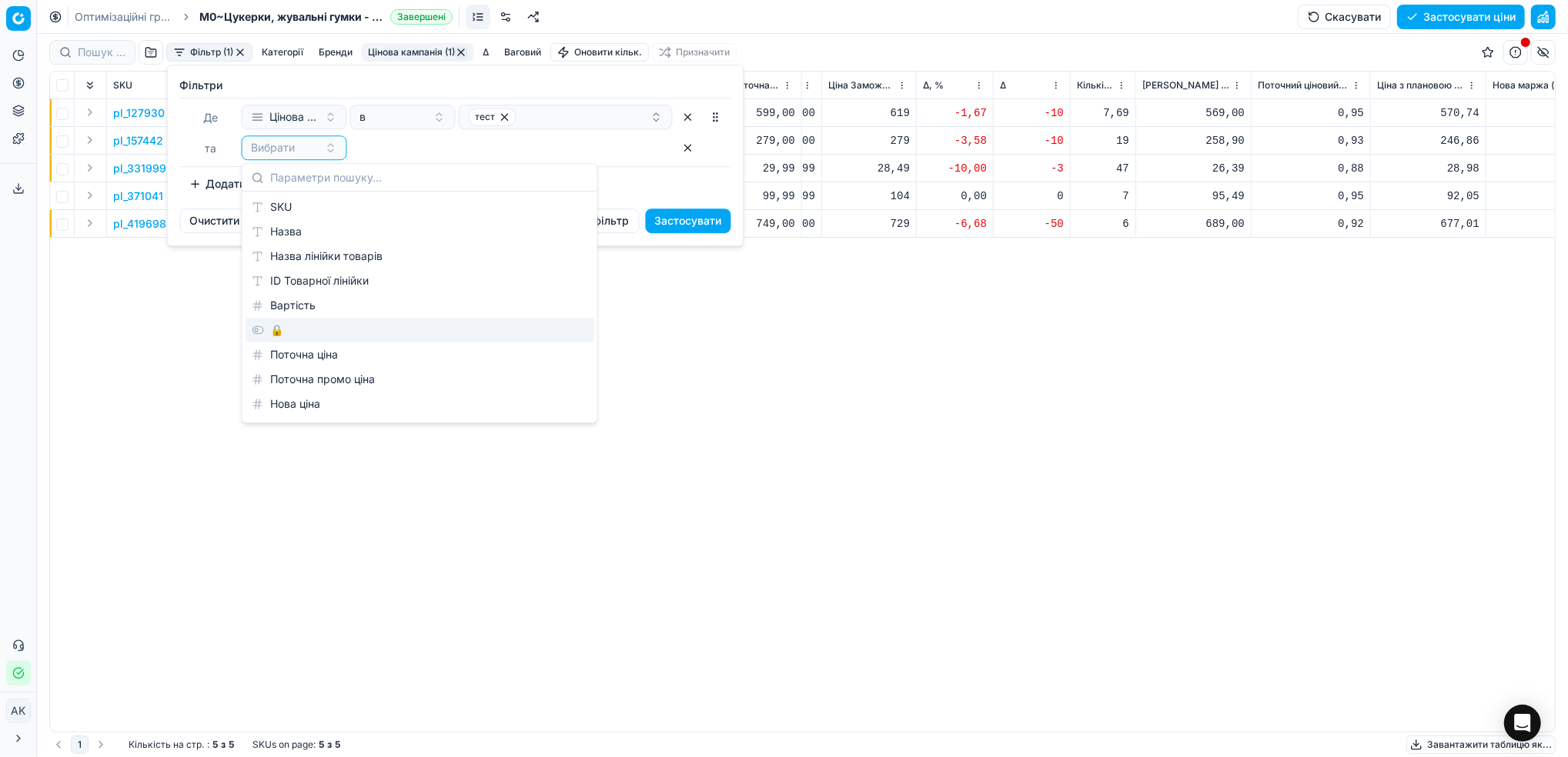
click at [265, 333] on div "🔒" at bounding box center [420, 329] width 348 height 25
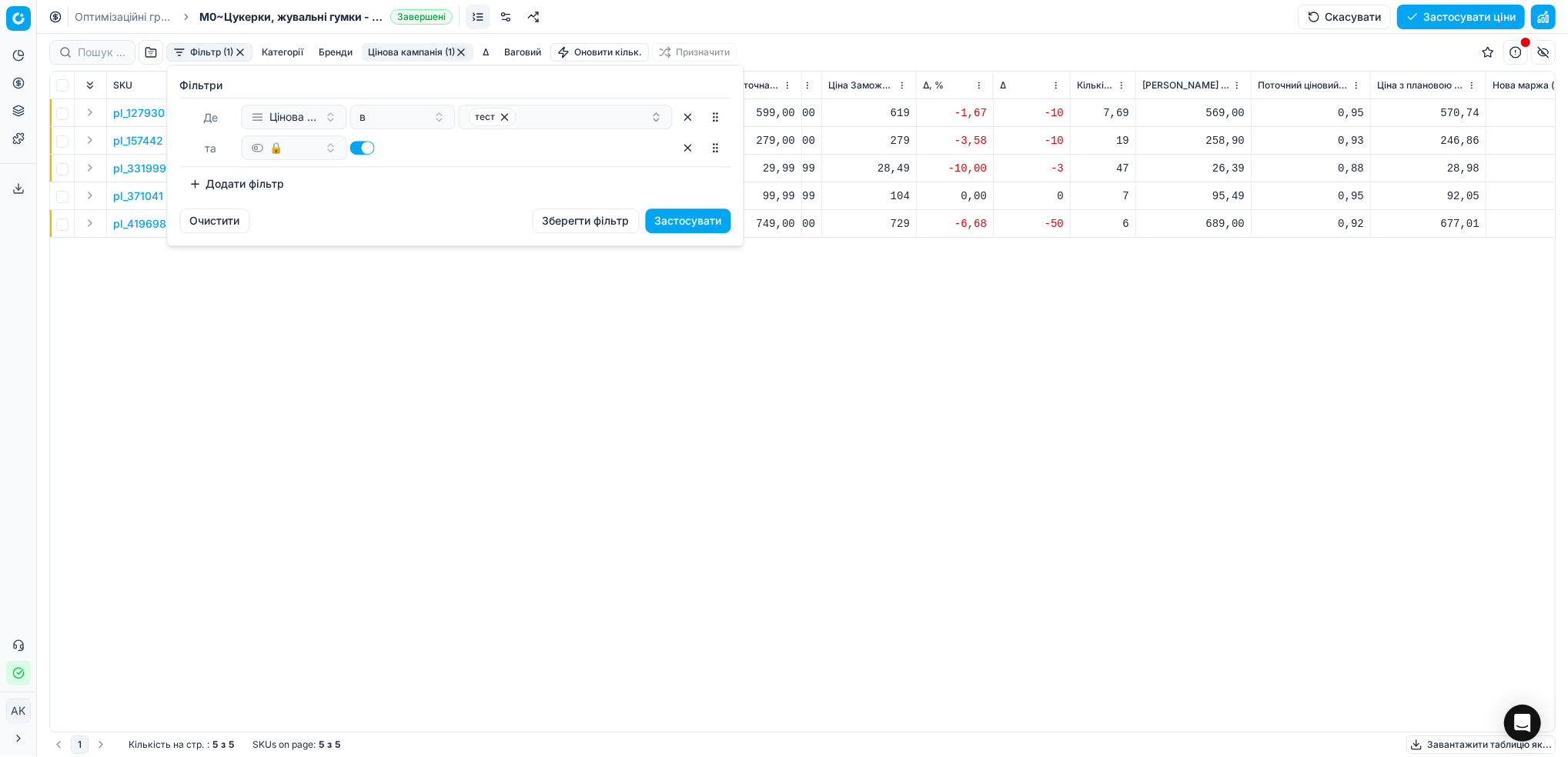
click at [354, 149] on button "button" at bounding box center [362, 148] width 25 height 14
checkbox input "false"
click at [683, 218] on button "Застосувати" at bounding box center [688, 220] width 85 height 25
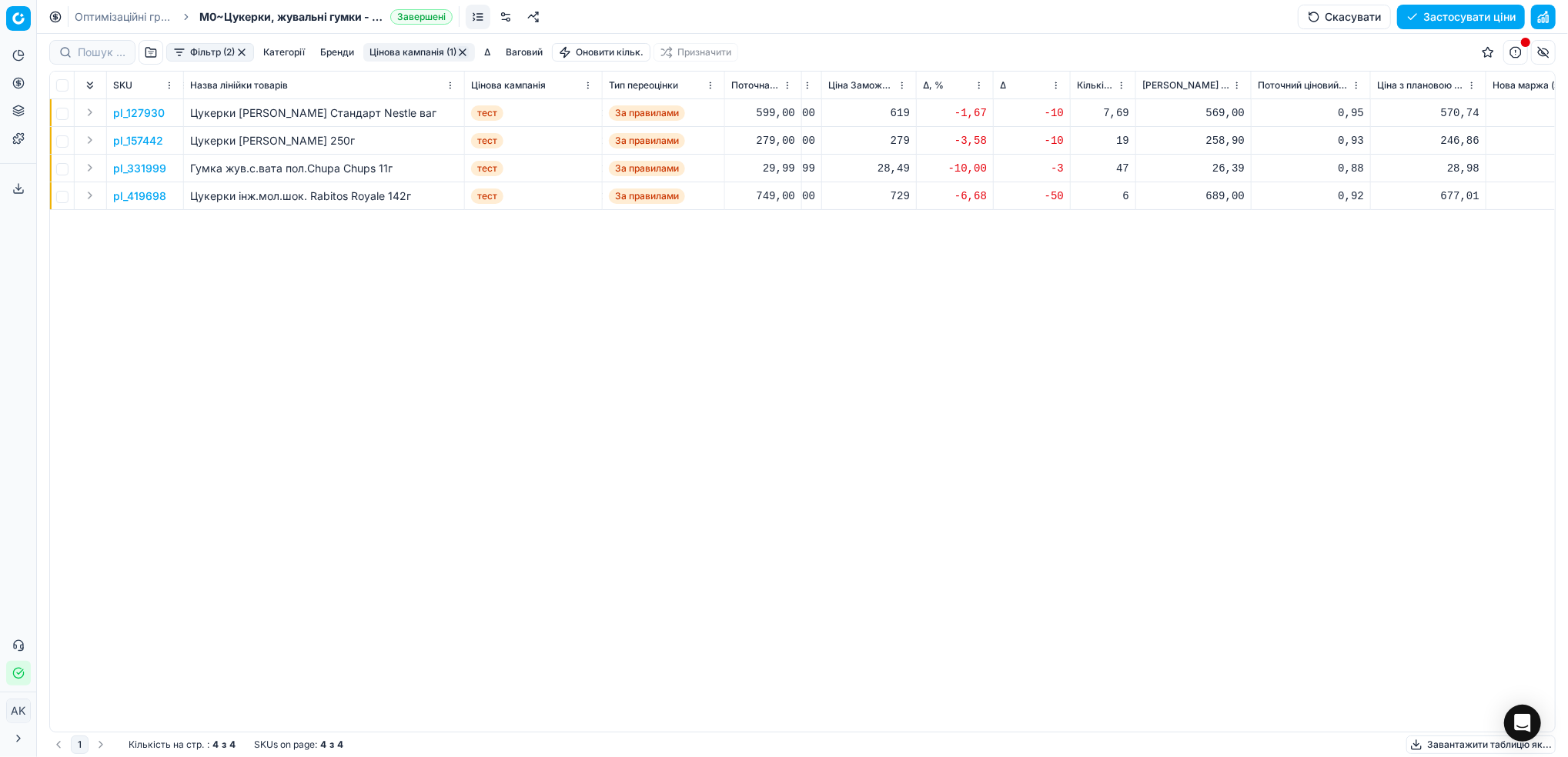
click at [143, 167] on p "pl_331999" at bounding box center [140, 168] width 53 height 15
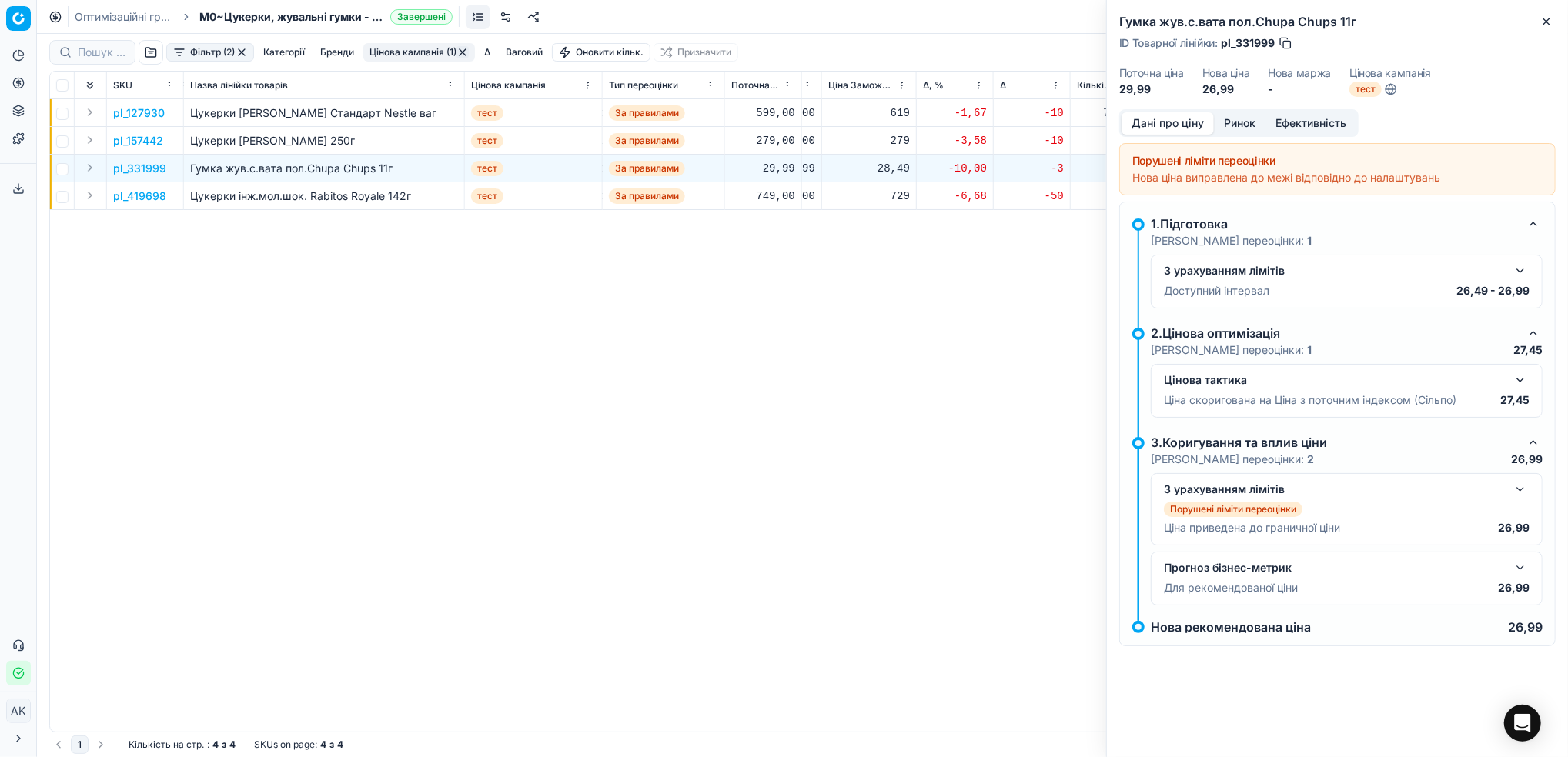
click at [1242, 121] on button "Ринок" at bounding box center [1239, 124] width 51 height 22
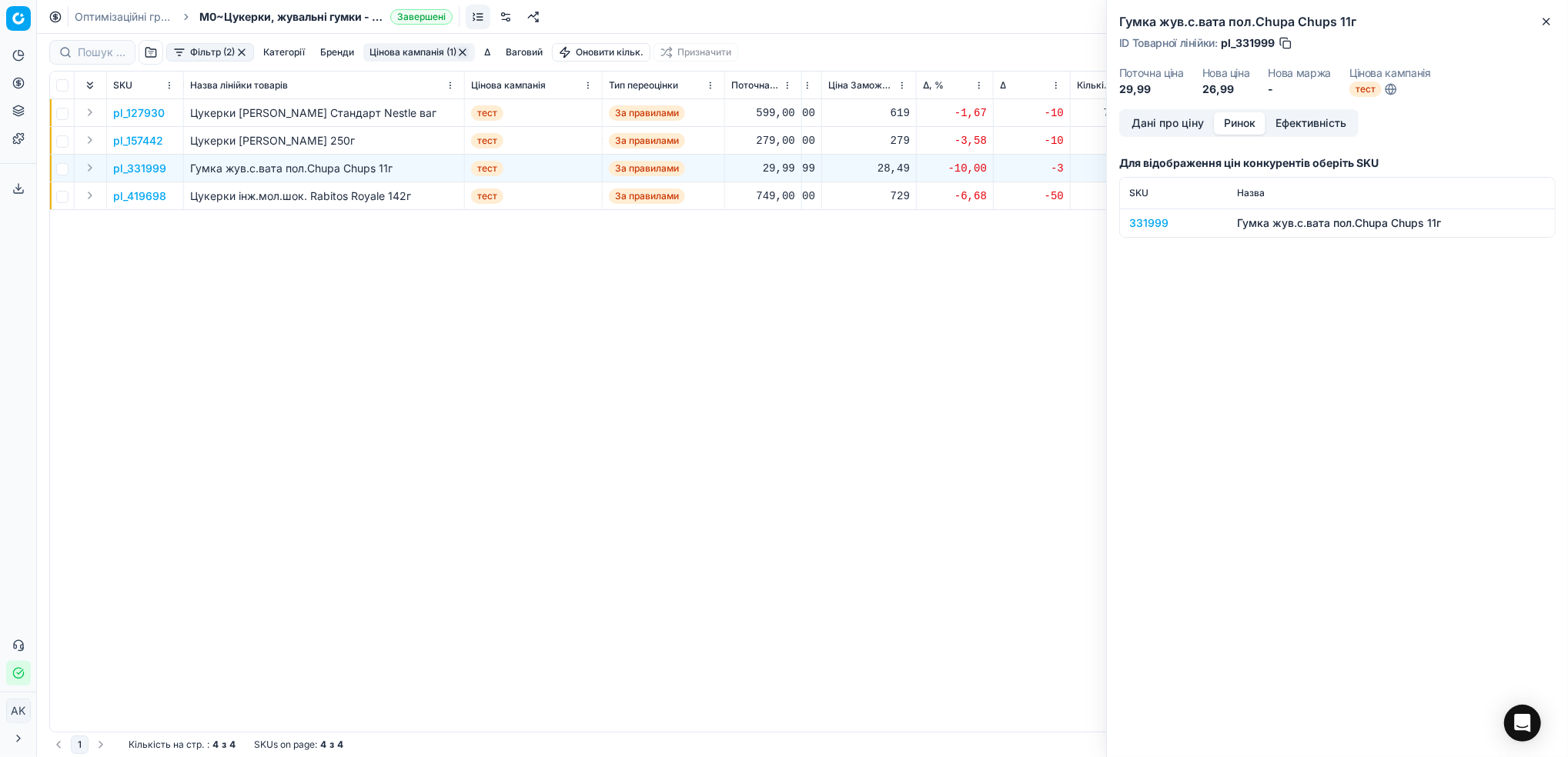
click at [1146, 223] on div "331999" at bounding box center [1174, 223] width 90 height 15
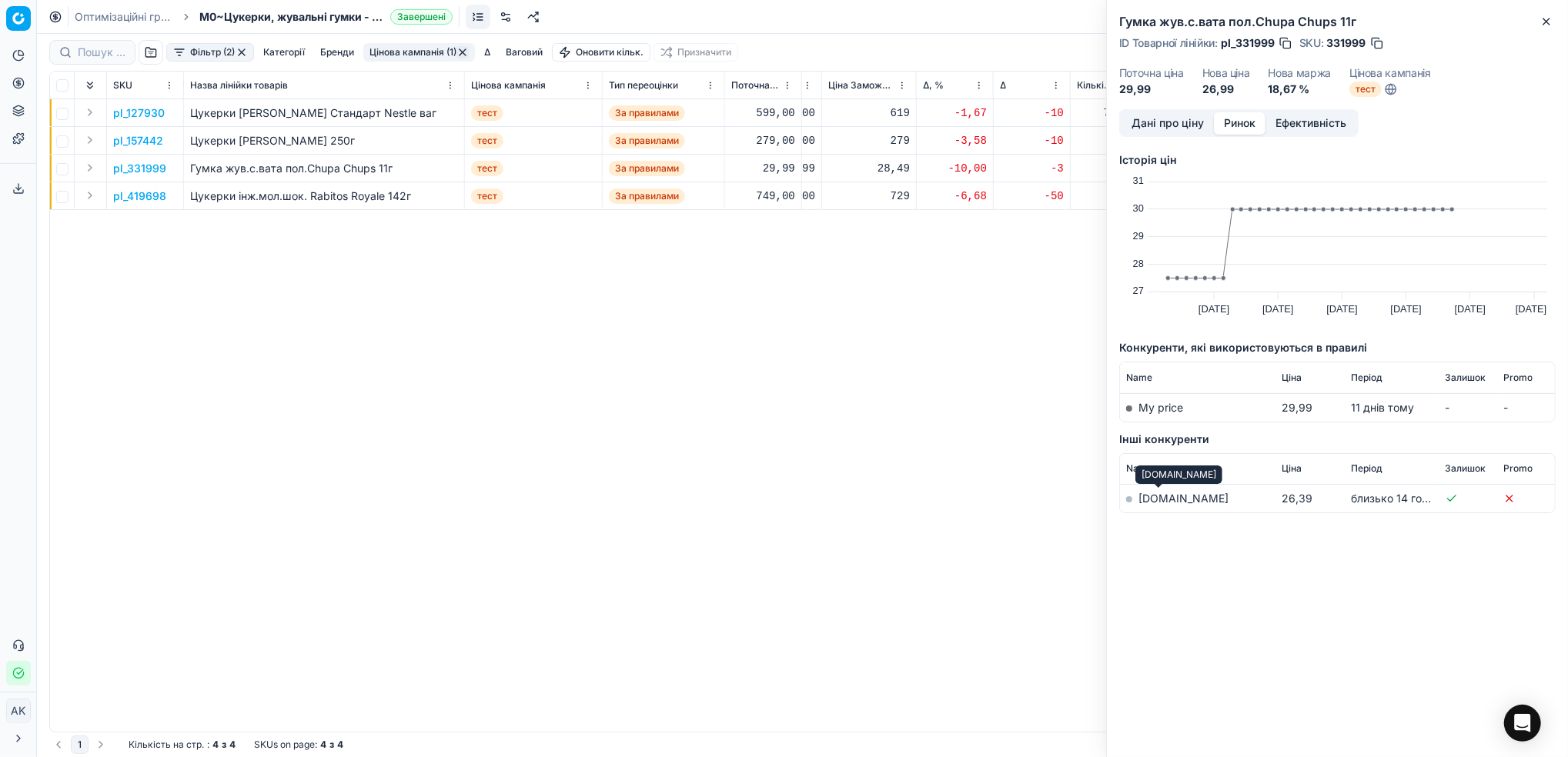
click at [1148, 501] on link "[DOMAIN_NAME]" at bounding box center [1183, 498] width 90 height 13
click at [1554, 27] on button "Close" at bounding box center [1547, 21] width 19 height 19
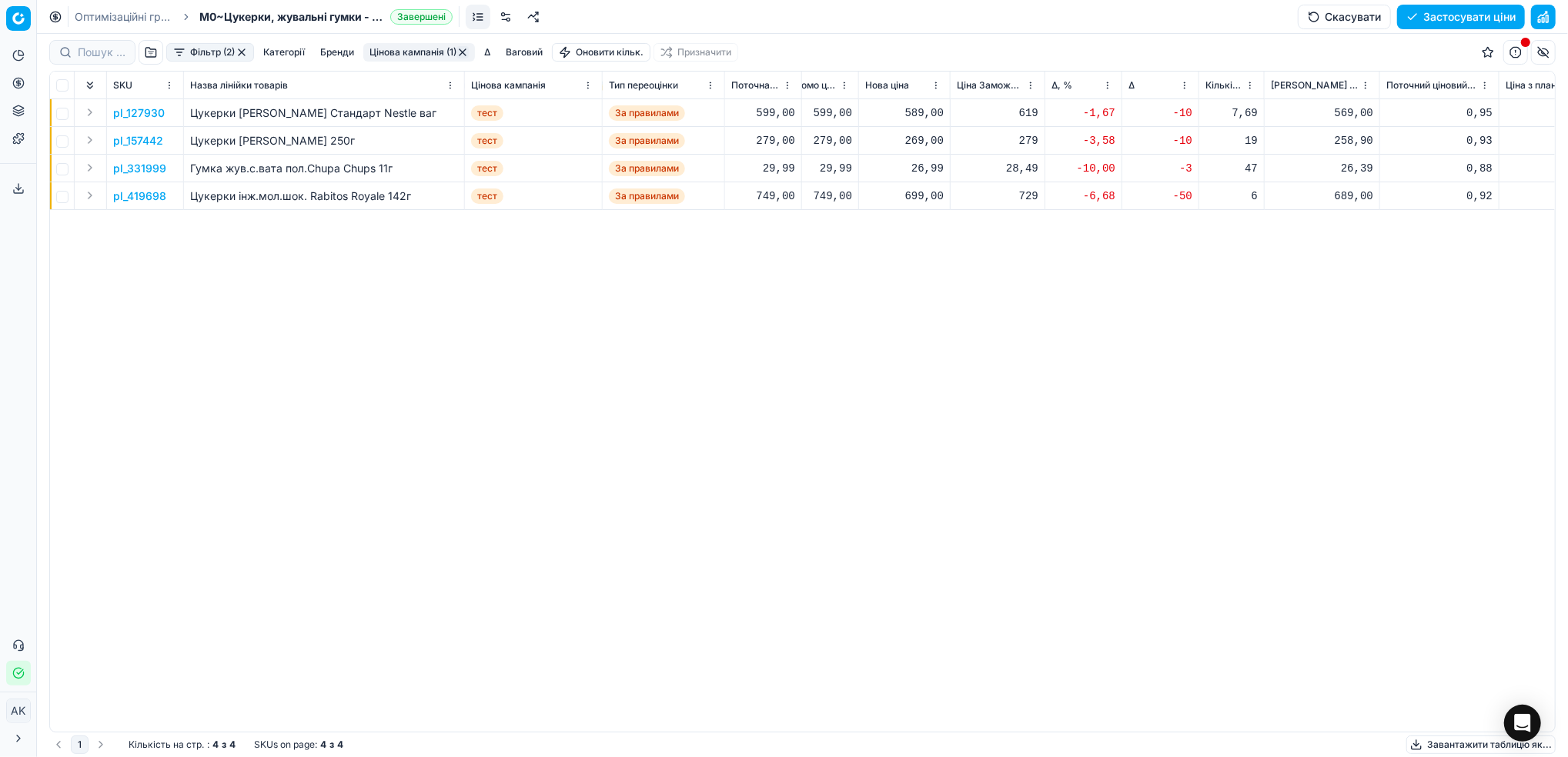
scroll to position [0, 556]
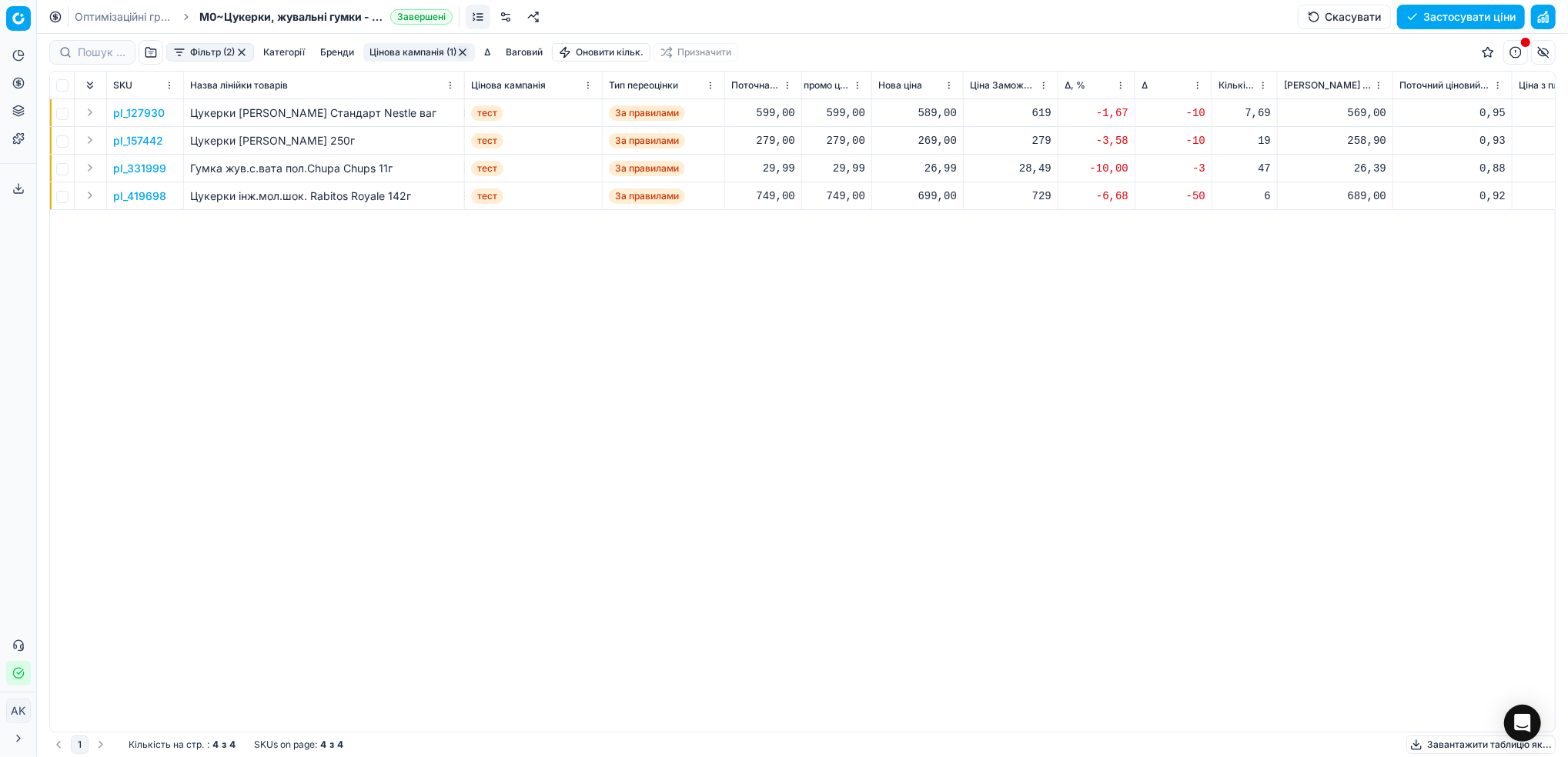
click at [120, 111] on p "pl_127930" at bounding box center [139, 114] width 51 height 15
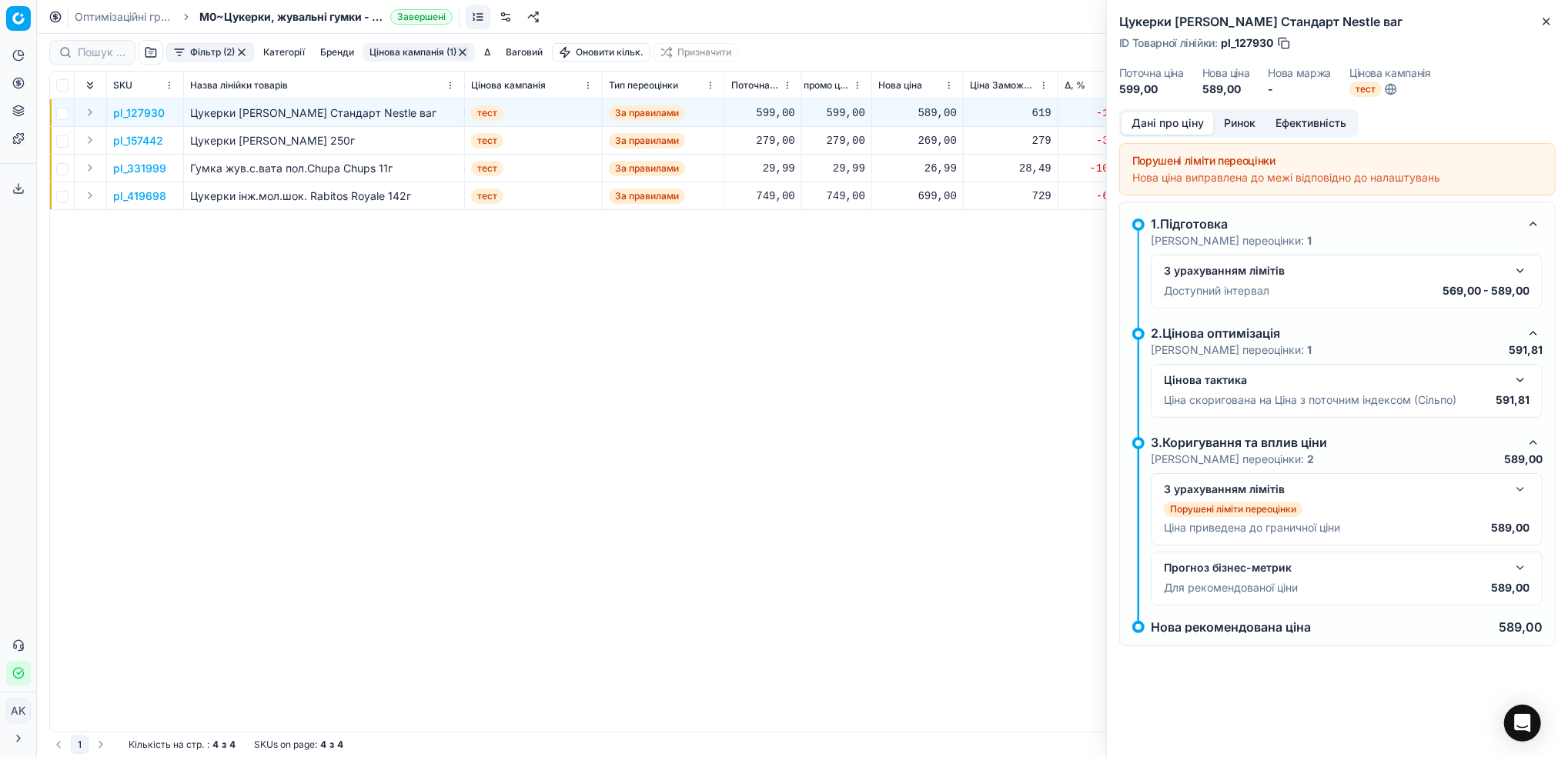
click at [1239, 121] on button "Ринок" at bounding box center [1239, 124] width 51 height 22
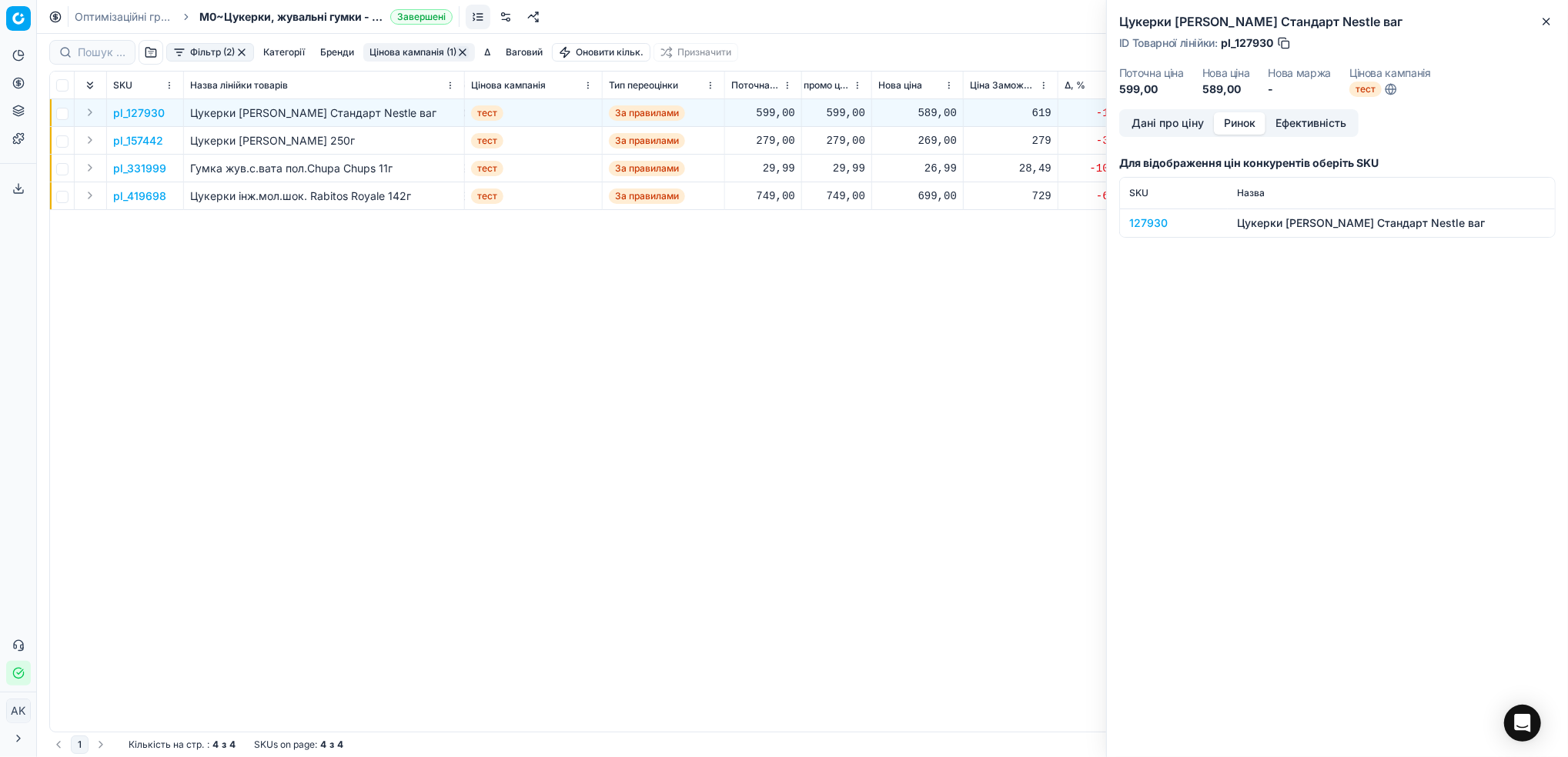
click at [1141, 215] on div "127930" at bounding box center [1174, 223] width 90 height 15
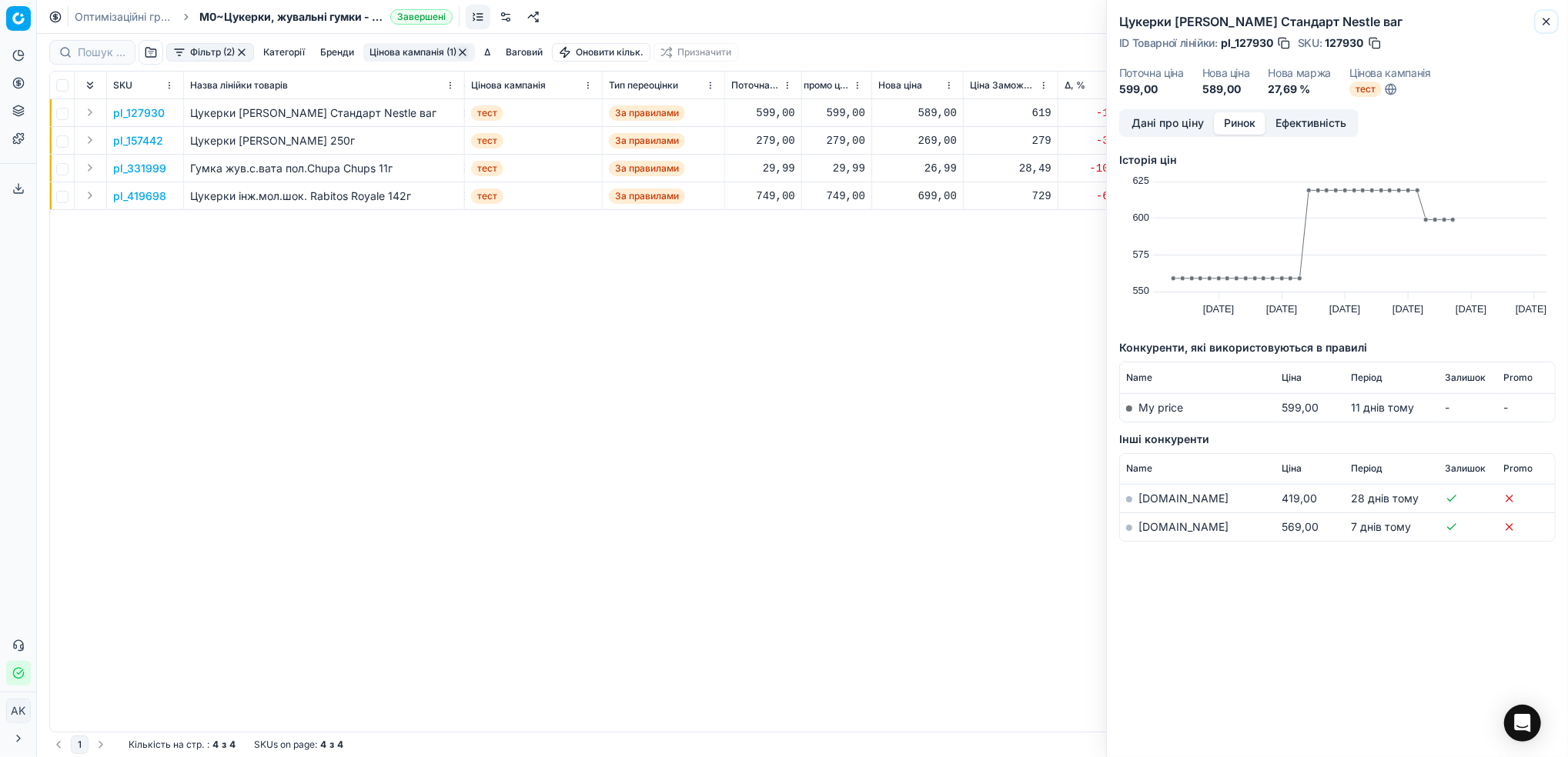
click at [1546, 20] on icon "button" at bounding box center [1546, 21] width 12 height 12
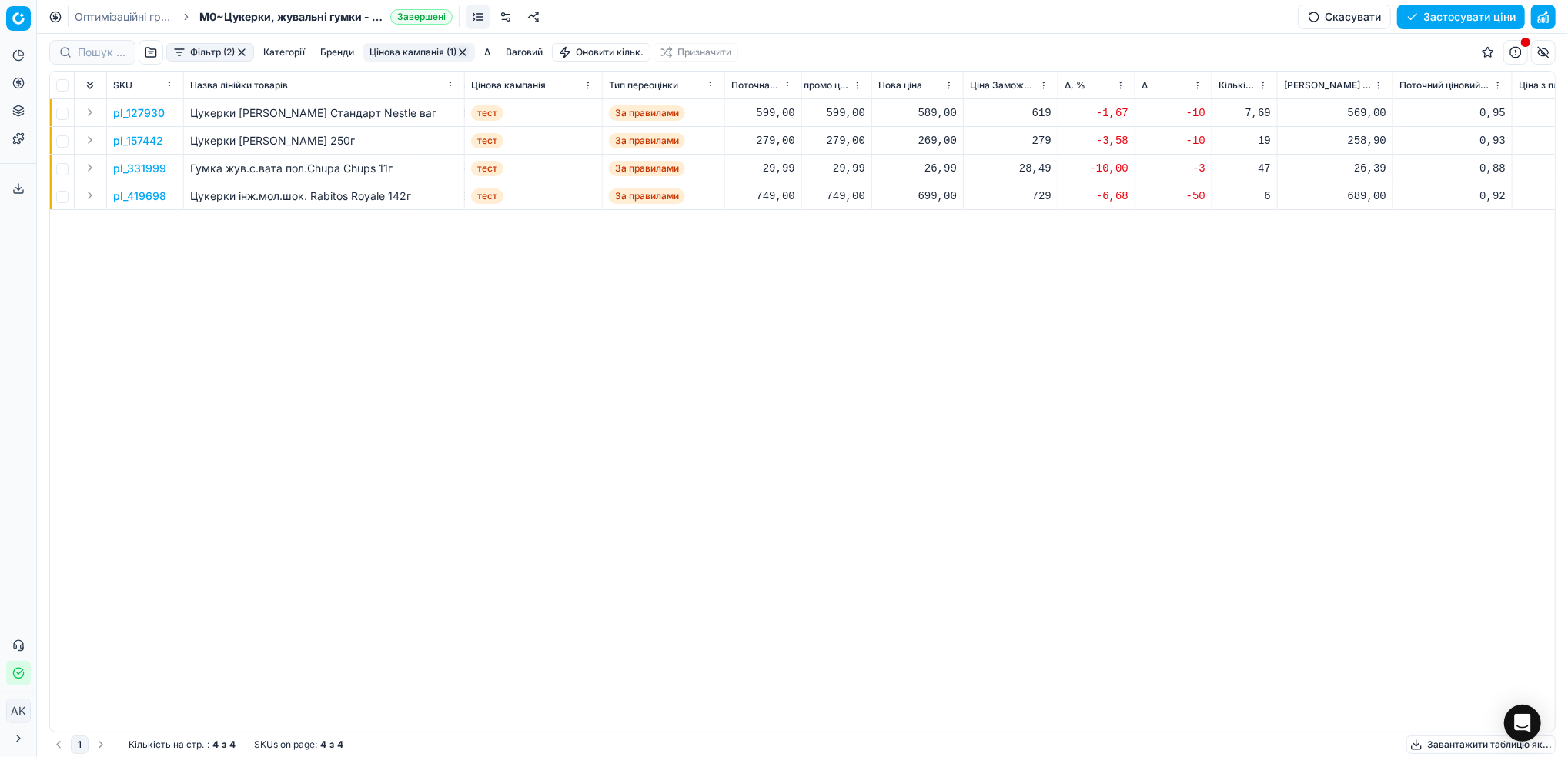
click at [143, 196] on p "pl_419698" at bounding box center [140, 196] width 53 height 15
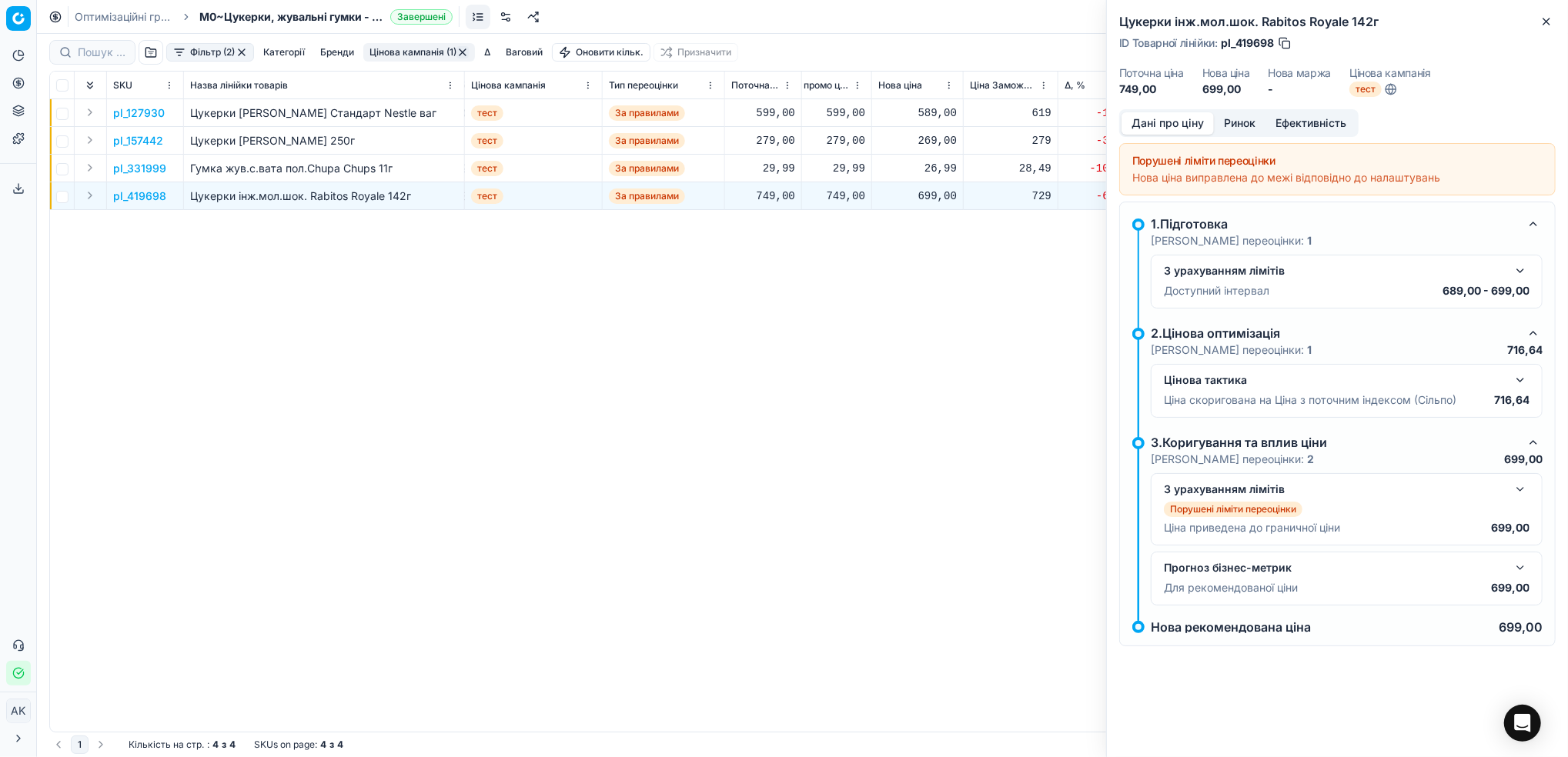
click at [1233, 119] on button "Ринок" at bounding box center [1239, 124] width 51 height 22
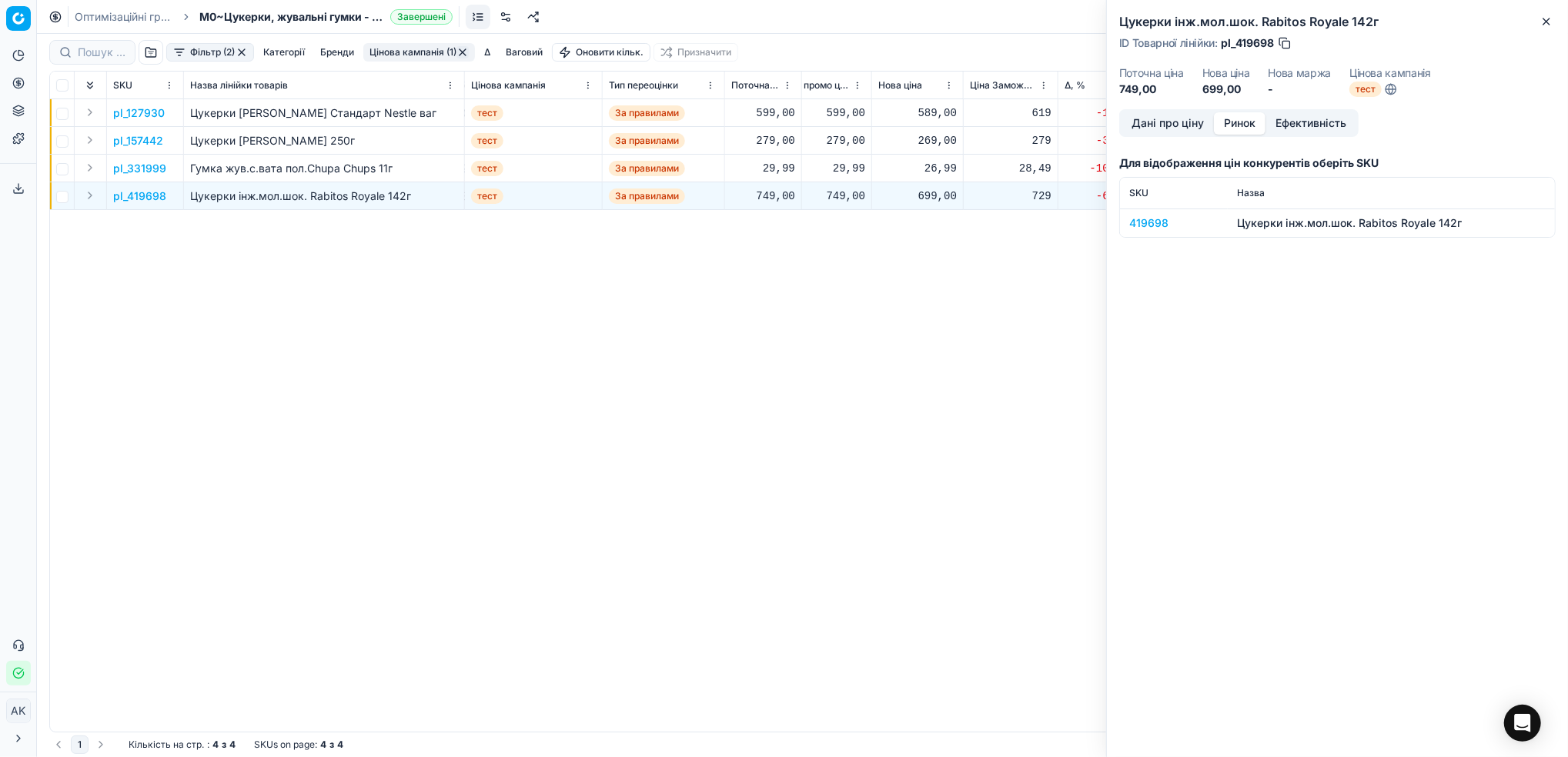
click at [1142, 223] on div "419698" at bounding box center [1174, 223] width 90 height 15
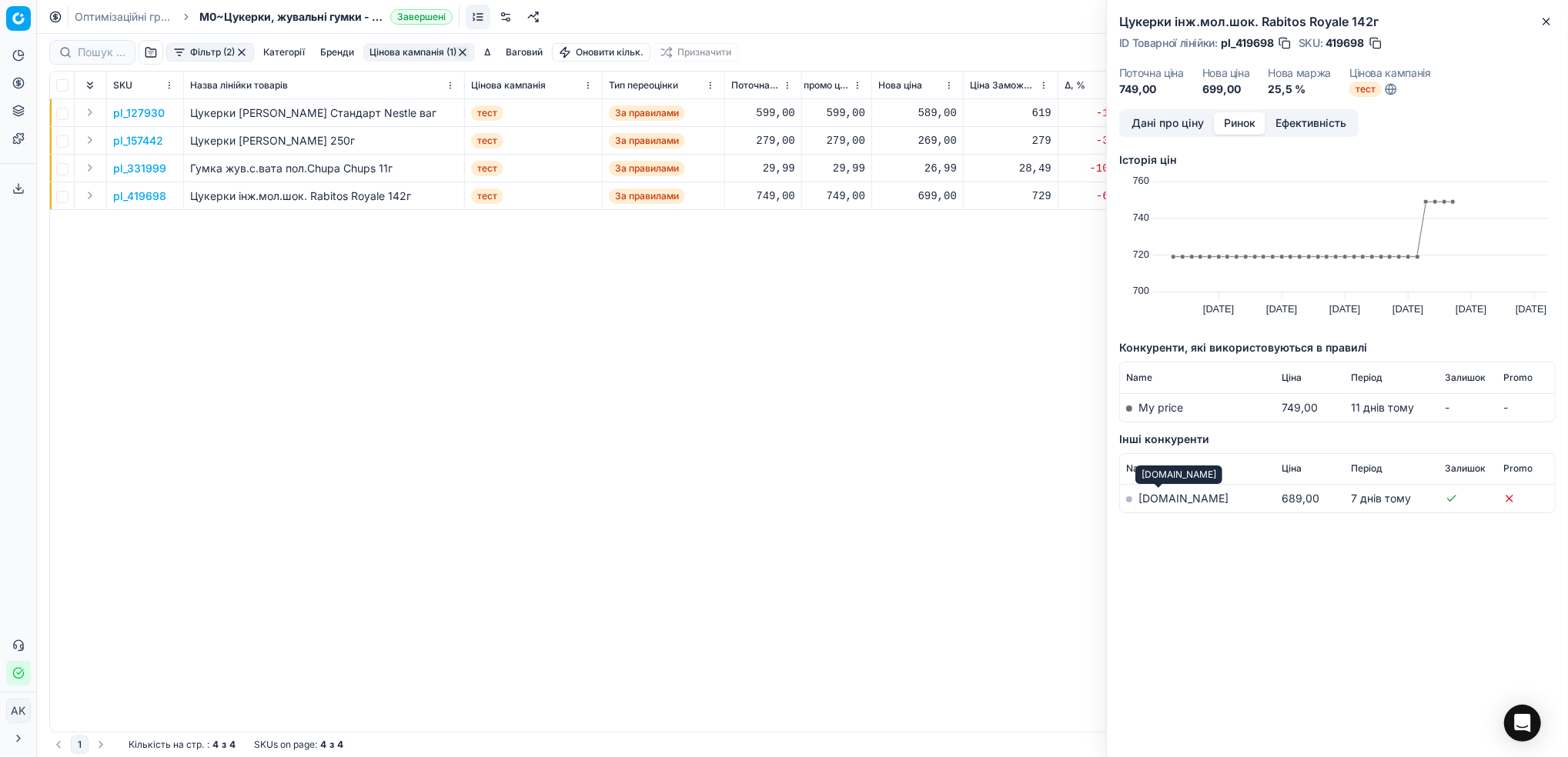
click at [1154, 496] on link "[DOMAIN_NAME]" at bounding box center [1183, 498] width 90 height 13
click at [1160, 118] on button "Дані про ціну" at bounding box center [1168, 124] width 92 height 22
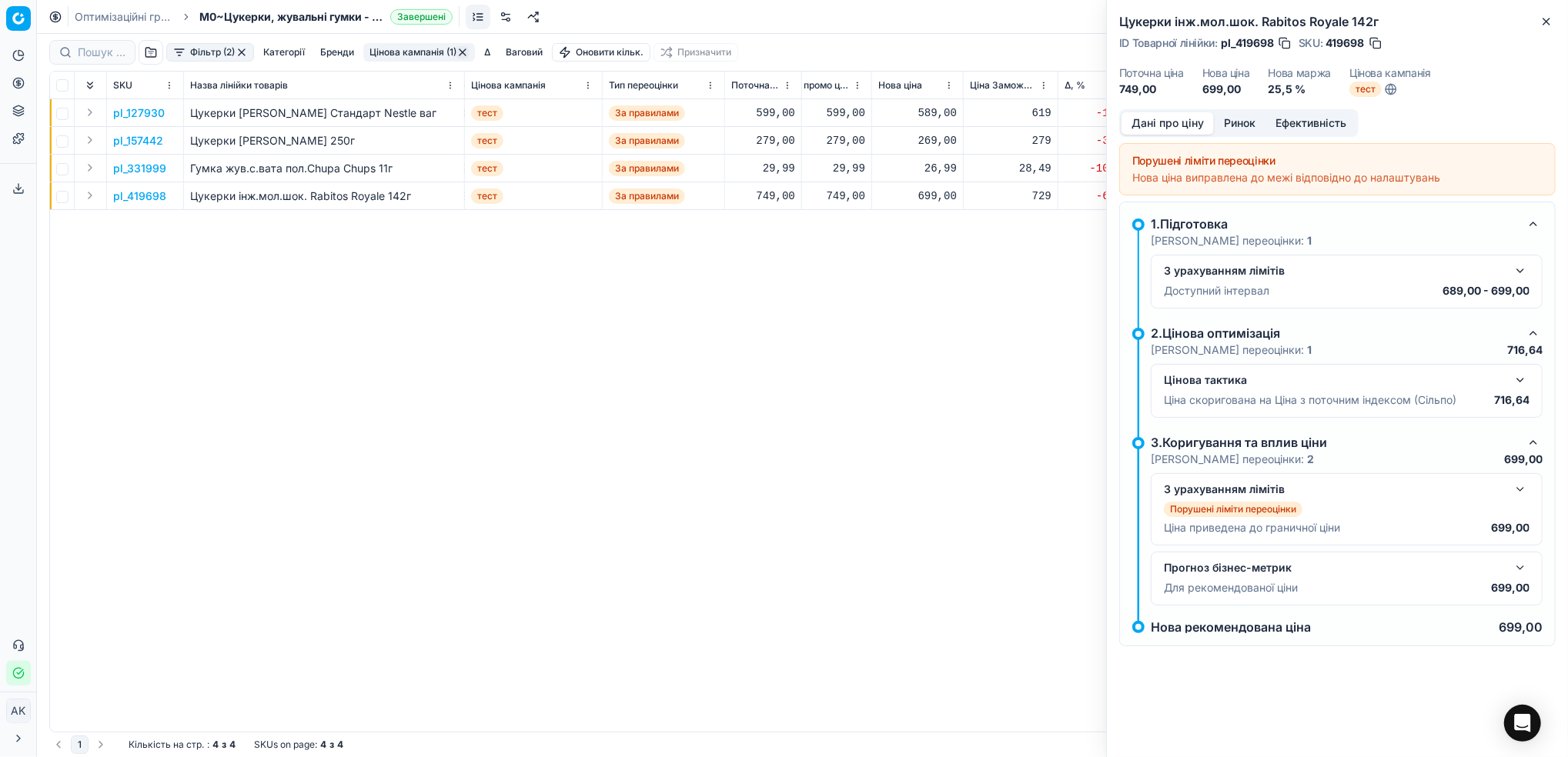
click at [1557, 21] on div "Цукерки інж.мол.шок. Rabitos Royale 142г ID Товарної лінійки : pl_419698 SKU : …" at bounding box center [1338, 55] width 461 height 109
click at [1543, 23] on icon "button" at bounding box center [1546, 21] width 12 height 12
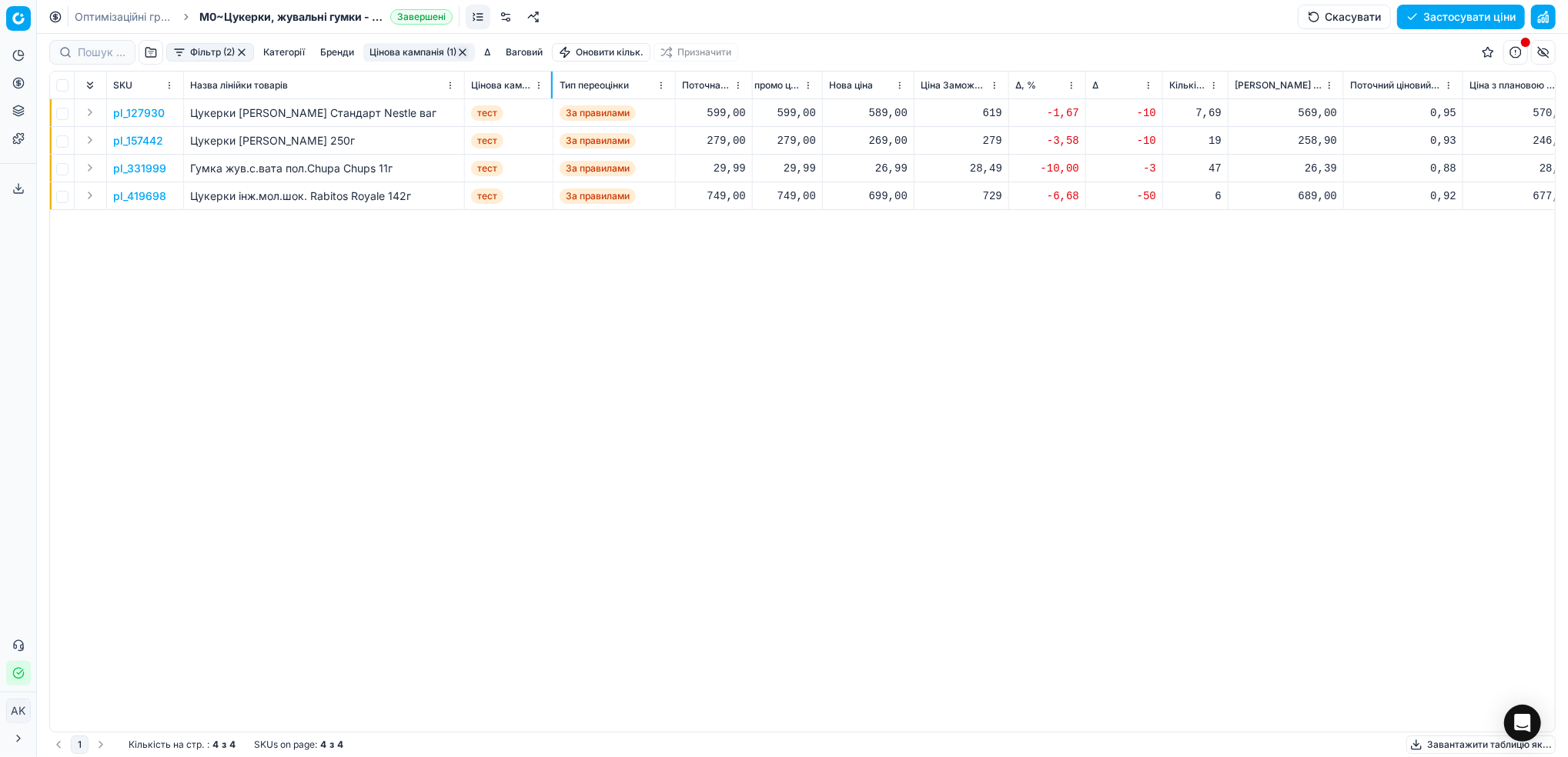
drag, startPoint x: 601, startPoint y: 82, endPoint x: 551, endPoint y: 82, distance: 50.0
click at [551, 82] on div at bounding box center [552, 85] width 2 height 27
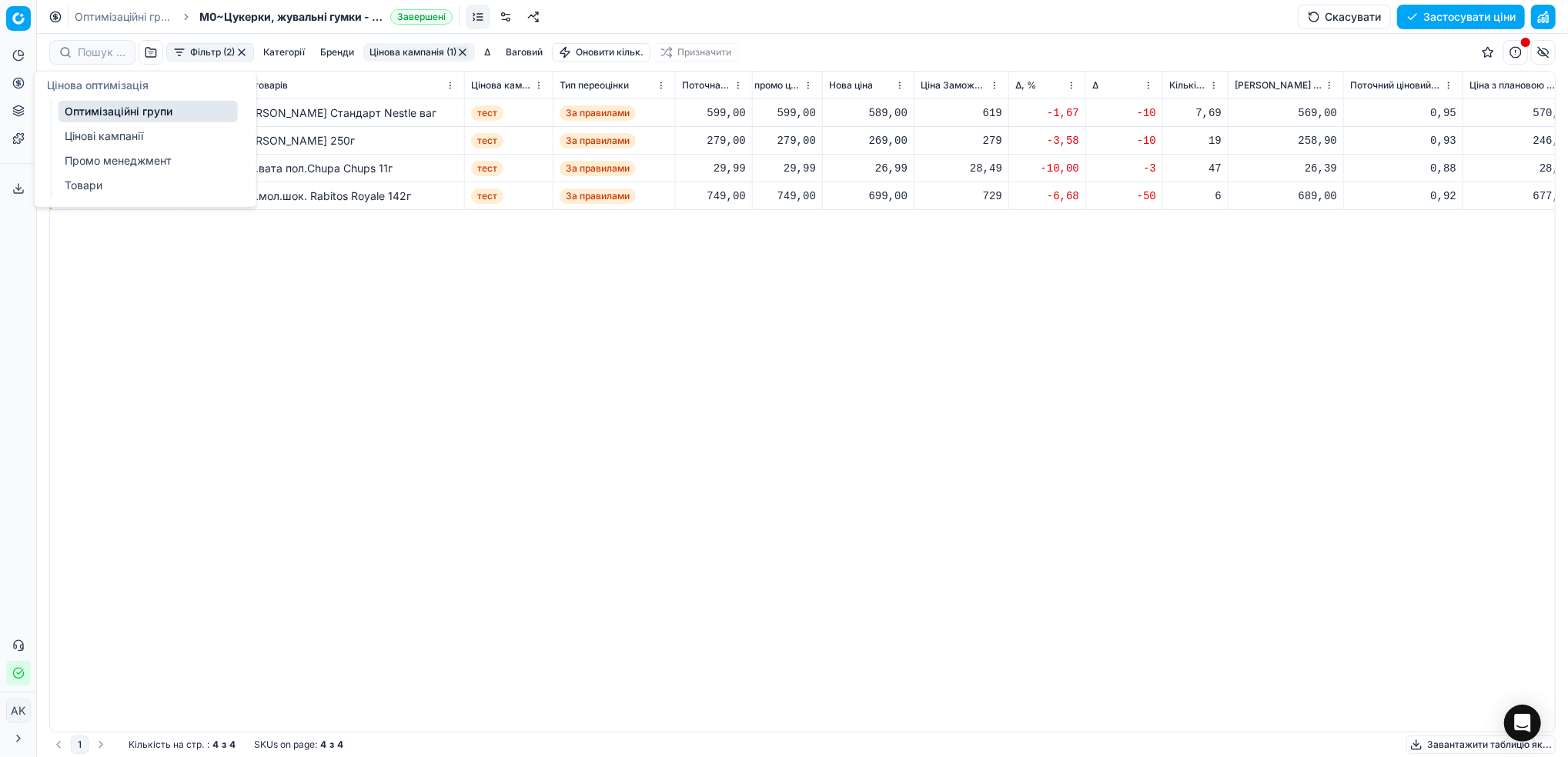
click at [67, 136] on link "Цінові кампанії" at bounding box center [149, 136] width 179 height 21
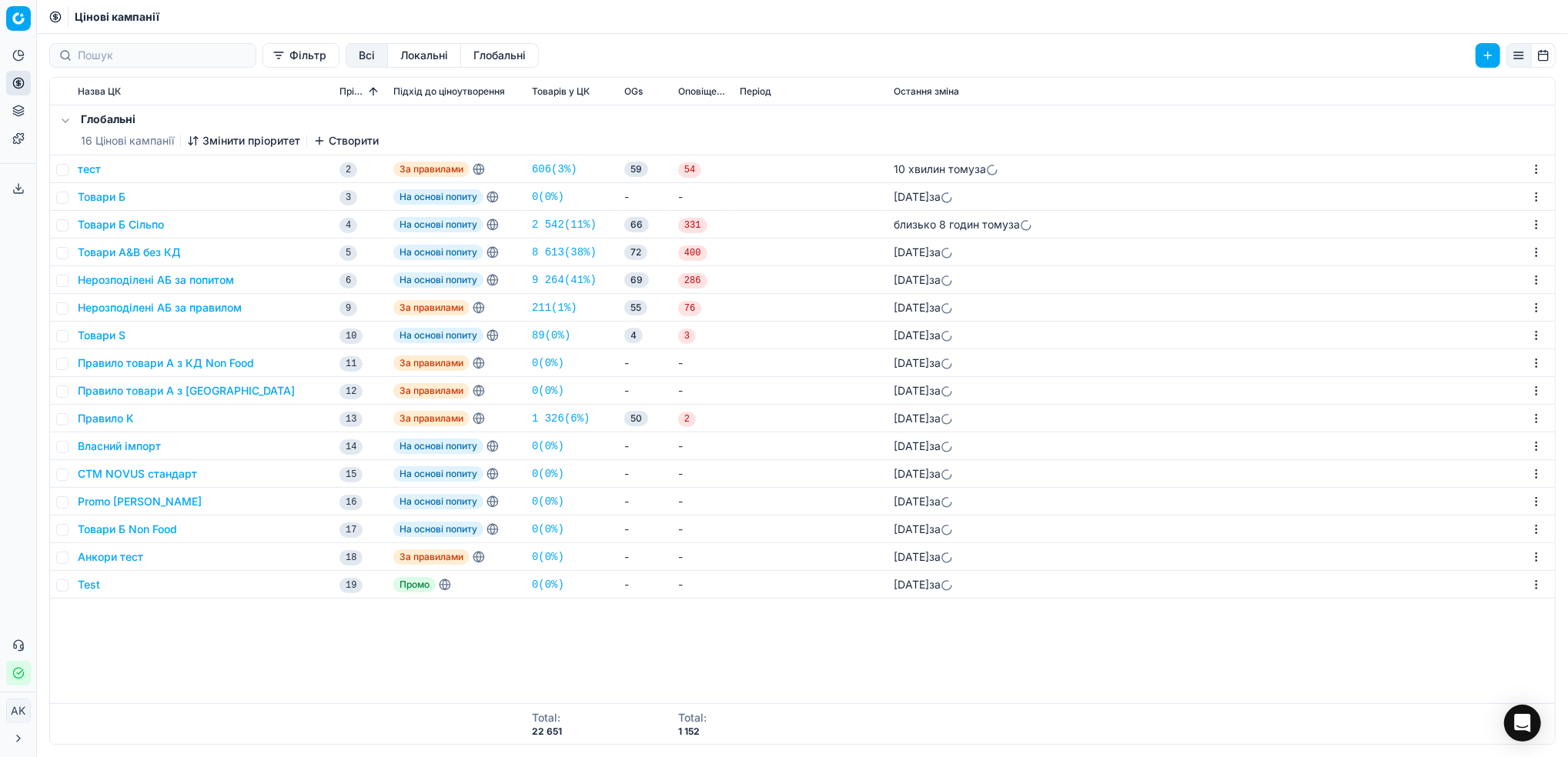
click at [94, 171] on button "тест" at bounding box center [89, 169] width 23 height 15
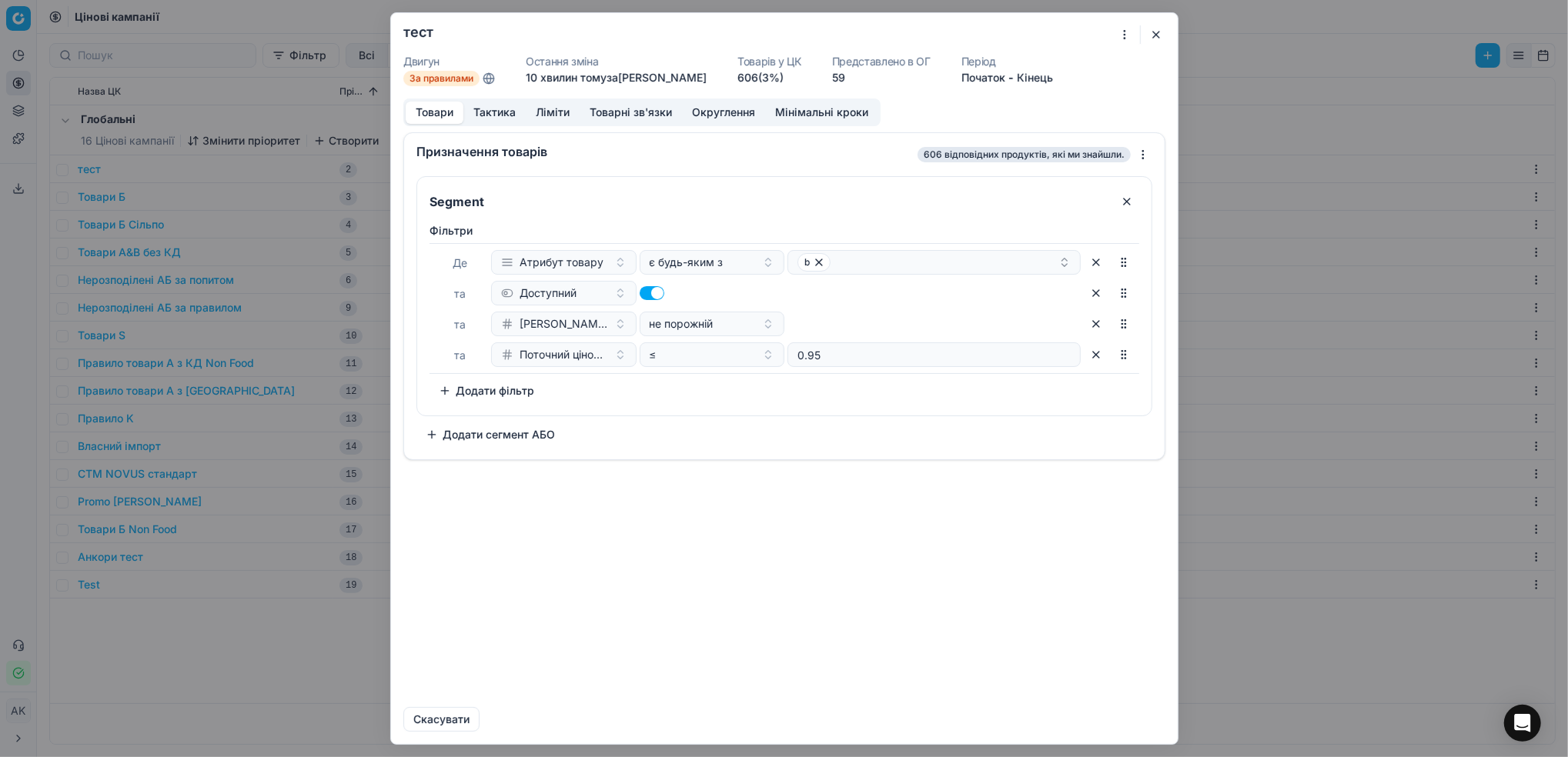
click at [499, 108] on button "Тактика" at bounding box center [494, 113] width 62 height 22
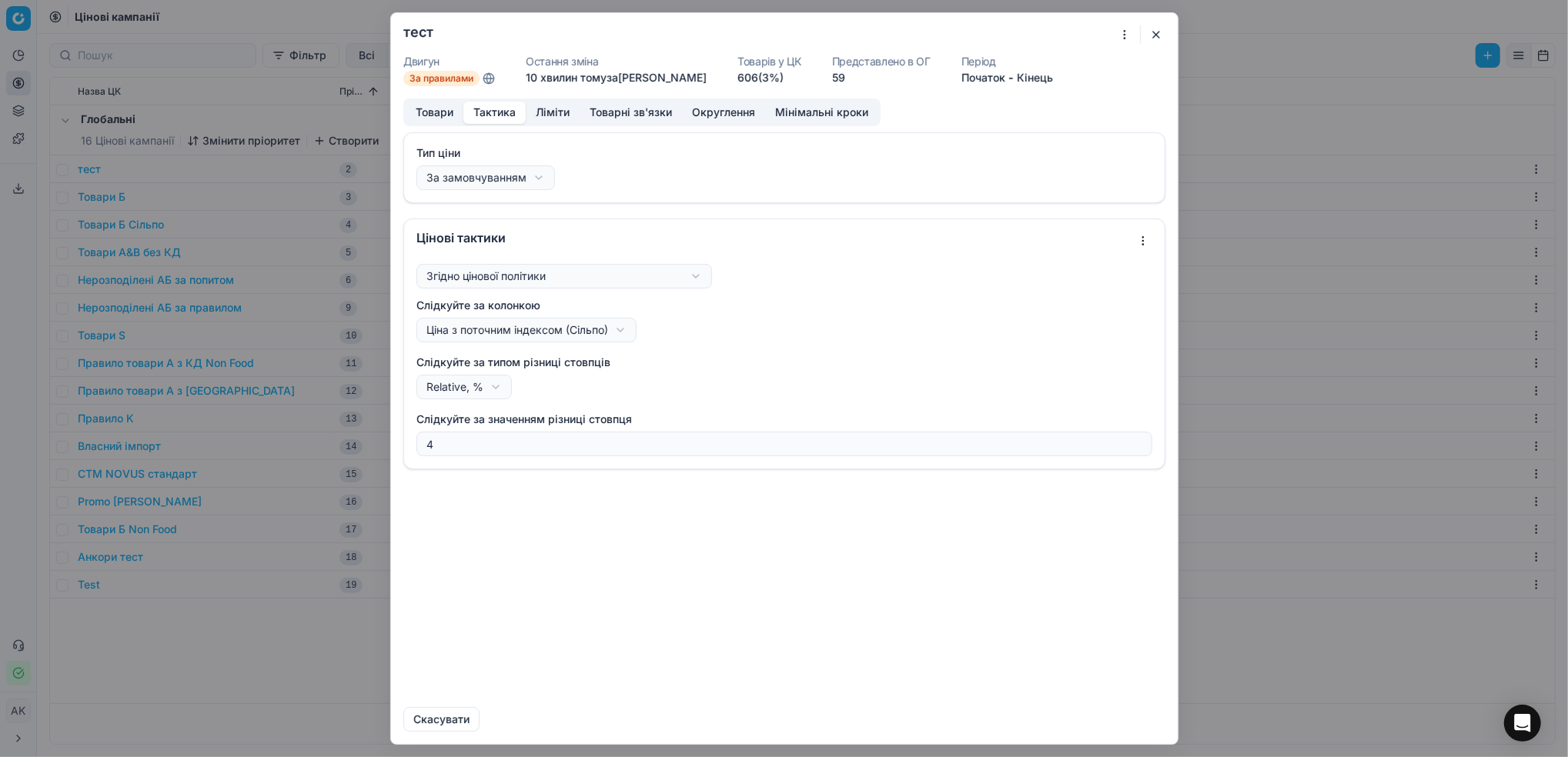
click at [1156, 36] on button "button" at bounding box center [1156, 35] width 19 height 19
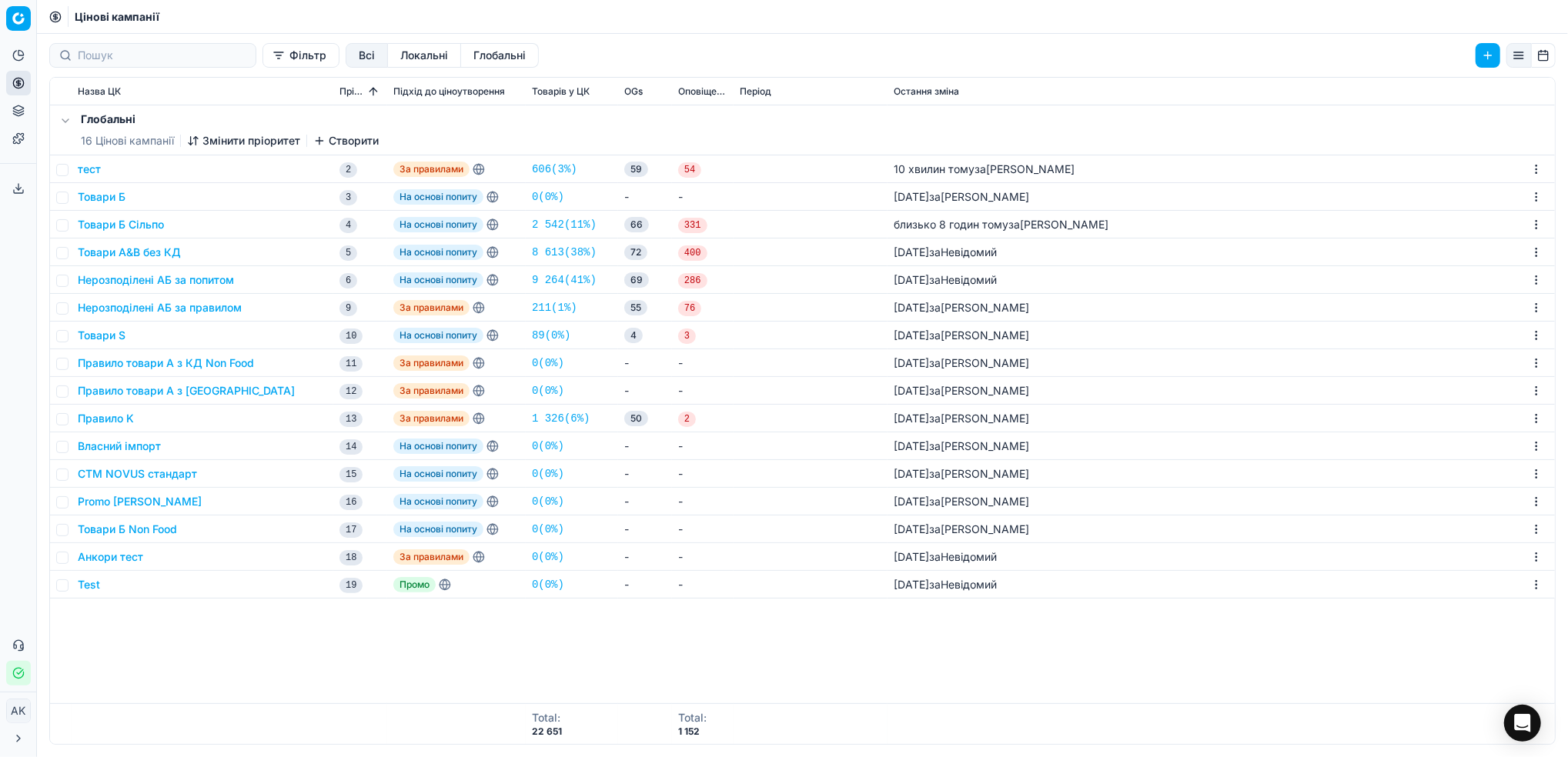
click at [85, 172] on button "тест" at bounding box center [89, 169] width 23 height 15
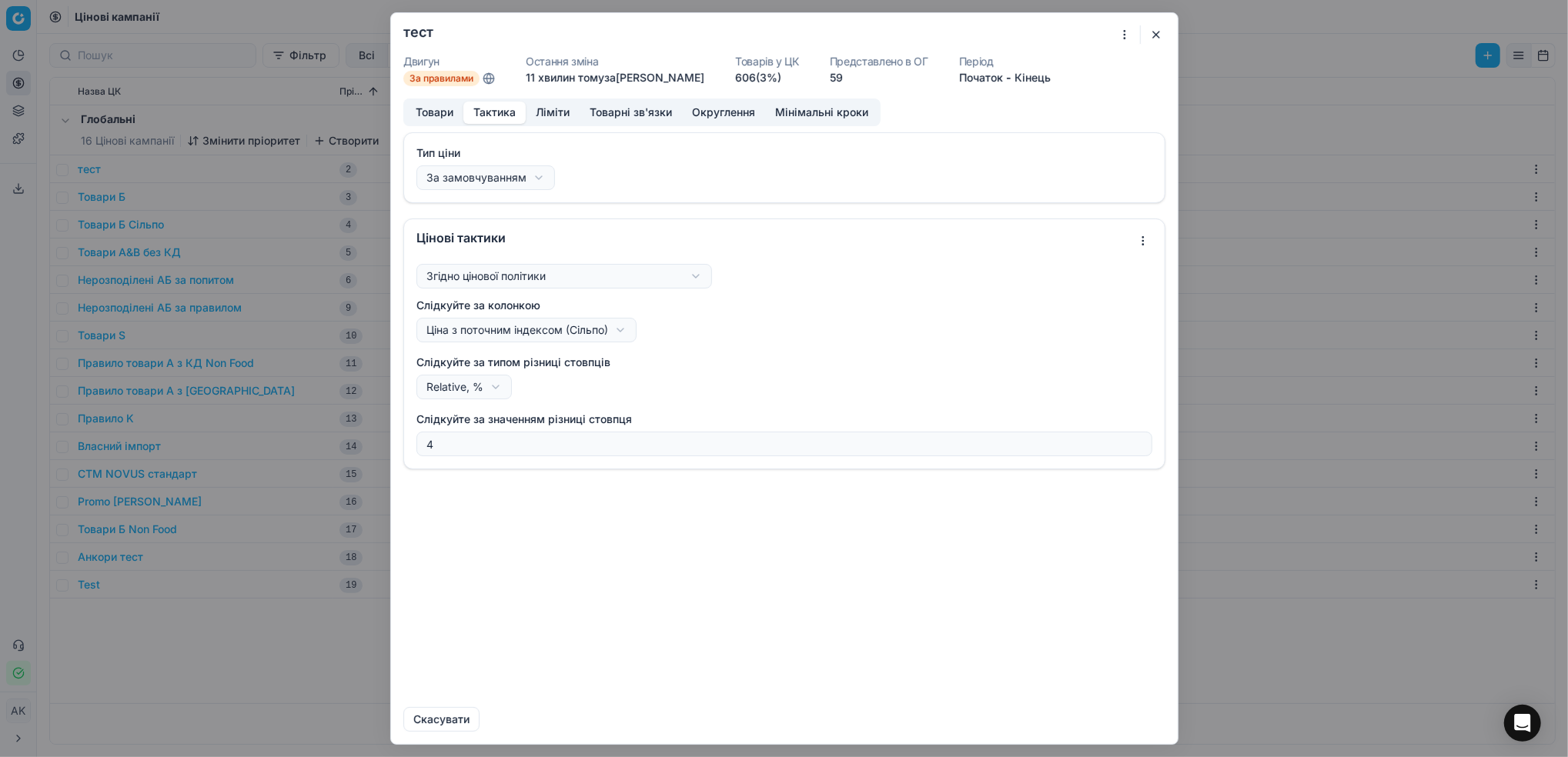
click at [487, 106] on button "Тактика" at bounding box center [494, 113] width 62 height 22
click at [1155, 34] on button "button" at bounding box center [1156, 35] width 19 height 19
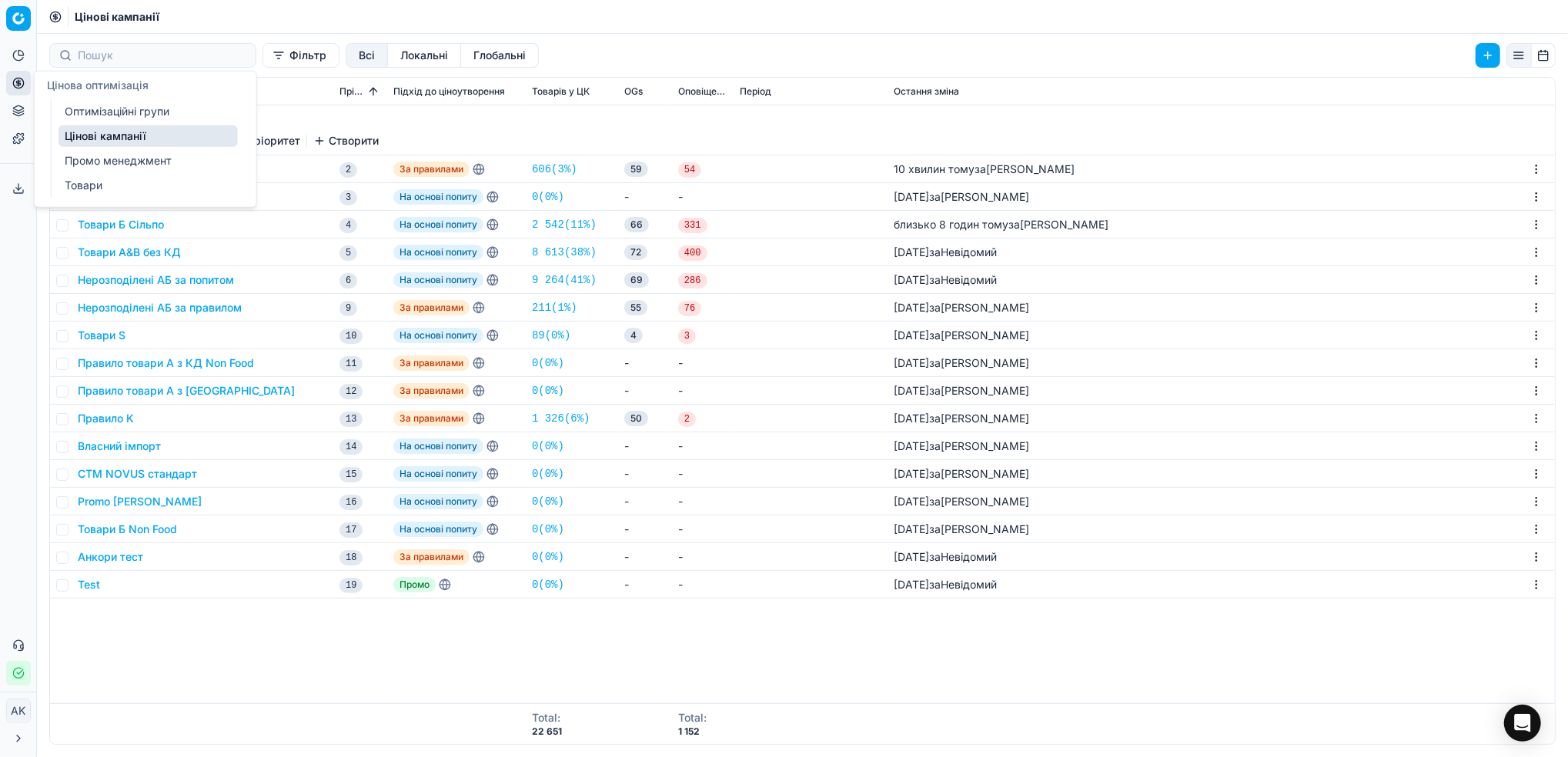
click at [97, 114] on link "Оптимізаційні групи" at bounding box center [149, 111] width 179 height 21
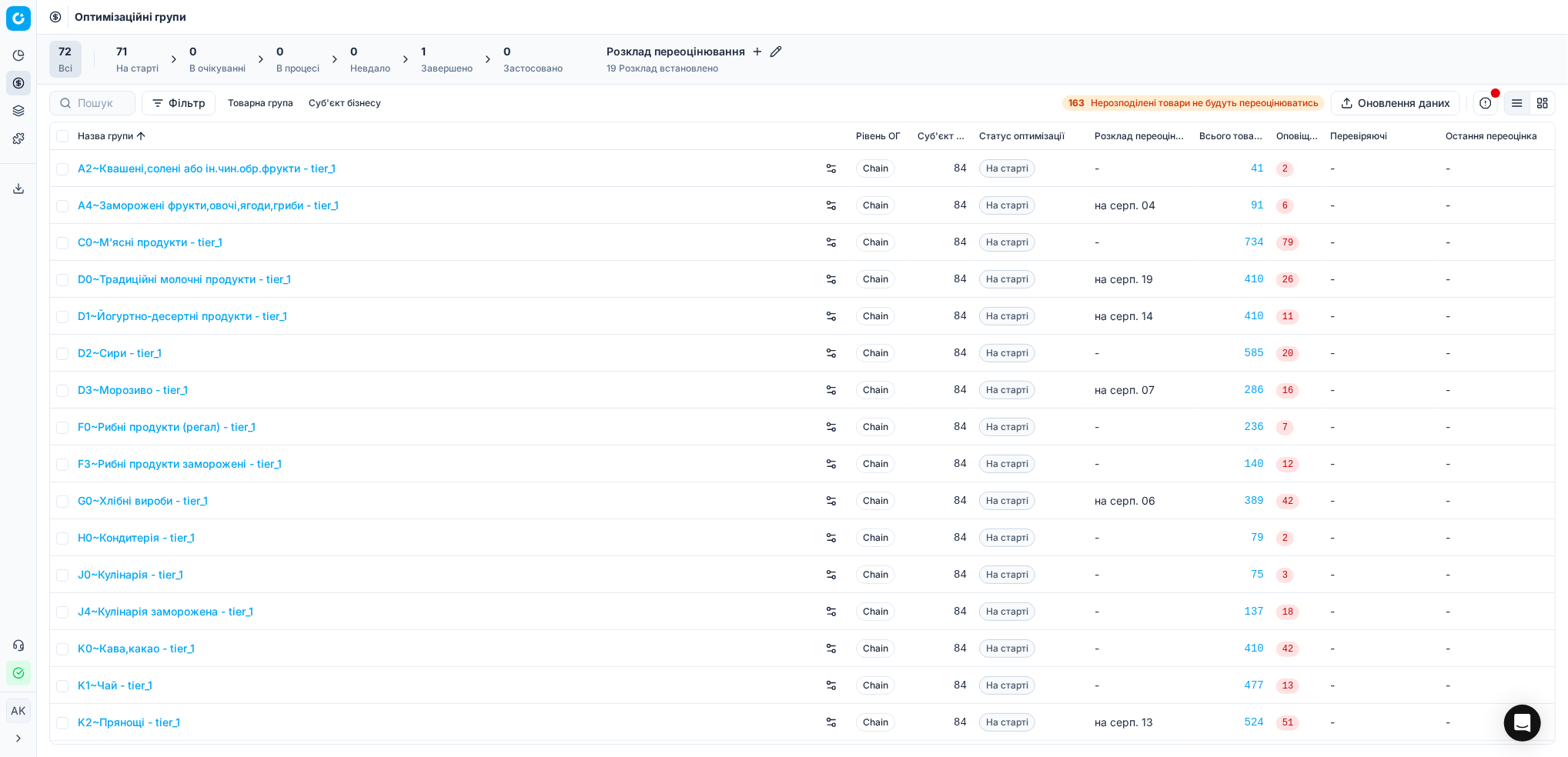
click at [444, 70] on div "Завершено" at bounding box center [446, 68] width 51 height 12
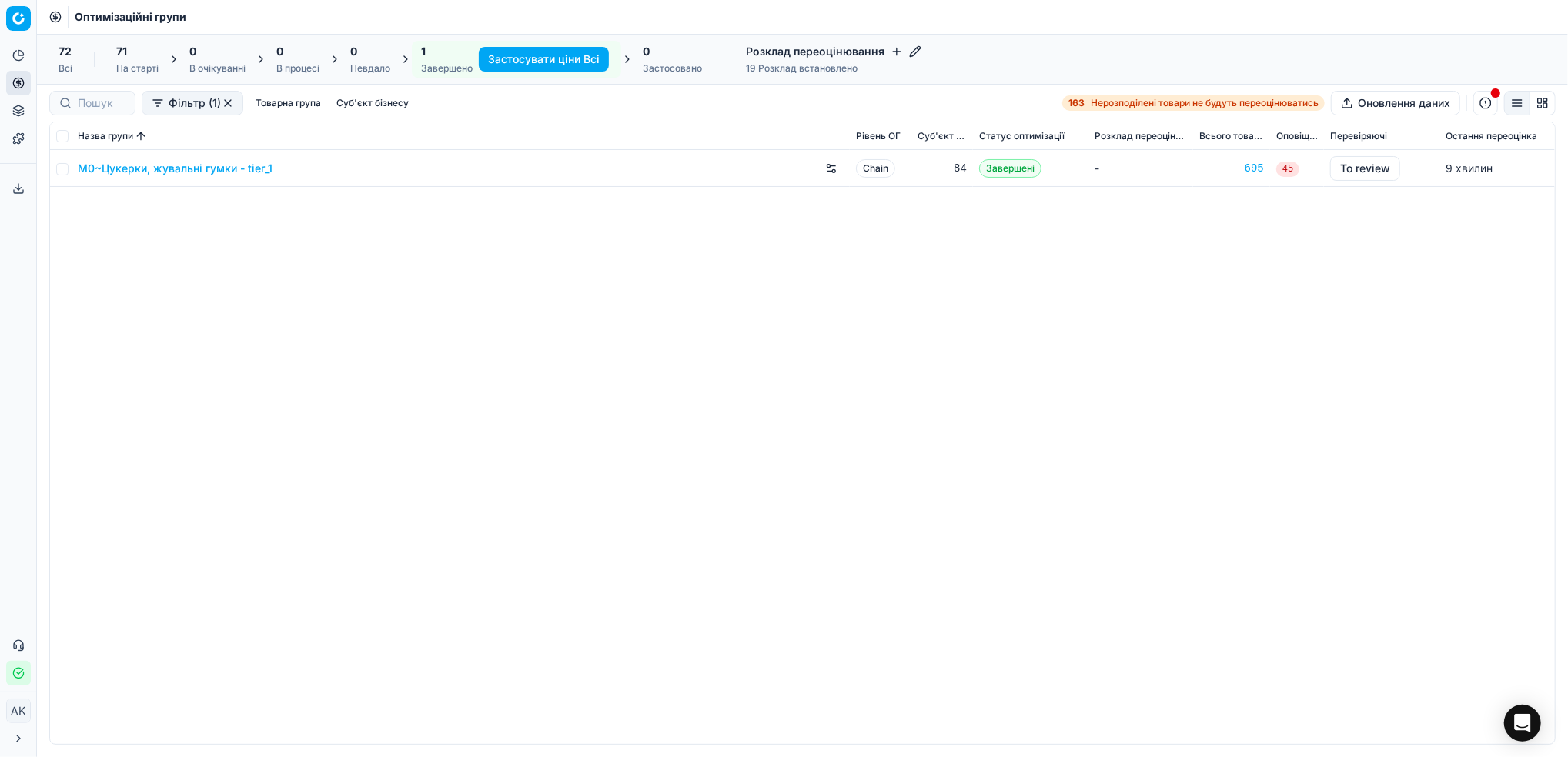
click at [194, 165] on link "M0~Цукерки, жувальні гумки - tier_1" at bounding box center [175, 168] width 195 height 15
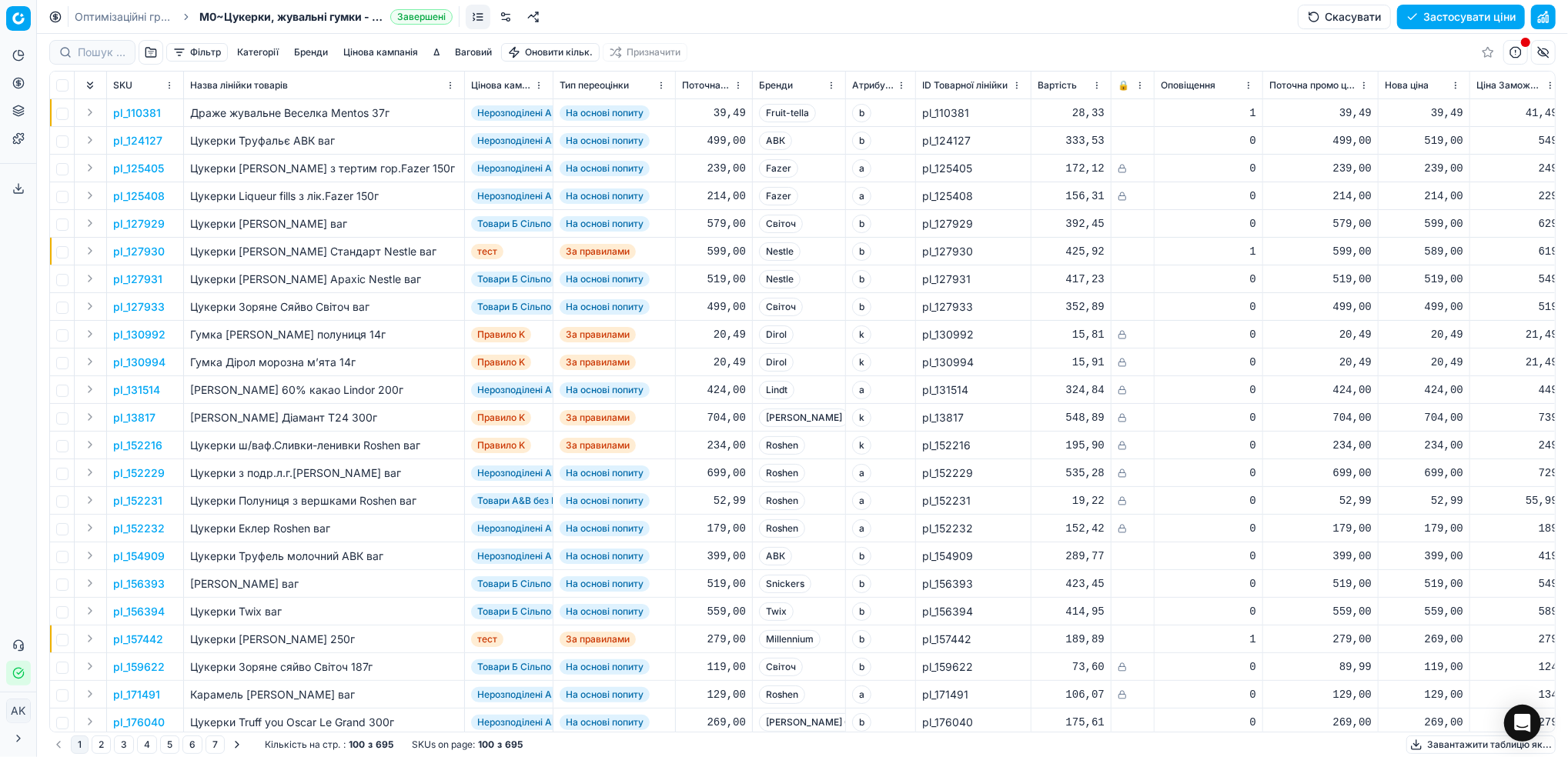
click at [361, 53] on button "Цінова кампанія" at bounding box center [381, 52] width 87 height 19
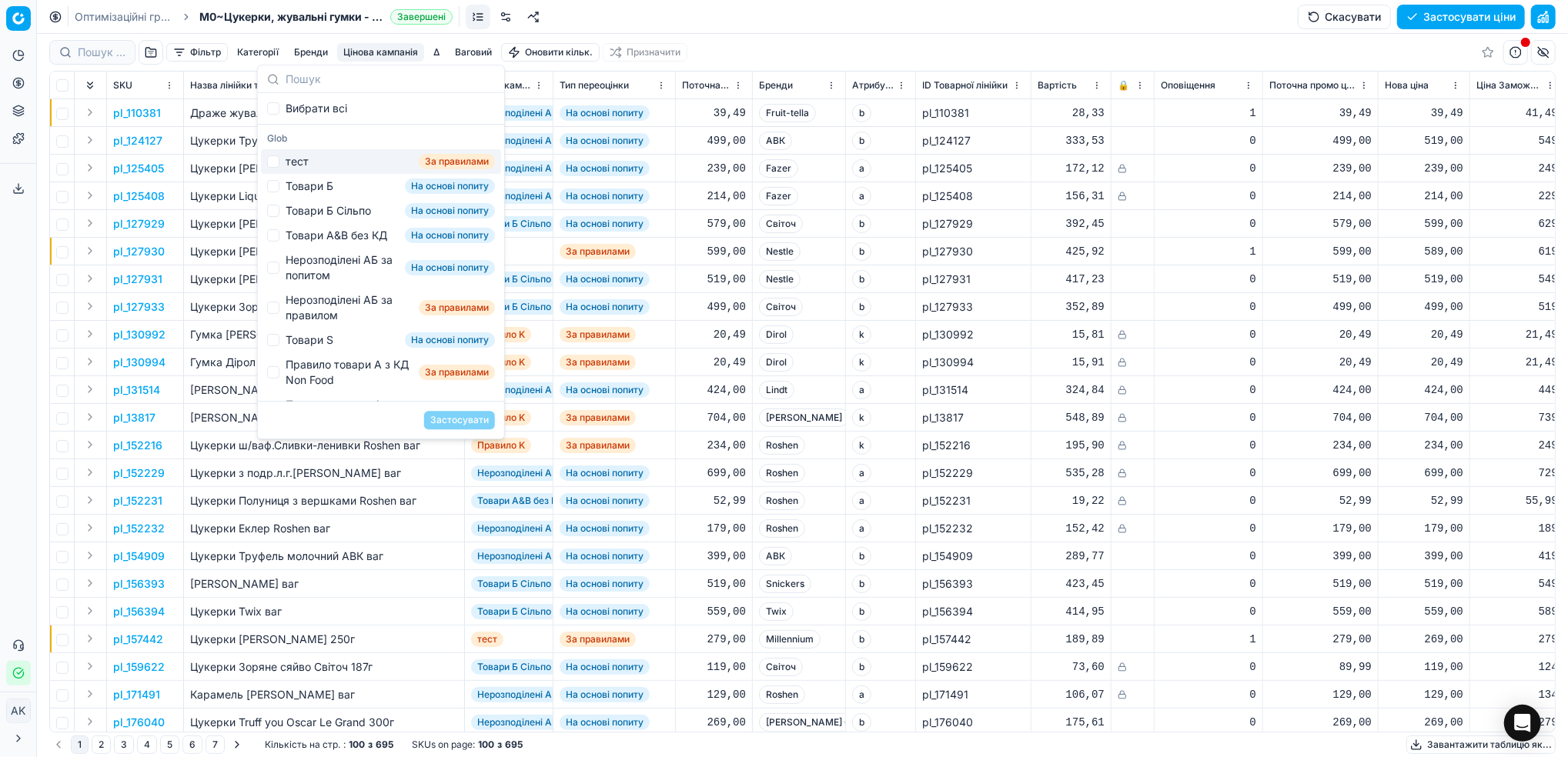
click at [279, 167] on div "тест За правилами" at bounding box center [381, 161] width 240 height 25
checkbox input "true"
click at [453, 418] on button "Застосувати" at bounding box center [459, 420] width 71 height 19
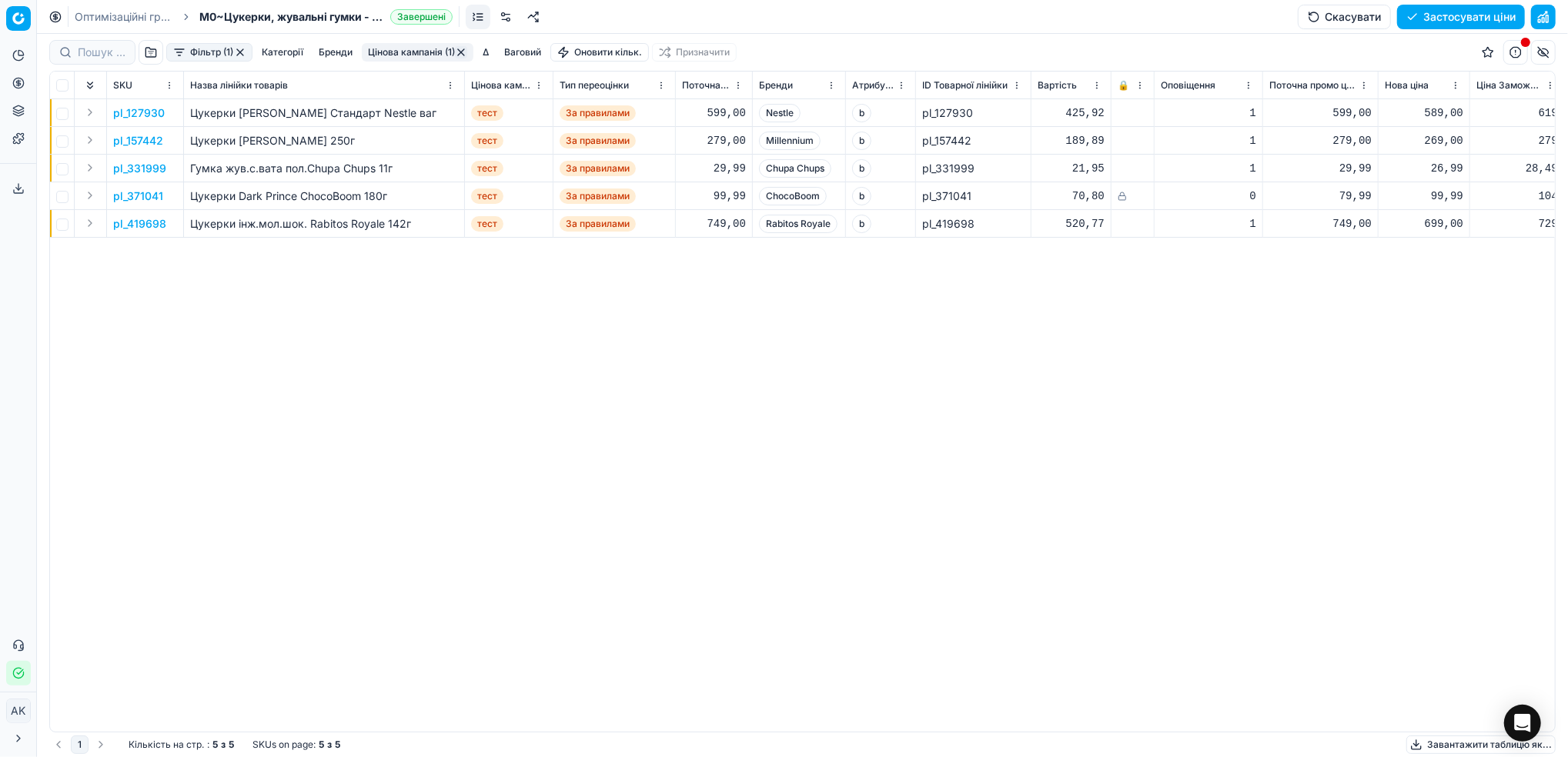
click at [1544, 53] on button "button" at bounding box center [1542, 52] width 25 height 25
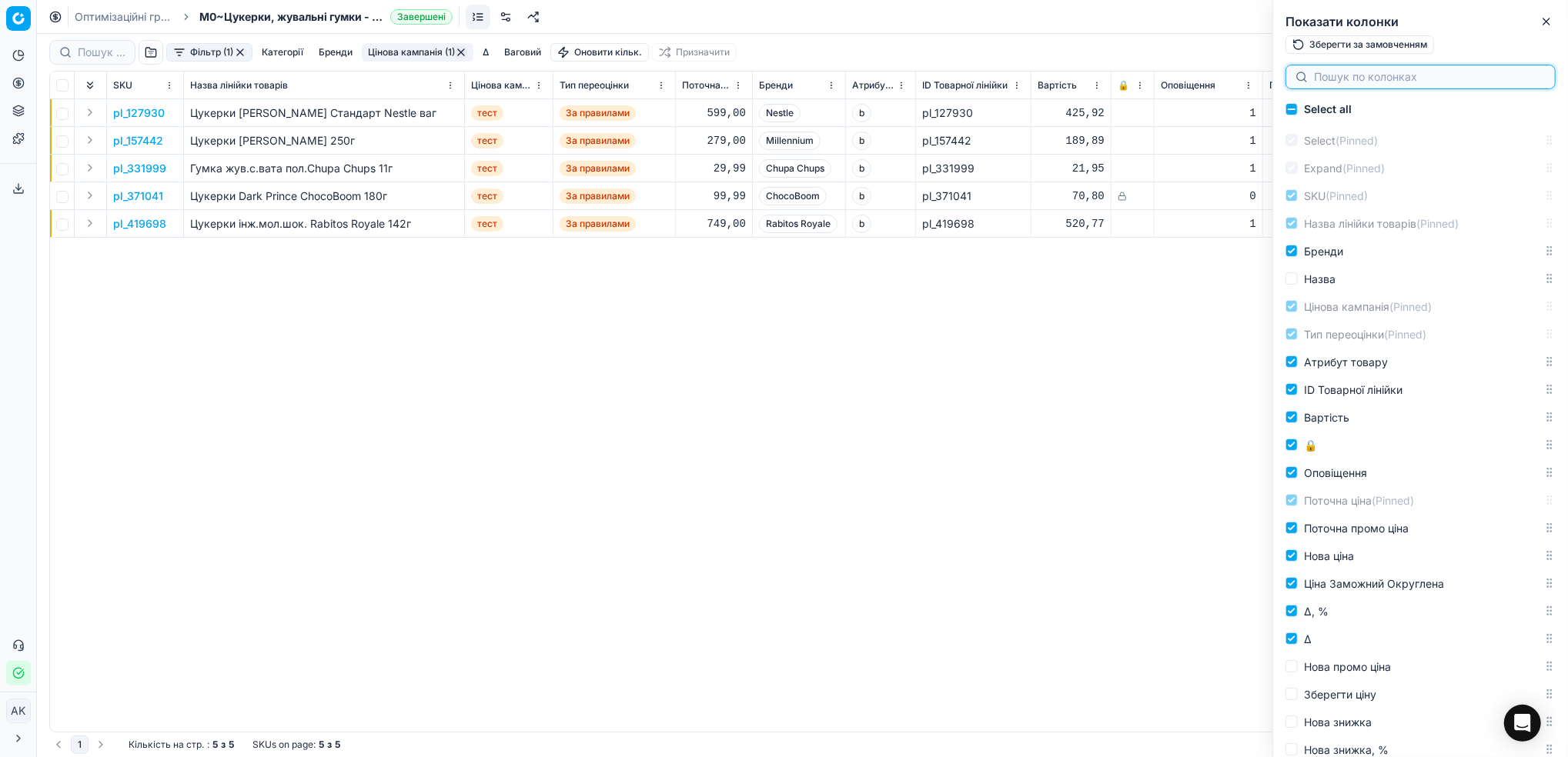
click at [1414, 73] on input at bounding box center [1429, 77] width 231 height 15
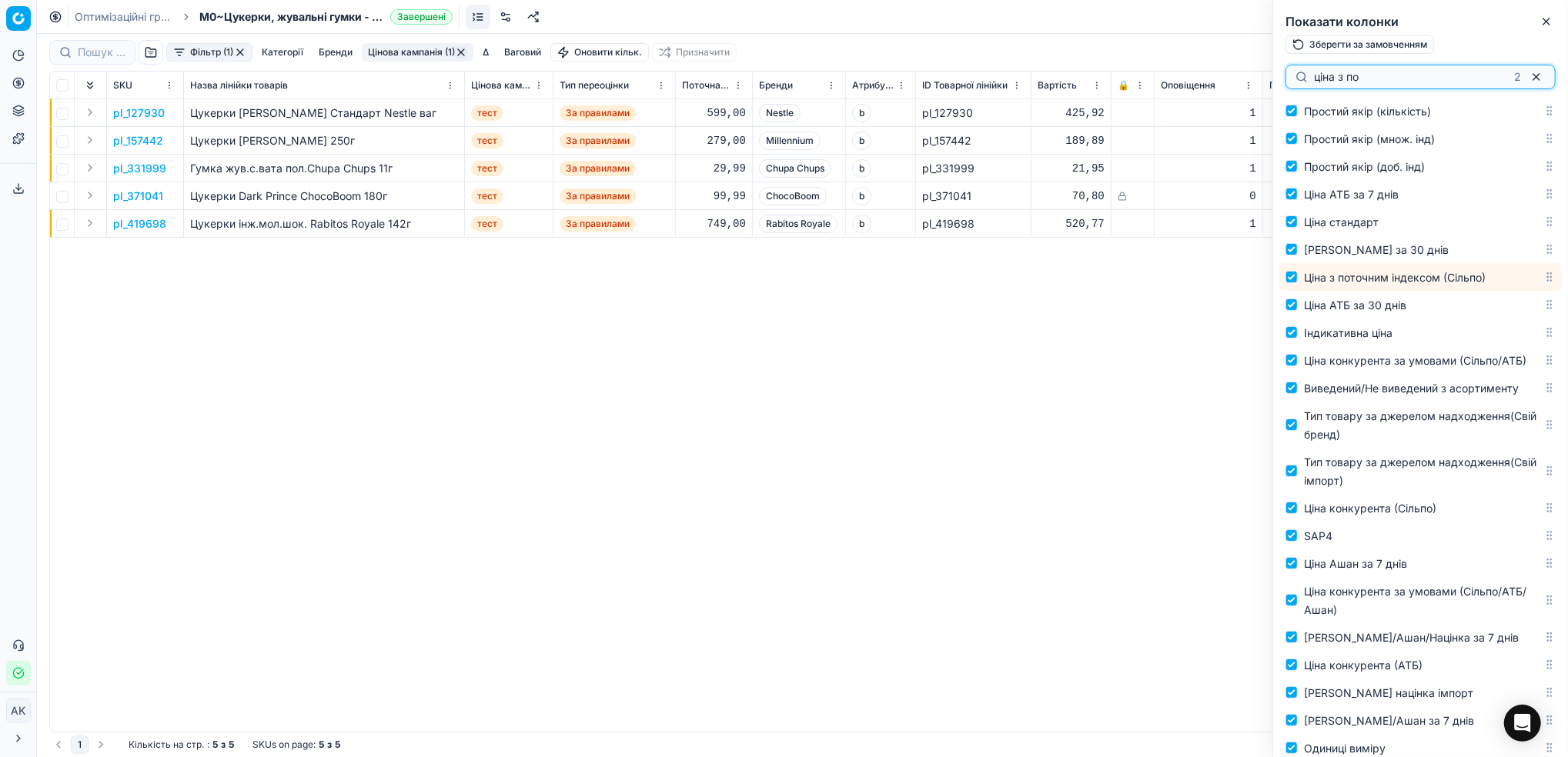
scroll to position [1773, 0]
type input "ціна з по"
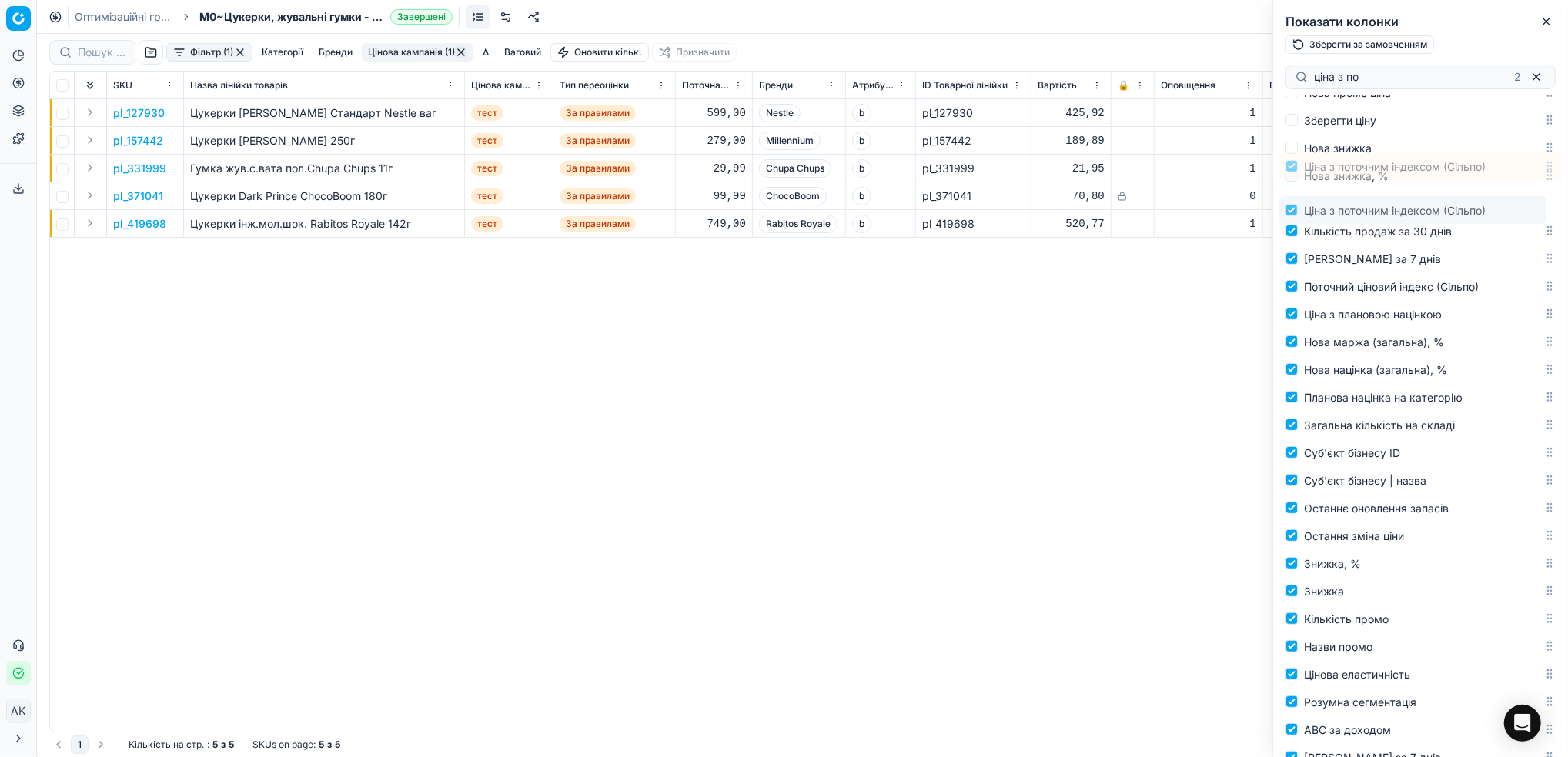
scroll to position [542, 0]
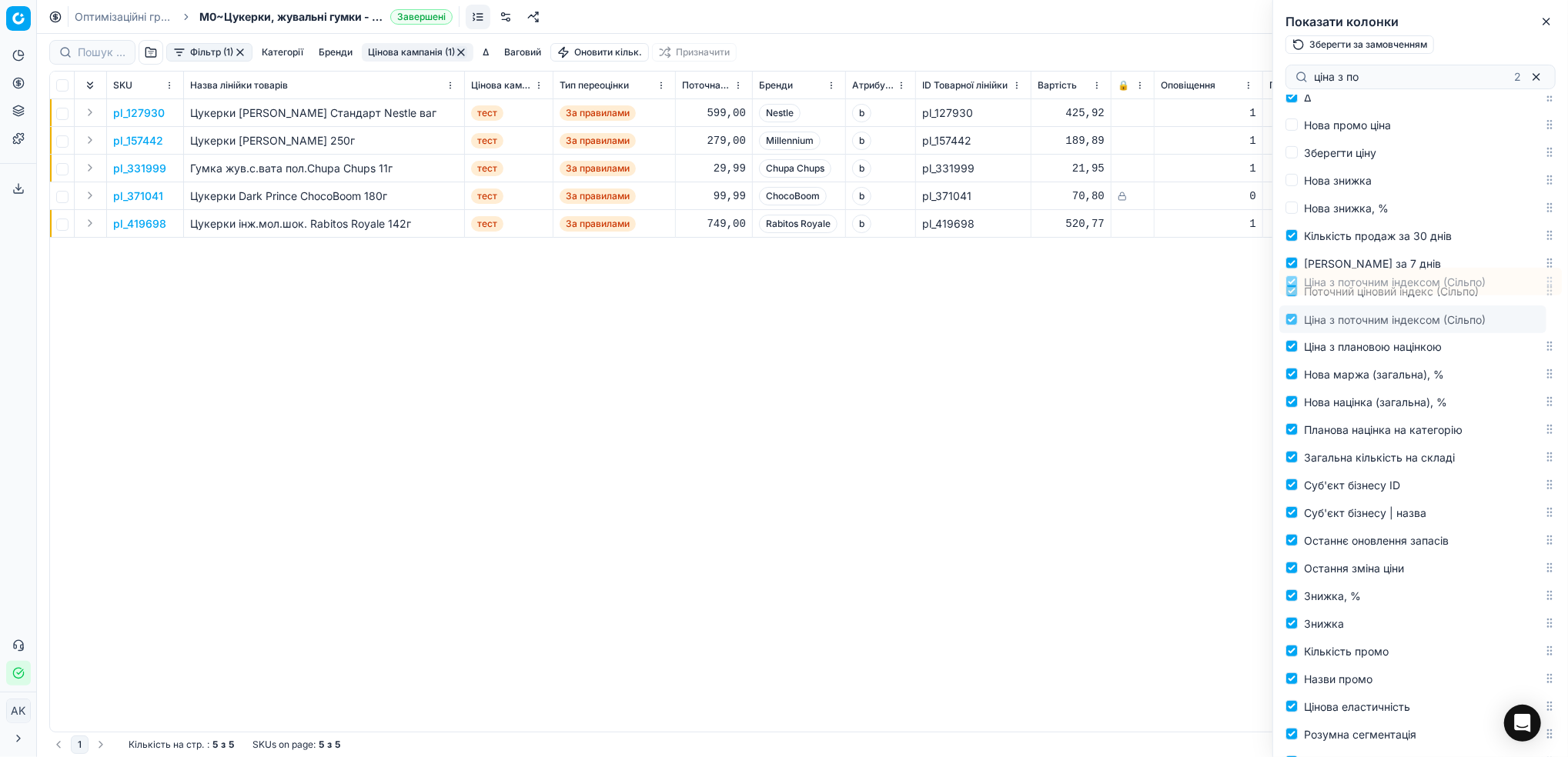
click at [1533, 312] on body "Pricing platform Аналітика Цінова оптимізація Асортимент продукції Шаблони Серв…" at bounding box center [784, 378] width 1568 height 757
click at [1549, 27] on icon "button" at bounding box center [1546, 21] width 12 height 12
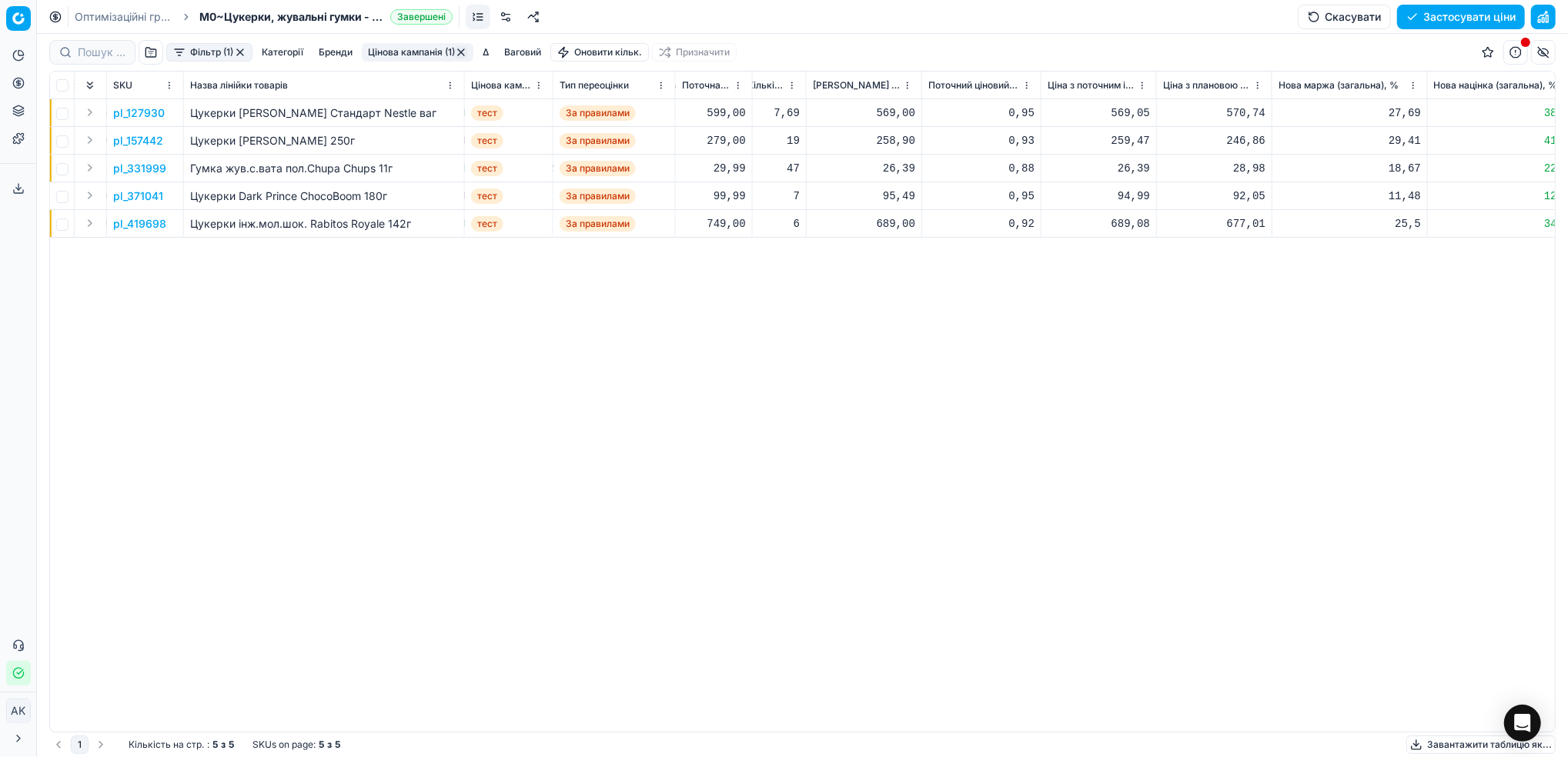
scroll to position [0, 0]
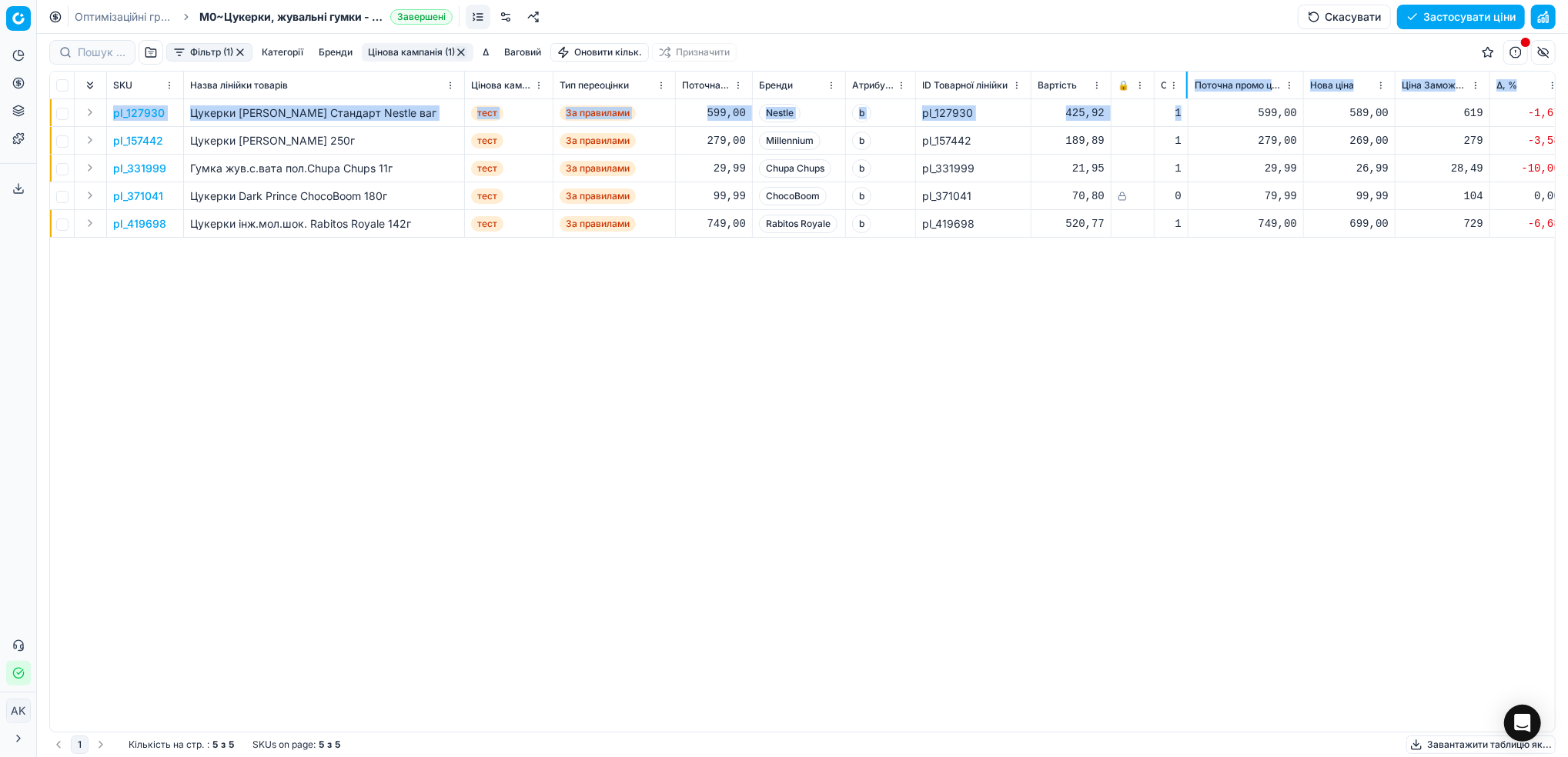
drag, startPoint x: 1262, startPoint y: 85, endPoint x: 1186, endPoint y: 103, distance: 78.1
click at [1186, 103] on div "SKU Назва лінійки товарів Цінова кампанія Тип переоцінки Поточна ціна Бренди Ат…" at bounding box center [802, 402] width 1505 height 661
click at [975, 369] on div "pl_127930 Цукерки [PERSON_NAME] Стандарт Nestle ваг тест За правилами 599,00 Ne…" at bounding box center [802, 415] width 1505 height 632
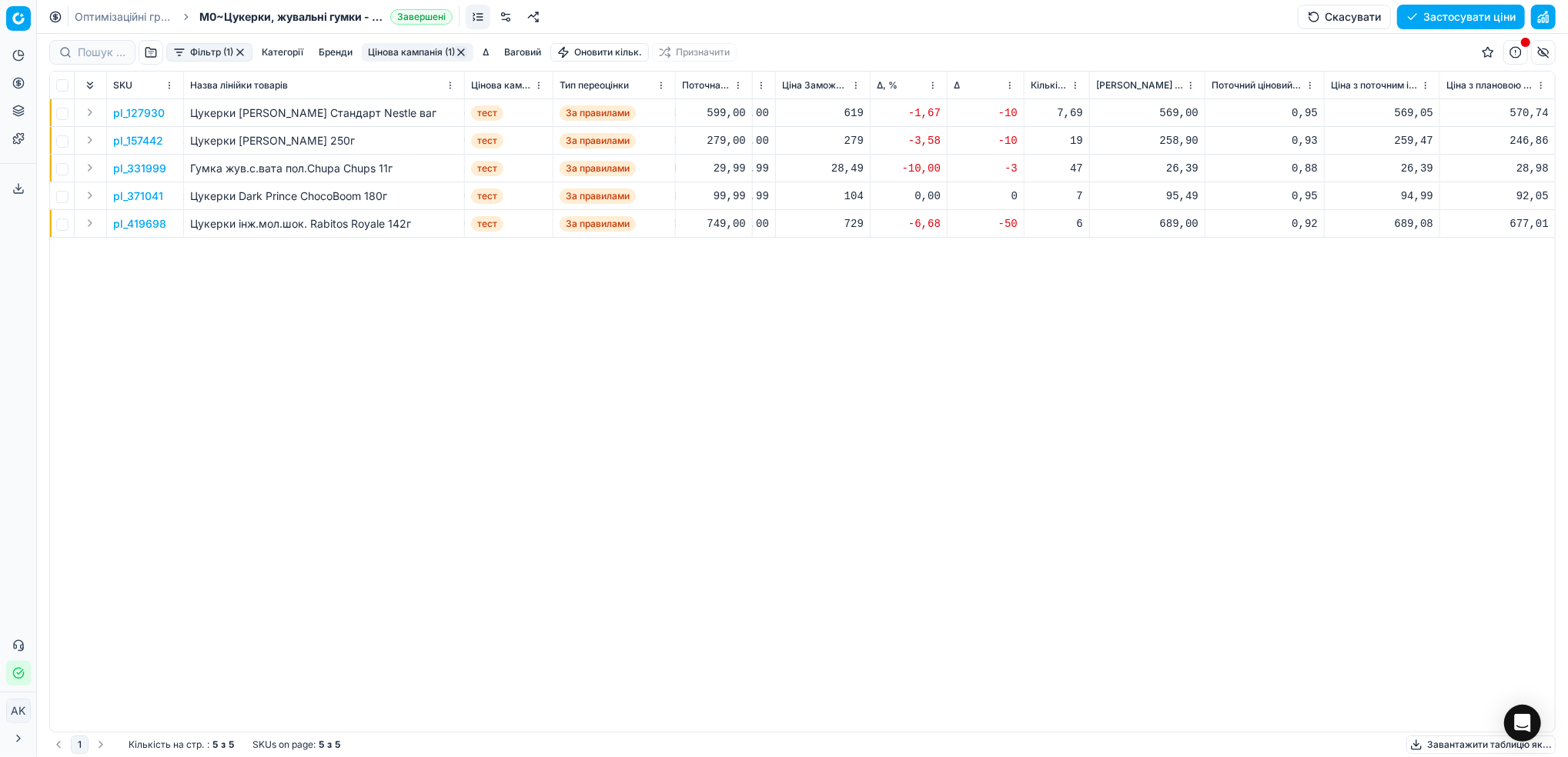
scroll to position [0, 626]
drag, startPoint x: 1431, startPoint y: 87, endPoint x: 1438, endPoint y: 95, distance: 10.6
click at [1438, 95] on div at bounding box center [1439, 85] width 2 height 27
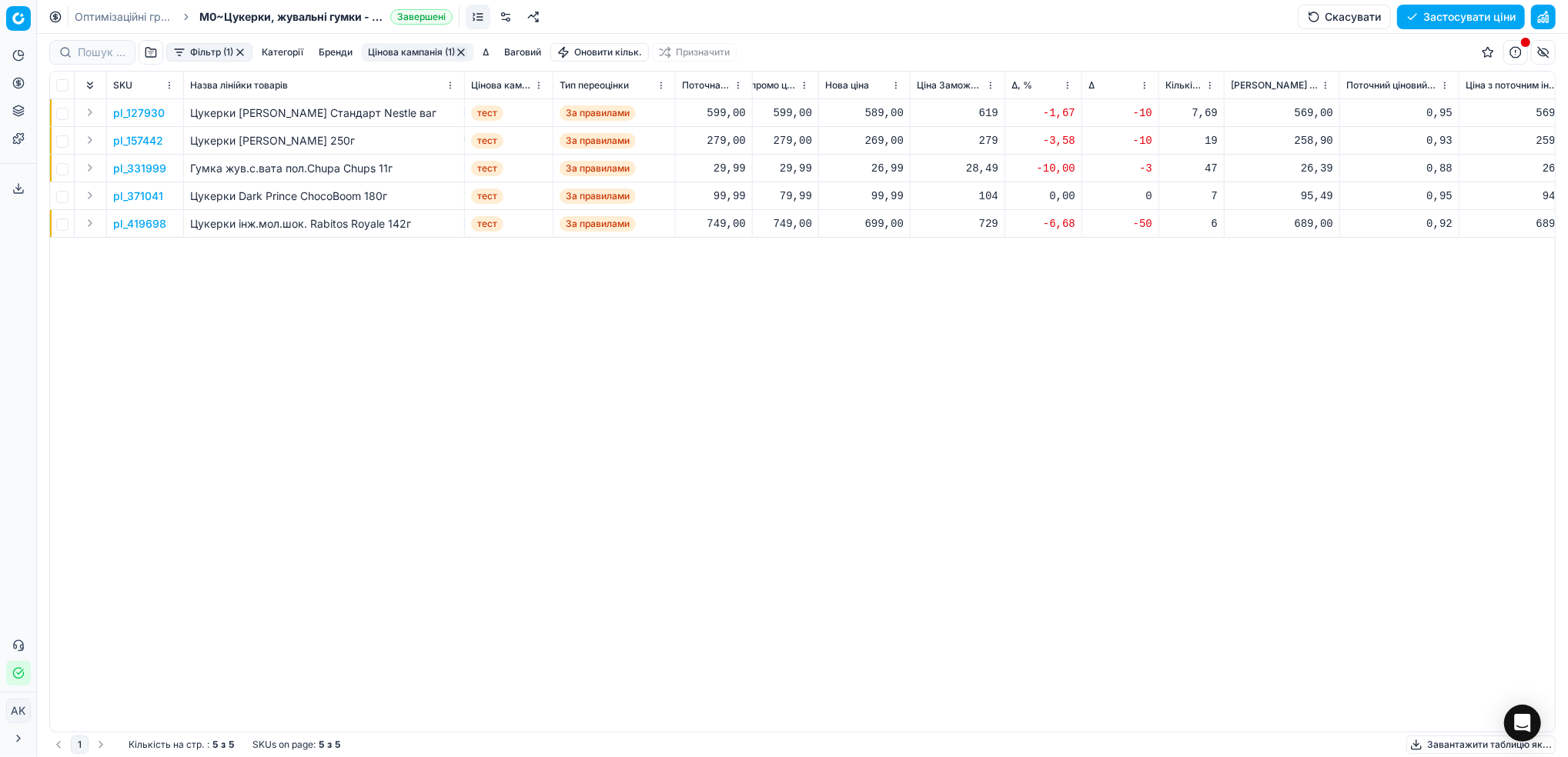
scroll to position [0, 530]
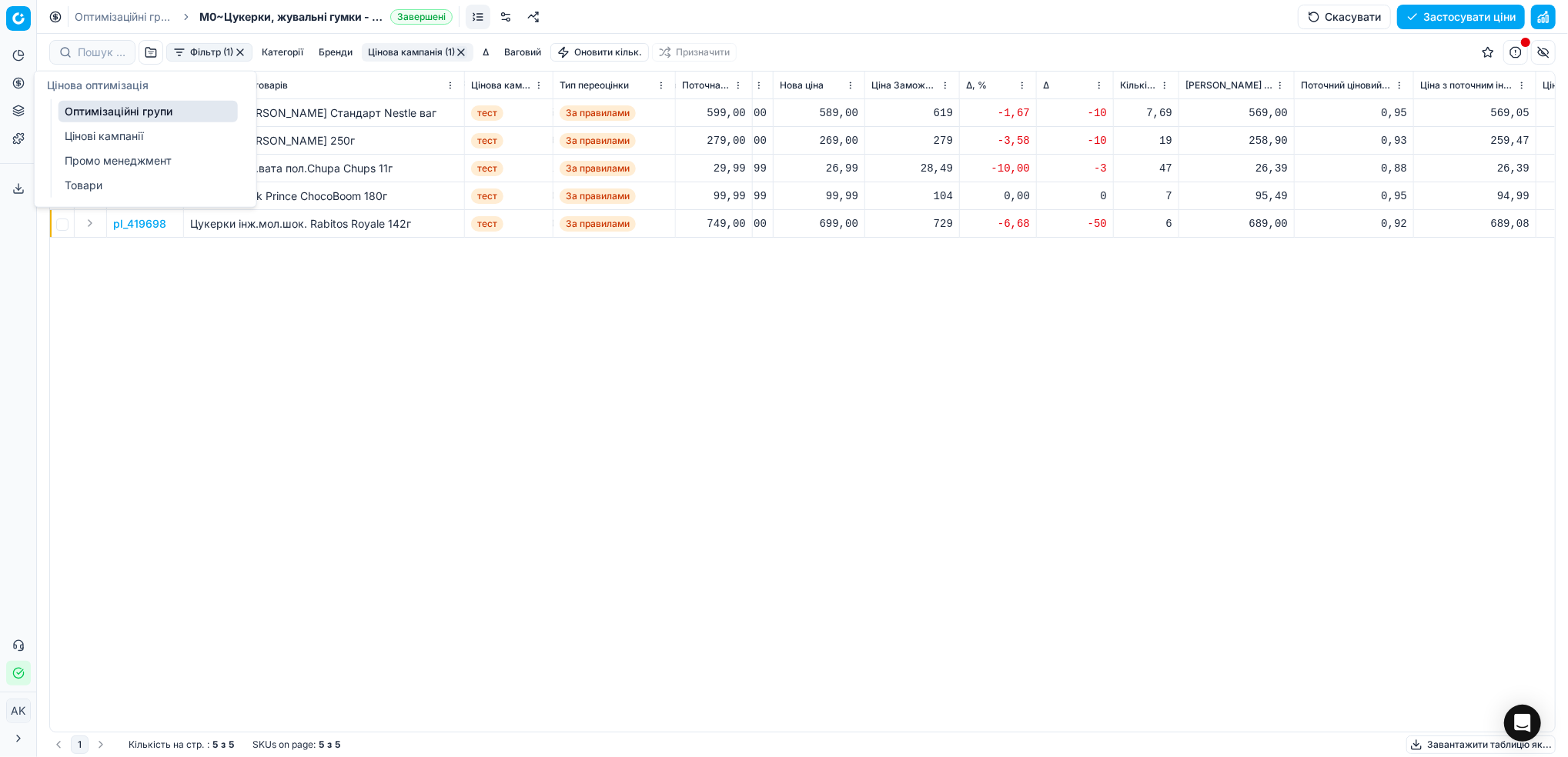
drag, startPoint x: 80, startPoint y: 136, endPoint x: 106, endPoint y: 137, distance: 26.0
click at [80, 136] on link "Цінові кампанії" at bounding box center [149, 136] width 179 height 21
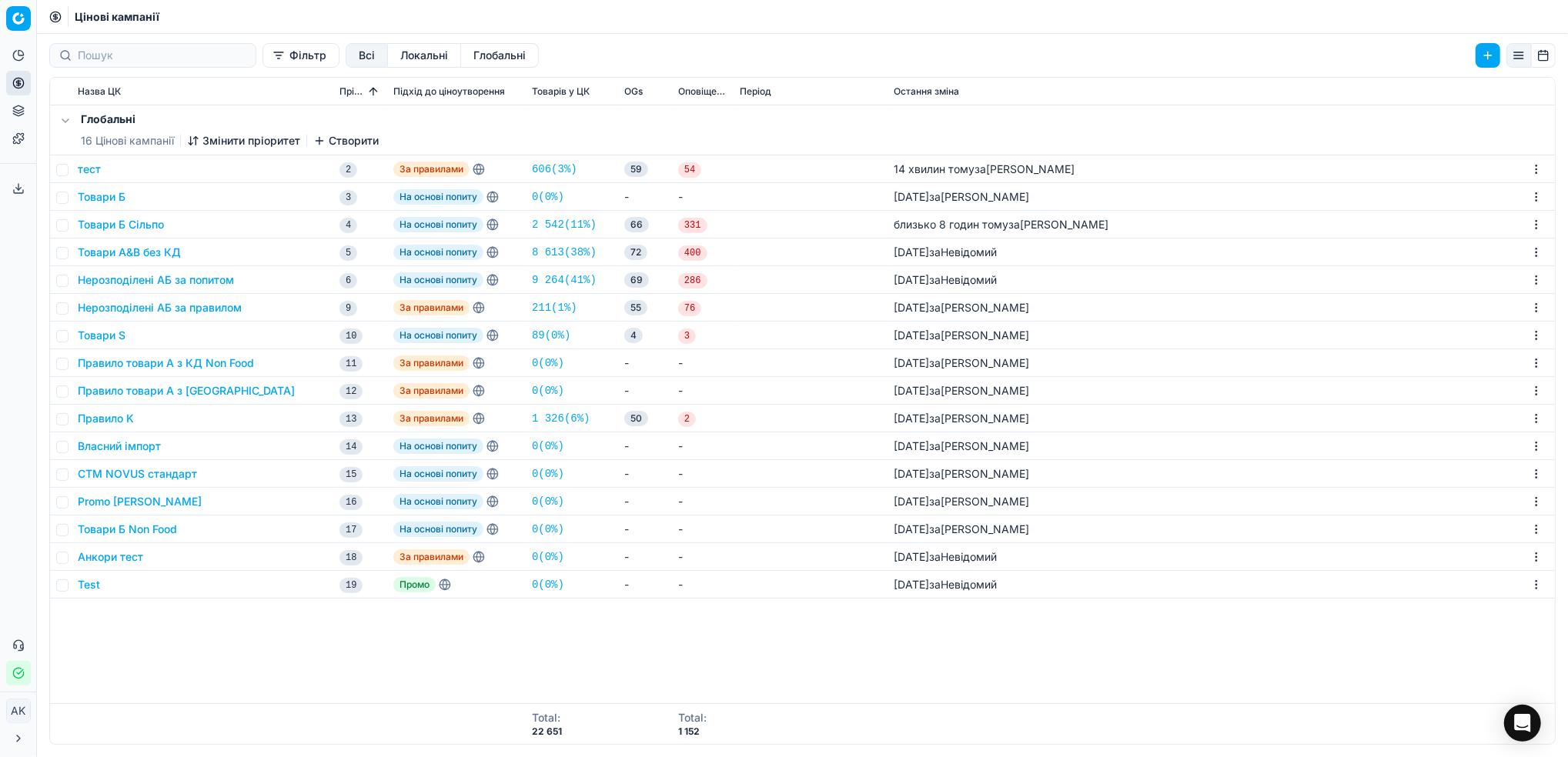
click at [91, 174] on button "тест" at bounding box center [89, 169] width 23 height 15
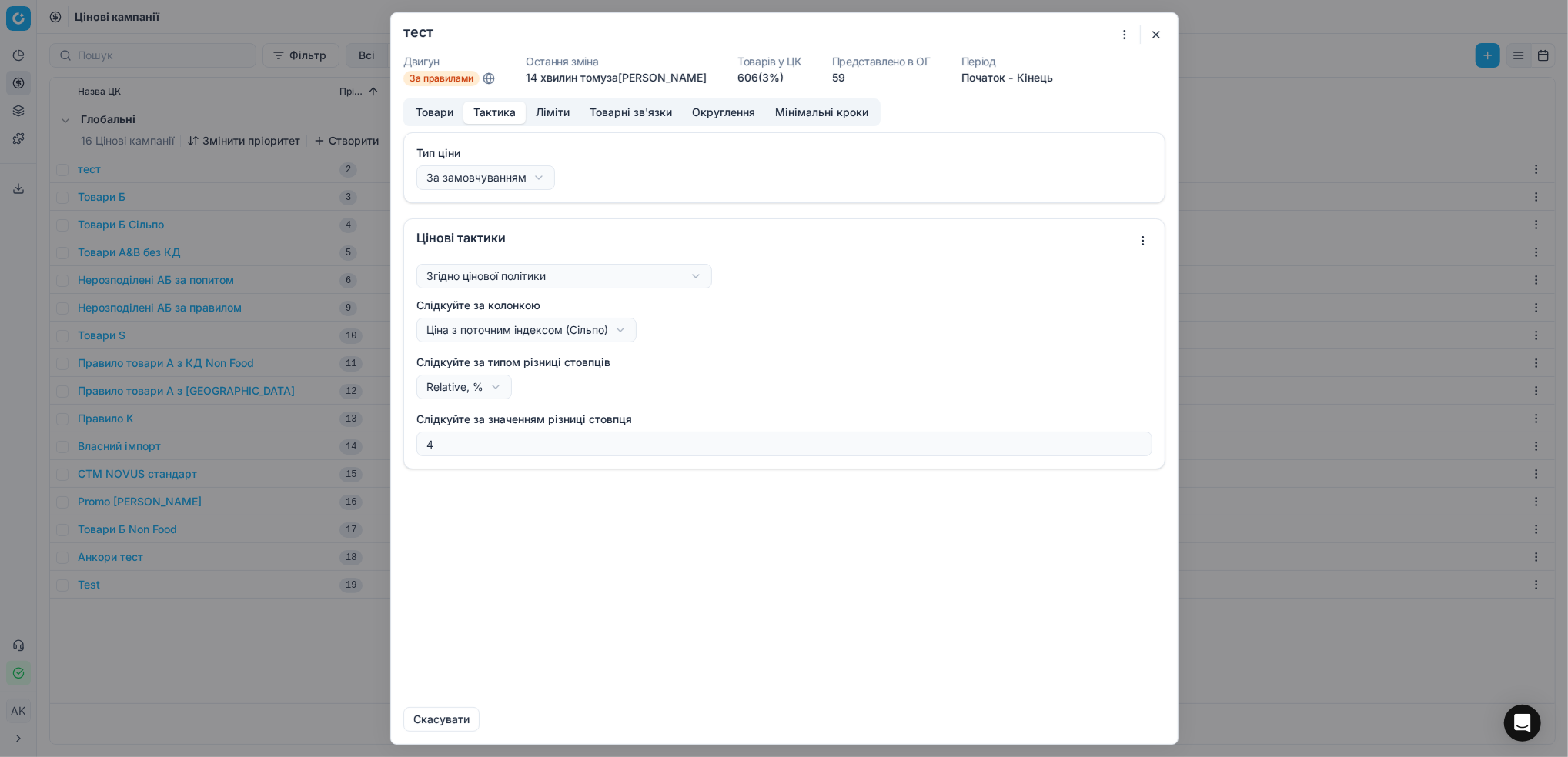
click at [509, 112] on button "Тактика" at bounding box center [494, 113] width 62 height 22
click at [433, 117] on button "Товари" at bounding box center [434, 113] width 58 height 22
click at [501, 112] on button "Тактика" at bounding box center [494, 113] width 62 height 22
click at [546, 115] on button "Ліміти" at bounding box center [552, 113] width 54 height 22
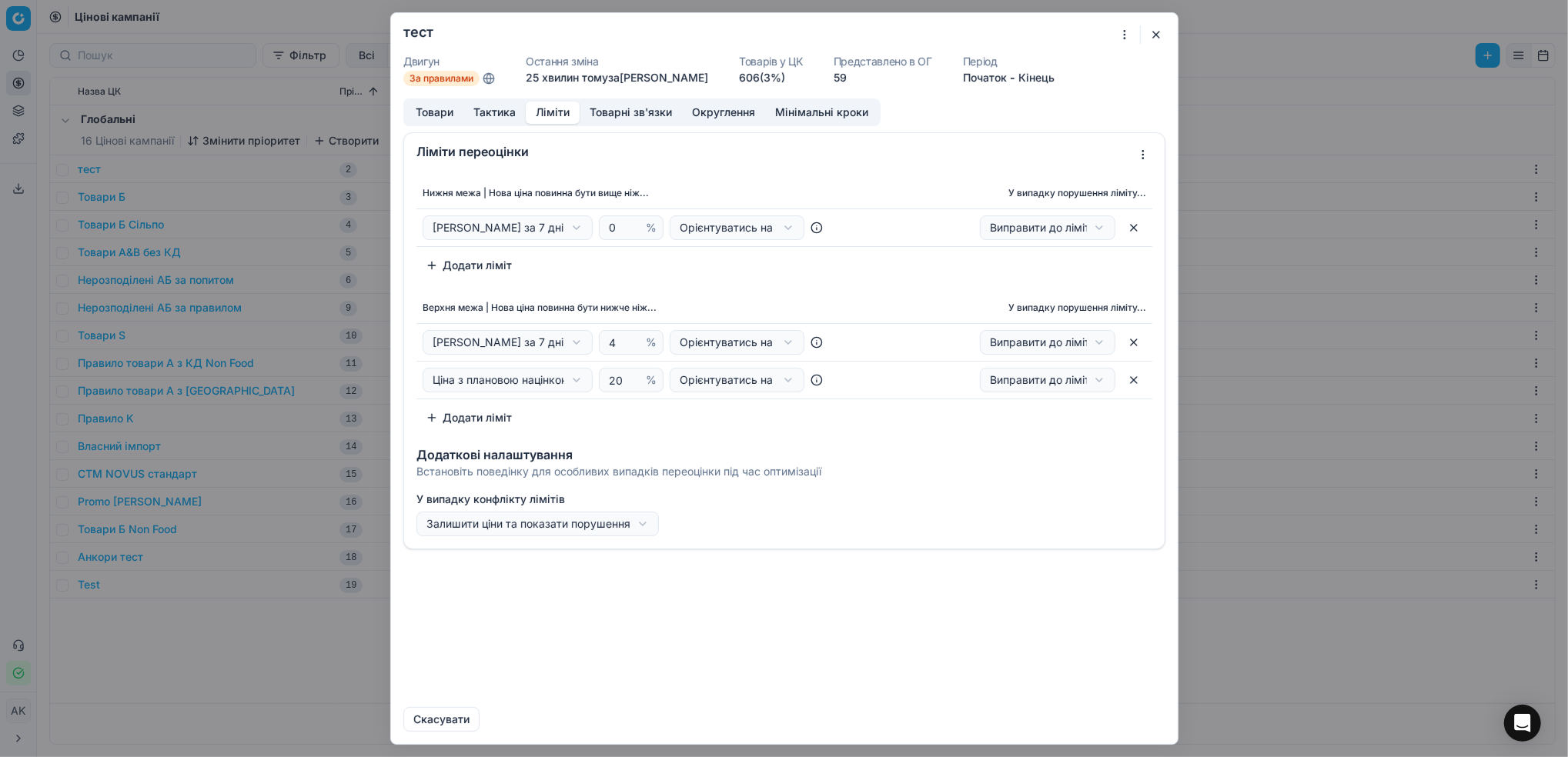
click at [444, 114] on button "Товари" at bounding box center [434, 113] width 58 height 22
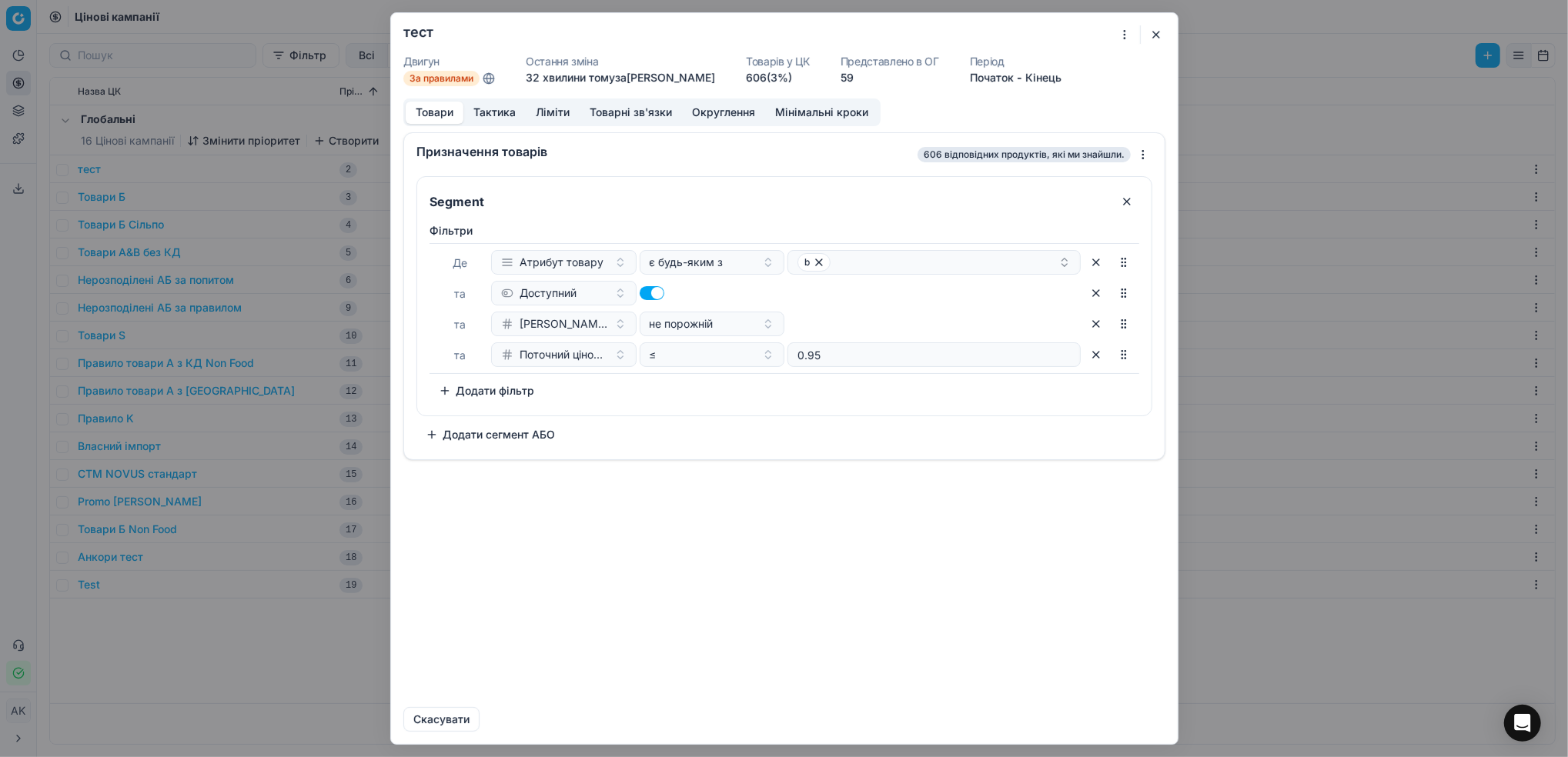
click at [1149, 37] on button "button" at bounding box center [1156, 35] width 19 height 19
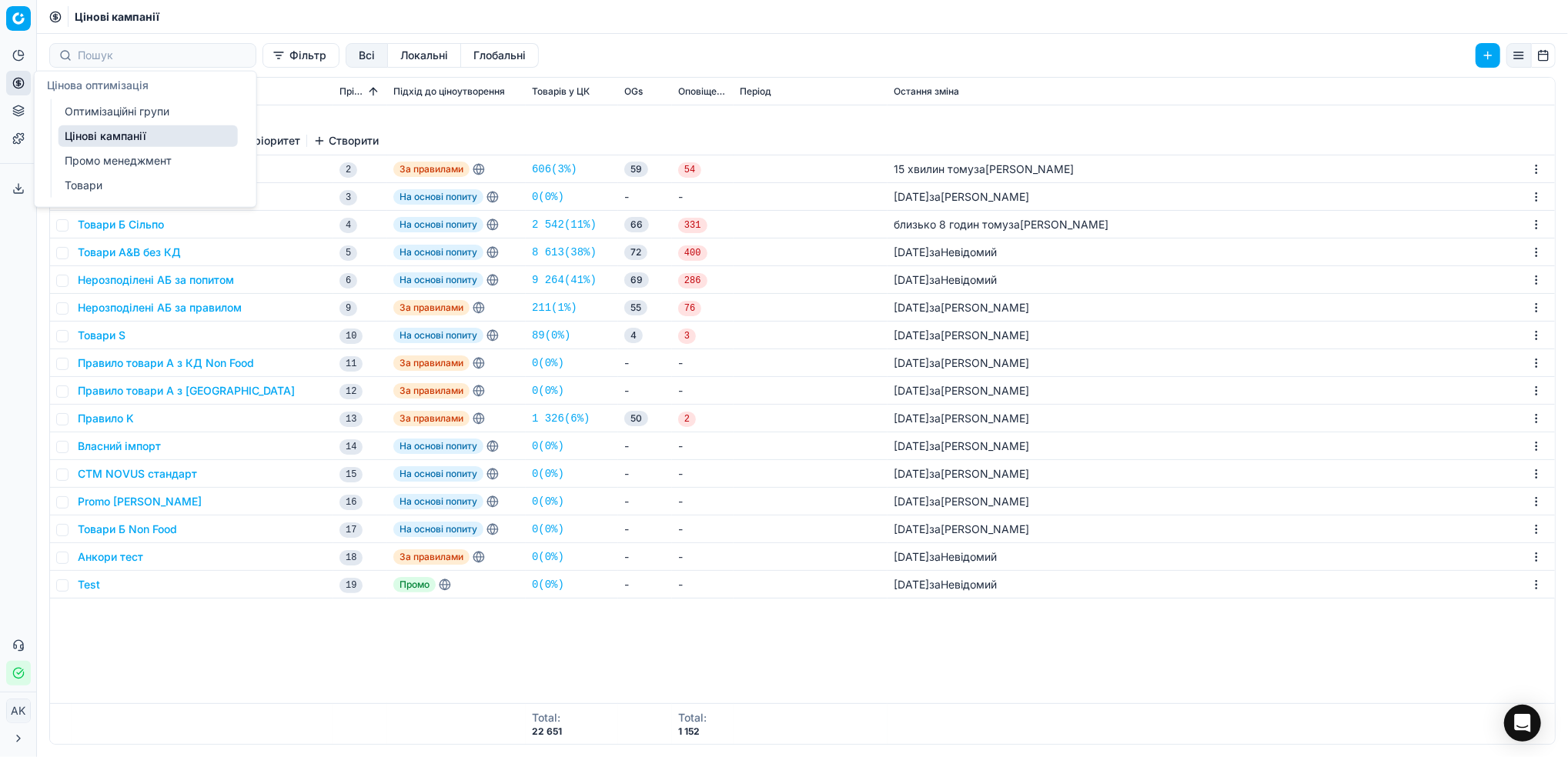
click at [74, 111] on link "Оптимізаційні групи" at bounding box center [149, 111] width 179 height 21
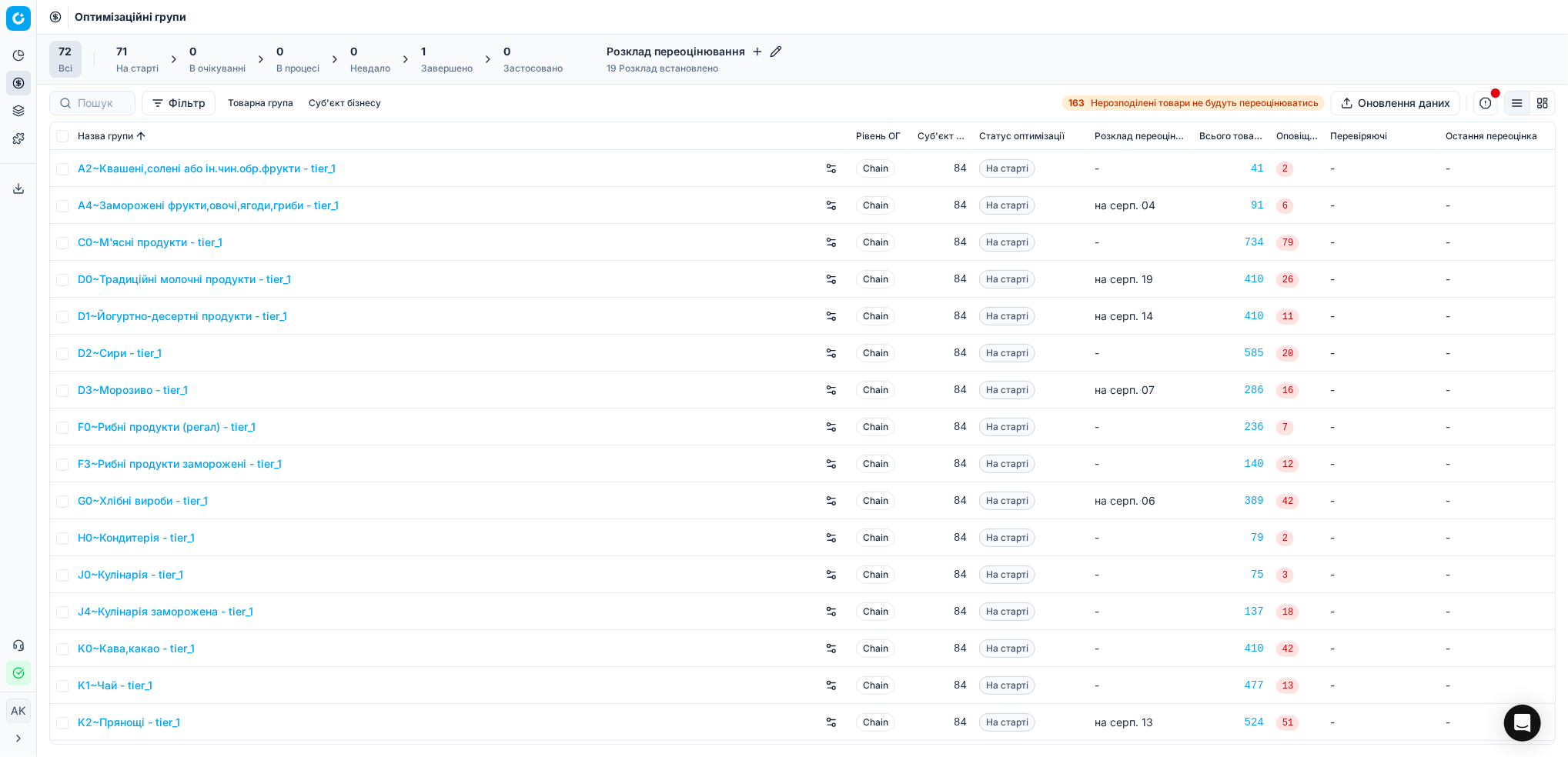
click at [454, 59] on div "1" at bounding box center [446, 51] width 51 height 15
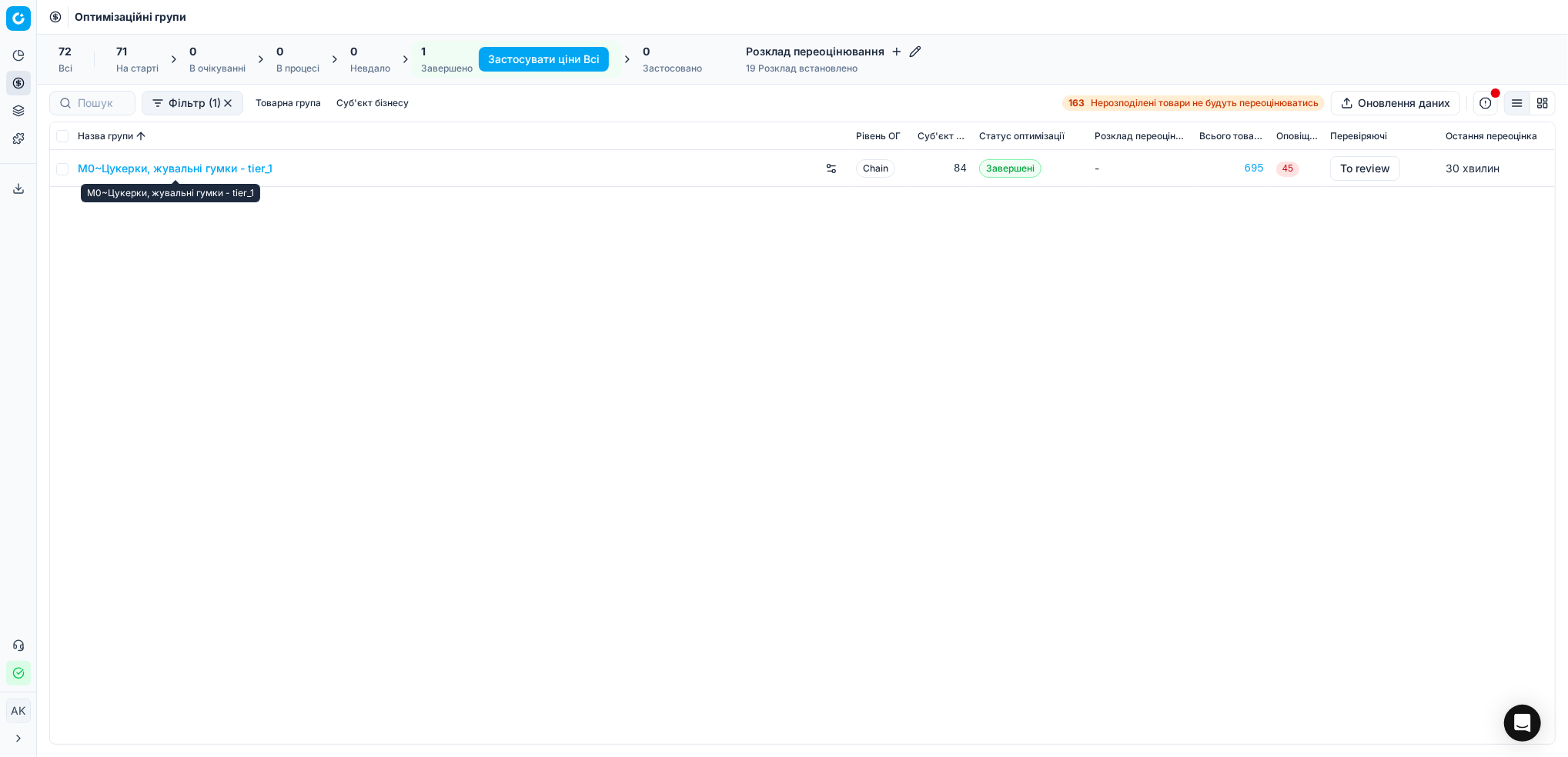
click at [168, 162] on link "M0~Цукерки, жувальні гумки - tier_1" at bounding box center [175, 168] width 195 height 15
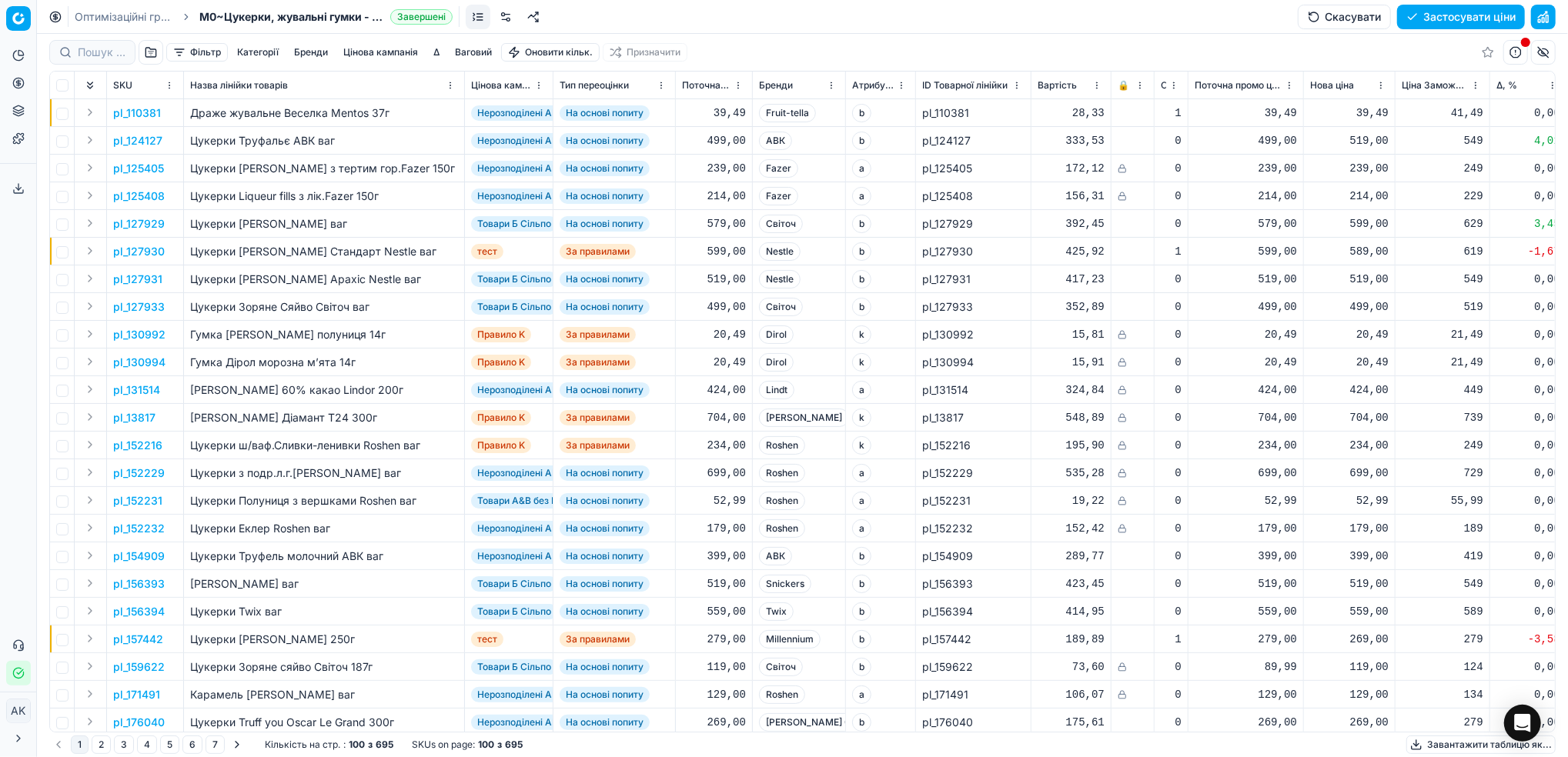
click at [366, 53] on button "Цінова кампанія" at bounding box center [381, 52] width 87 height 19
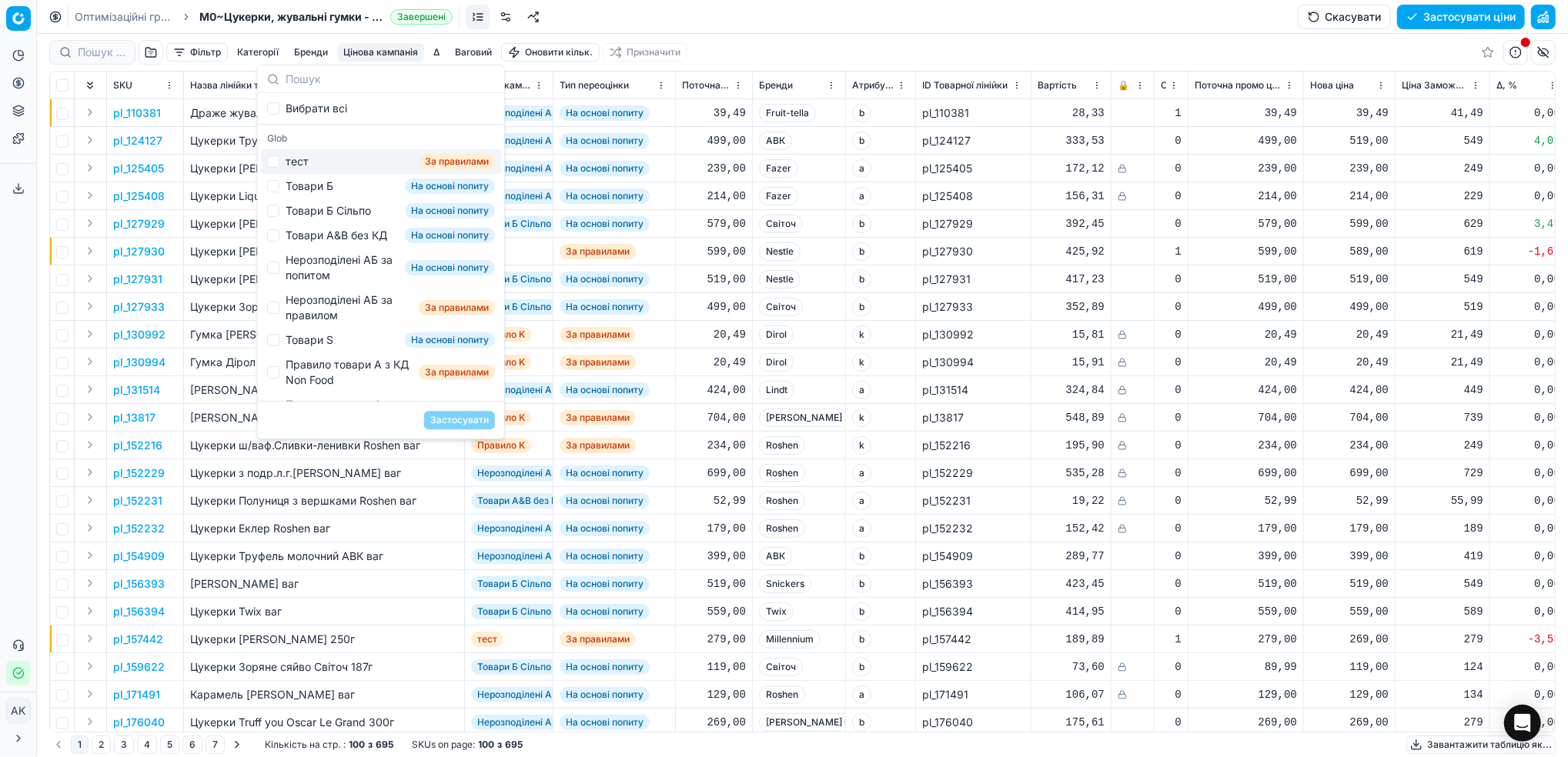
click at [280, 158] on div "тест За правилами" at bounding box center [381, 161] width 240 height 25
checkbox input "true"
click at [453, 420] on button "Застосувати" at bounding box center [459, 420] width 71 height 19
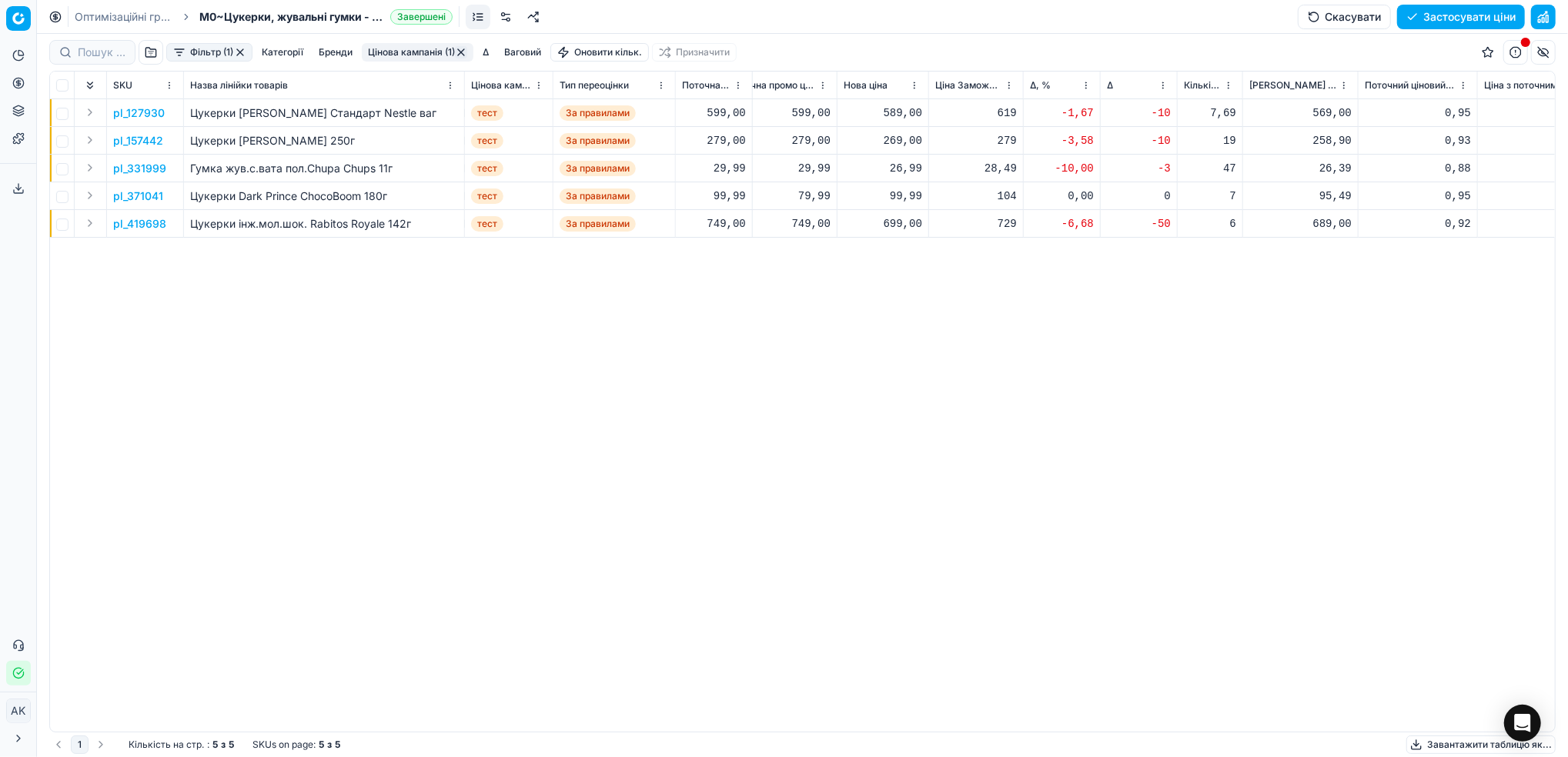
scroll to position [0, 473]
click at [134, 117] on p "pl_127930" at bounding box center [139, 114] width 51 height 15
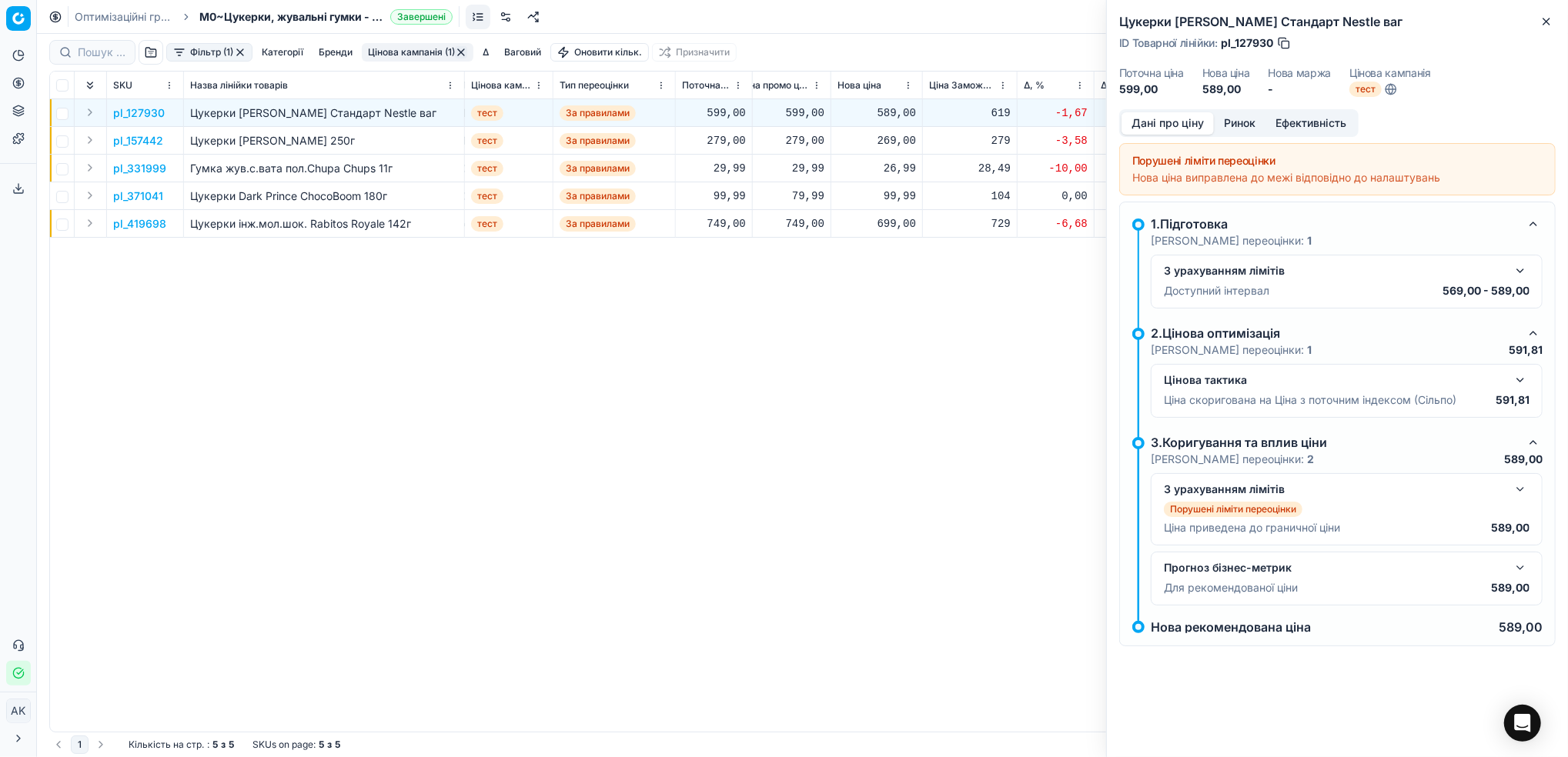
click at [1523, 271] on button "button" at bounding box center [1520, 271] width 19 height 19
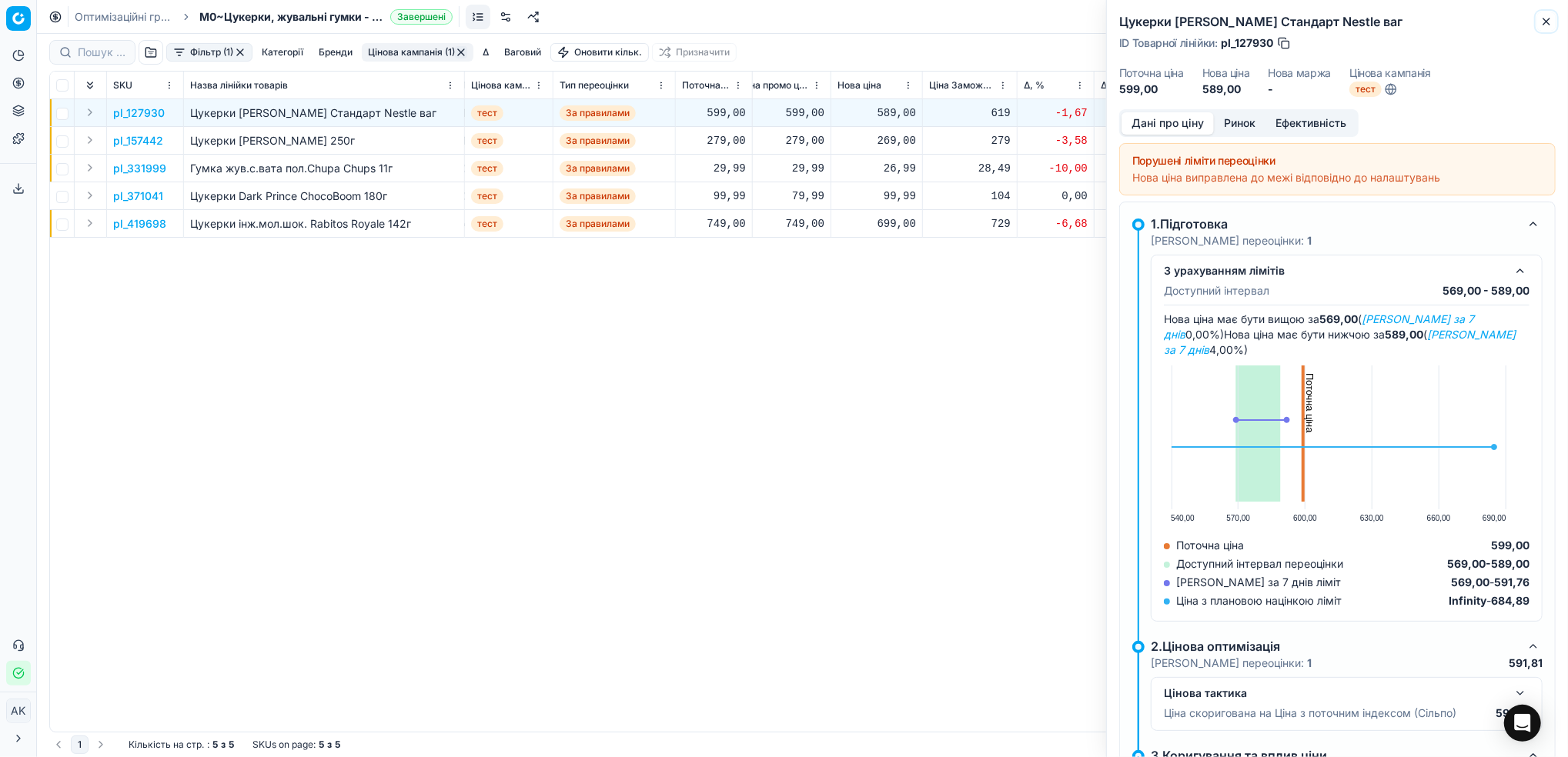
click at [1549, 21] on icon "button" at bounding box center [1546, 21] width 12 height 12
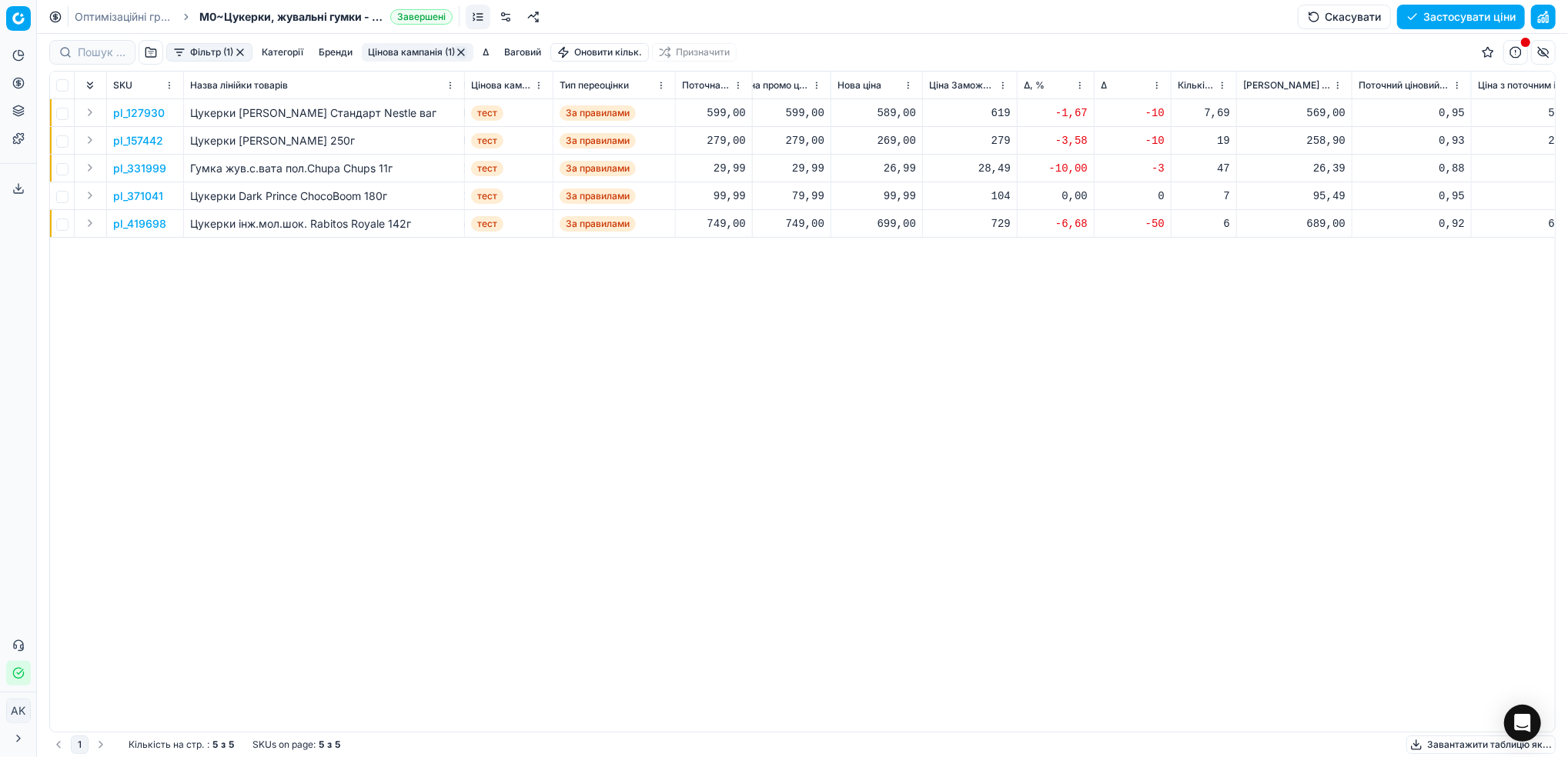
click at [129, 169] on p "pl_331999" at bounding box center [140, 168] width 53 height 15
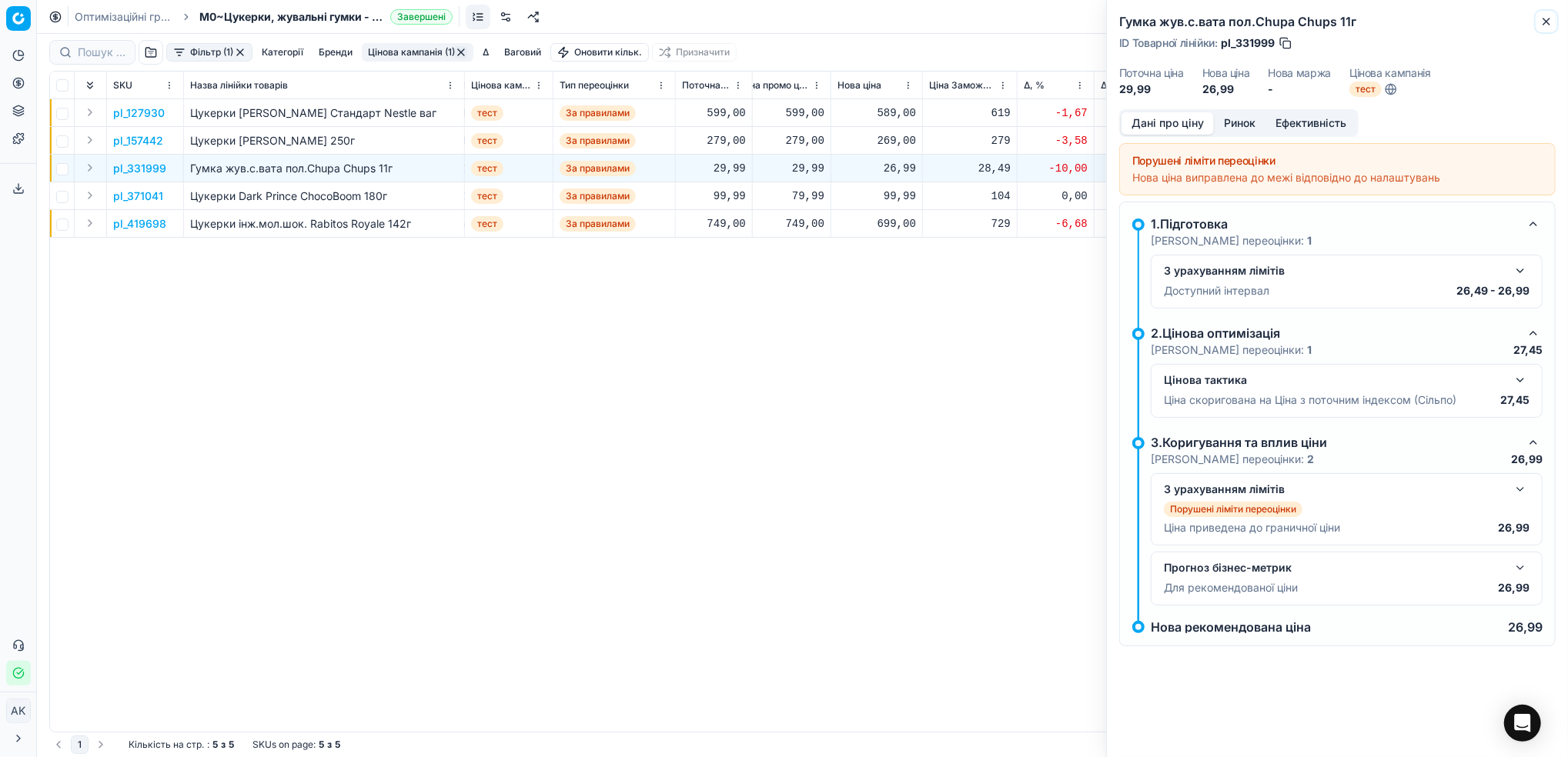
click at [1549, 20] on icon "button" at bounding box center [1546, 21] width 12 height 12
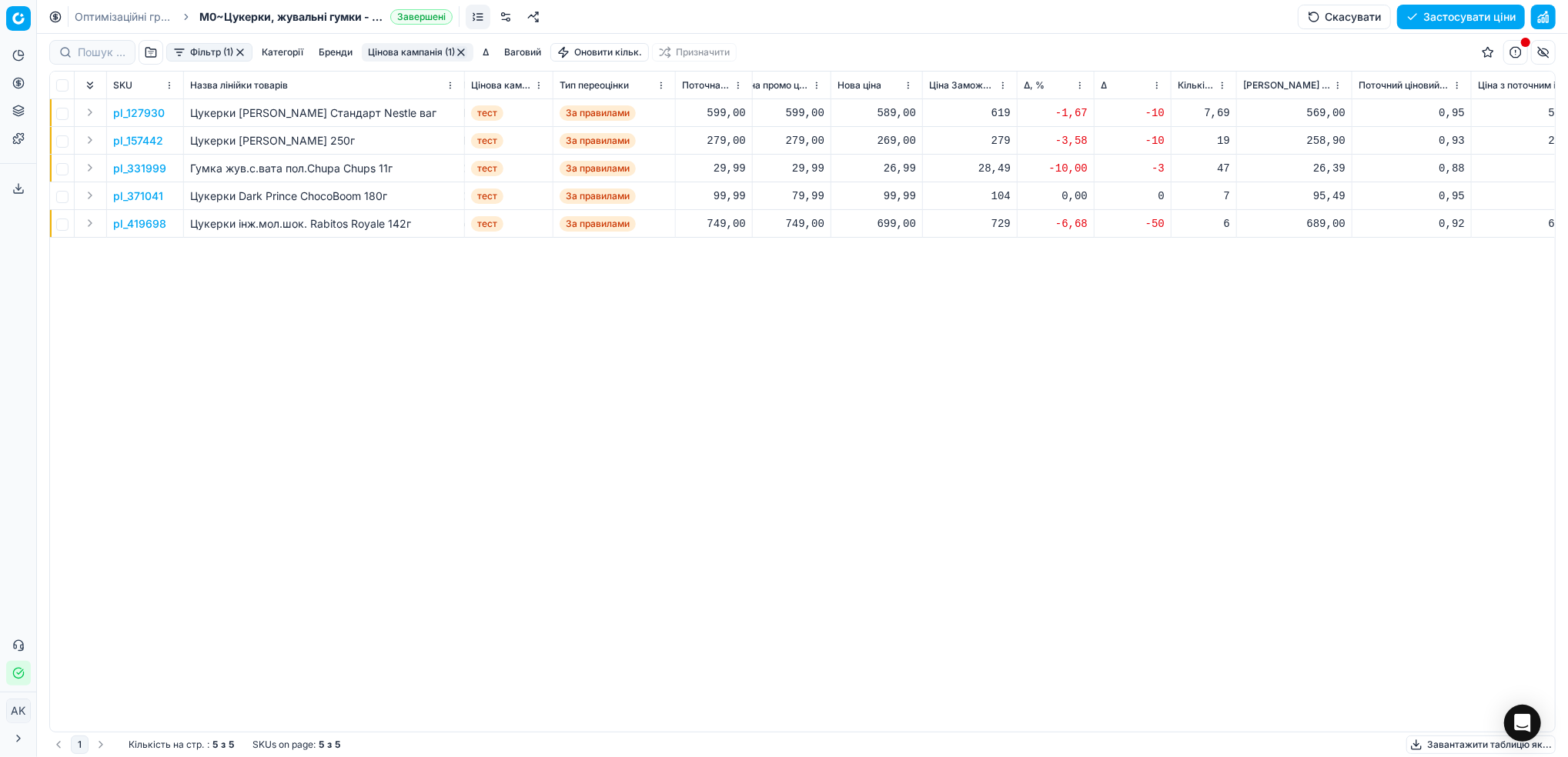
click at [207, 51] on button "Фільтр (1)" at bounding box center [209, 52] width 86 height 19
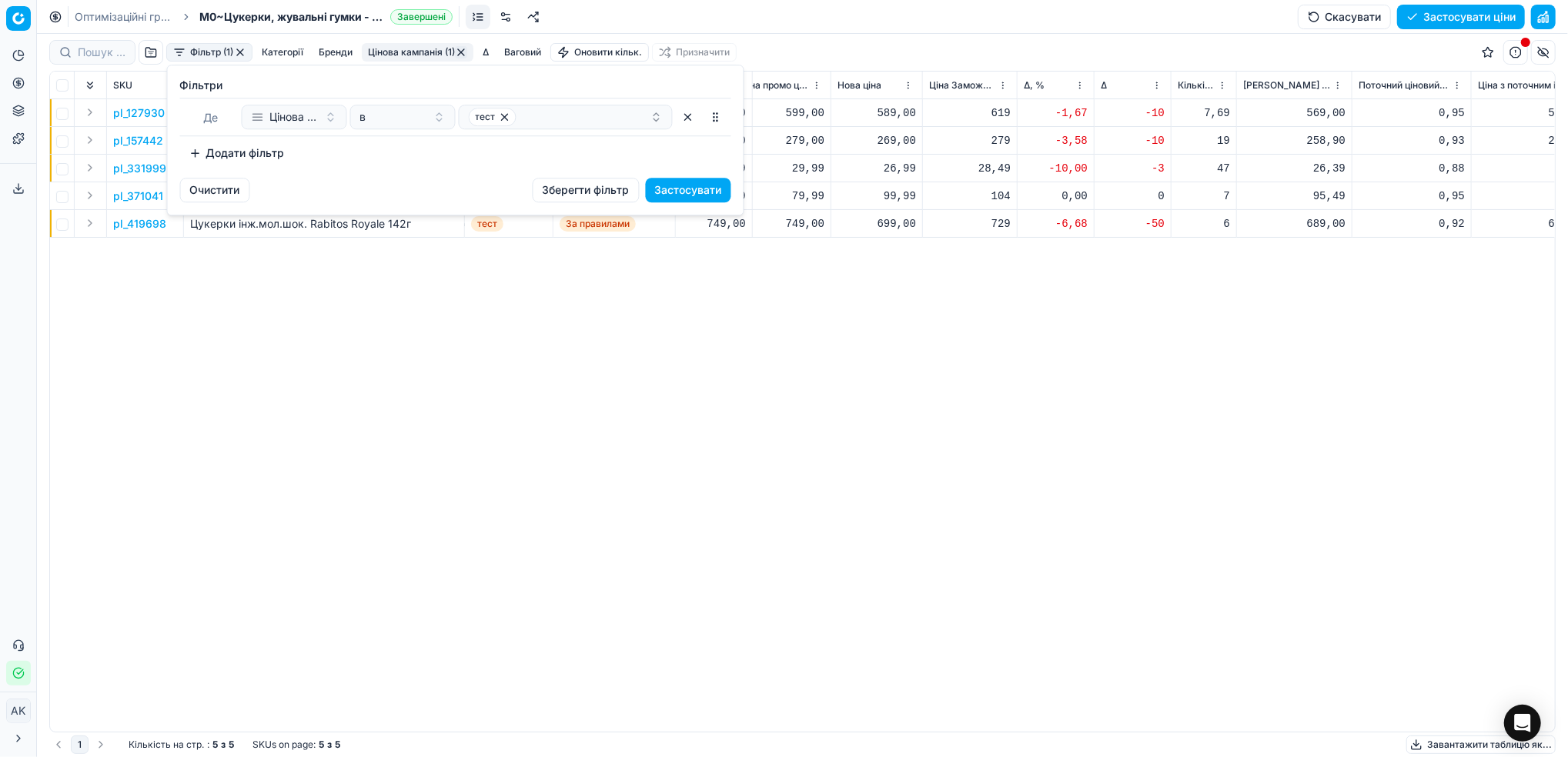
click at [213, 154] on button "Додати фільтр" at bounding box center [236, 153] width 114 height 25
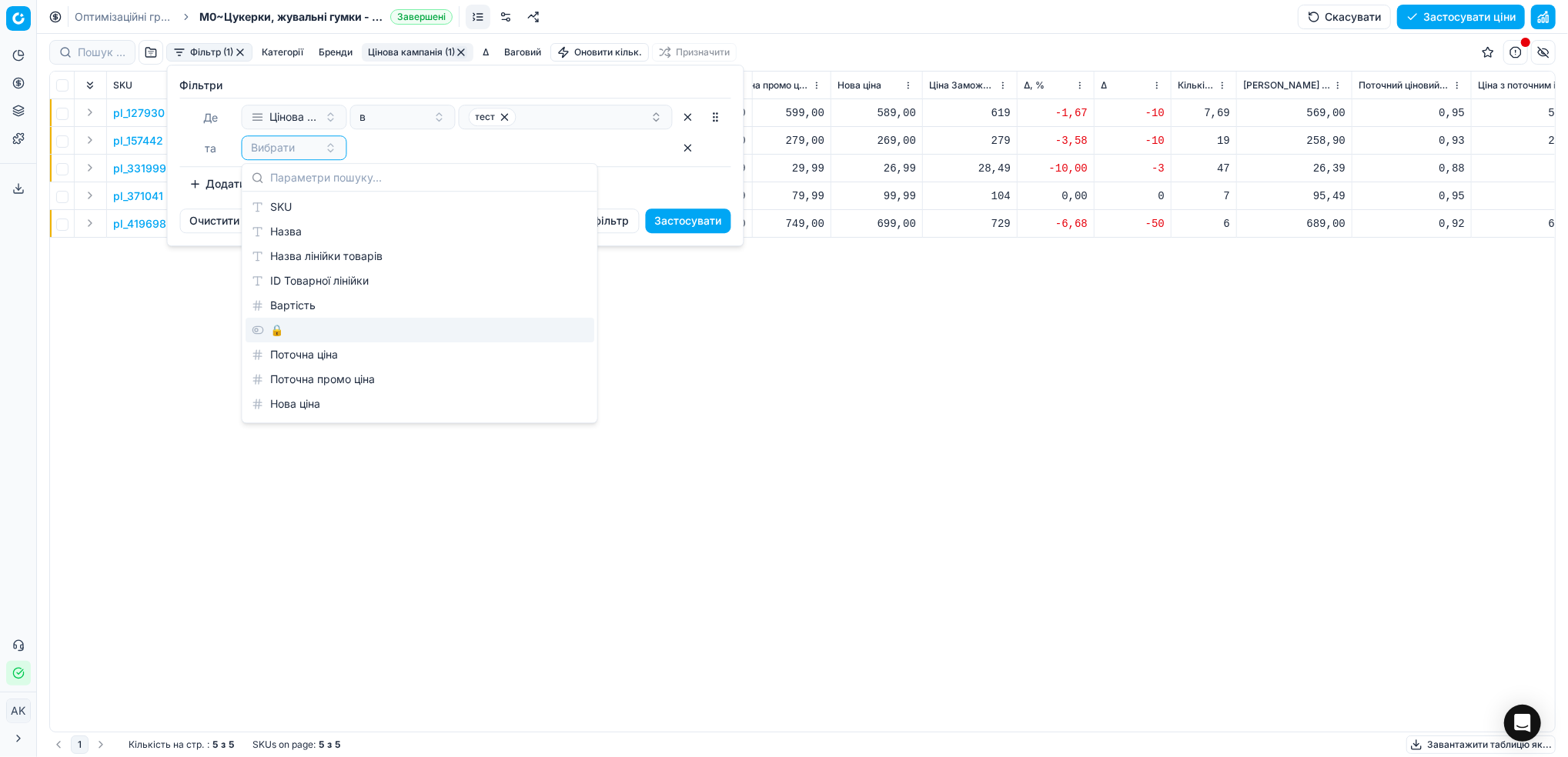
click at [265, 335] on div "🔒" at bounding box center [420, 329] width 348 height 25
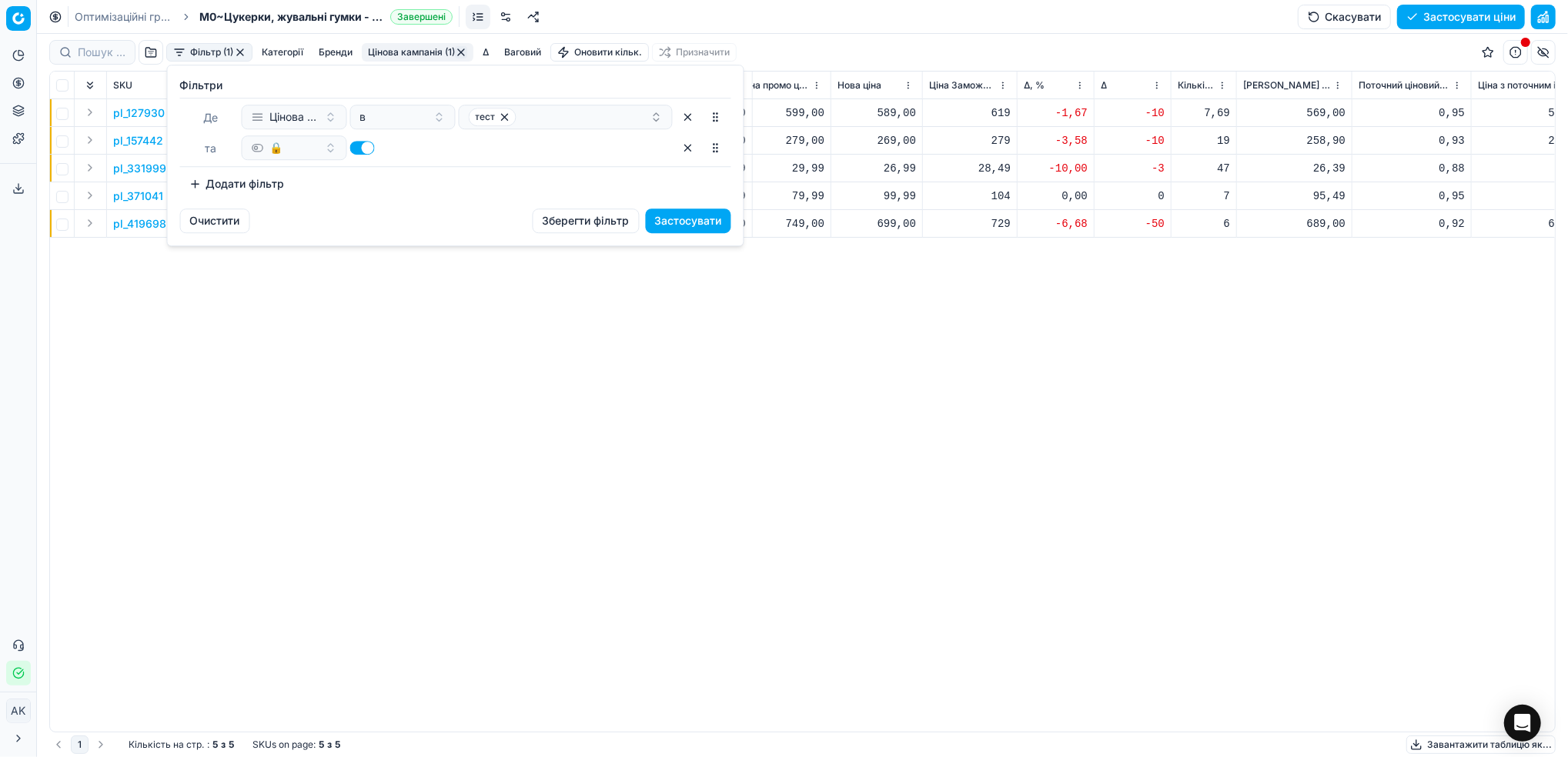
click at [356, 154] on button "button" at bounding box center [362, 148] width 25 height 14
checkbox input "false"
click at [685, 226] on button "Застосувати" at bounding box center [688, 220] width 85 height 25
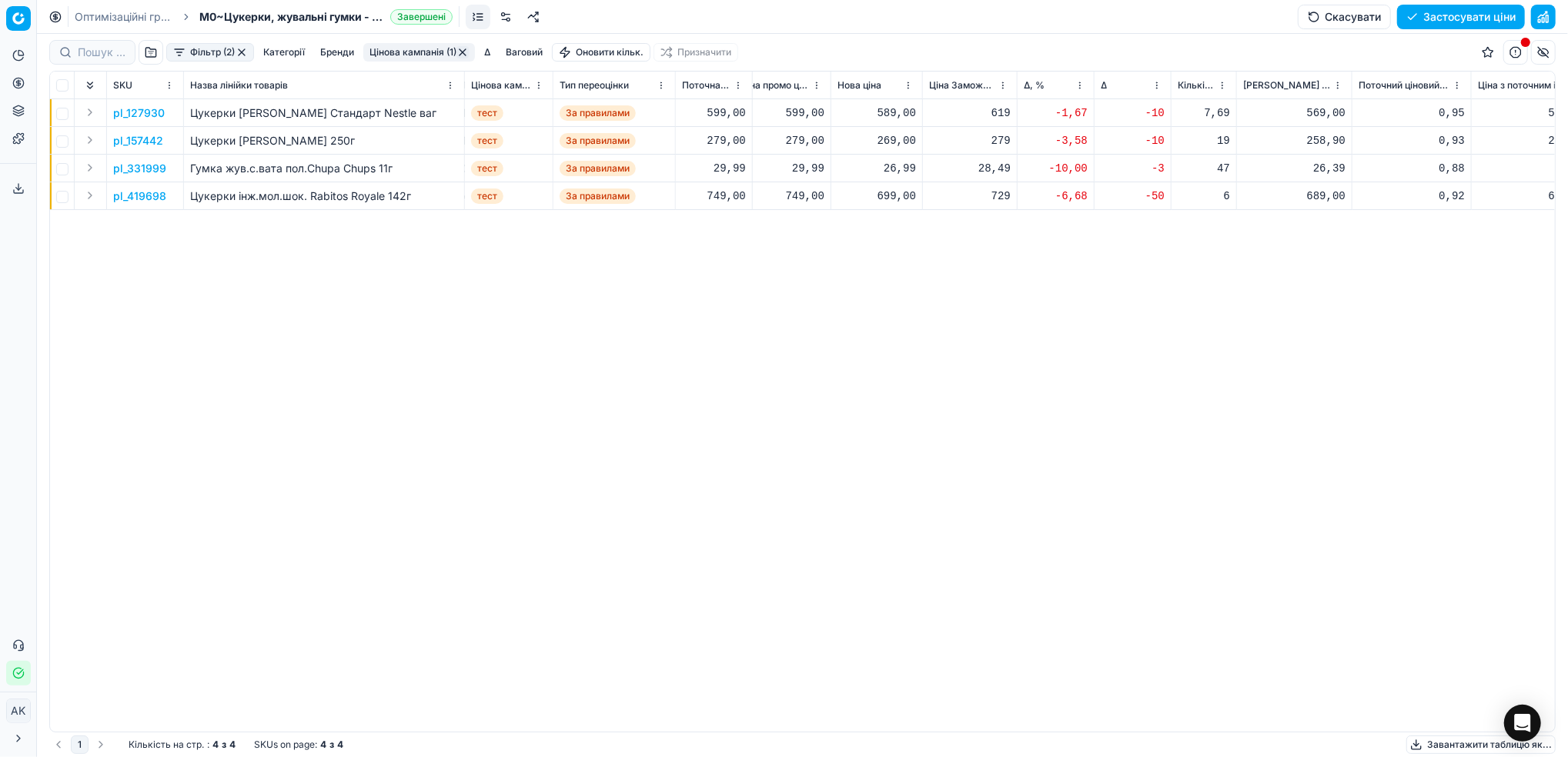
click at [242, 52] on button "button" at bounding box center [242, 52] width 12 height 12
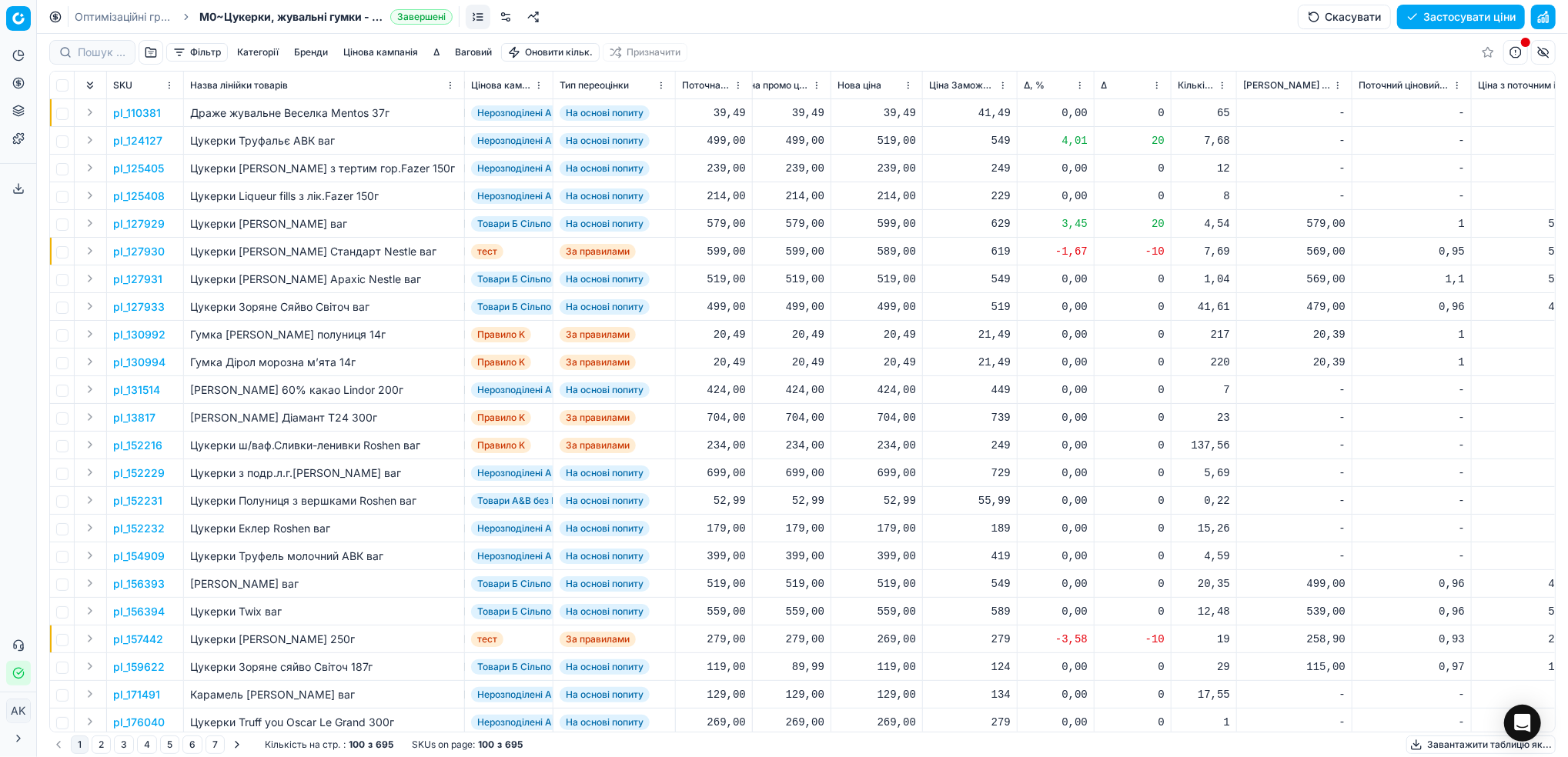
click at [103, 19] on link "Оптимізаційні групи" at bounding box center [123, 17] width 98 height 15
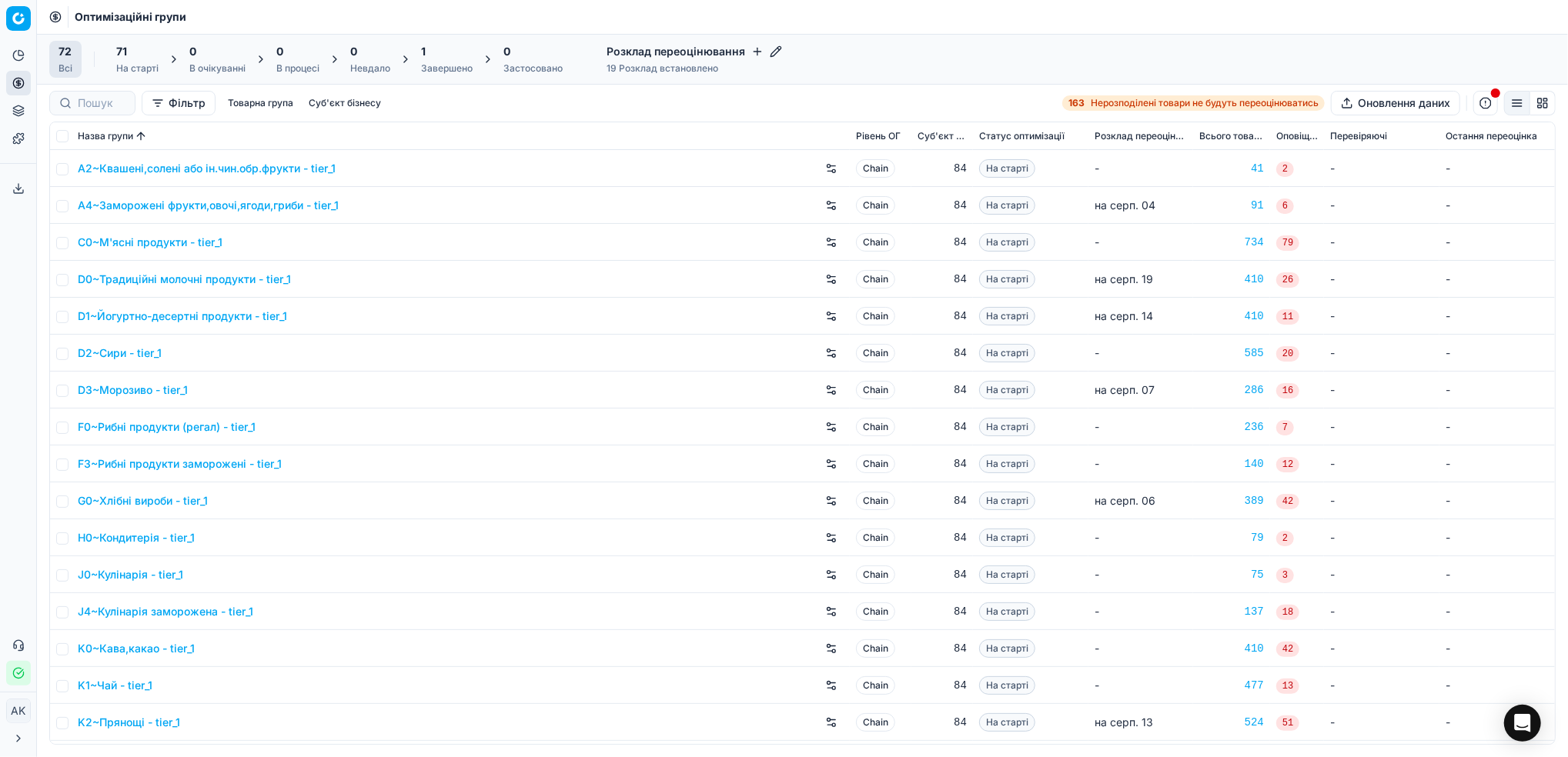
click at [431, 68] on div "Завершено" at bounding box center [446, 68] width 51 height 12
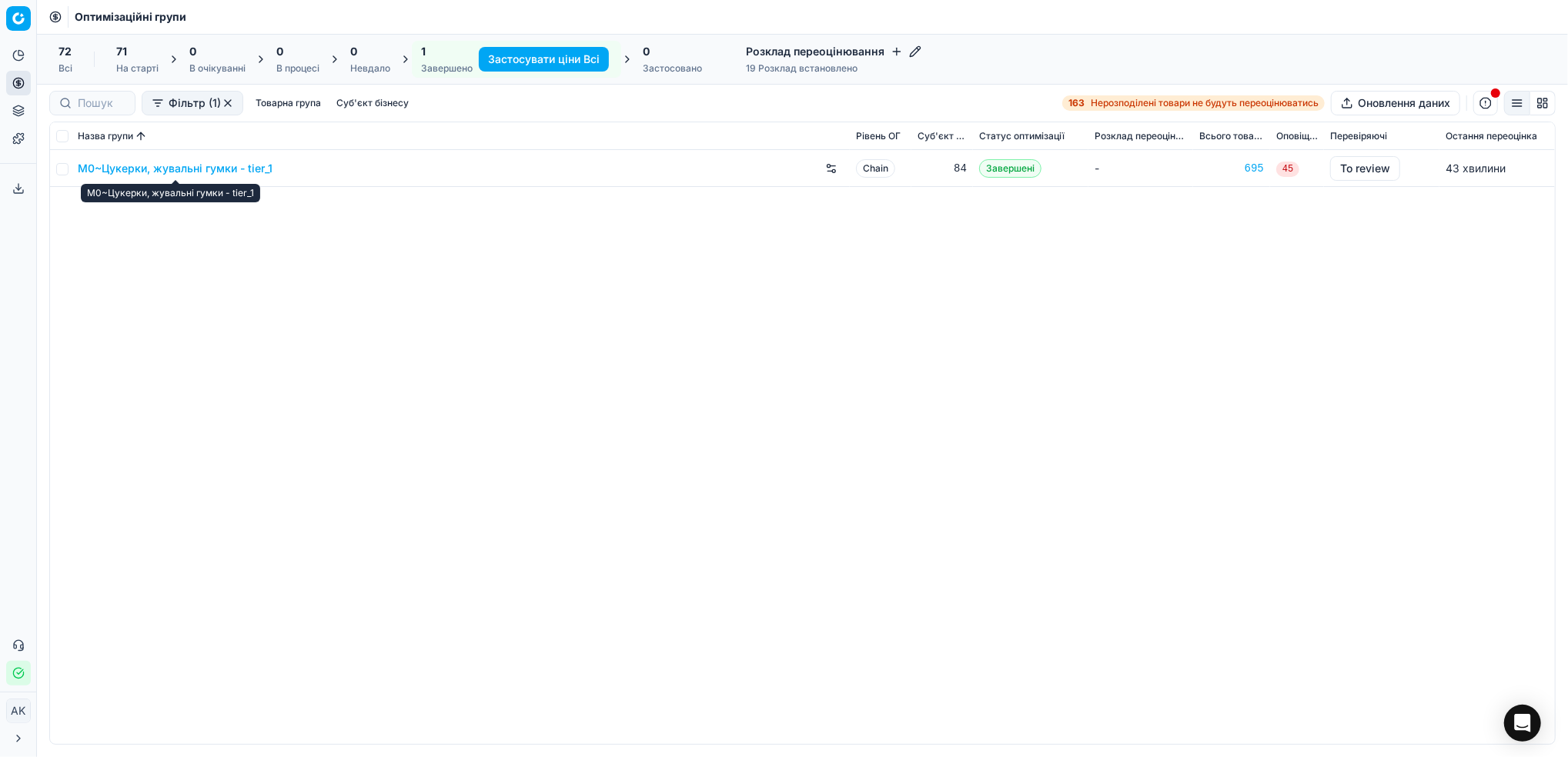
click at [129, 168] on link "M0~Цукерки, жувальні гумки - tier_1" at bounding box center [175, 168] width 195 height 15
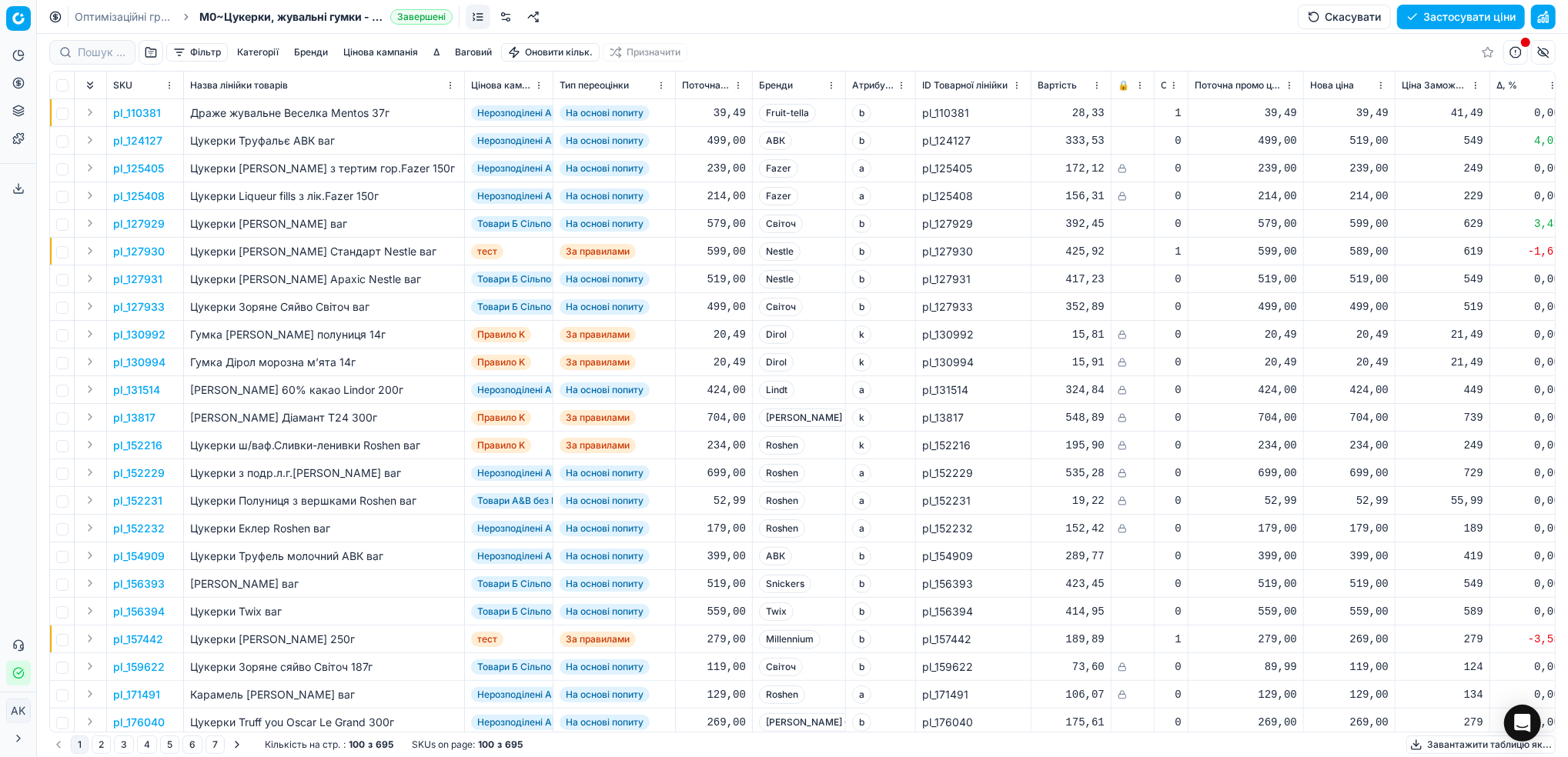
click at [118, 19] on link "Оптимізаційні групи" at bounding box center [123, 17] width 98 height 15
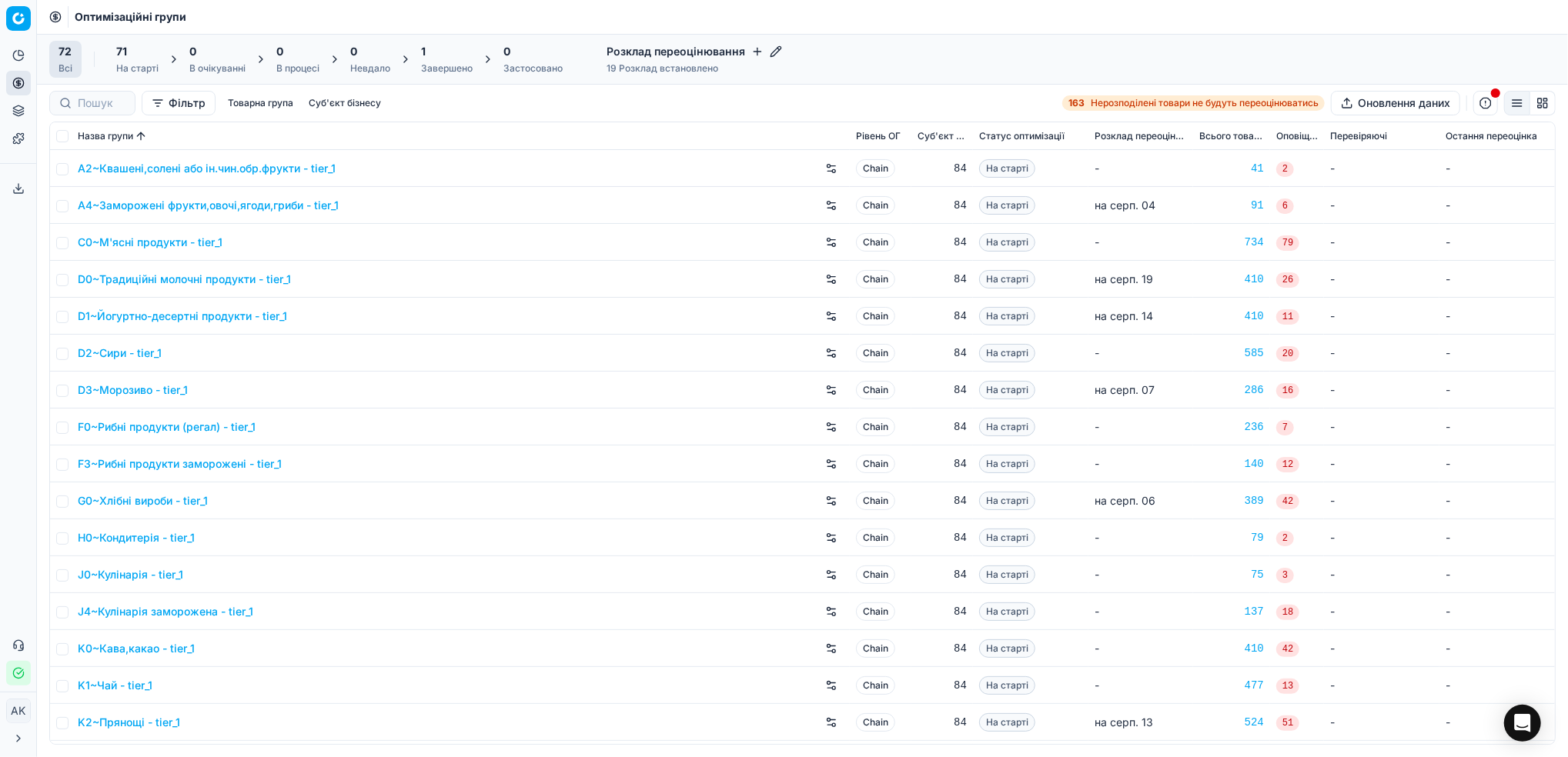
click at [446, 63] on div "Завершено" at bounding box center [446, 68] width 51 height 12
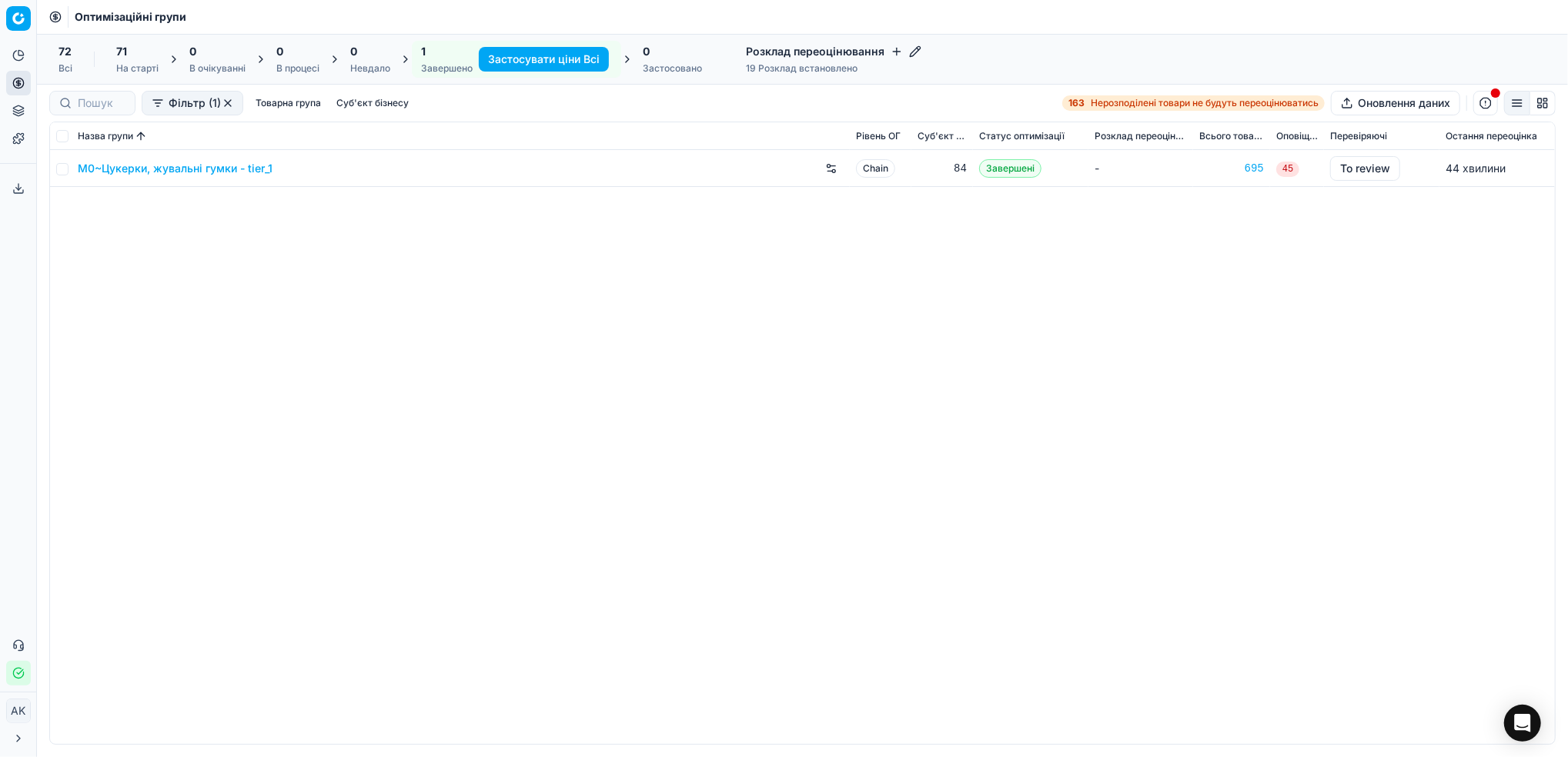
click at [145, 171] on link "M0~Цукерки, жувальні гумки - tier_1" at bounding box center [175, 168] width 195 height 15
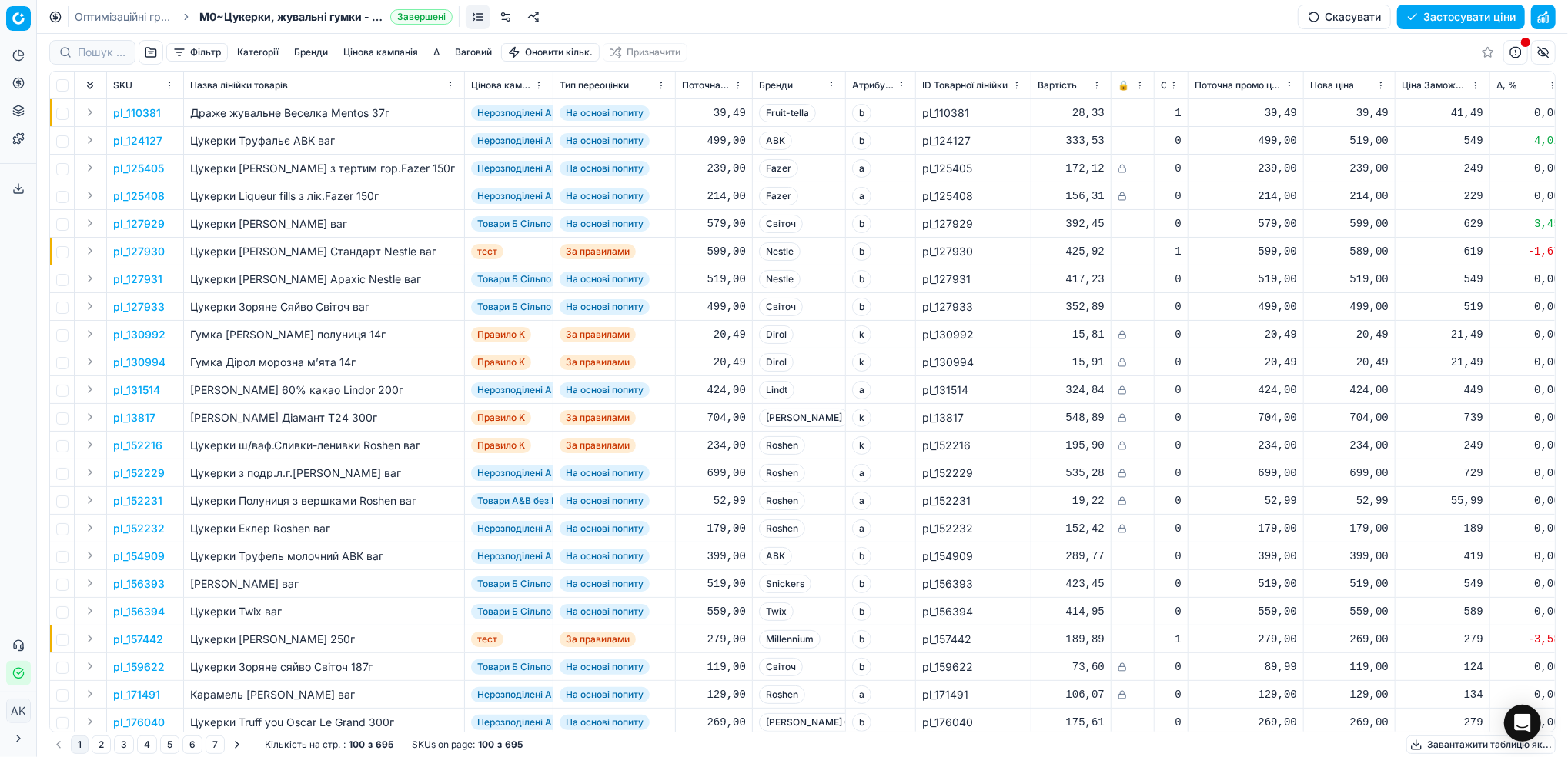
click at [380, 47] on button "Цінова кампанія" at bounding box center [381, 52] width 87 height 19
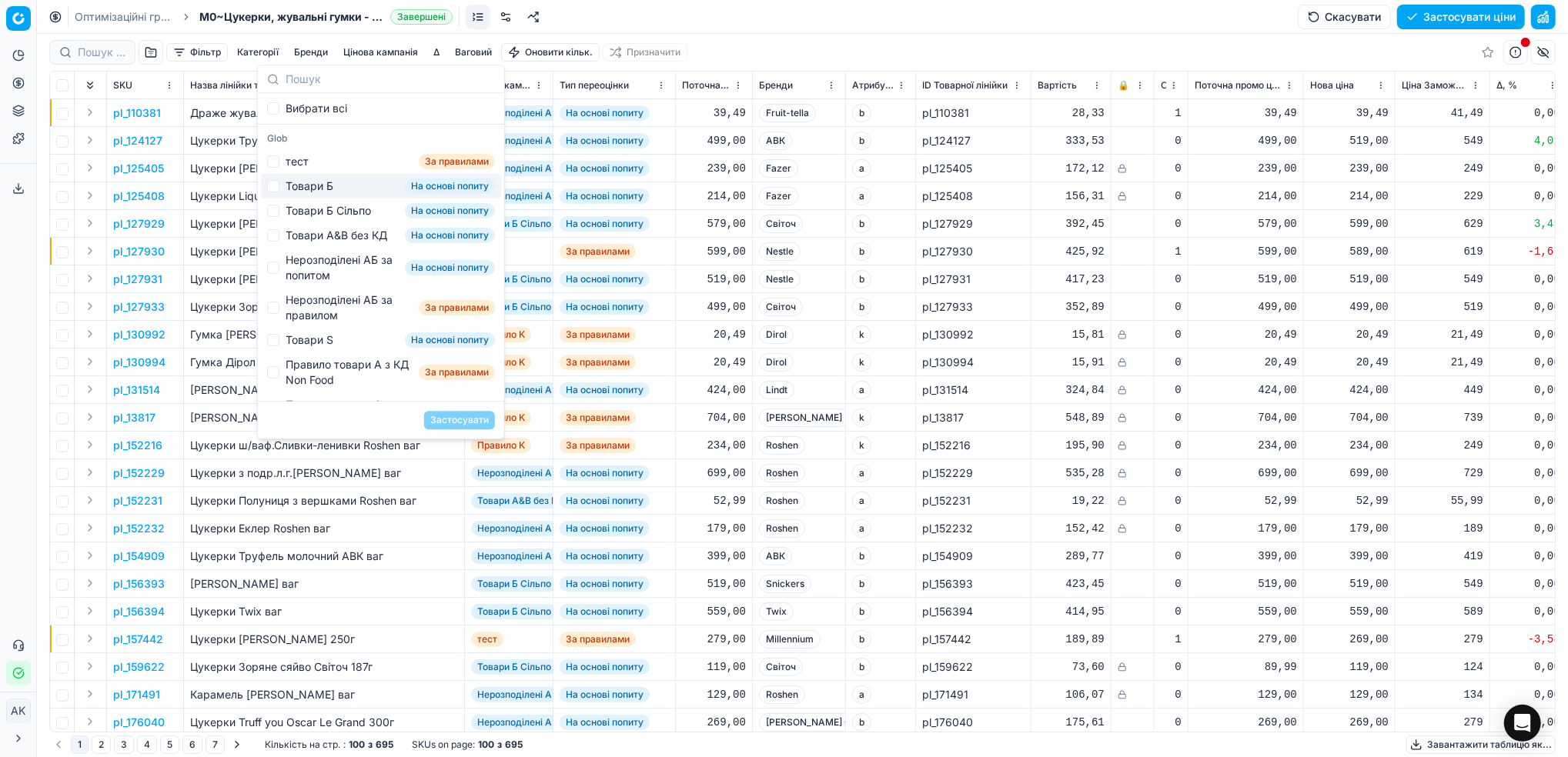
click at [171, 175] on td "pl_125405" at bounding box center [145, 168] width 77 height 27
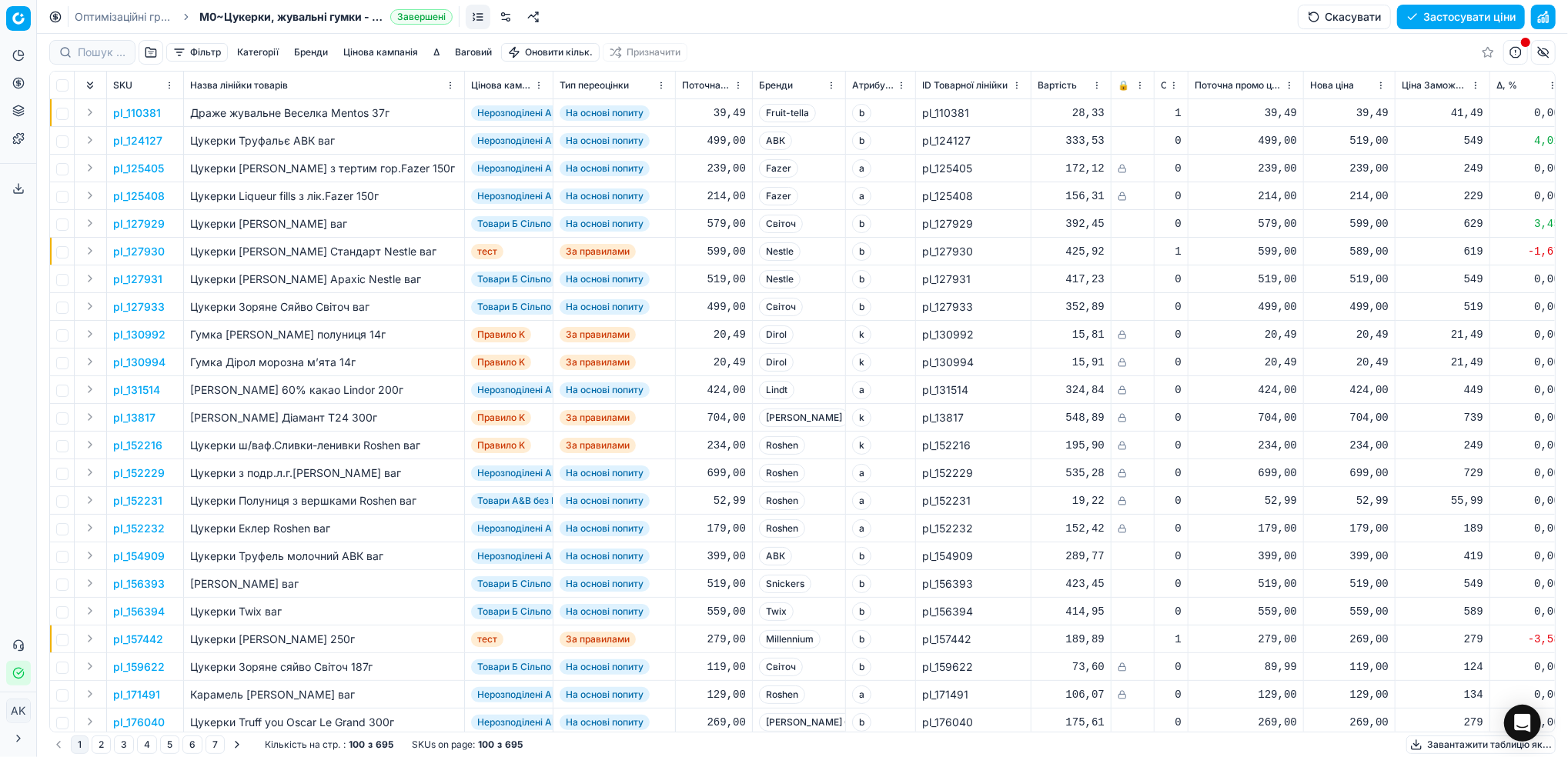
click at [118, 20] on link "Оптимізаційні групи" at bounding box center [123, 17] width 98 height 15
